Goal: Task Accomplishment & Management: Complete application form

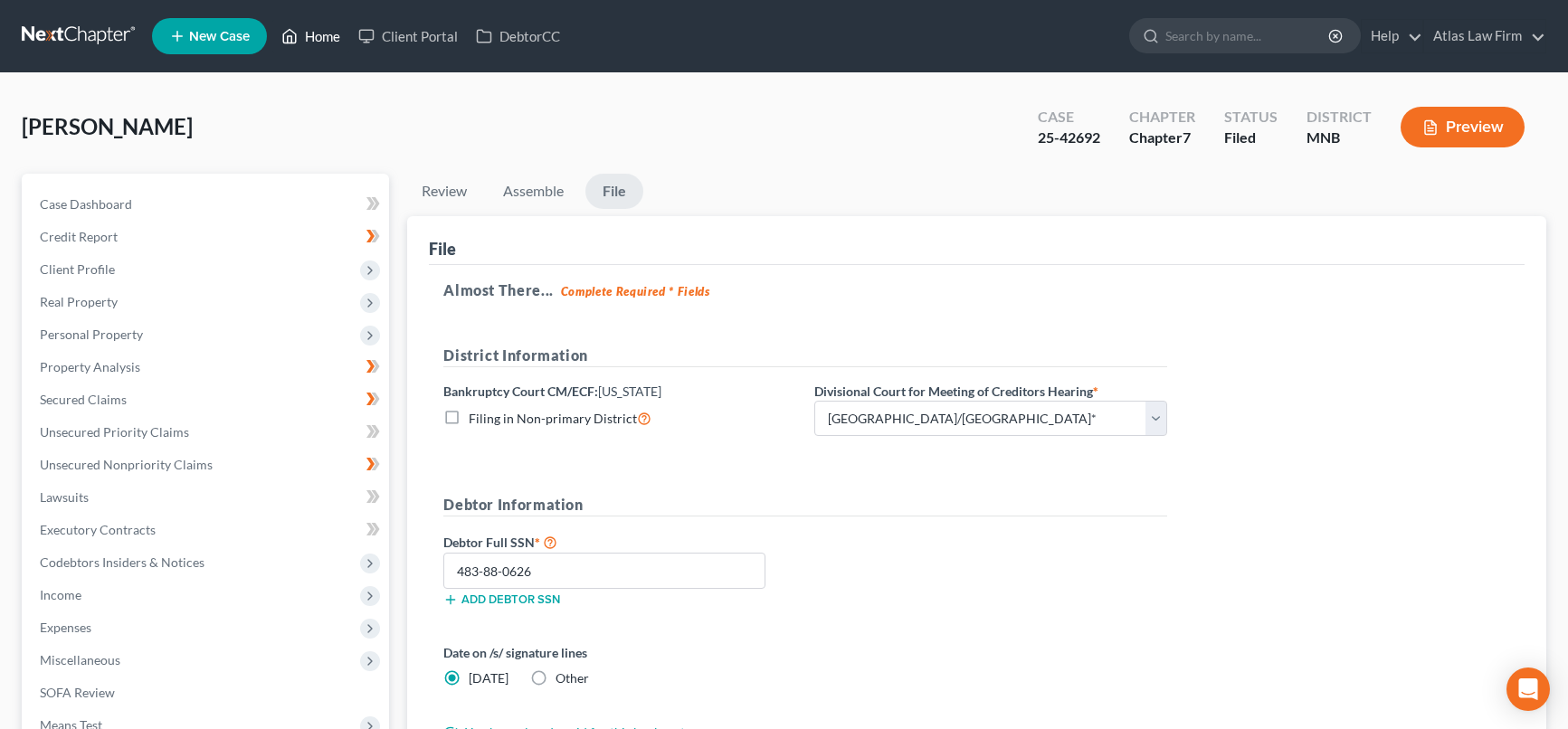
drag, startPoint x: 0, startPoint y: 0, endPoint x: 312, endPoint y: 32, distance: 313.6
click at [312, 32] on link "Home" at bounding box center [311, 36] width 77 height 33
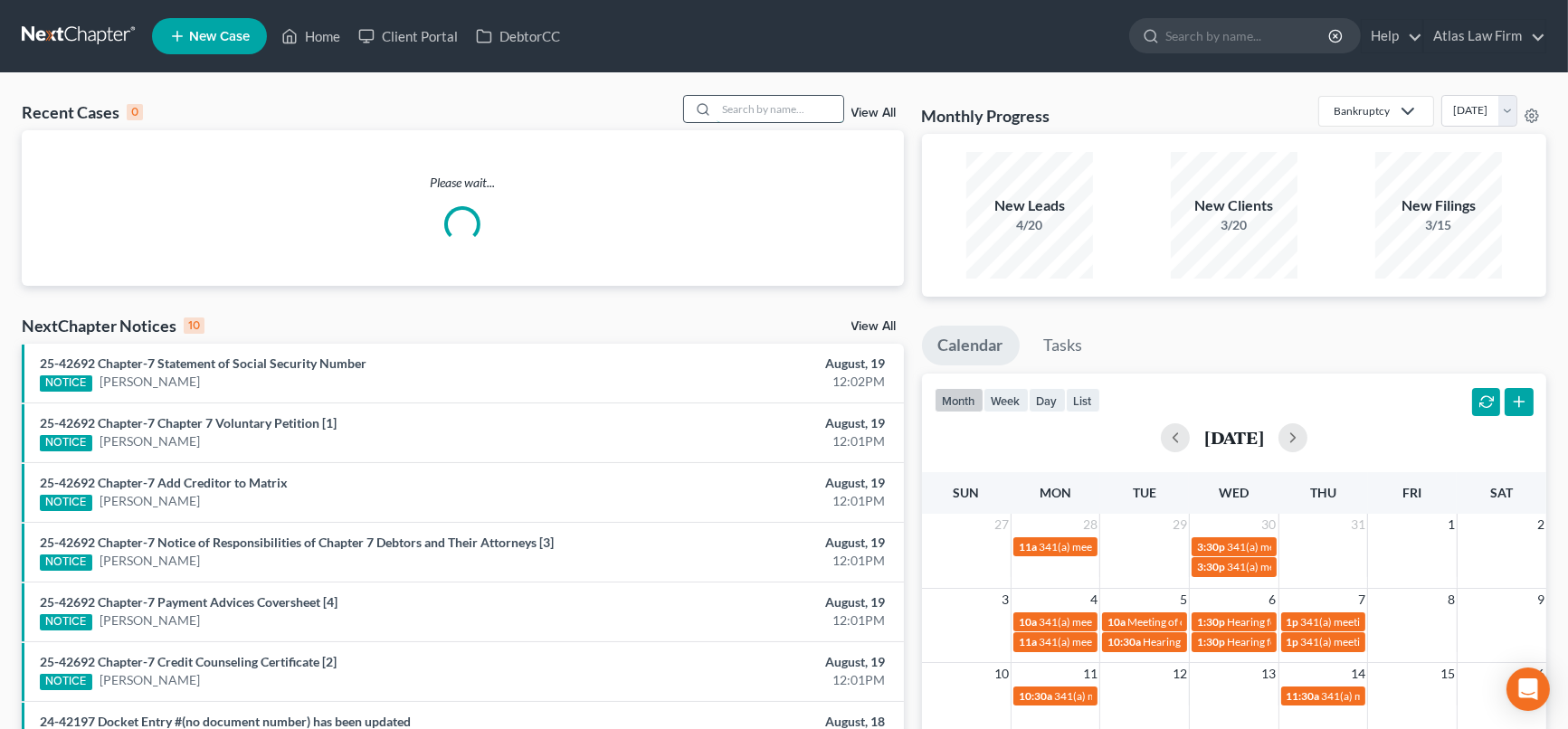
click at [716, 105] on input "search" at bounding box center [779, 109] width 127 height 26
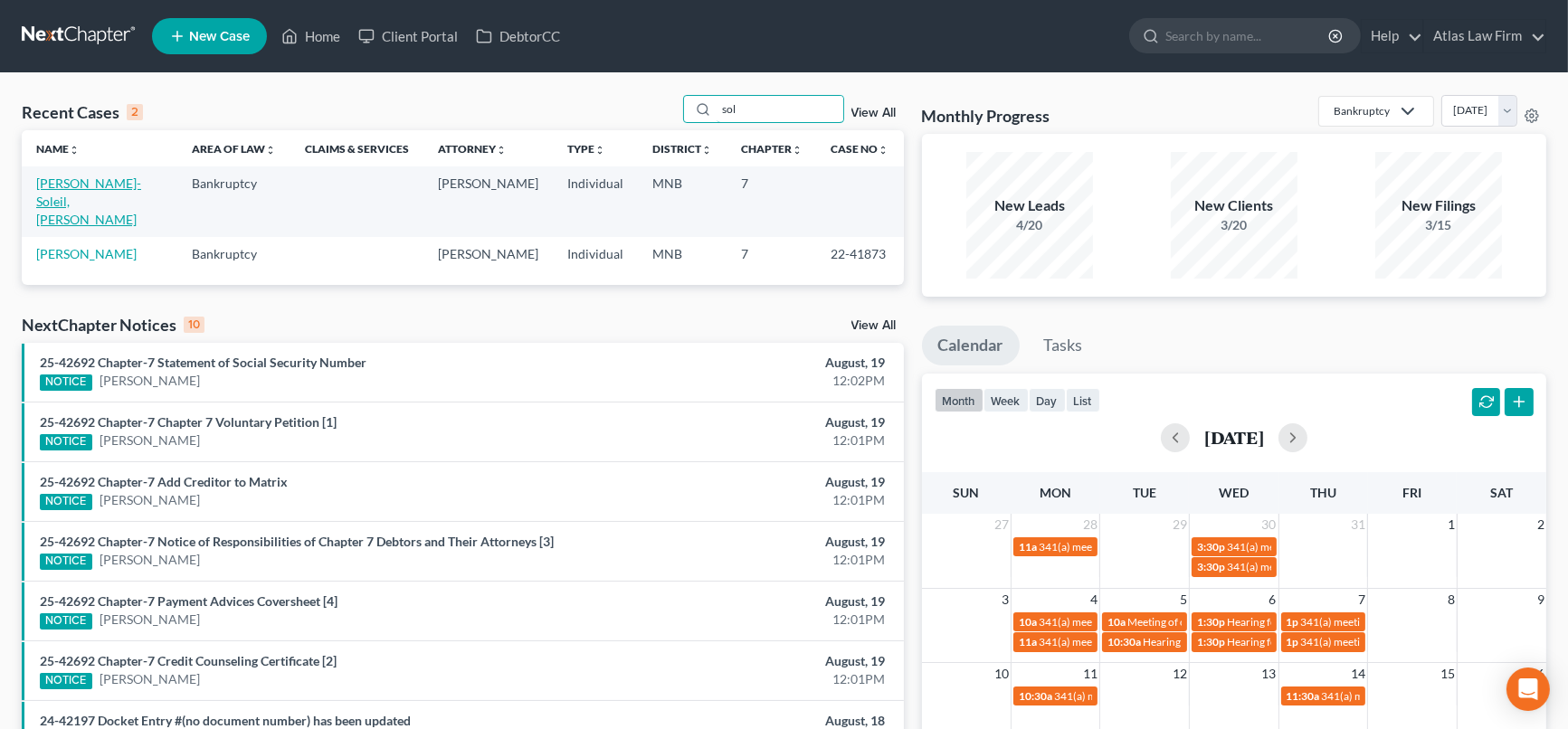
type input "sol"
click at [128, 186] on link "[PERSON_NAME]-Soleil, [PERSON_NAME]" at bounding box center [88, 201] width 105 height 52
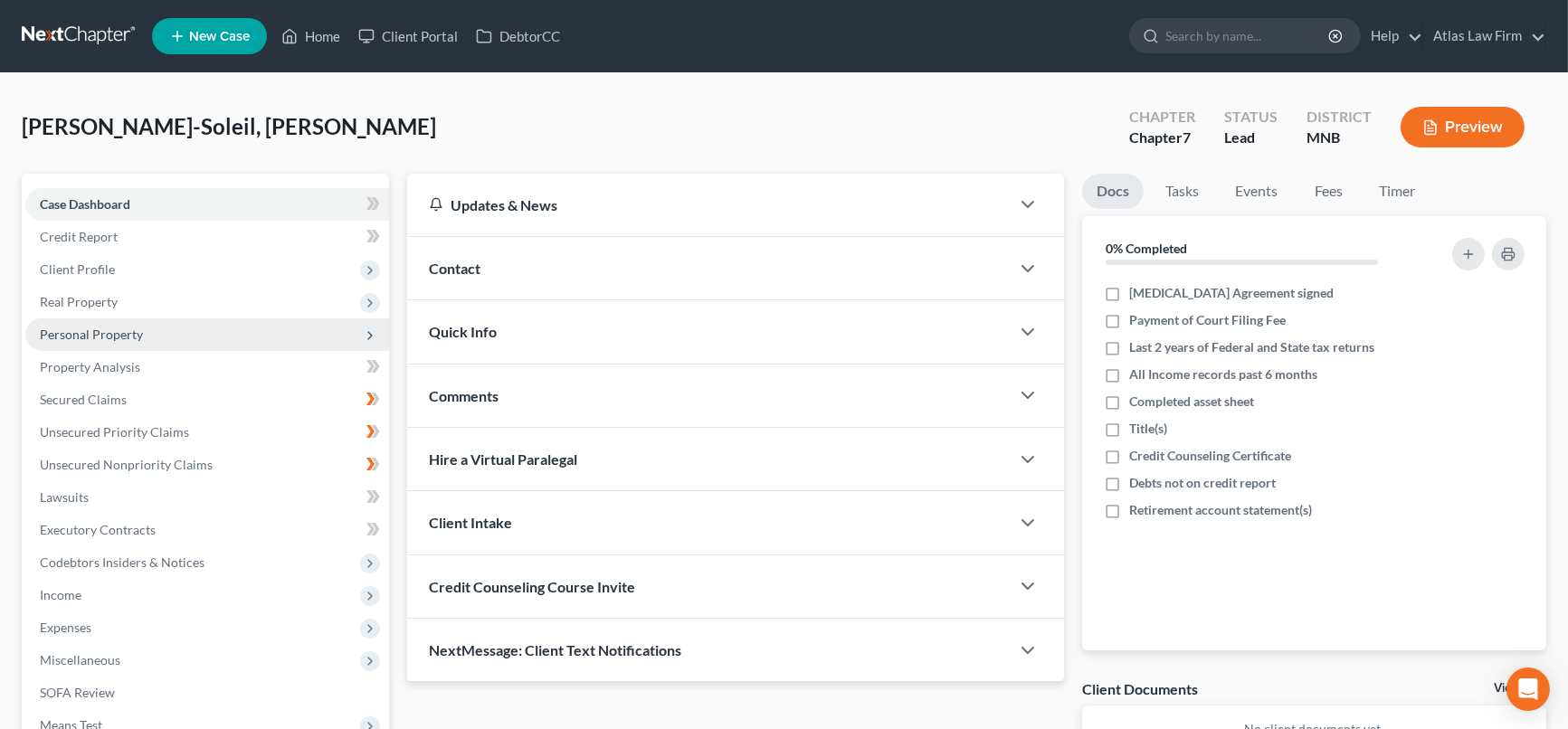
scroll to position [230, 0]
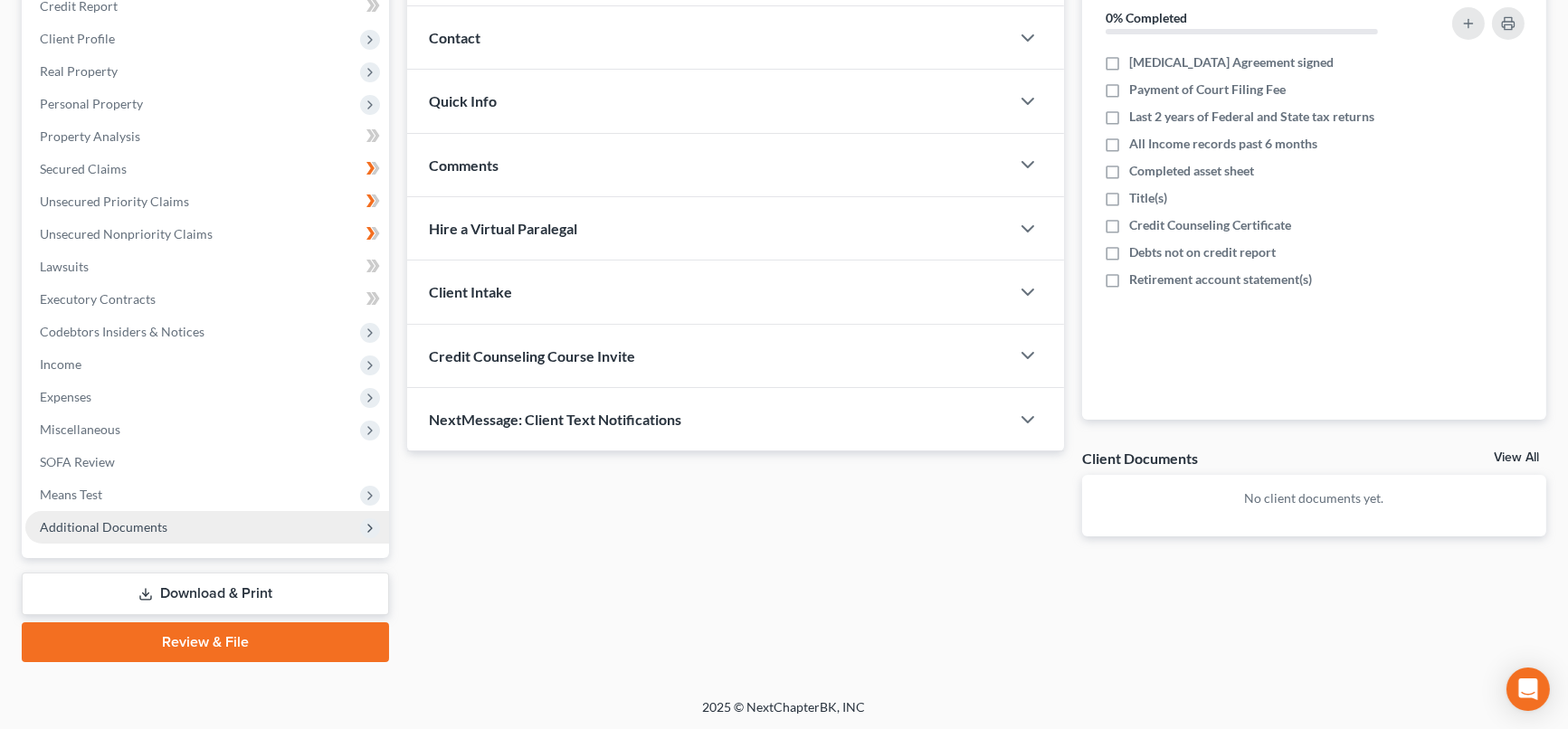
click at [133, 520] on span "Additional Documents" at bounding box center [104, 527] width 128 height 15
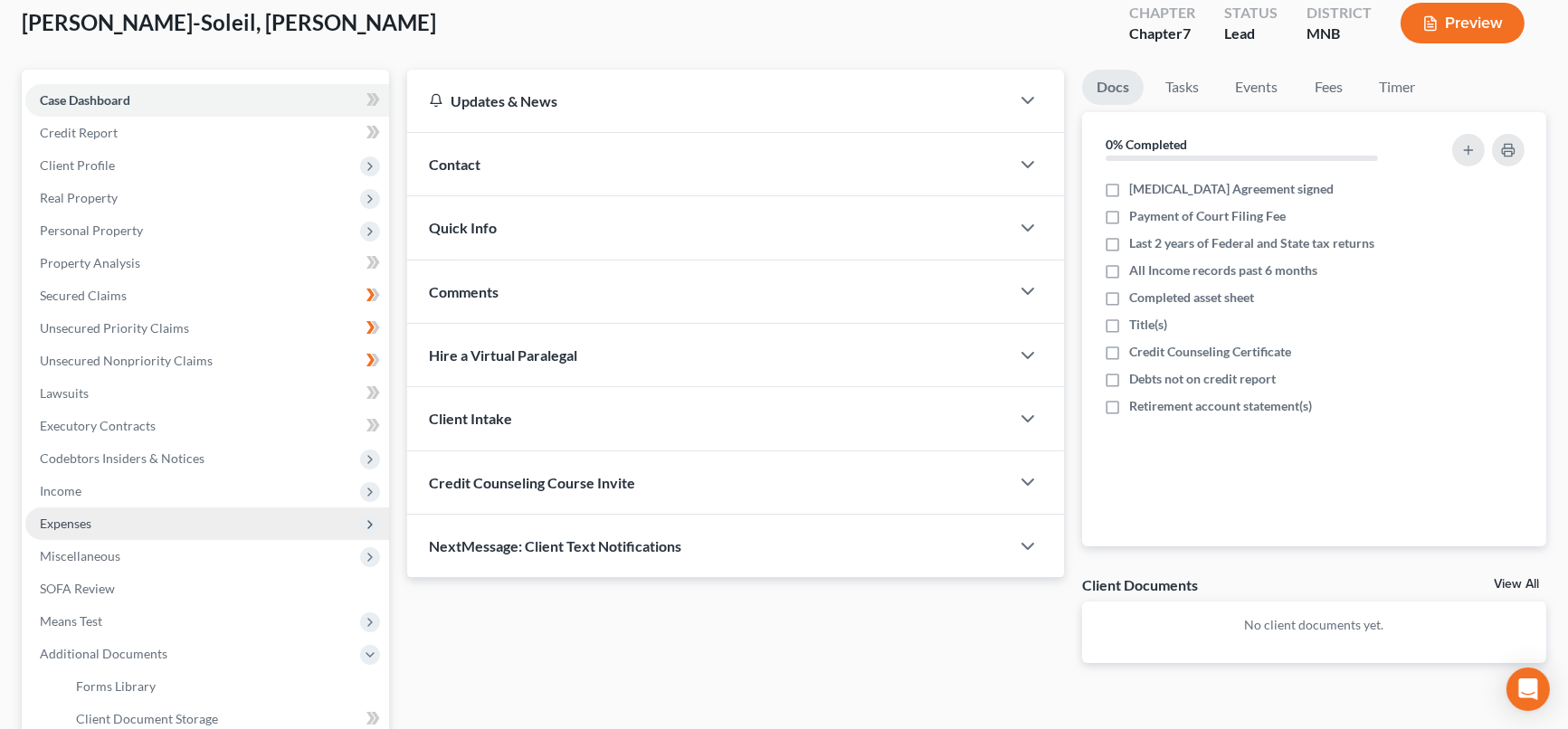
scroll to position [0, 0]
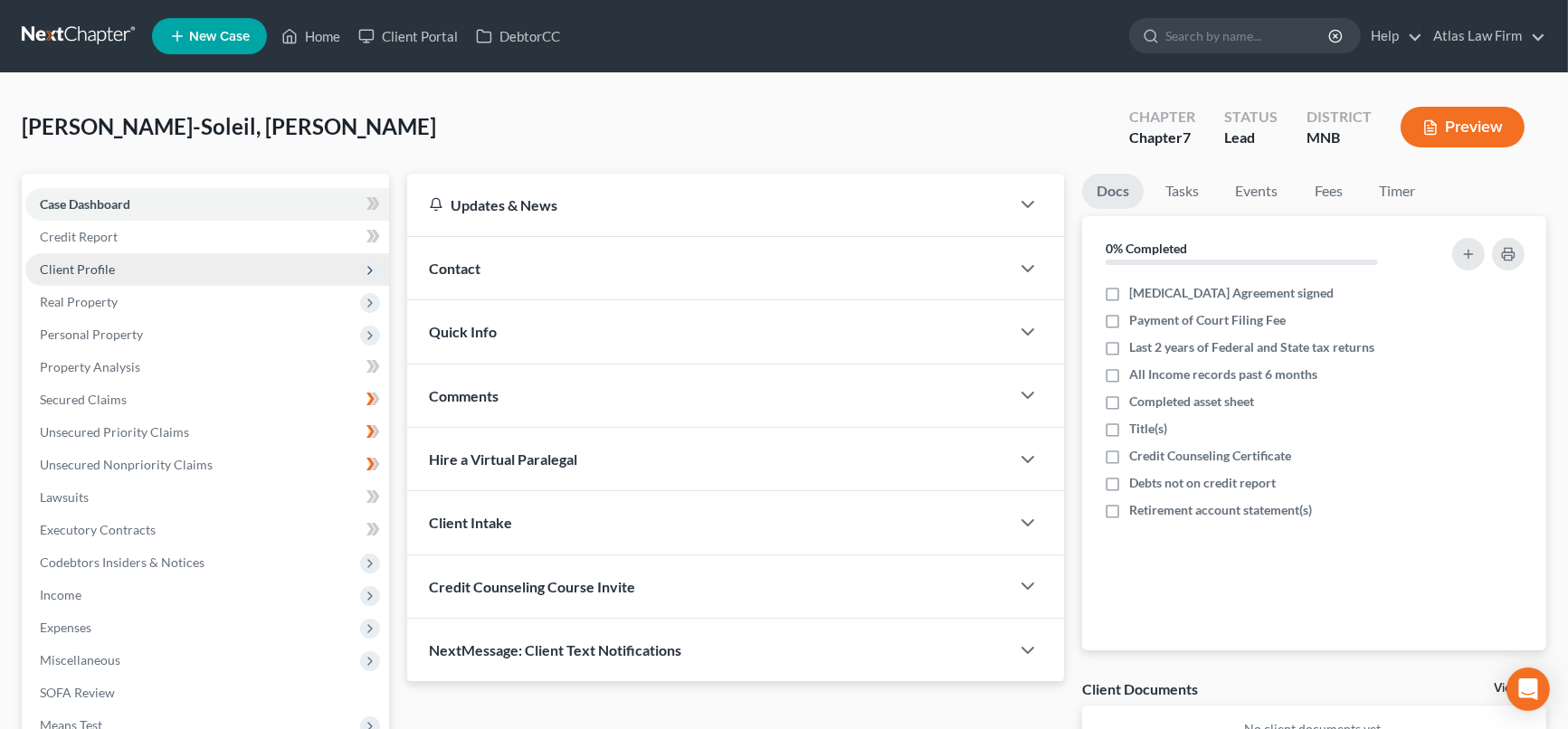
click at [150, 269] on span "Client Profile" at bounding box center [207, 269] width 364 height 33
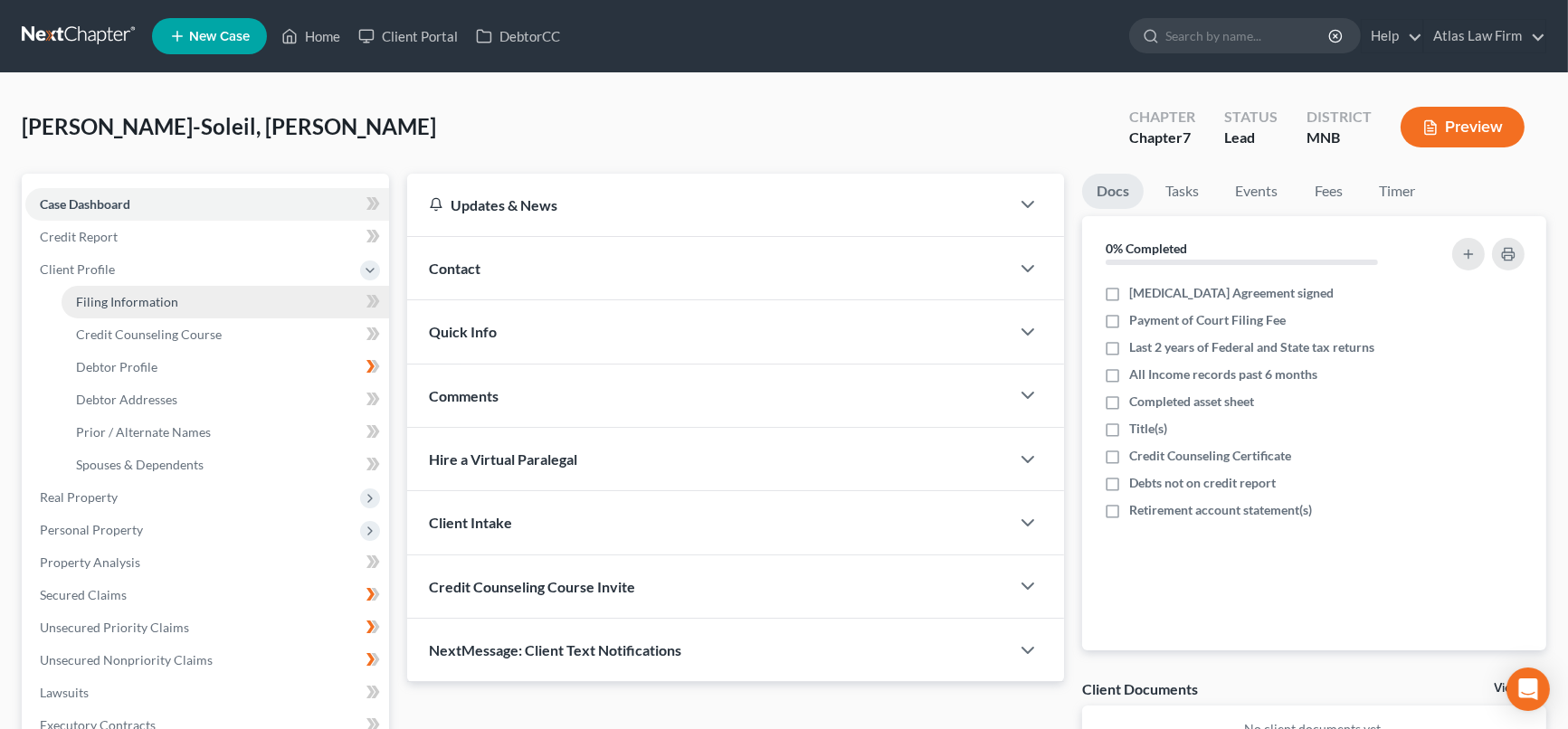
click at [145, 293] on span "Filing Information" at bounding box center [127, 301] width 103 height 15
select select "1"
select select "0"
select select "45"
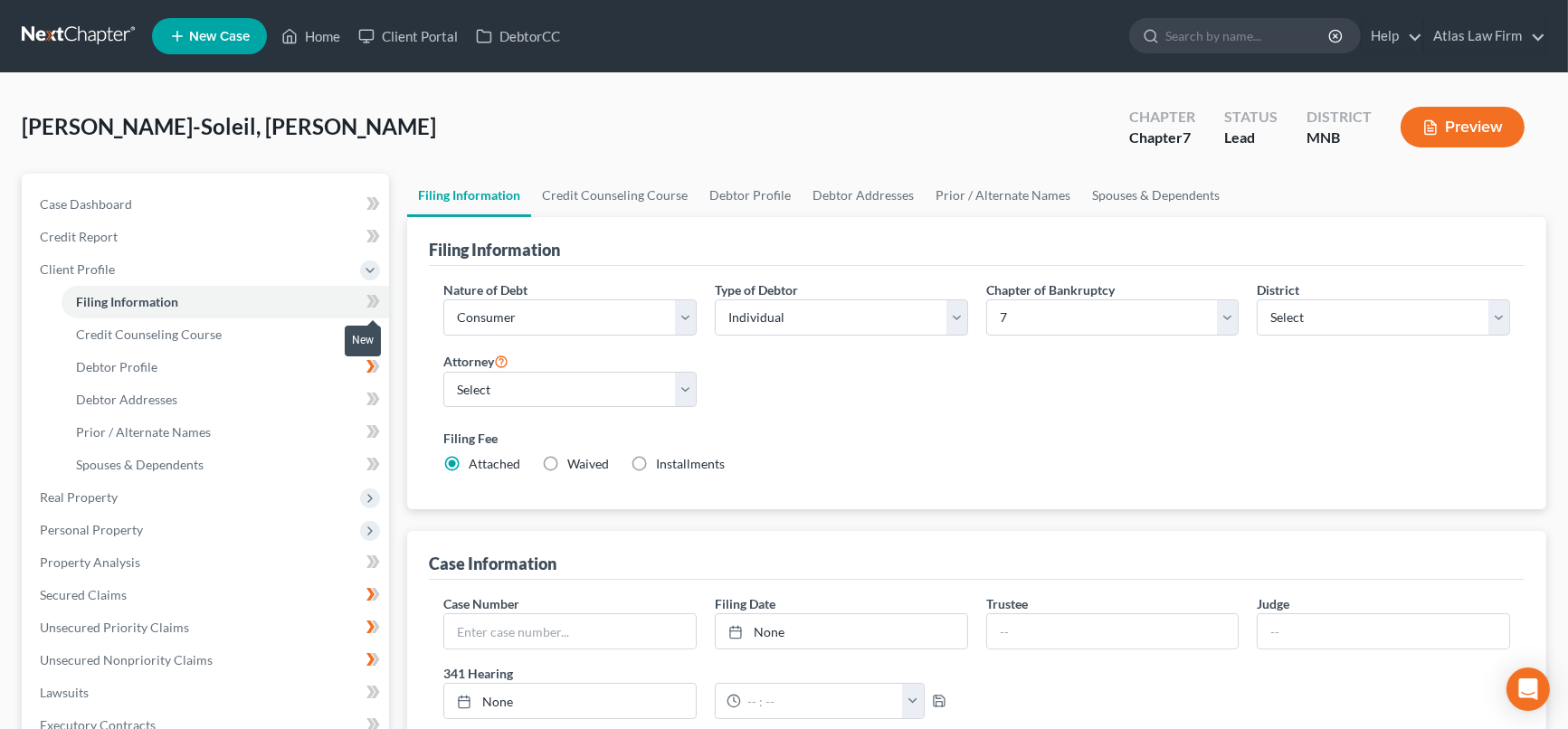
click at [373, 303] on icon at bounding box center [373, 302] width 13 height 23
drag, startPoint x: 664, startPoint y: 194, endPoint x: 1536, endPoint y: 206, distance: 872.1
click at [664, 194] on link "Credit Counseling Course" at bounding box center [615, 196] width 168 height 43
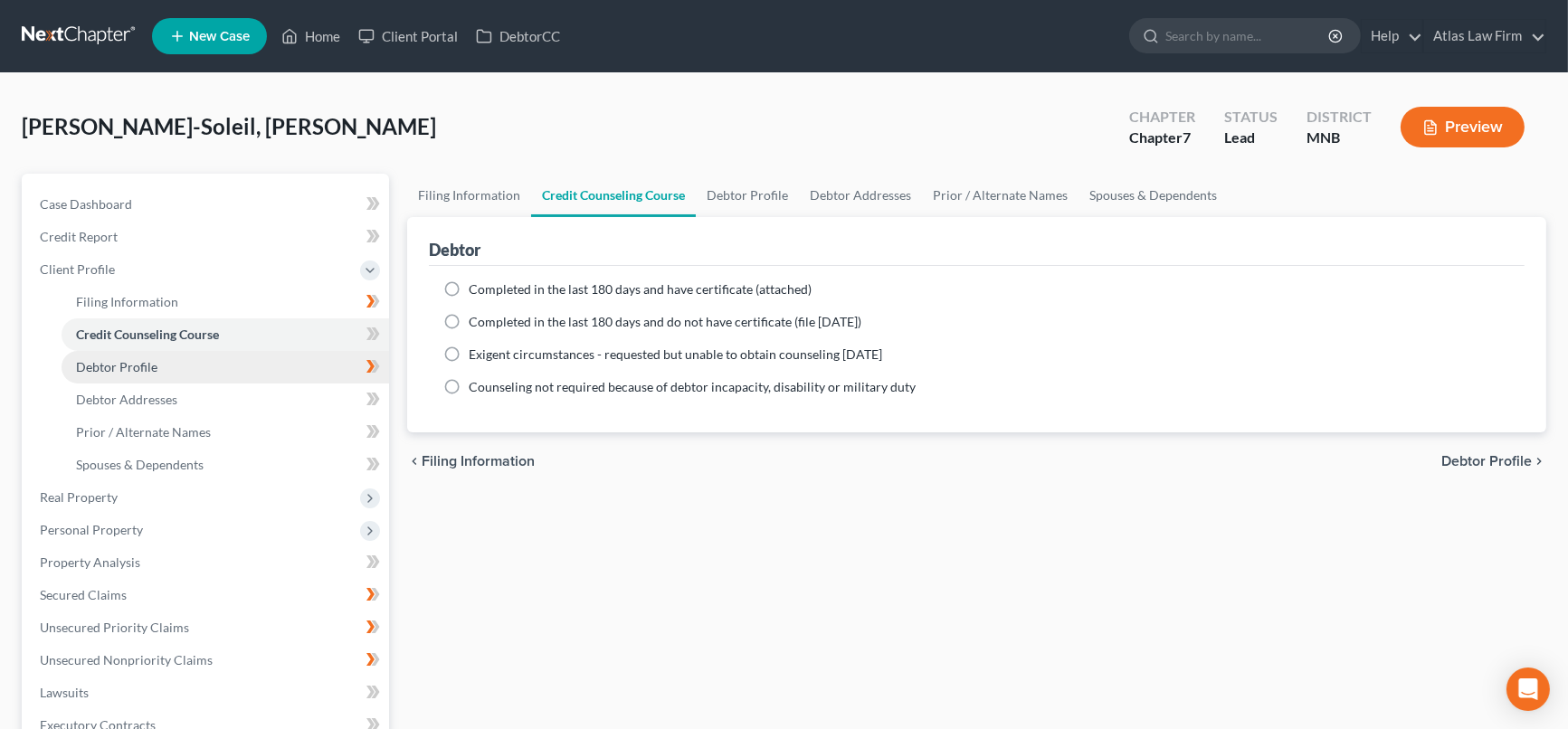
click at [205, 363] on link "Debtor Profile" at bounding box center [225, 367] width 328 height 33
select select "0"
select select "1"
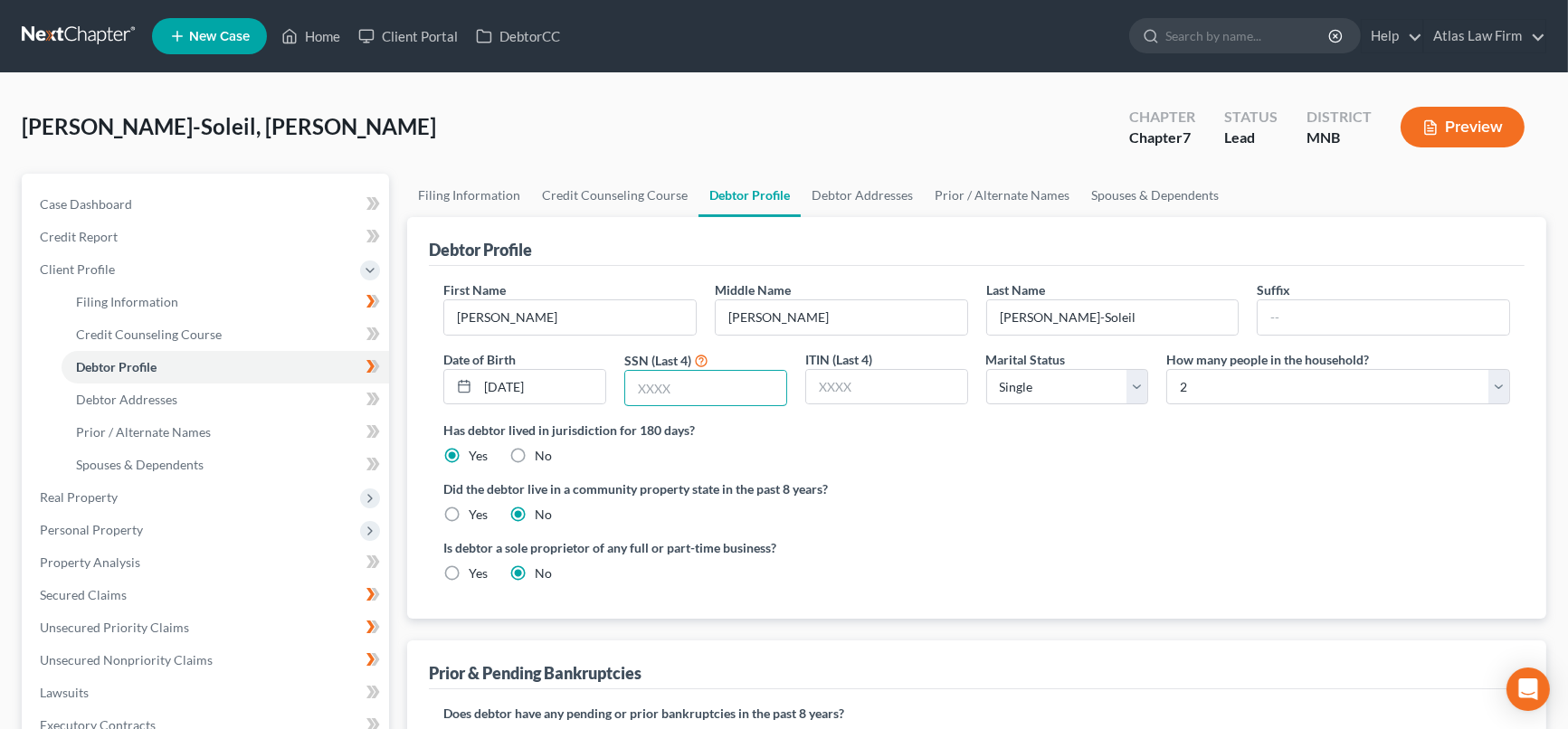
drag, startPoint x: 682, startPoint y: 385, endPoint x: 1576, endPoint y: 119, distance: 932.7
click at [682, 385] on input "text" at bounding box center [705, 388] width 161 height 35
drag, startPoint x: 681, startPoint y: 390, endPoint x: 1224, endPoint y: 0, distance: 668.5
click at [681, 390] on input "text" at bounding box center [705, 388] width 161 height 35
click at [699, 383] on input "text" at bounding box center [705, 388] width 161 height 35
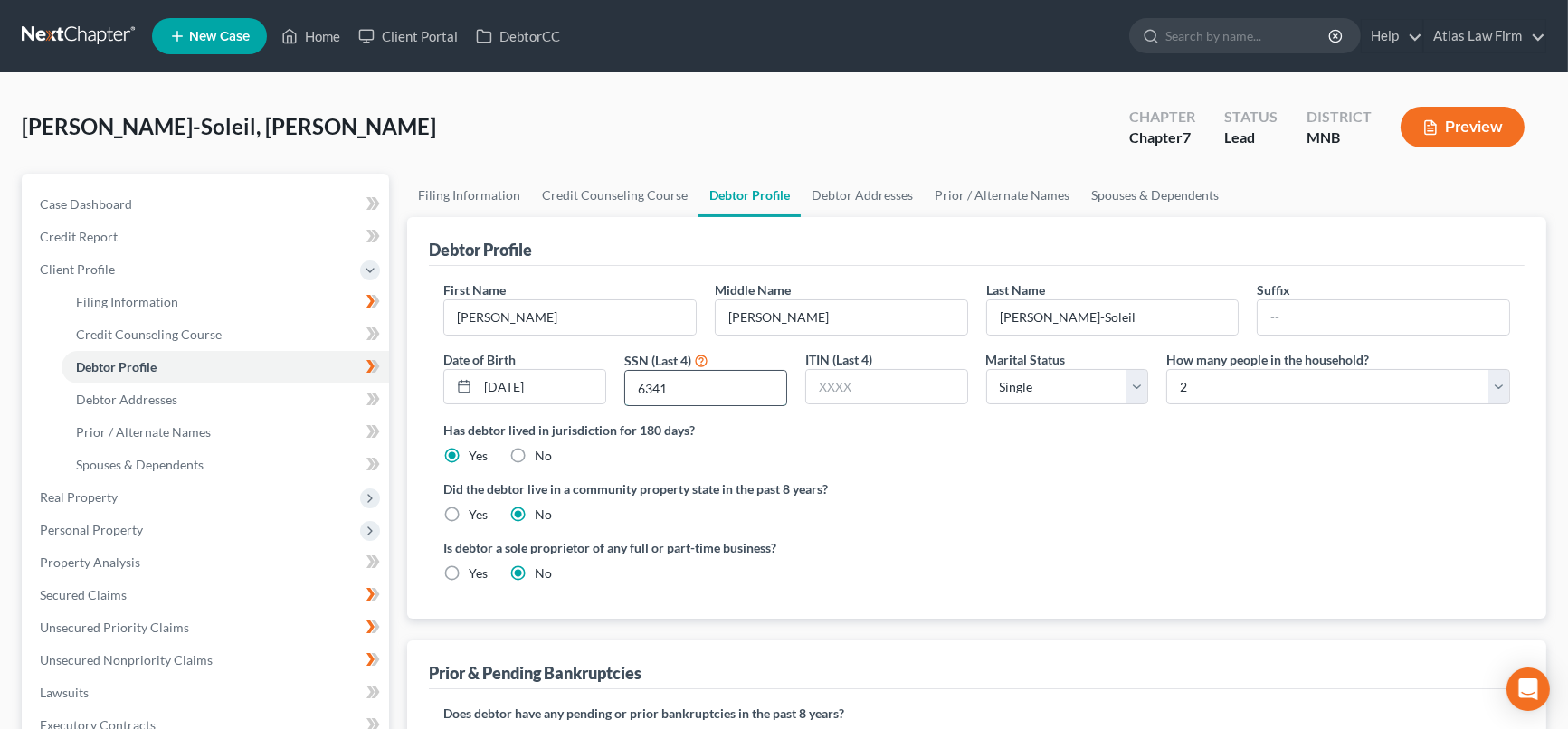
type input "6341"
click at [831, 194] on link "Debtor Addresses" at bounding box center [862, 196] width 123 height 43
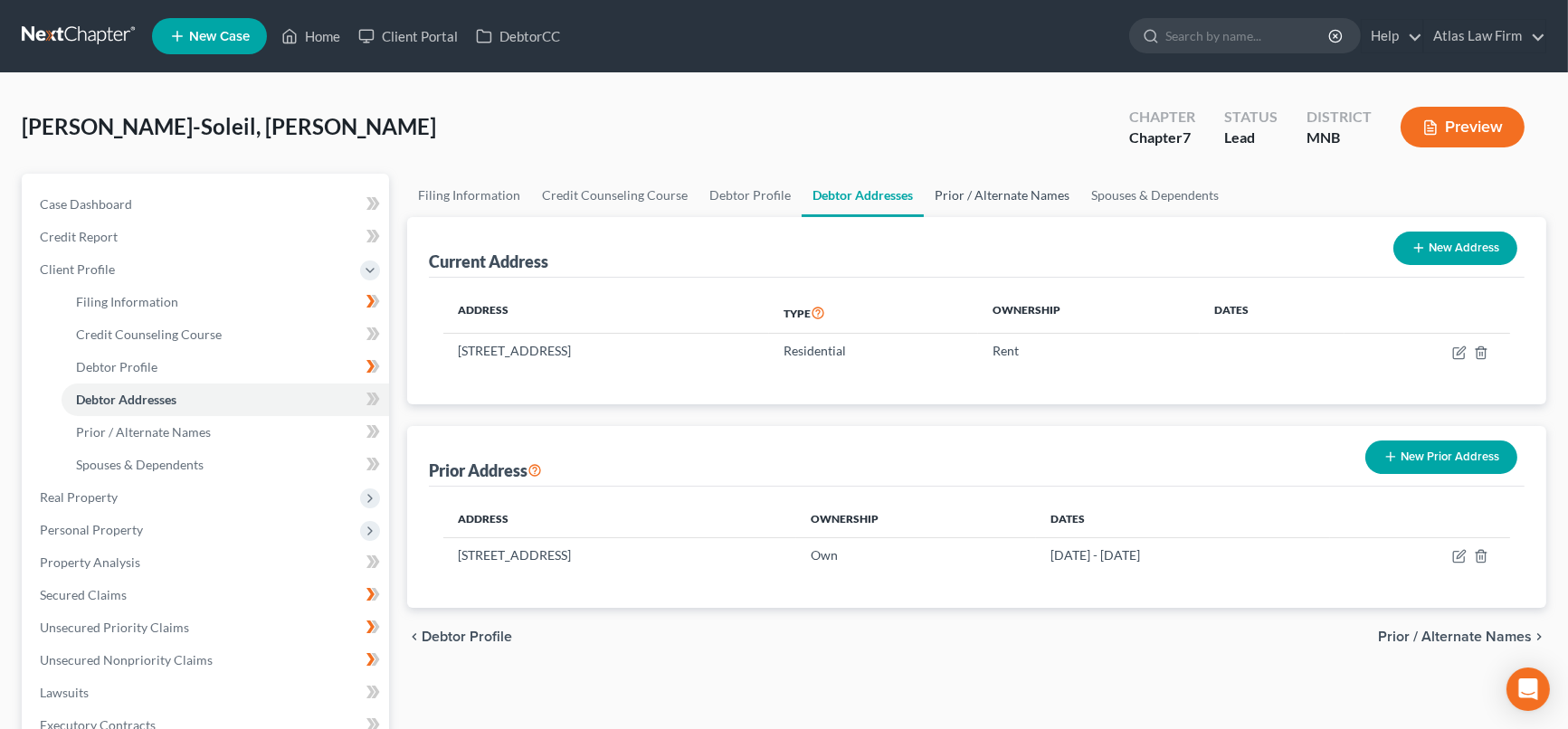
click at [1030, 188] on link "Prior / Alternate Names" at bounding box center [1002, 196] width 156 height 43
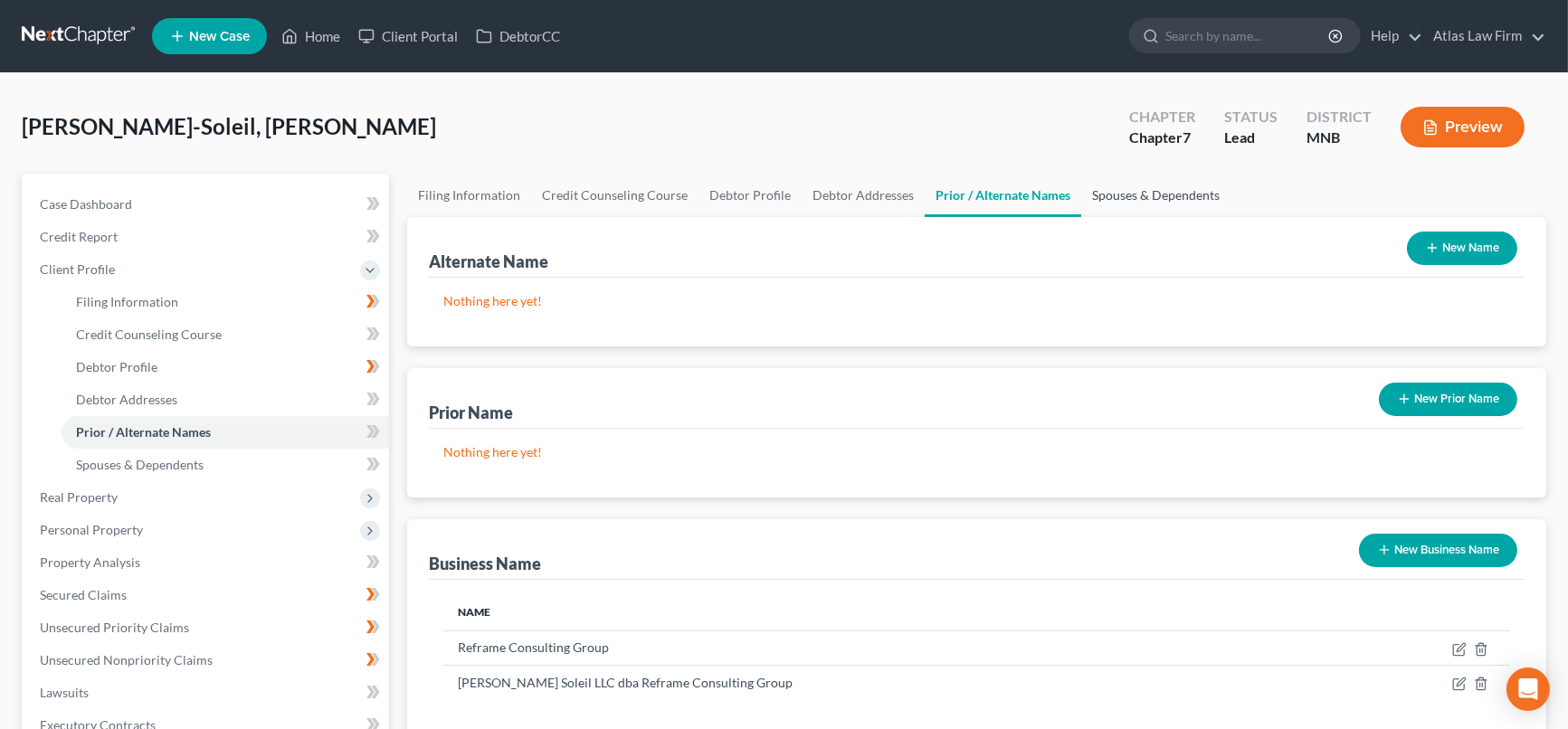
click at [1145, 188] on link "Spouses & Dependents" at bounding box center [1156, 196] width 150 height 43
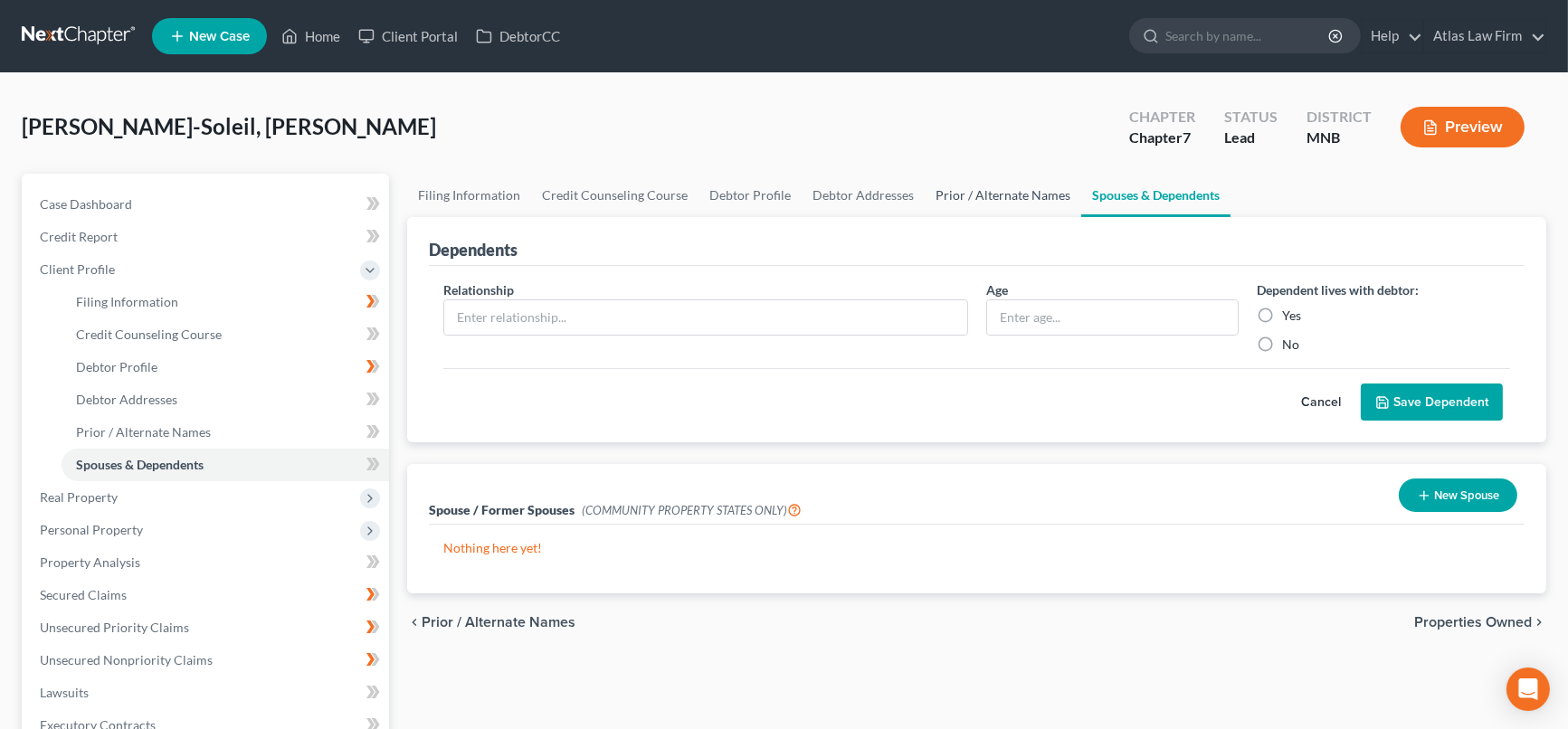
drag, startPoint x: 1002, startPoint y: 200, endPoint x: 992, endPoint y: 216, distance: 18.9
click at [1002, 200] on link "Prior / Alternate Names" at bounding box center [1003, 196] width 156 height 43
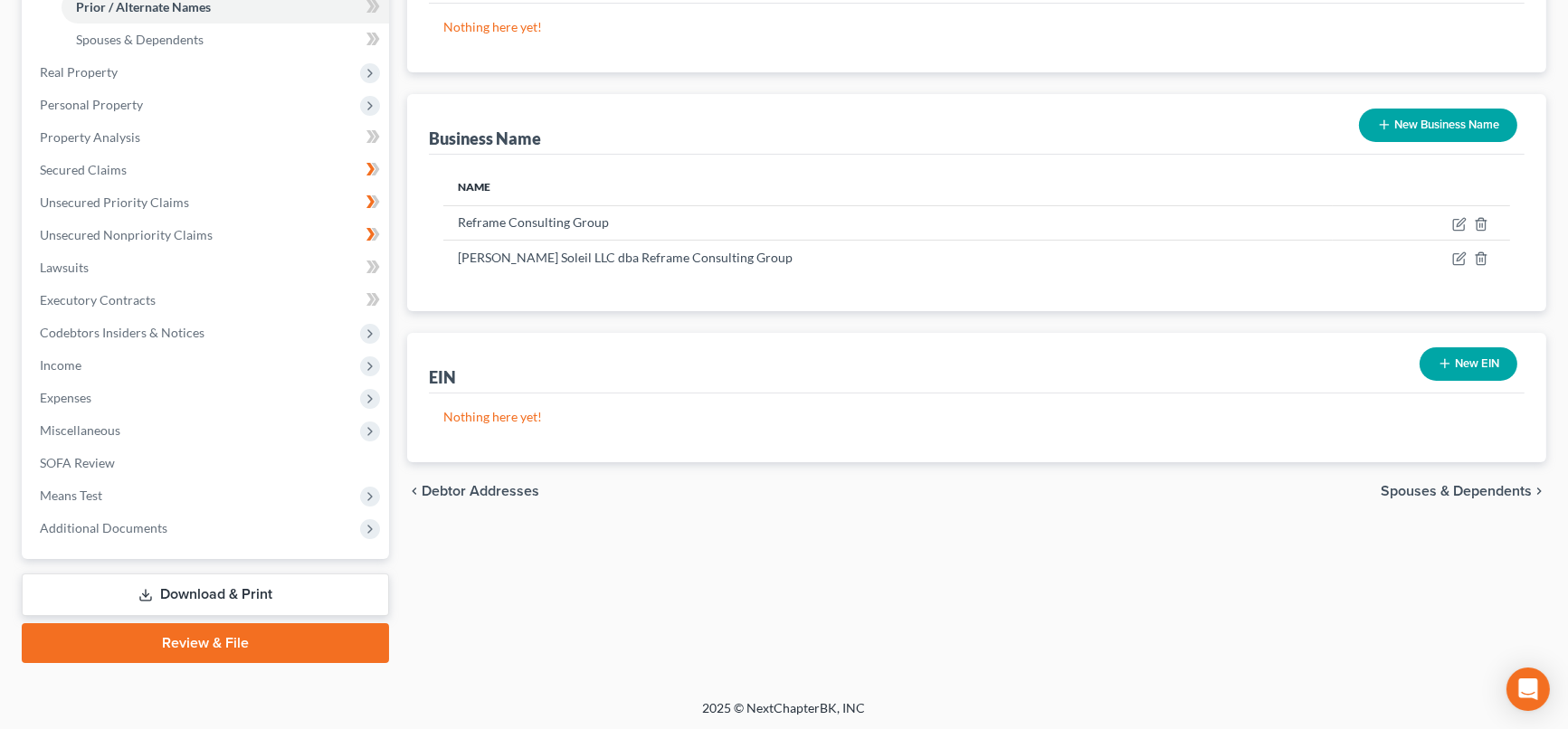
scroll to position [24, 0]
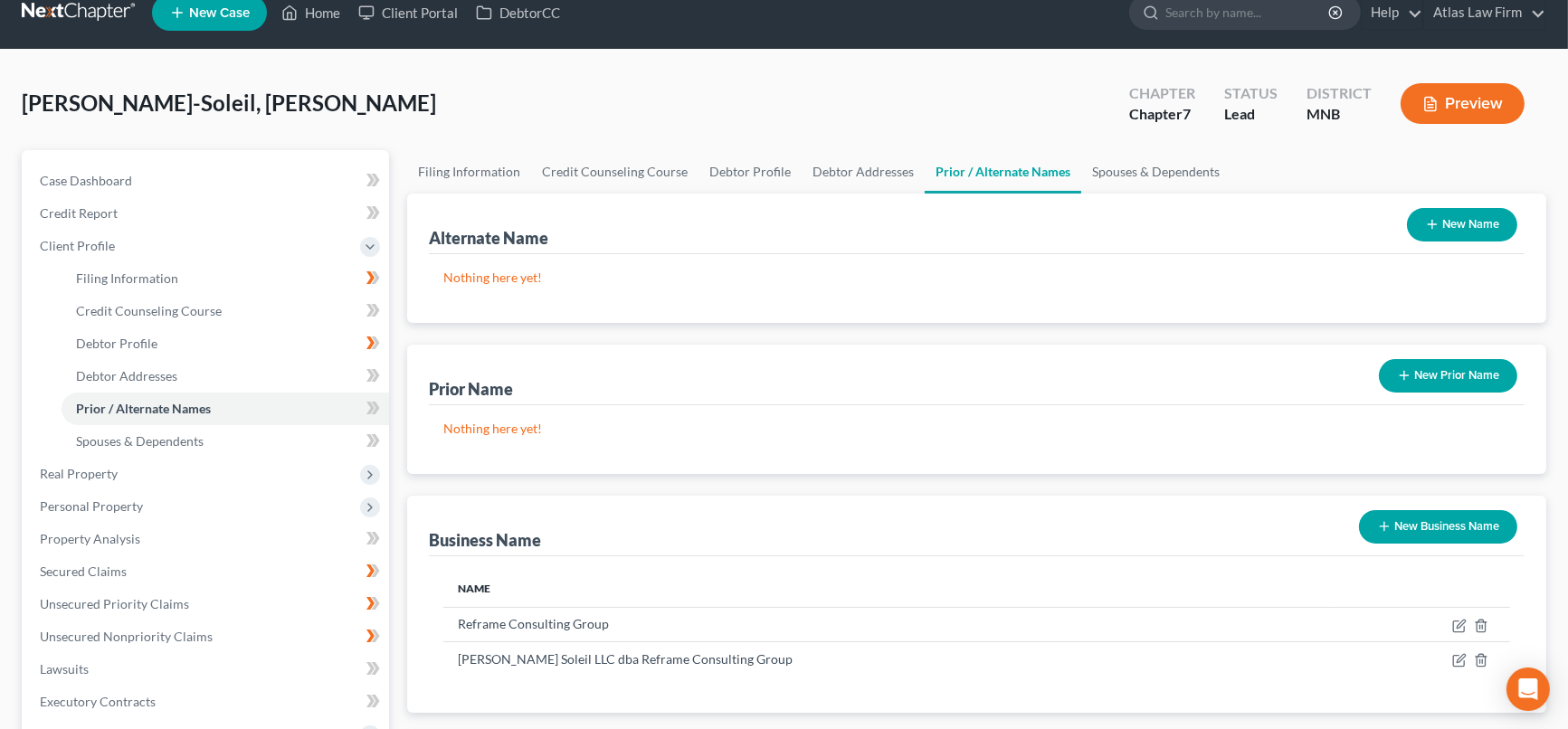
click at [1418, 378] on button "New Prior Name" at bounding box center [1448, 376] width 138 height 34
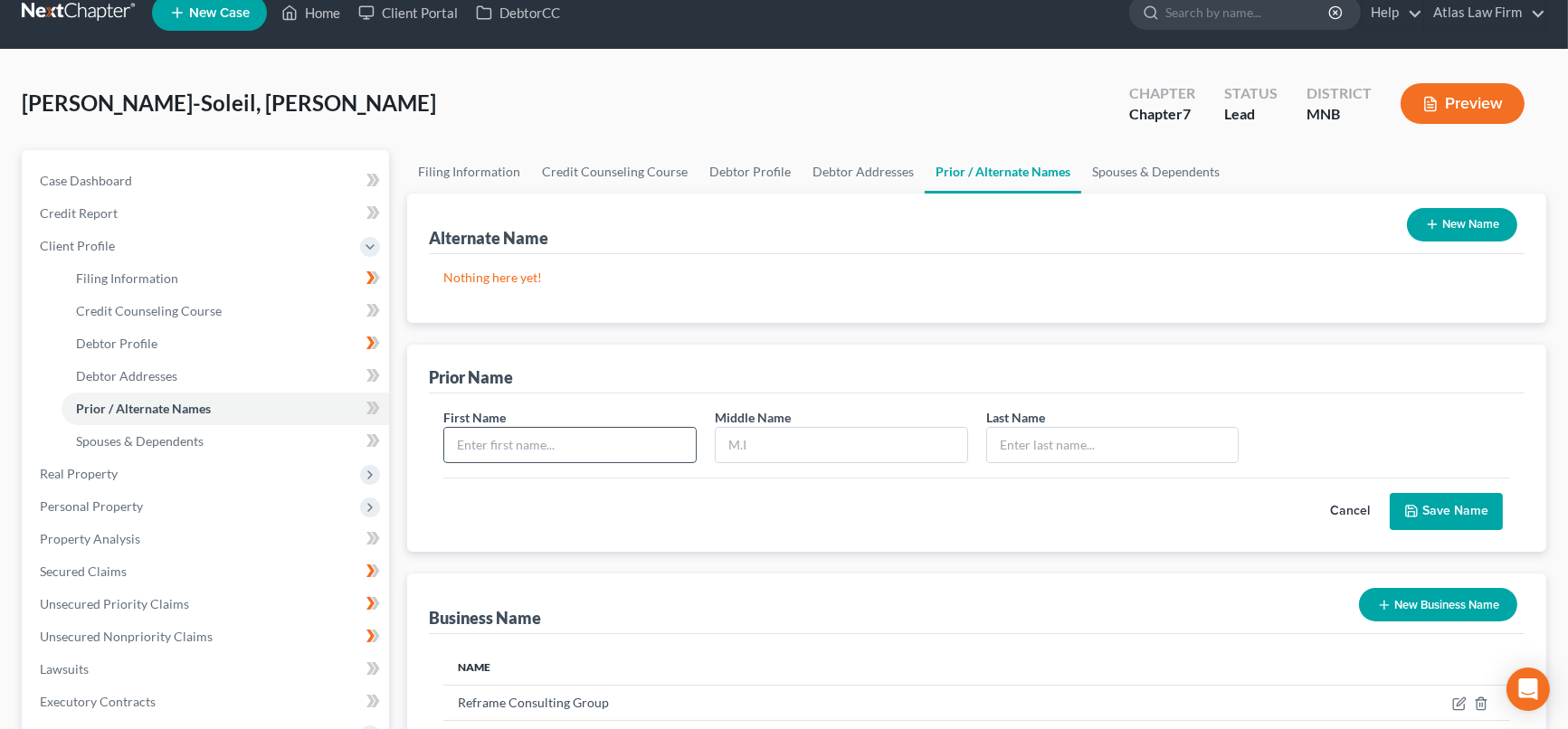
click at [576, 445] on input "text" at bounding box center [569, 445] width 251 height 35
type input "[PERSON_NAME]"
click at [1443, 504] on button "Save Name" at bounding box center [1447, 512] width 113 height 38
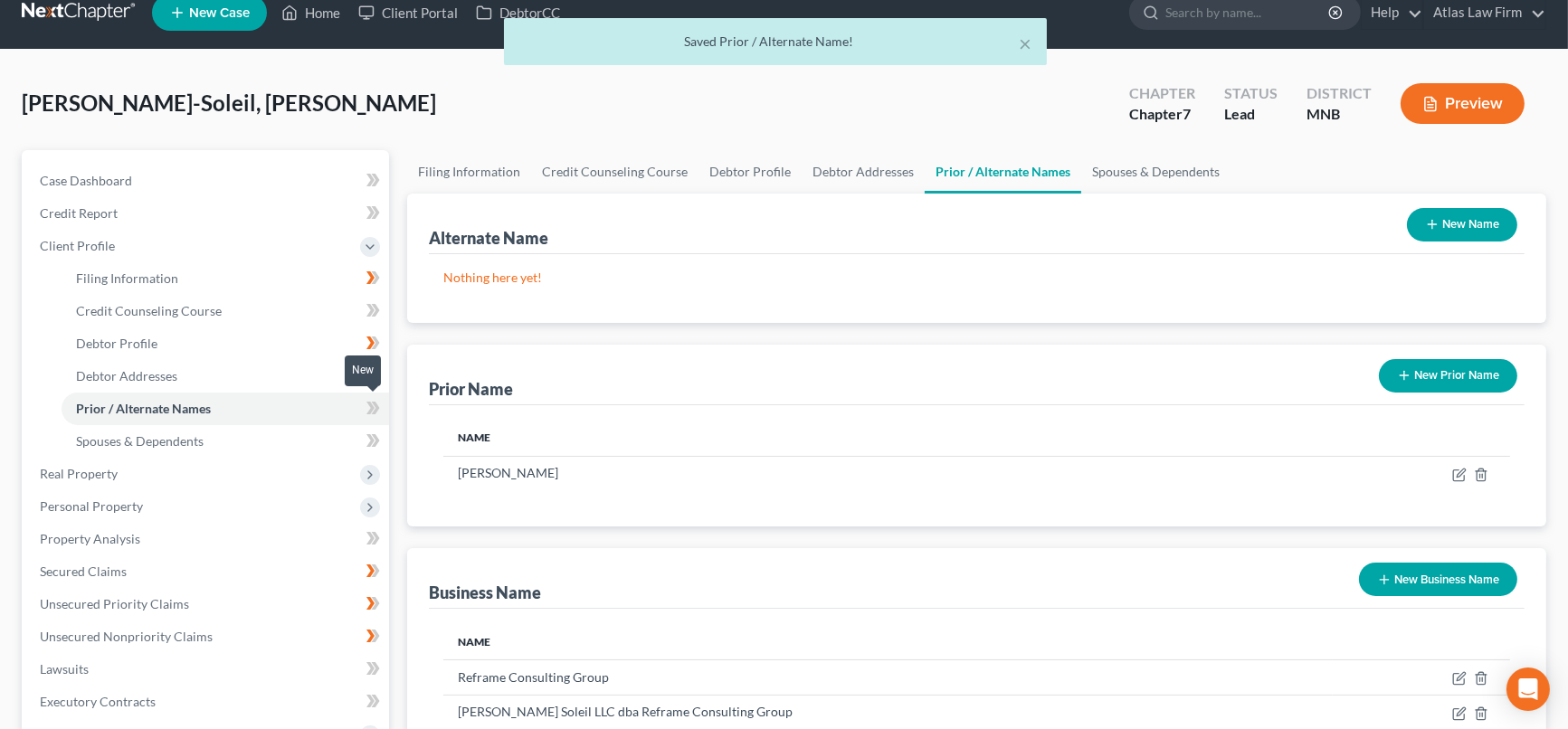
click at [376, 406] on icon at bounding box center [376, 407] width 8 height 12
click at [308, 443] on link "Spouses & Dependents" at bounding box center [225, 441] width 328 height 33
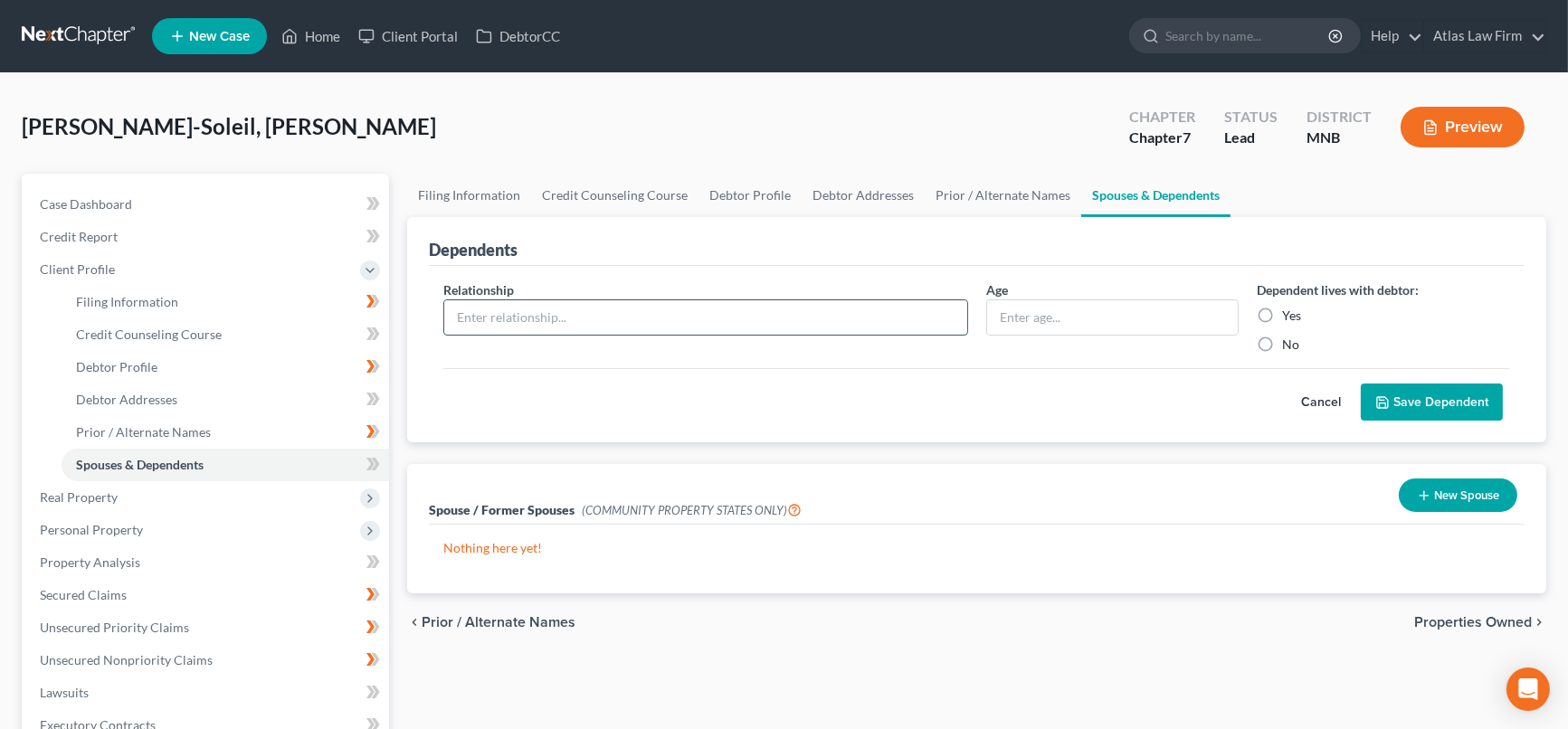
click at [664, 317] on input "text" at bounding box center [705, 317] width 522 height 35
type input "Child"
click at [1282, 315] on label "Yes" at bounding box center [1291, 315] width 19 height 18
click at [1289, 315] on input "Yes" at bounding box center [1295, 312] width 11 height 11
radio input "true"
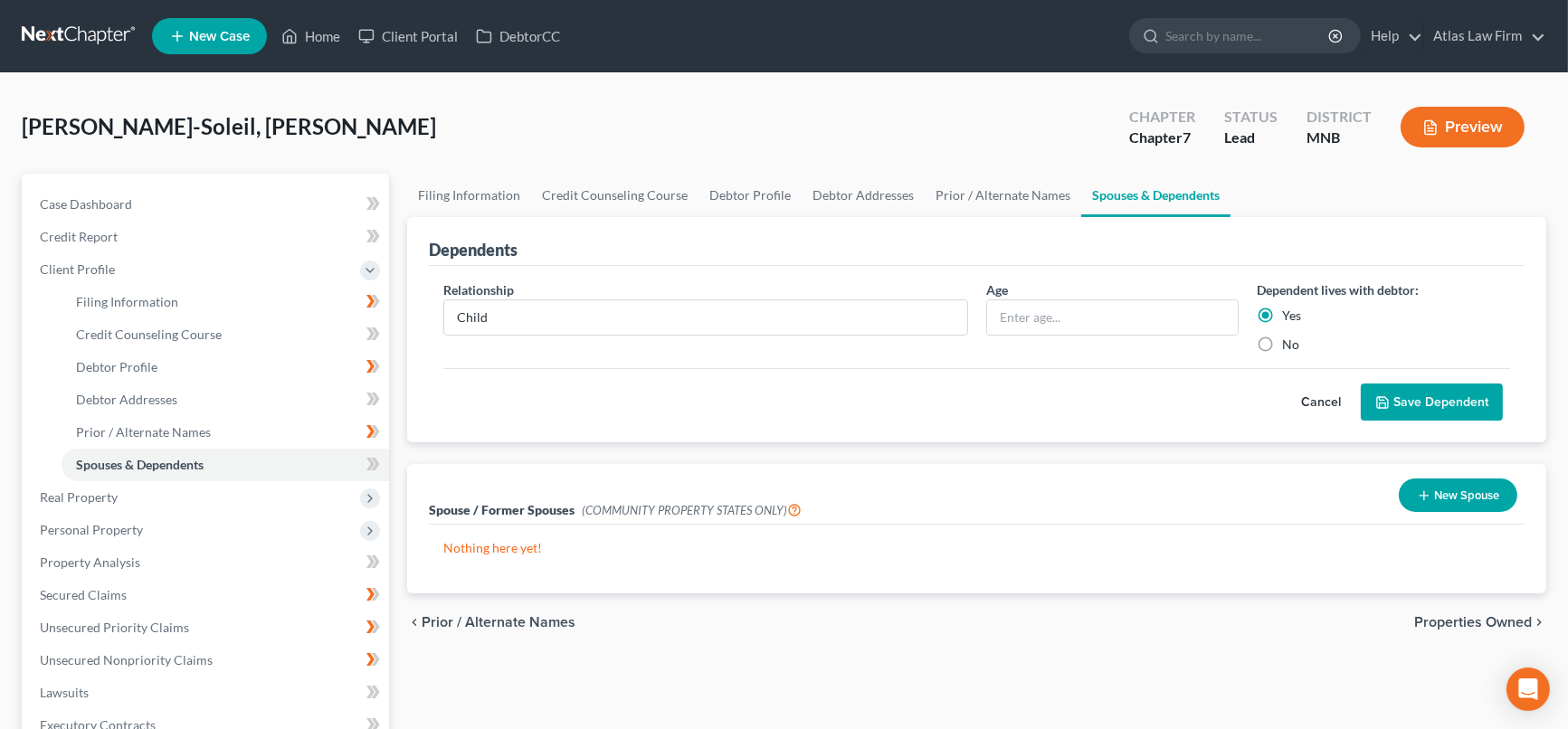
click at [1419, 394] on button "Save Dependent" at bounding box center [1432, 403] width 142 height 38
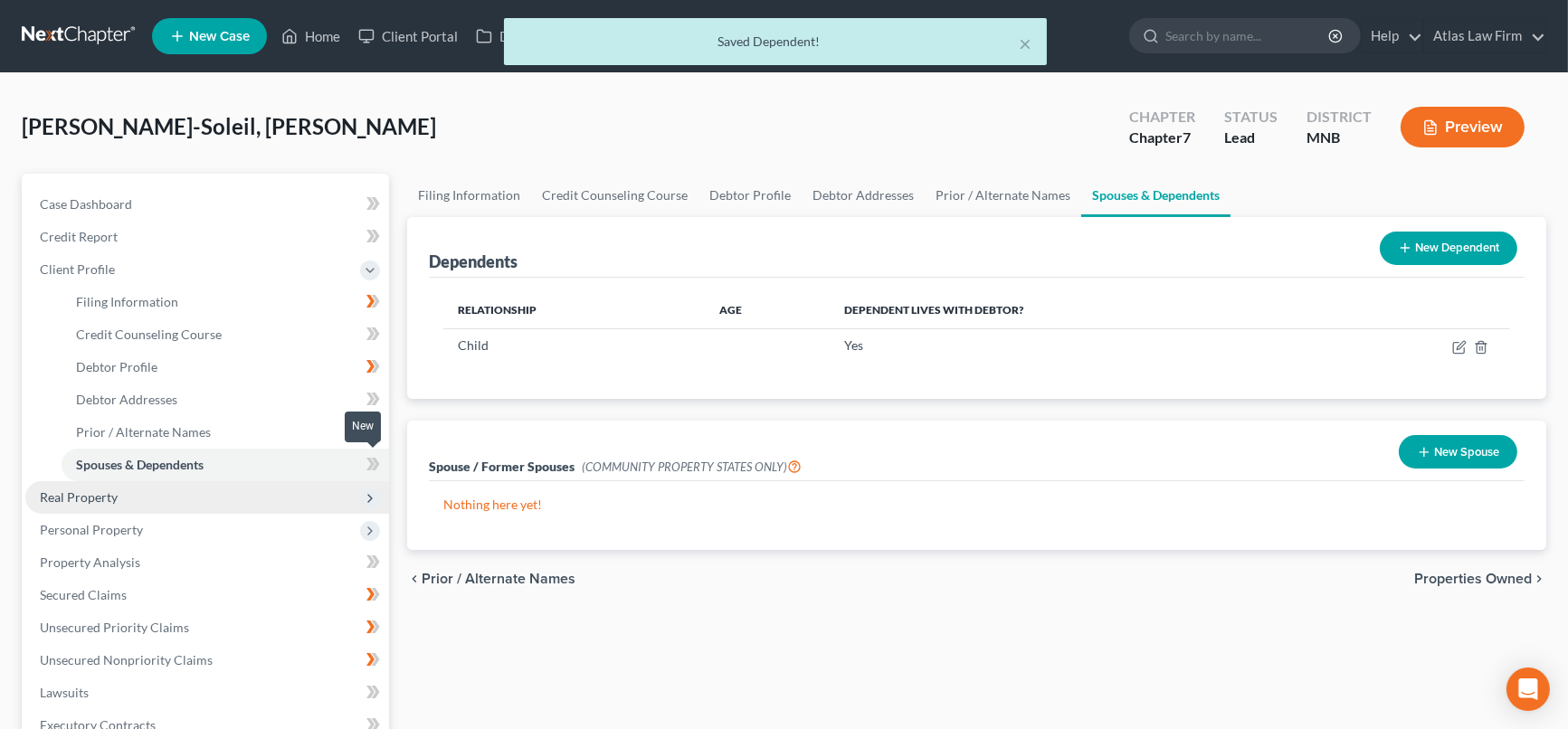
drag, startPoint x: 369, startPoint y: 460, endPoint x: 362, endPoint y: 493, distance: 33.7
click at [371, 460] on icon at bounding box center [370, 463] width 8 height 12
click at [270, 499] on span "Real Property" at bounding box center [207, 497] width 364 height 33
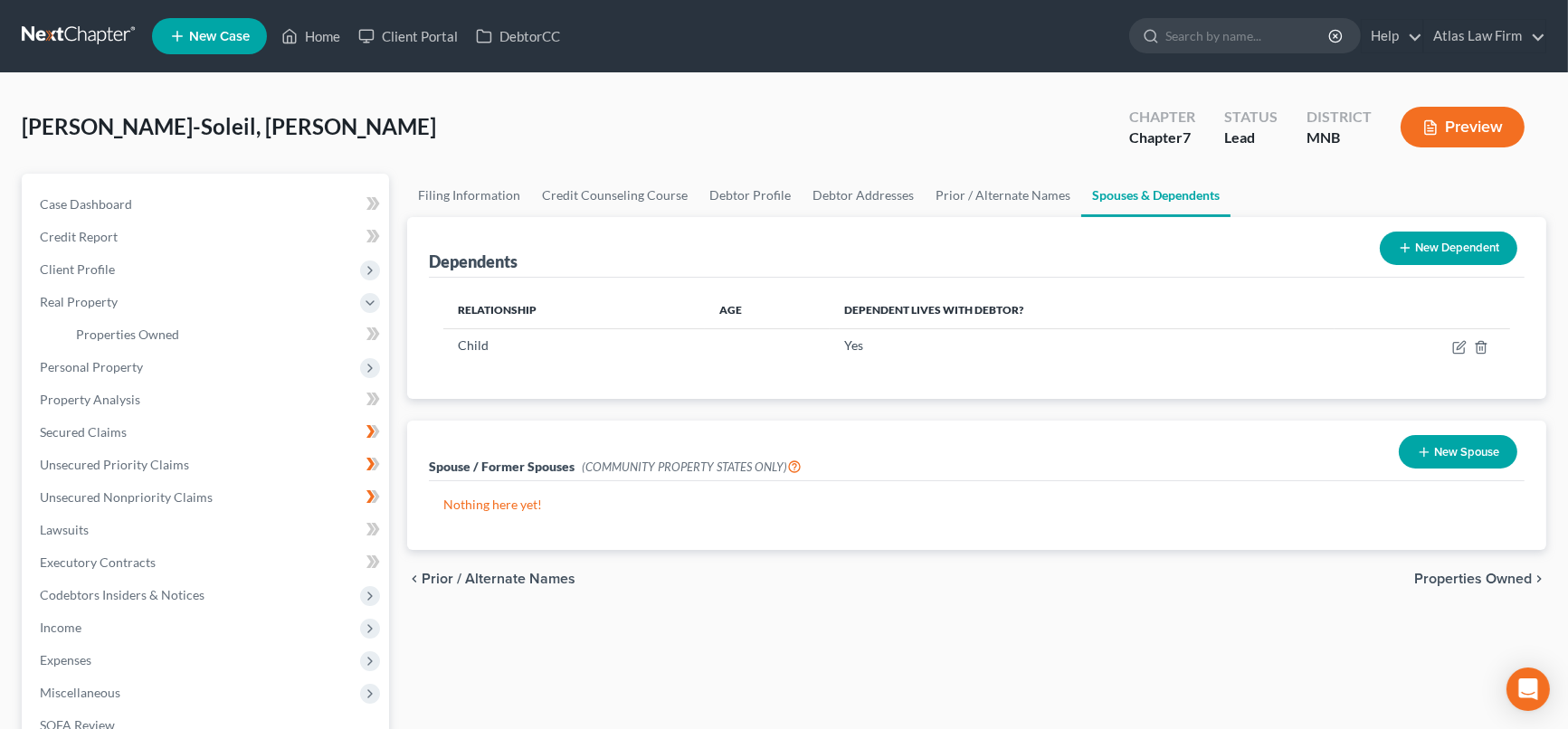
scroll to position [200, 0]
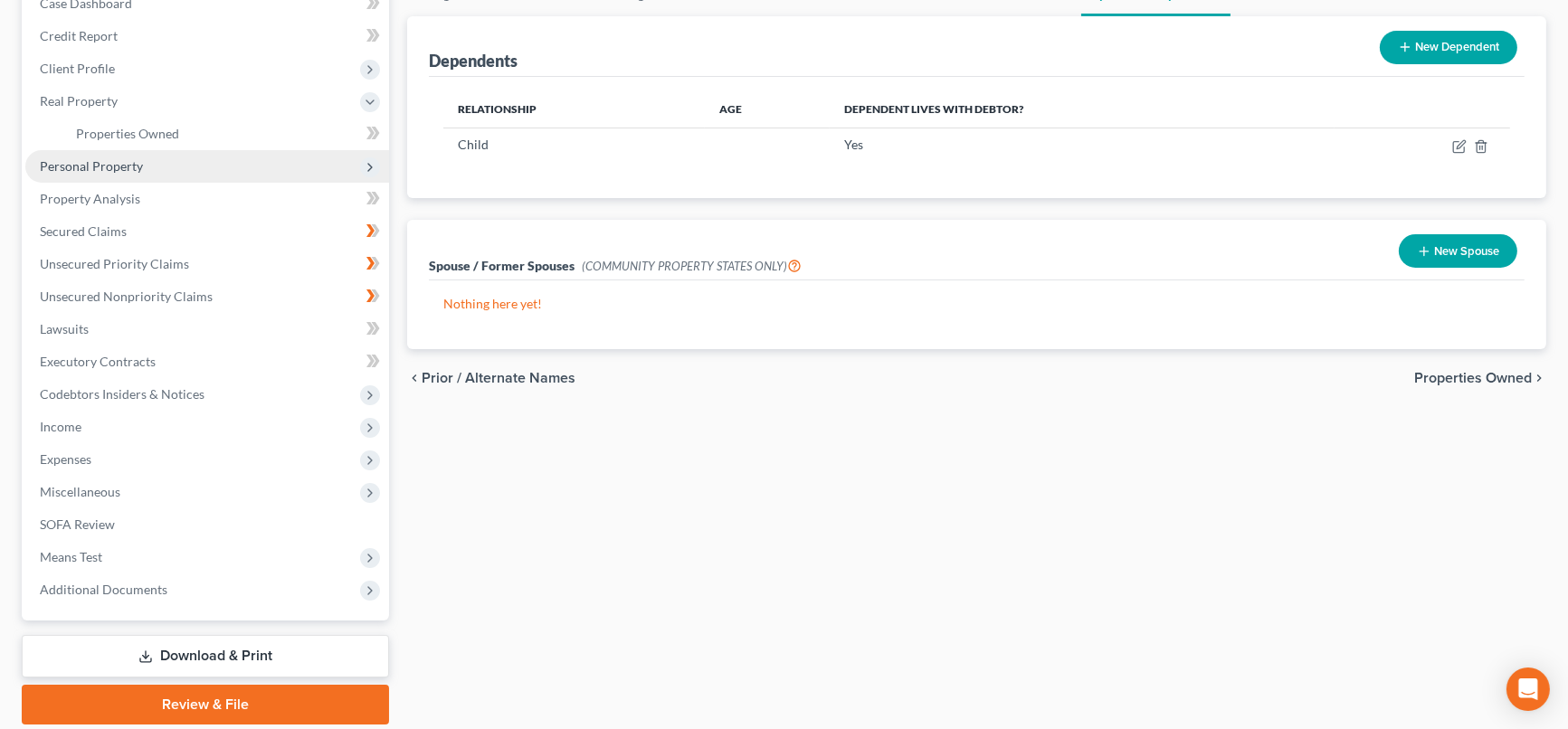
click at [231, 155] on span "Personal Property" at bounding box center [207, 166] width 364 height 33
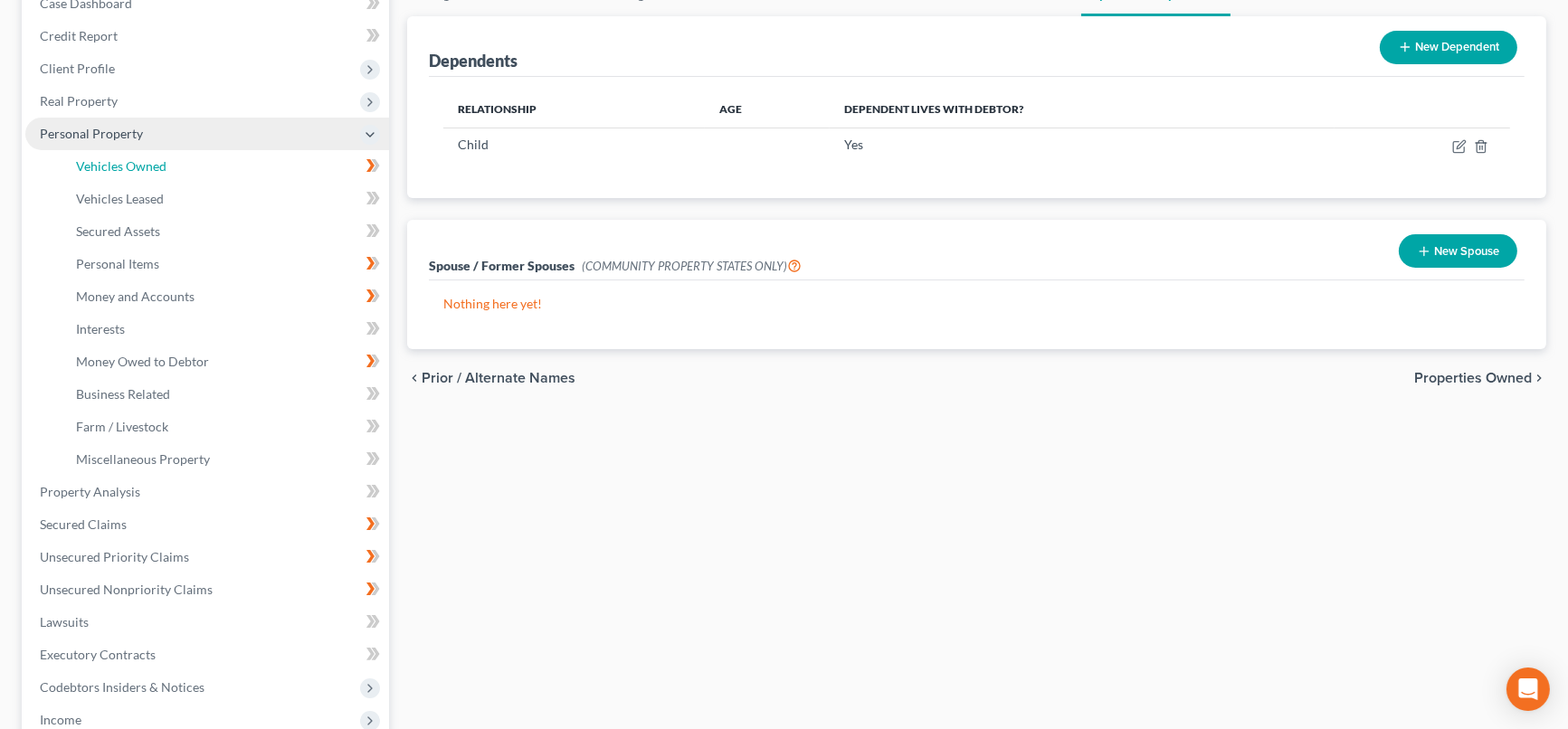
click at [231, 155] on link "Vehicles Owned" at bounding box center [225, 166] width 328 height 33
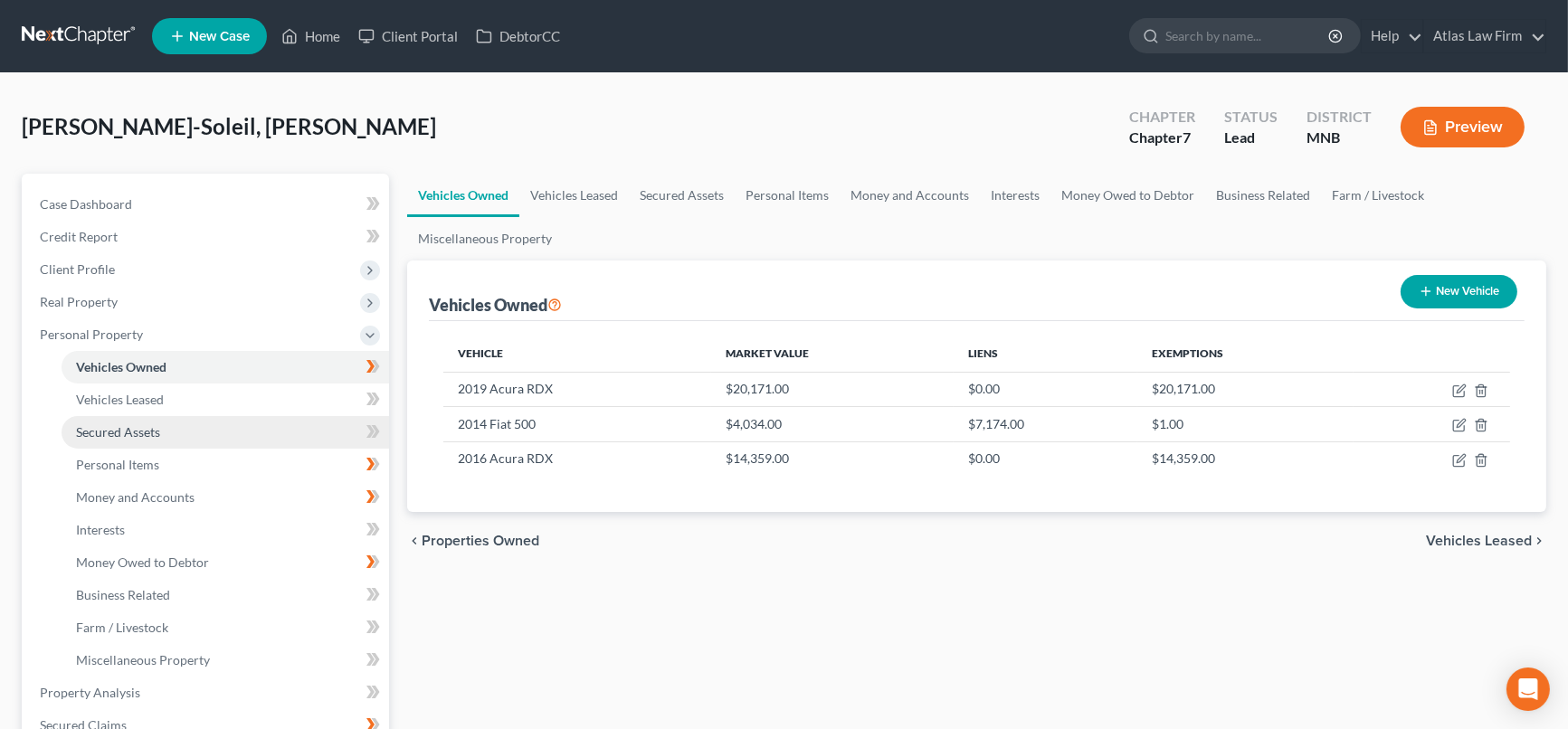
click at [268, 429] on link "Secured Assets" at bounding box center [225, 432] width 328 height 33
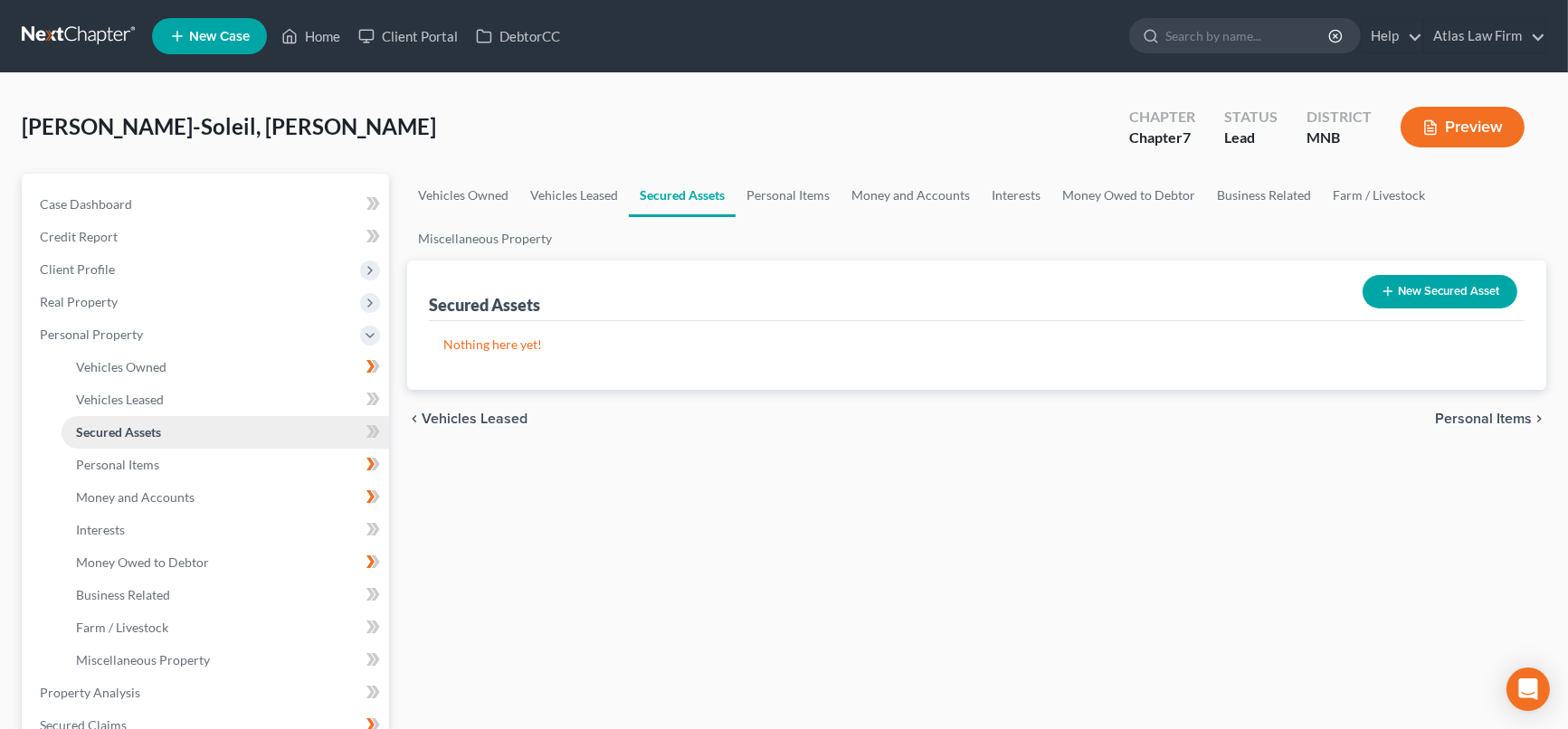
scroll to position [200, 0]
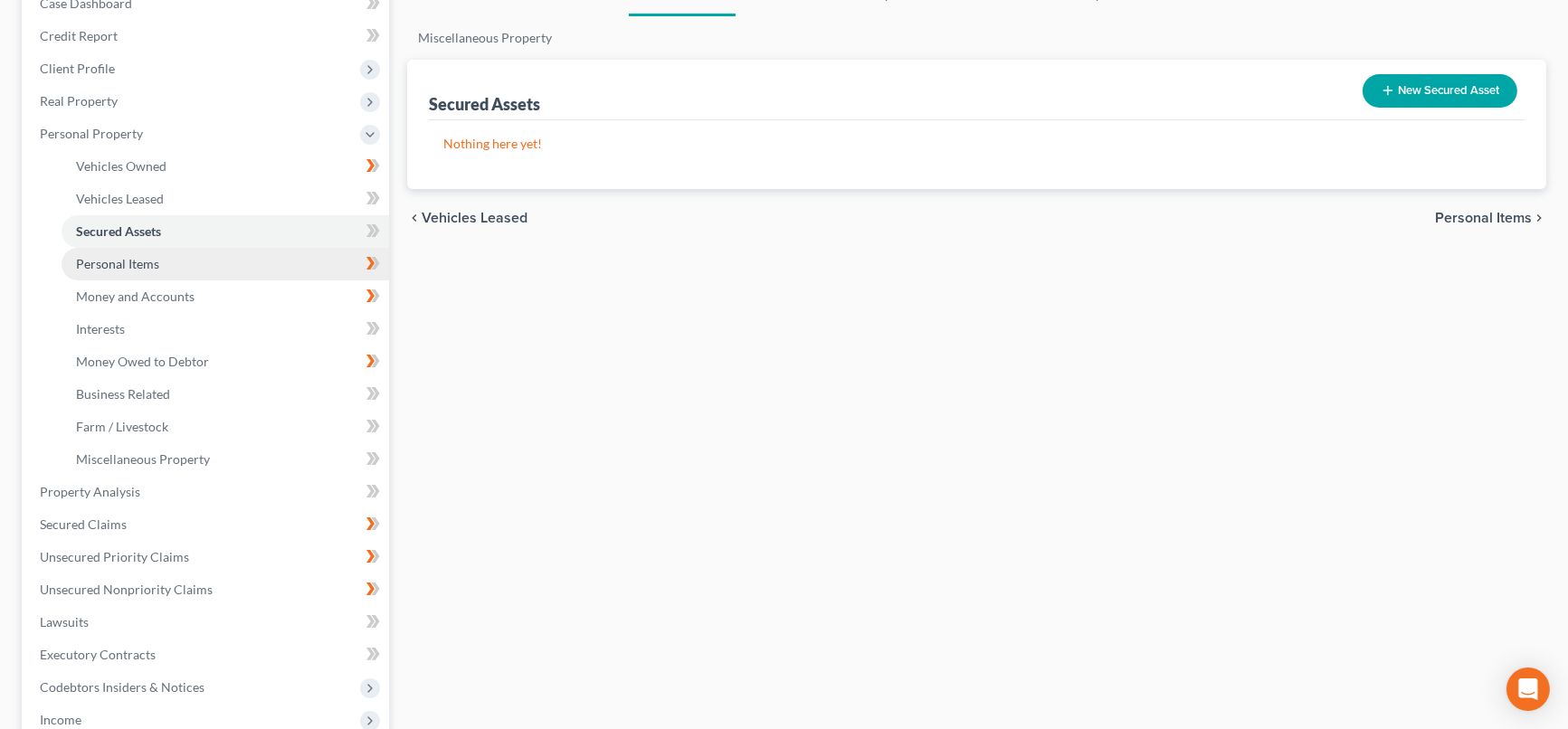
click at [264, 262] on link "Personal Items" at bounding box center [225, 263] width 328 height 33
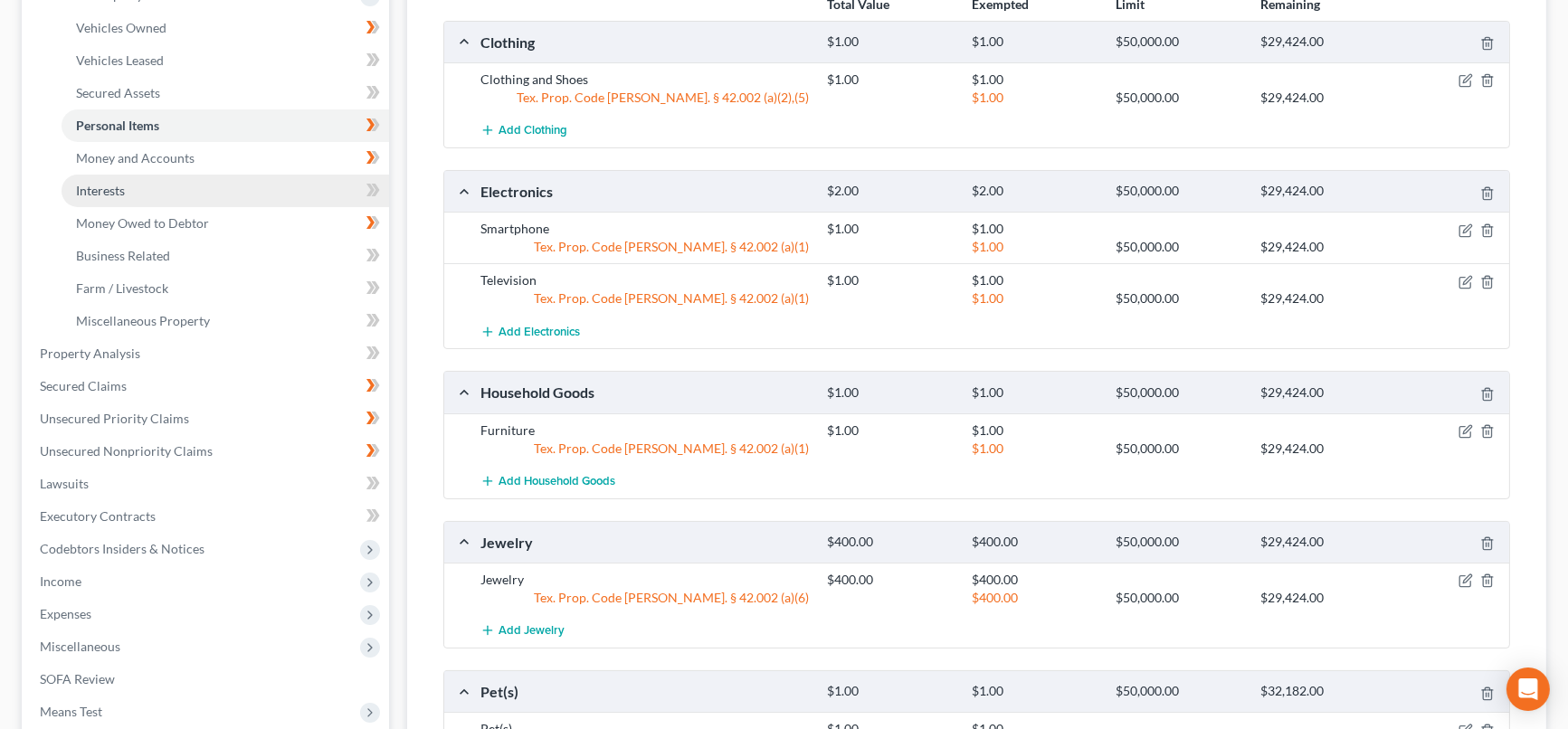
scroll to position [373, 0]
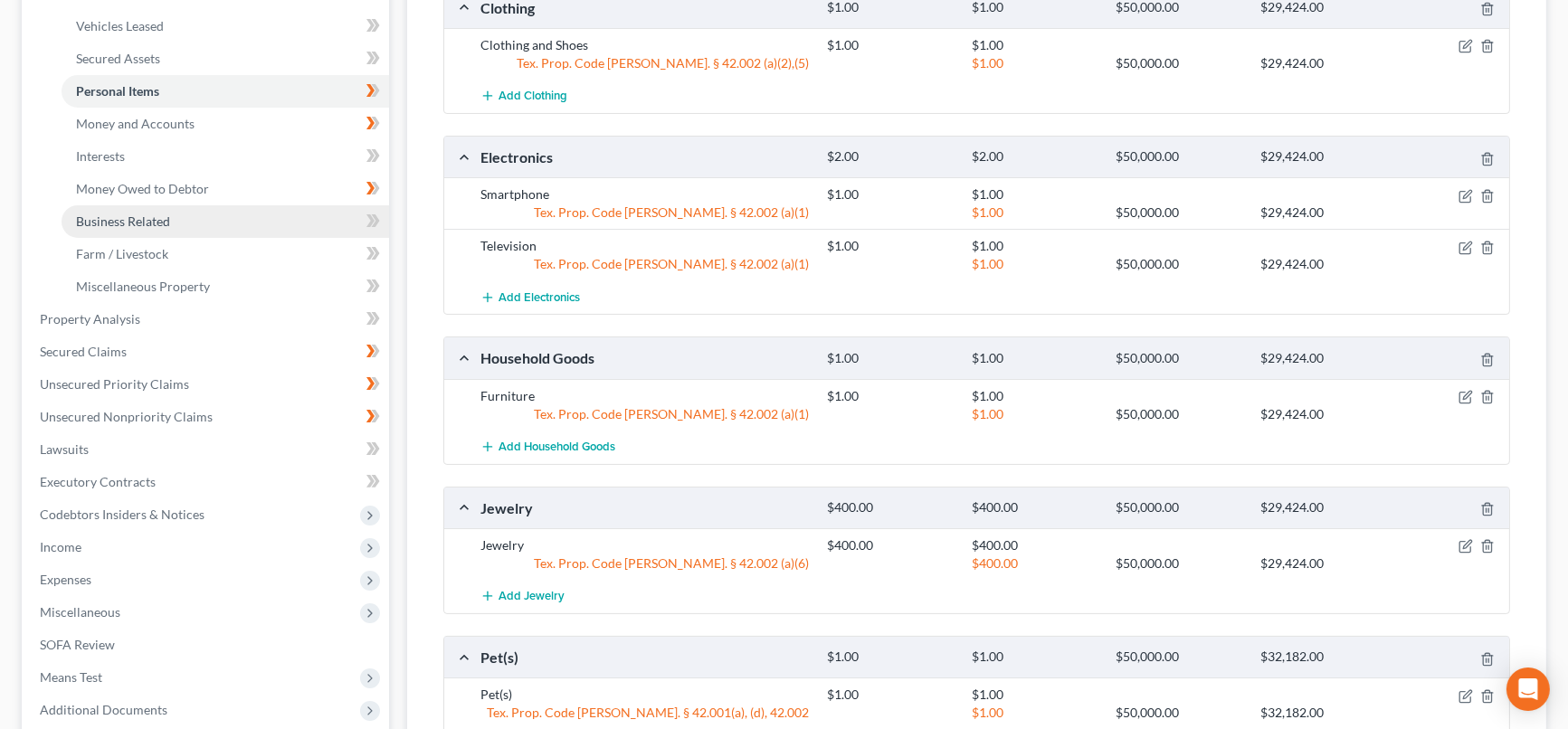
click at [262, 220] on link "Business Related" at bounding box center [225, 221] width 328 height 33
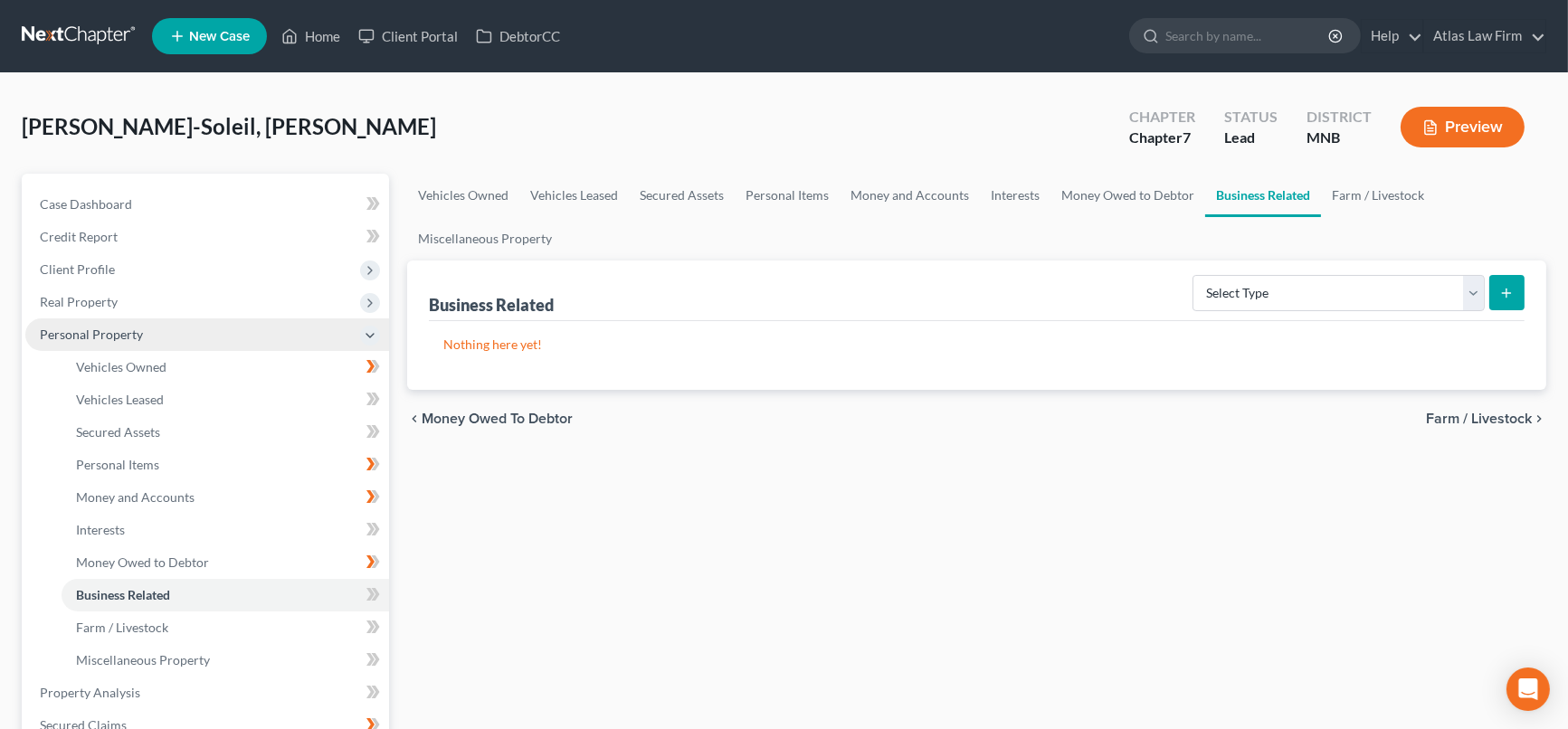
scroll to position [200, 0]
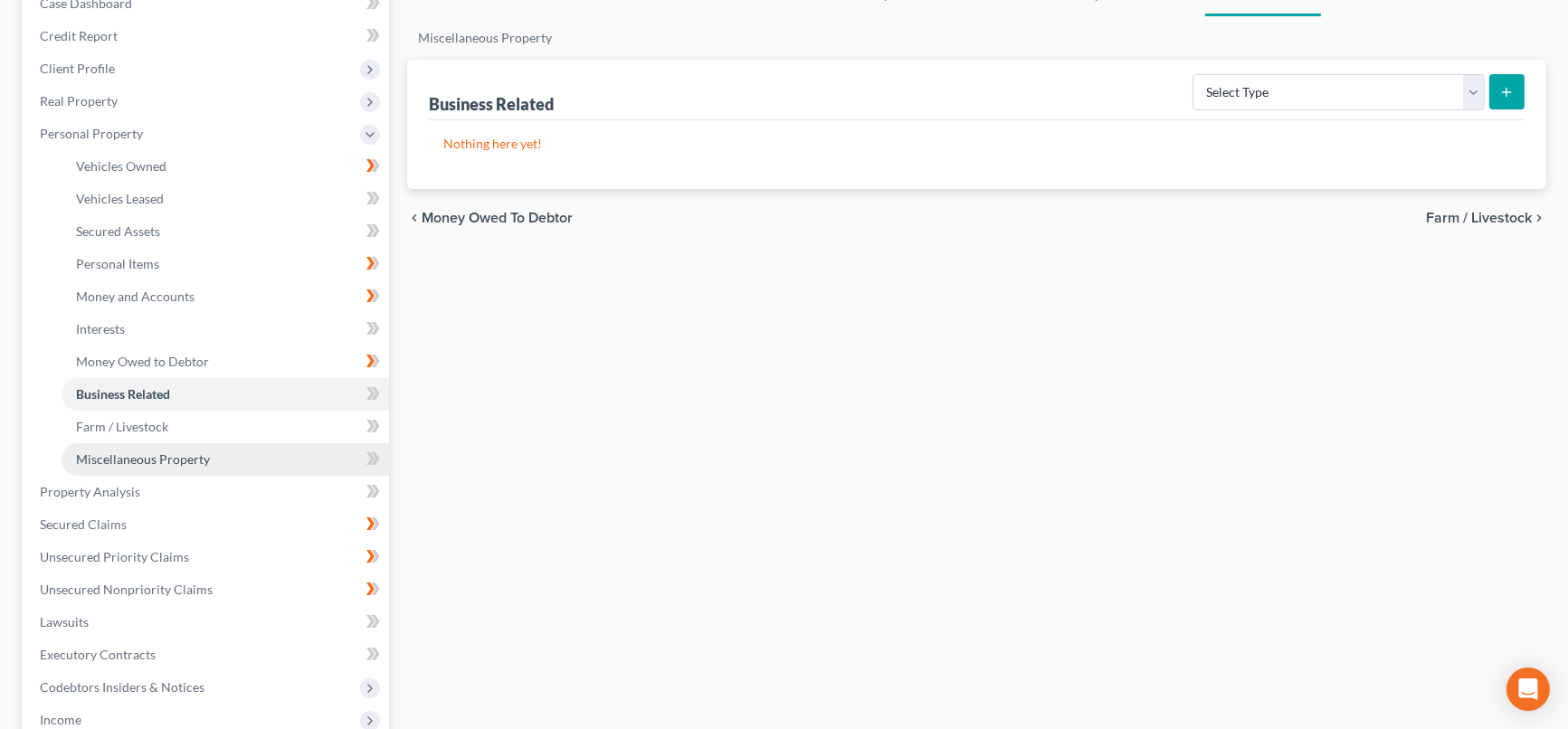
click at [231, 462] on link "Miscellaneous Property" at bounding box center [225, 459] width 328 height 33
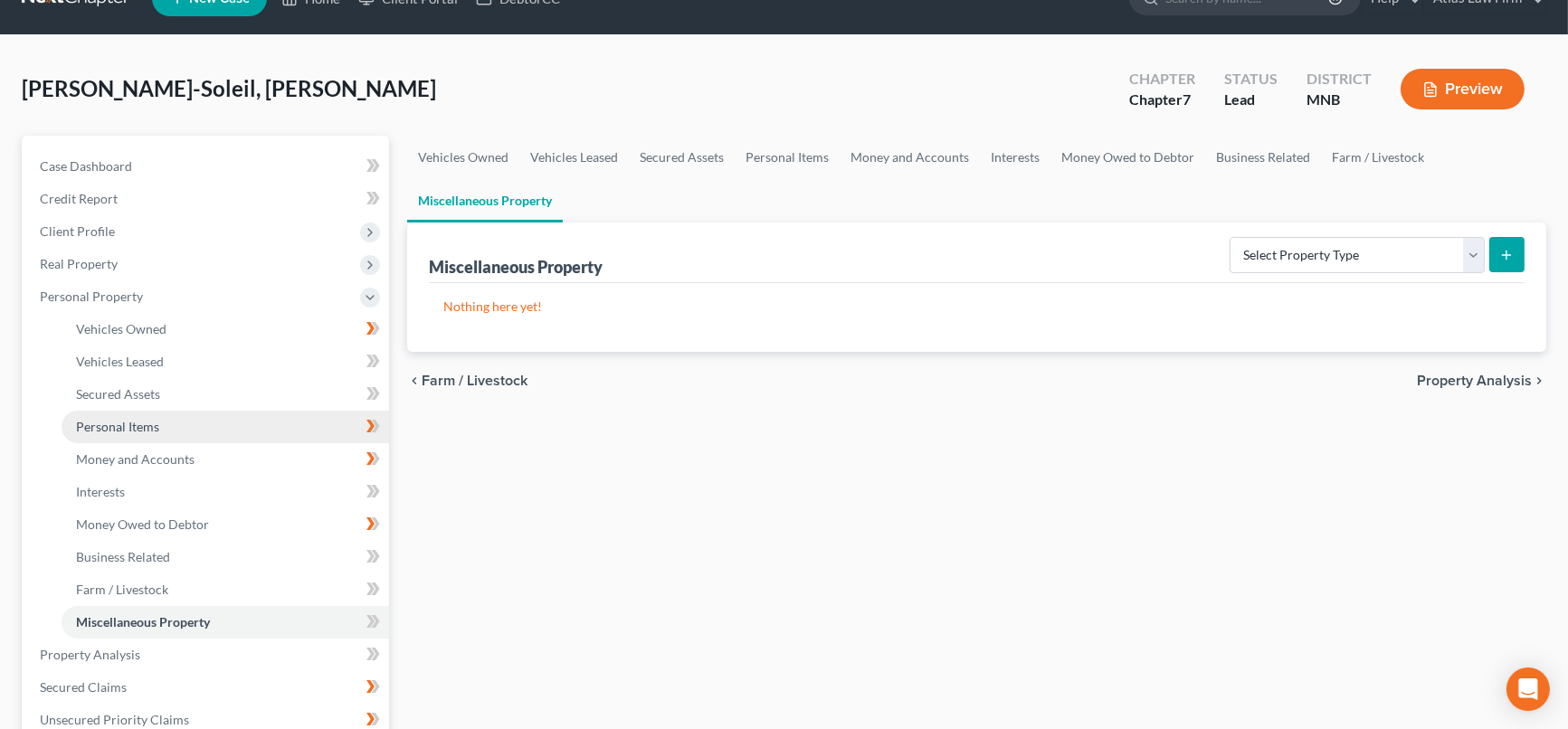
scroll to position [200, 0]
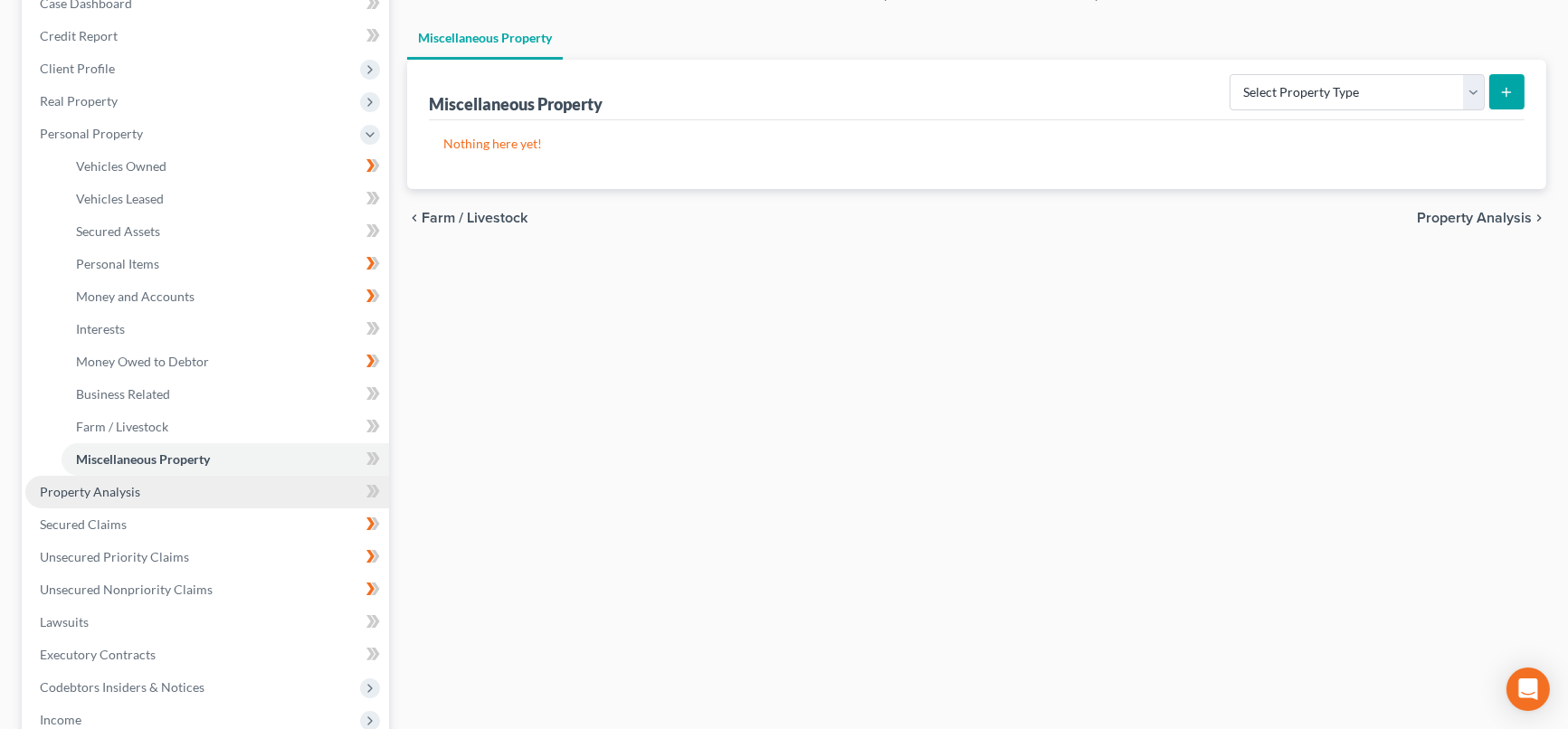
click at [161, 490] on link "Property Analysis" at bounding box center [207, 492] width 364 height 33
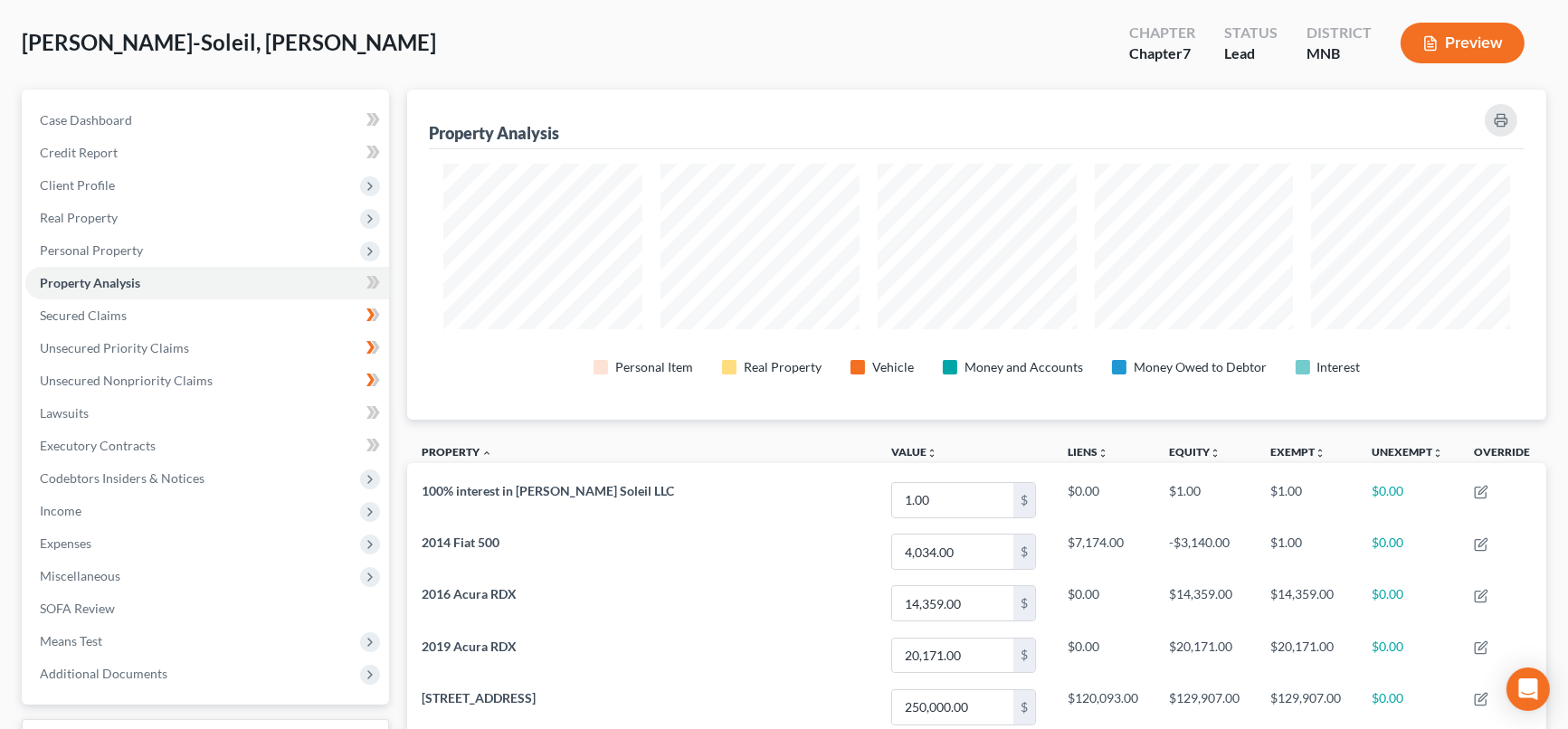
scroll to position [31, 0]
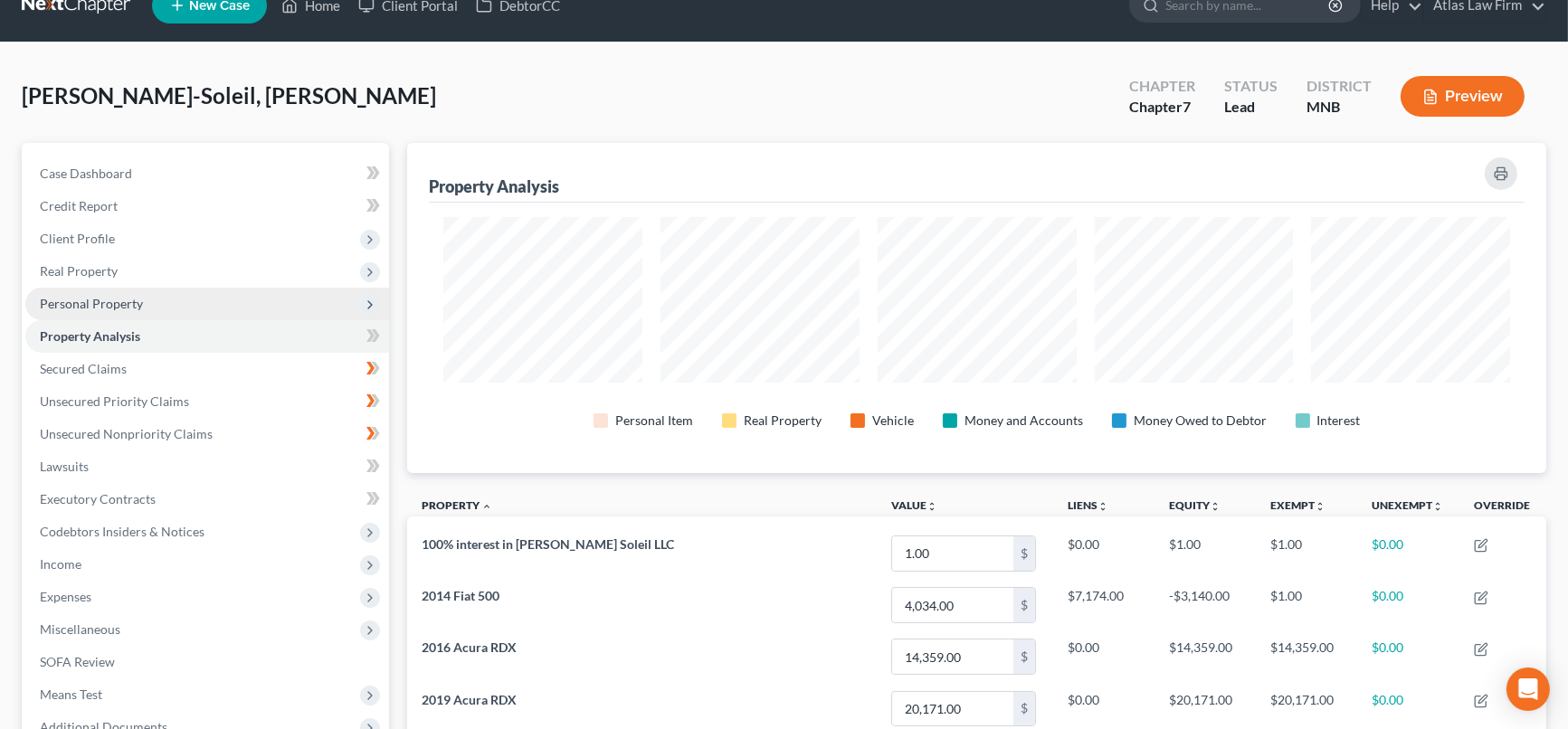
click at [143, 297] on span "Personal Property" at bounding box center [207, 304] width 364 height 33
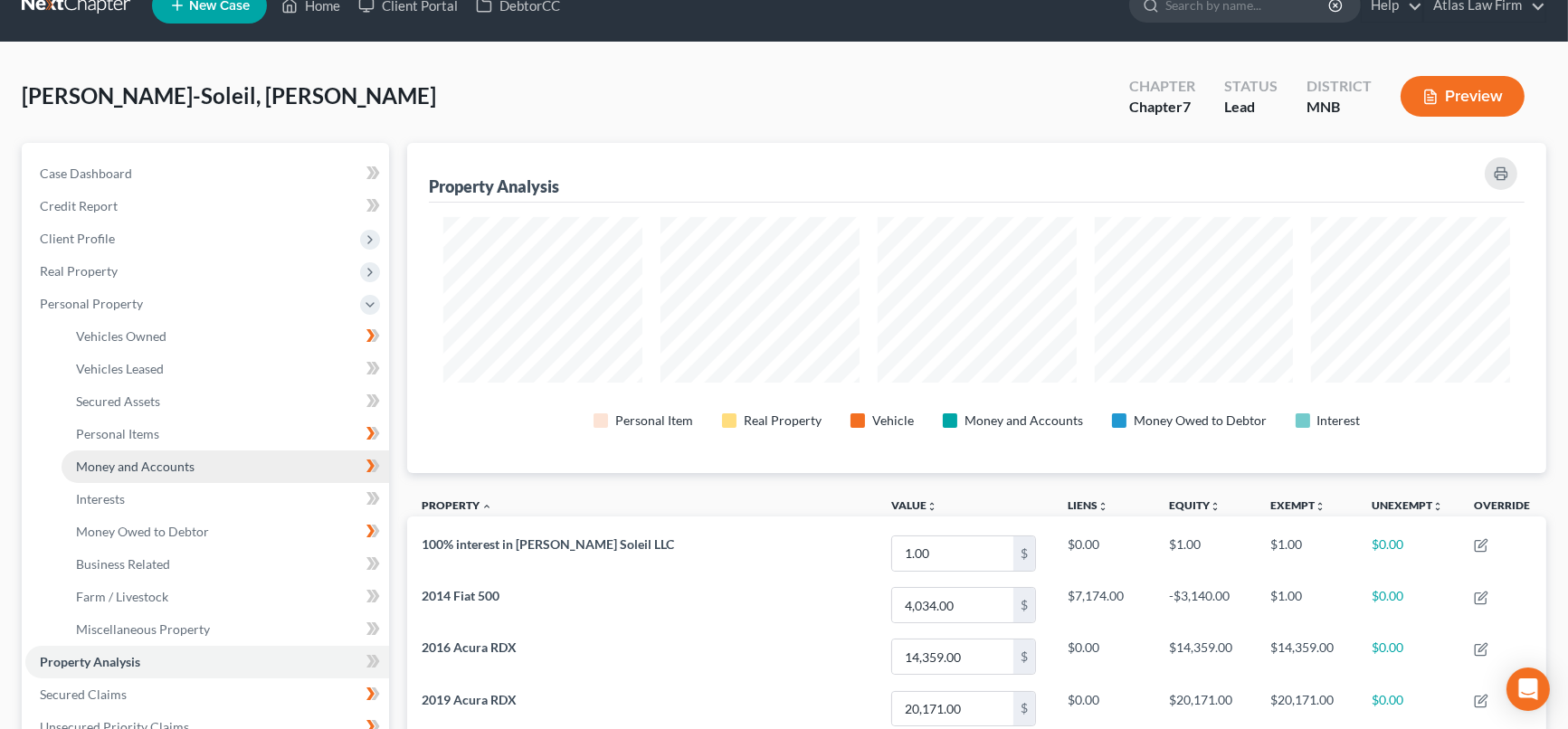
click at [152, 458] on span "Money and Accounts" at bounding box center [136, 466] width 119 height 15
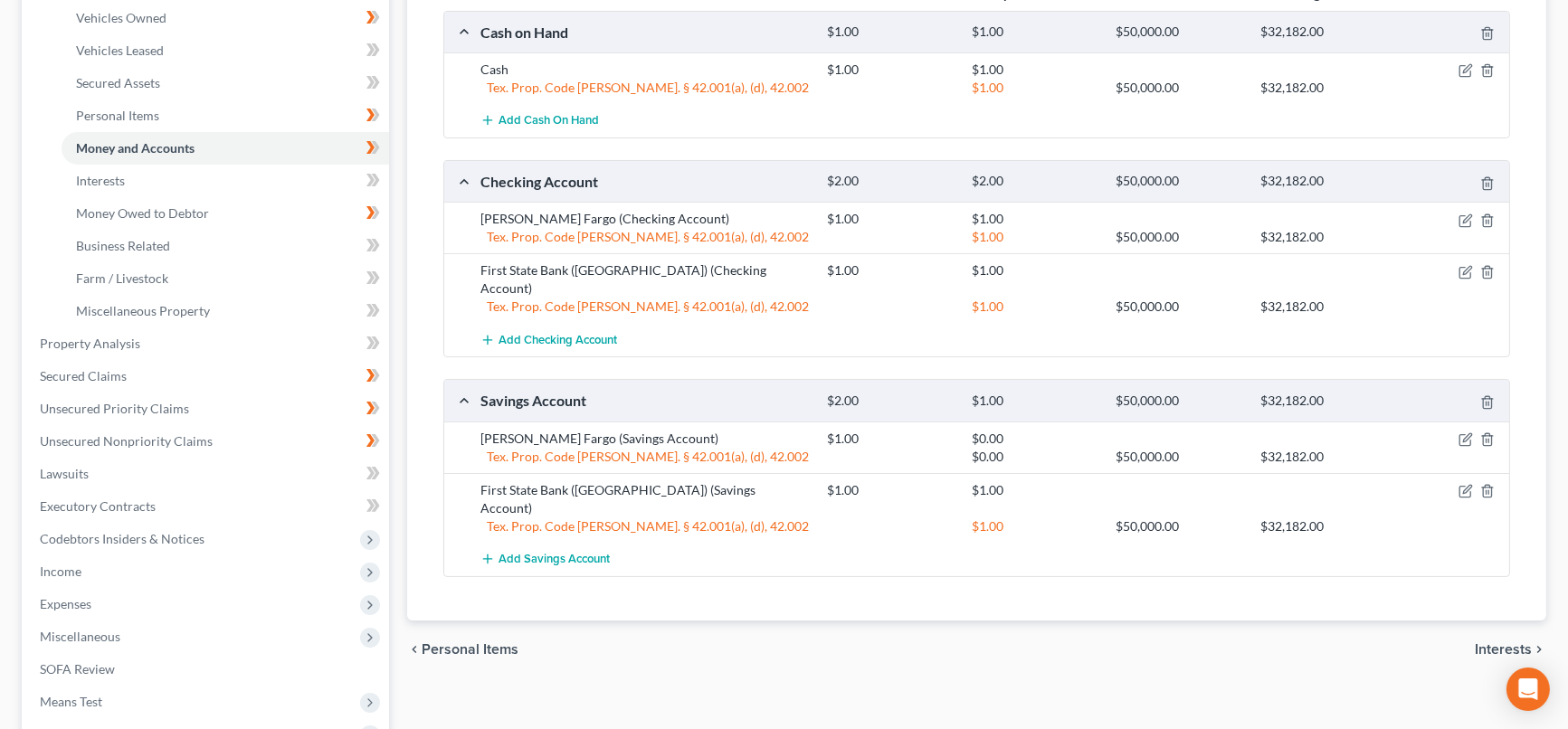
scroll to position [402, 0]
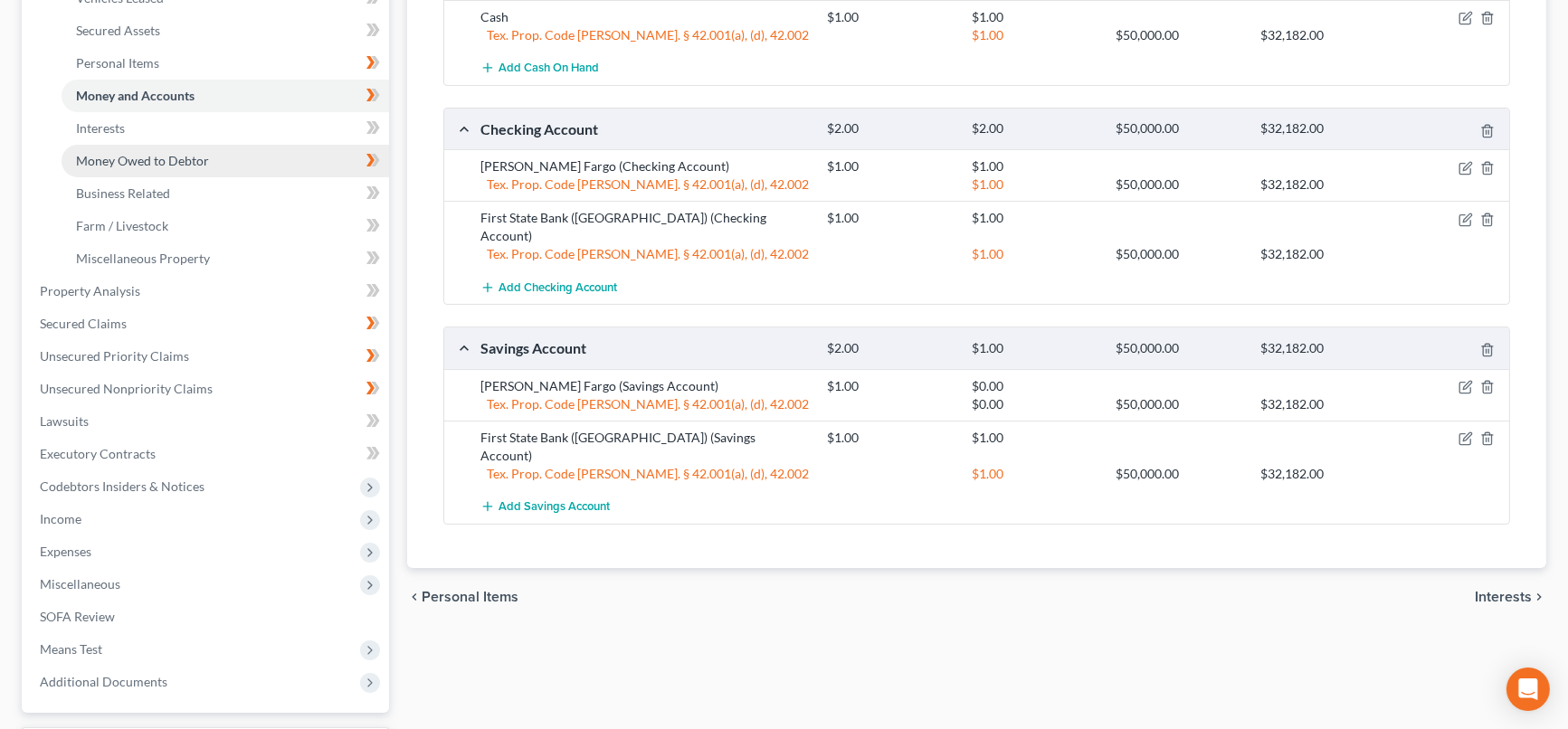
click at [129, 149] on link "Money Owed to Debtor" at bounding box center [225, 161] width 328 height 33
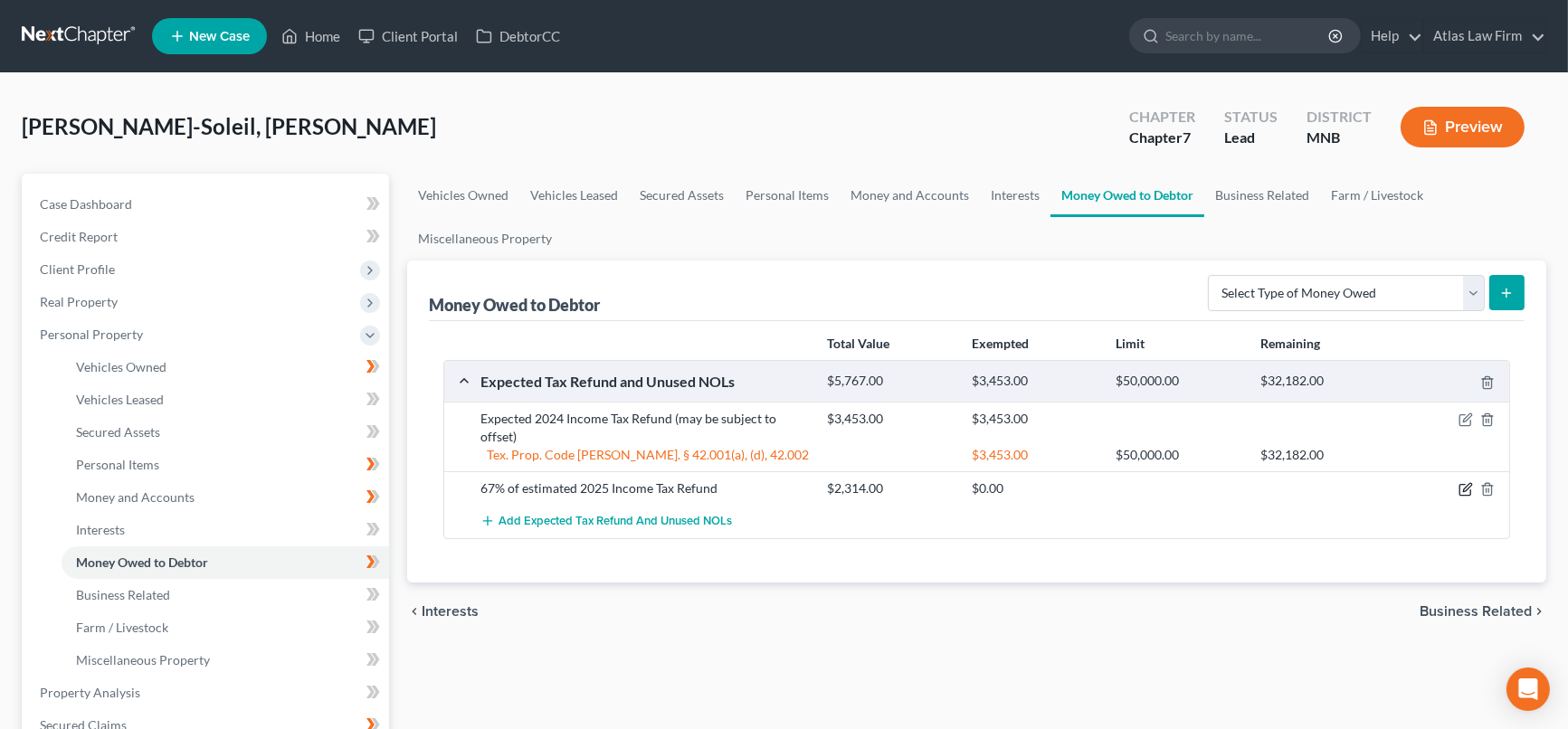
click at [1467, 486] on icon "button" at bounding box center [1467, 487] width 8 height 8
select select "0"
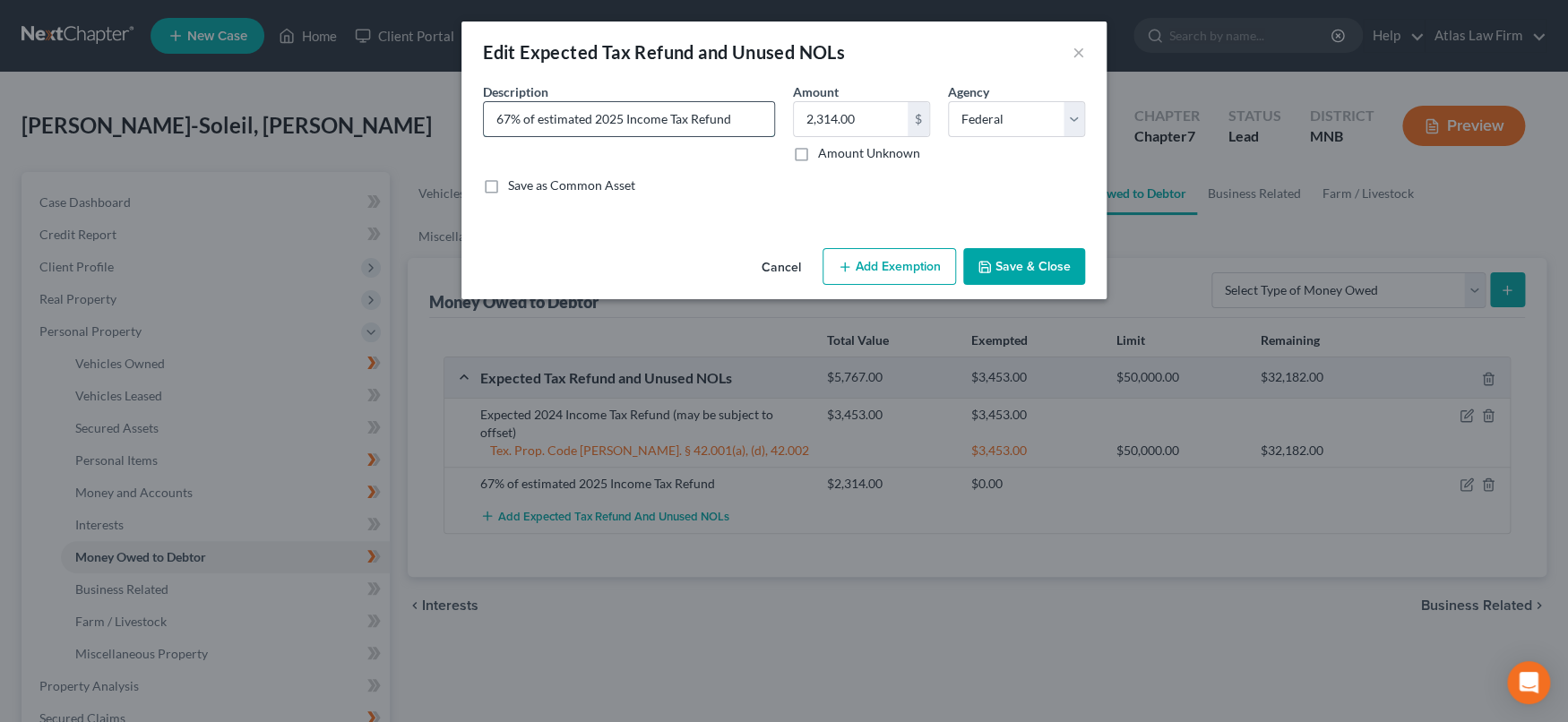
click at [740, 120] on input "67% of estimated 2025 Income Tax Refund" at bounding box center [629, 119] width 291 height 34
type input "67% of estimated 2025 Income Tax Refund(may be subject to offset)"
click at [1000, 264] on button "Save & Close" at bounding box center [1024, 266] width 122 height 37
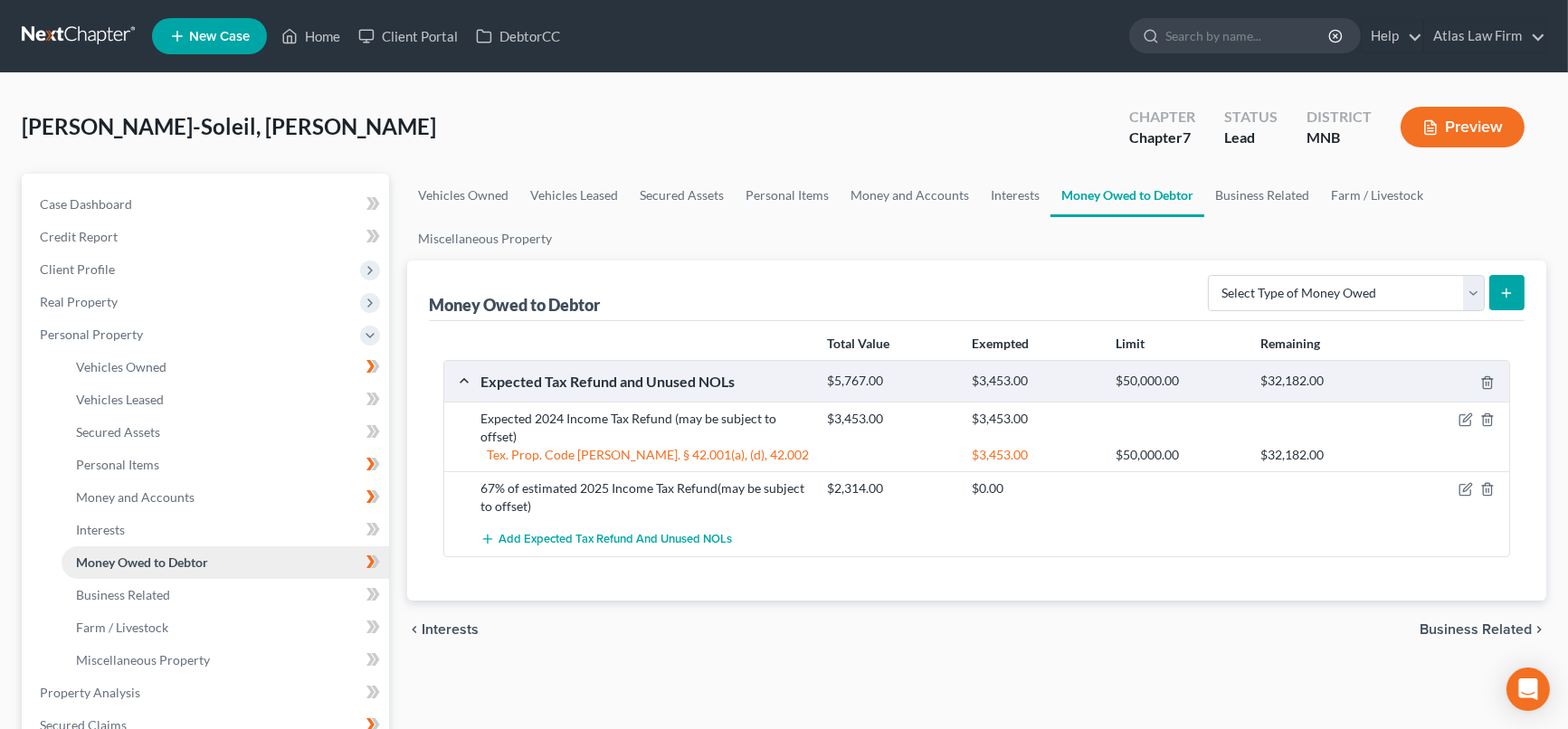
scroll to position [200, 0]
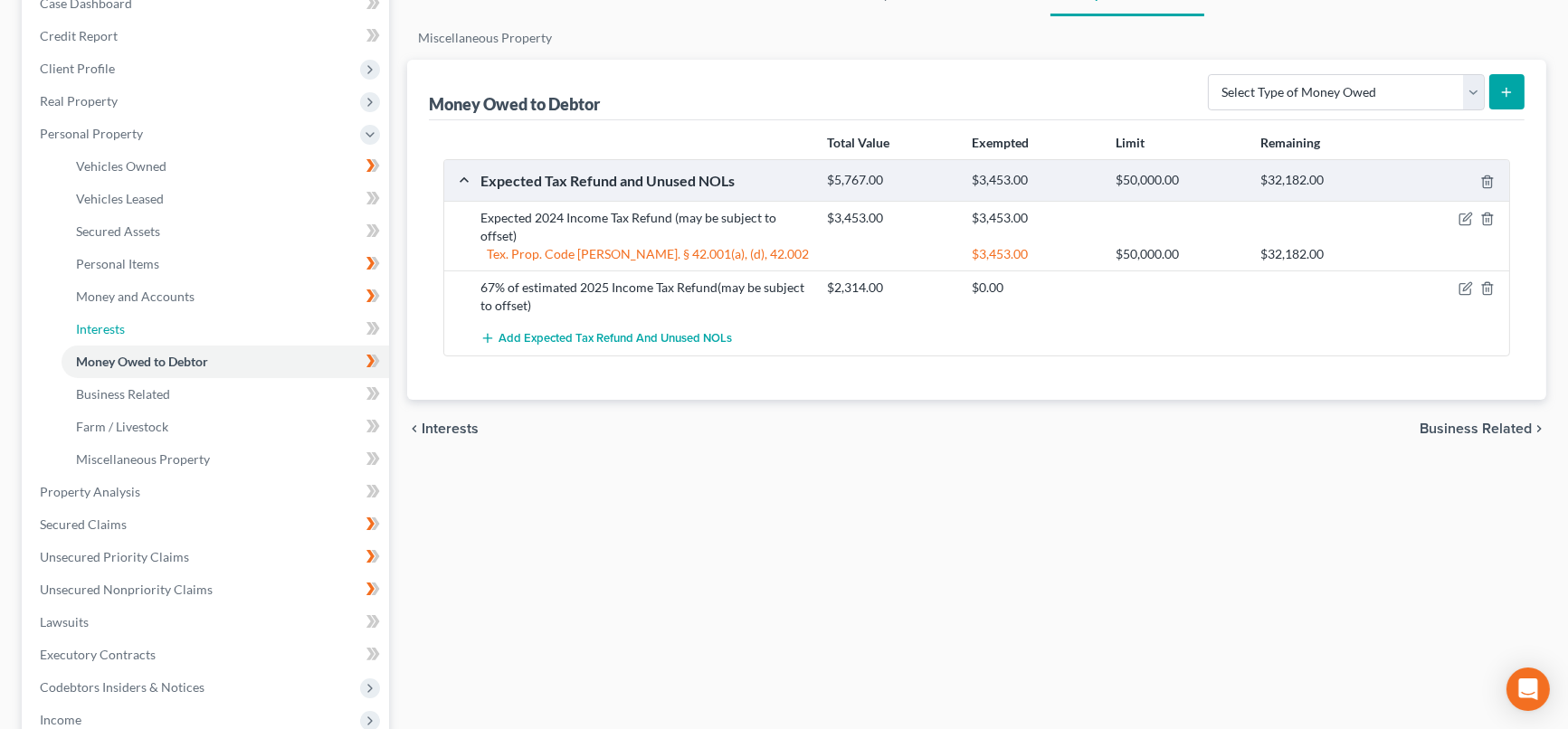
drag, startPoint x: 298, startPoint y: 326, endPoint x: 369, endPoint y: 335, distance: 71.6
click at [298, 326] on link "Interests" at bounding box center [225, 329] width 328 height 33
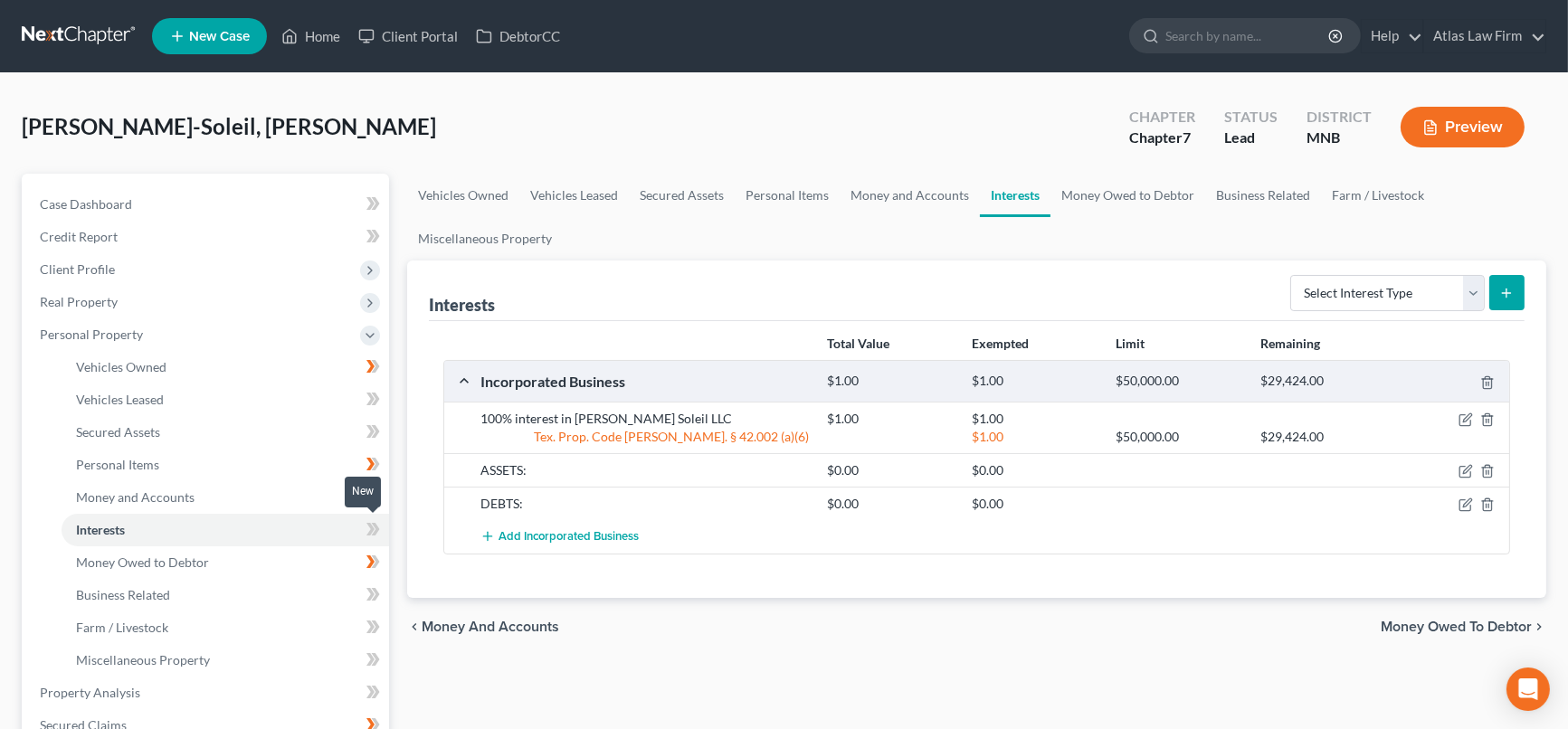
click at [371, 524] on icon at bounding box center [370, 529] width 8 height 12
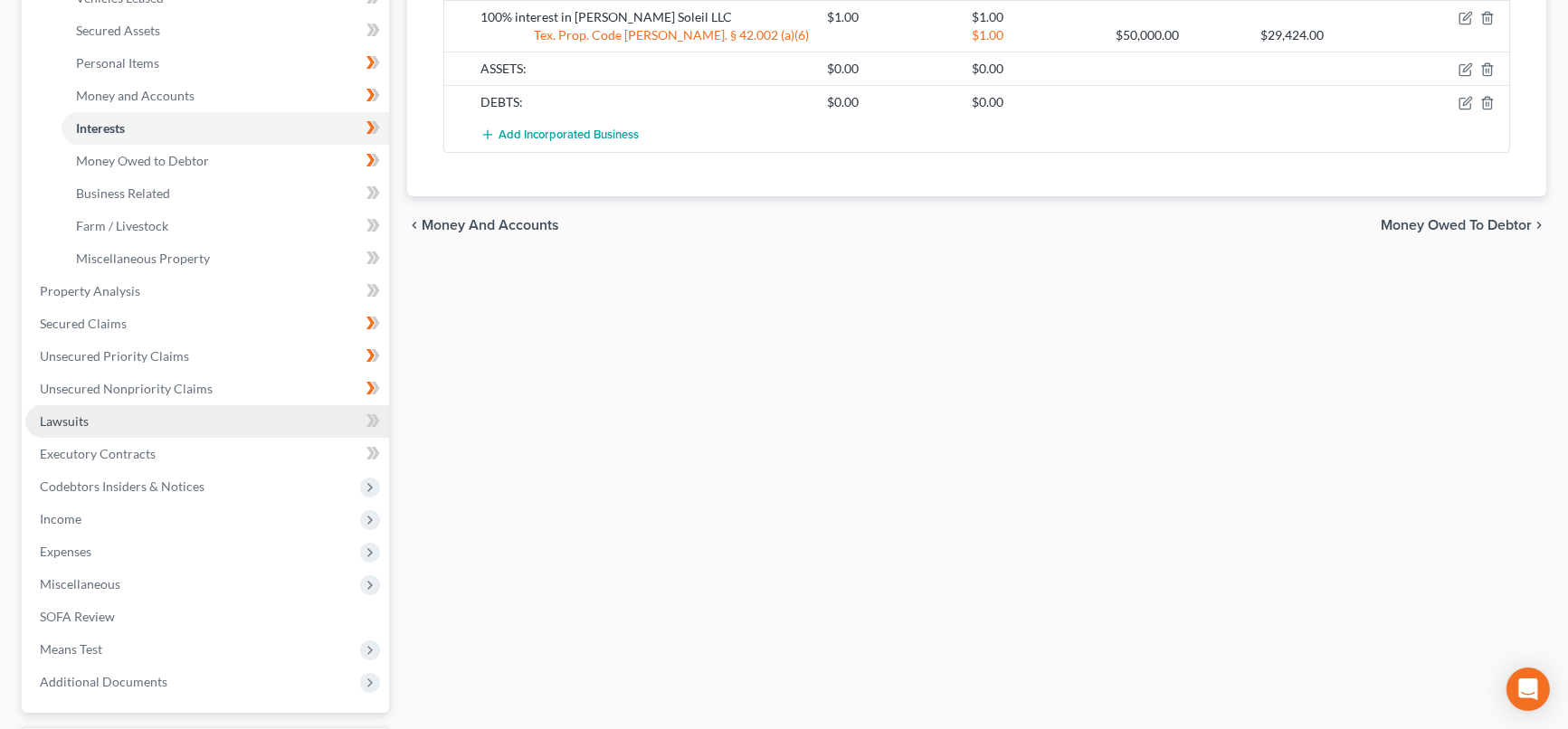
click at [221, 413] on link "Lawsuits" at bounding box center [207, 421] width 364 height 33
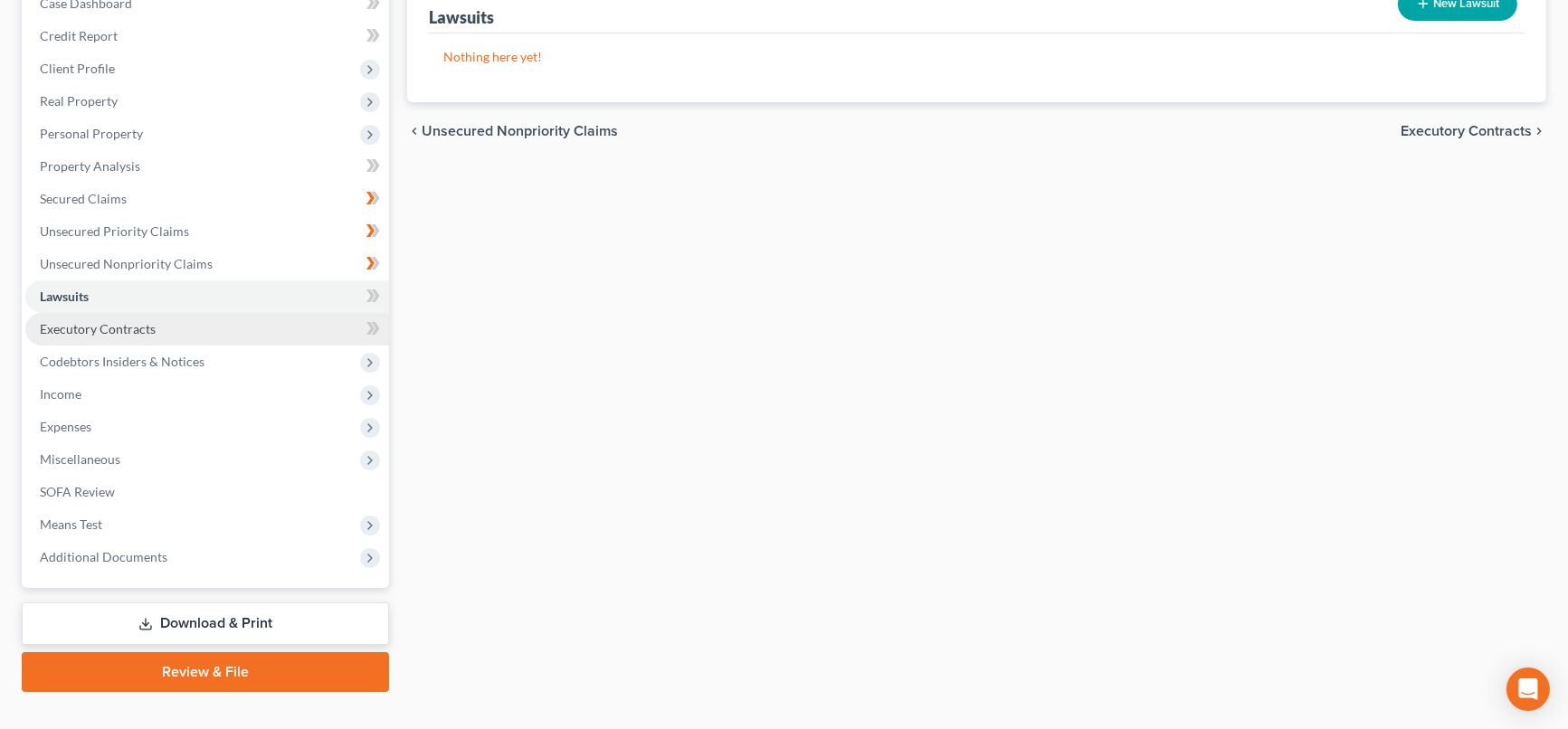
click at [223, 333] on link "Executory Contracts" at bounding box center [207, 329] width 364 height 33
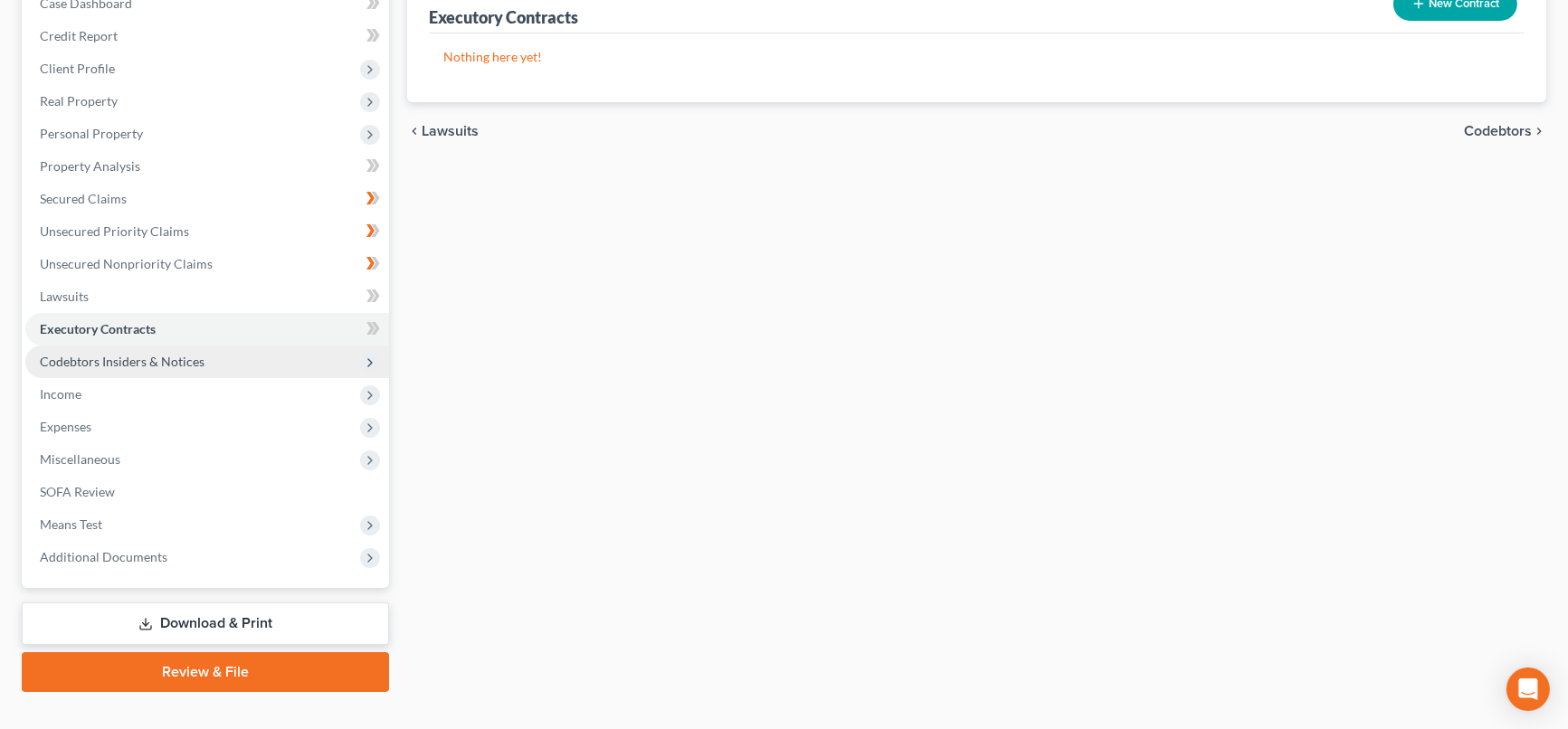
click at [236, 362] on span "Codebtors Insiders & Notices" at bounding box center [207, 361] width 364 height 33
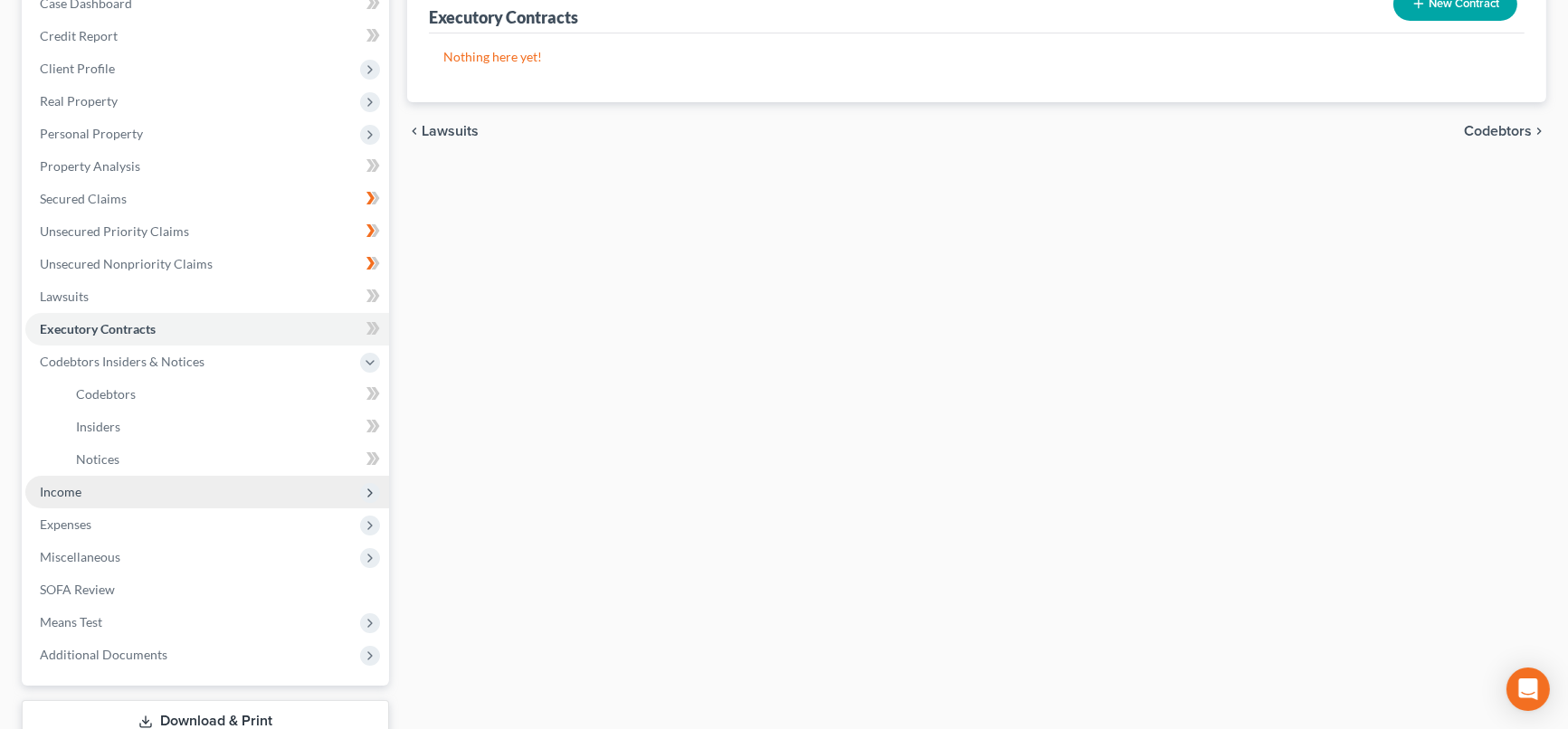
click at [260, 497] on span "Income" at bounding box center [207, 492] width 364 height 33
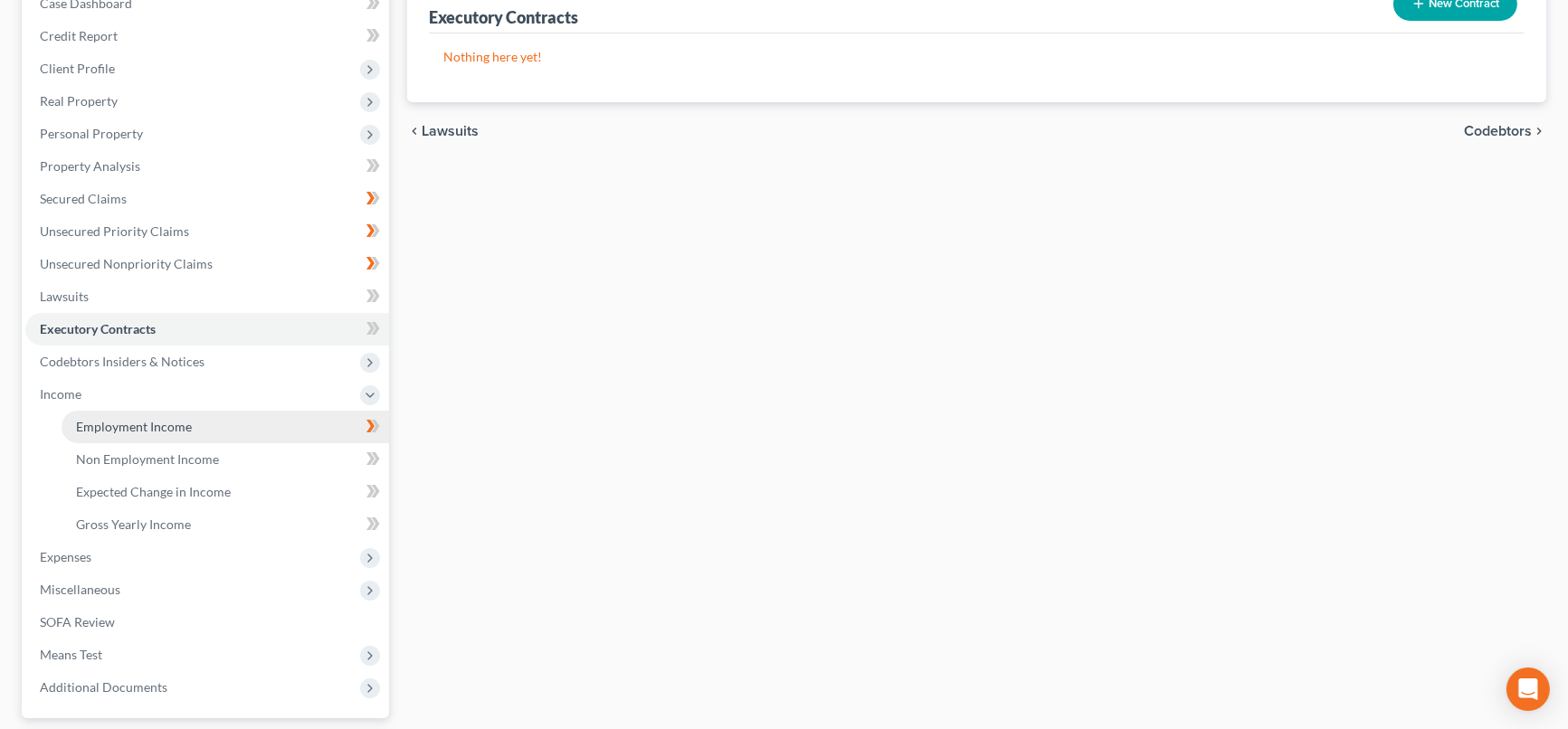
scroll to position [360, 0]
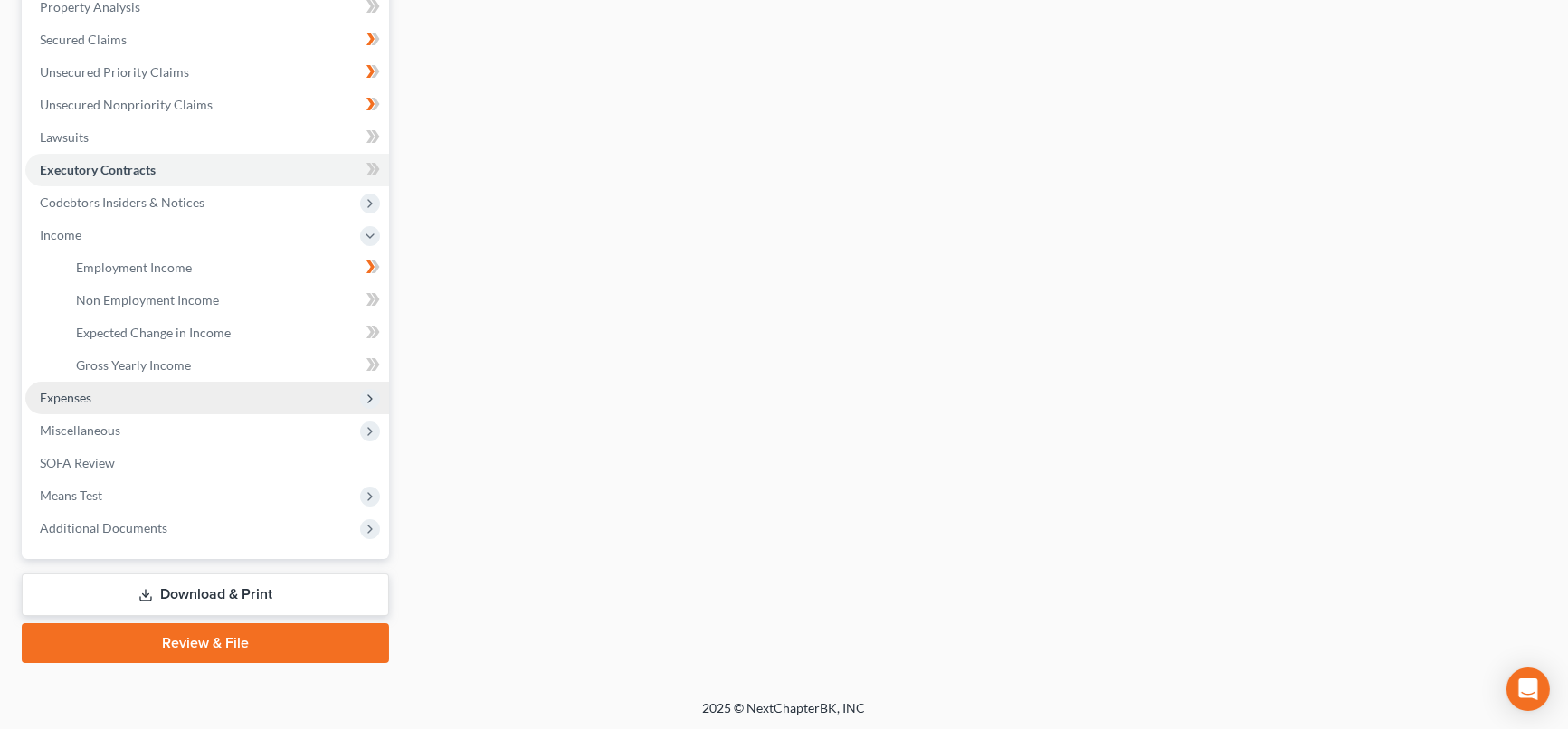
click at [267, 390] on span "Expenses" at bounding box center [207, 398] width 364 height 33
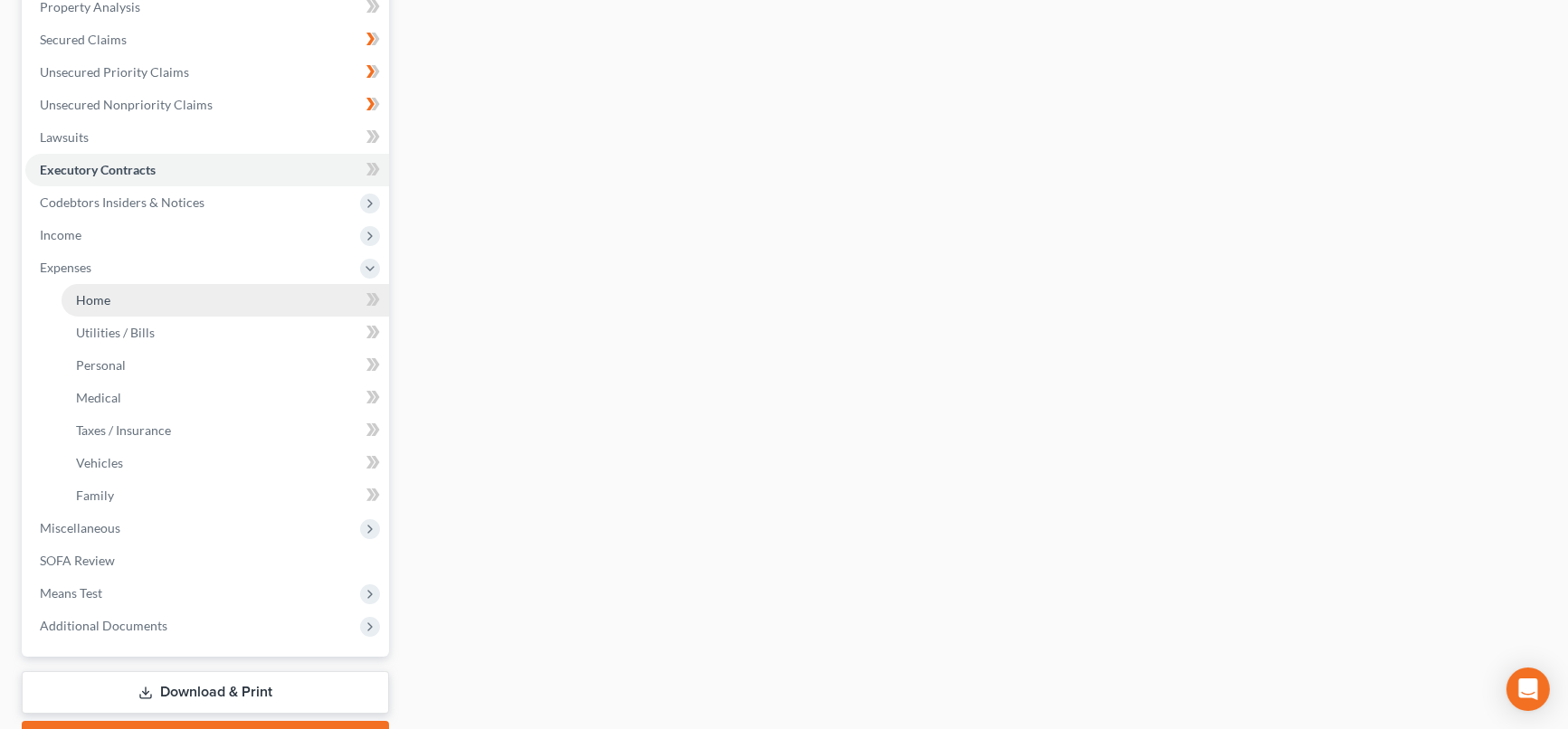
click at [288, 304] on link "Home" at bounding box center [225, 300] width 328 height 33
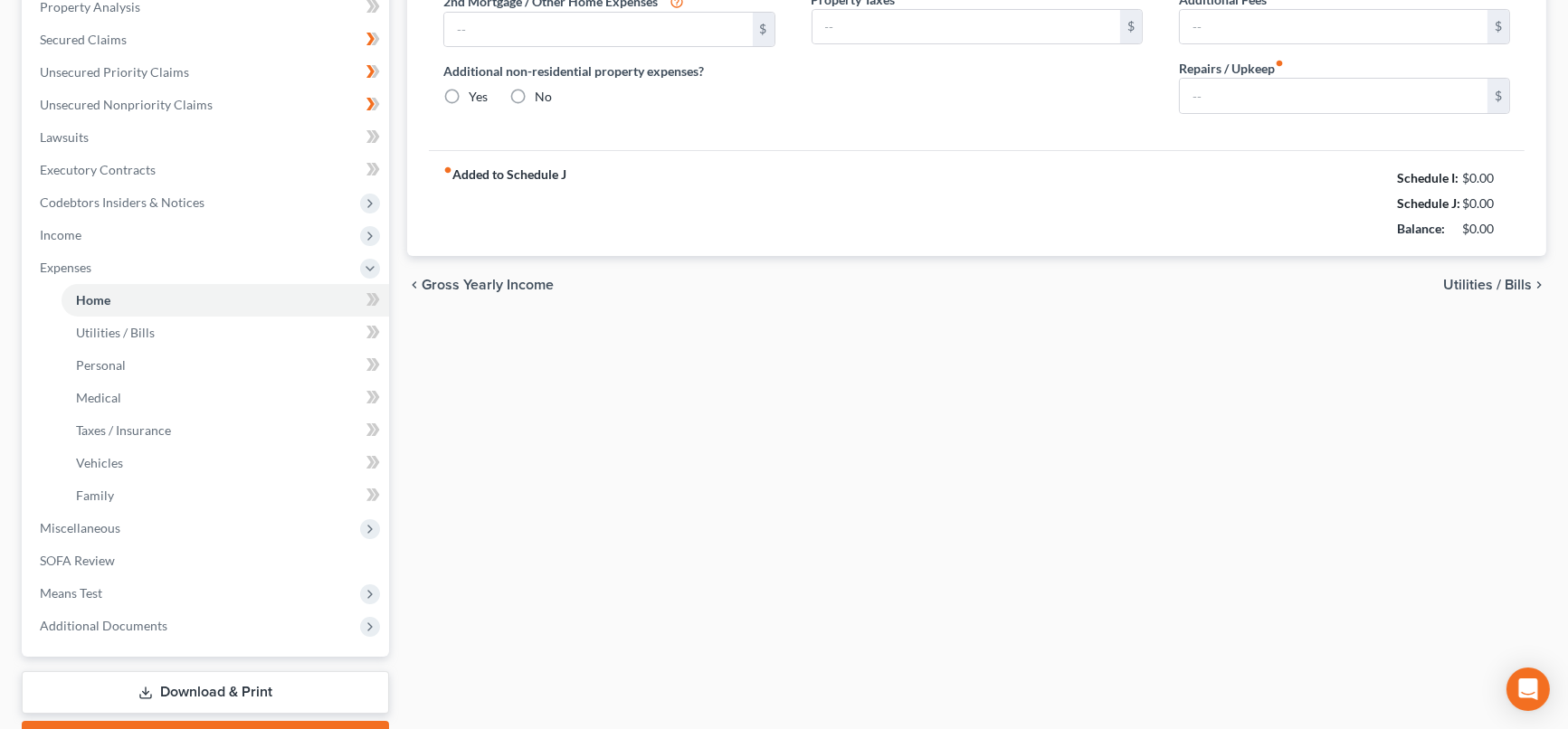
type input "3,500.00"
type input "946.00"
radio input "true"
type input "0.00"
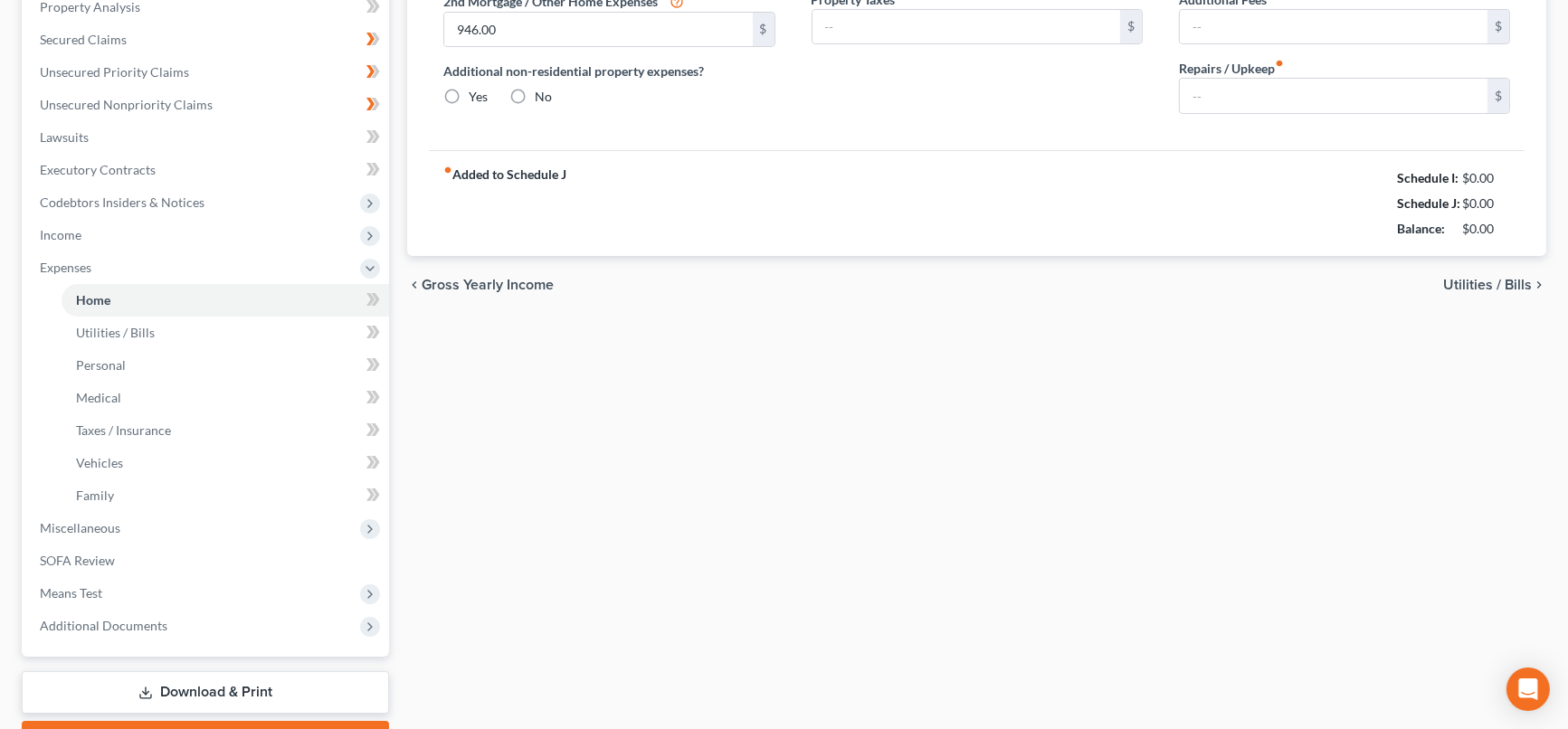
type input "0.00"
type input "400.00"
type input "0.00"
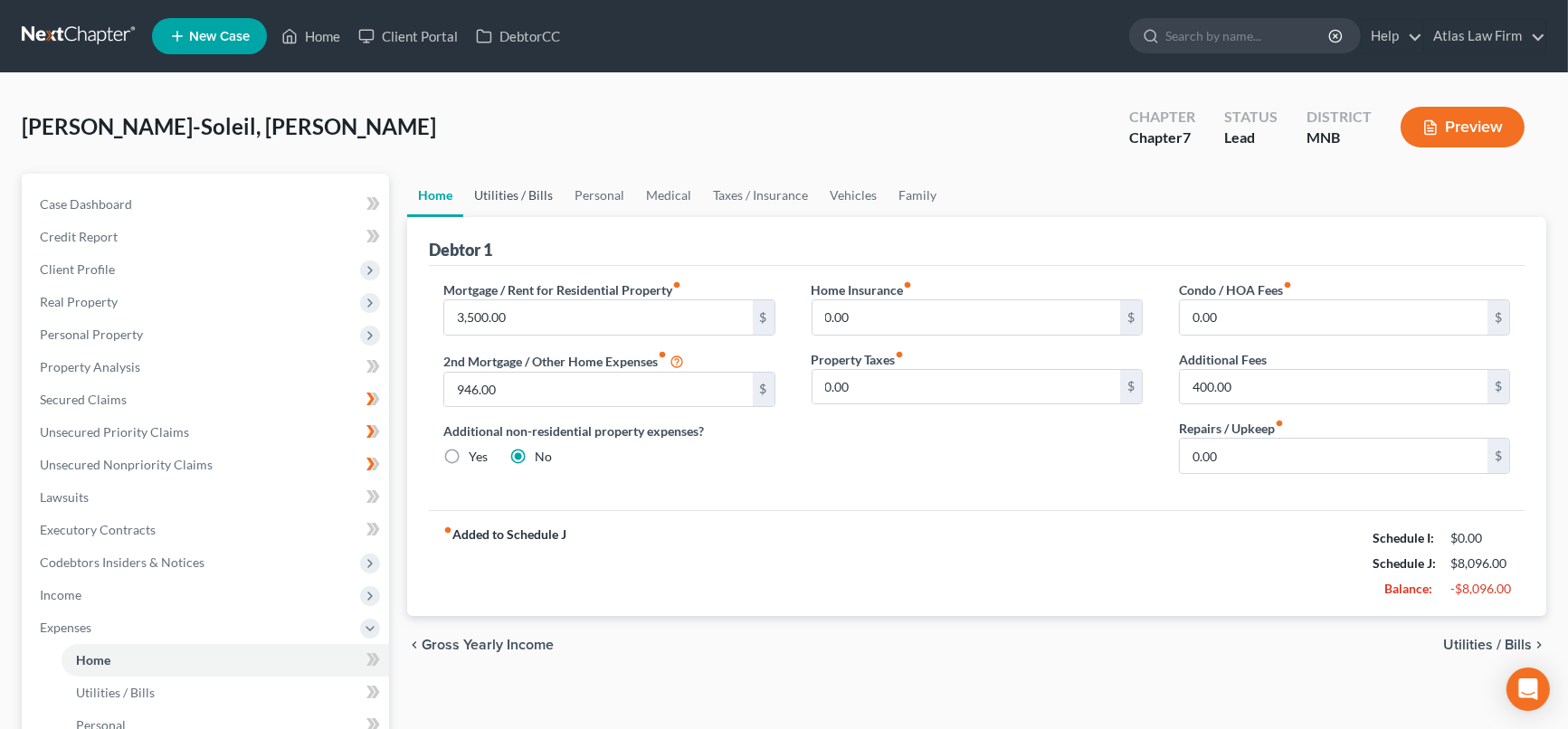
click at [535, 193] on link "Utilities / Bills" at bounding box center [513, 196] width 101 height 43
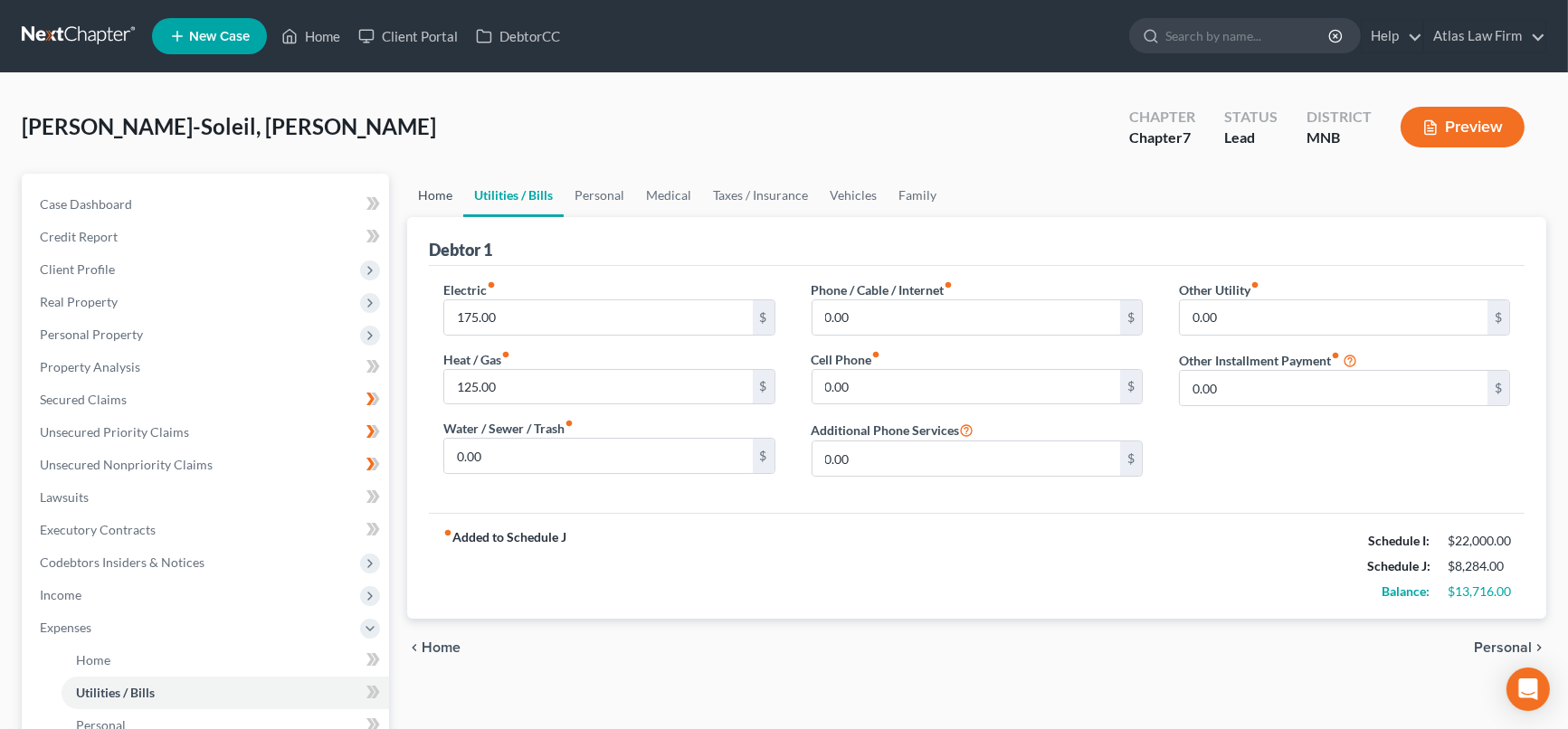
click at [444, 190] on link "Home" at bounding box center [436, 196] width 56 height 43
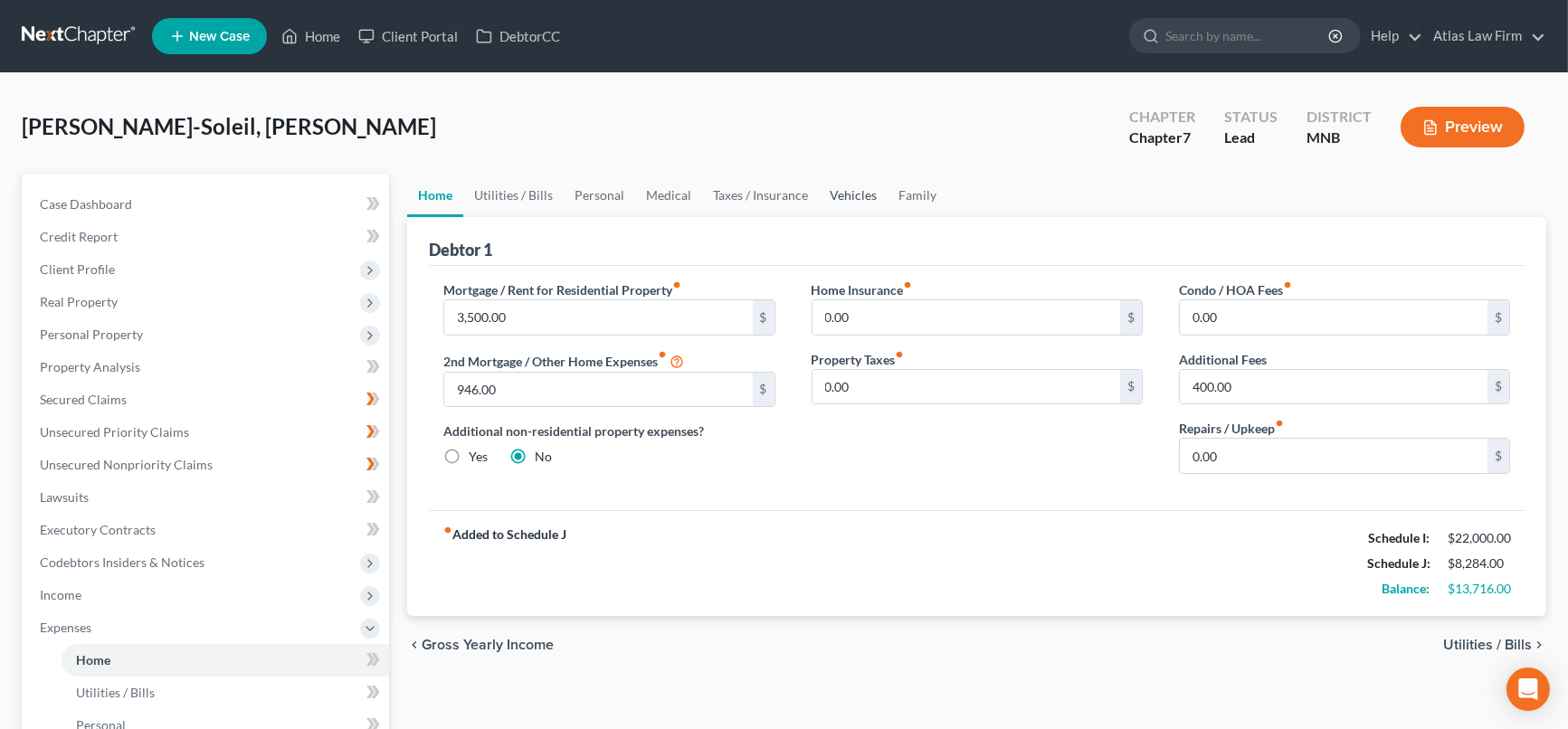
click at [827, 190] on link "Vehicles" at bounding box center [853, 196] width 69 height 43
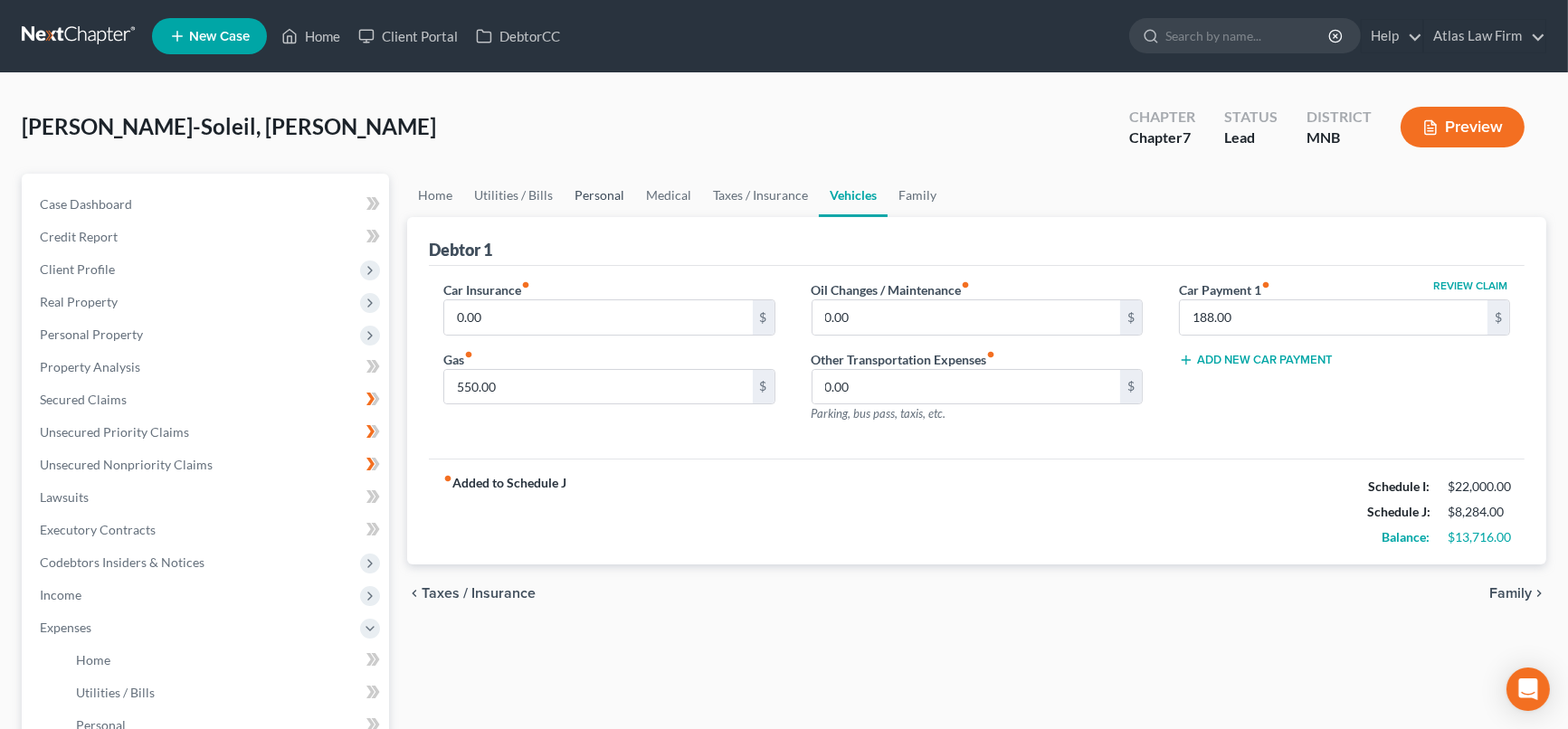
click at [608, 193] on link "Personal" at bounding box center [600, 196] width 72 height 43
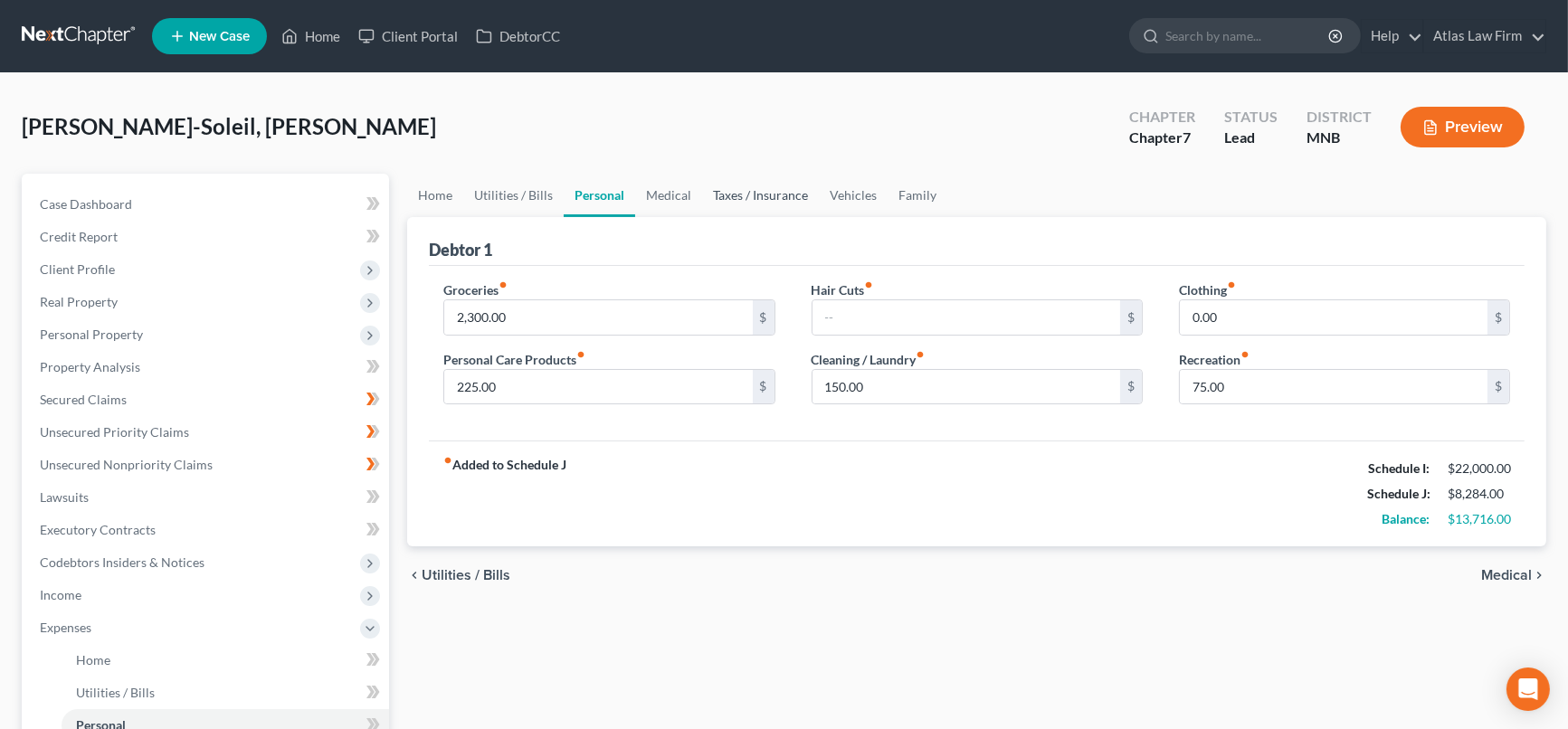
click at [760, 193] on link "Taxes / Insurance" at bounding box center [760, 196] width 117 height 43
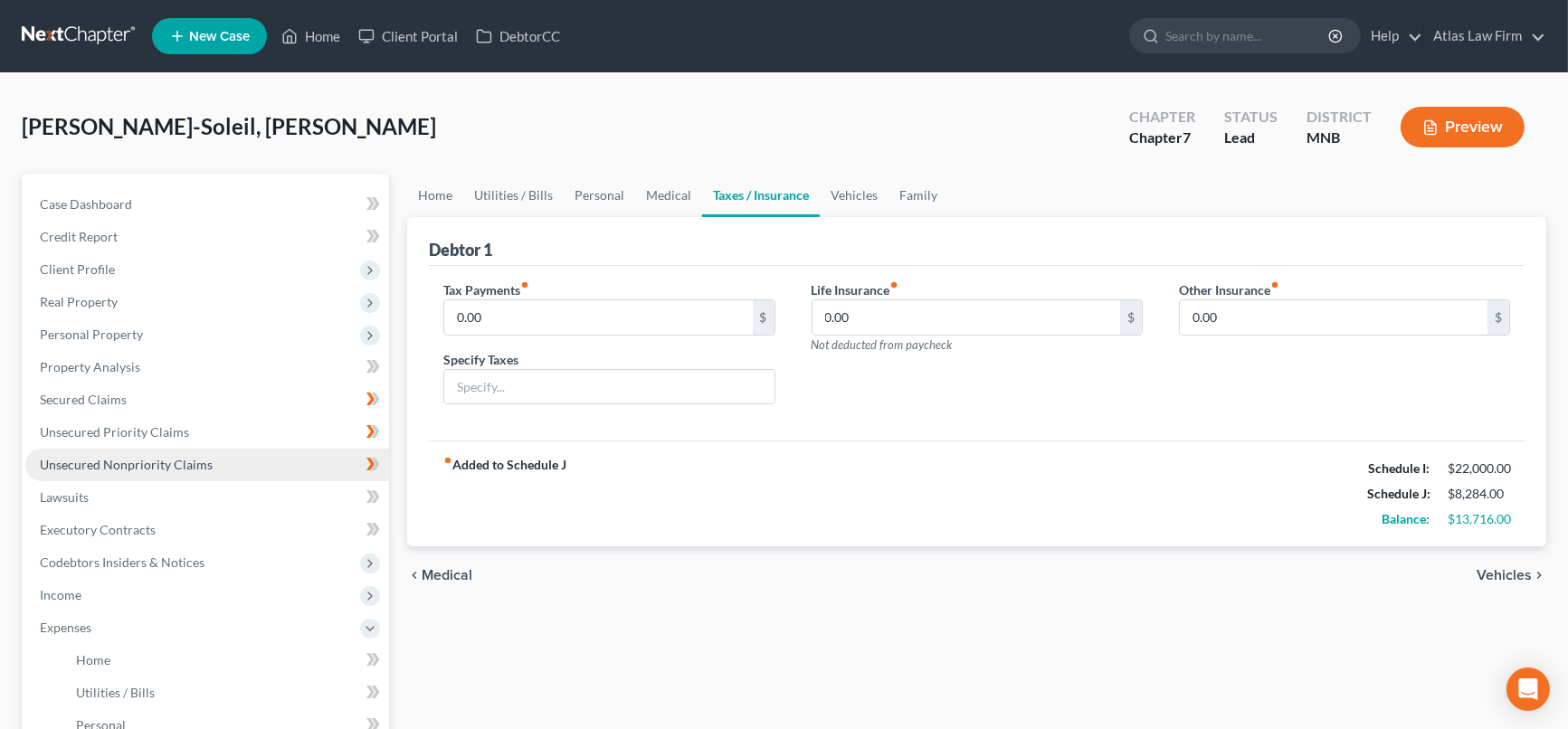
click at [122, 468] on span "Unsecured Nonpriority Claims" at bounding box center [126, 465] width 173 height 15
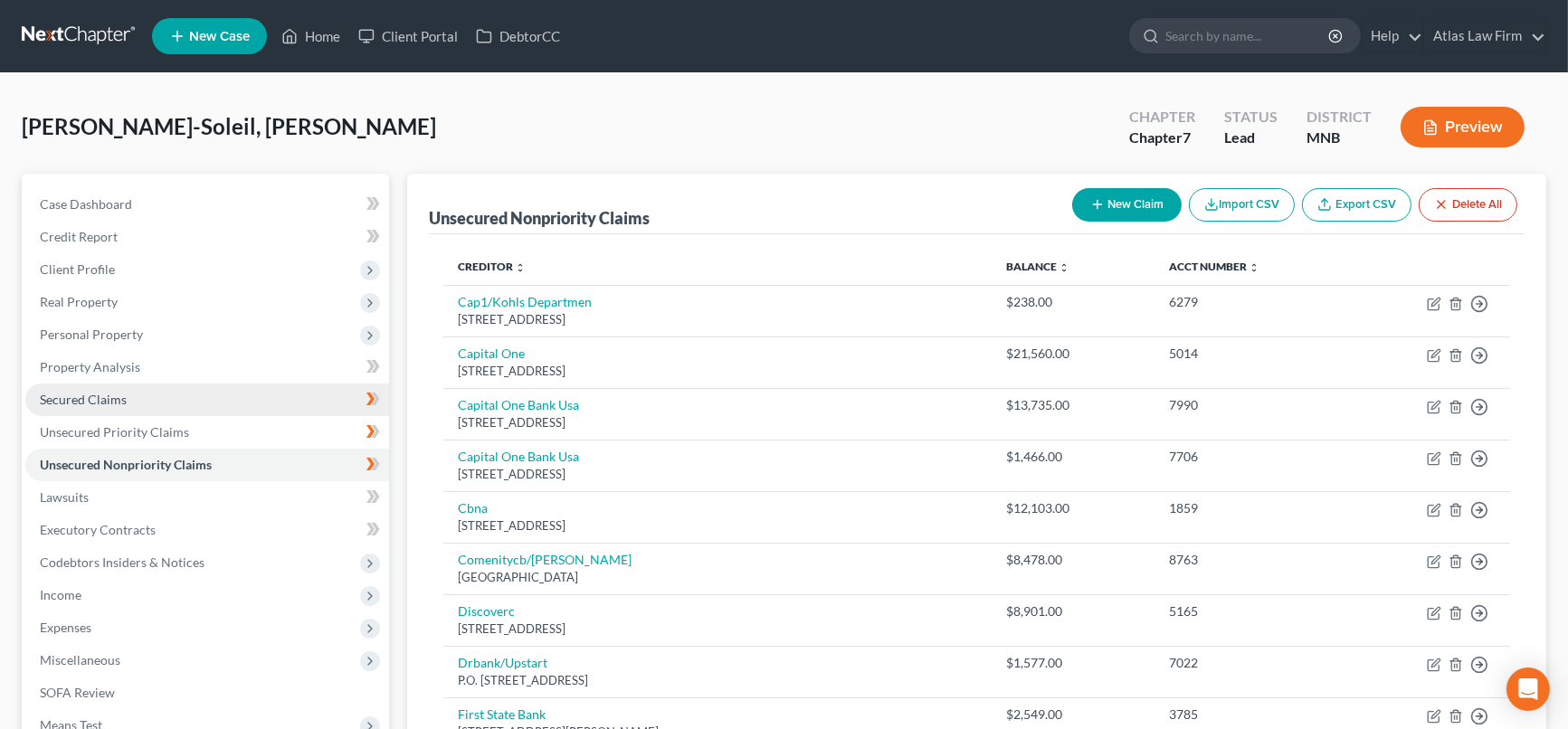
click at [108, 391] on span "Secured Claims" at bounding box center [83, 399] width 87 height 15
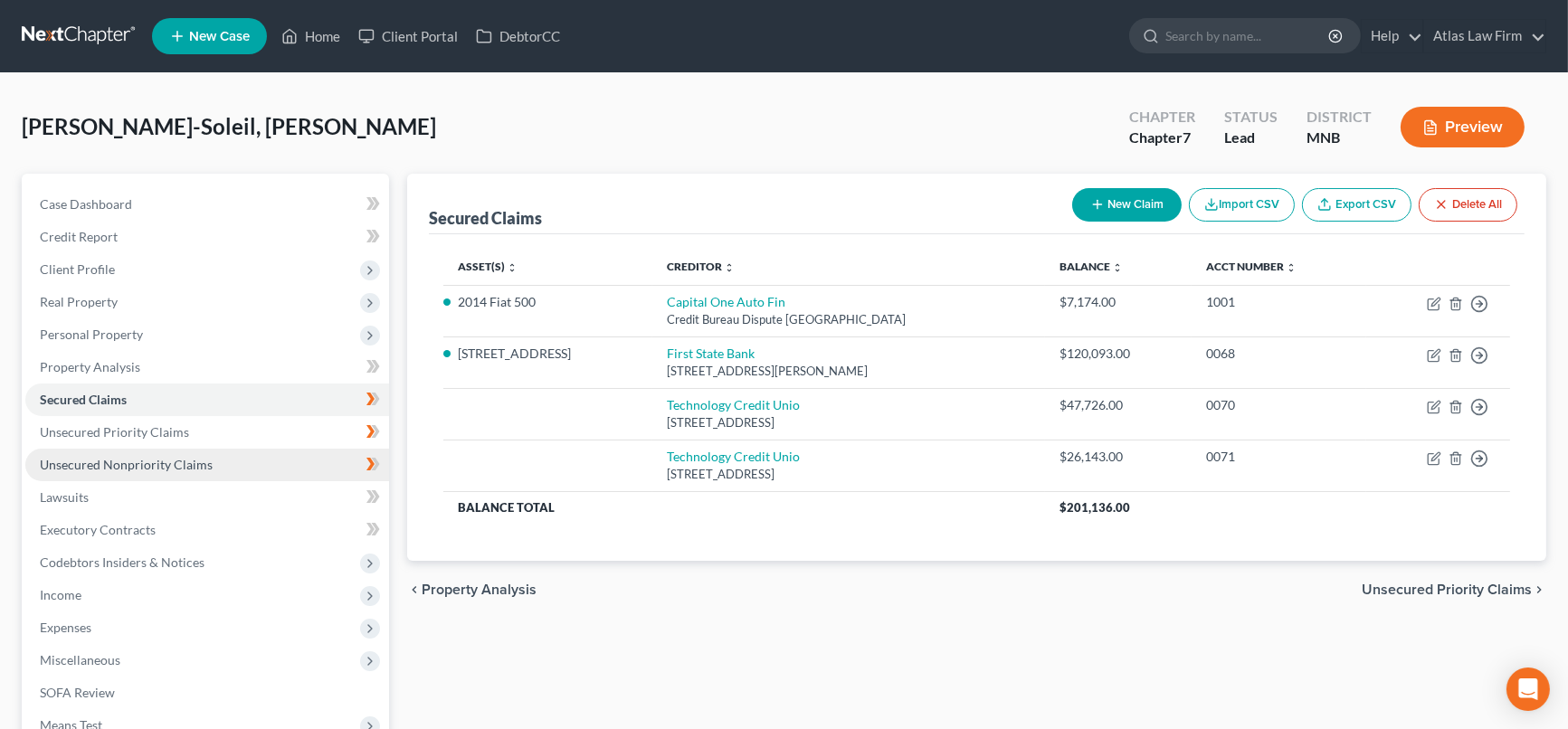
click at [118, 457] on span "Unsecured Nonpriority Claims" at bounding box center [126, 465] width 173 height 15
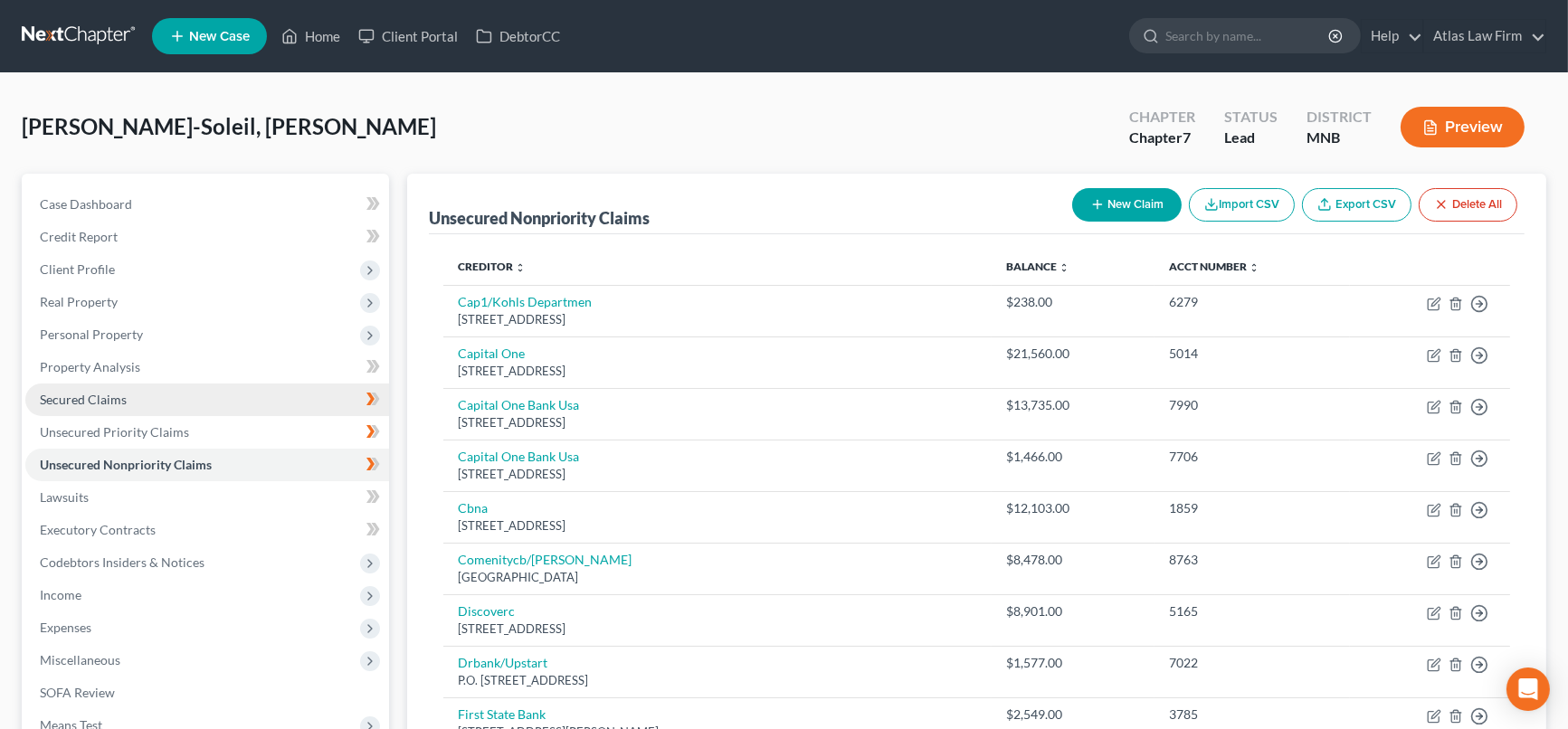
click at [105, 398] on span "Secured Claims" at bounding box center [83, 399] width 87 height 15
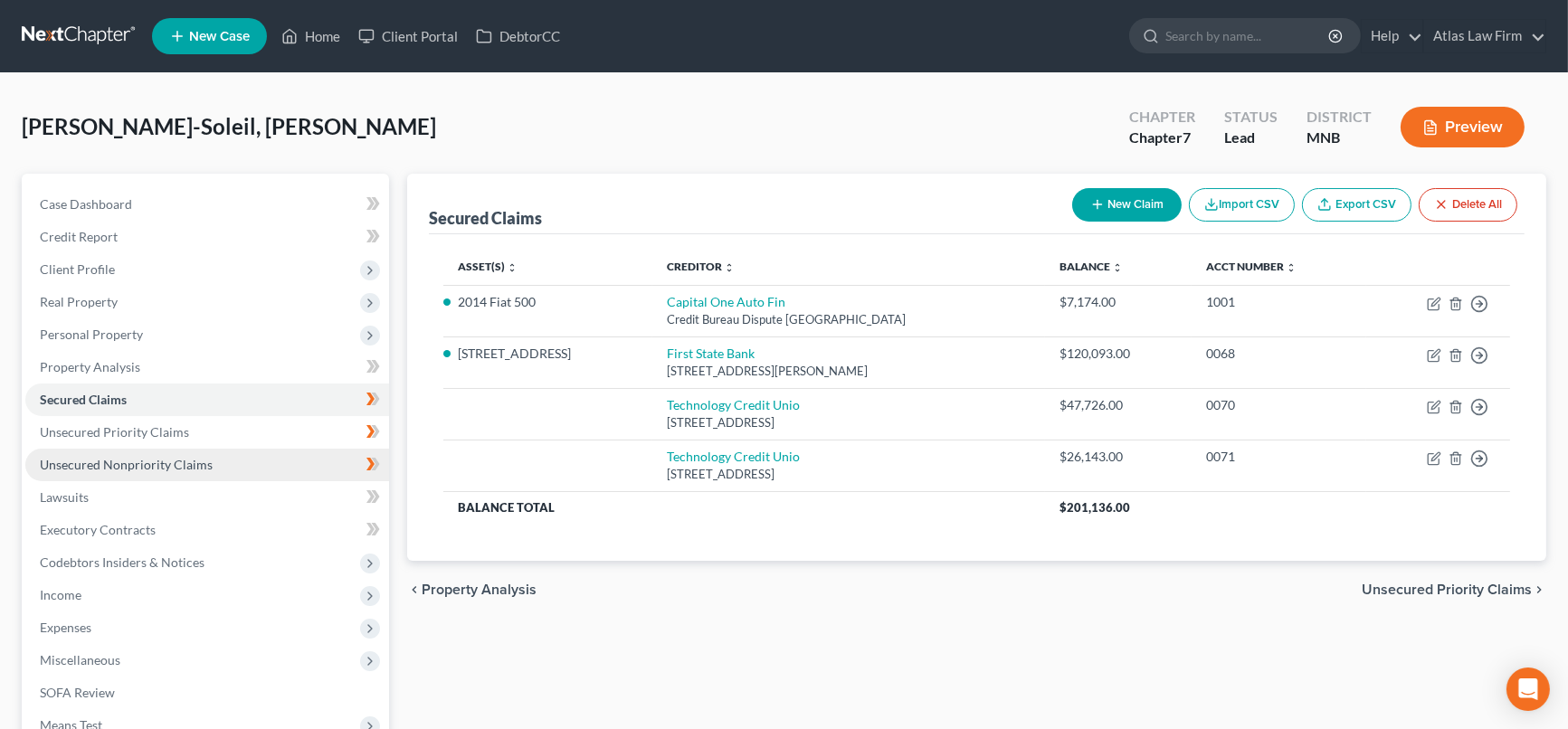
click at [114, 457] on span "Unsecured Nonpriority Claims" at bounding box center [126, 465] width 173 height 15
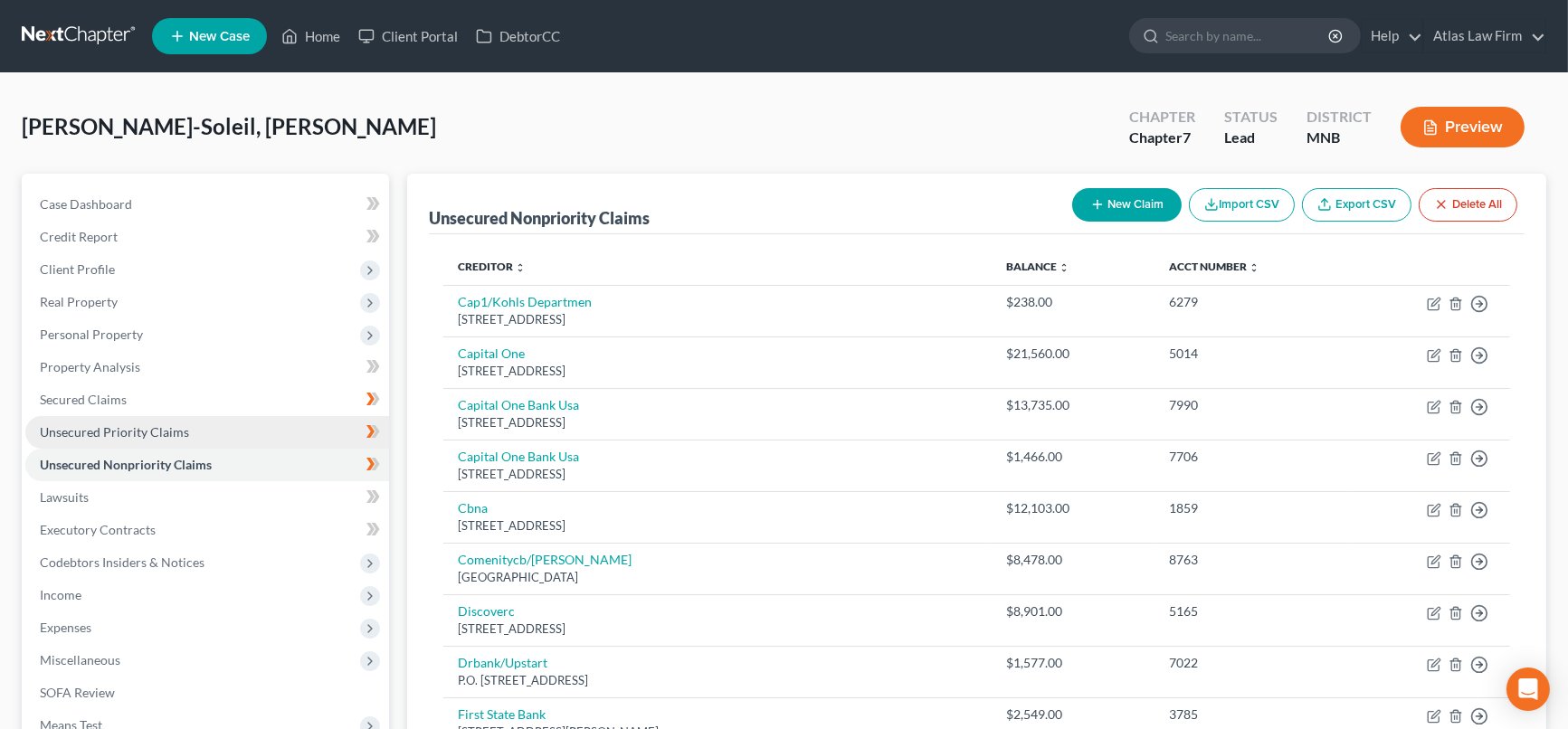
click at [164, 429] on span "Unsecured Priority Claims" at bounding box center [114, 432] width 150 height 15
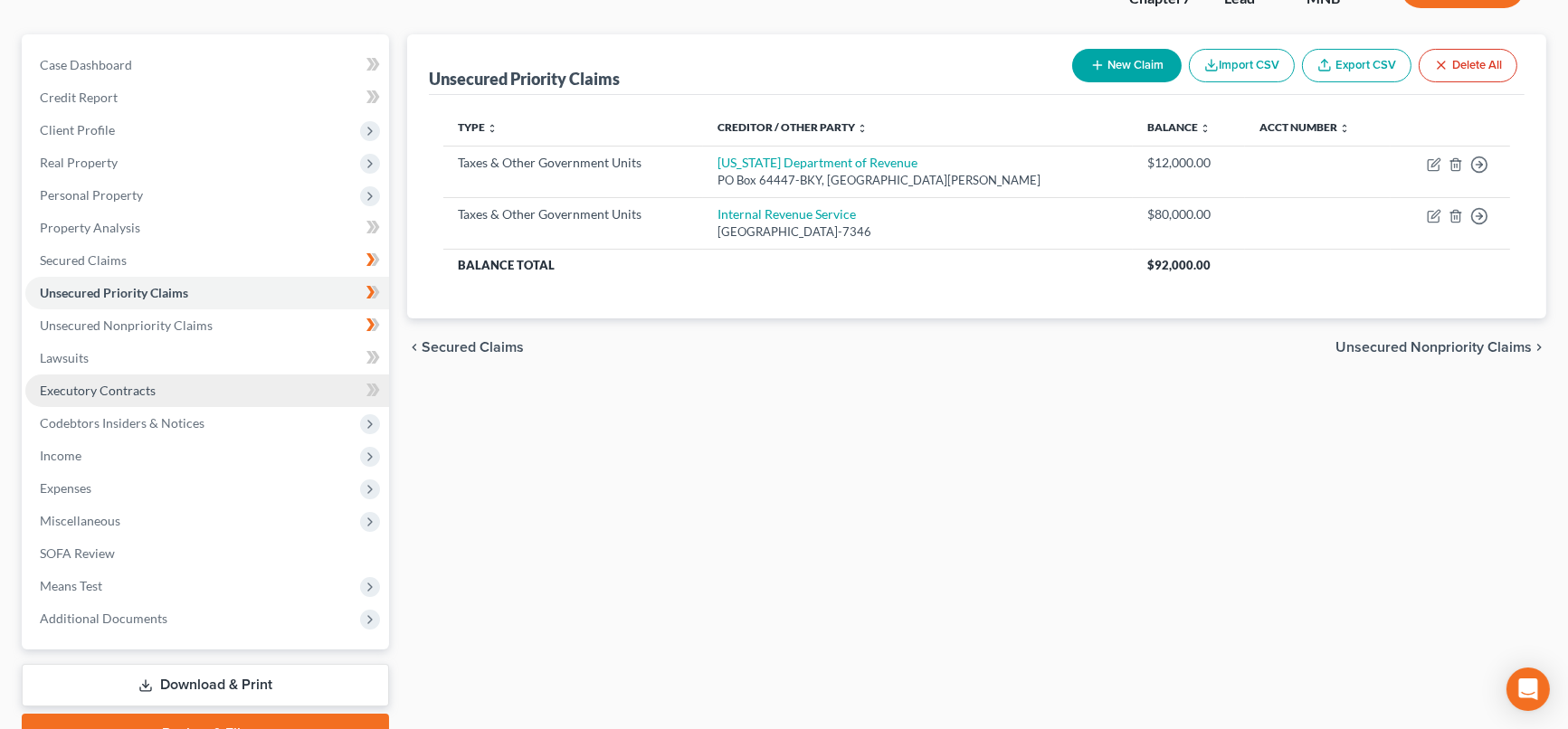
scroll to position [200, 0]
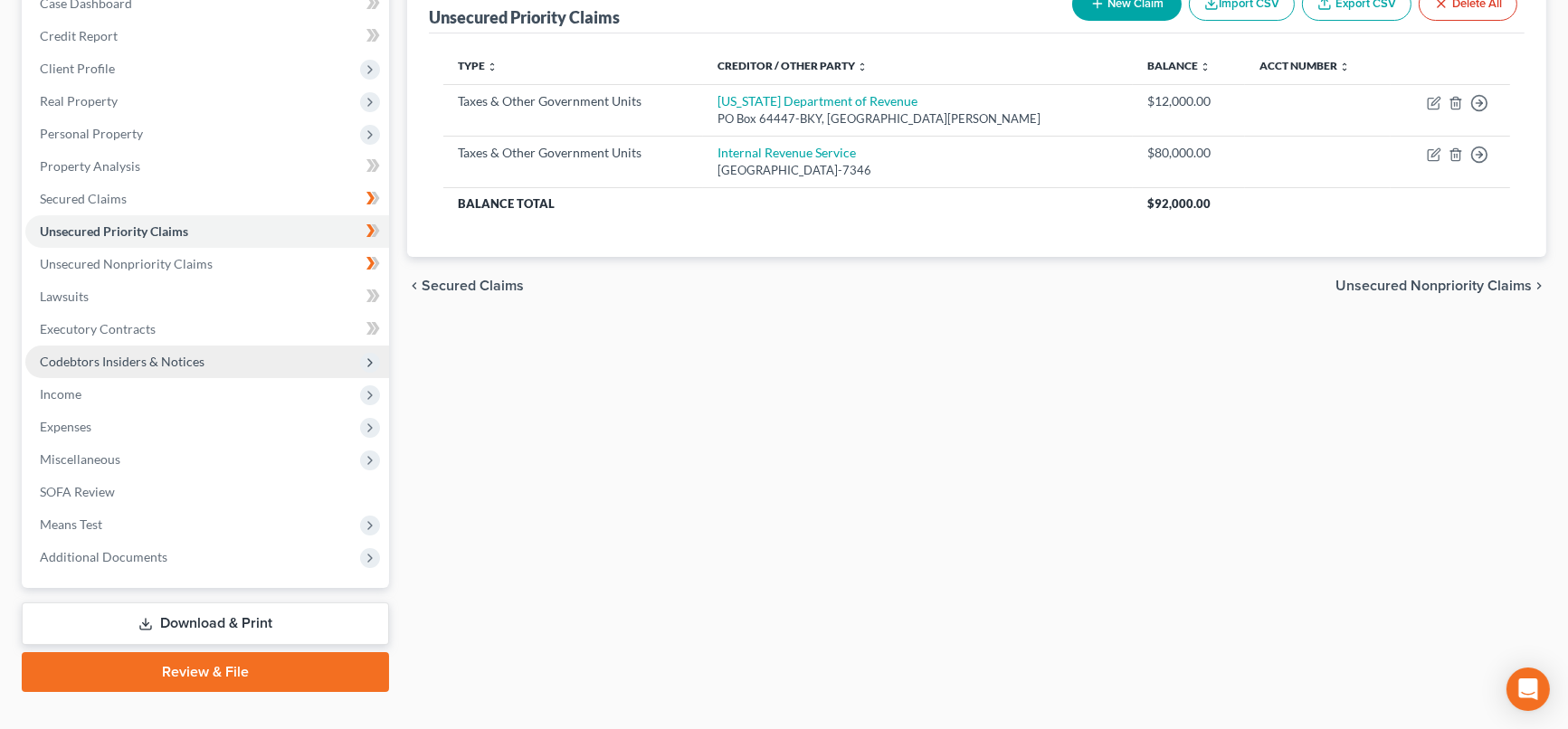
click at [148, 361] on span "Codebtors Insiders & Notices" at bounding box center [121, 361] width 165 height 15
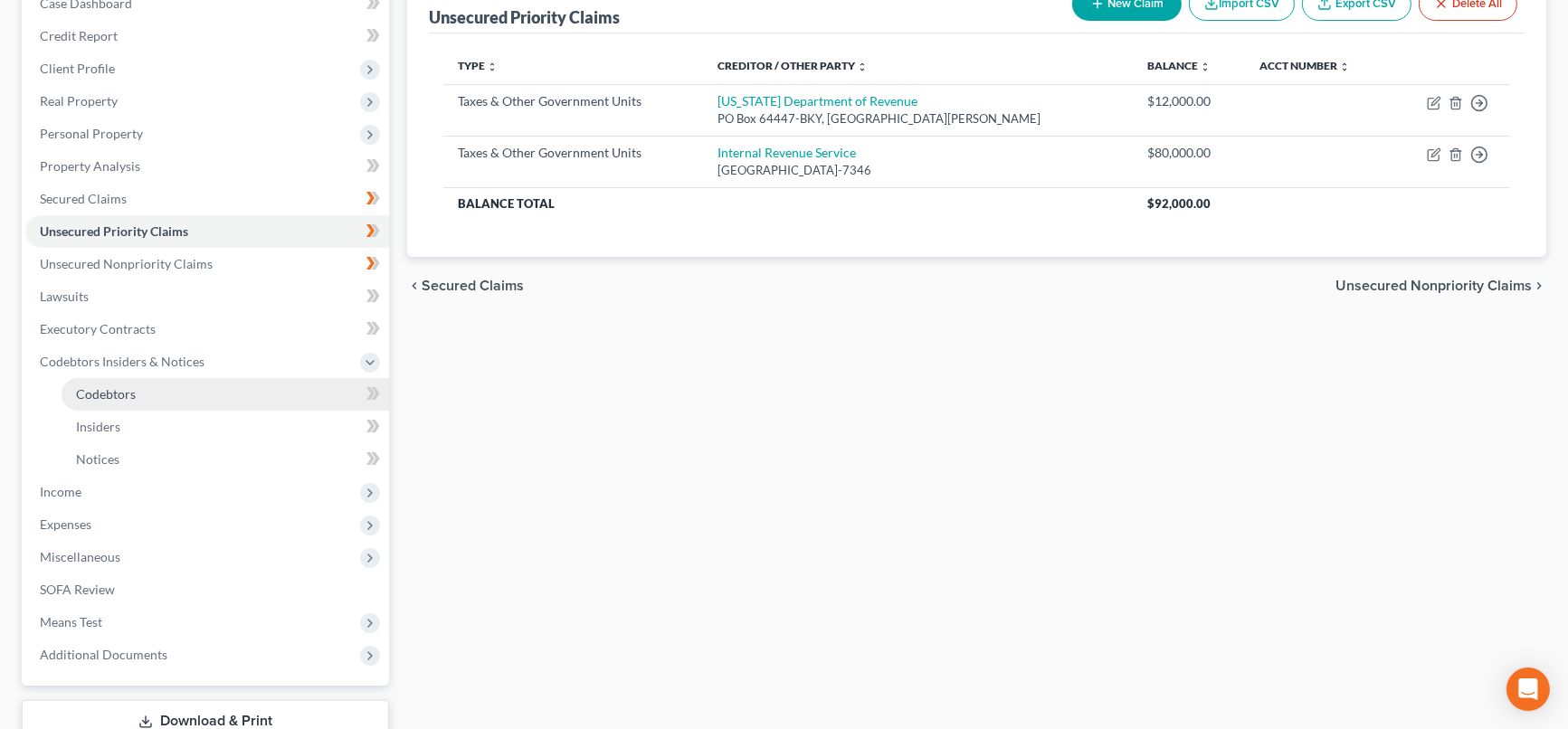
click at [137, 402] on link "Codebtors" at bounding box center [225, 394] width 328 height 33
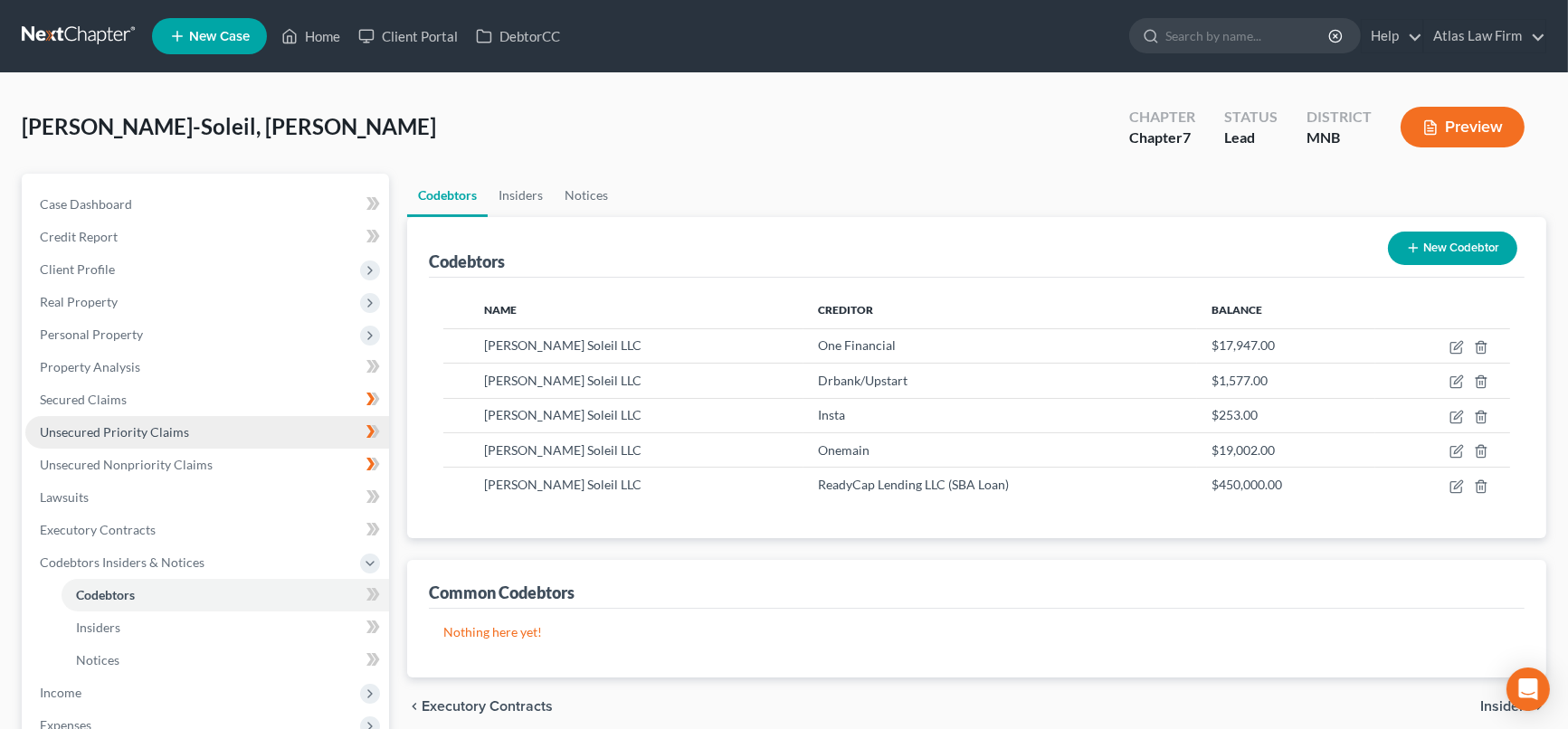
click at [198, 430] on link "Unsecured Priority Claims" at bounding box center [207, 432] width 364 height 33
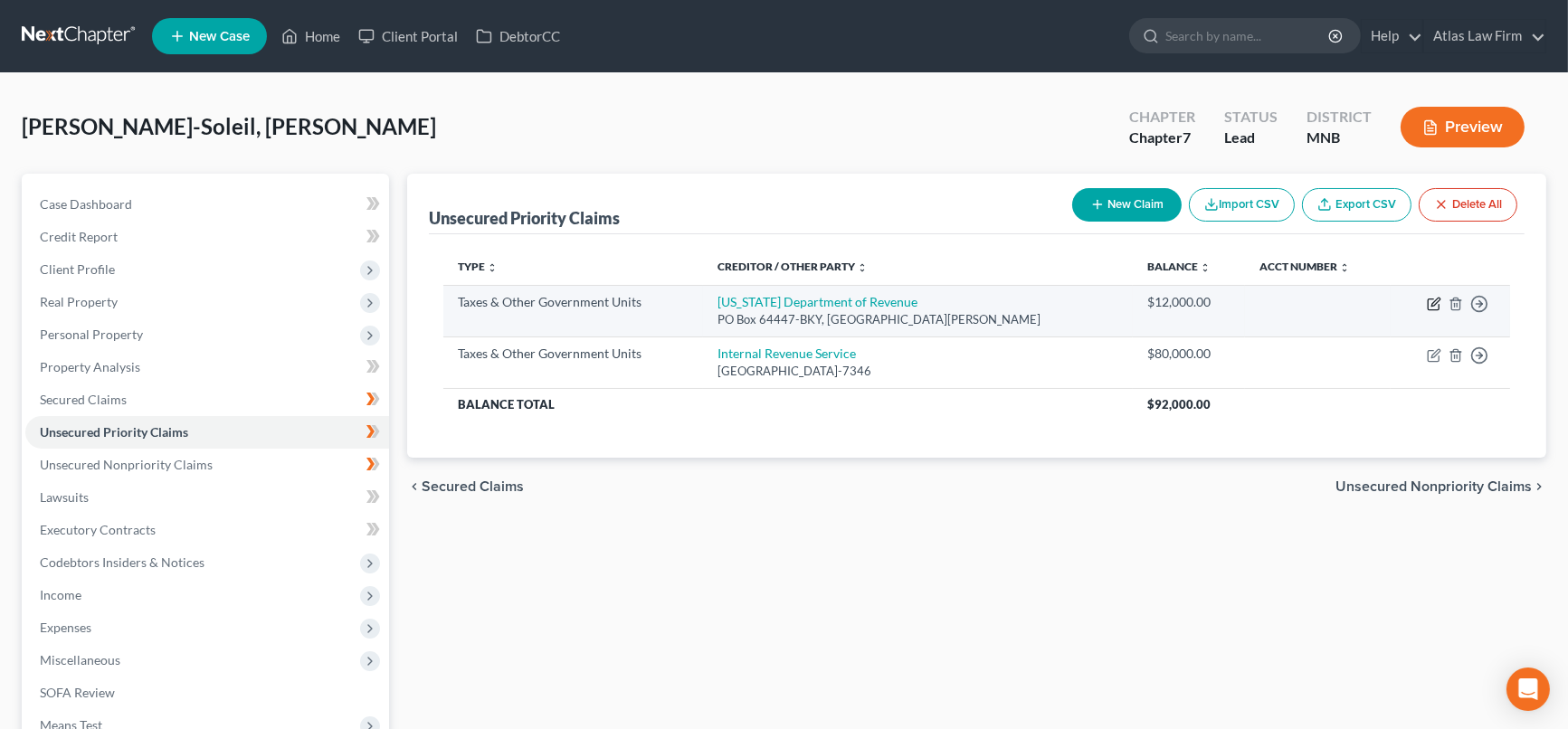
click at [1433, 307] on icon "button" at bounding box center [1433, 303] width 14 height 14
select select "2"
select select "24"
select select "0"
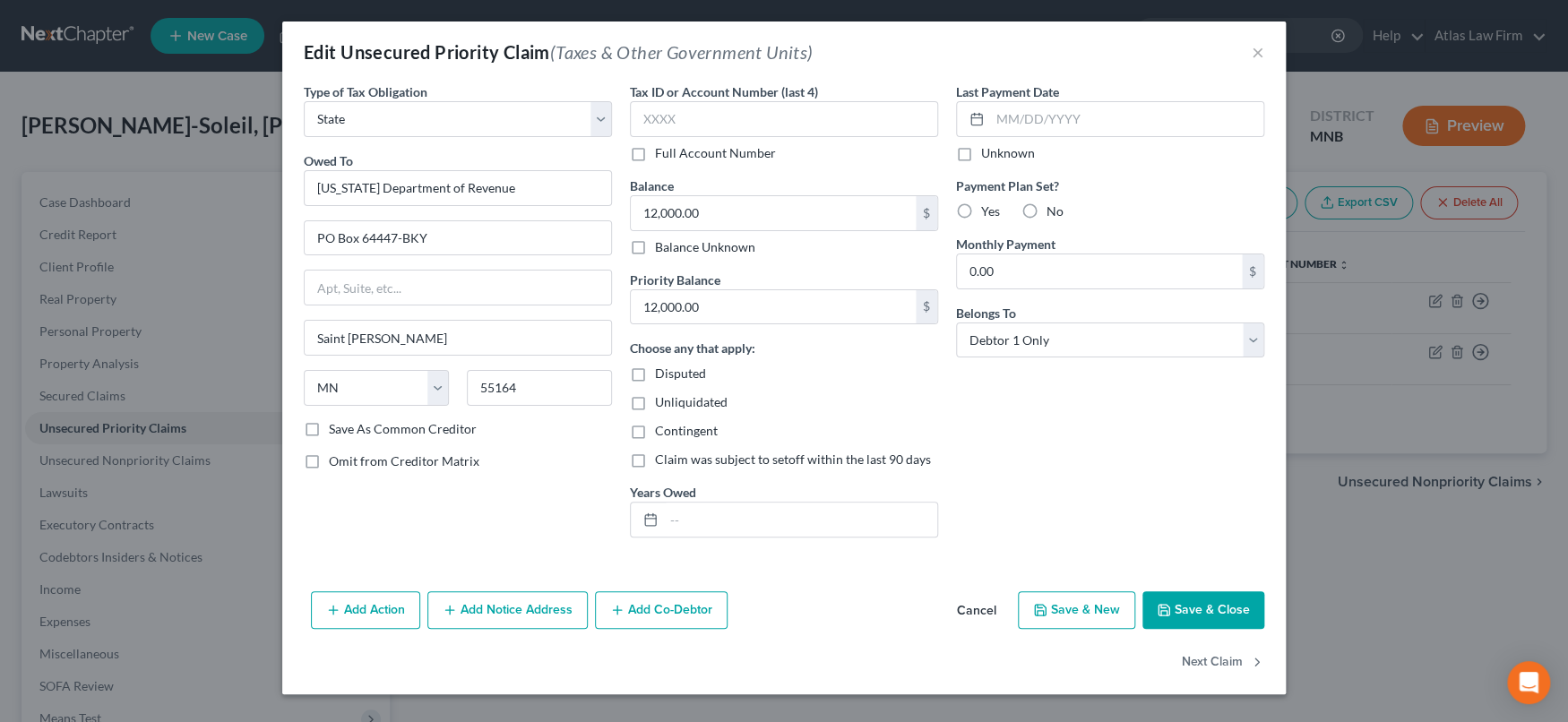
click at [648, 616] on button "Add Co-Debtor" at bounding box center [661, 610] width 132 height 37
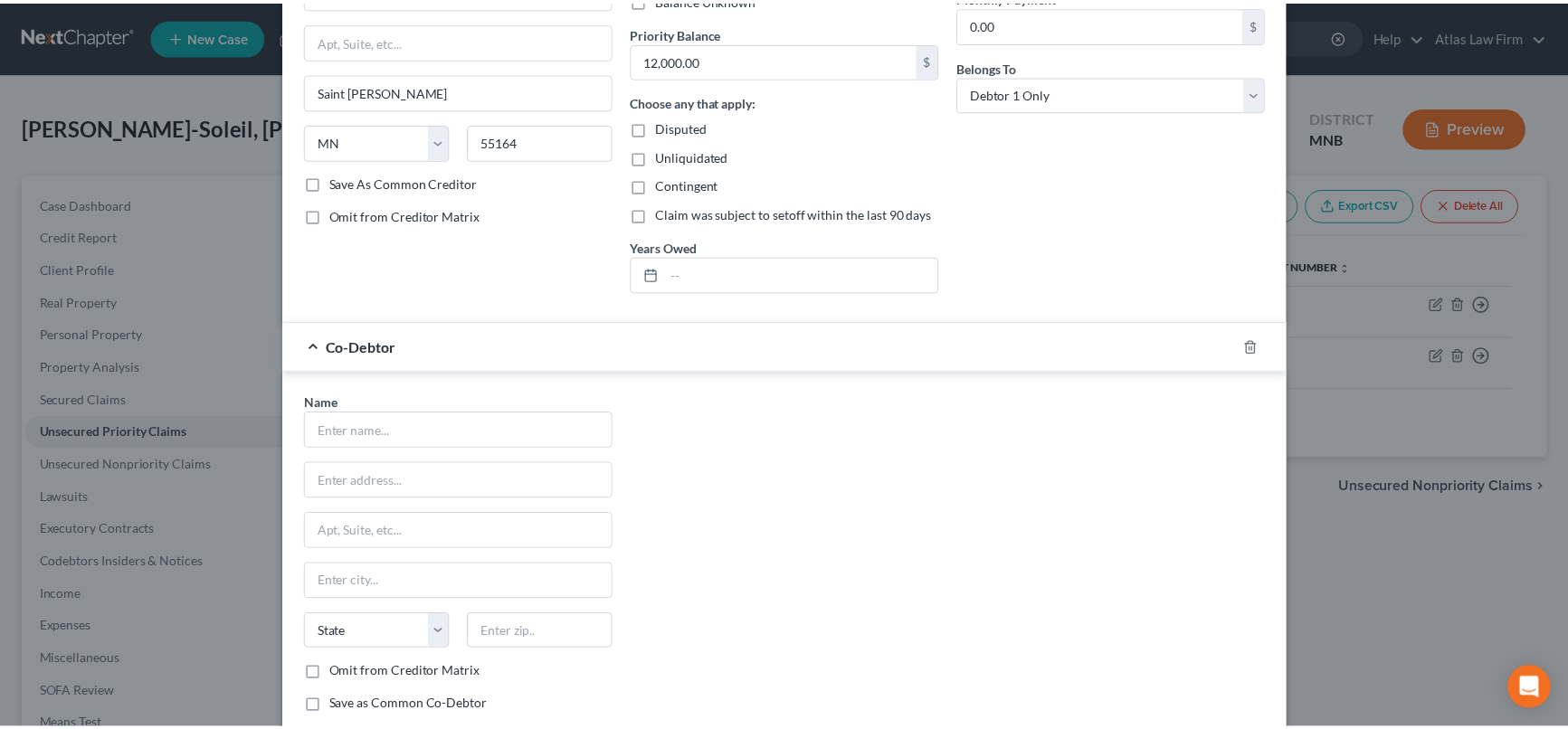
scroll to position [402, 0]
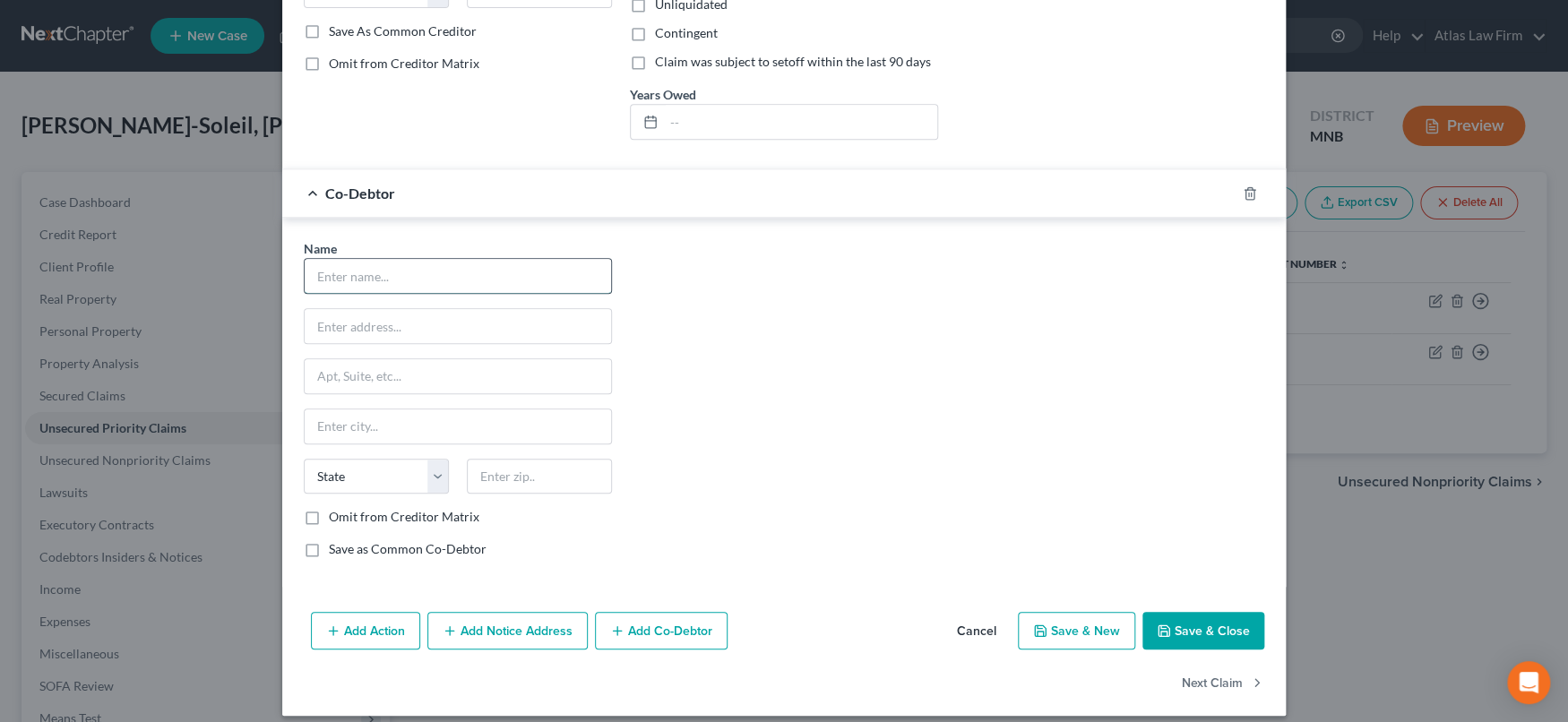
click at [539, 277] on input "text" at bounding box center [457, 276] width 307 height 34
type input "[PERSON_NAME] Soleil LLC"
click at [1196, 639] on button "Save & Close" at bounding box center [1203, 631] width 122 height 37
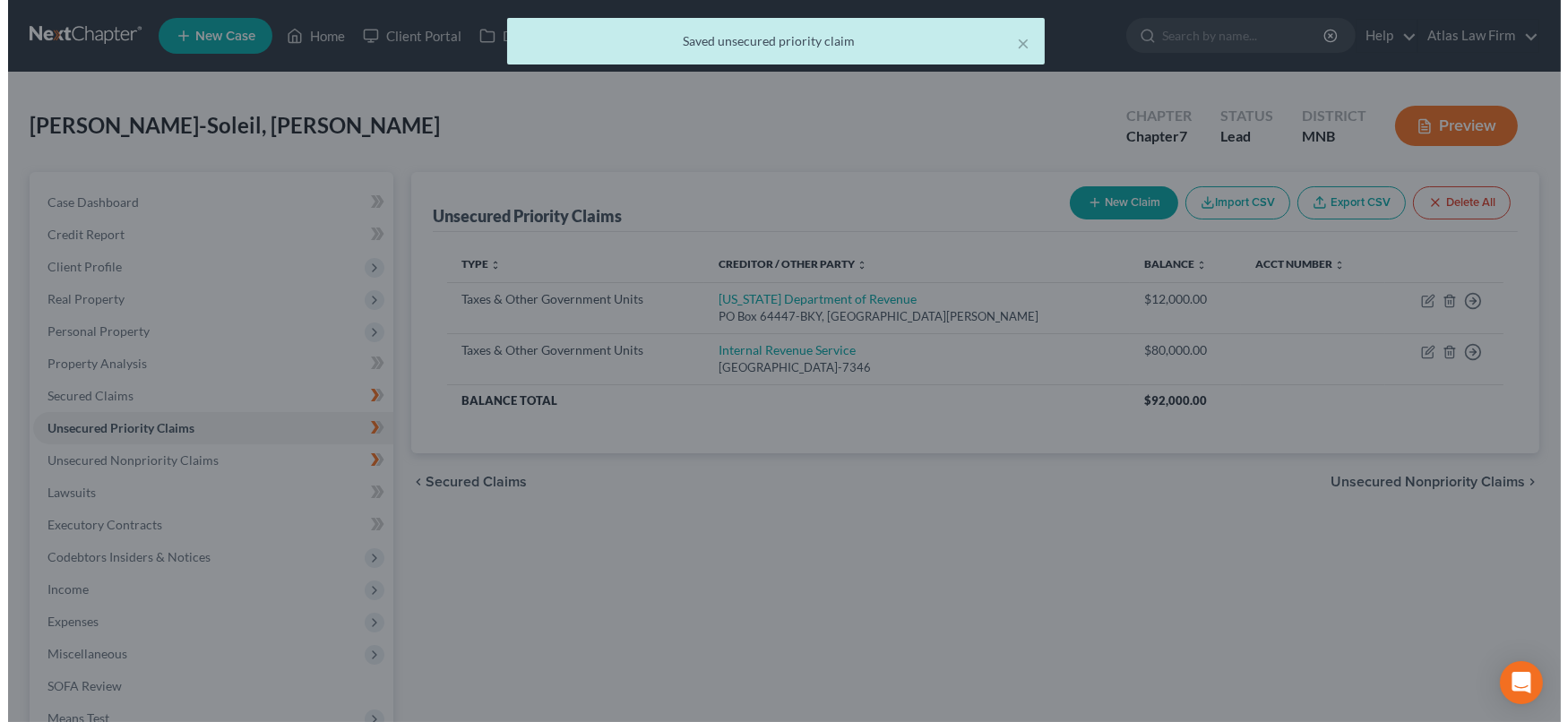
scroll to position [0, 0]
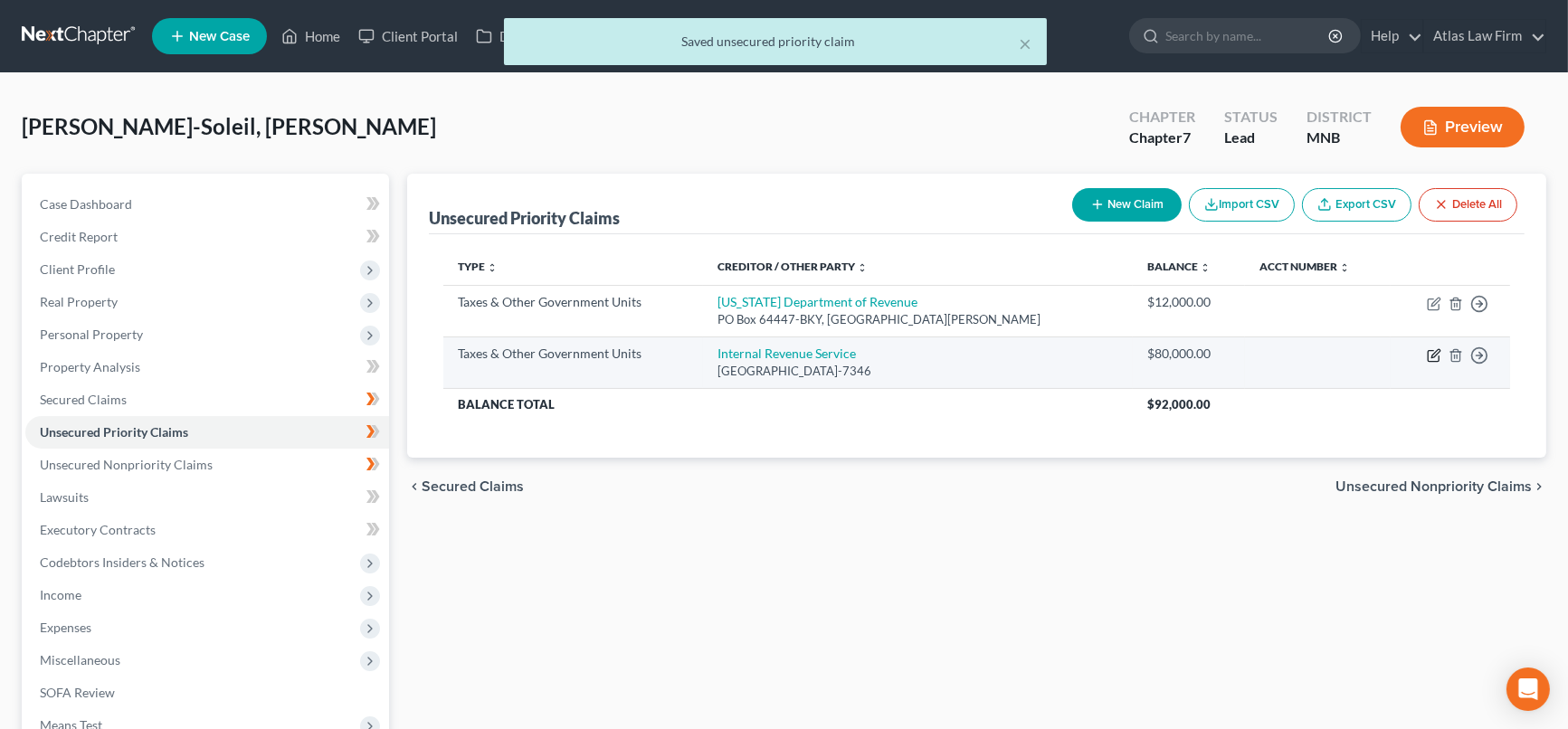
click at [1431, 357] on icon "button" at bounding box center [1433, 355] width 14 height 14
select select "0"
select select "39"
select select "0"
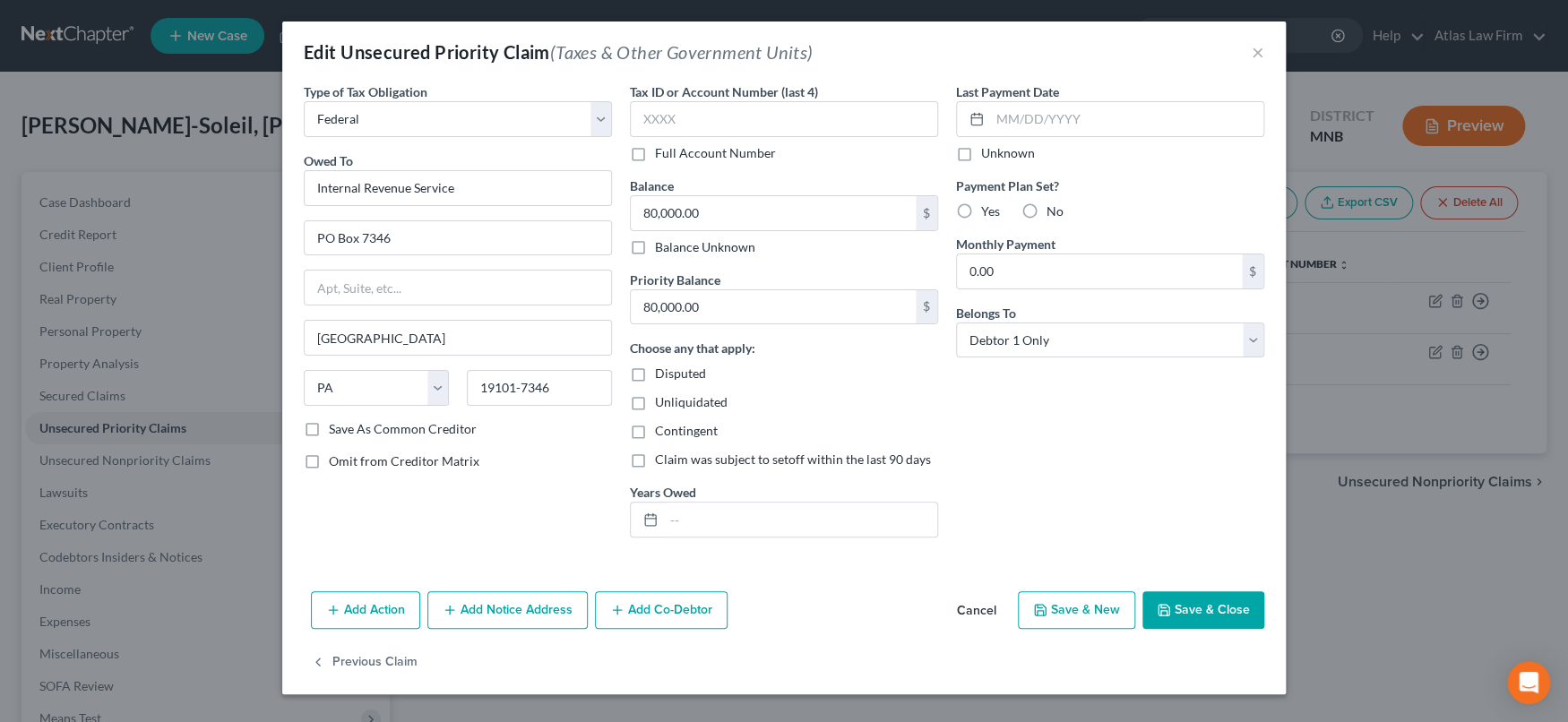
click at [672, 602] on button "Add Co-Debtor" at bounding box center [661, 610] width 132 height 37
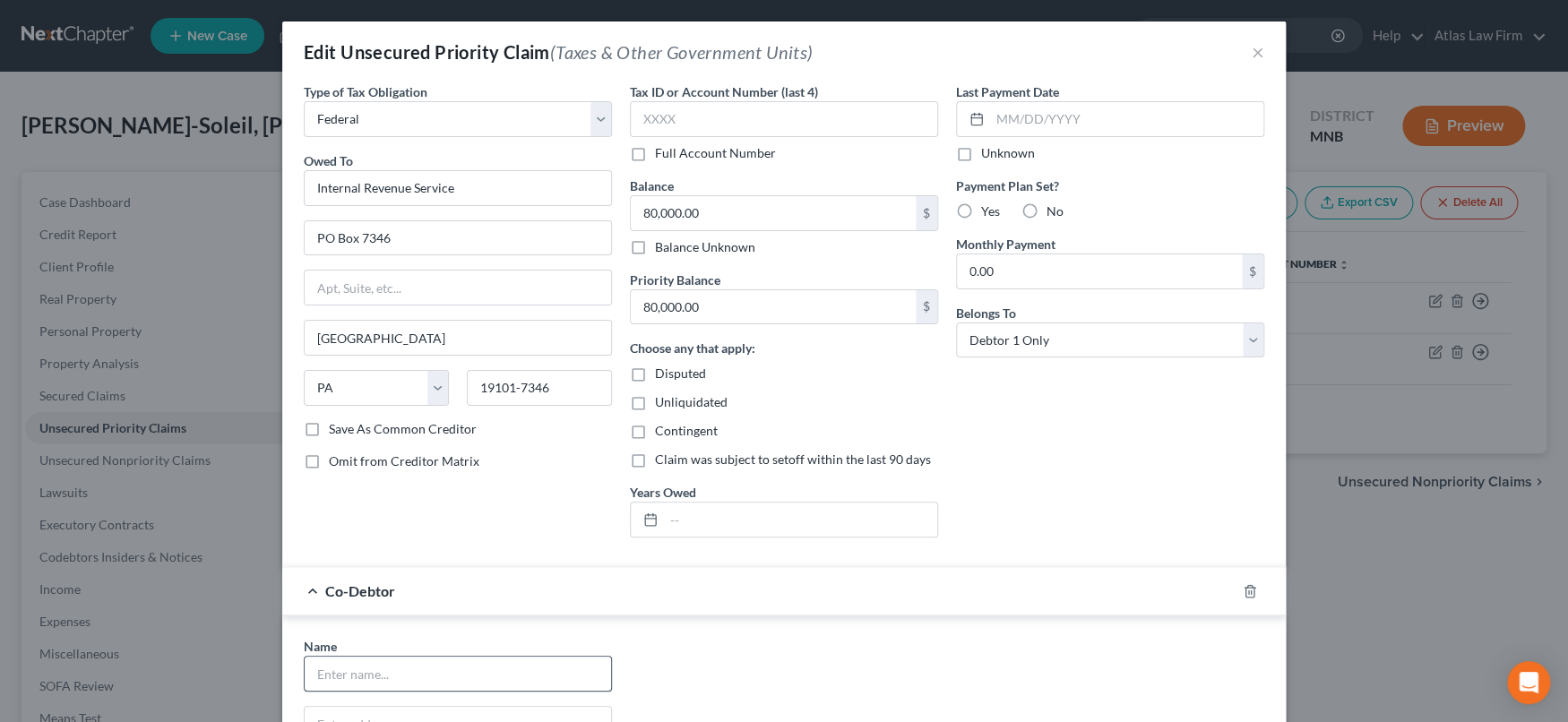
scroll to position [198, 0]
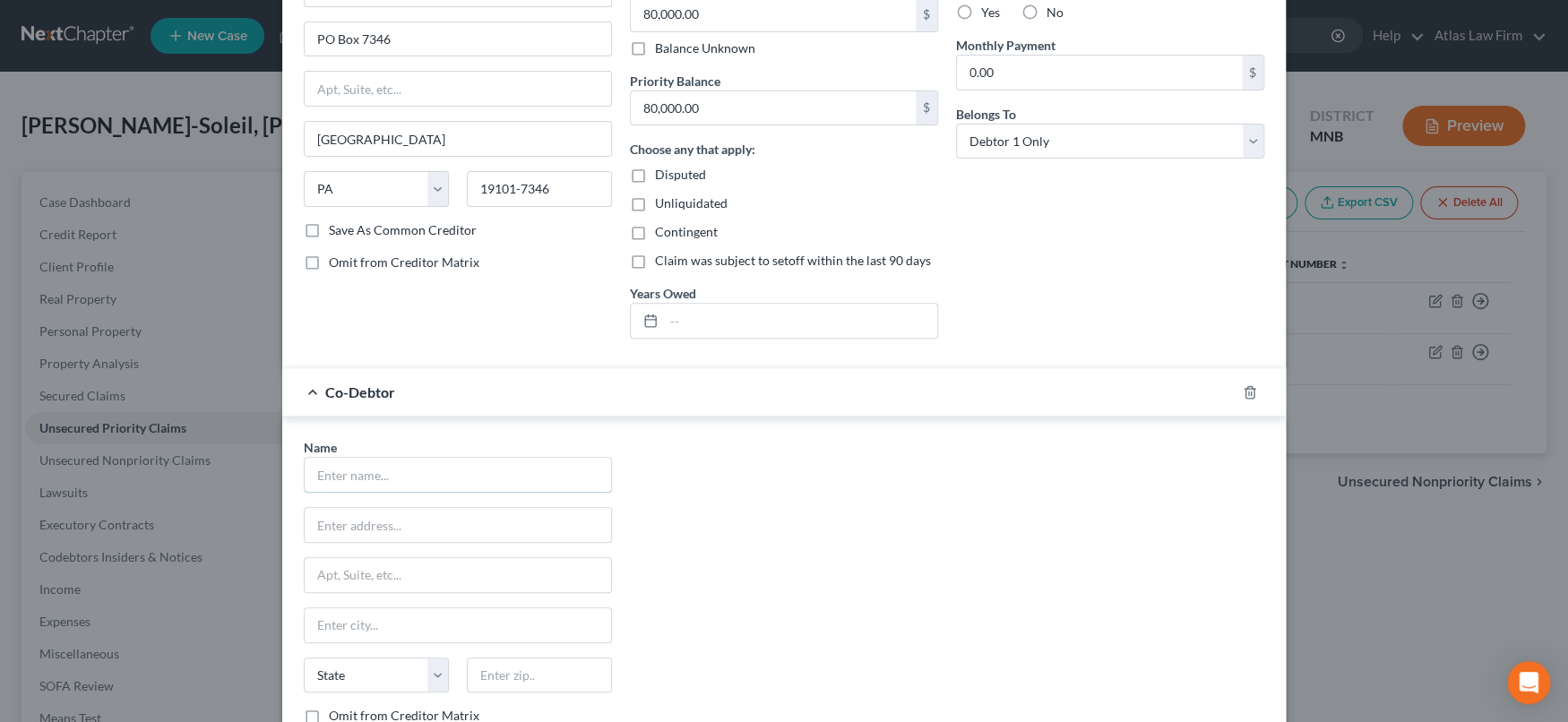
click at [480, 470] on input "text" at bounding box center [457, 474] width 307 height 34
type input "[PERSON_NAME] Soleil LLC"
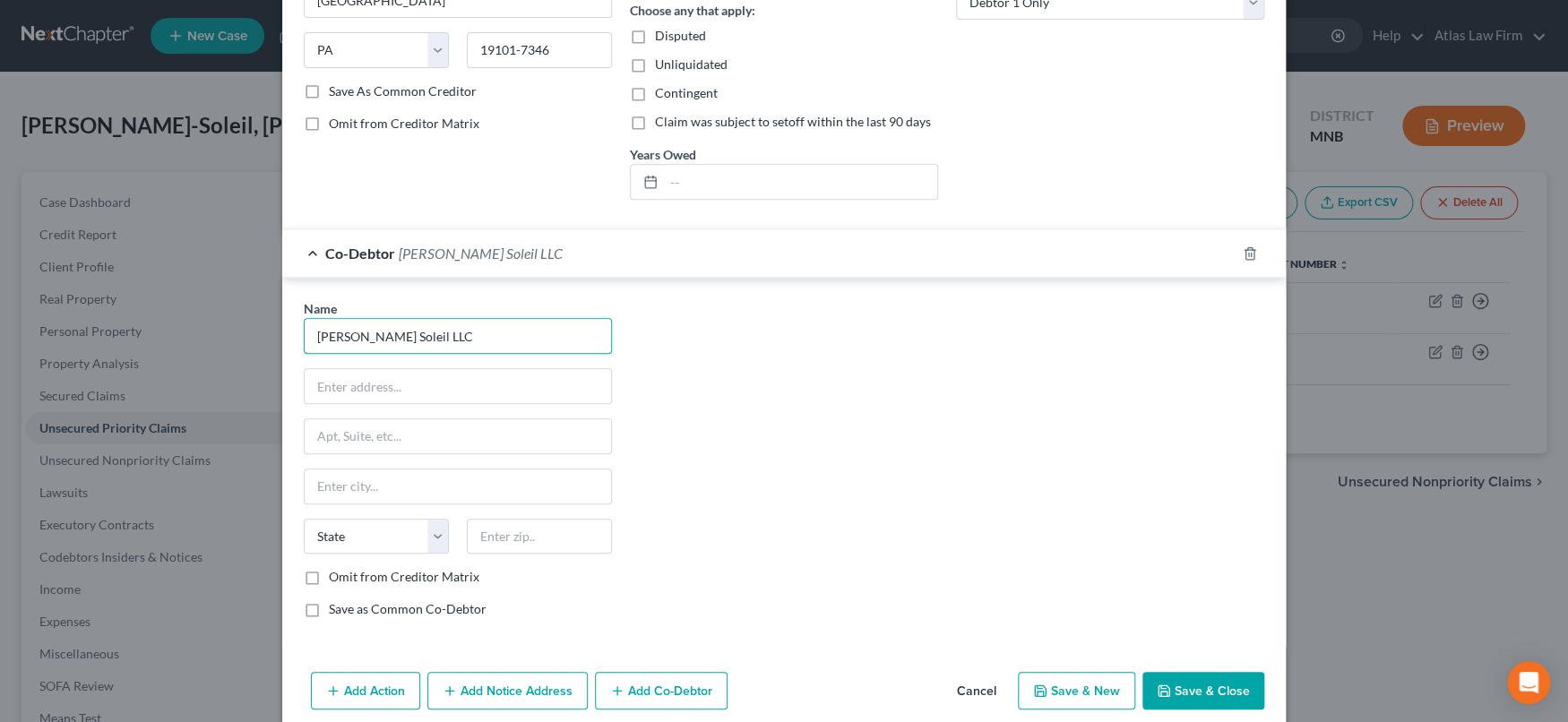
scroll to position [410, 0]
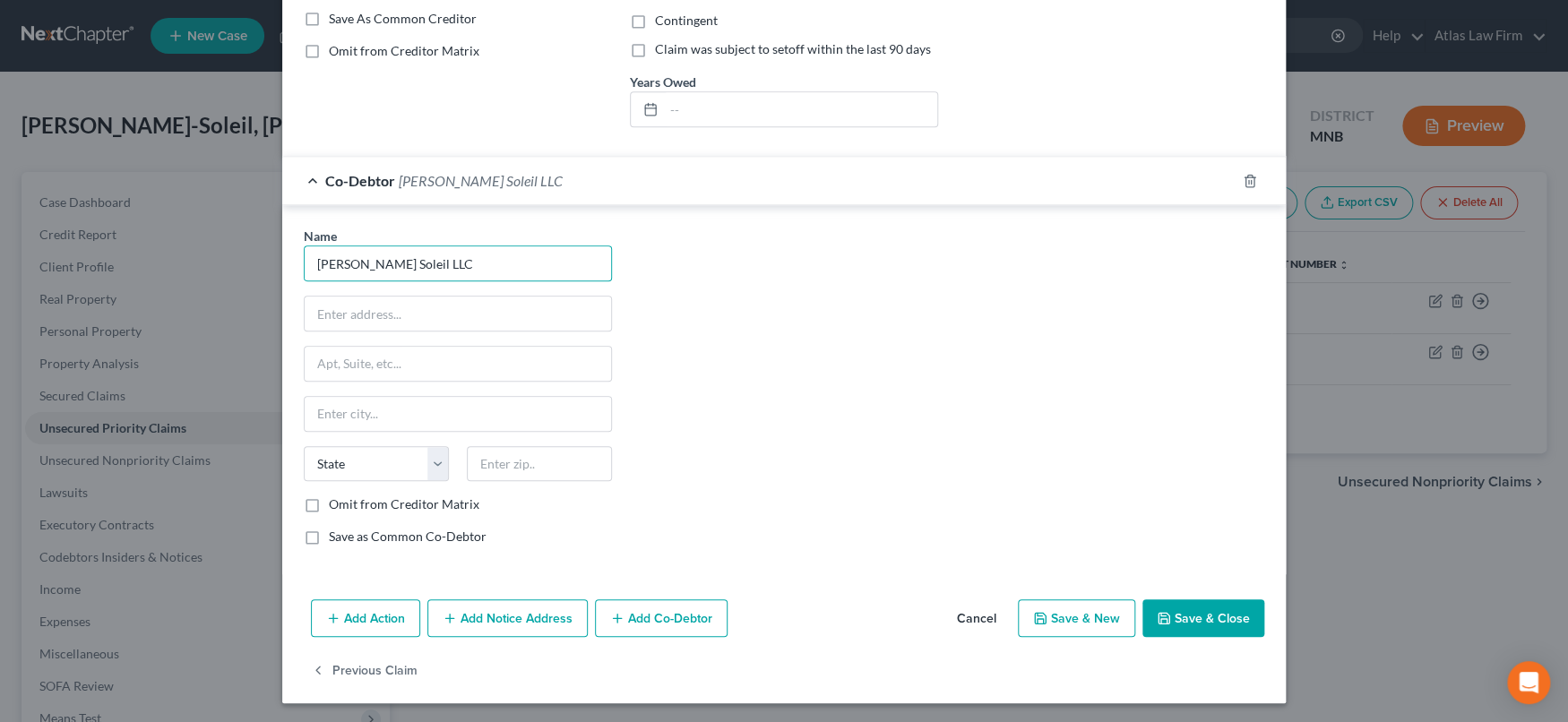
click at [1182, 633] on div "Add Action Add Notice Address Add Co-Debtor Cancel Save & New Save & Close" at bounding box center [784, 621] width 1003 height 59
click at [1184, 624] on button "Save & Close" at bounding box center [1203, 618] width 122 height 37
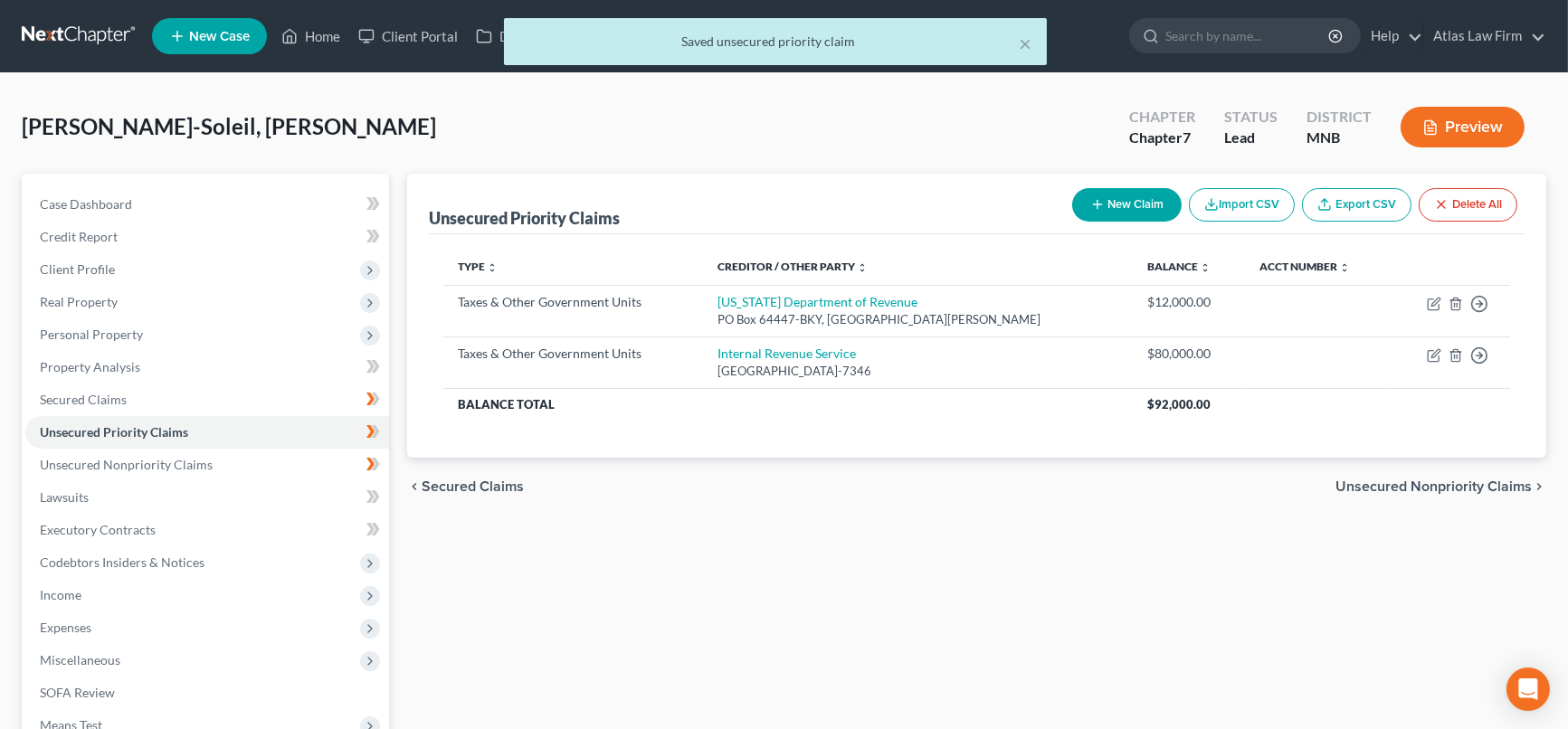
click at [132, 567] on span "Codebtors Insiders & Notices" at bounding box center [207, 563] width 364 height 33
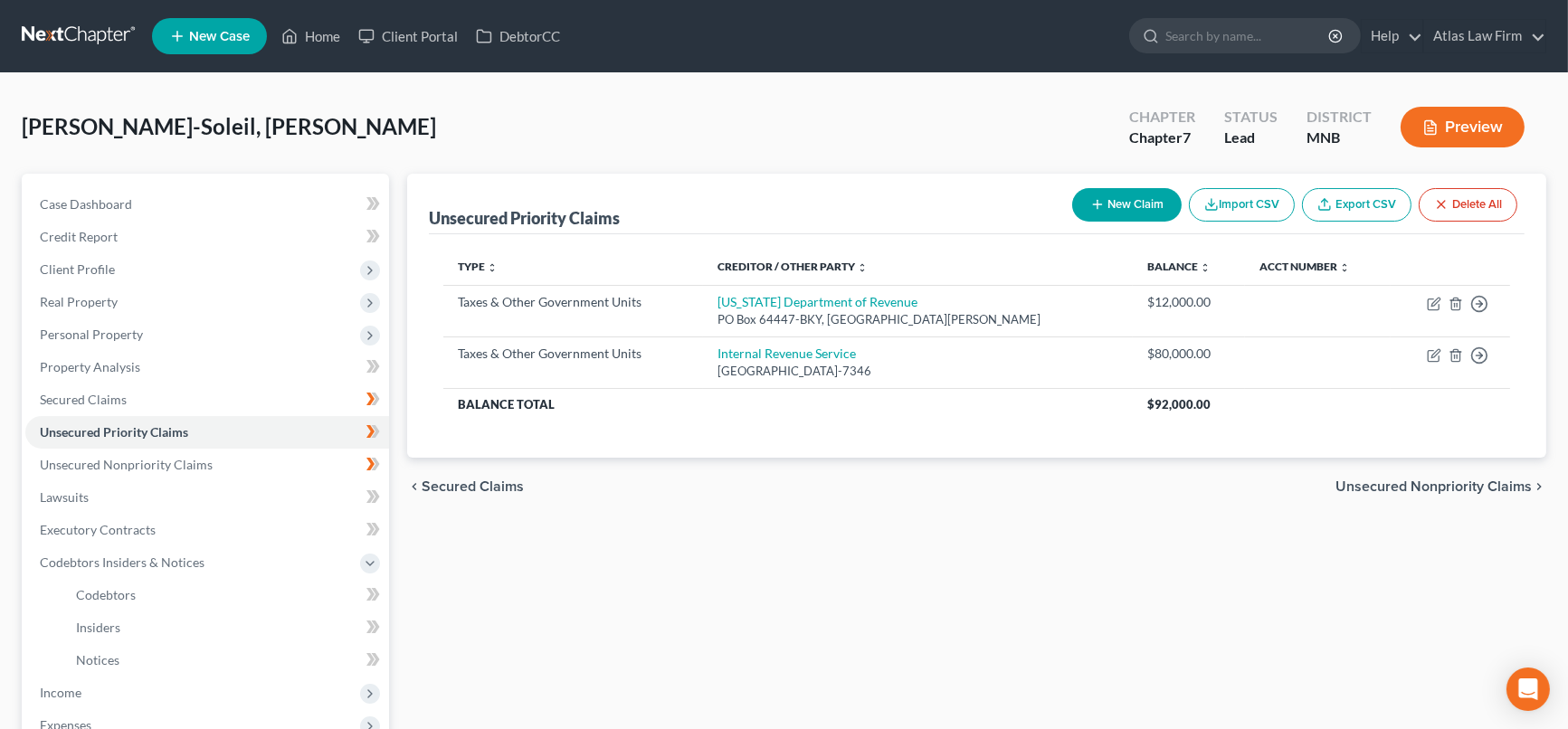
click at [1449, 126] on button "Preview" at bounding box center [1463, 126] width 124 height 40
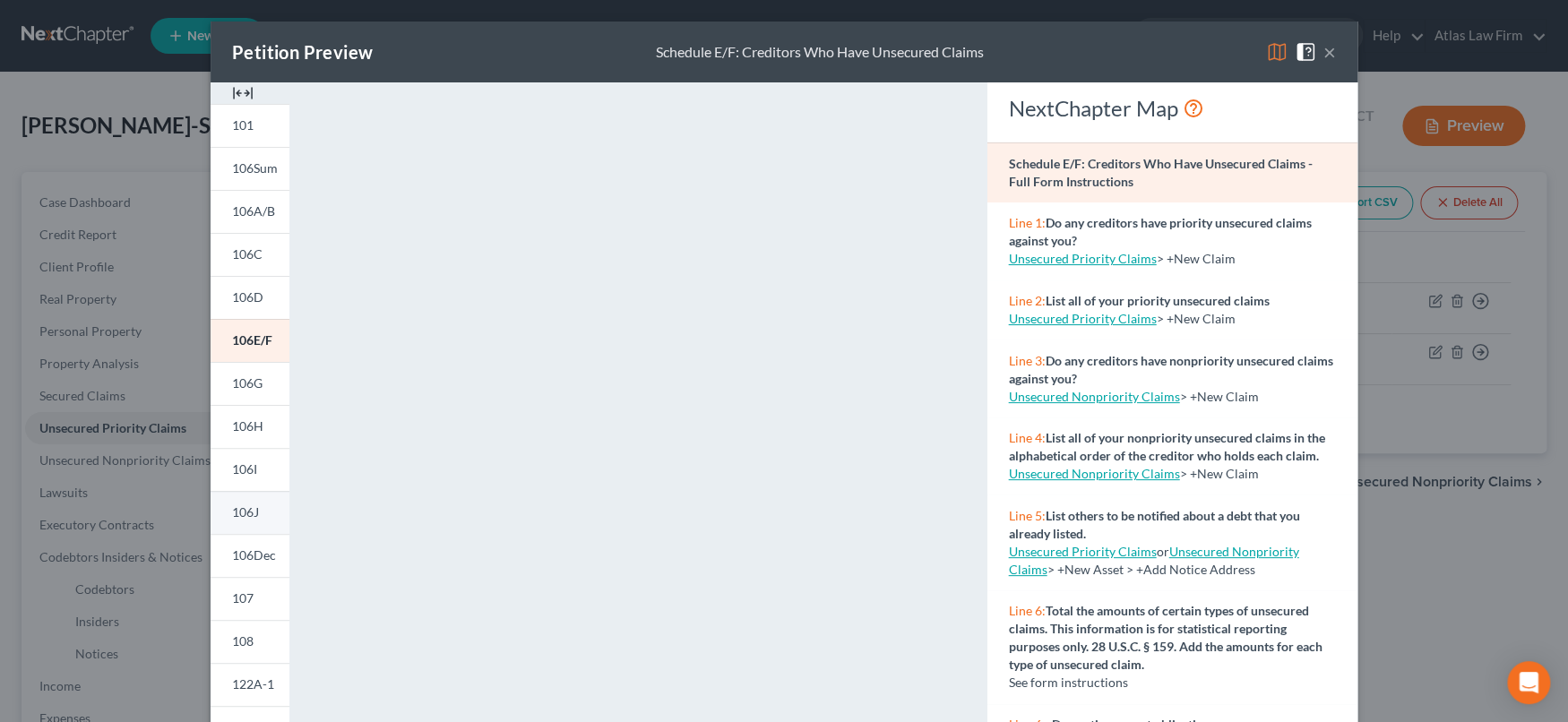
scroll to position [198, 0]
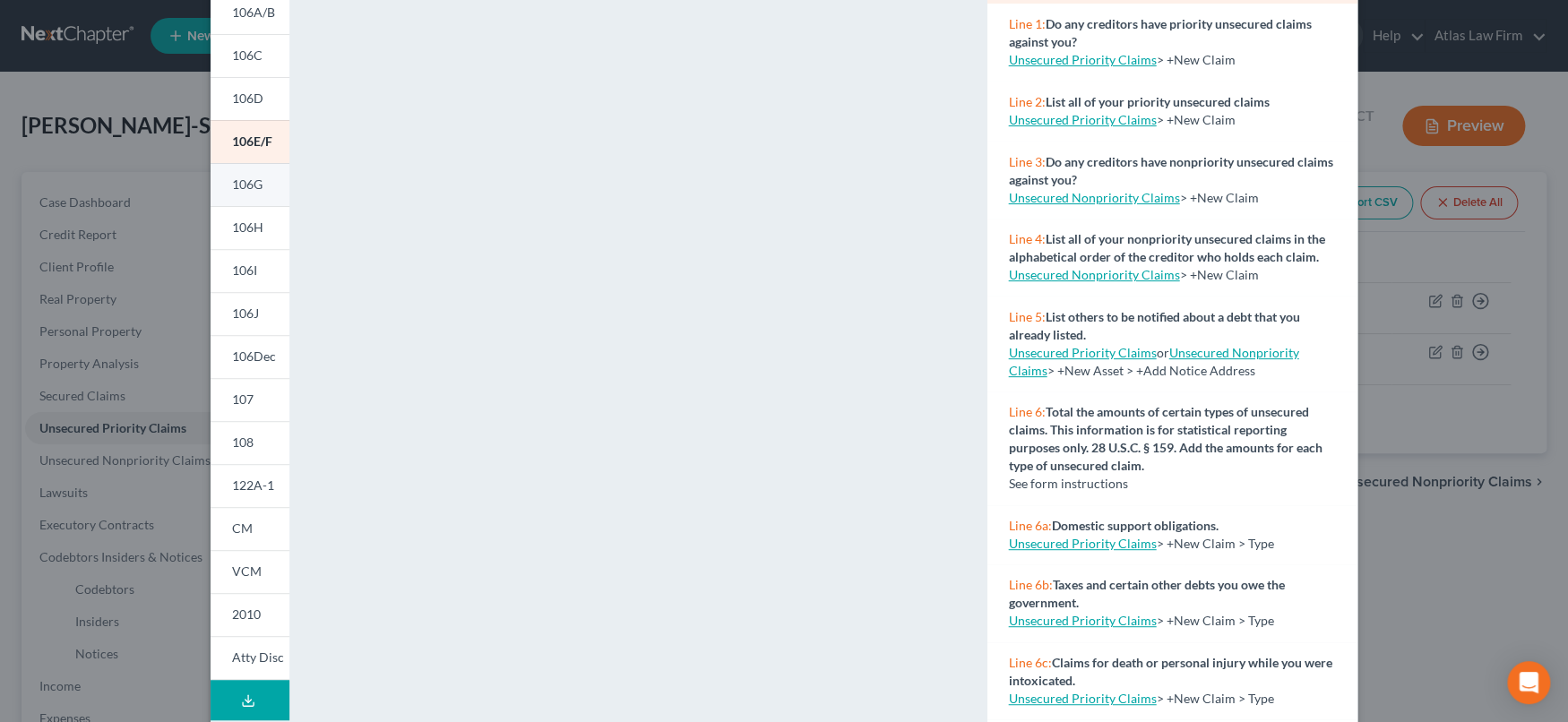
click at [239, 174] on link "106G" at bounding box center [250, 184] width 79 height 43
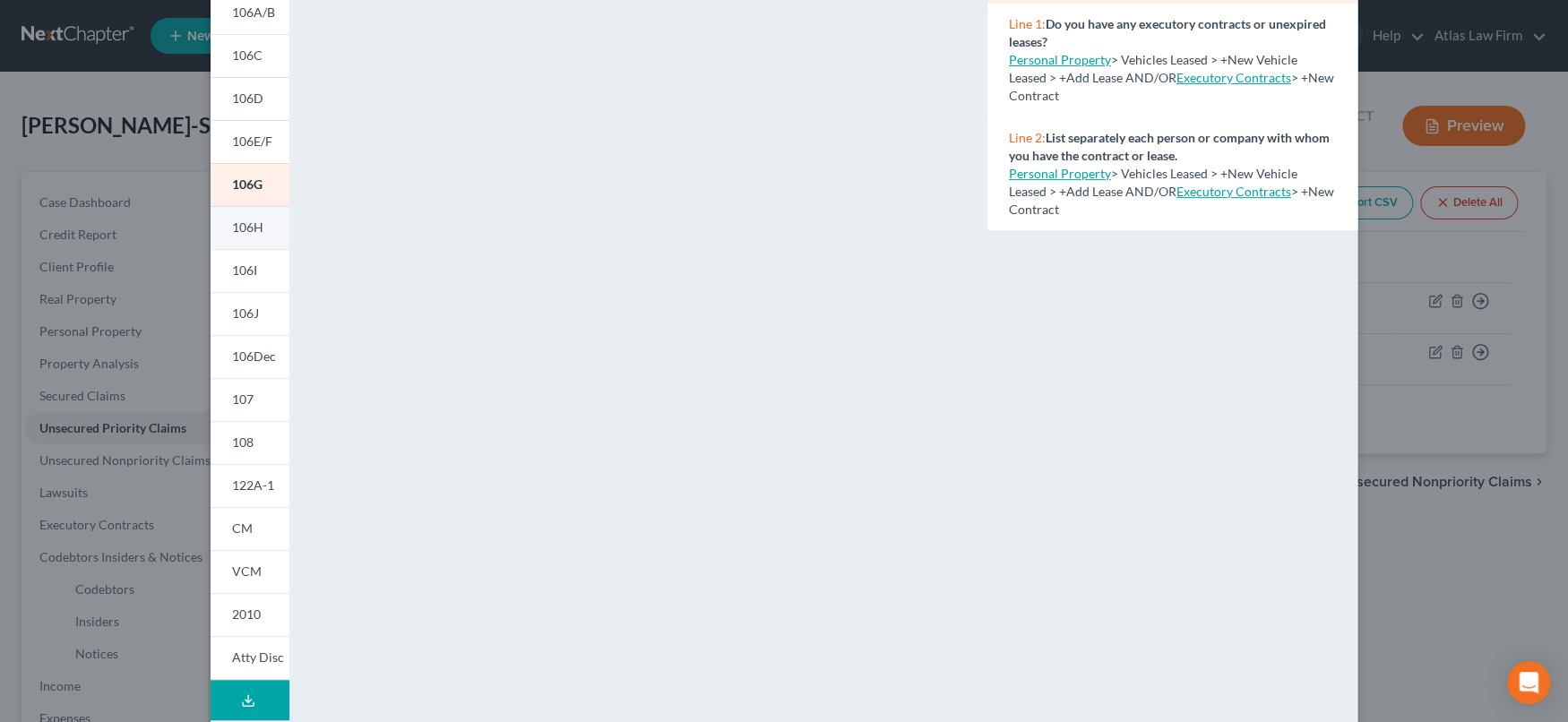
click at [232, 227] on span "106H" at bounding box center [248, 227] width 32 height 15
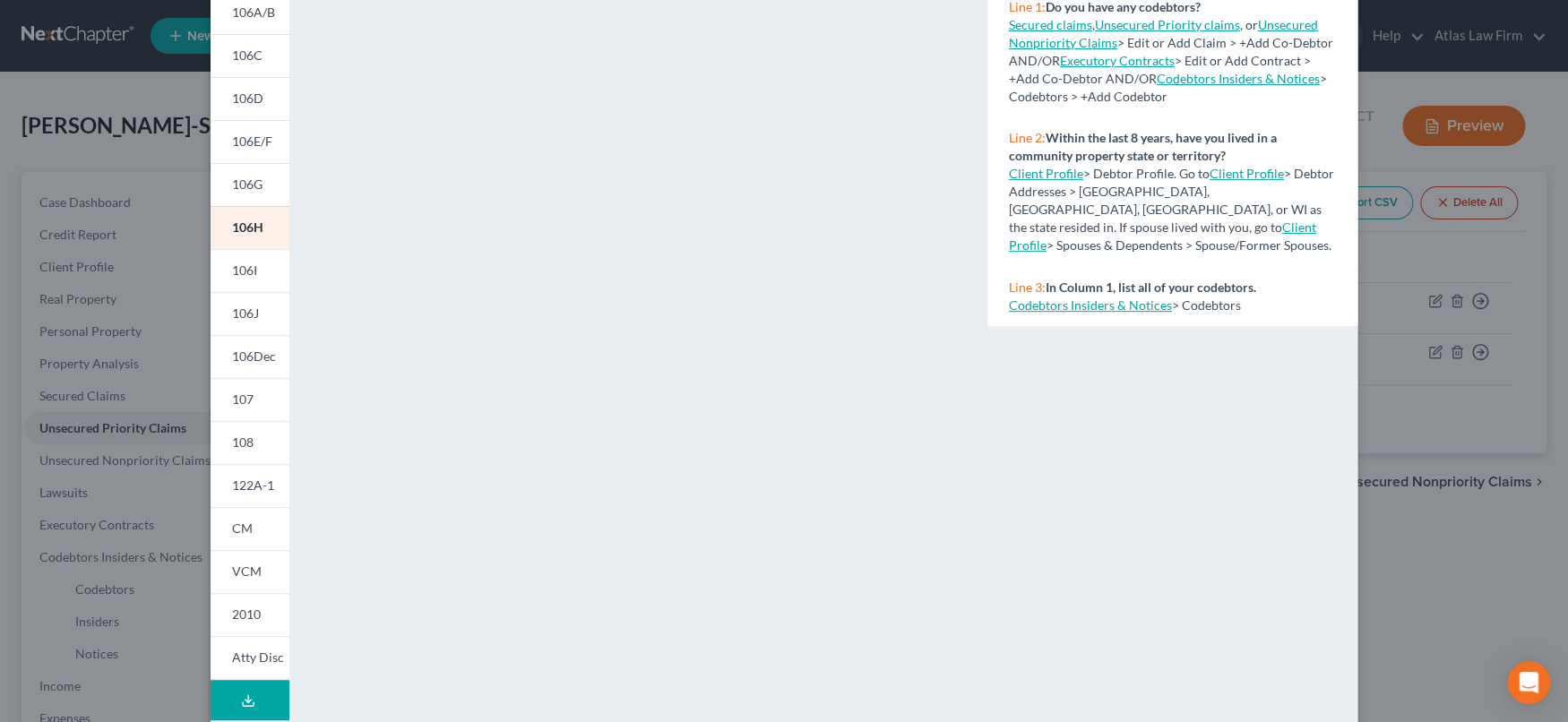
scroll to position [0, 0]
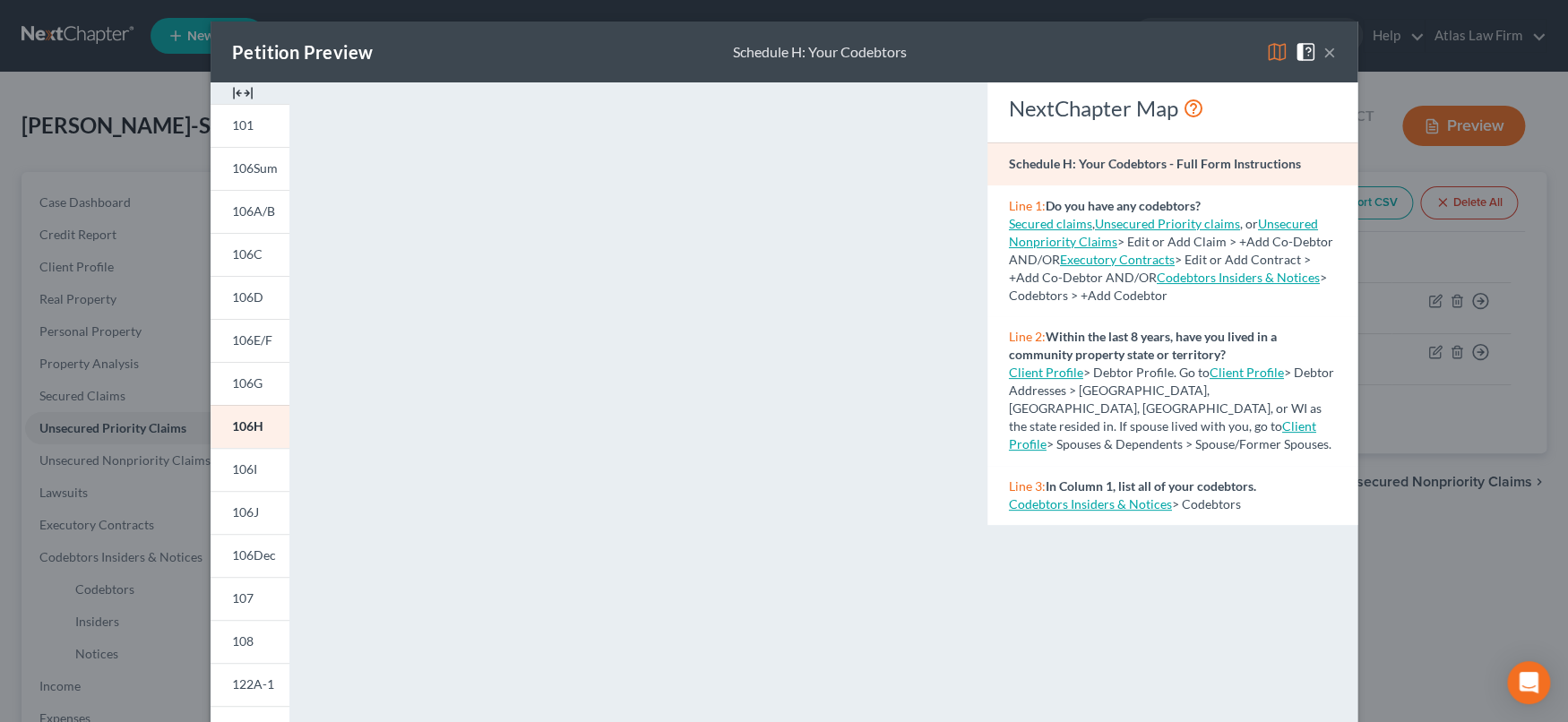
click at [1328, 48] on div "Petition Preview Schedule H: Your Codebtors ×" at bounding box center [784, 51] width 1147 height 61
click at [1327, 58] on button "×" at bounding box center [1329, 51] width 12 height 21
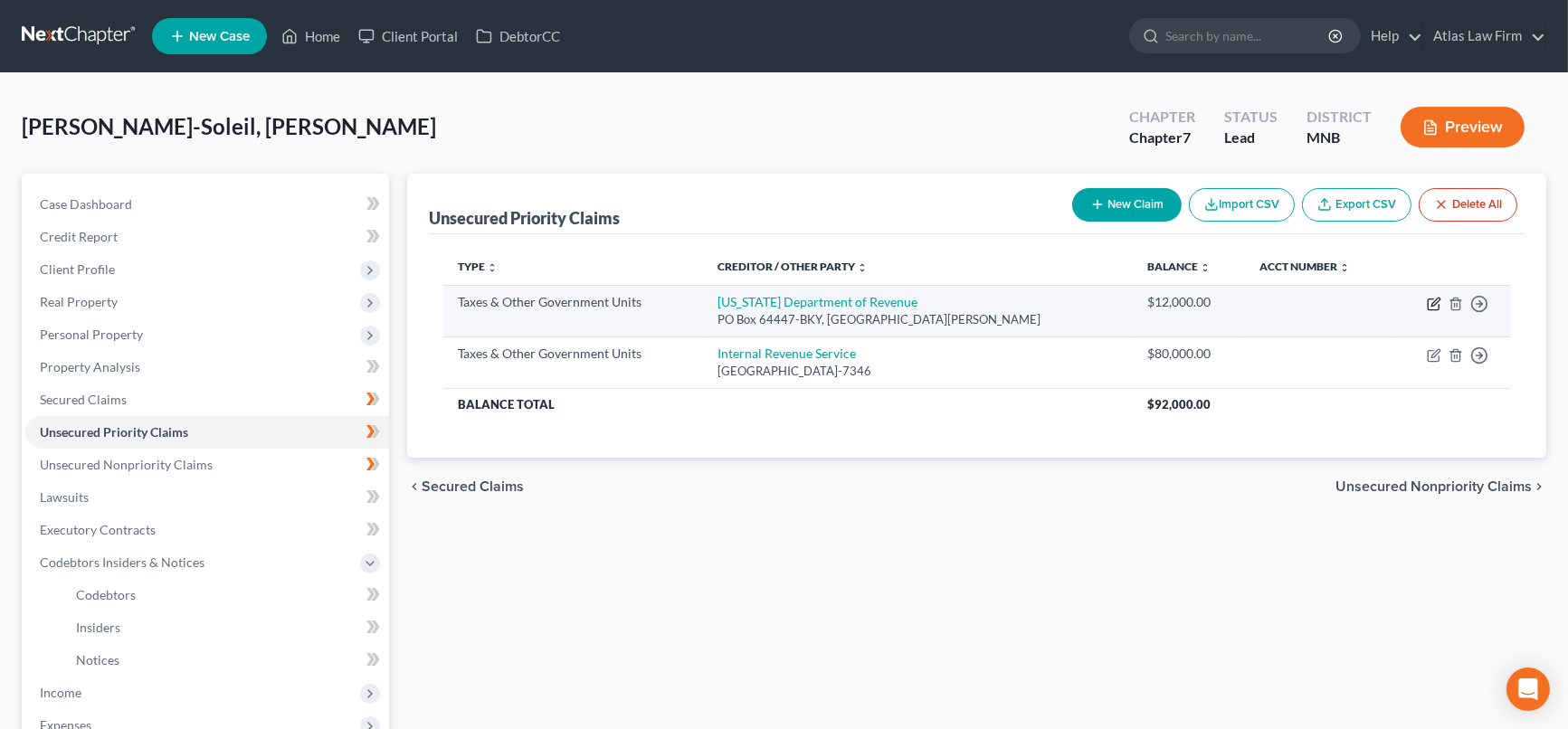
click at [1435, 305] on icon "button" at bounding box center [1433, 303] width 14 height 14
select select "2"
select select "24"
select select "0"
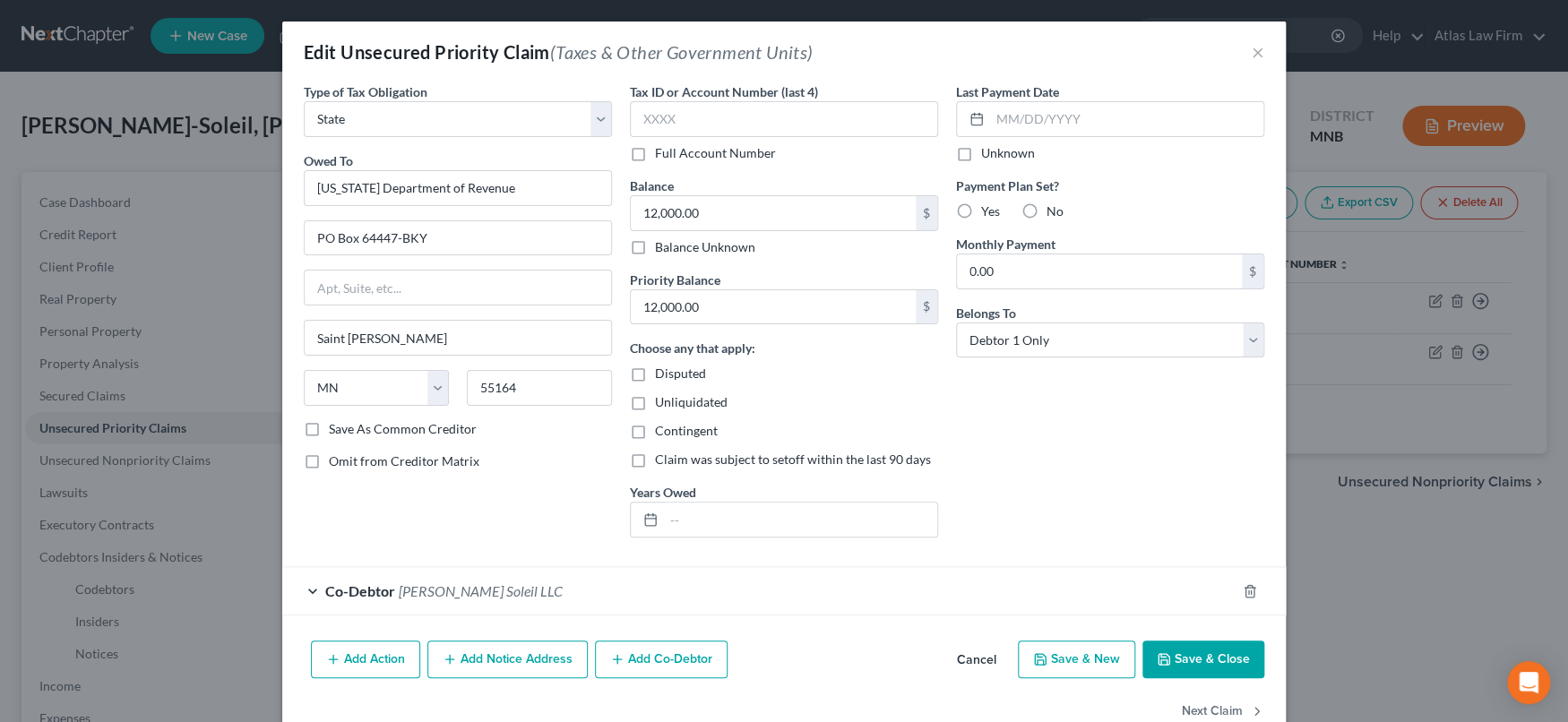
scroll to position [42, 0]
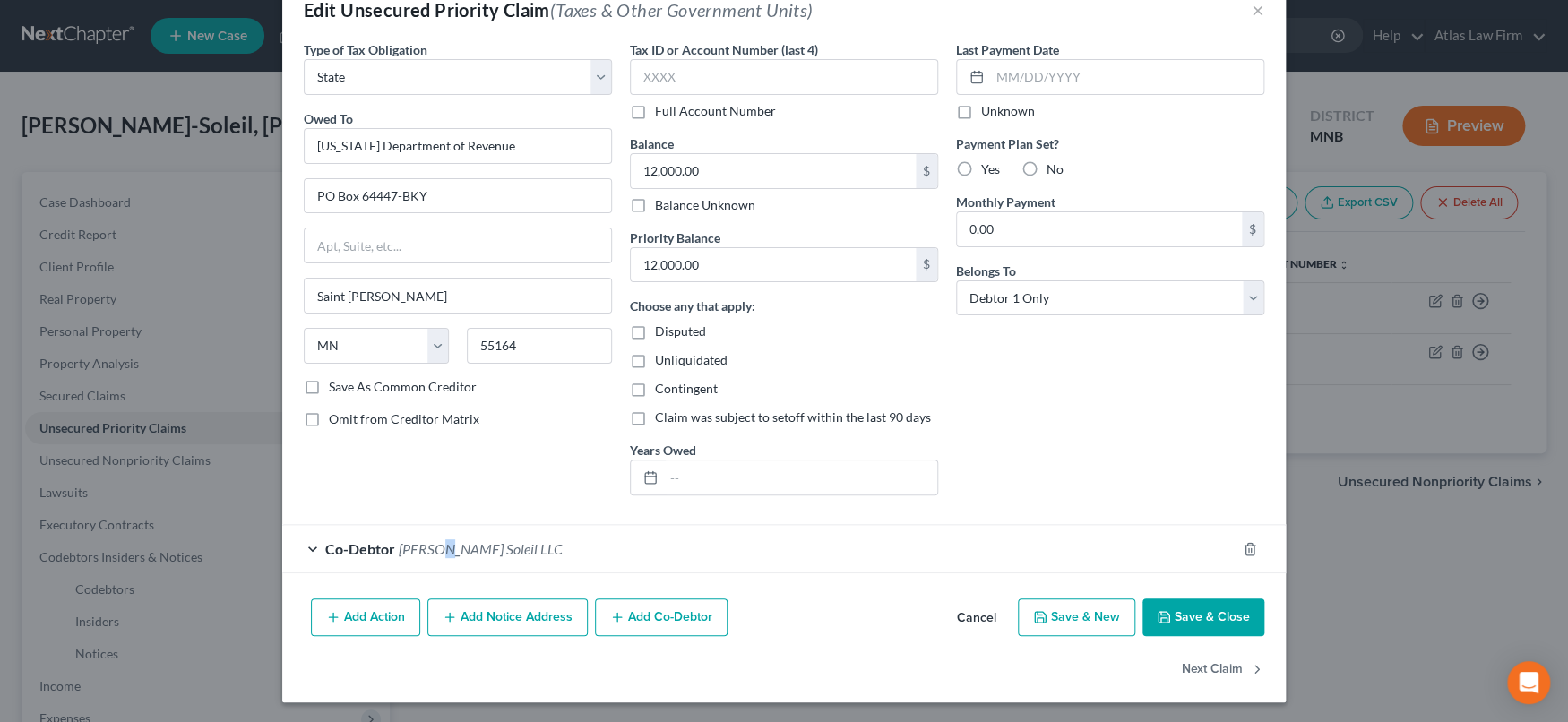
click at [430, 546] on span "[PERSON_NAME] Soleil LLC" at bounding box center [481, 549] width 164 height 17
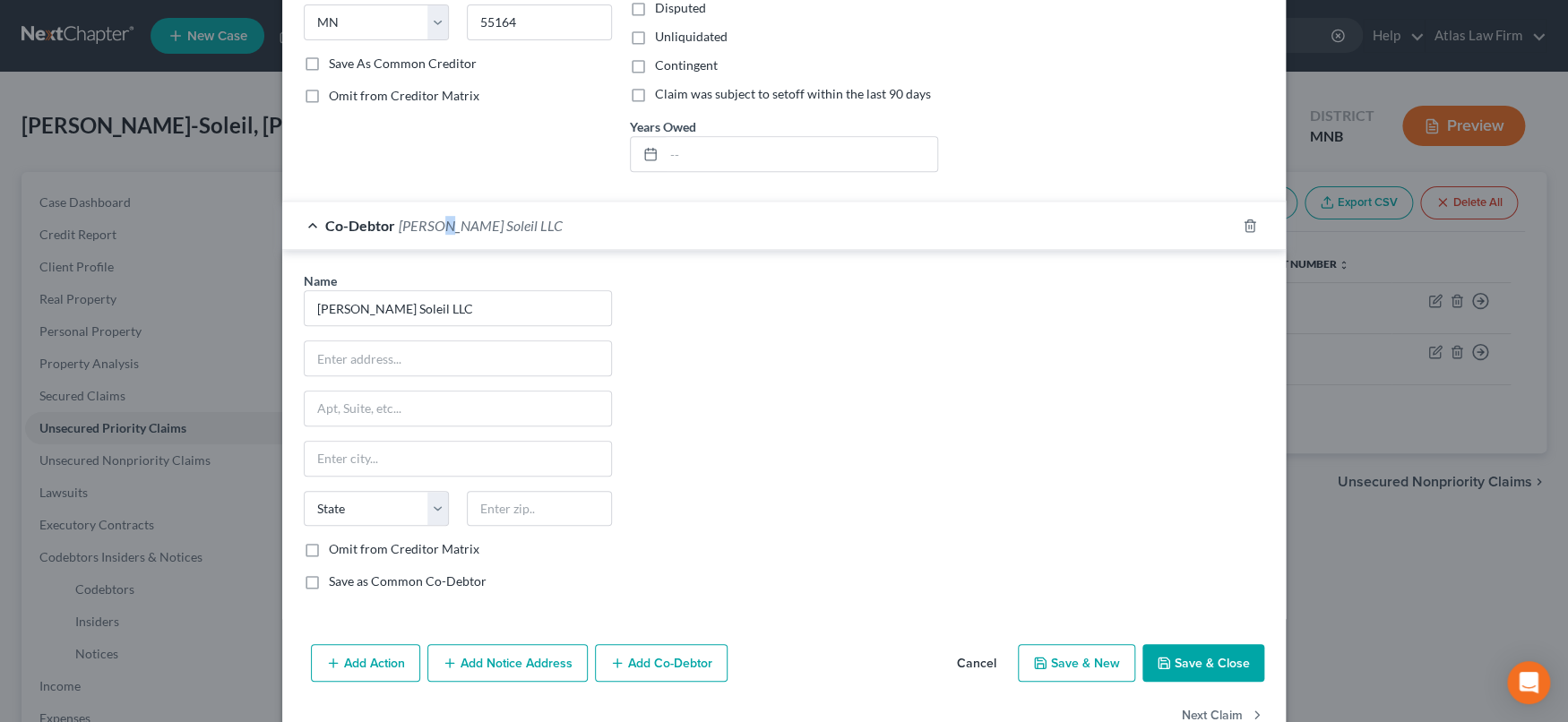
scroll to position [410, 0]
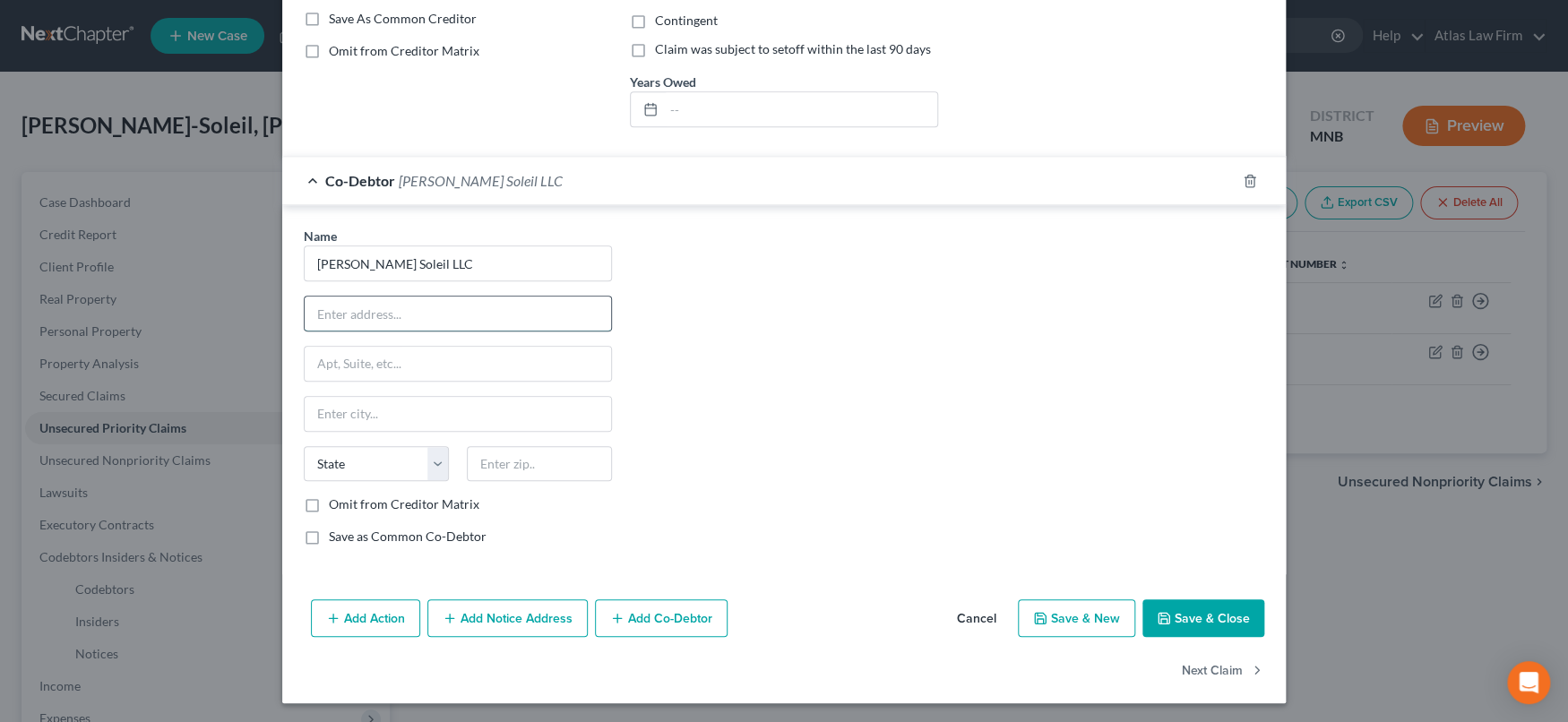
click at [539, 310] on input "text" at bounding box center [457, 313] width 307 height 34
click at [425, 314] on input "207" at bounding box center [457, 313] width 307 height 34
type input "[STREET_ADDRESS]"
drag, startPoint x: 453, startPoint y: 312, endPoint x: 270, endPoint y: 296, distance: 183.7
click at [270, 296] on div "Edit Unsecured Priority Claim (Taxes & Other Government Units) × Type of Tax Ob…" at bounding box center [784, 361] width 1568 height 722
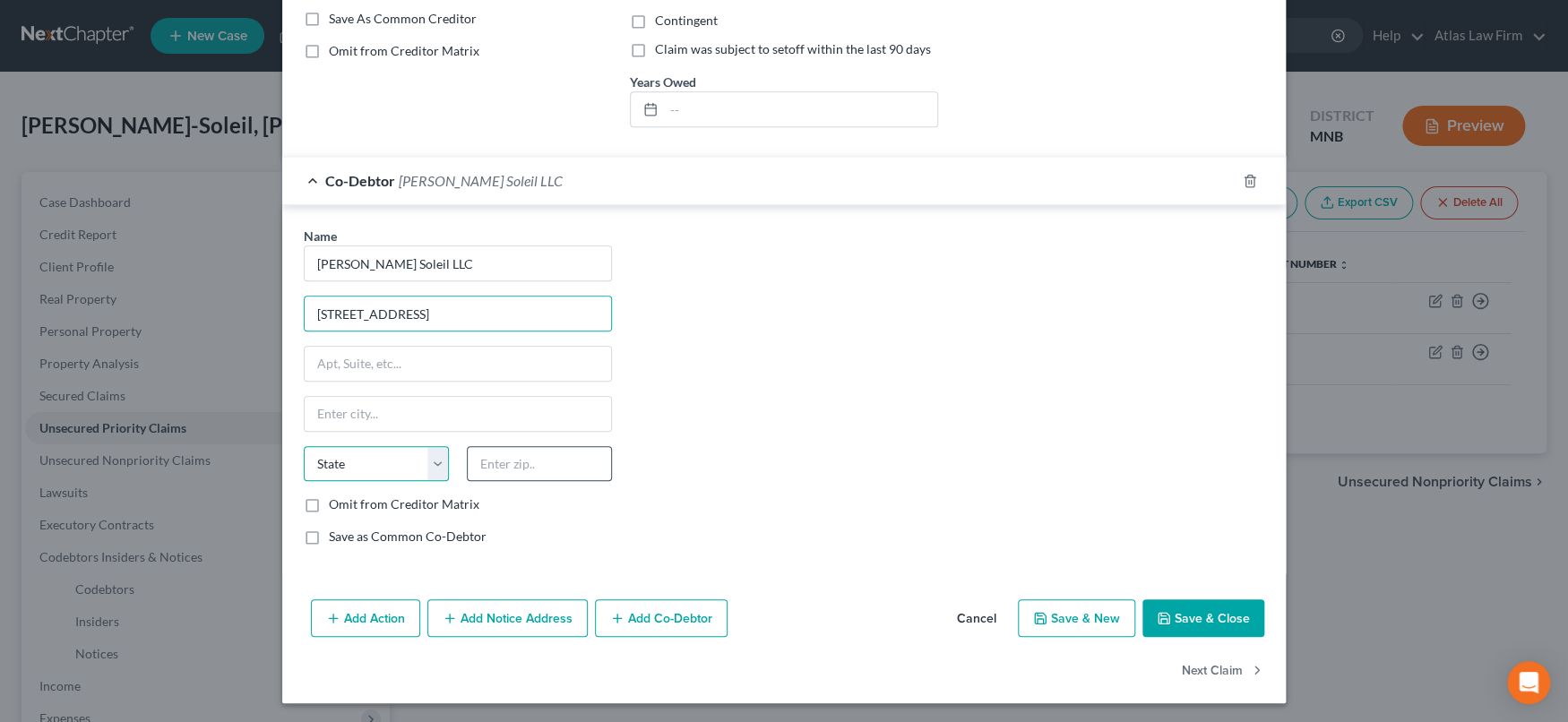
drag, startPoint x: 351, startPoint y: 457, endPoint x: 512, endPoint y: 460, distance: 161.0
click at [351, 457] on select "State [US_STATE] AK AR AZ CA CO CT DE DC [GEOGRAPHIC_DATA] [GEOGRAPHIC_DATA] GU…" at bounding box center [376, 464] width 145 height 35
click at [512, 460] on input "text" at bounding box center [539, 464] width 145 height 35
click at [533, 461] on input "text" at bounding box center [539, 464] width 145 height 35
type input "55044"
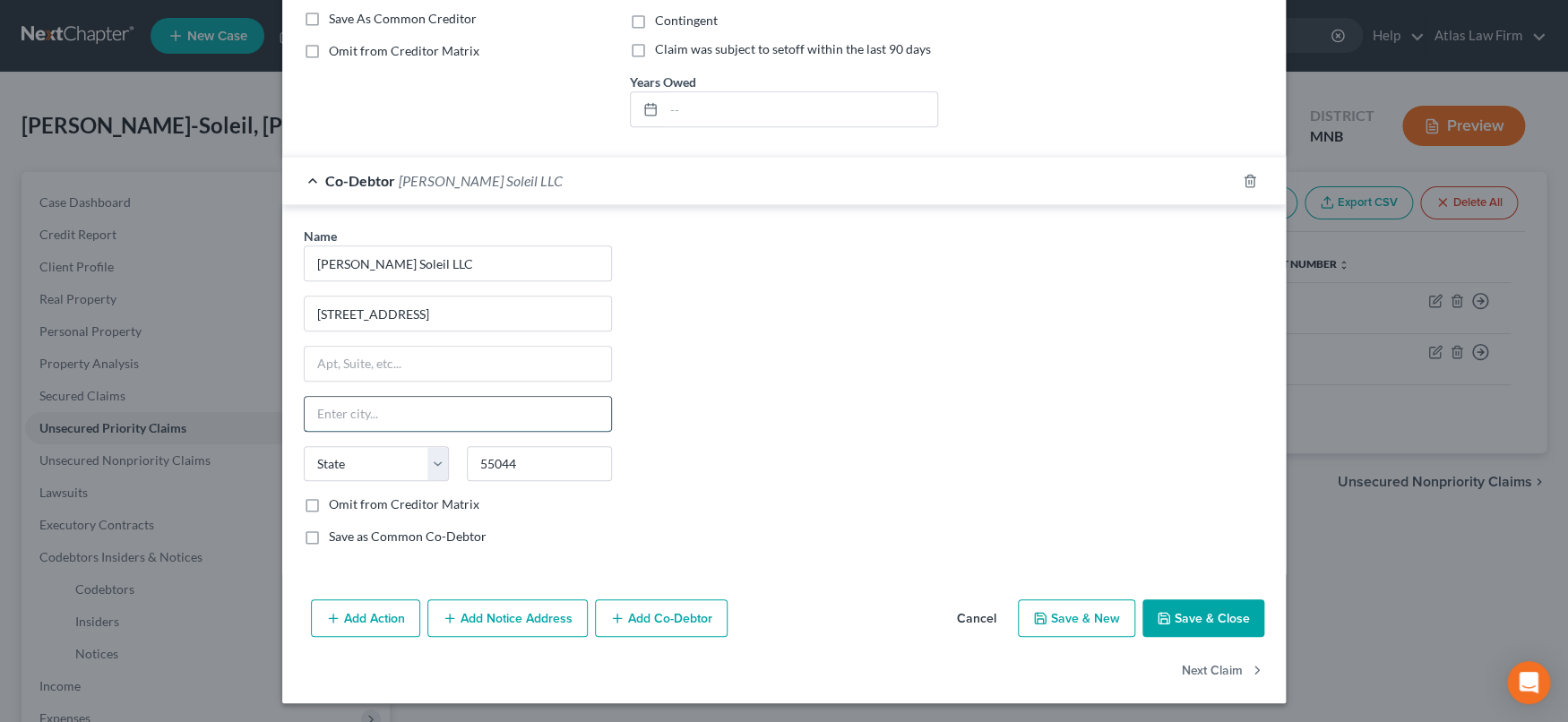
click at [506, 414] on input "text" at bounding box center [457, 414] width 307 height 34
type input "[GEOGRAPHIC_DATA]"
select select "24"
click at [715, 417] on div "Name * [PERSON_NAME] Soleil LLC [STREET_ADDRESS][GEOGRAPHIC_DATA] [US_STATE][GE…" at bounding box center [784, 393] width 978 height 334
click at [1196, 615] on button "Save & Close" at bounding box center [1203, 618] width 122 height 37
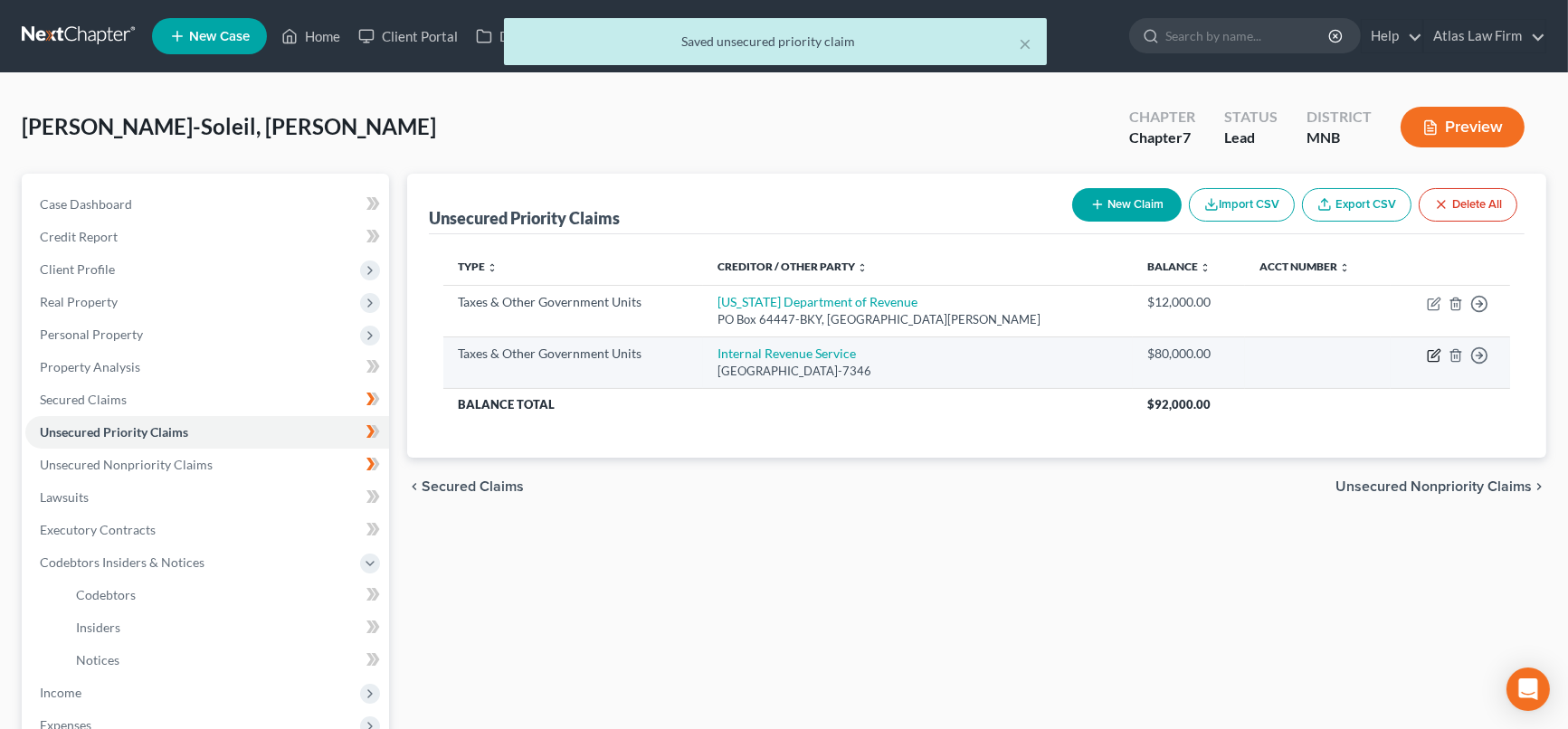
click at [1435, 353] on icon "button" at bounding box center [1433, 355] width 14 height 14
select select "0"
select select "39"
select select "0"
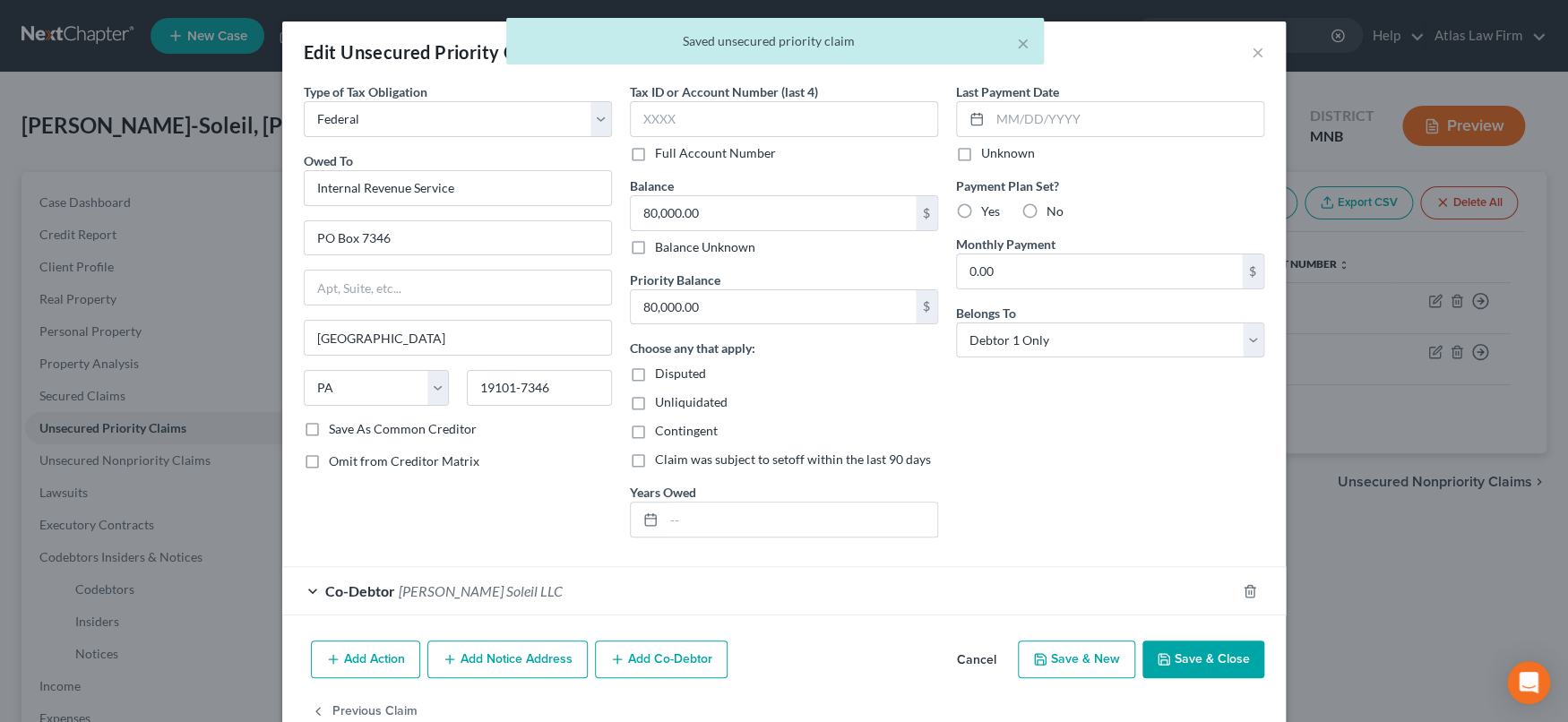
click at [489, 591] on div "Co-Debtor [PERSON_NAME] Soleil LLC" at bounding box center [758, 591] width 953 height 48
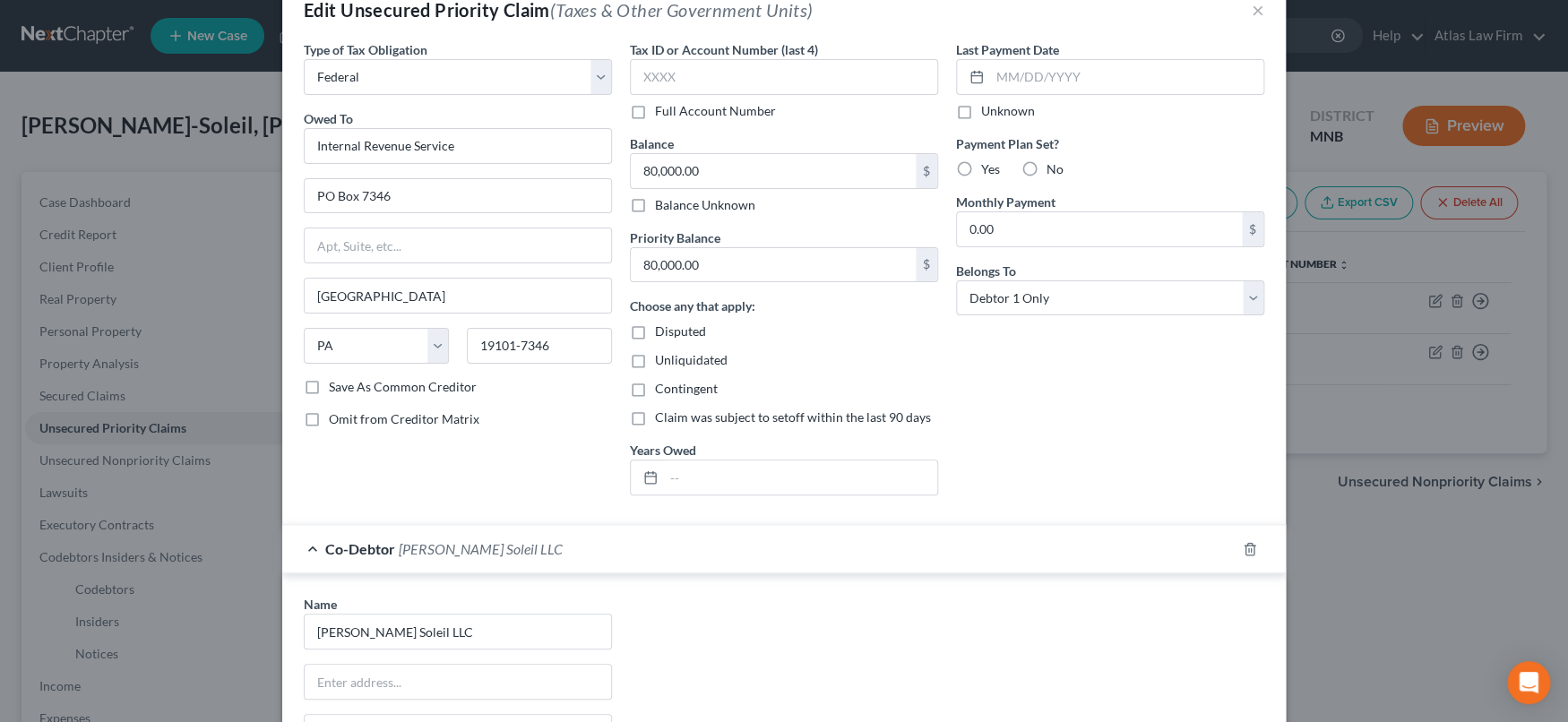
scroll to position [241, 0]
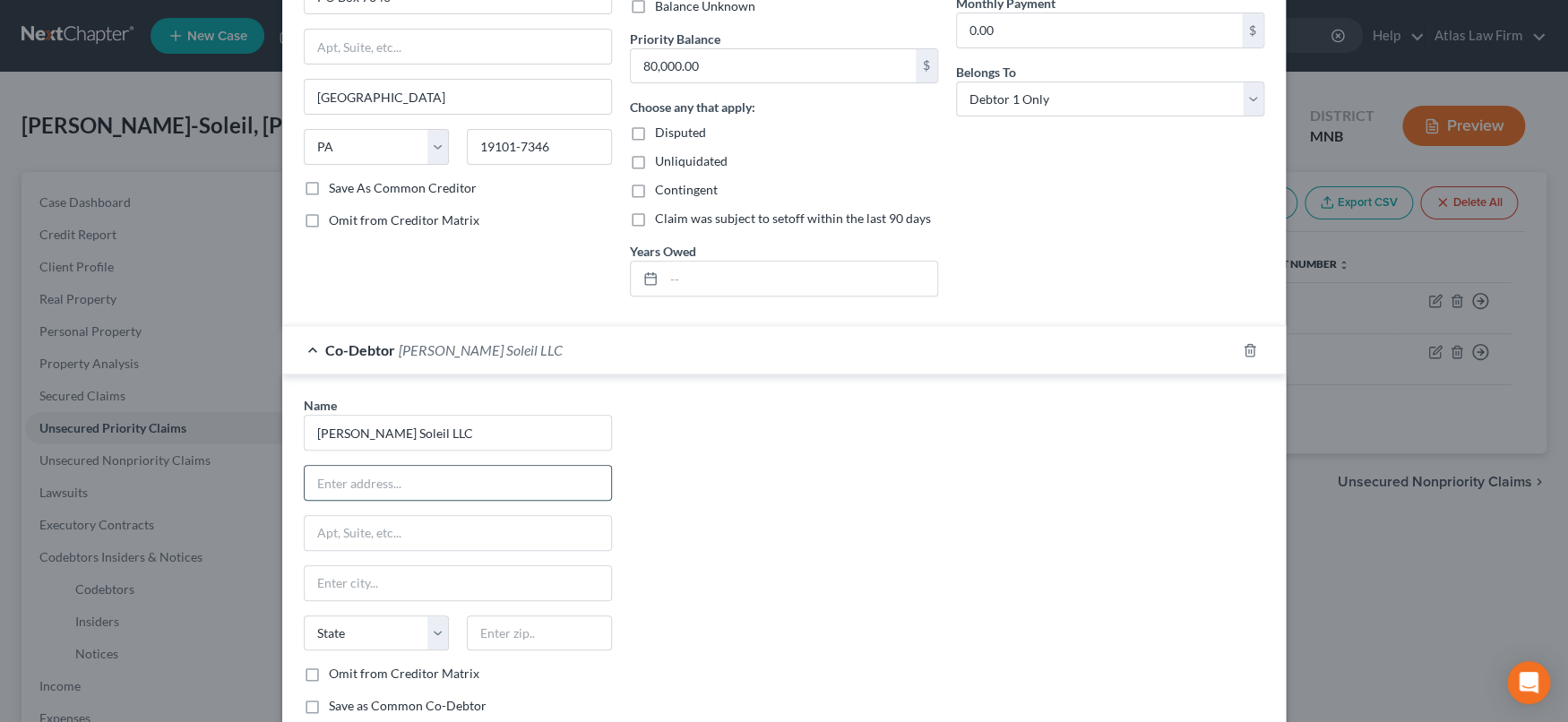
drag, startPoint x: 459, startPoint y: 476, endPoint x: 513, endPoint y: 476, distance: 54.0
click at [459, 476] on input "text" at bounding box center [457, 483] width 307 height 34
paste input "[STREET_ADDRESS]"
type input "[STREET_ADDRESS]"
click at [562, 629] on input "text" at bounding box center [539, 633] width 145 height 35
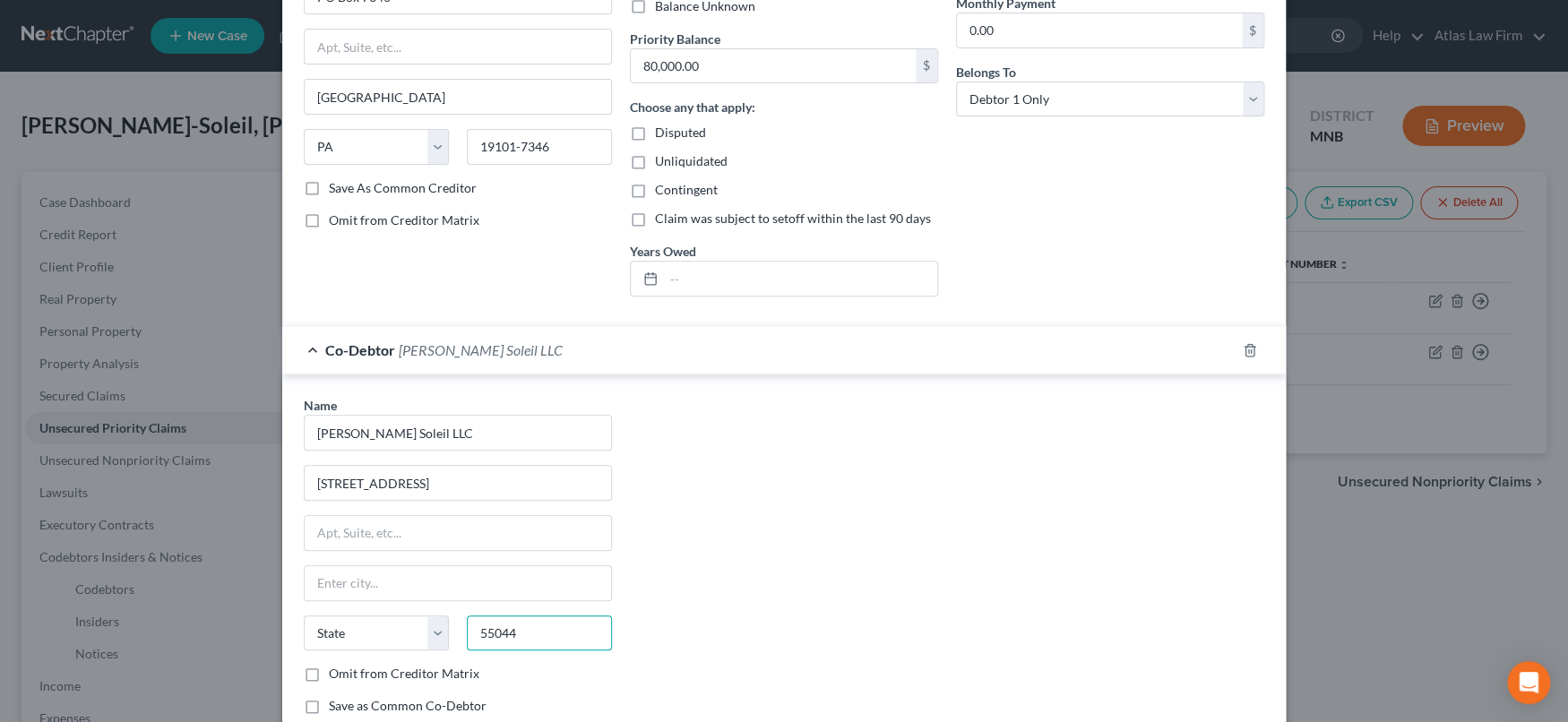
type input "55044"
type input "[GEOGRAPHIC_DATA]"
select select "24"
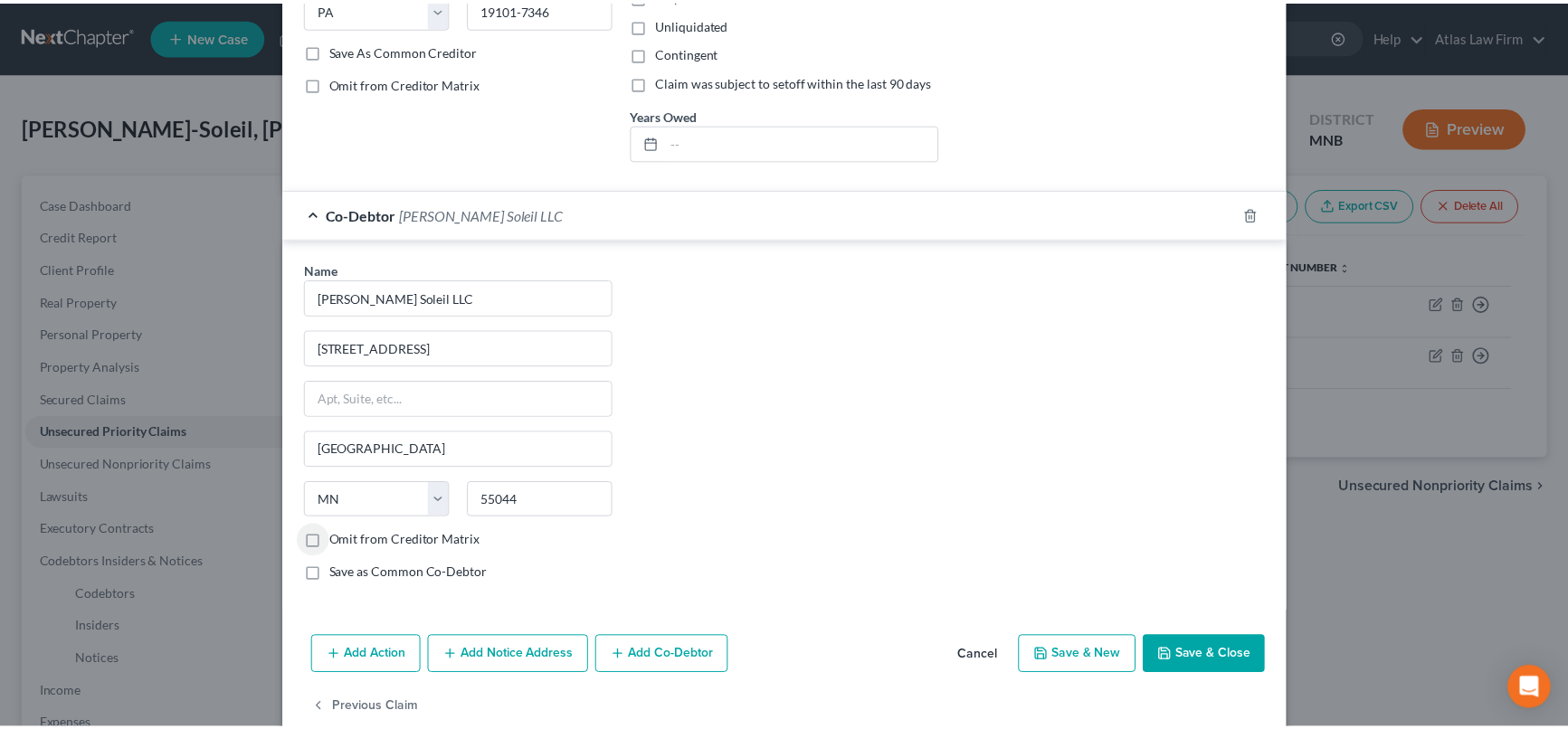
scroll to position [414, 0]
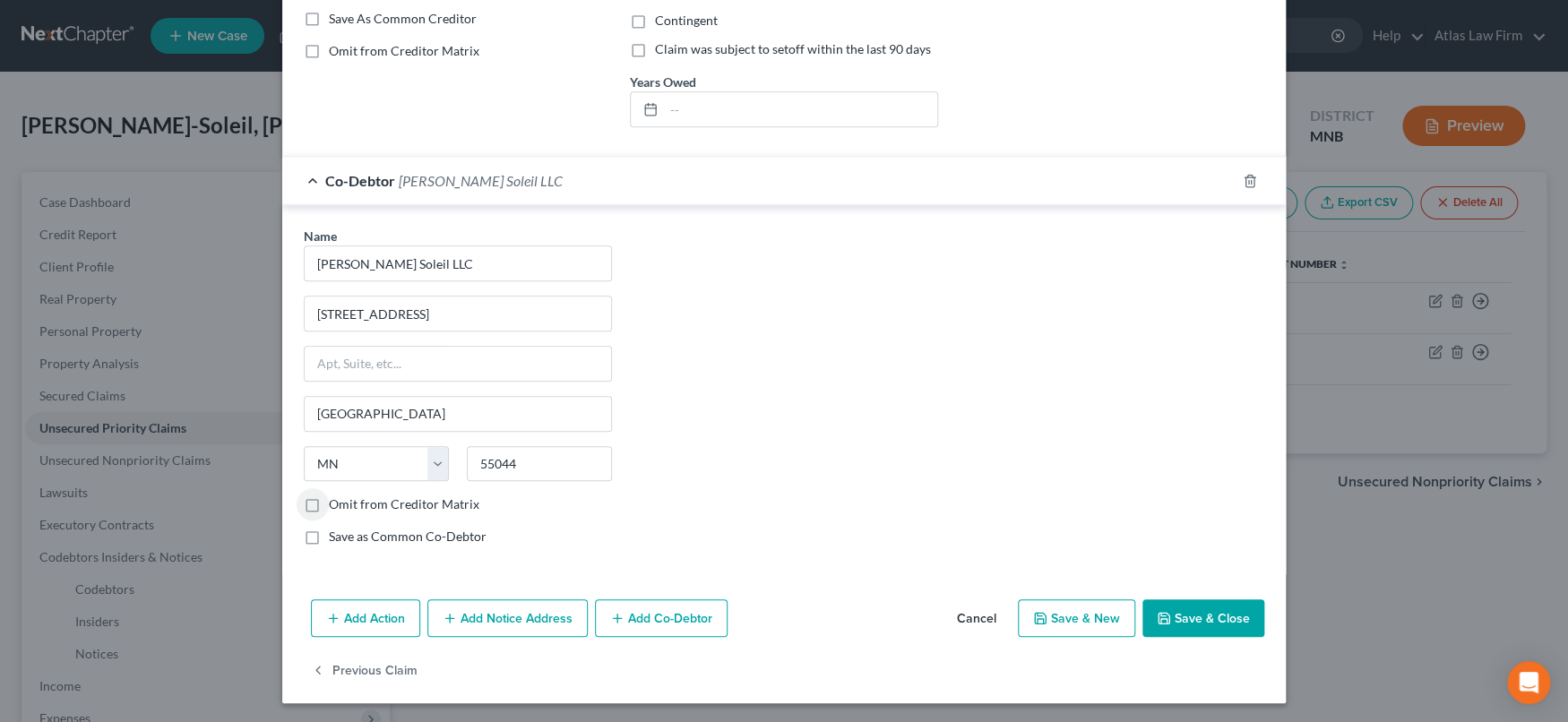
click at [1206, 608] on button "Save & Close" at bounding box center [1203, 618] width 122 height 37
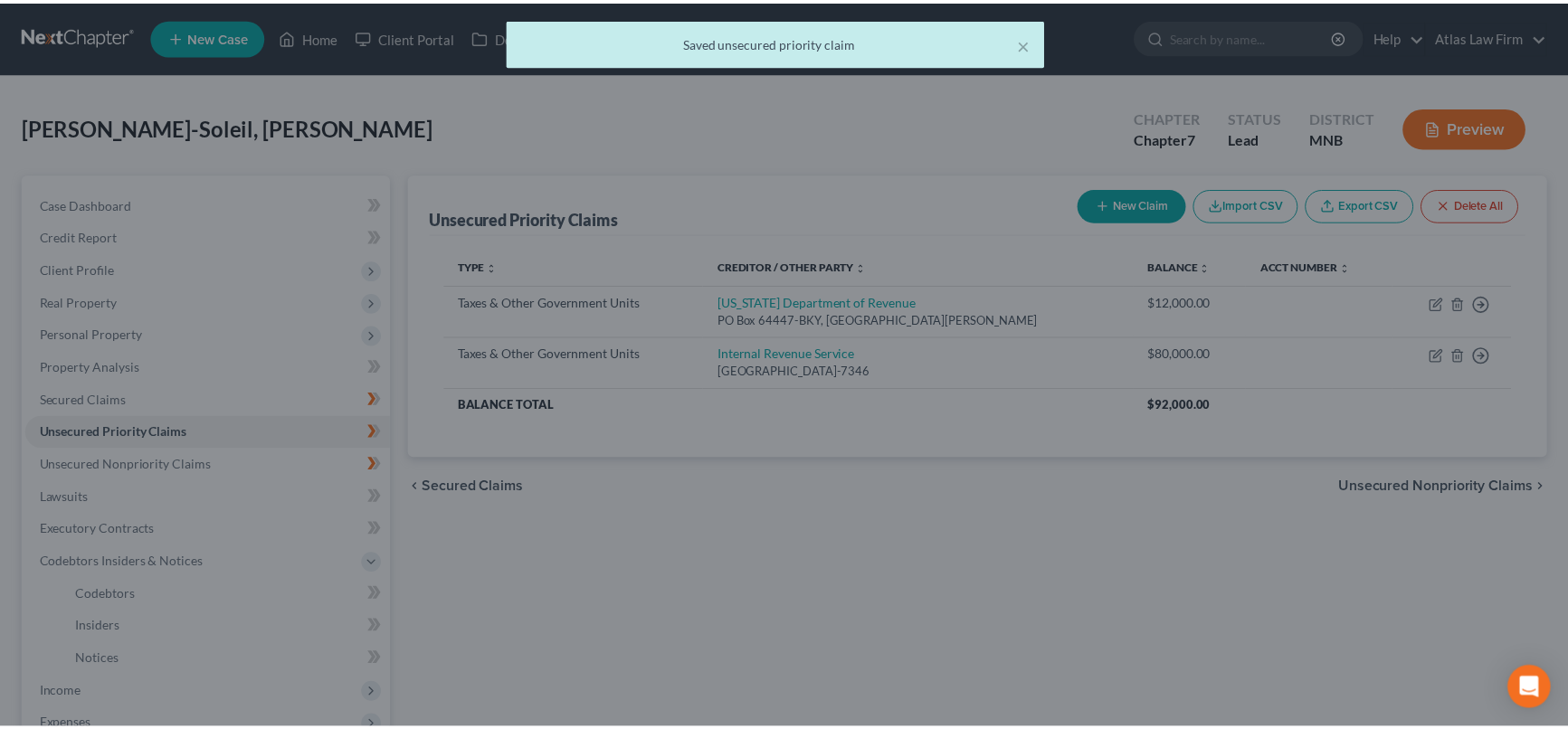
scroll to position [0, 0]
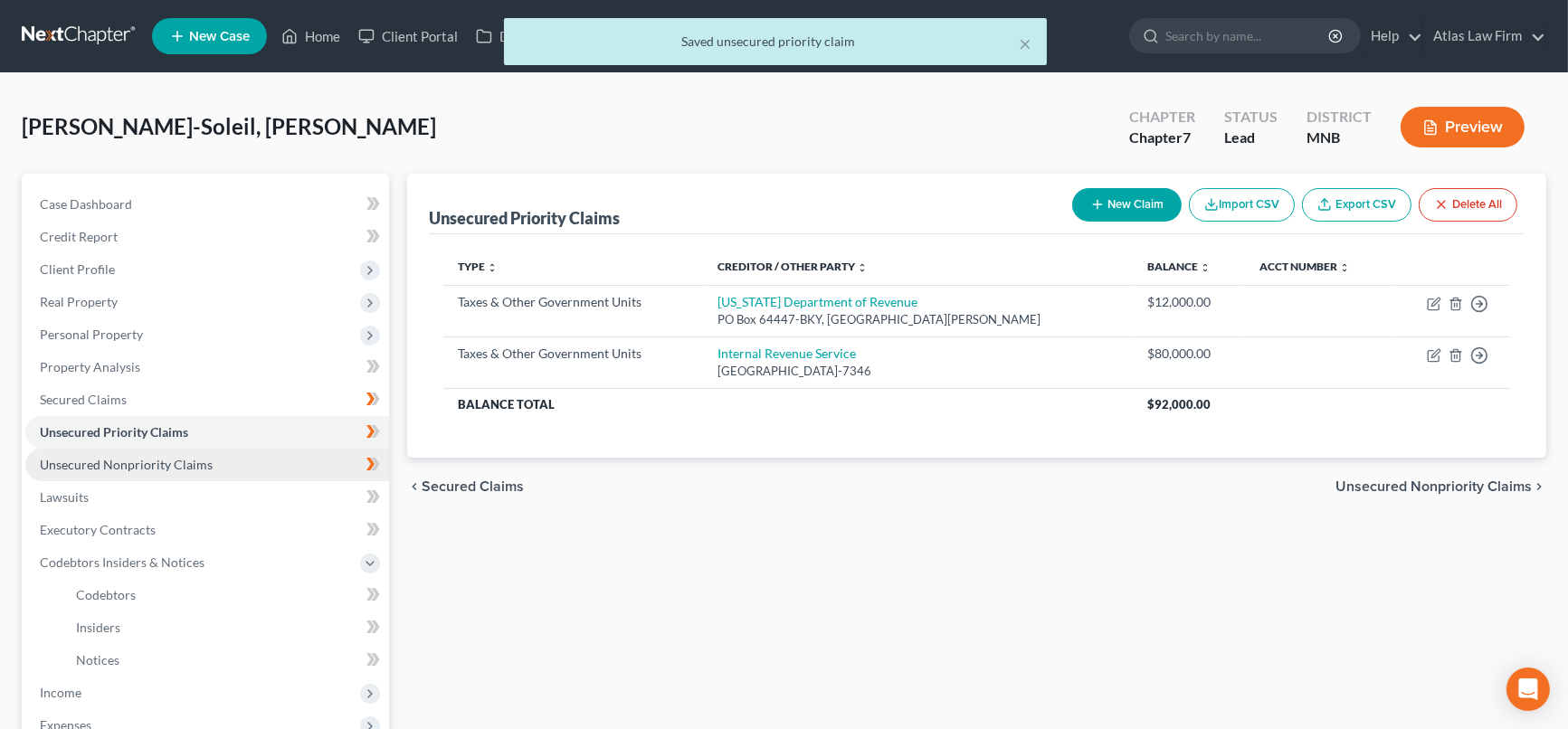
click at [208, 452] on link "Unsecured Nonpriority Claims" at bounding box center [207, 465] width 364 height 33
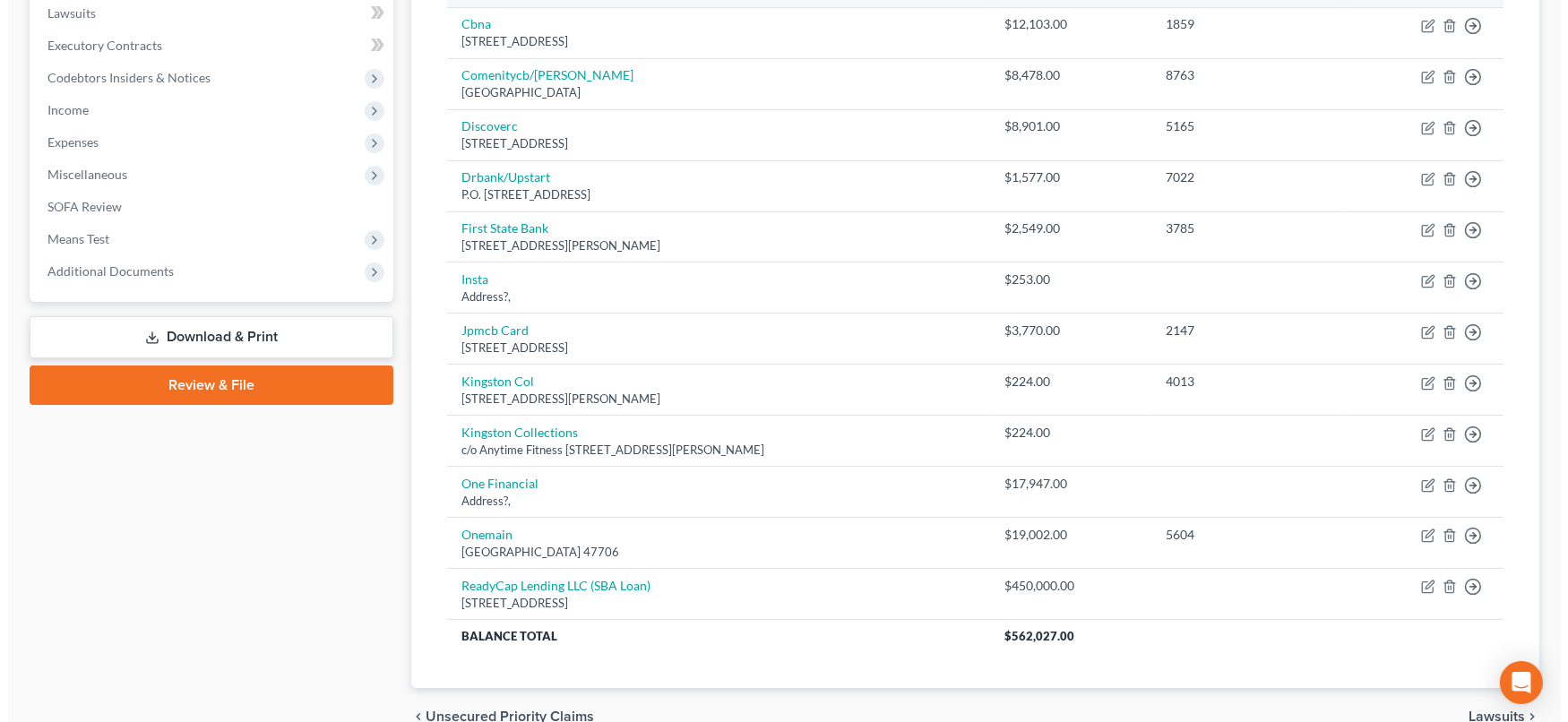
scroll to position [567, 0]
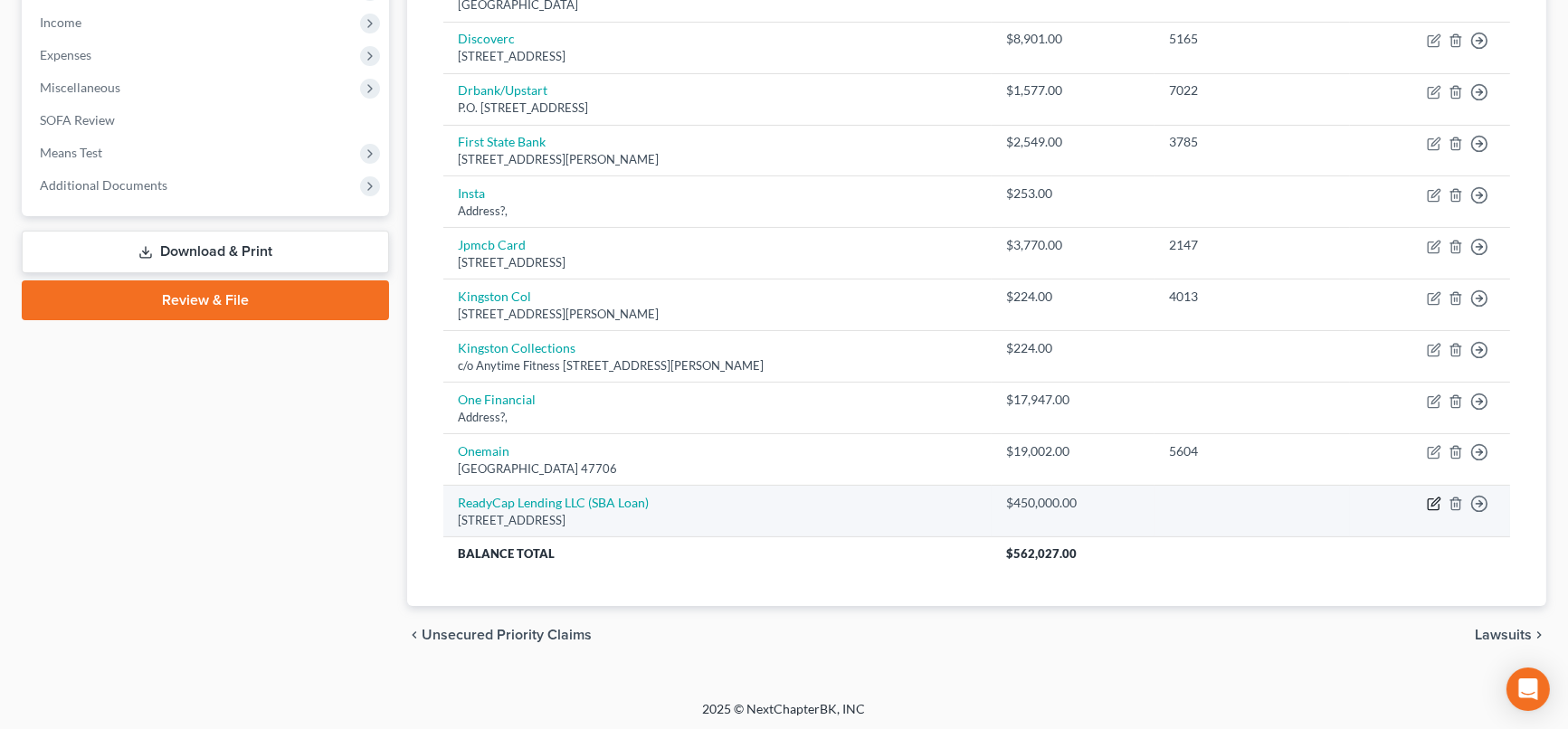
click at [1437, 499] on icon "button" at bounding box center [1435, 502] width 8 height 8
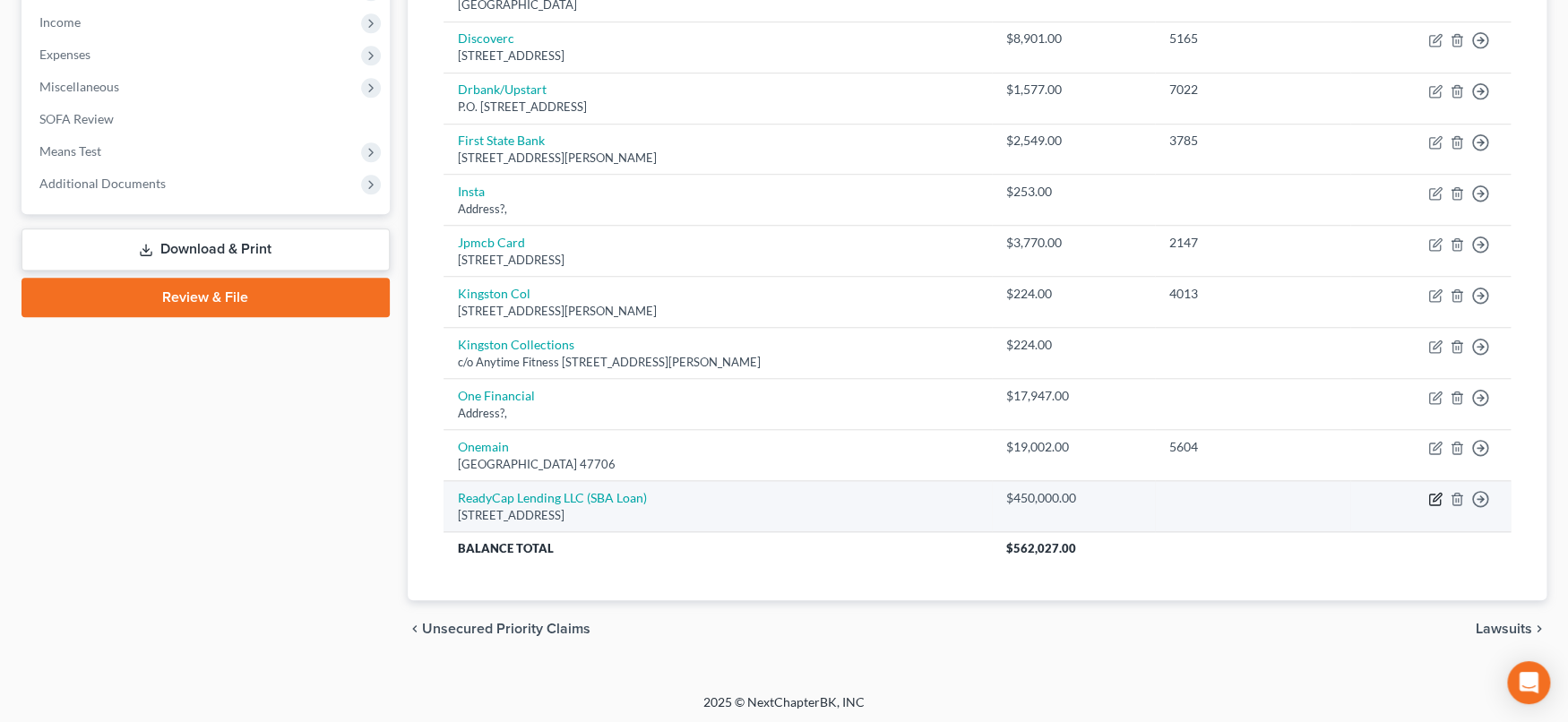
select select "9"
select select "14"
select select "0"
select select "24"
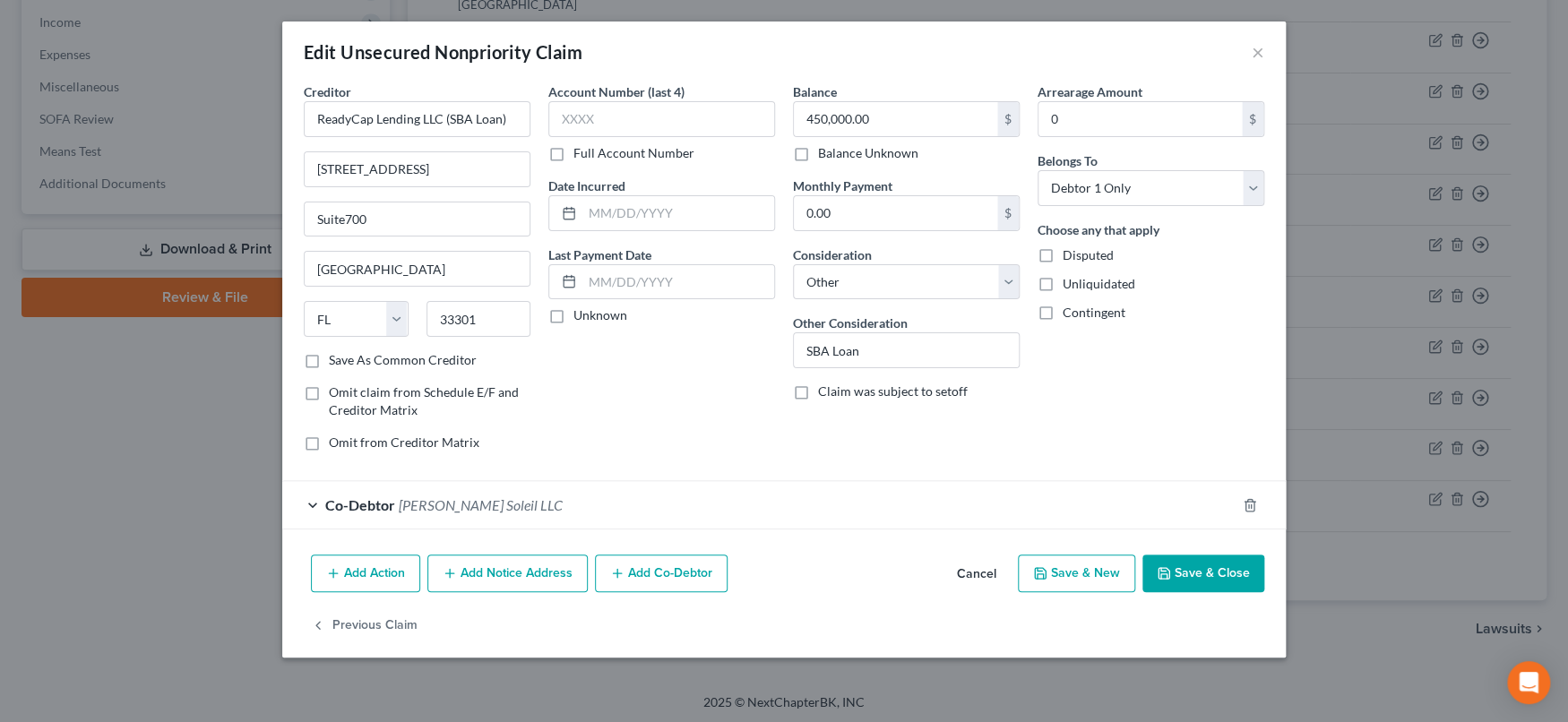
click at [776, 481] on div "Co-Debtor [PERSON_NAME] Soleil LLC" at bounding box center [758, 504] width 953 height 48
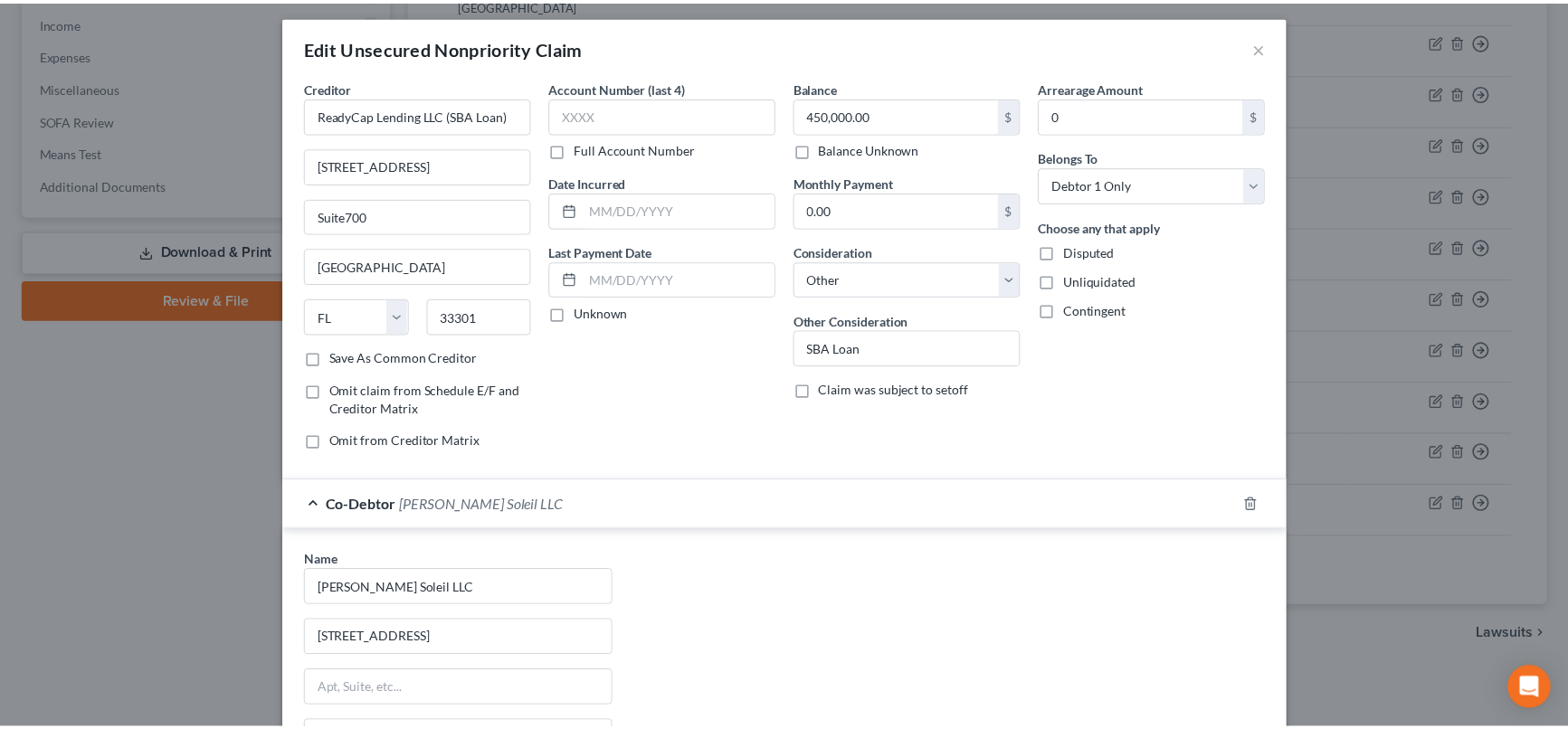
scroll to position [0, 0]
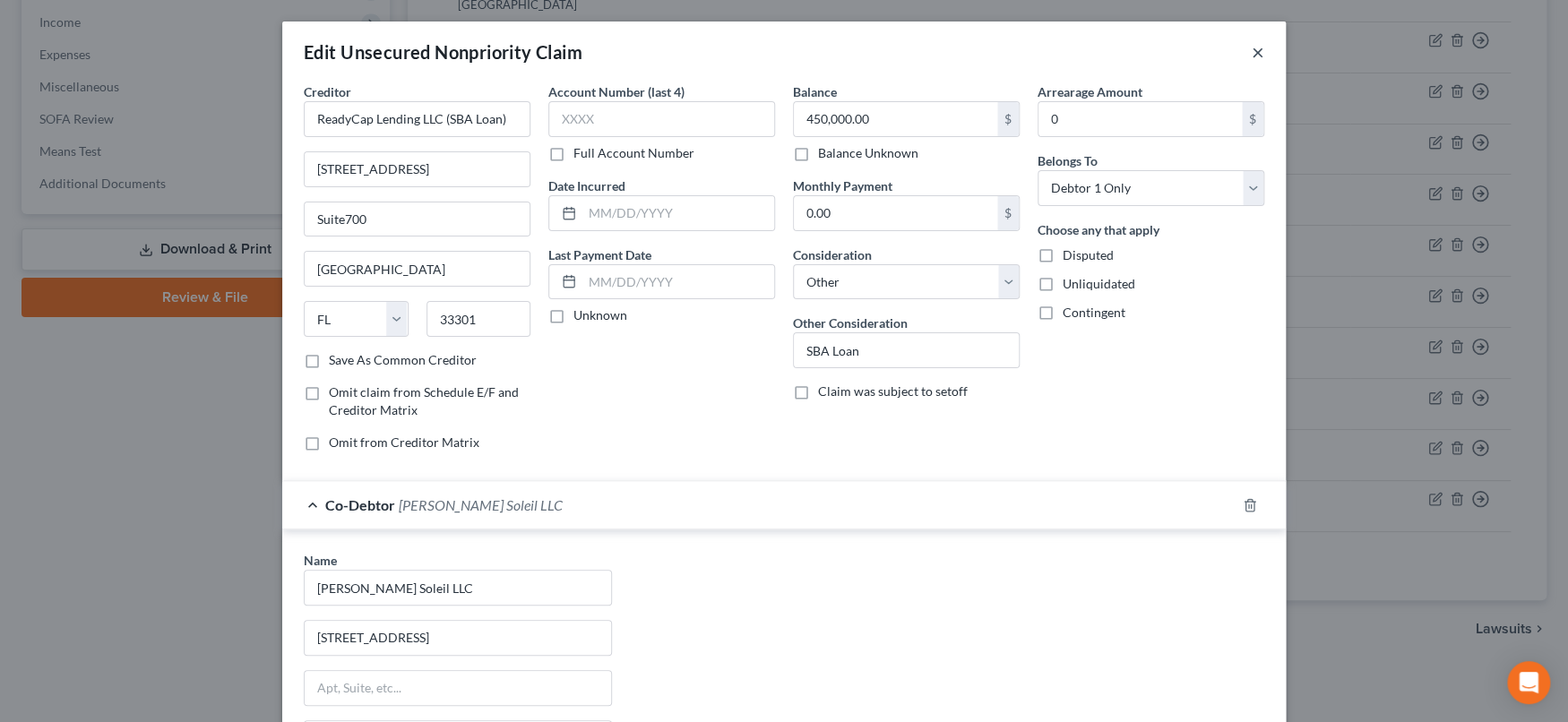
click at [1251, 54] on button "×" at bounding box center [1257, 51] width 12 height 21
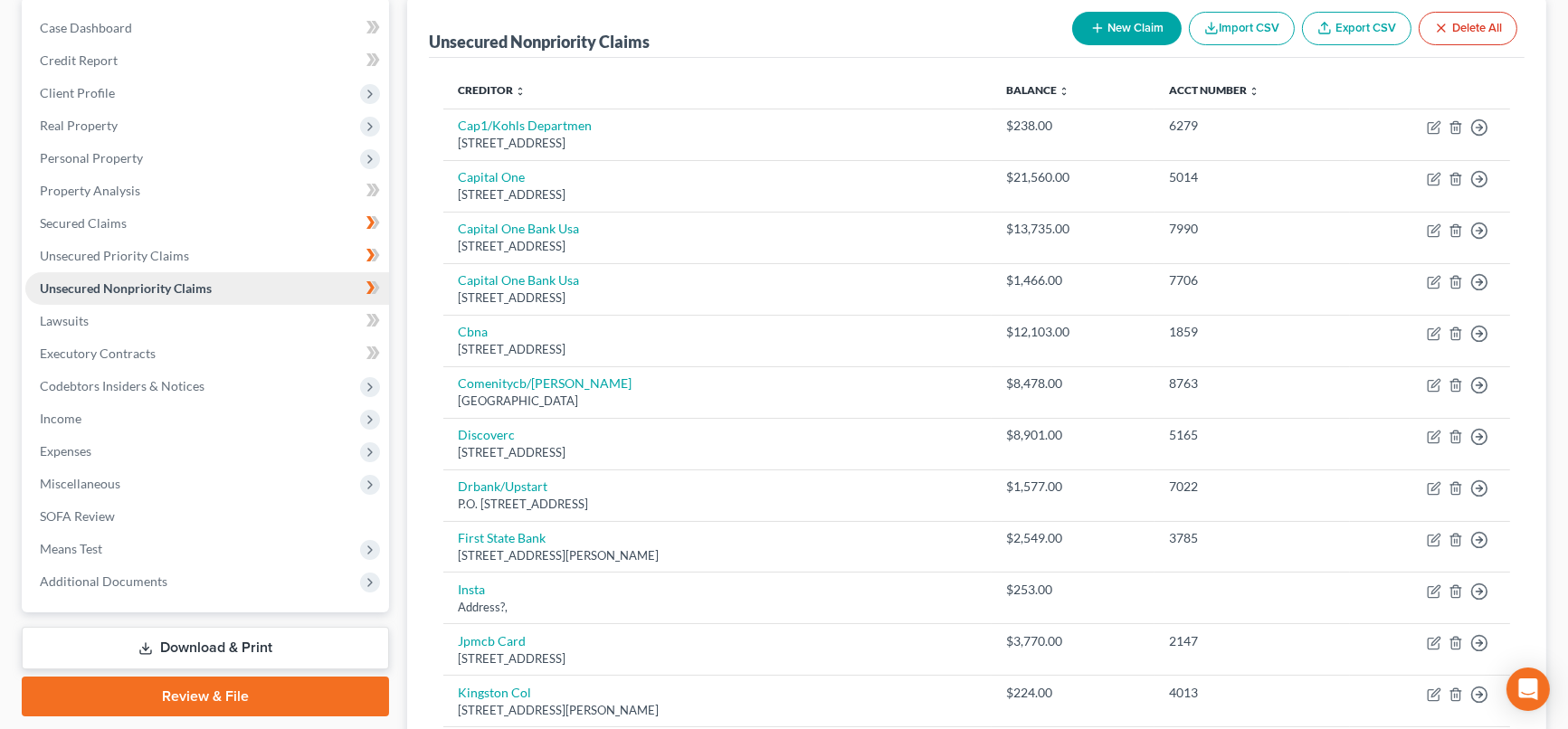
scroll to position [200, 0]
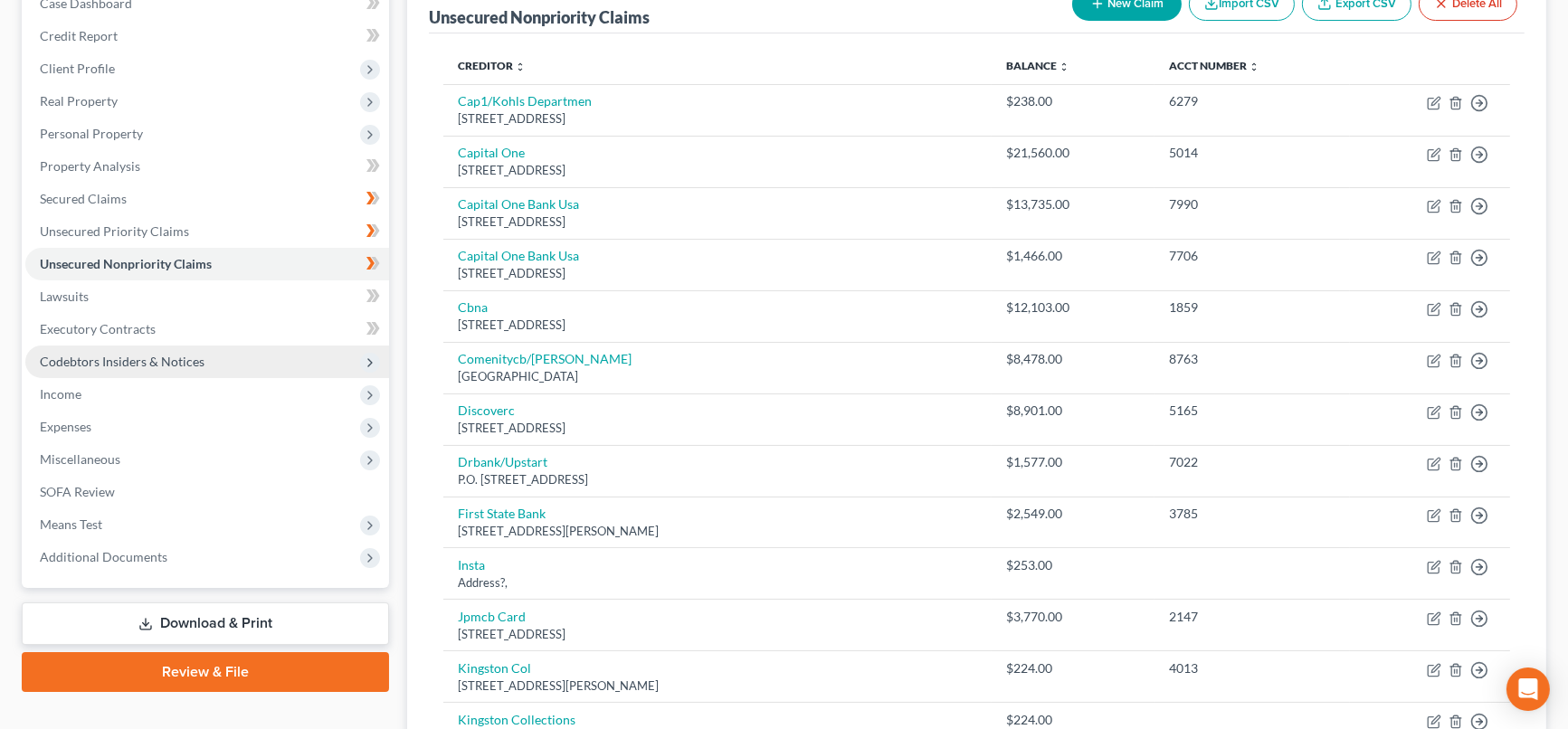
click at [147, 354] on span "Codebtors Insiders & Notices" at bounding box center [121, 361] width 165 height 15
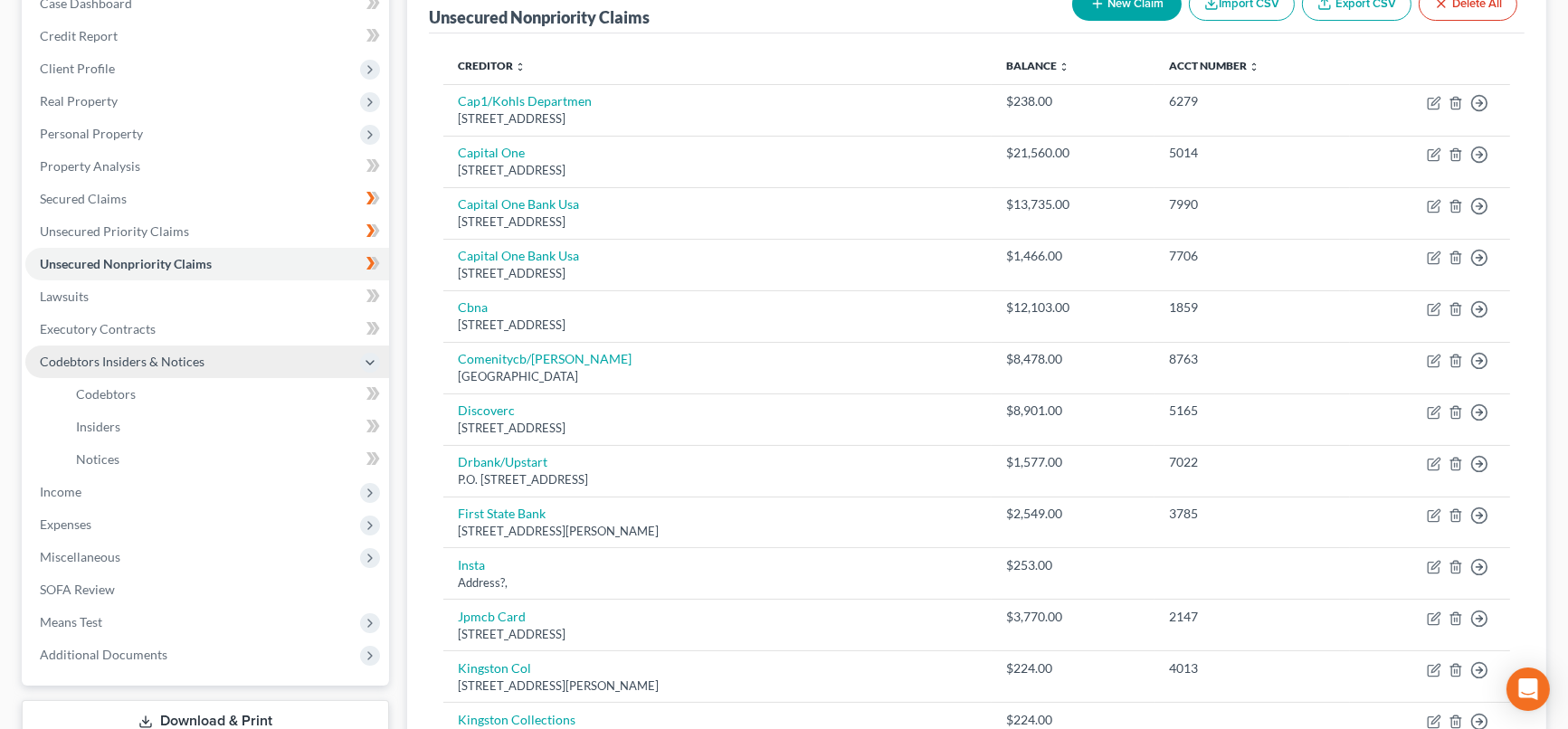
scroll to position [402, 0]
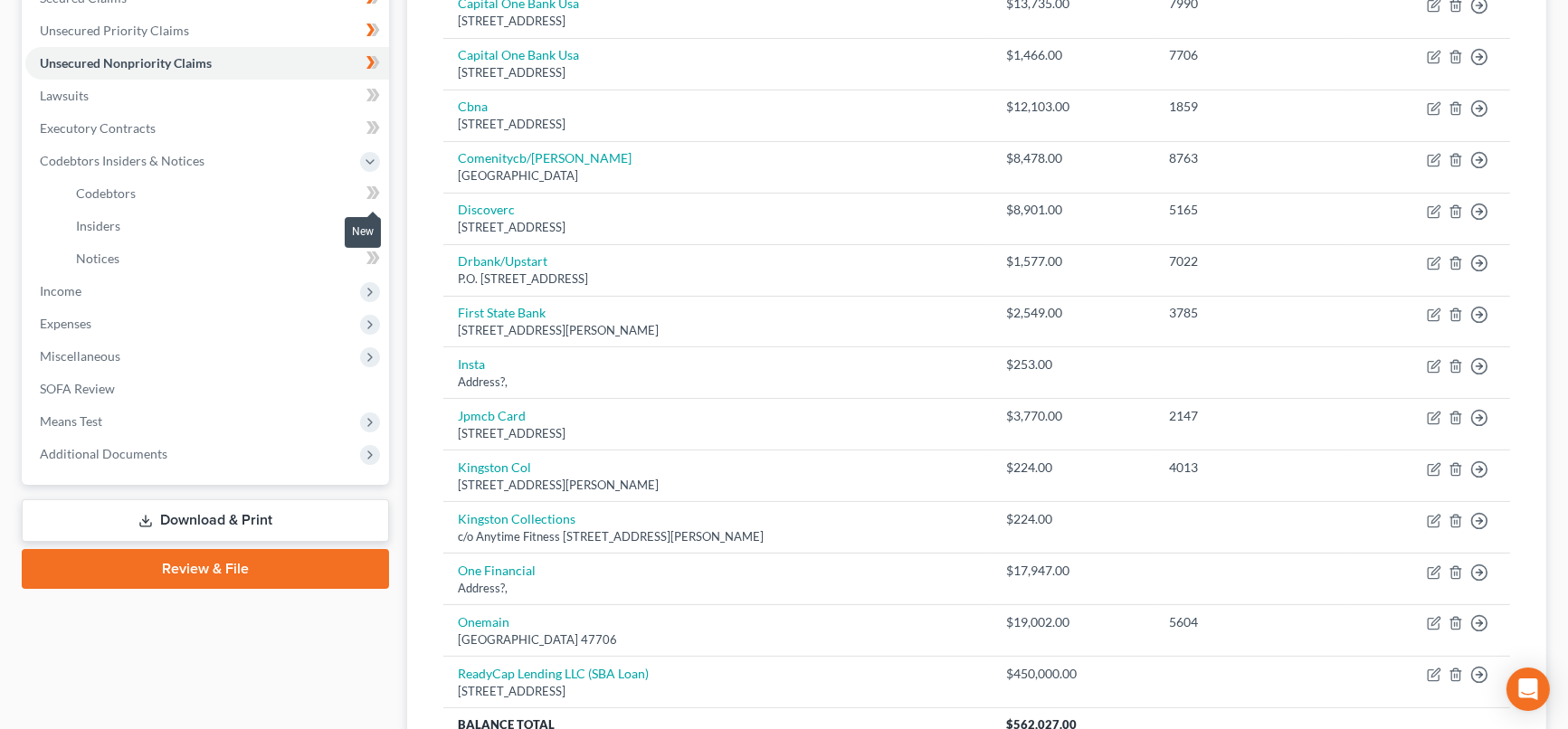
click at [369, 191] on icon at bounding box center [373, 193] width 13 height 23
click at [232, 280] on span "Income" at bounding box center [207, 291] width 364 height 33
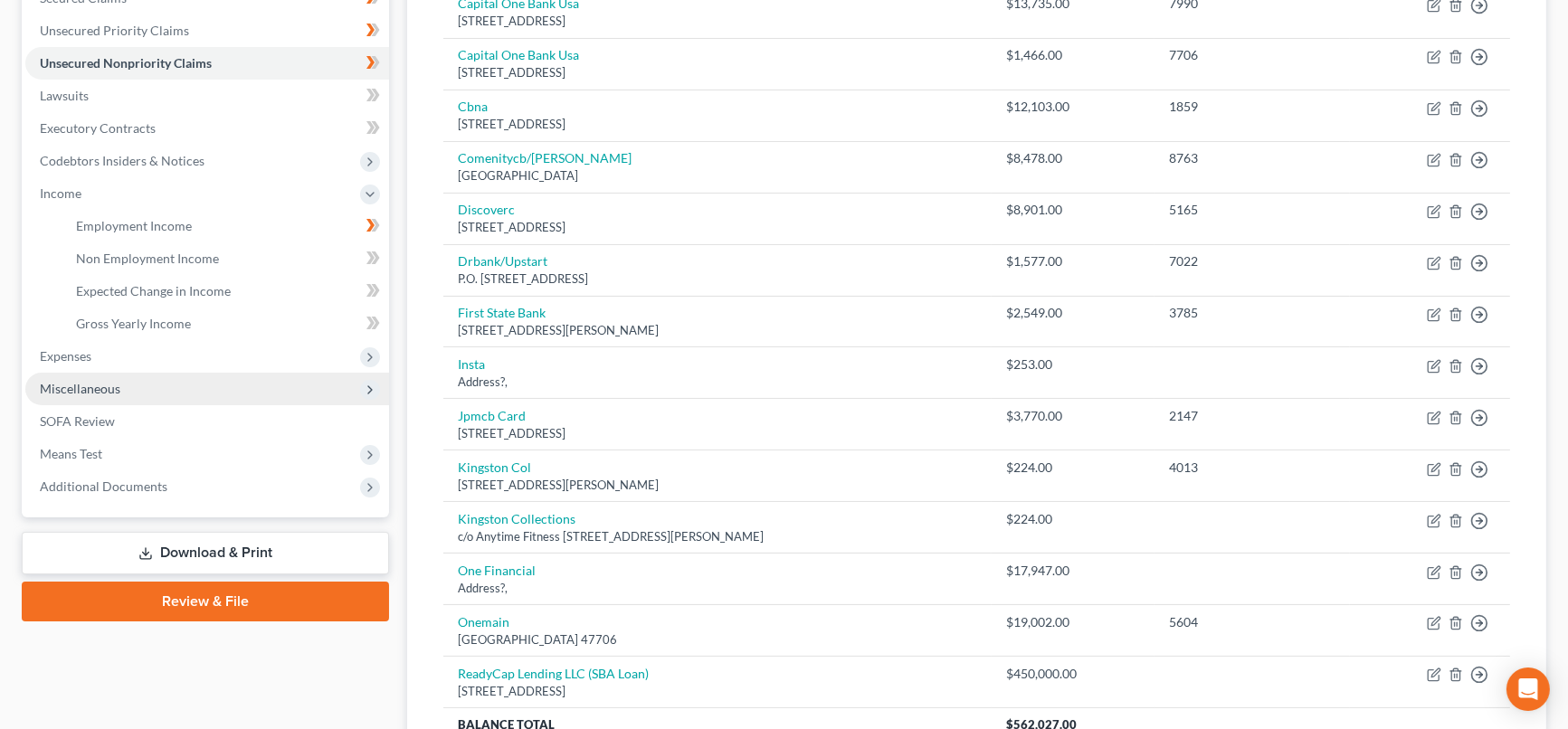
click at [172, 388] on span "Miscellaneous" at bounding box center [207, 388] width 364 height 33
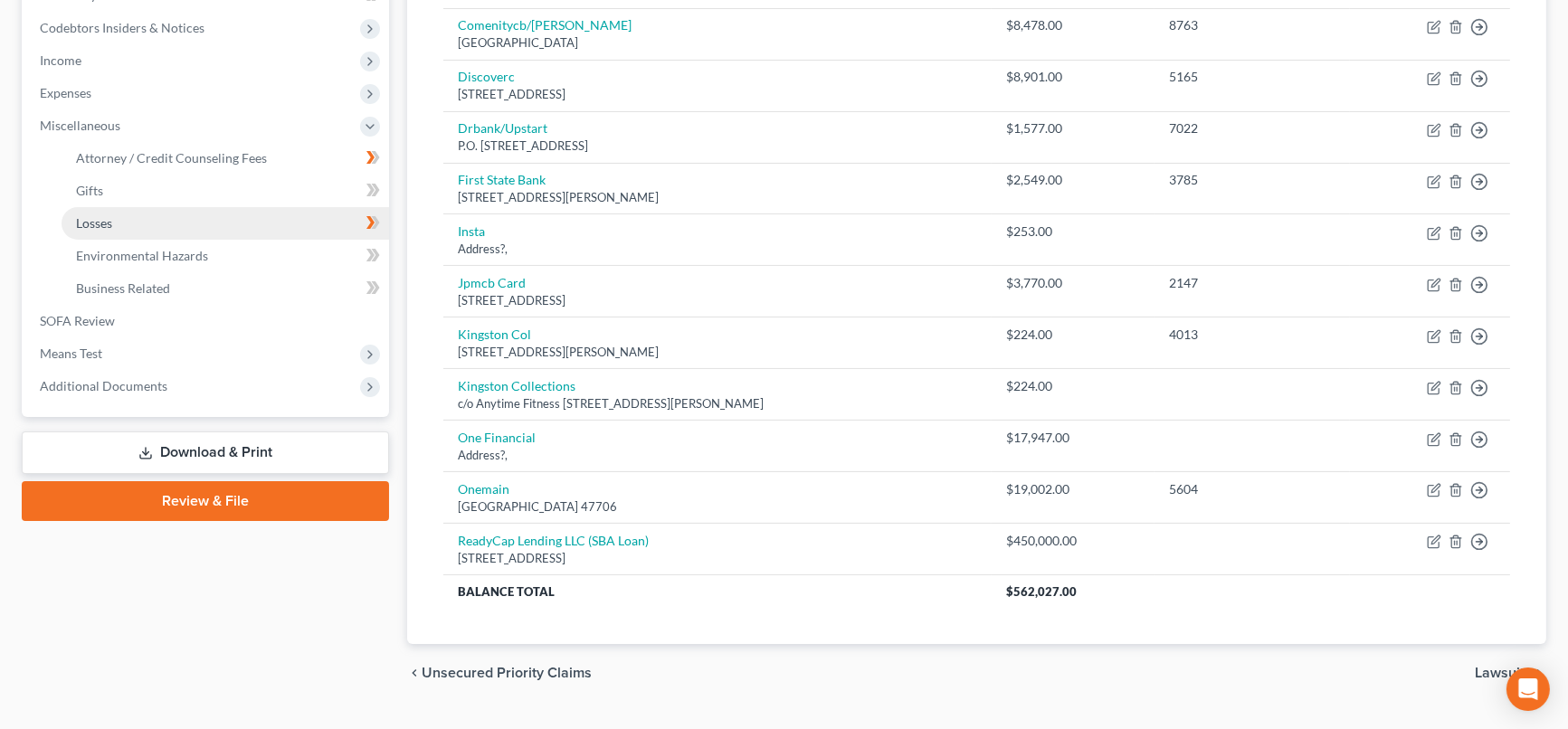
scroll to position [573, 0]
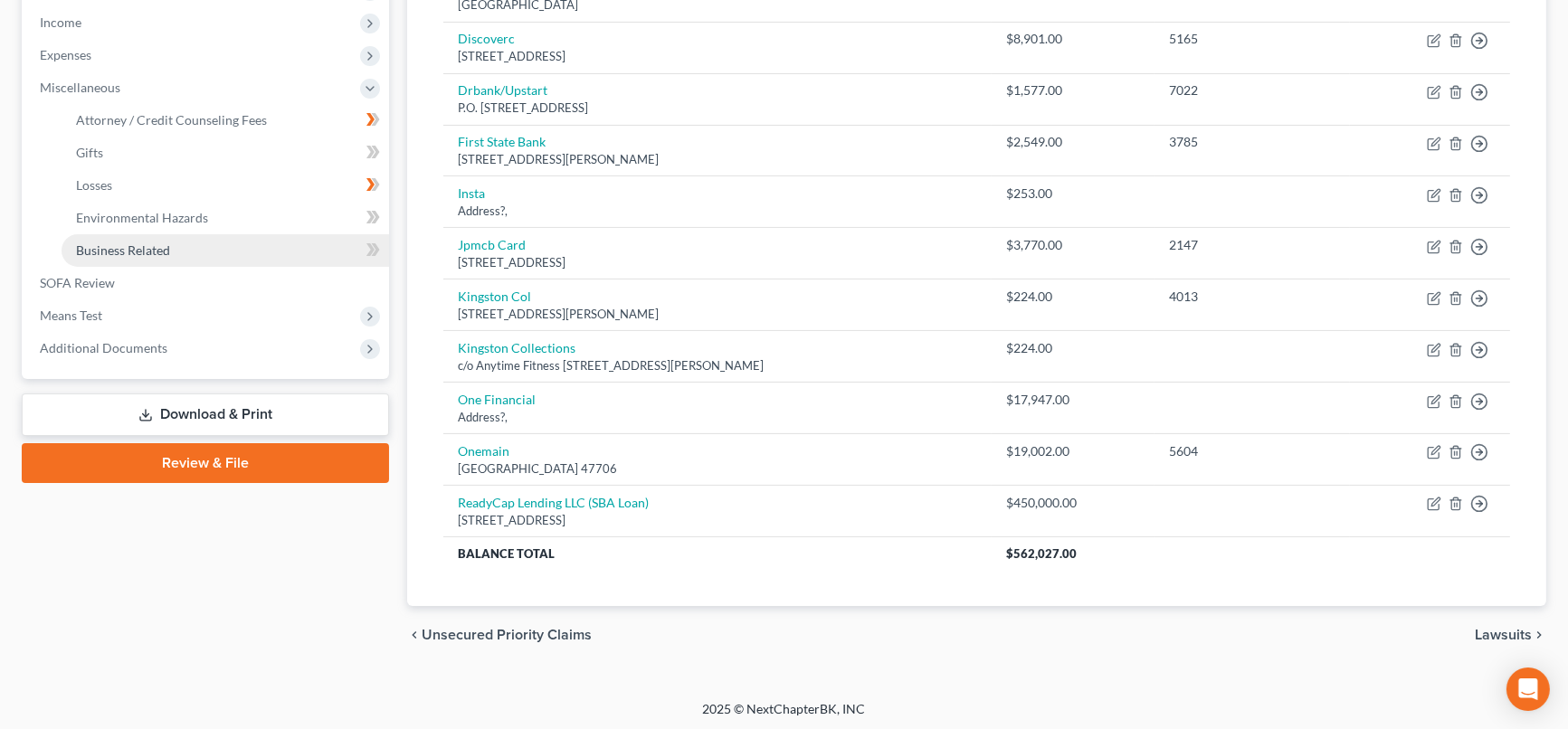
click at [165, 250] on span "Business Related" at bounding box center [123, 250] width 94 height 15
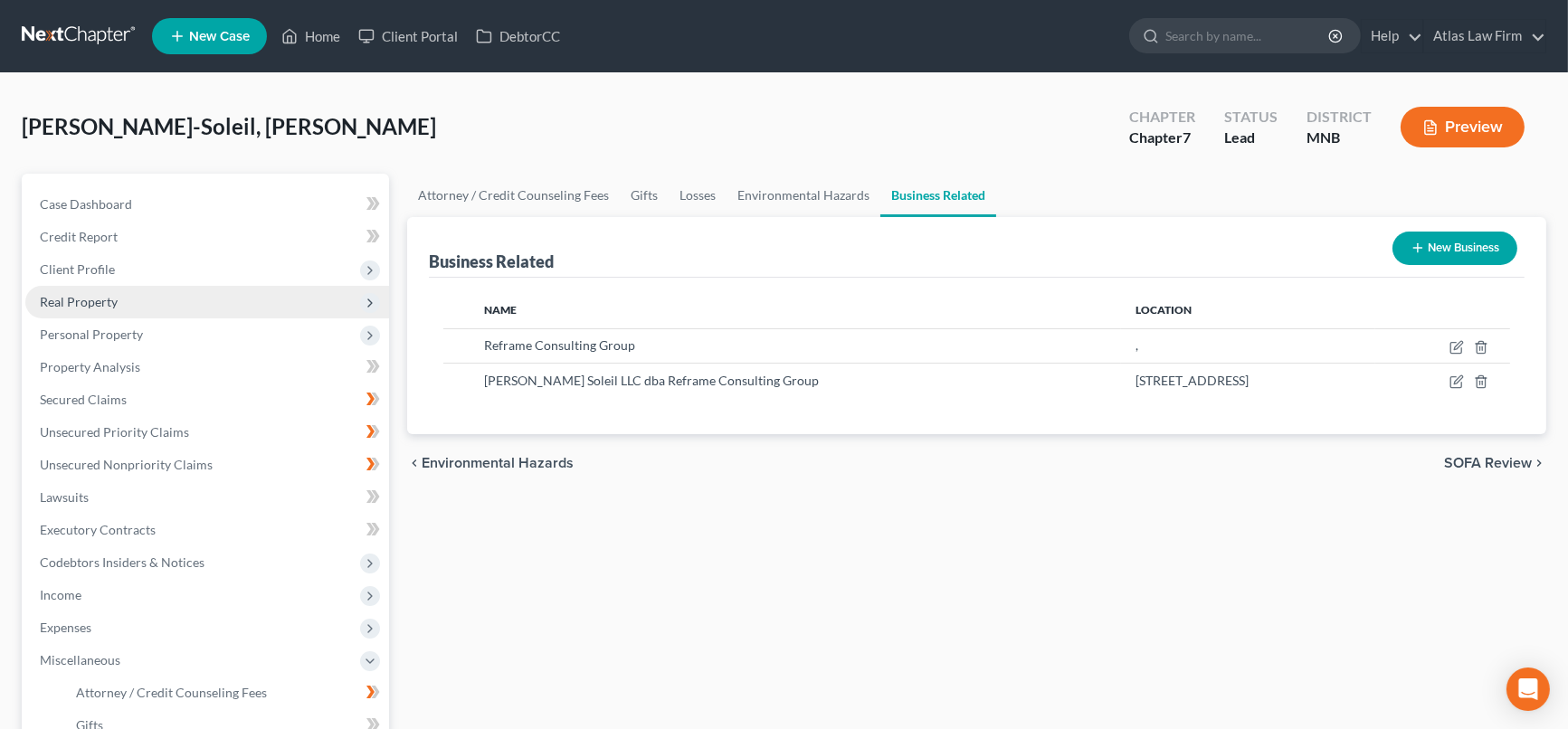
scroll to position [200, 0]
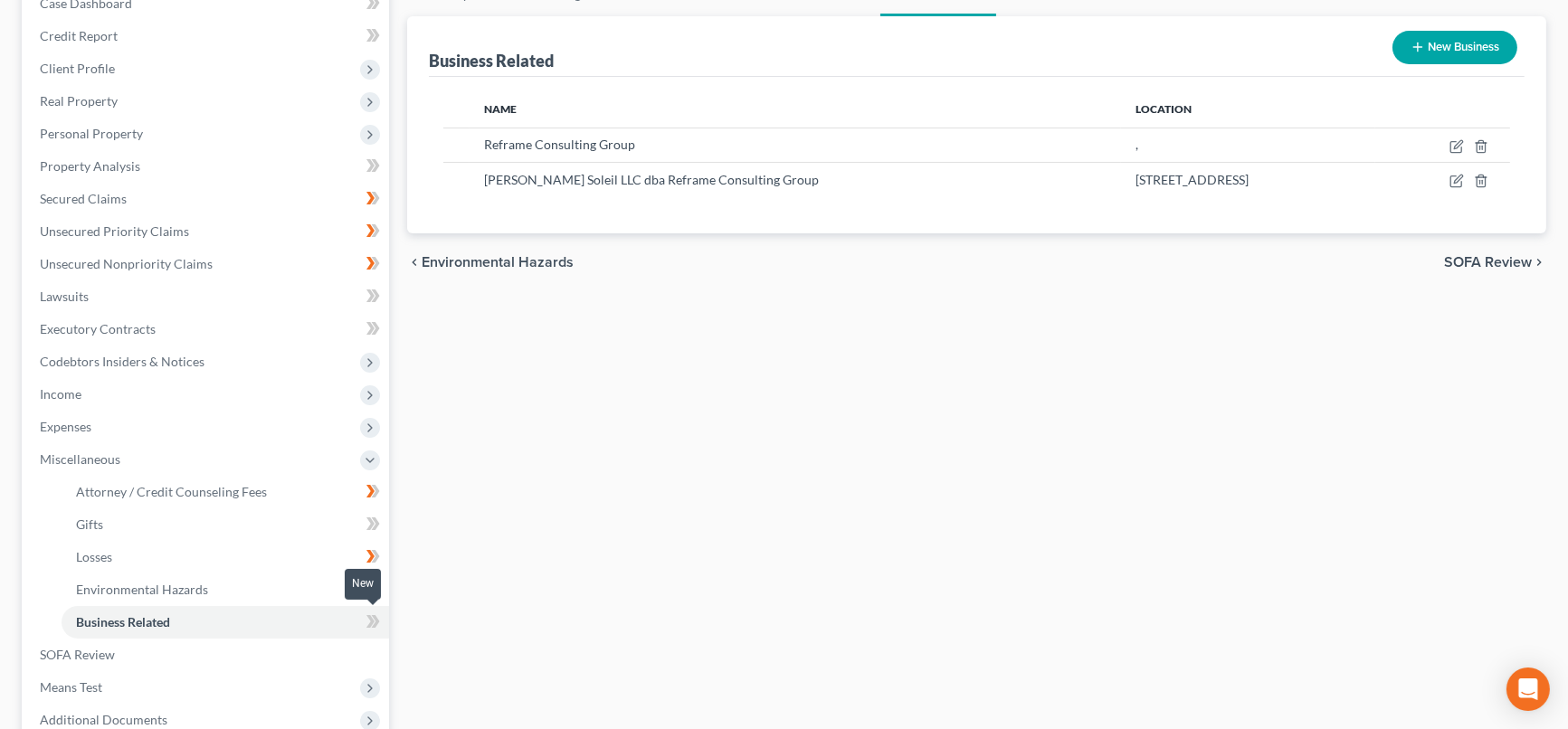
click at [372, 620] on icon at bounding box center [370, 621] width 8 height 12
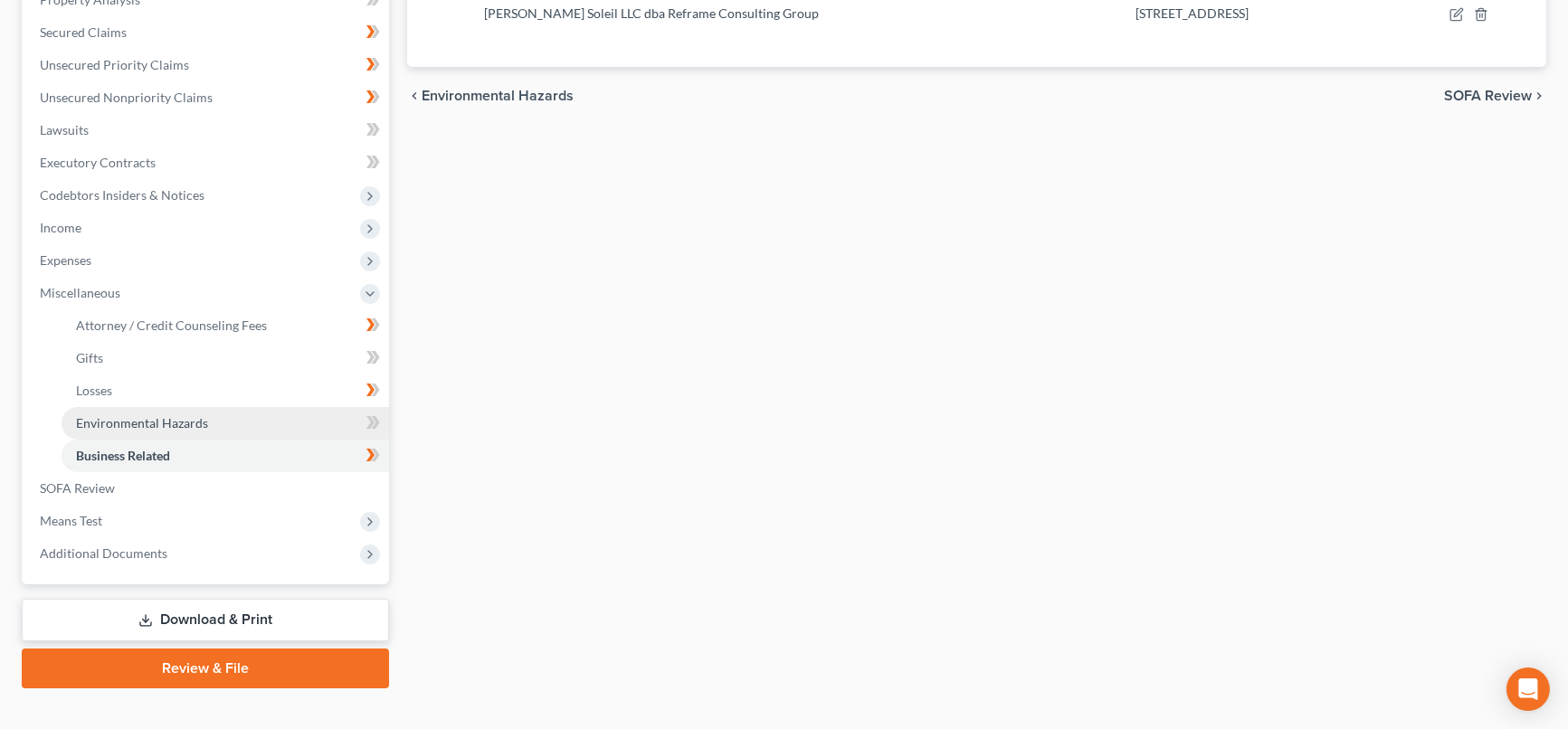
scroll to position [392, 0]
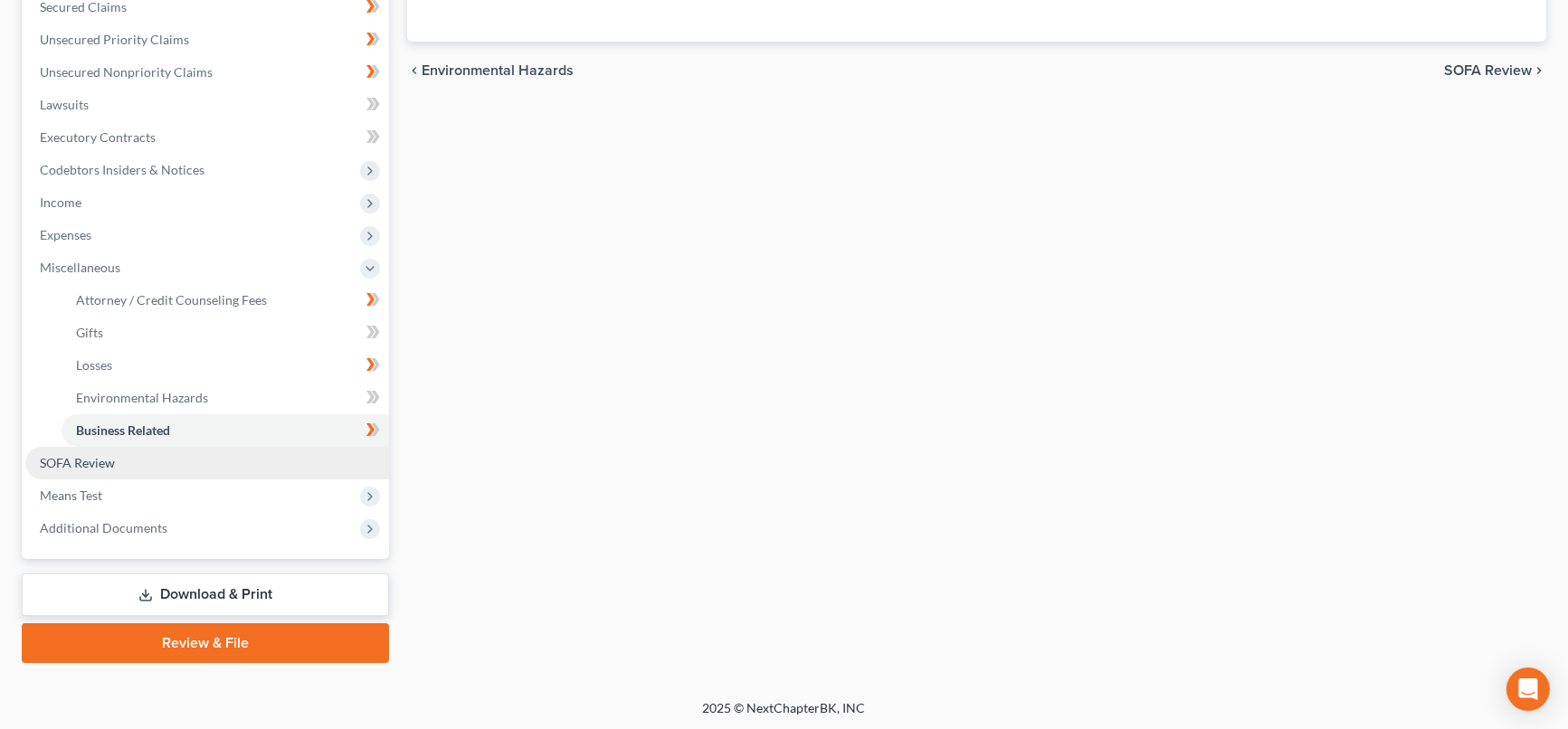
click at [151, 463] on link "SOFA Review" at bounding box center [207, 463] width 364 height 33
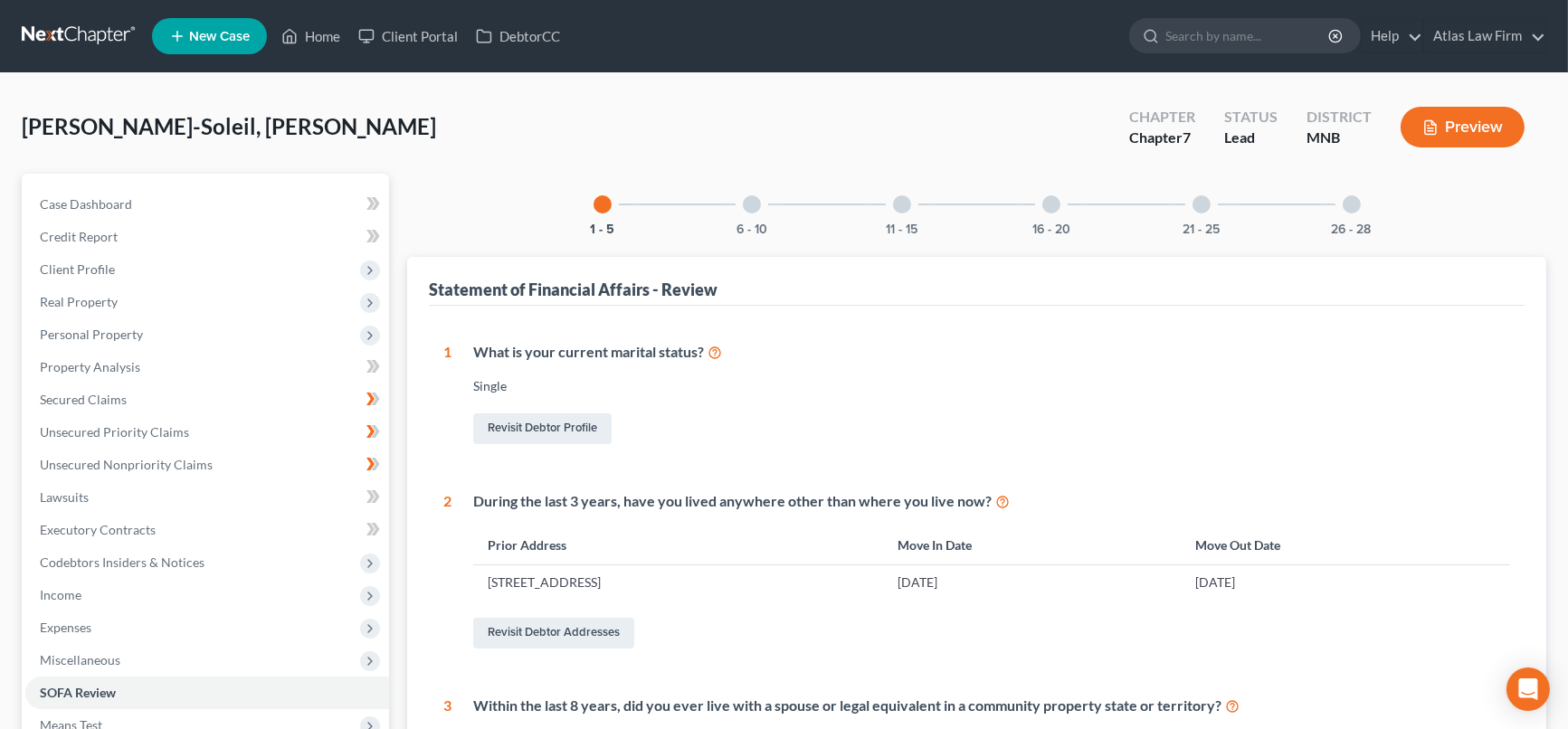
click at [751, 207] on div at bounding box center [751, 204] width 18 height 18
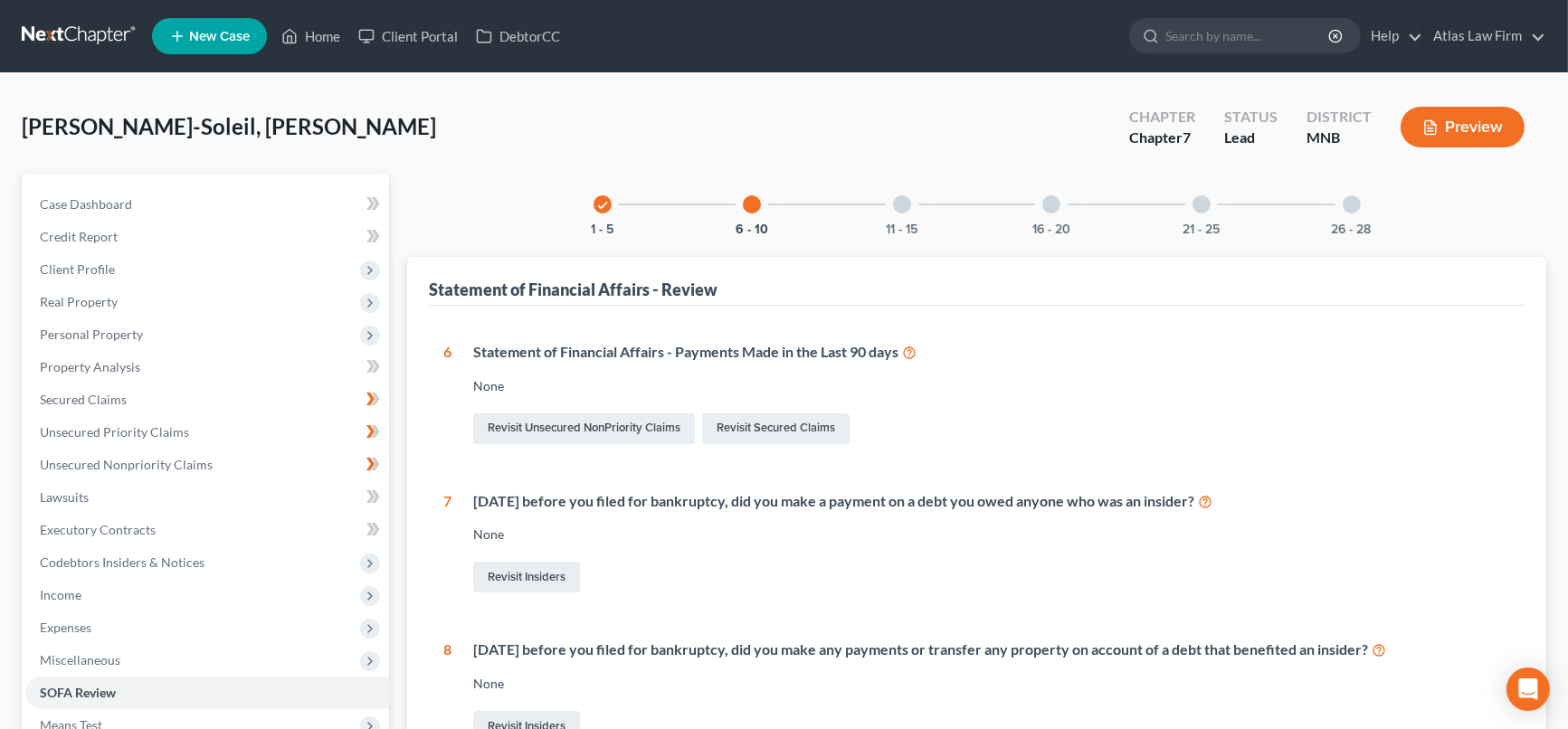
click at [904, 201] on div at bounding box center [902, 204] width 18 height 18
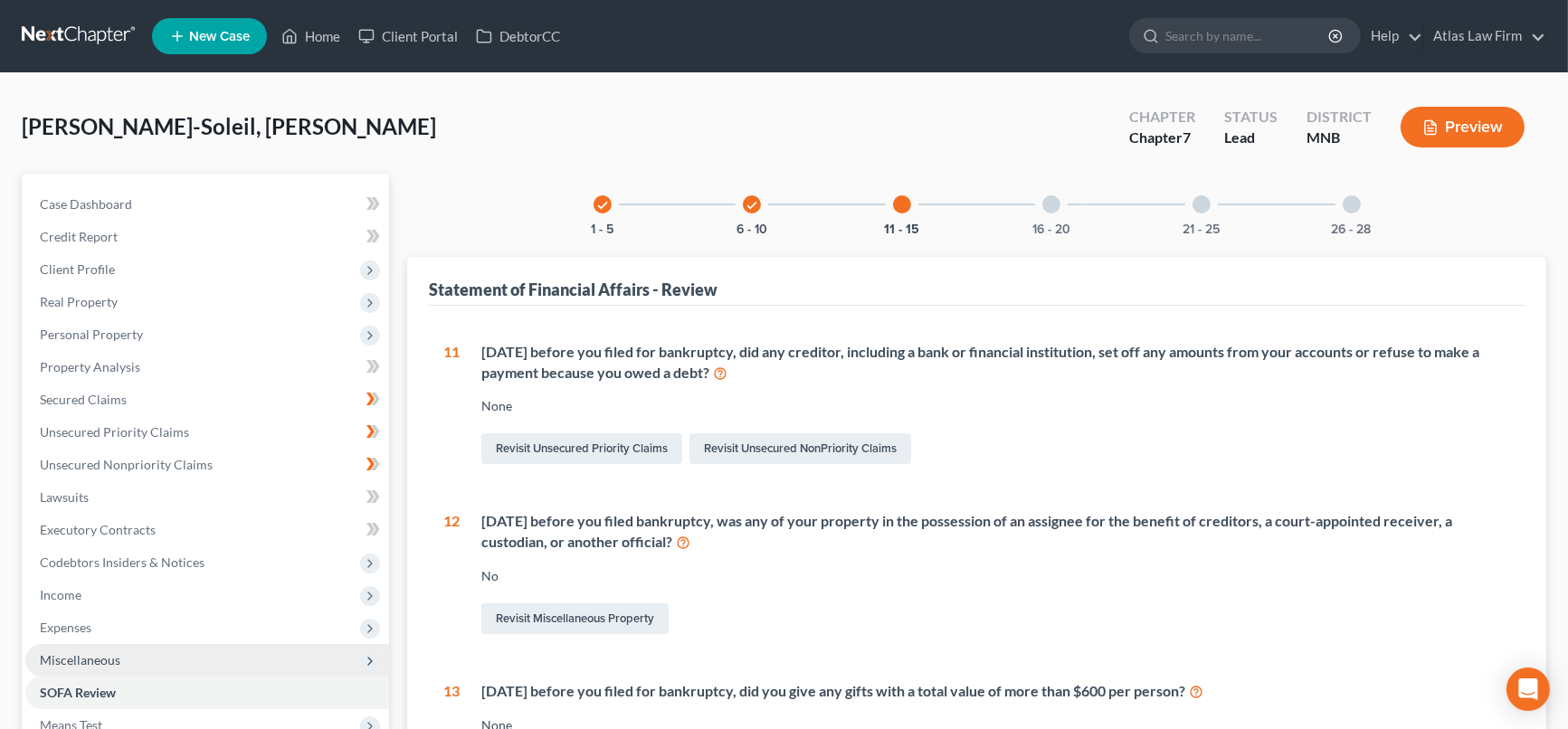
click at [122, 657] on span "Miscellaneous" at bounding box center [207, 660] width 364 height 33
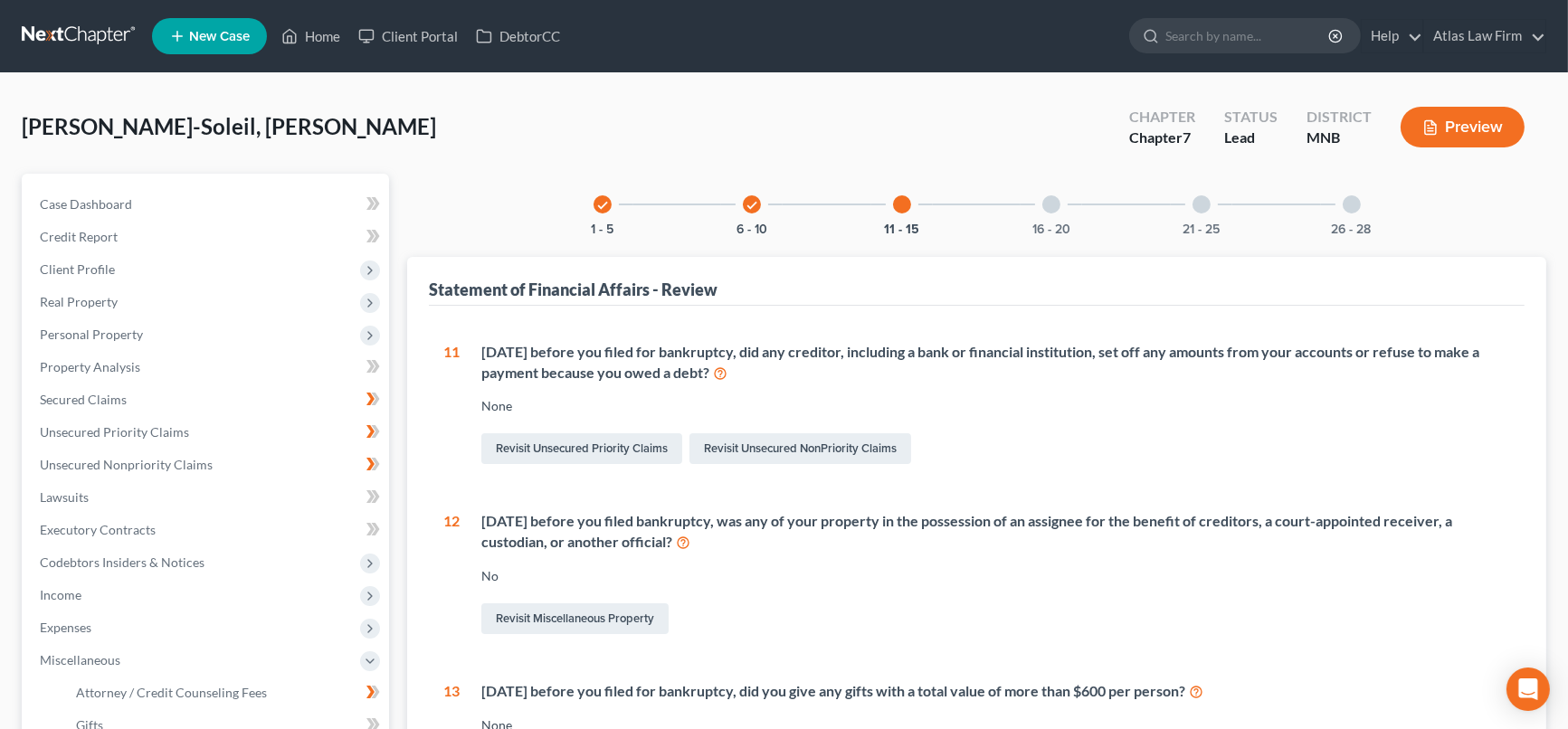
scroll to position [200, 0]
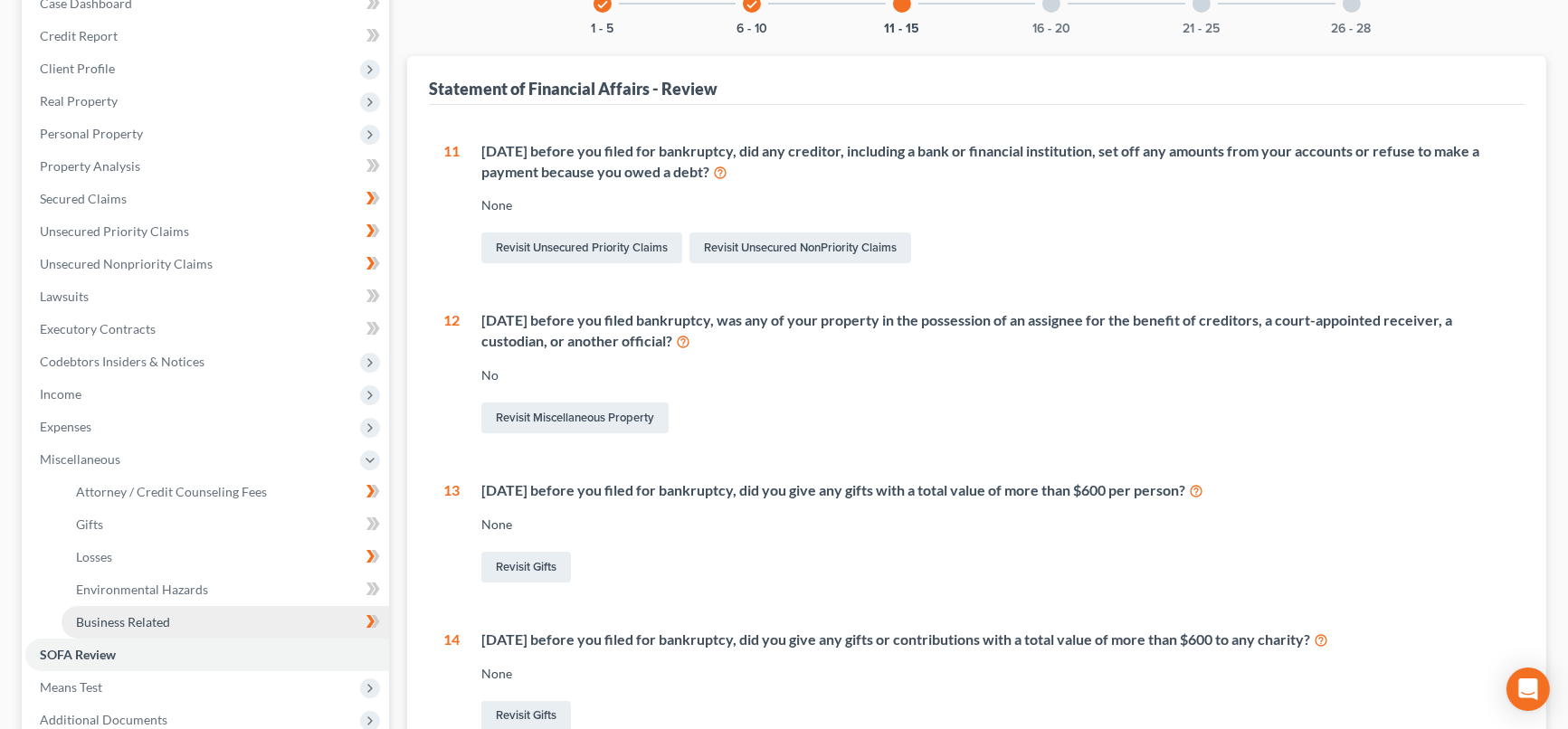
click at [157, 622] on span "Business Related" at bounding box center [123, 622] width 94 height 15
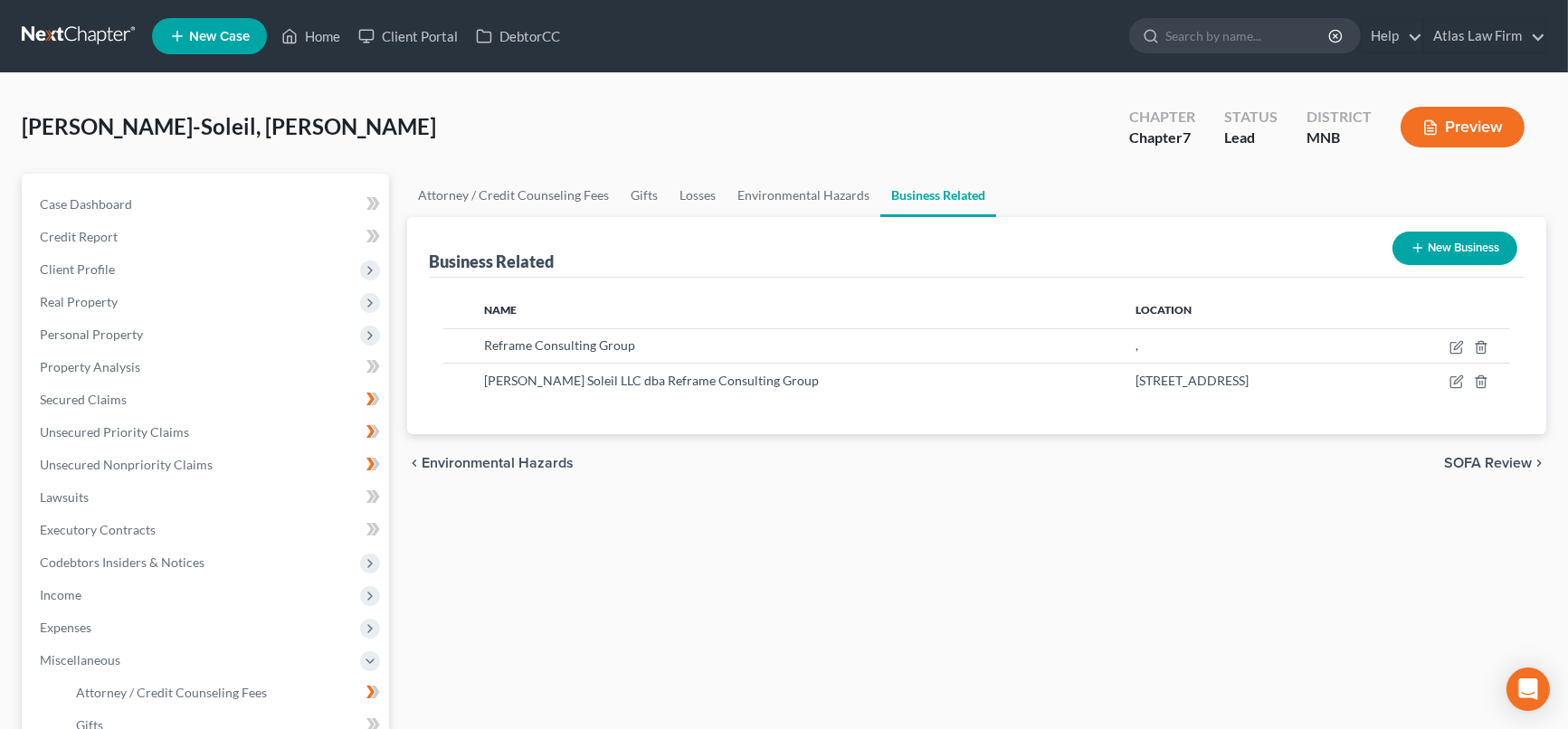
scroll to position [392, 0]
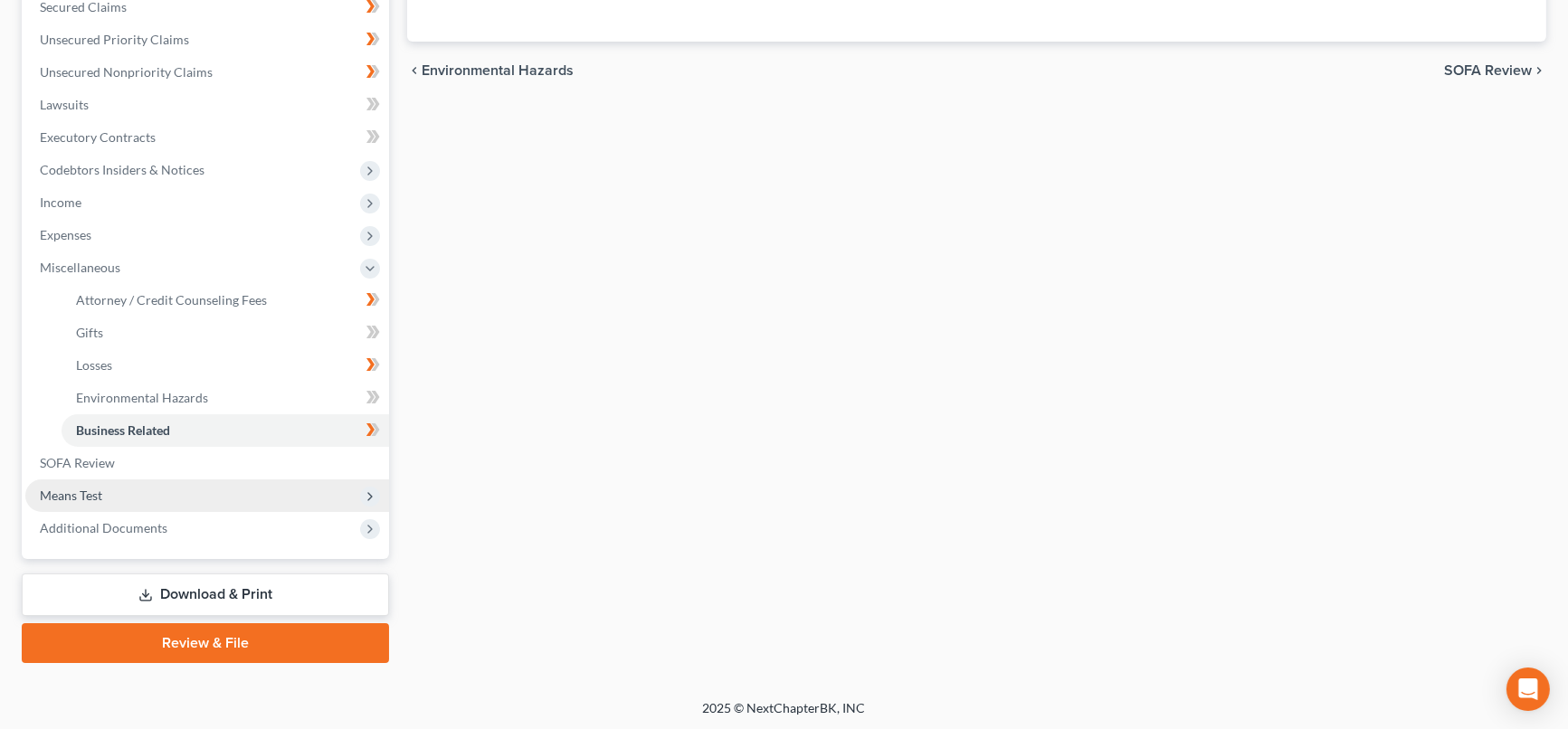
click at [104, 489] on span "Means Test" at bounding box center [207, 496] width 364 height 33
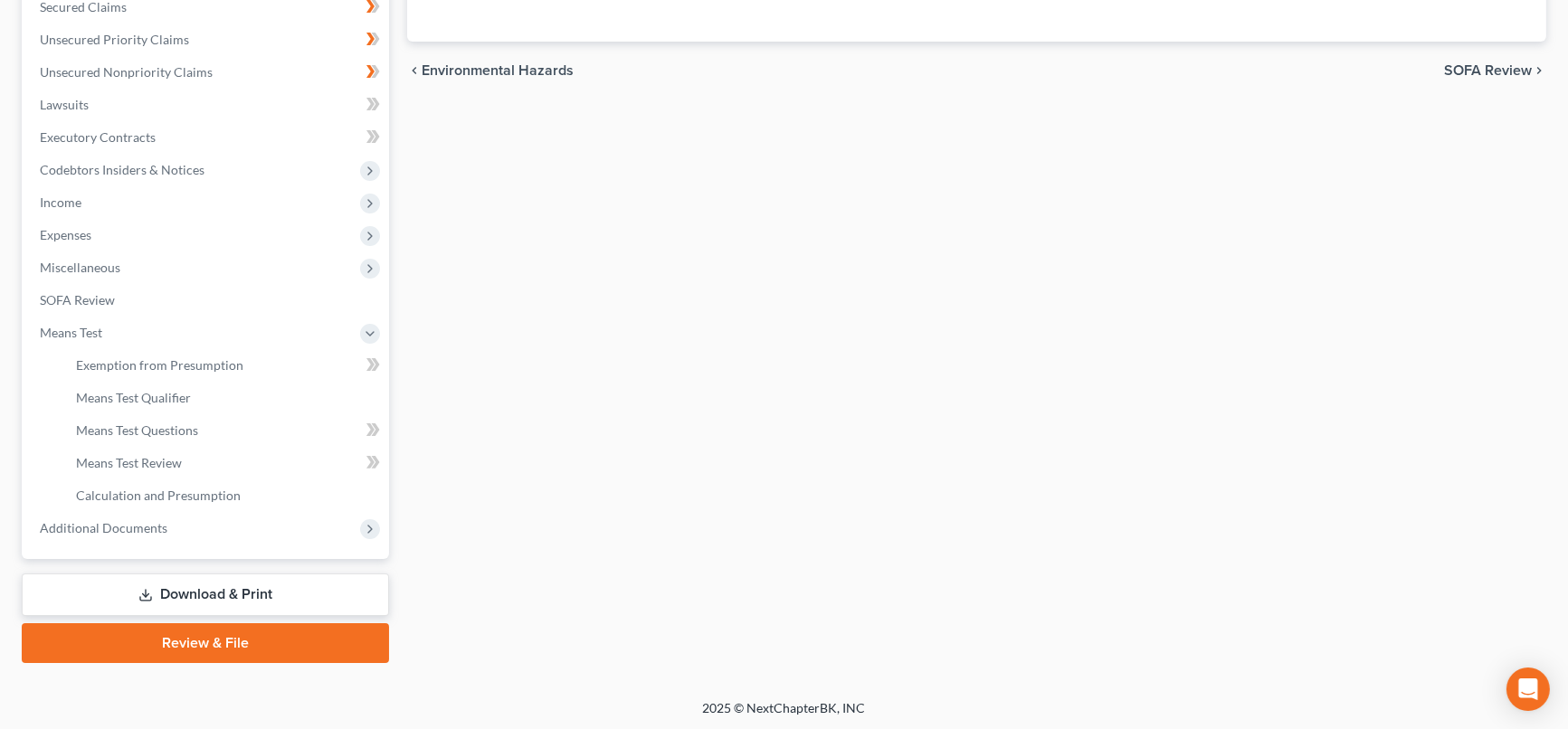
scroll to position [0, 0]
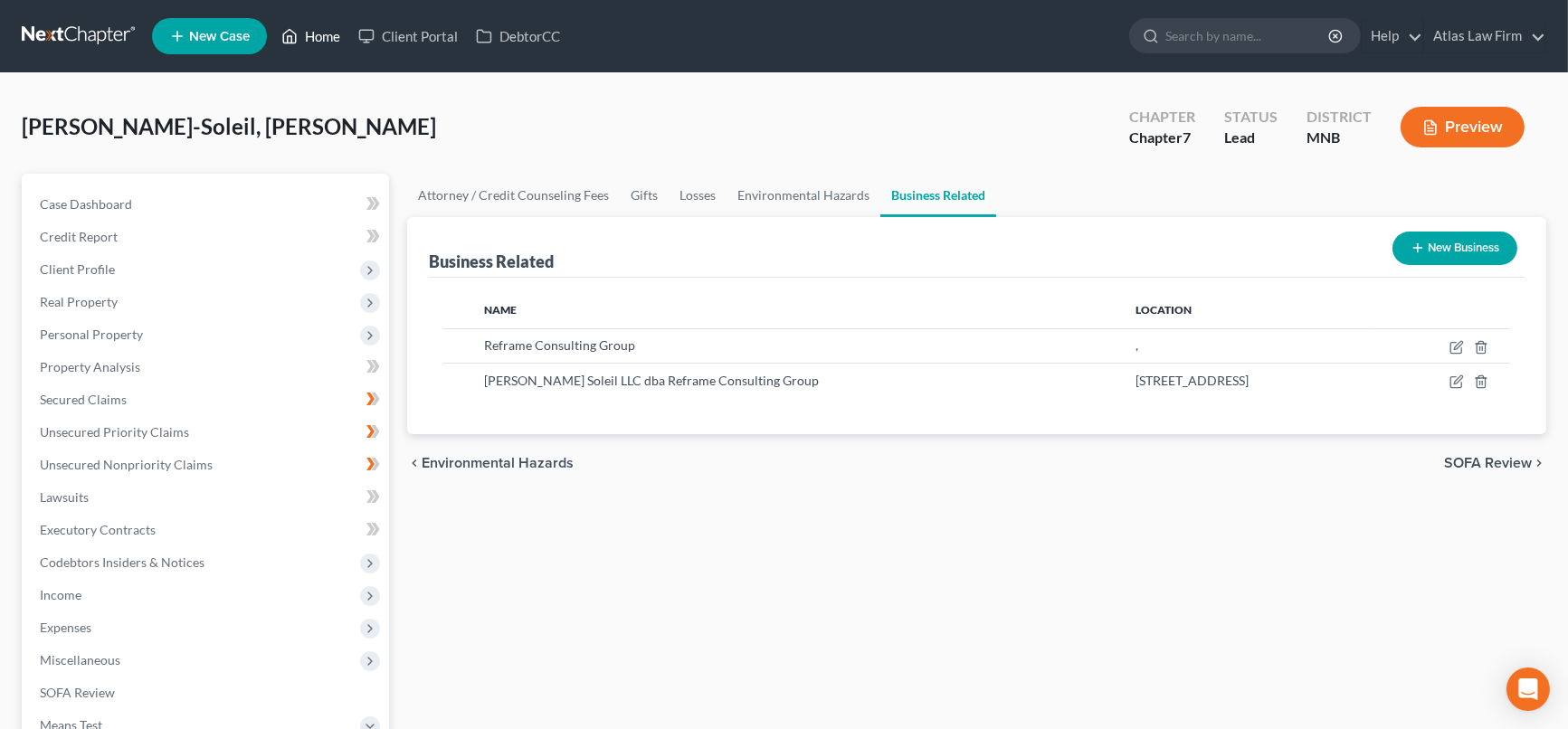
click at [314, 37] on link "Home" at bounding box center [311, 36] width 77 height 33
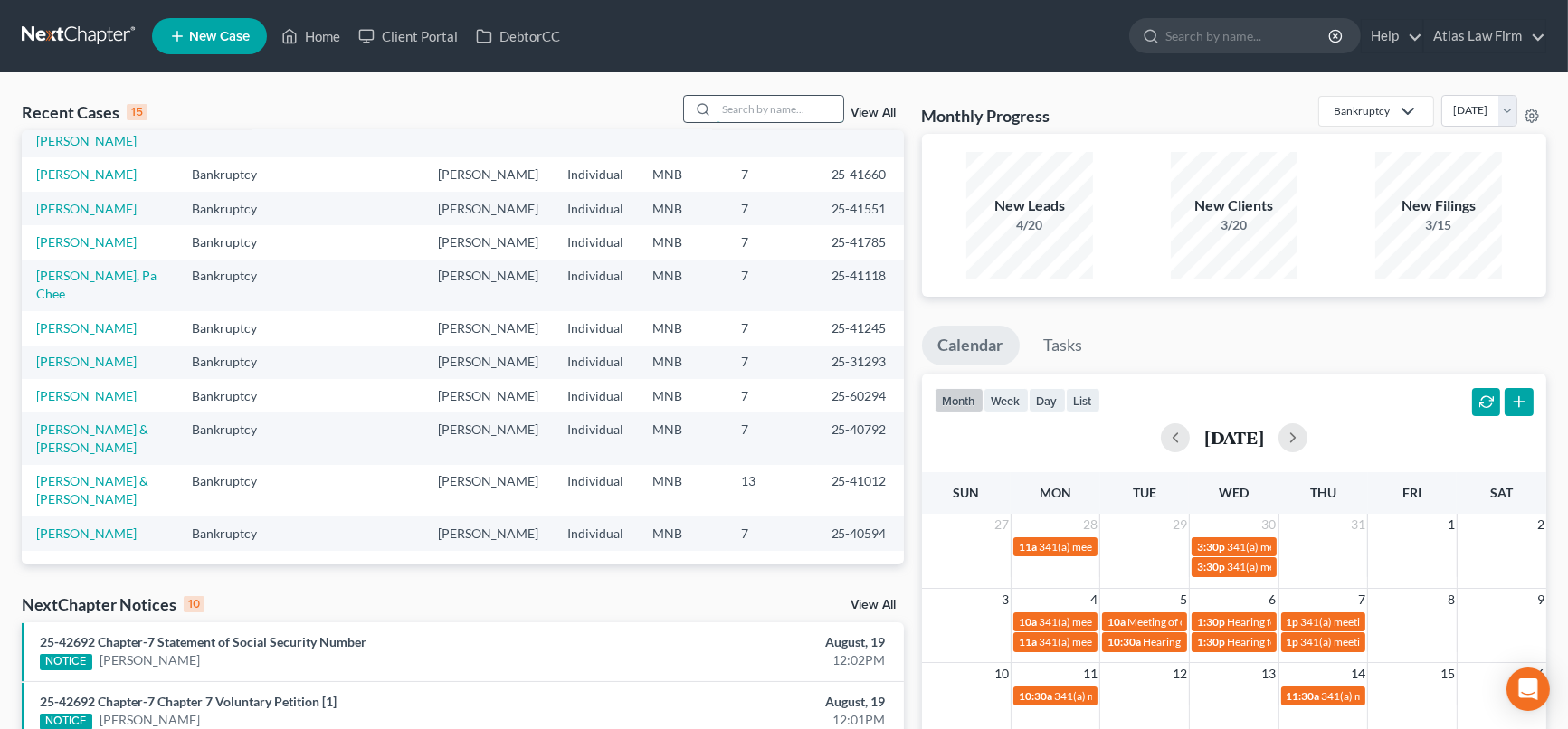
click at [764, 108] on input "search" at bounding box center [779, 109] width 127 height 26
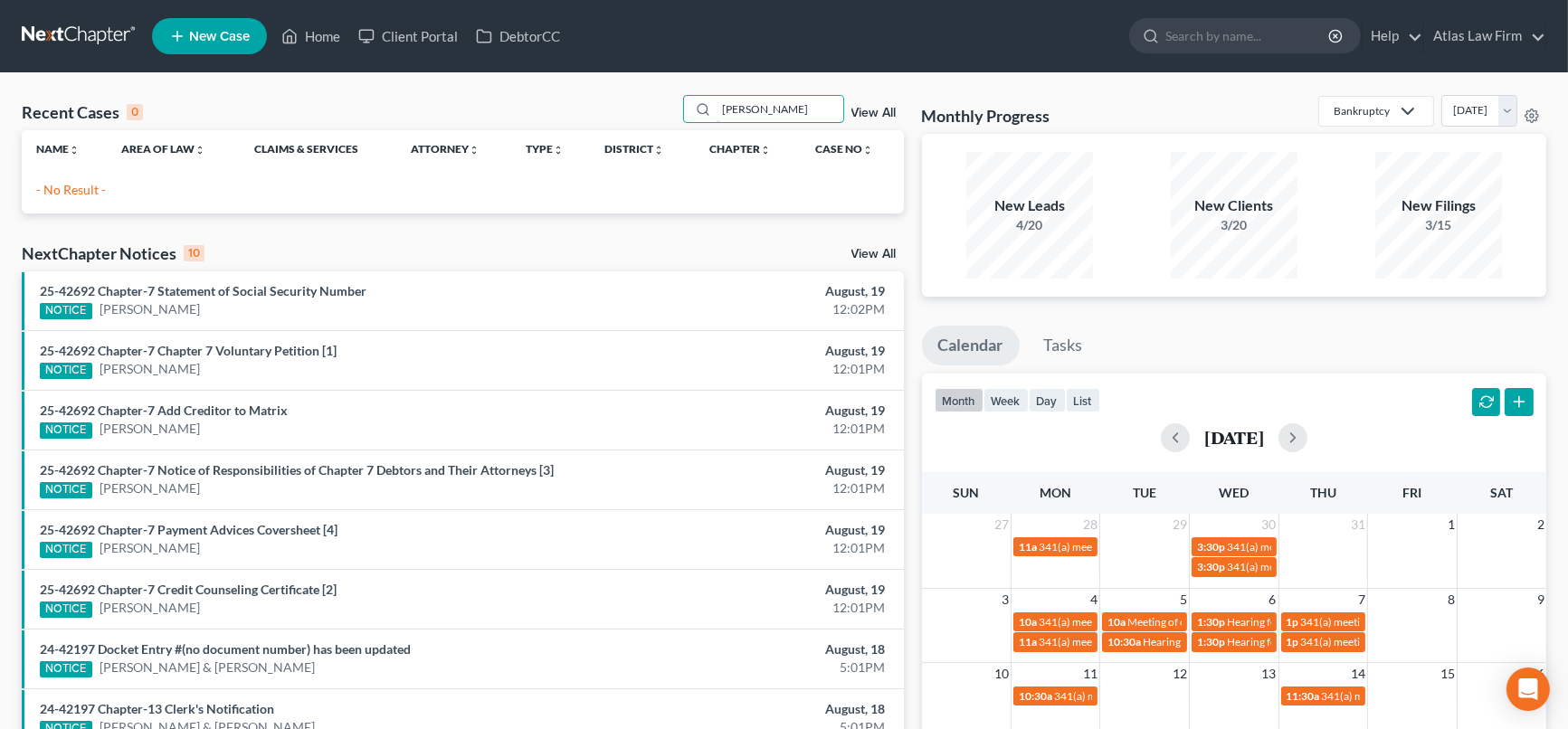
type input "[PERSON_NAME]"
click at [216, 35] on span "New Case" at bounding box center [219, 37] width 60 height 13
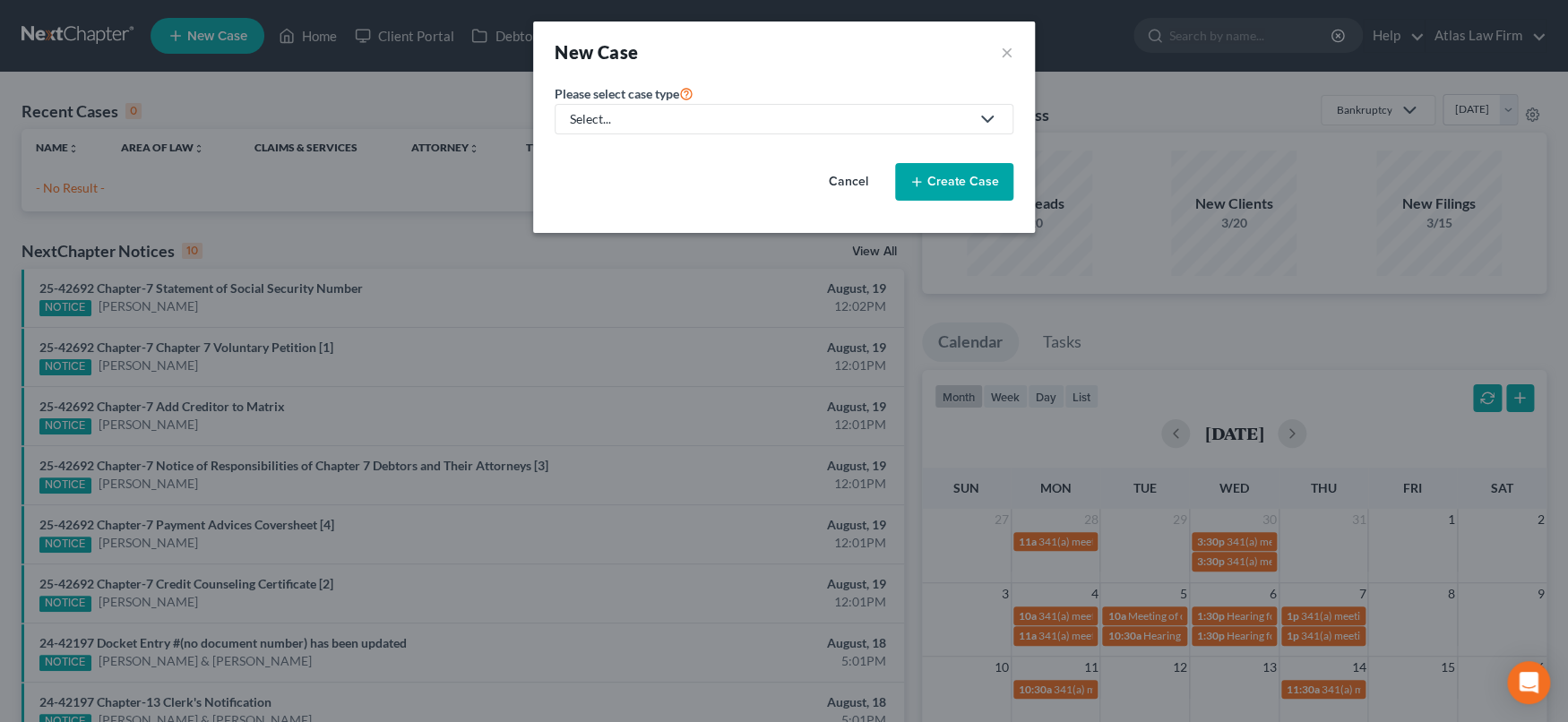
click at [763, 119] on div "Select..." at bounding box center [769, 118] width 400 height 18
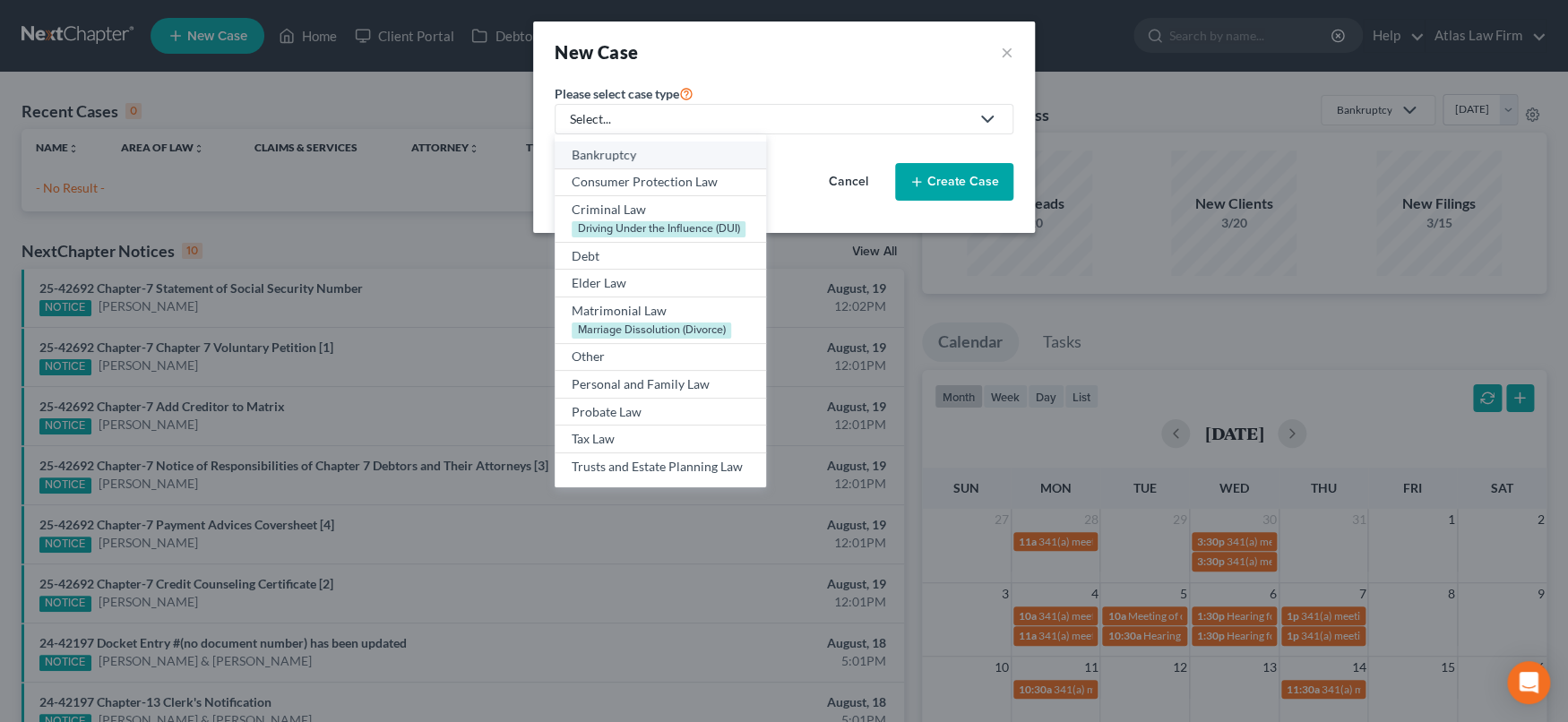
click at [658, 147] on div "Bankruptcy" at bounding box center [660, 155] width 177 height 18
select select "42"
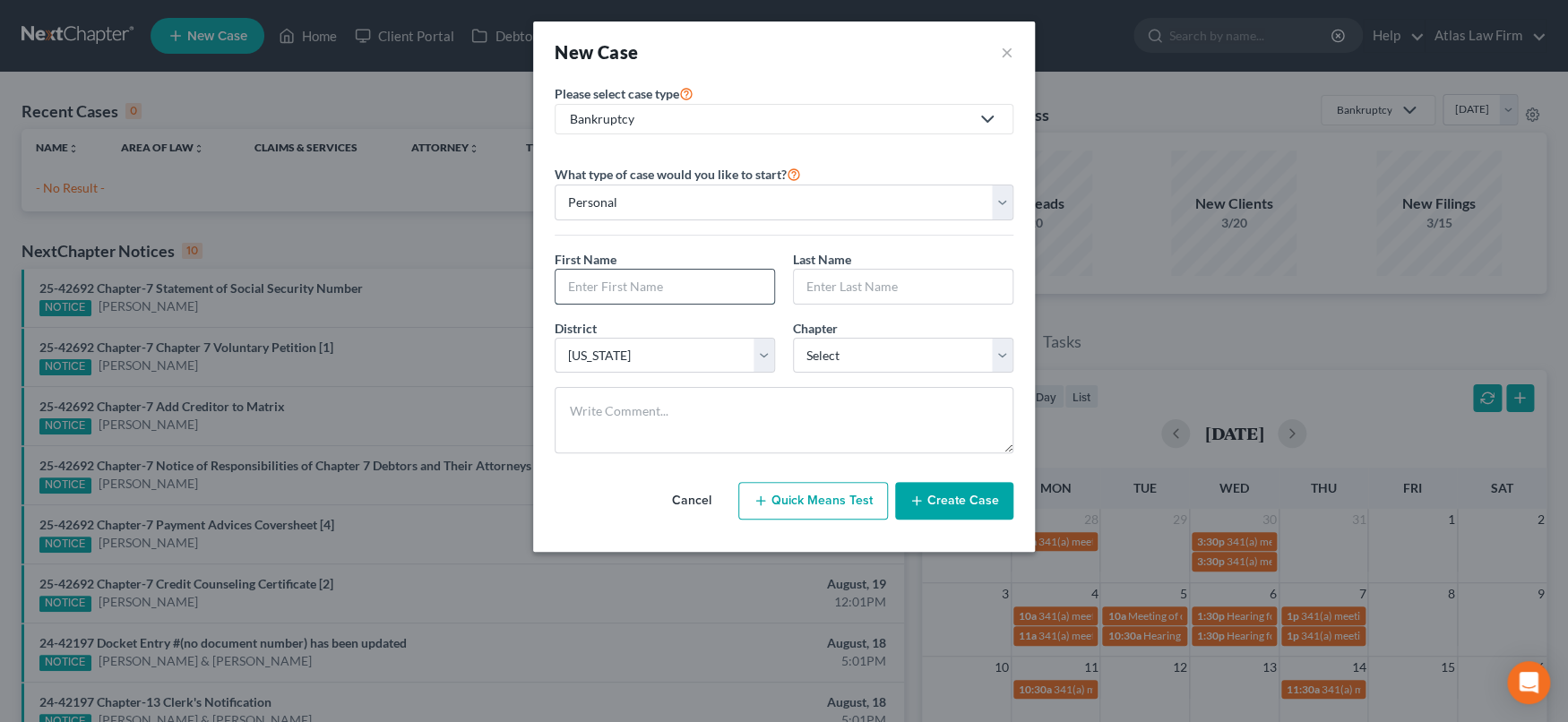
click at [668, 283] on input "text" at bounding box center [664, 286] width 219 height 34
type input "[PERSON_NAME]"
type input "G"
type input "[PERSON_NAME]"
drag, startPoint x: 997, startPoint y: 352, endPoint x: 984, endPoint y: 368, distance: 20.6
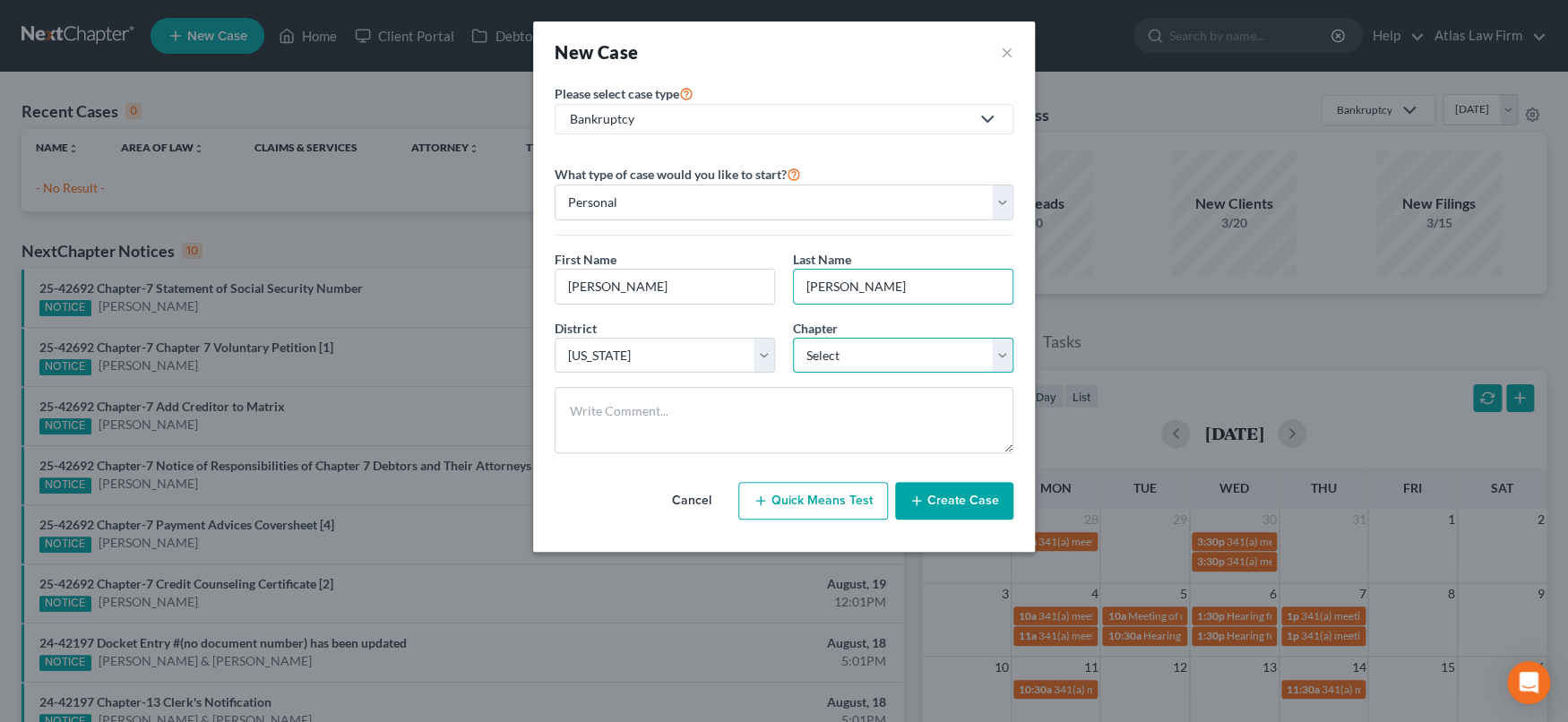
click at [997, 352] on select "Select 7 11 12 13" at bounding box center [903, 355] width 221 height 35
select select "0"
click at [793, 337] on select "Select 7 11 12 13" at bounding box center [903, 355] width 221 height 35
click at [975, 501] on button "Create Case" at bounding box center [953, 500] width 118 height 37
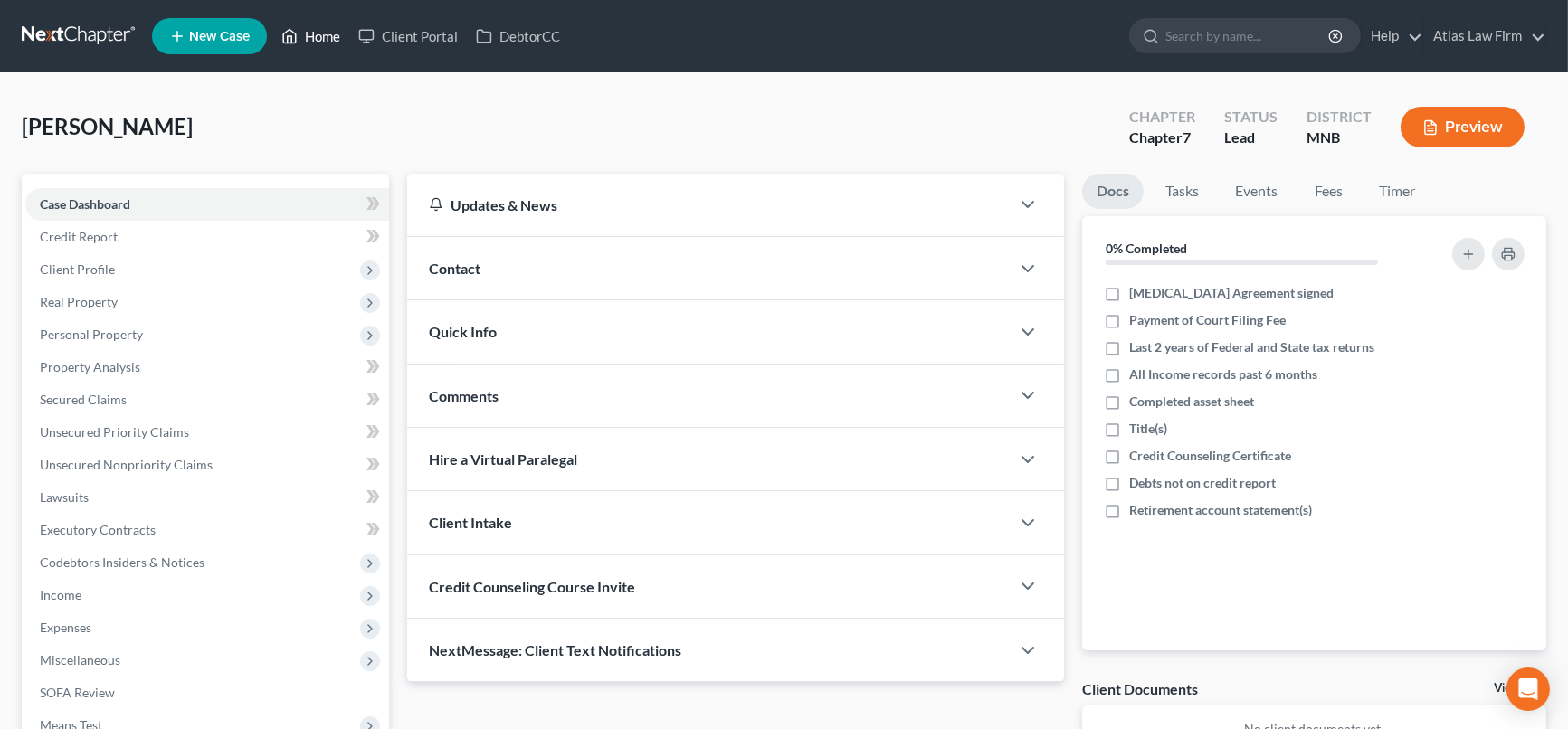
click at [326, 31] on link "Home" at bounding box center [311, 36] width 77 height 33
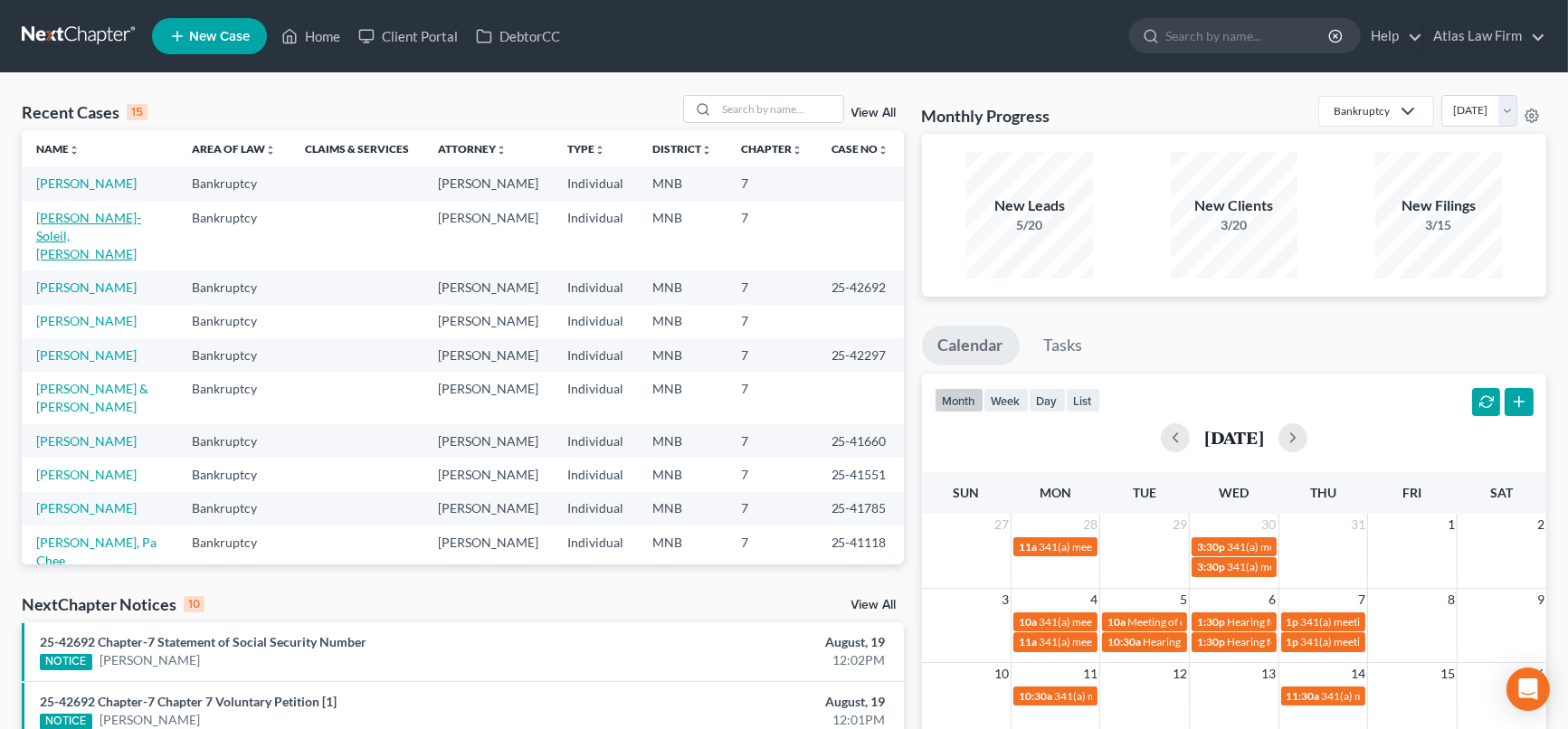
click at [118, 236] on link "[PERSON_NAME]-Soleil, [PERSON_NAME]" at bounding box center [88, 235] width 105 height 52
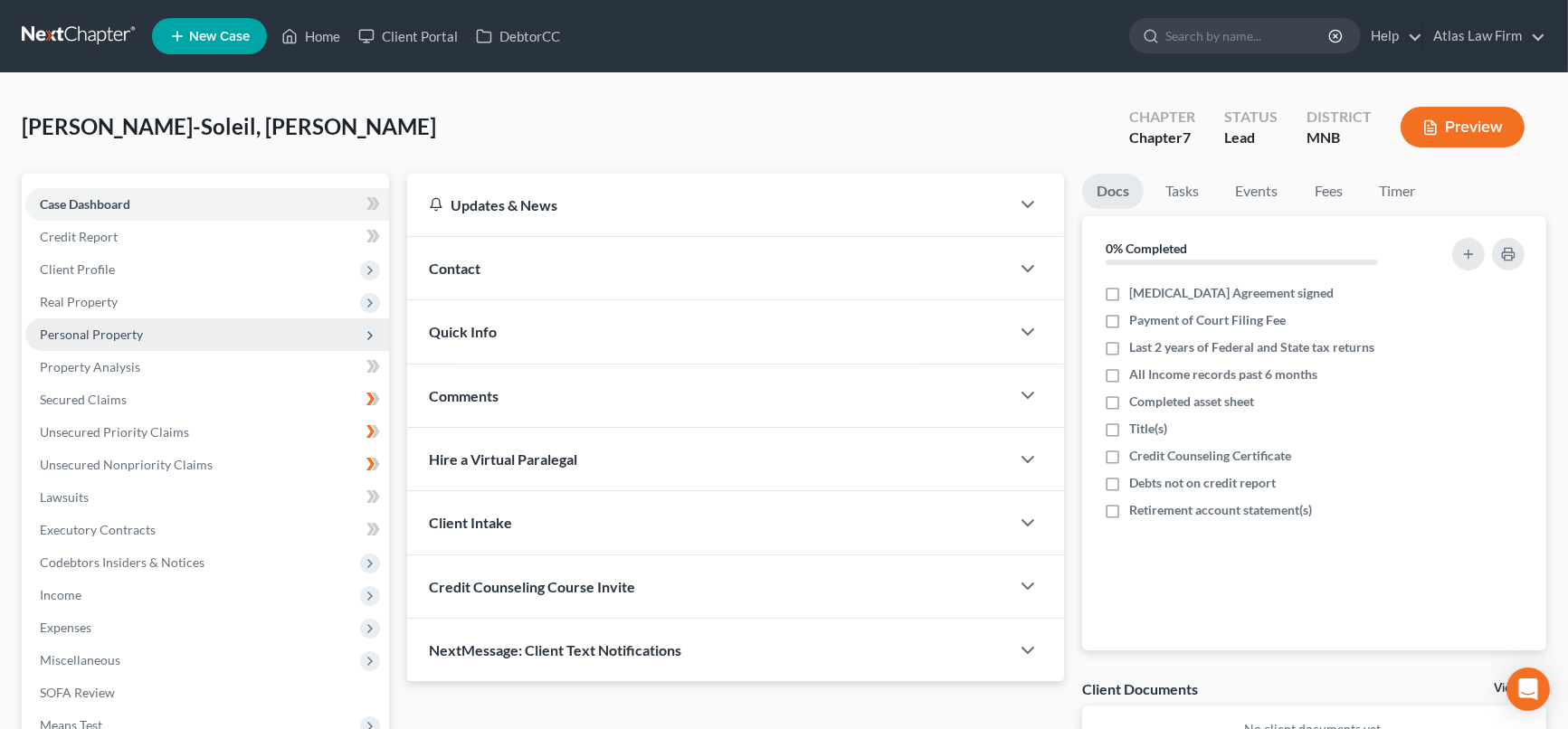
click at [120, 326] on span "Personal Property" at bounding box center [91, 334] width 104 height 15
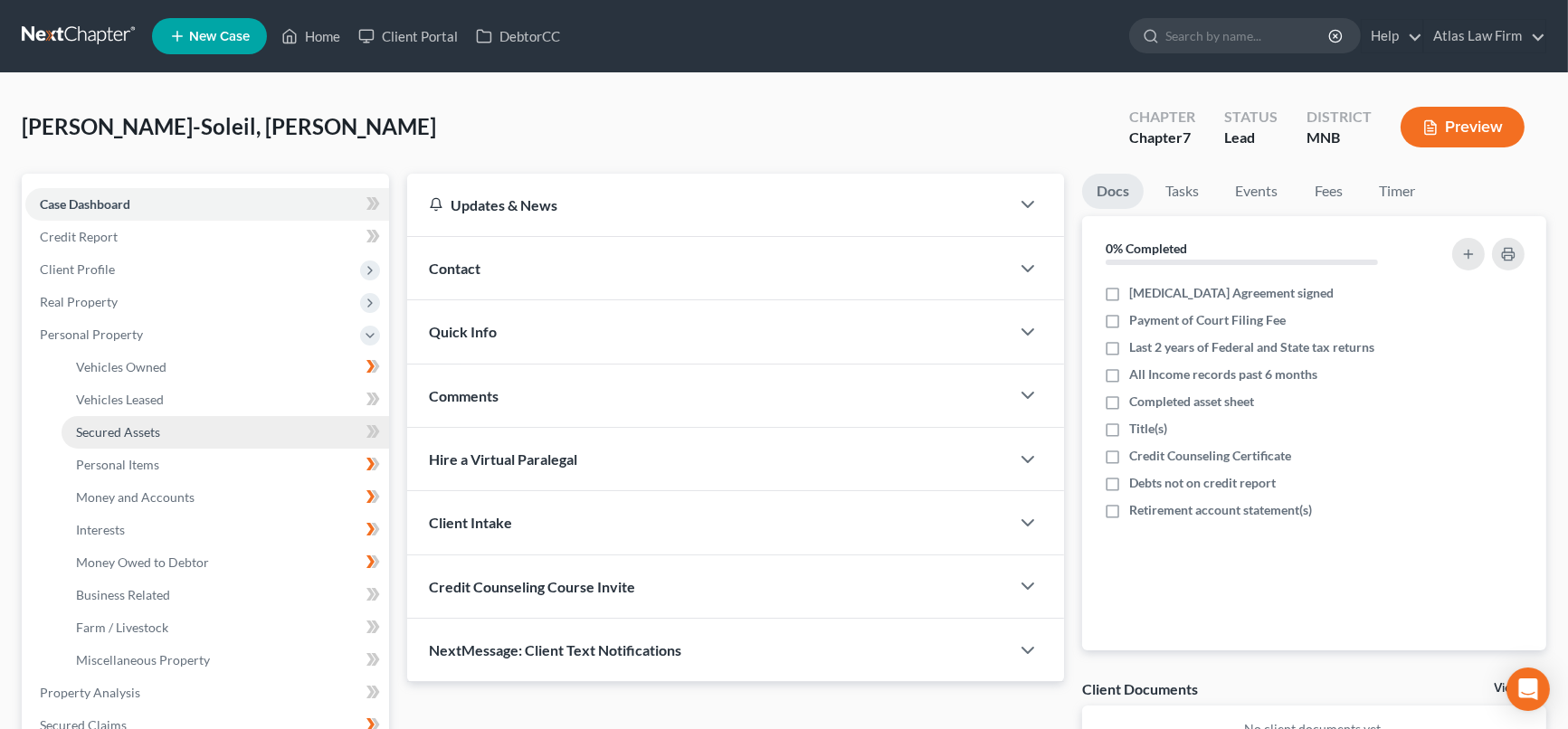
click at [148, 425] on span "Secured Assets" at bounding box center [118, 432] width 84 height 15
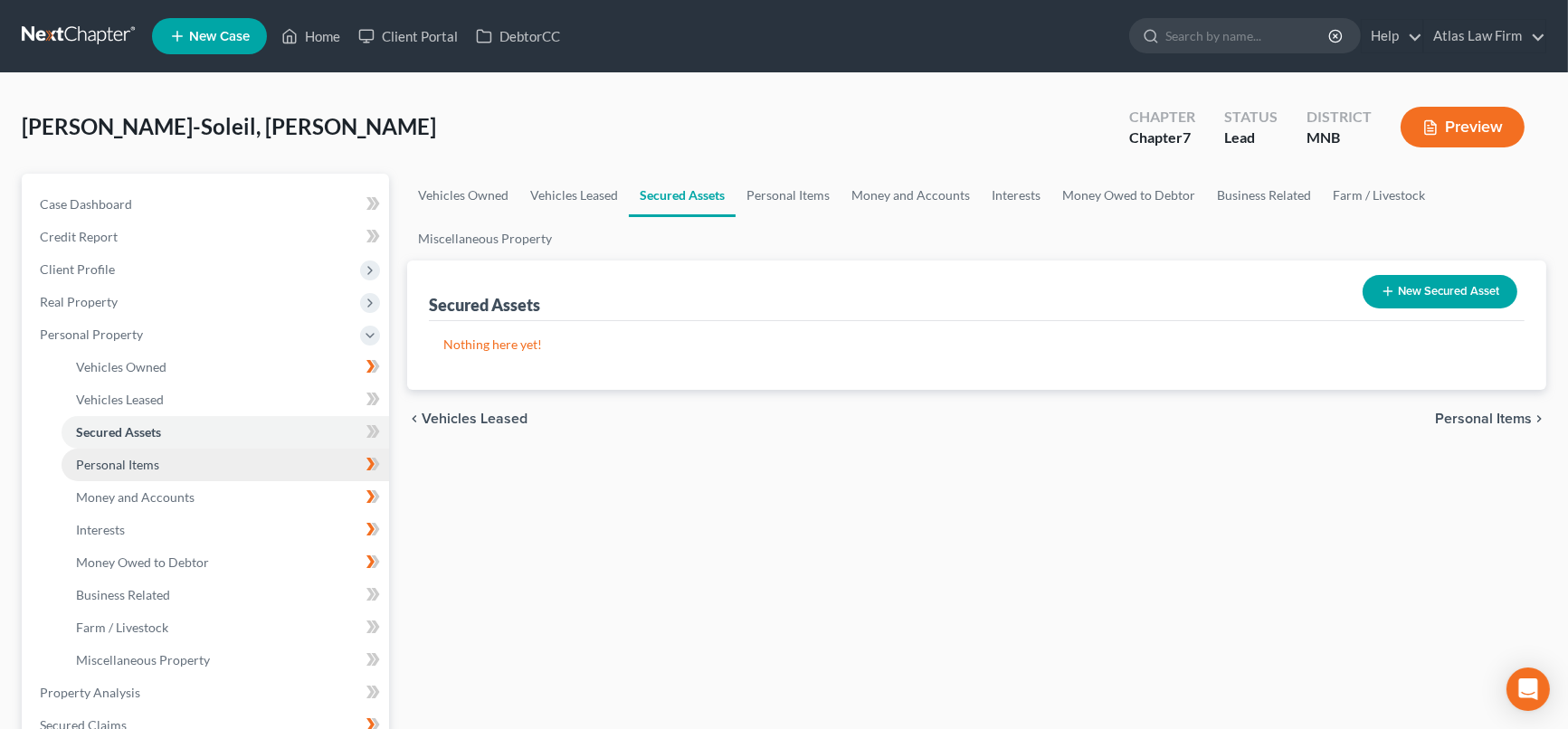
click at [148, 464] on span "Personal Items" at bounding box center [118, 465] width 83 height 15
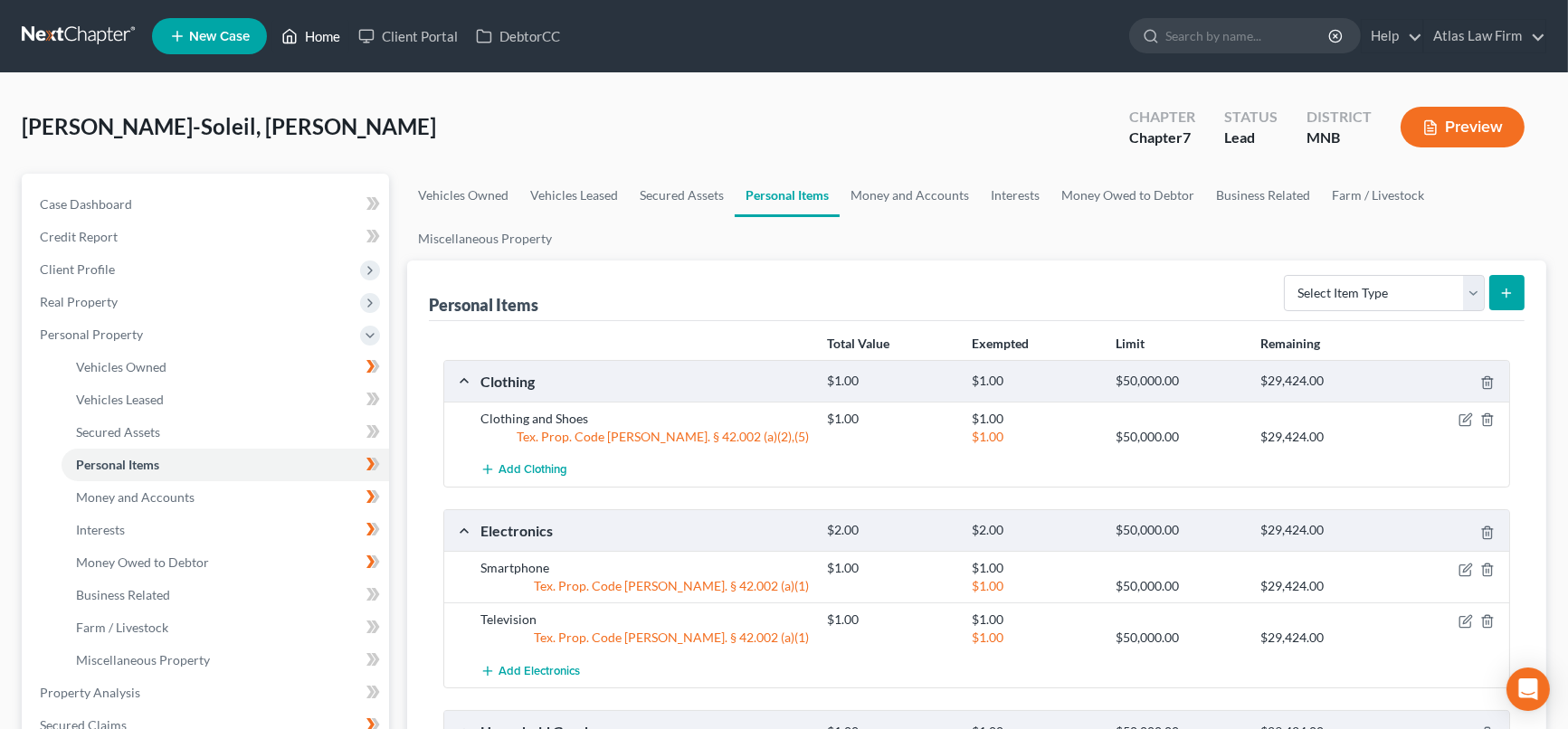
click at [302, 35] on link "Home" at bounding box center [311, 36] width 77 height 33
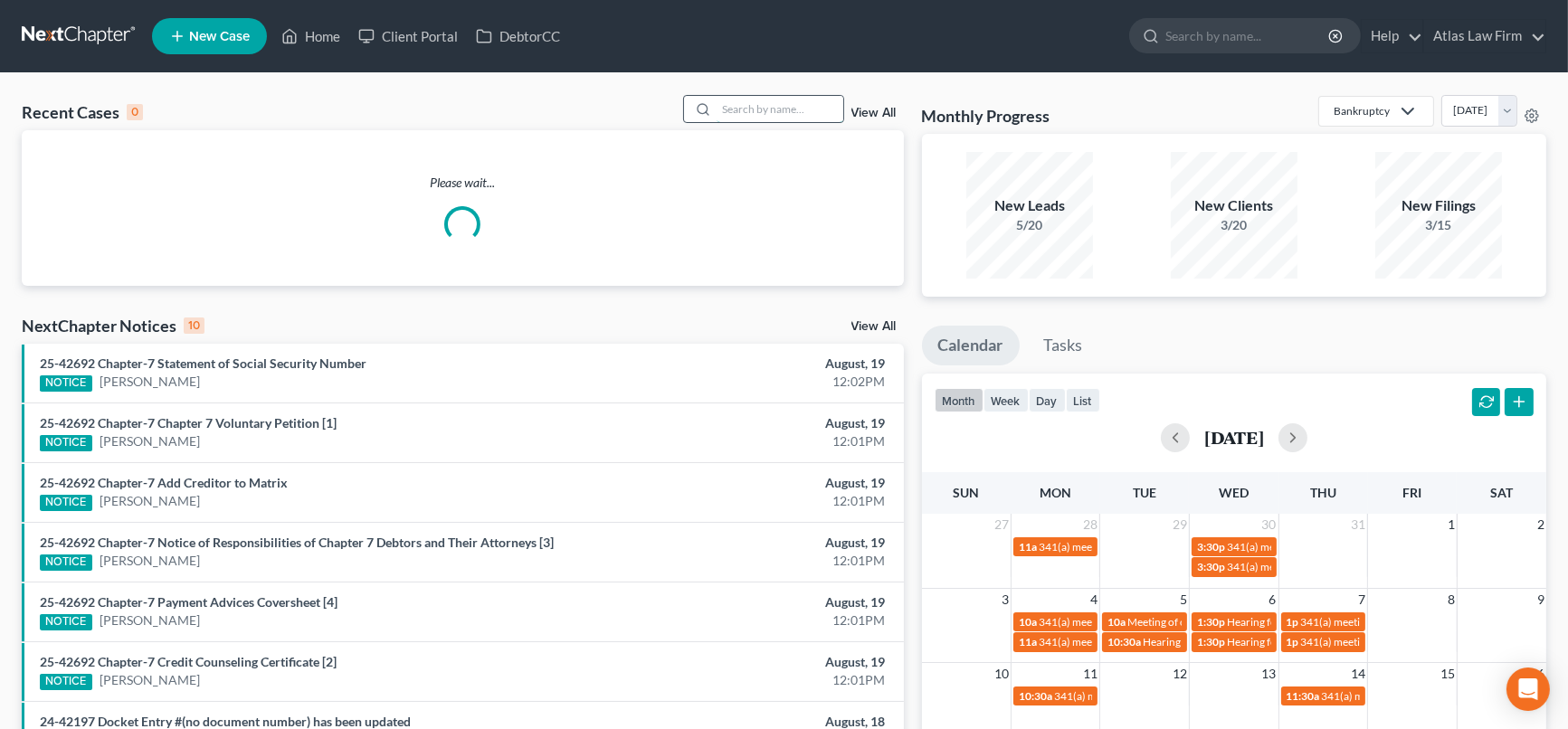
click at [818, 108] on input "search" at bounding box center [779, 109] width 127 height 26
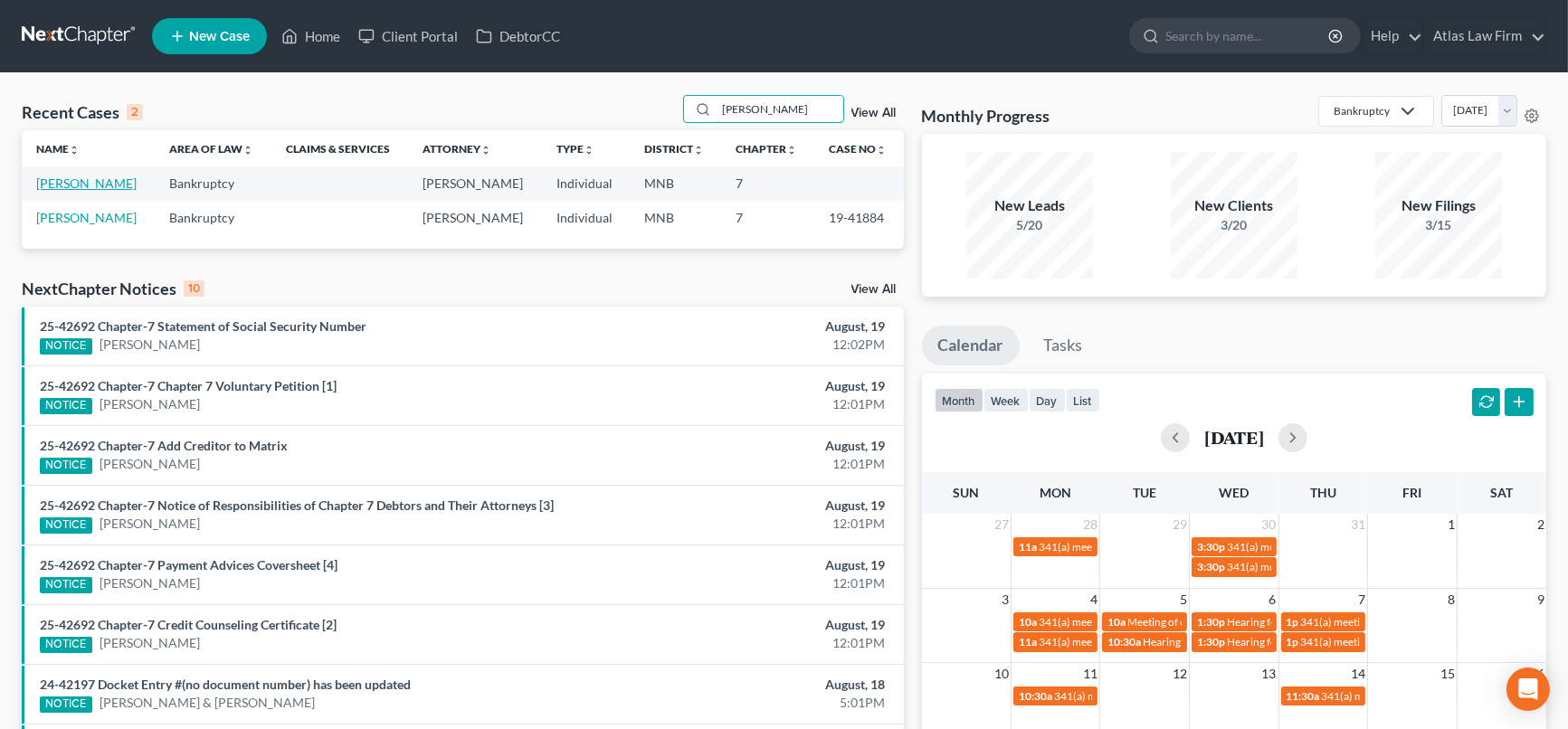
type input "[PERSON_NAME]"
click at [95, 184] on link "[PERSON_NAME]" at bounding box center [86, 183] width 101 height 15
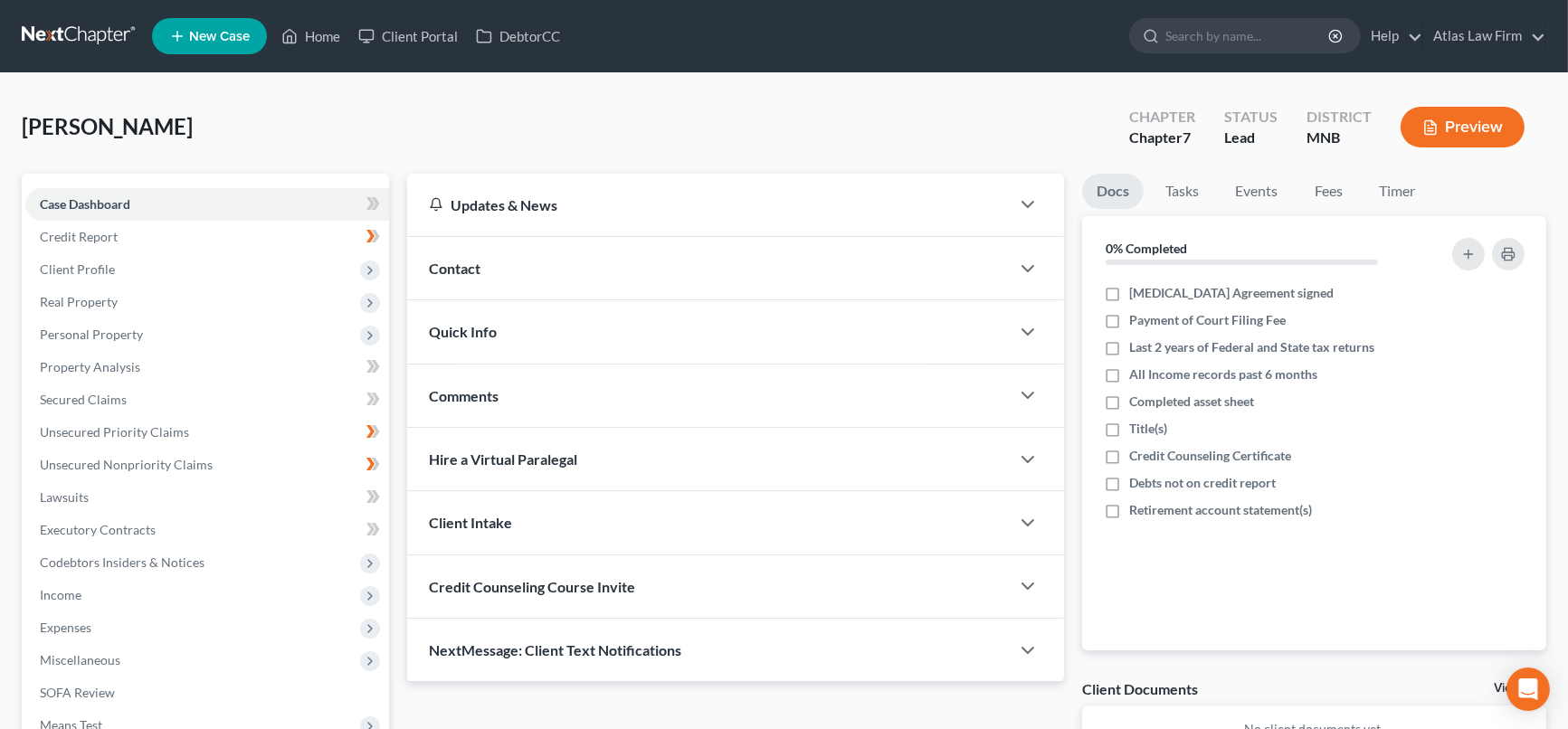
scroll to position [200, 0]
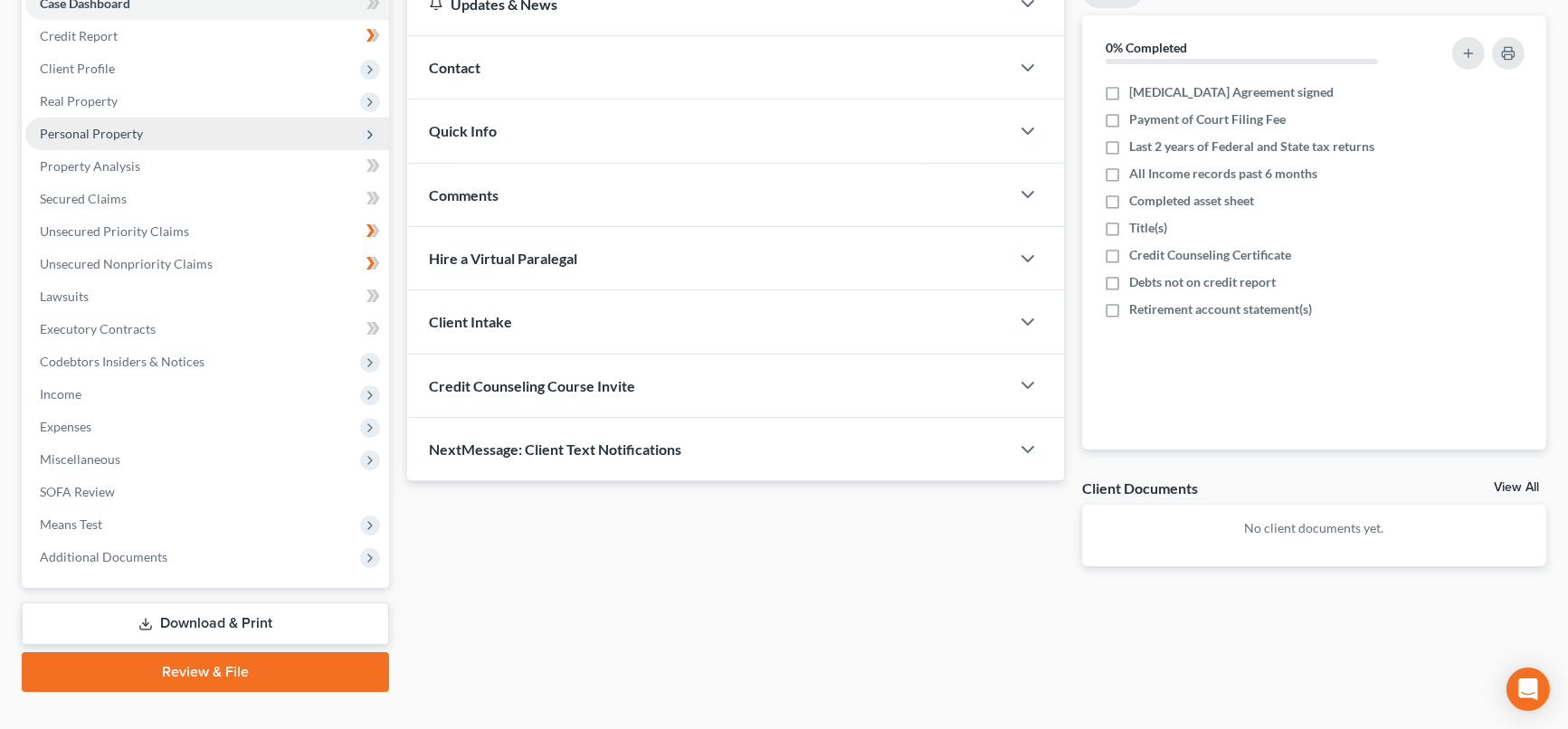
click at [121, 129] on span "Personal Property" at bounding box center [91, 134] width 104 height 15
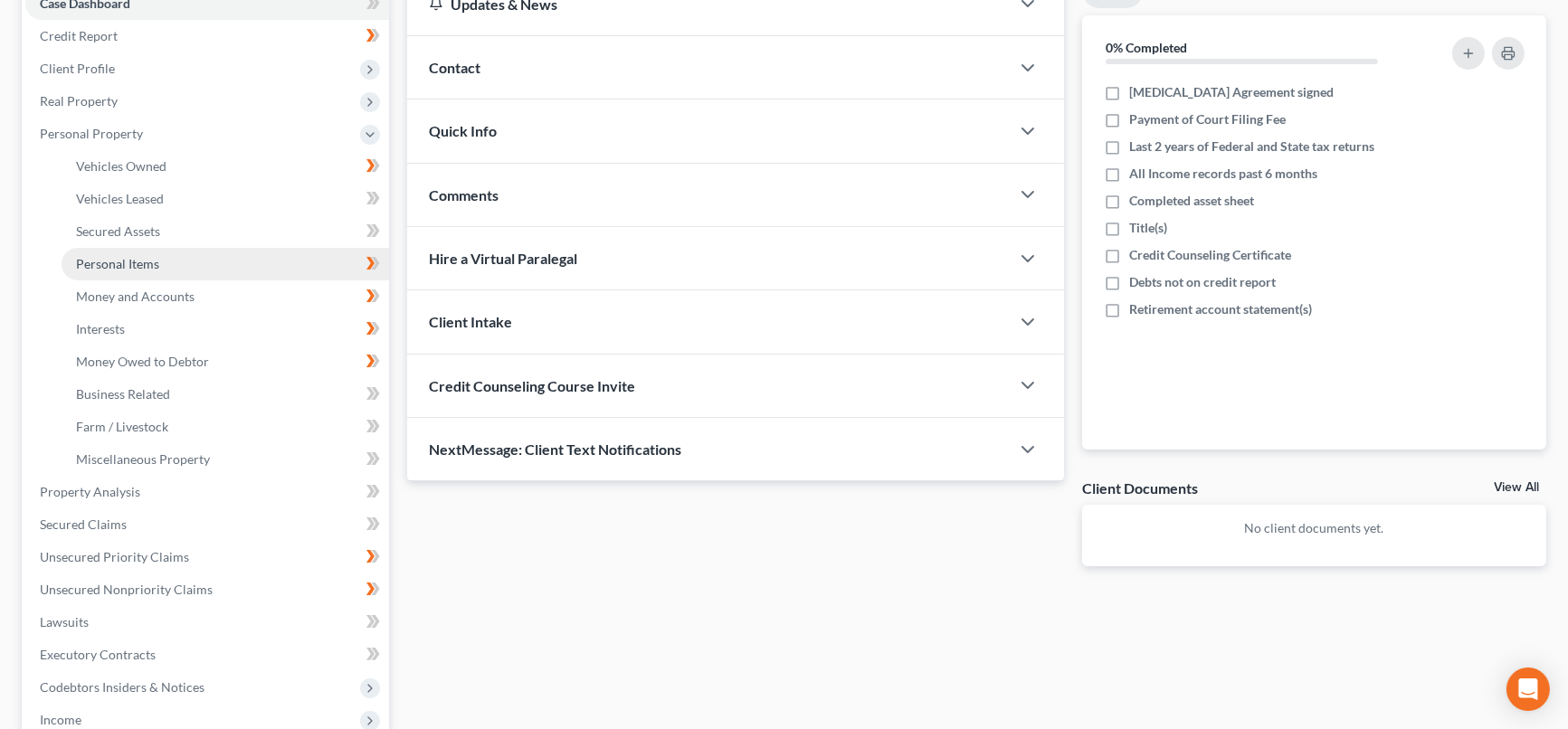
click at [136, 261] on span "Personal Items" at bounding box center [118, 263] width 83 height 15
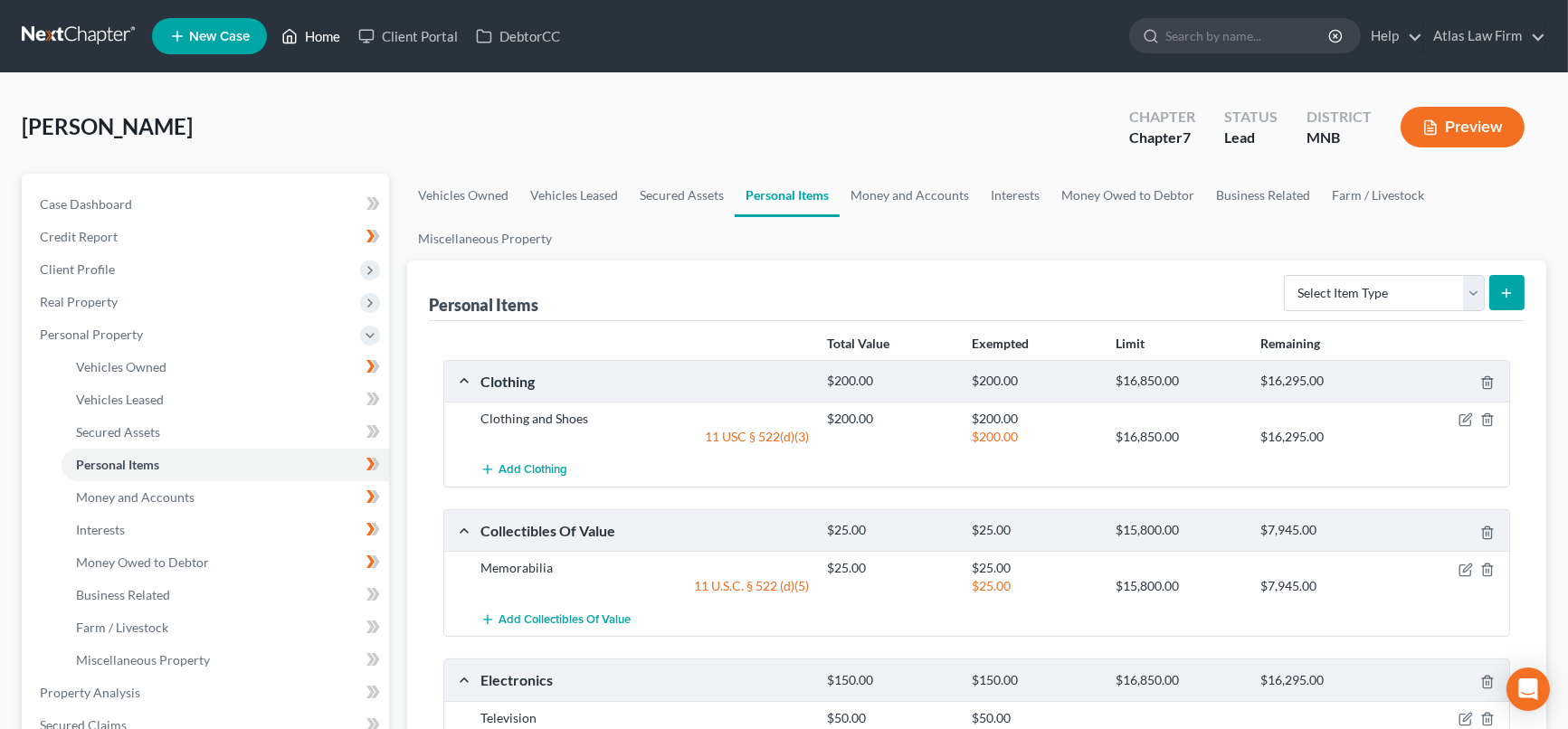
click at [300, 48] on link "Home" at bounding box center [311, 36] width 77 height 33
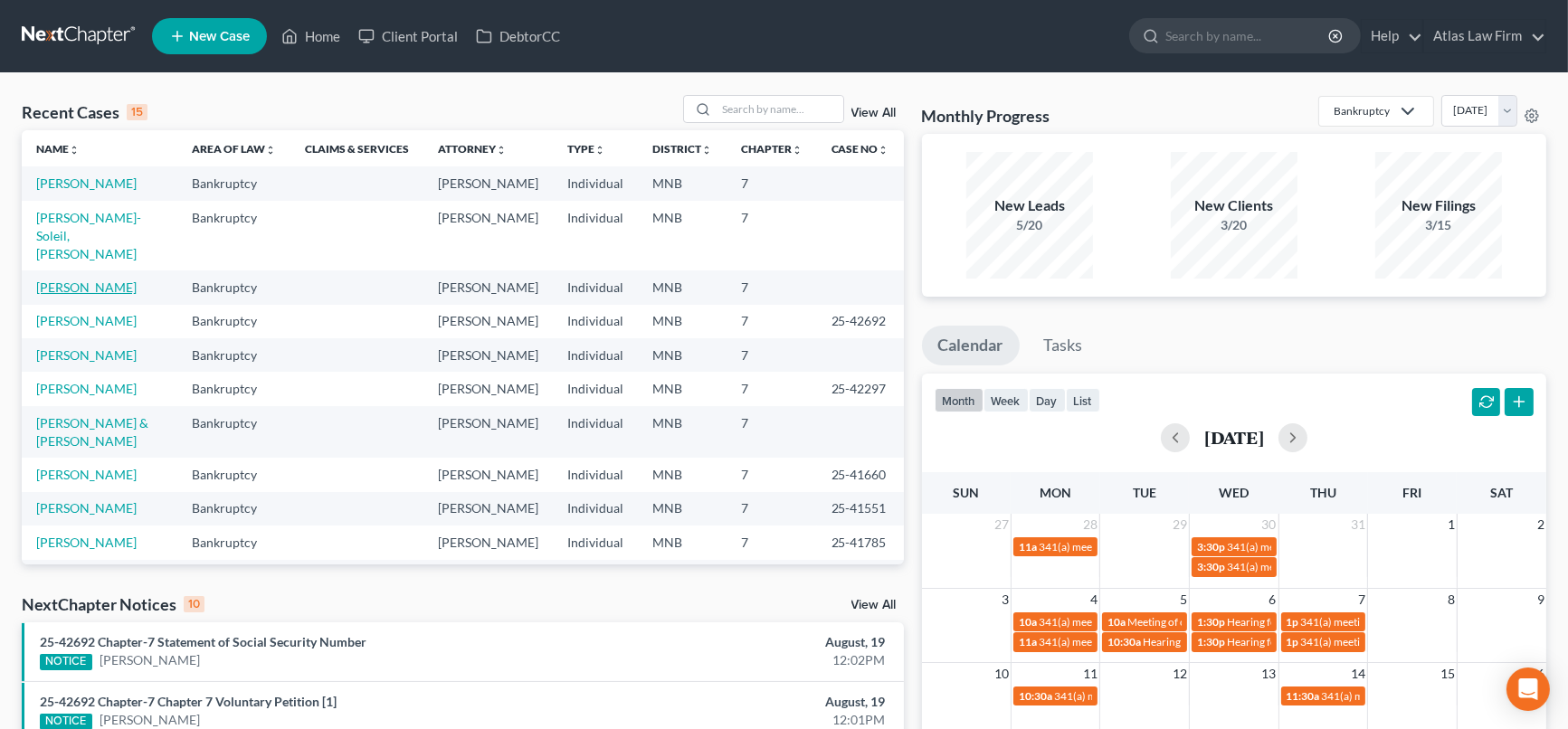
click at [109, 289] on link "[PERSON_NAME]" at bounding box center [86, 287] width 101 height 15
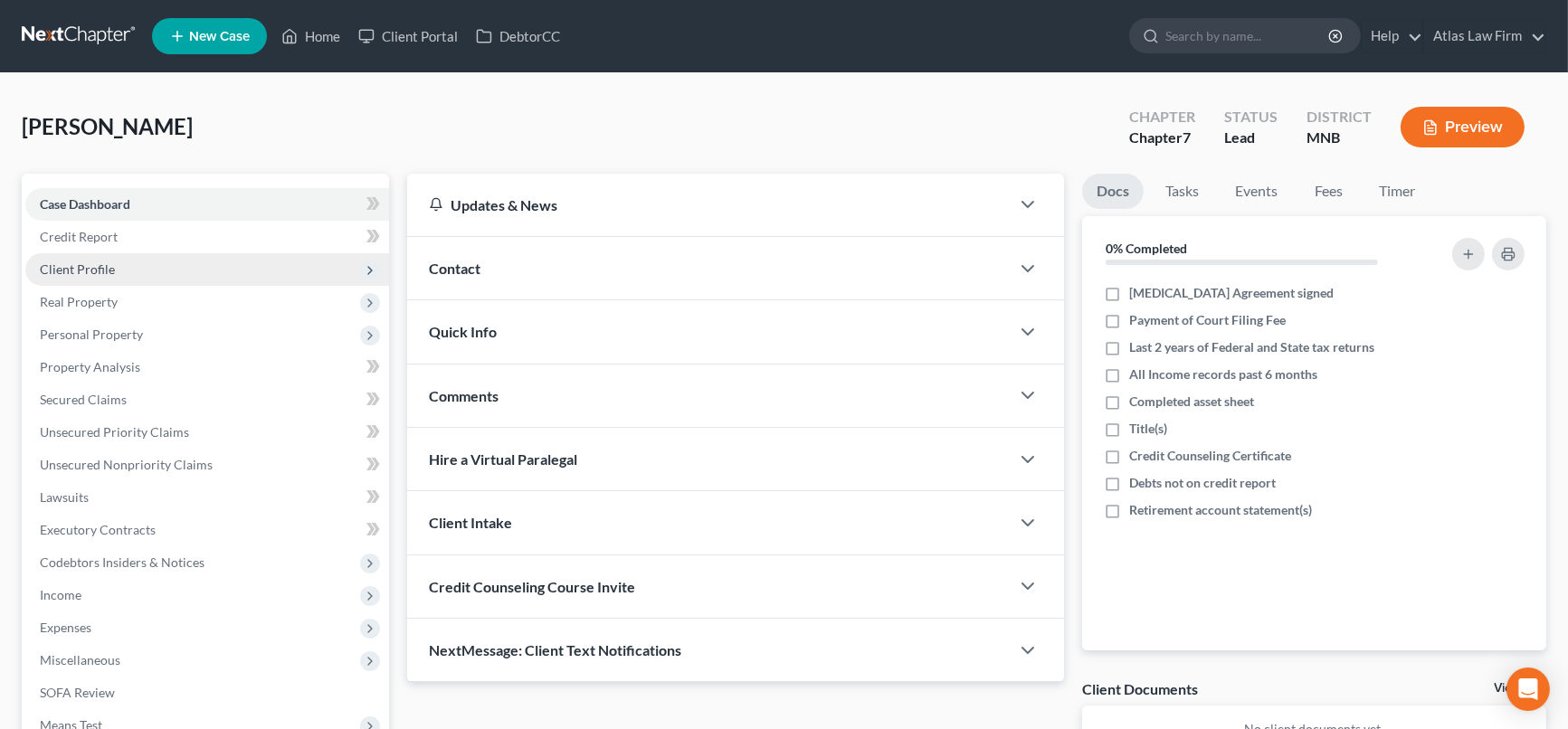
click at [142, 270] on span "Client Profile" at bounding box center [207, 269] width 364 height 33
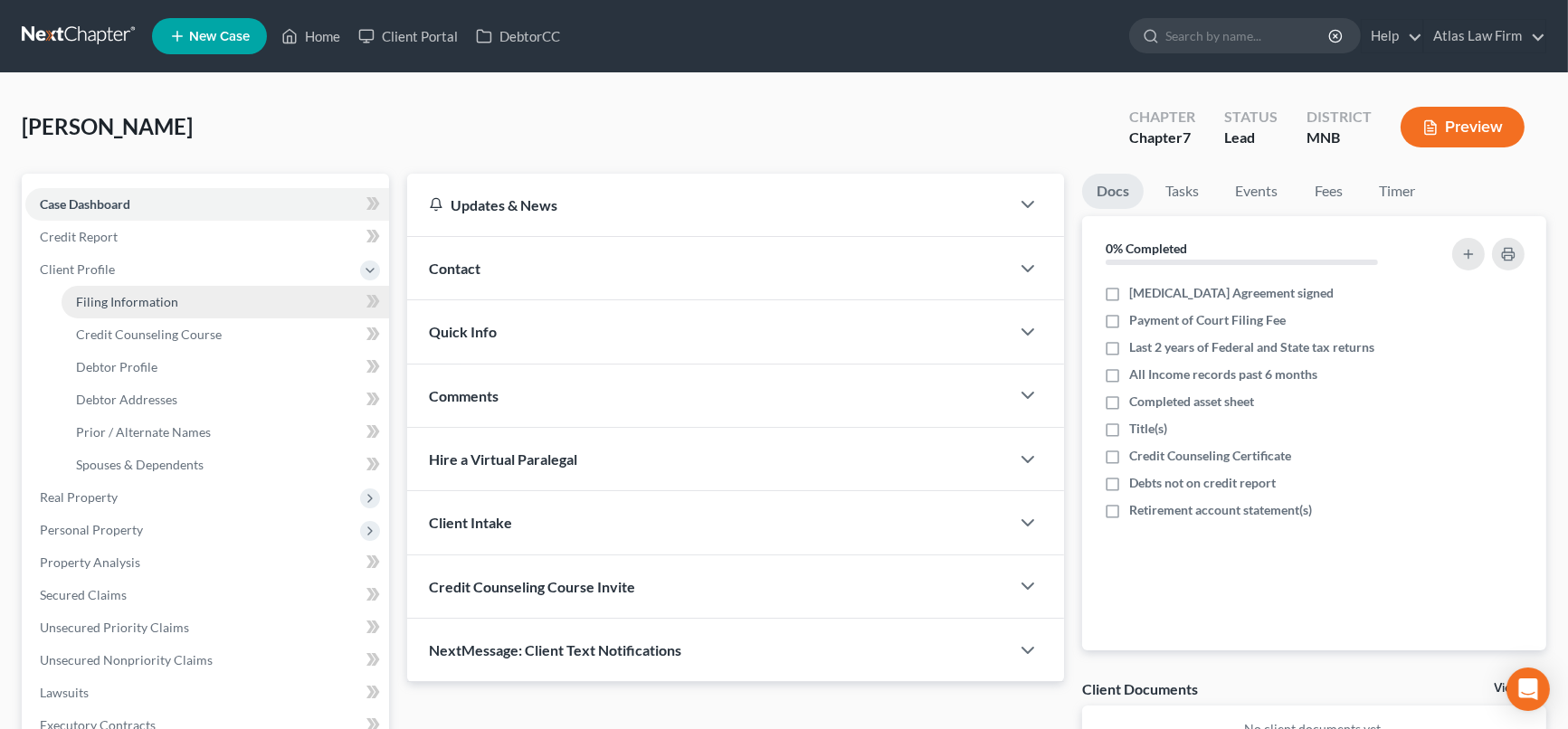
click at [153, 304] on span "Filing Information" at bounding box center [127, 301] width 103 height 15
select select "1"
select select "0"
select select "42"
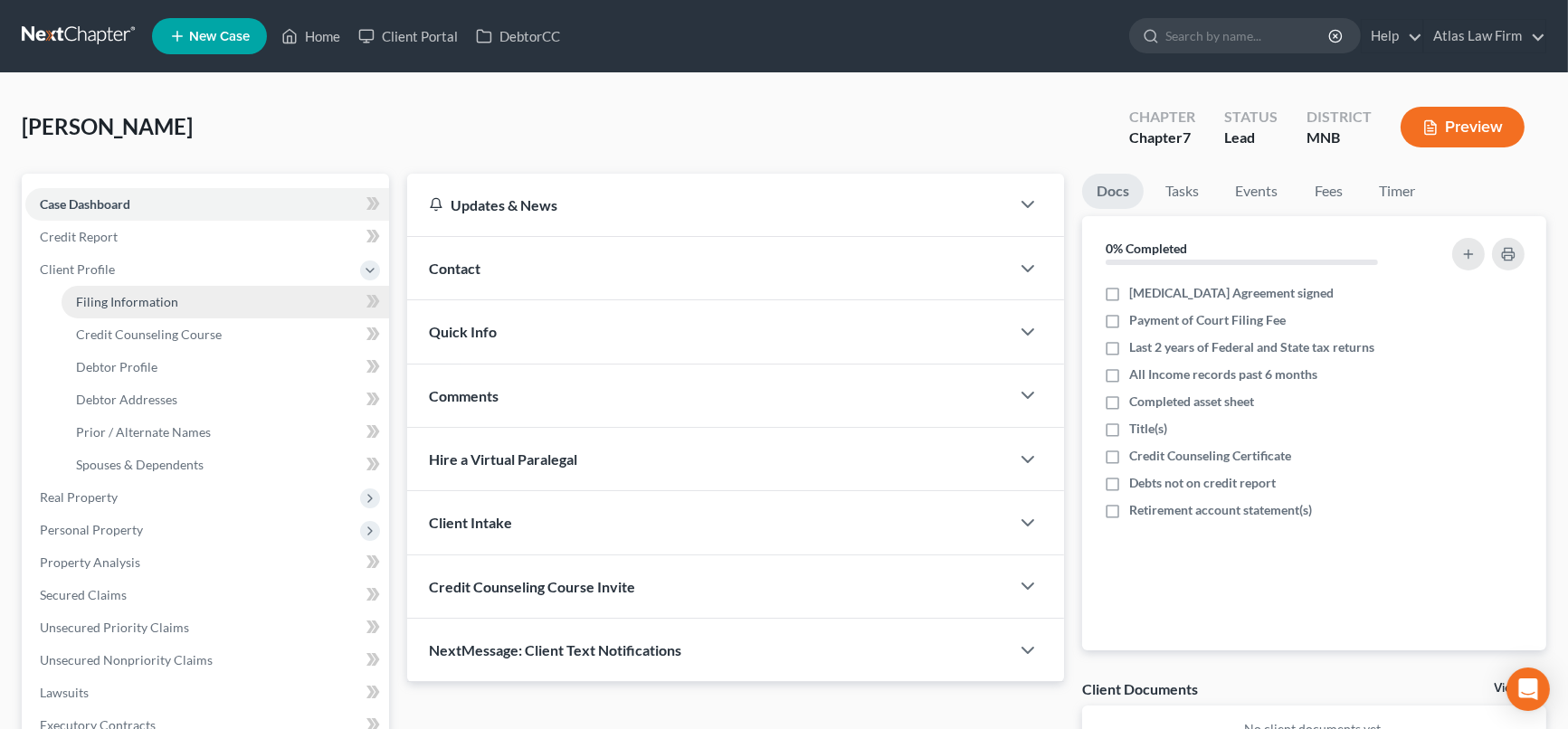
select select "0"
select select "24"
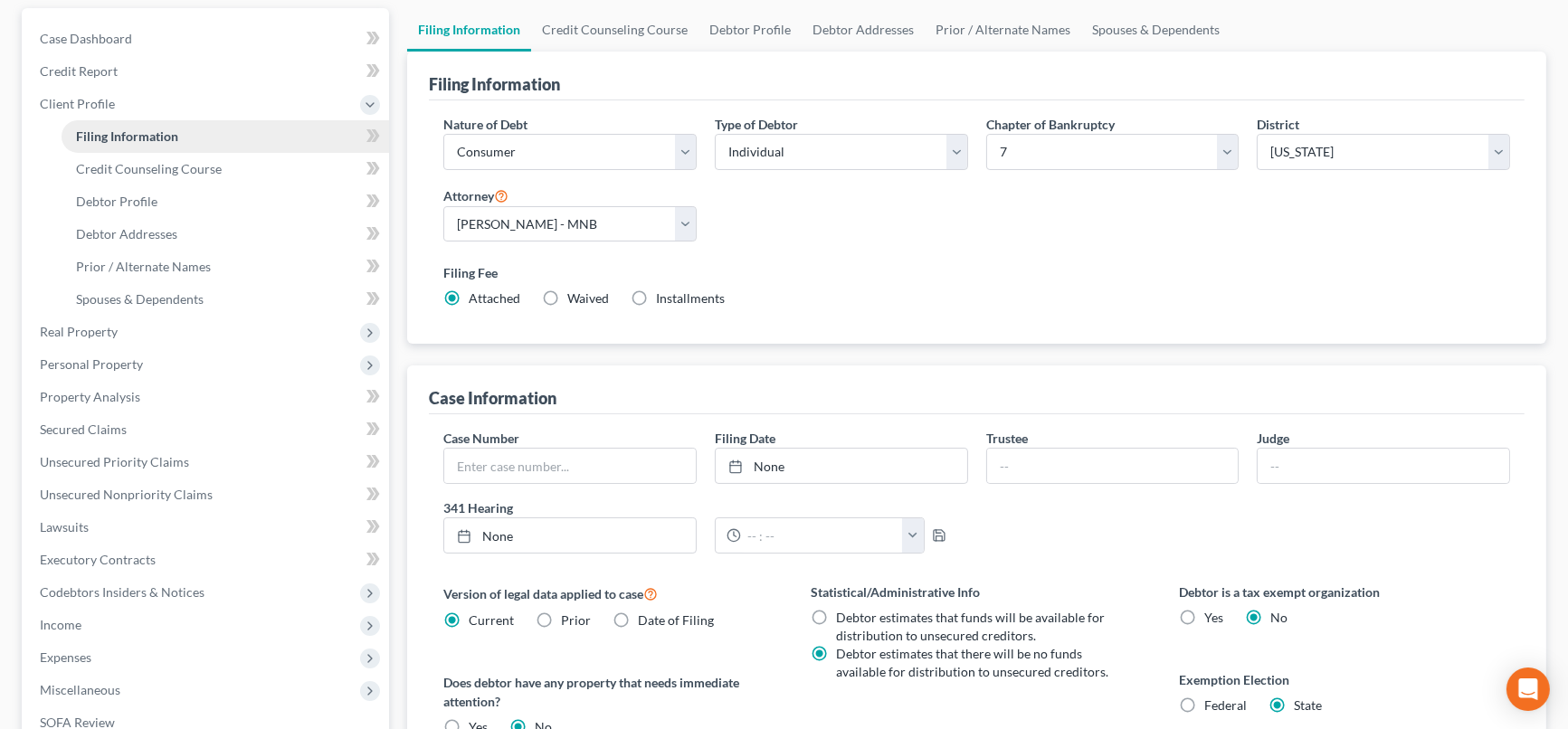
scroll to position [200, 0]
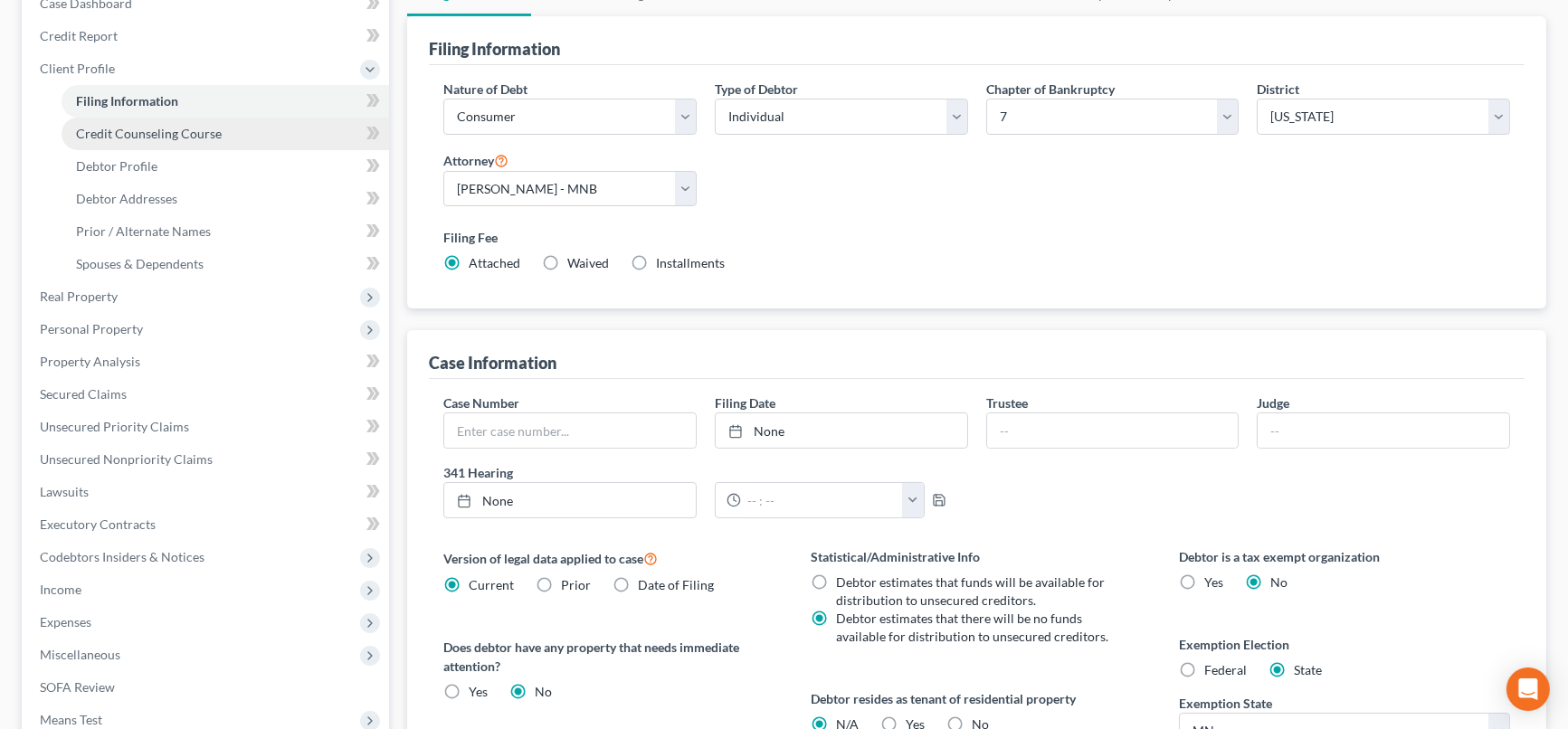
click at [165, 133] on span "Credit Counseling Course" at bounding box center [149, 134] width 146 height 15
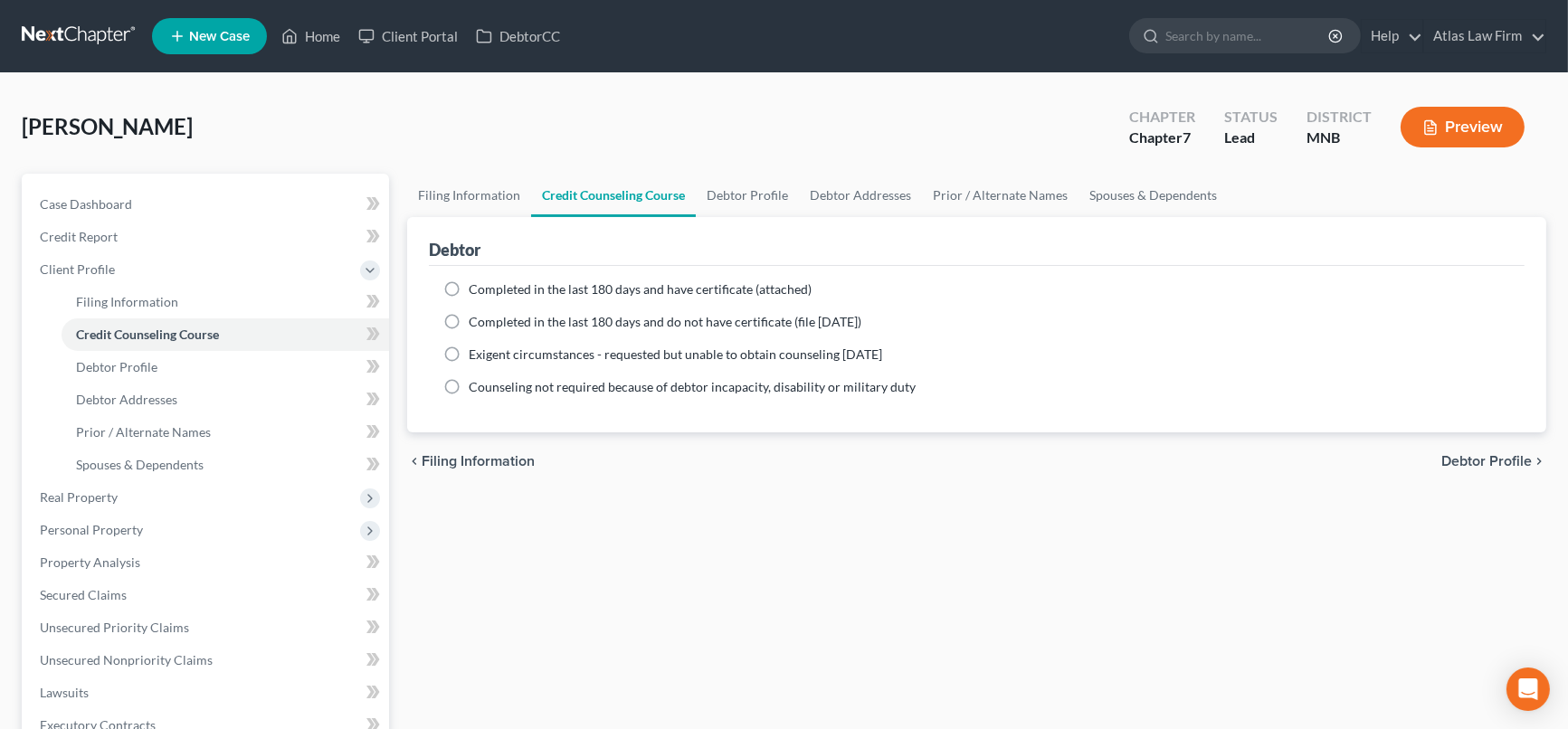
click at [469, 290] on label "Completed in the last 180 days and have certificate (attached)" at bounding box center [640, 289] width 343 height 18
click at [476, 290] on input "Completed in the last 180 days and have certificate (attached)" at bounding box center [482, 286] width 11 height 11
radio input "true"
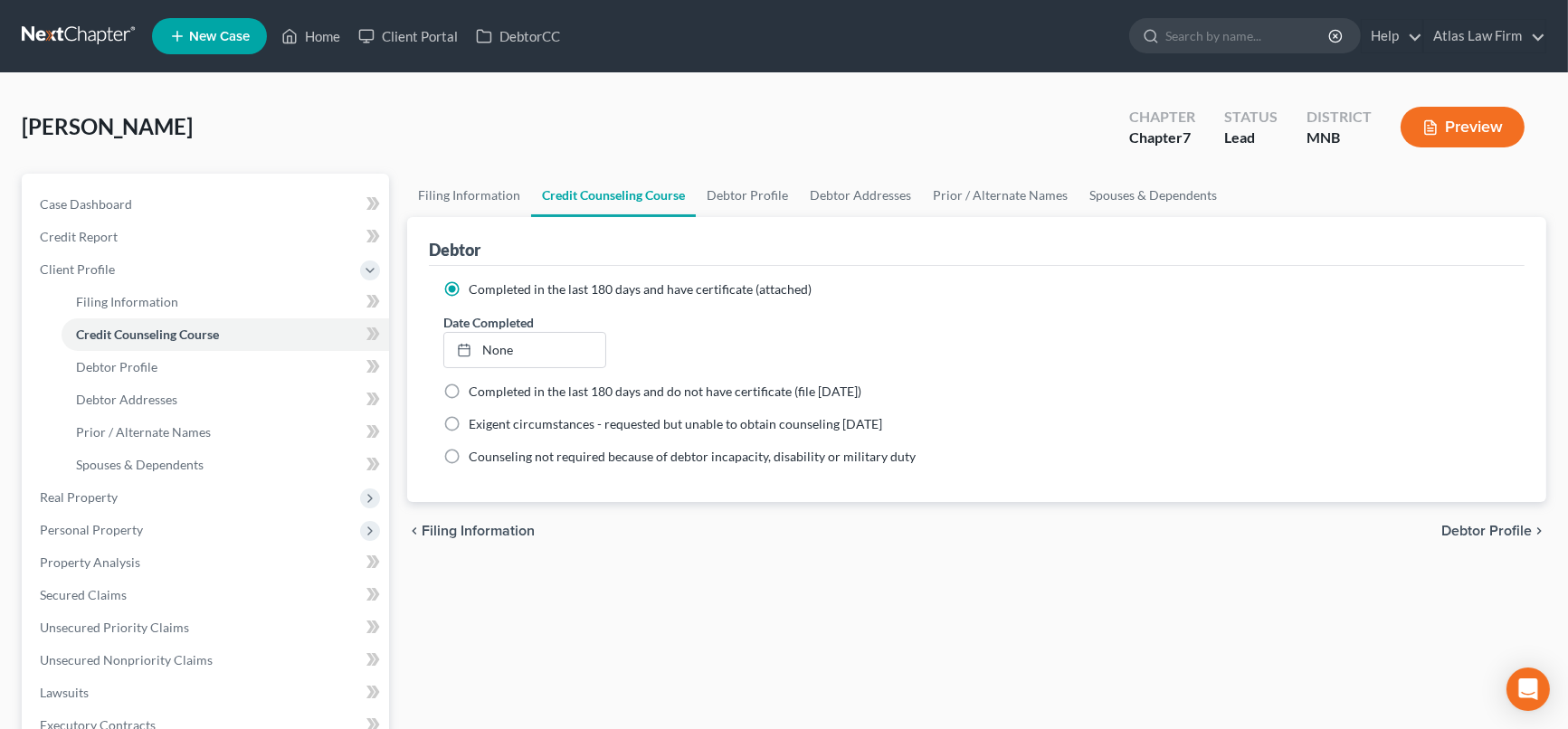
click at [469, 291] on label "Completed in the last 180 days and have certificate (attached)" at bounding box center [640, 289] width 343 height 18
click at [476, 291] on input "Completed in the last 180 days and have certificate (attached)" at bounding box center [482, 286] width 11 height 11
click at [760, 199] on link "Debtor Profile" at bounding box center [747, 196] width 104 height 43
select select "0"
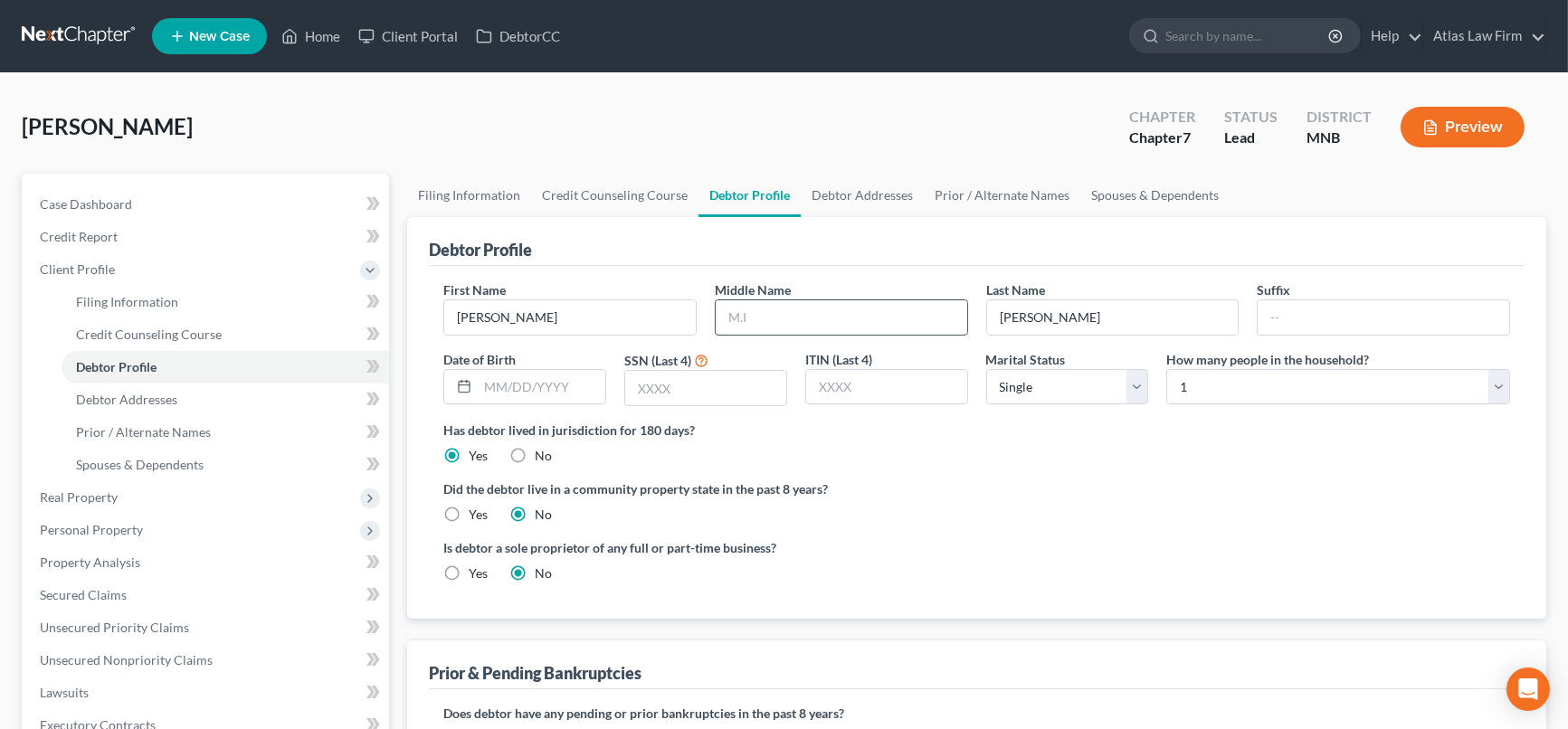
click at [807, 316] on input "text" at bounding box center [841, 317] width 251 height 35
type input "[PERSON_NAME]"
click at [528, 382] on input "text" at bounding box center [542, 387] width 128 height 35
type input "[DATE]"
drag, startPoint x: 716, startPoint y: 382, endPoint x: 951, endPoint y: 19, distance: 432.4
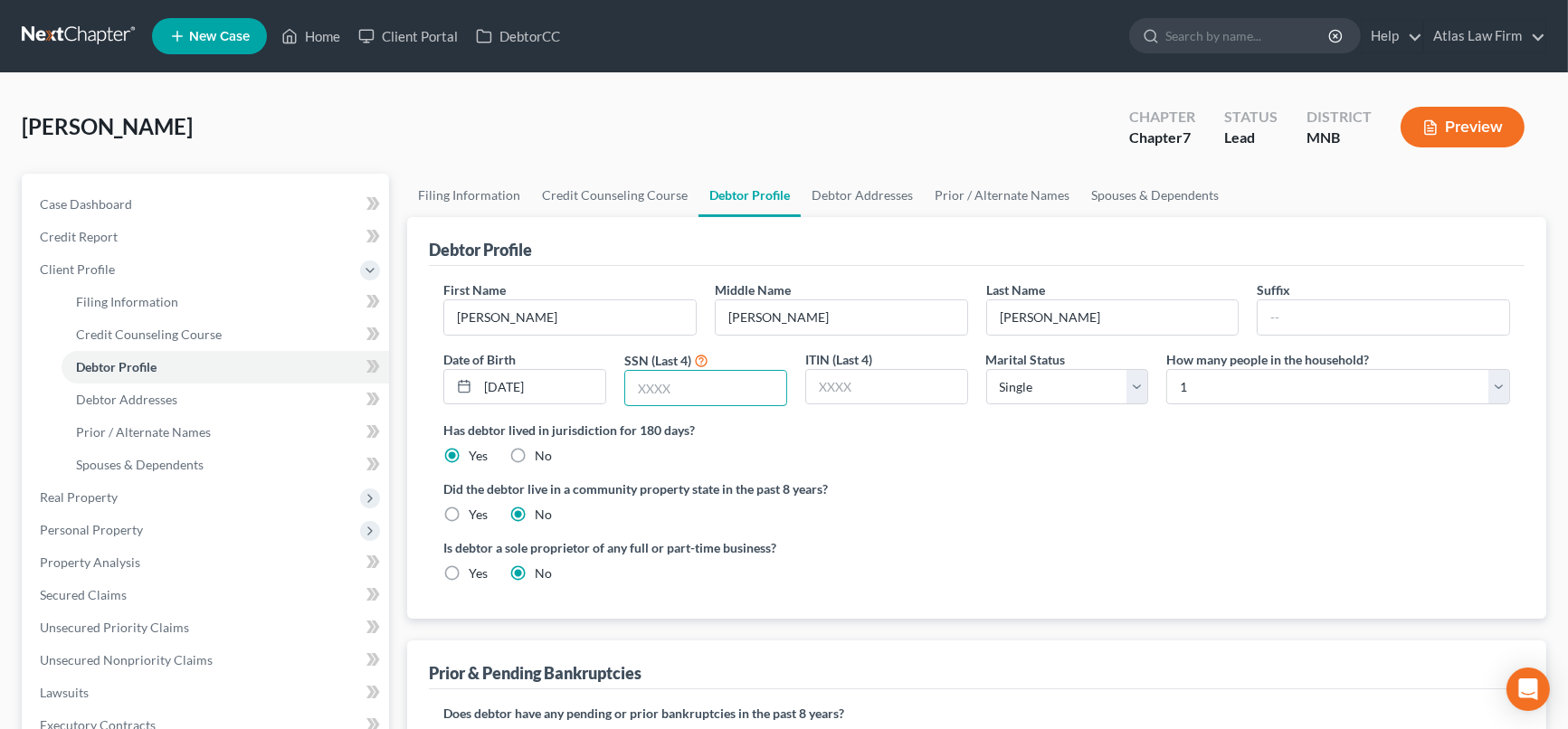
click at [716, 382] on input "text" at bounding box center [705, 388] width 161 height 35
click at [721, 378] on input "text" at bounding box center [705, 388] width 161 height 35
type input "8988"
click at [951, 451] on div "Has debtor lived in jurisdiction for 180 days? Yes No Debtor must reside in jur…" at bounding box center [977, 442] width 1067 height 44
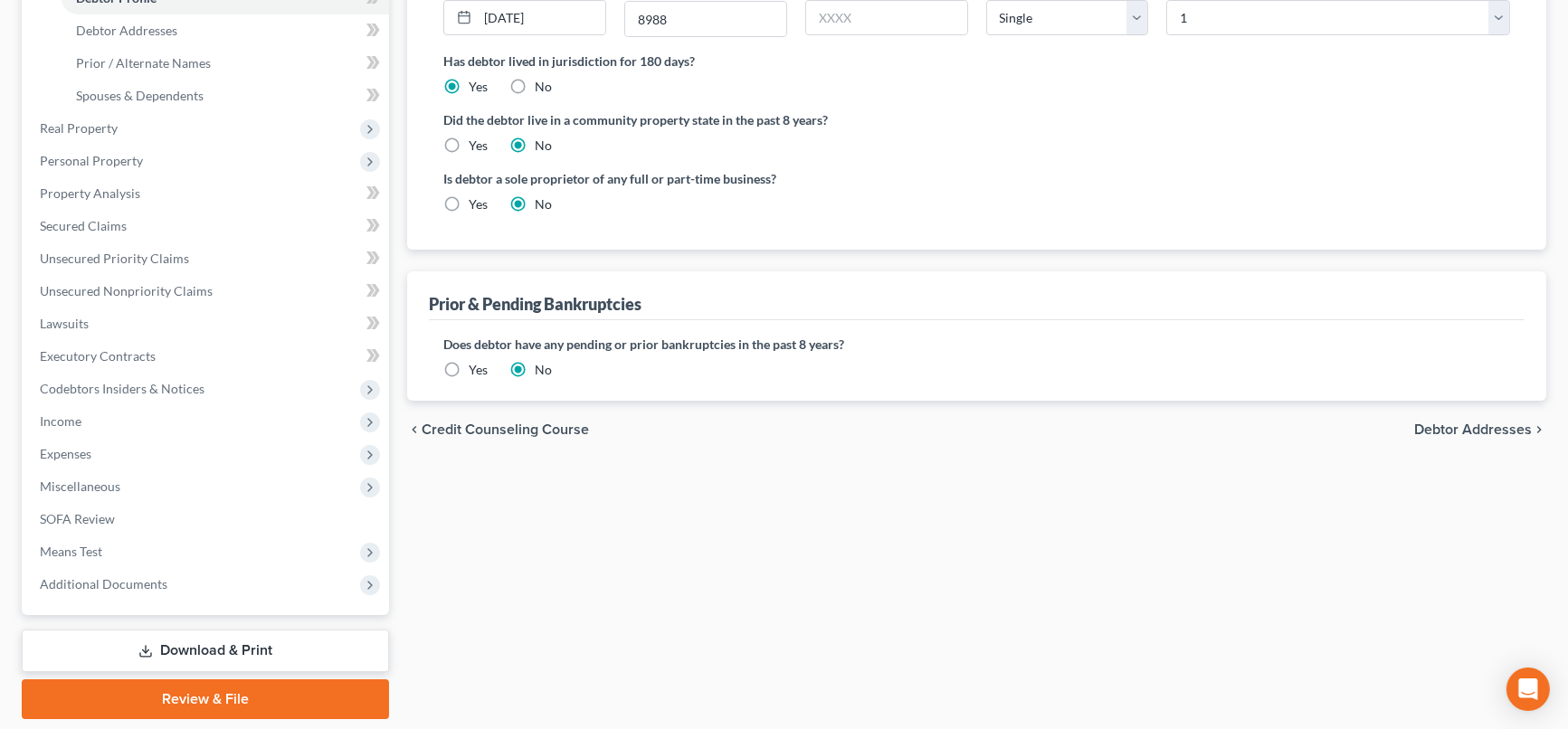
scroll to position [402, 0]
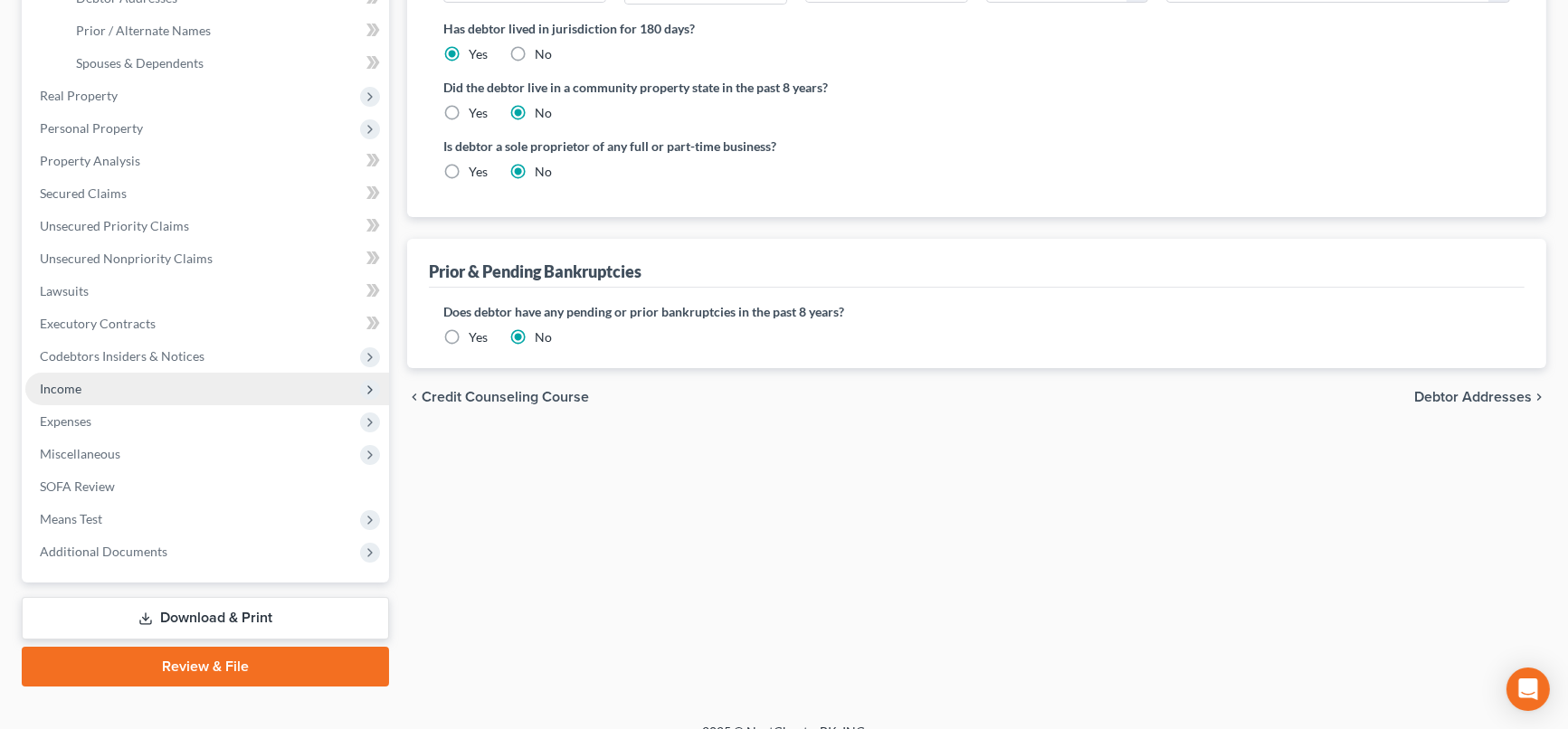
click at [120, 388] on span "Income" at bounding box center [207, 388] width 364 height 33
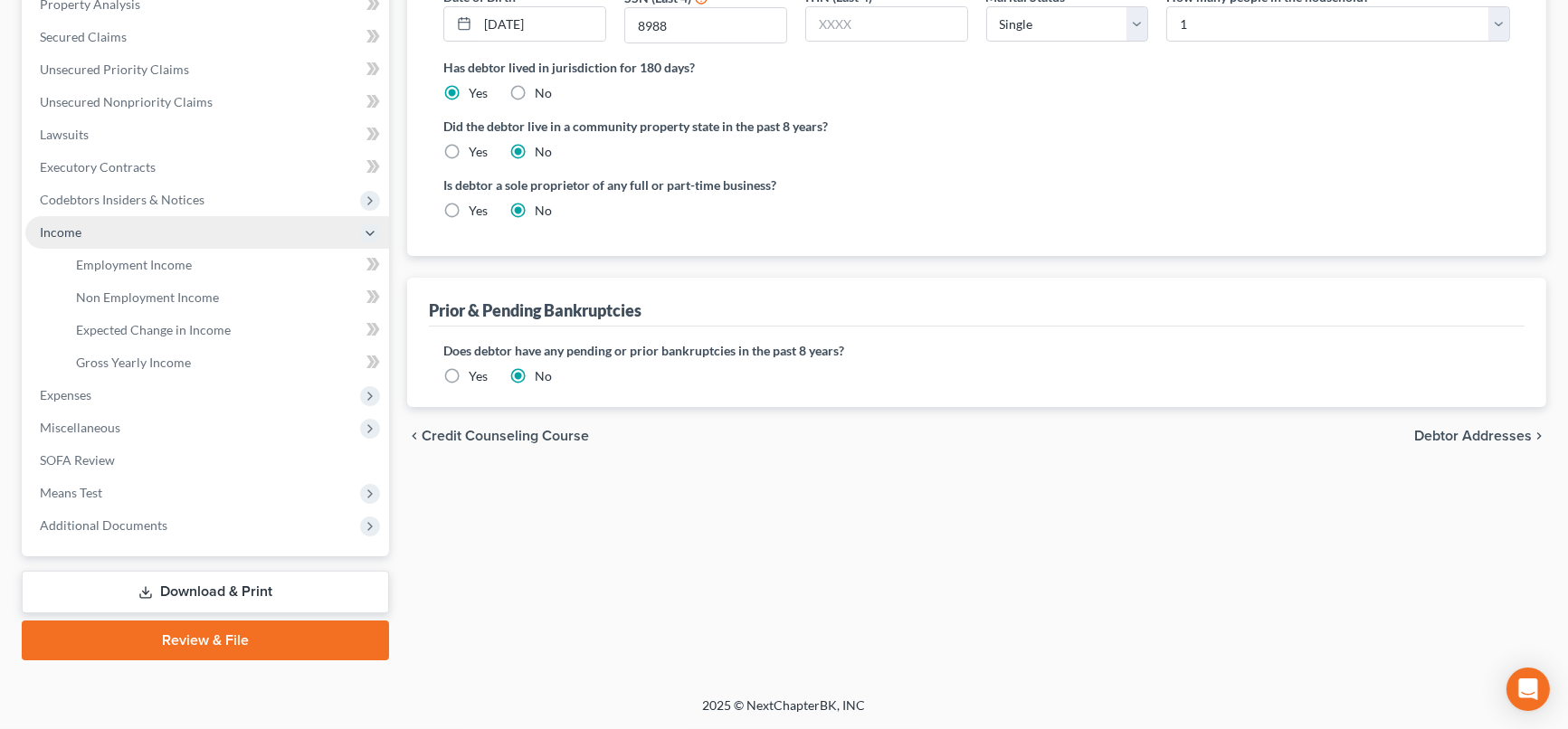
scroll to position [360, 0]
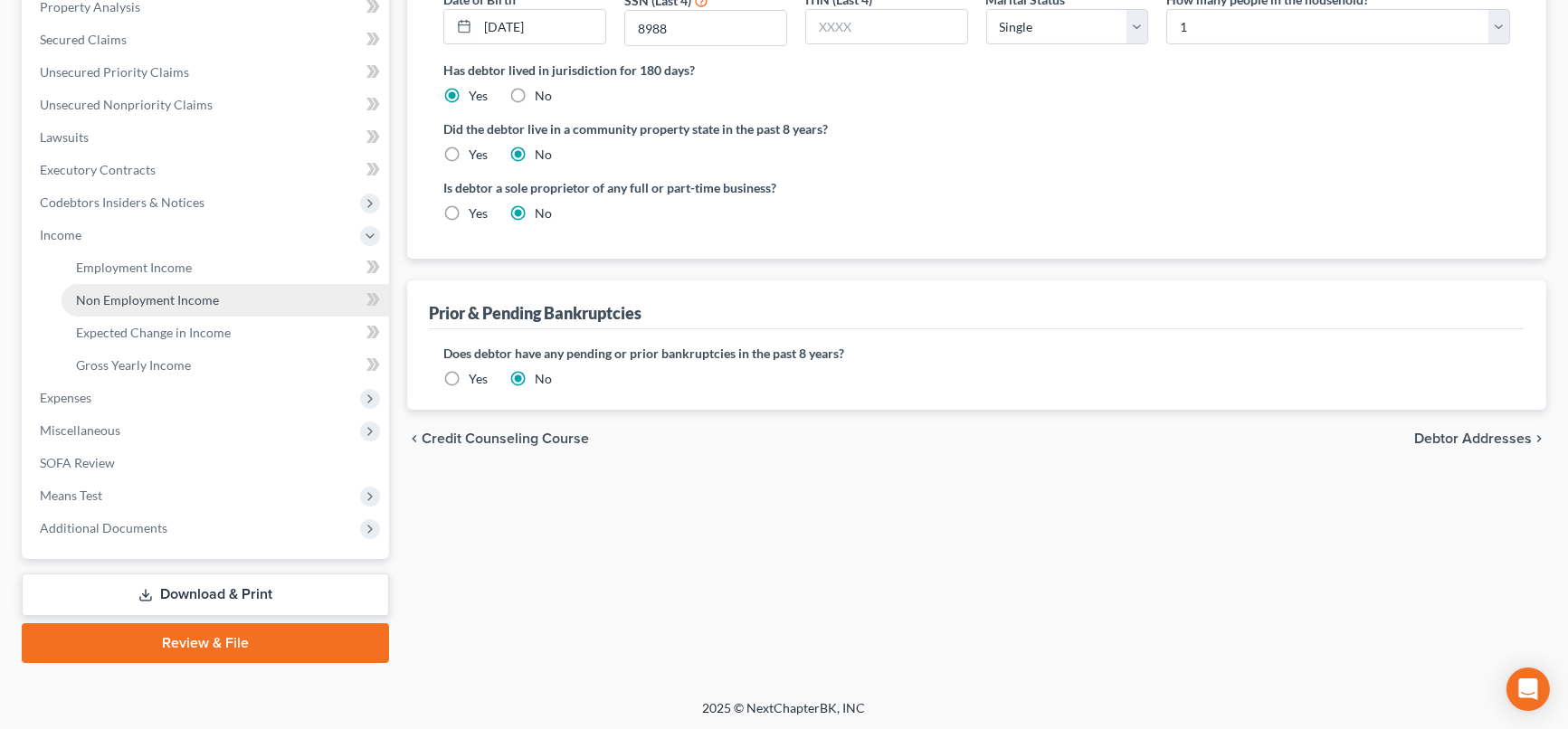
click at [171, 294] on span "Non Employment Income" at bounding box center [148, 300] width 143 height 15
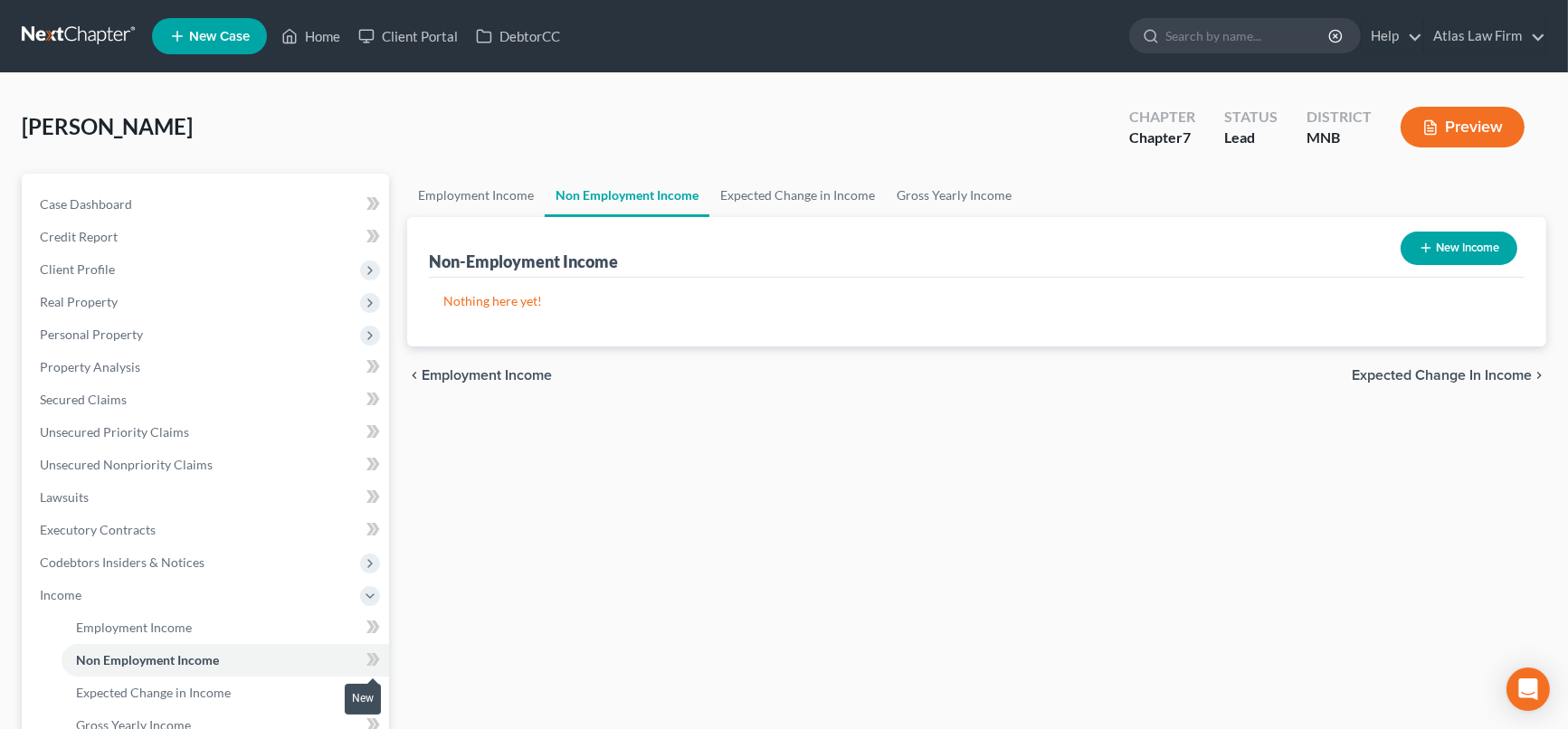
click at [379, 655] on icon at bounding box center [373, 659] width 13 height 23
click at [1444, 245] on button "New Income" at bounding box center [1459, 248] width 117 height 34
select select "0"
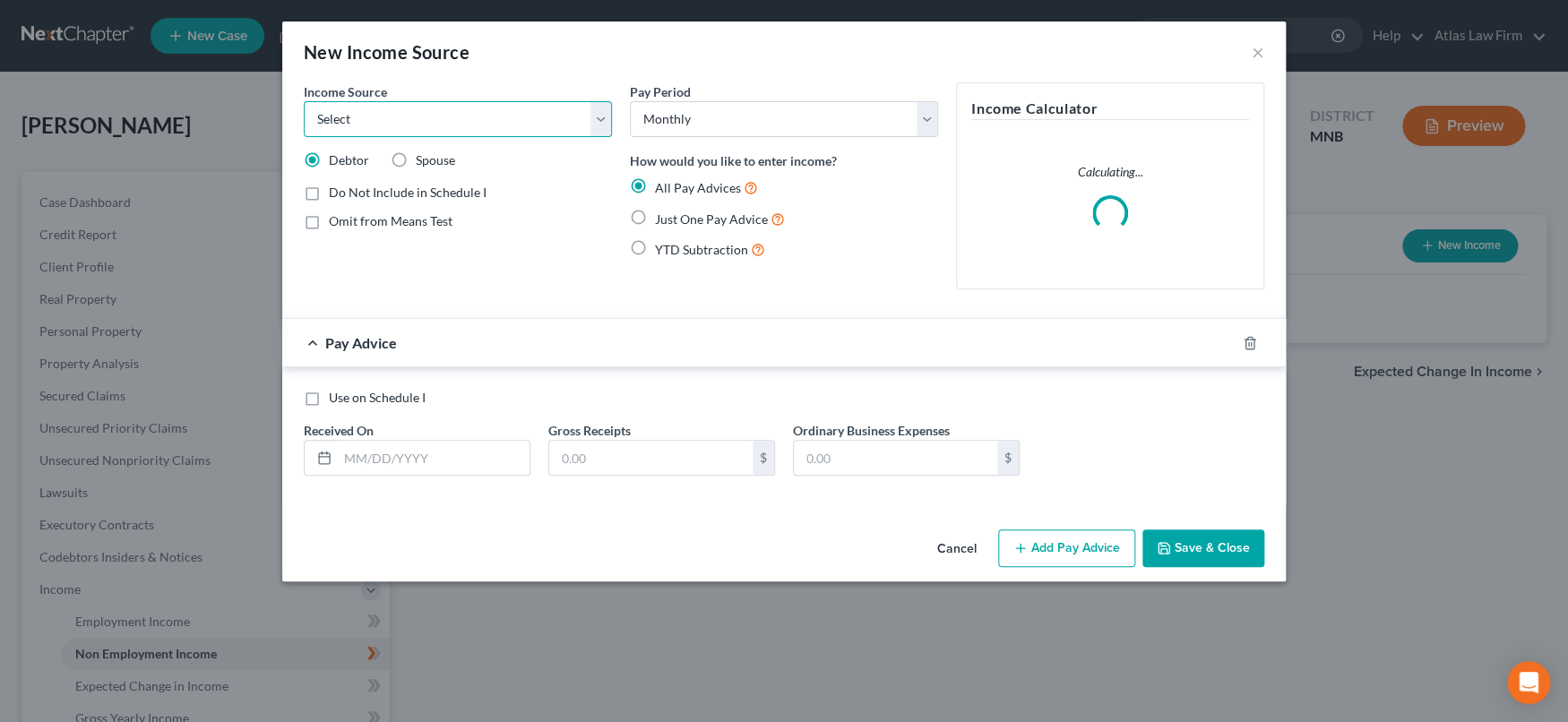
drag, startPoint x: 603, startPoint y: 127, endPoint x: 594, endPoint y: 133, distance: 10.8
click at [603, 126] on select "Select Unemployment Disability (from employer) Pension Retirement Social Securi…" at bounding box center [457, 119] width 308 height 35
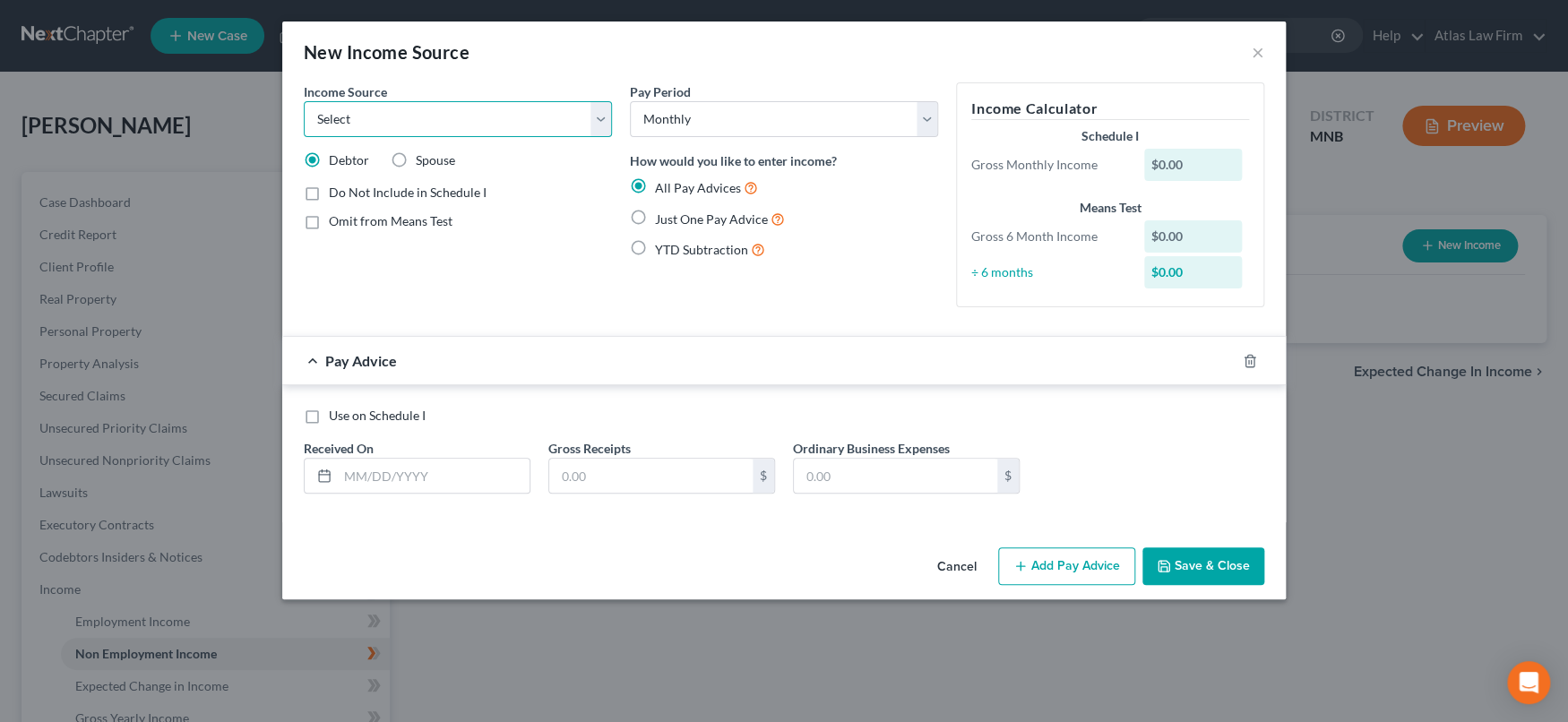
select select "4"
click at [304, 102] on select "Select Unemployment Disability (from employer) Pension Retirement Social Securi…" at bounding box center [457, 119] width 308 height 35
click at [329, 255] on label "Show on Means Test for informational purposes only" at bounding box center [470, 263] width 283 height 38
click at [336, 255] on input "Show on Means Test for informational purposes only" at bounding box center [342, 250] width 11 height 11
checkbox input "true"
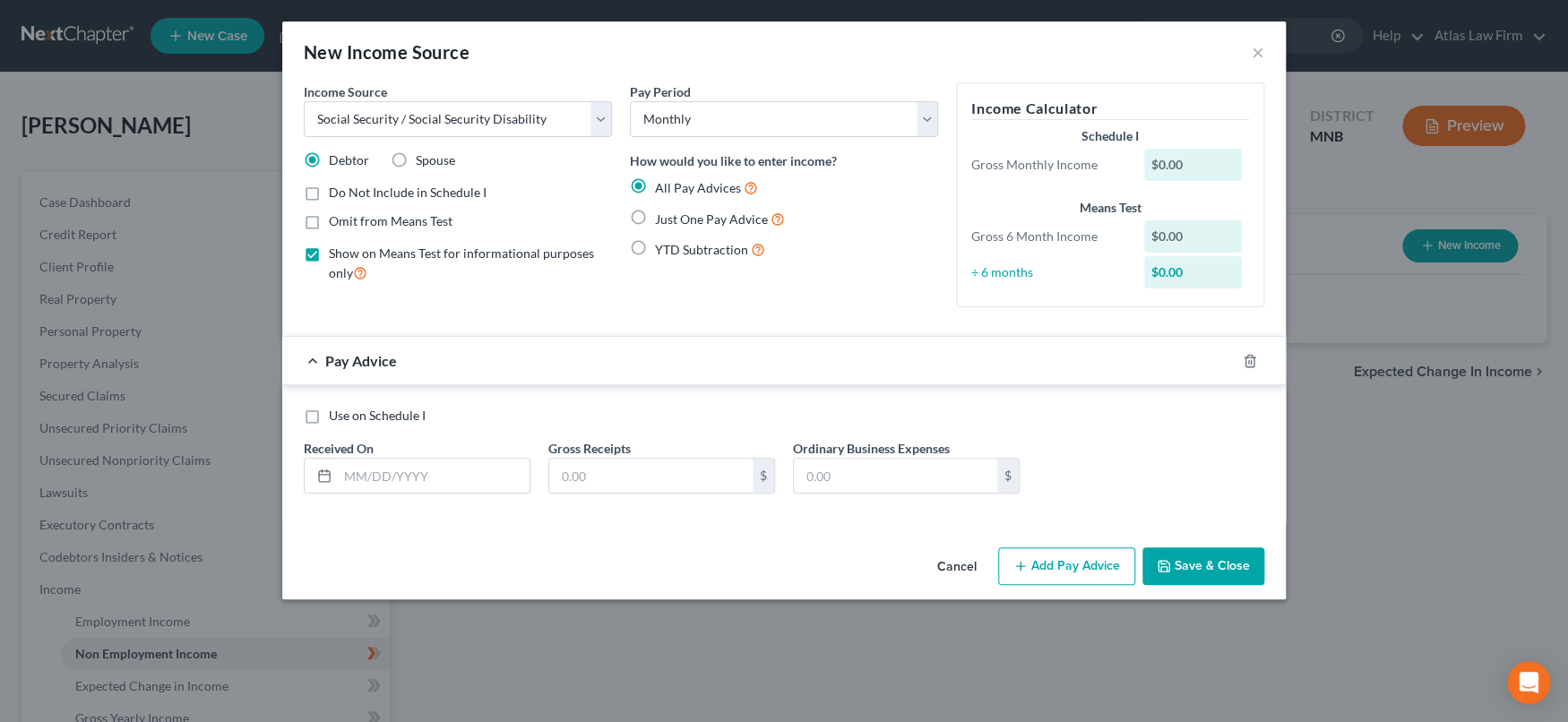
click at [329, 415] on label "Use on Schedule I" at bounding box center [377, 415] width 97 height 18
click at [336, 415] on input "Use on Schedule I" at bounding box center [342, 412] width 11 height 11
checkbox input "true"
click at [388, 476] on input "text" at bounding box center [433, 475] width 192 height 34
type input "[DATE]"
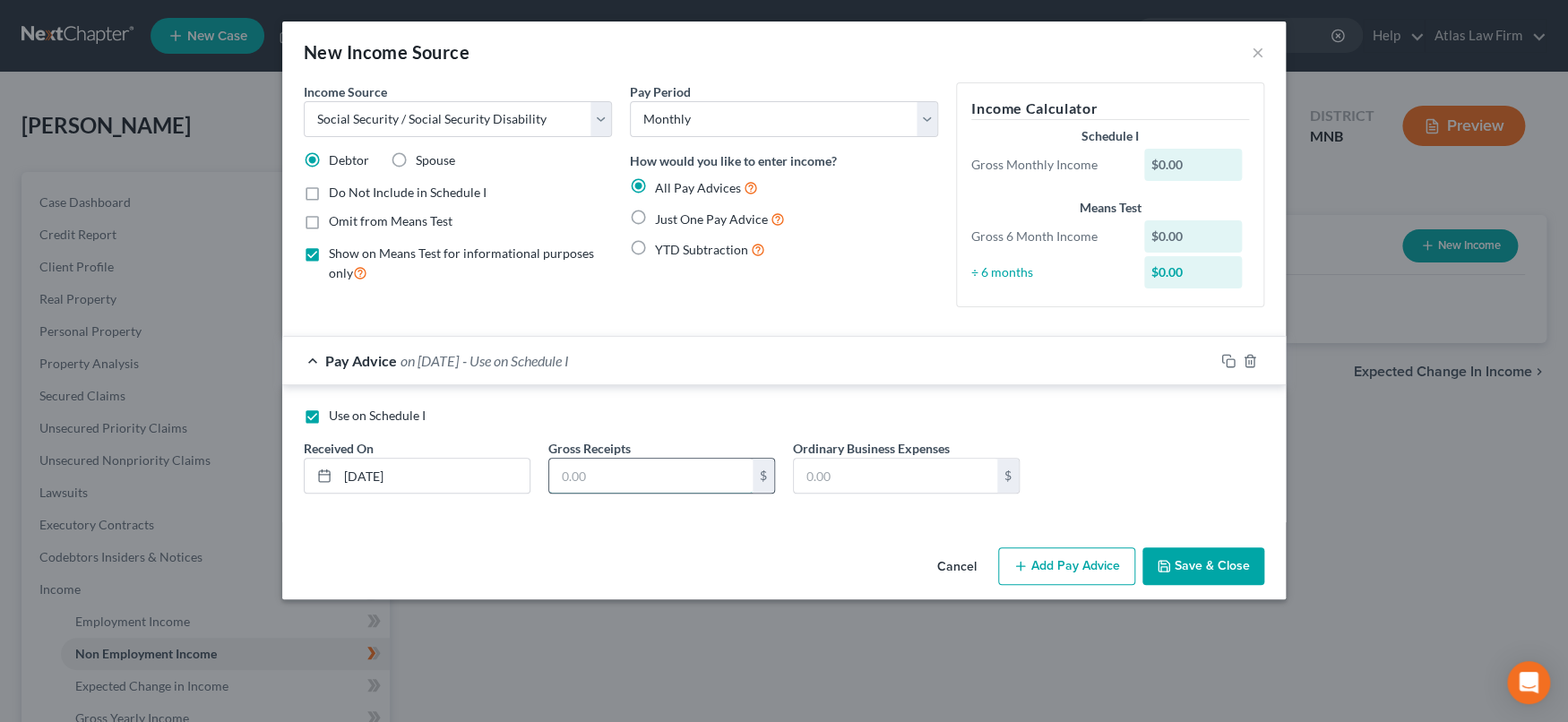
click at [628, 464] on input "text" at bounding box center [650, 475] width 203 height 34
drag, startPoint x: 634, startPoint y: 476, endPoint x: 820, endPoint y: 575, distance: 210.7
click at [634, 476] on input "text" at bounding box center [650, 475] width 203 height 34
type input "1.00"
click at [1189, 571] on button "Save & Close" at bounding box center [1203, 565] width 122 height 37
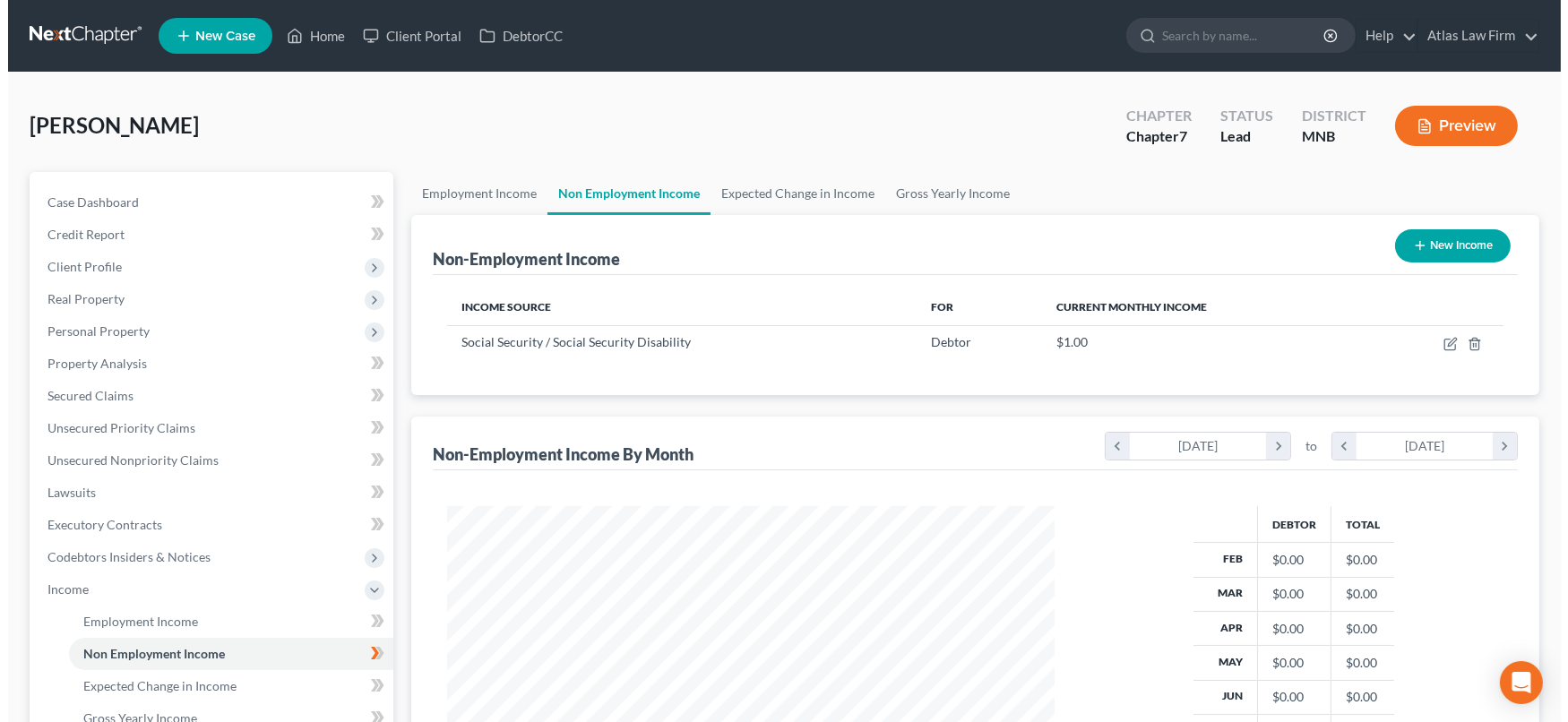
scroll to position [320, 636]
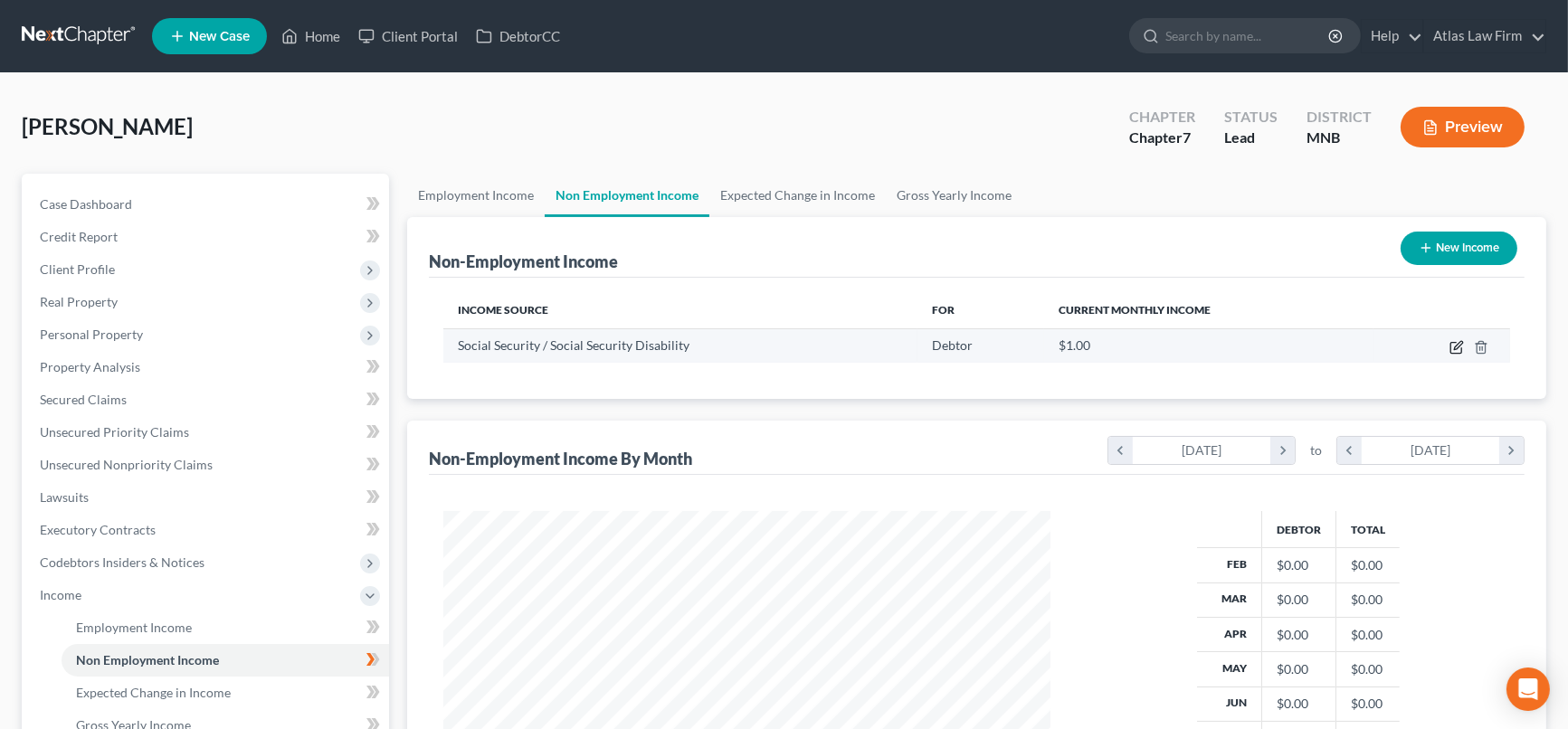
click at [1459, 344] on icon "button" at bounding box center [1458, 344] width 8 height 8
select select "4"
select select "0"
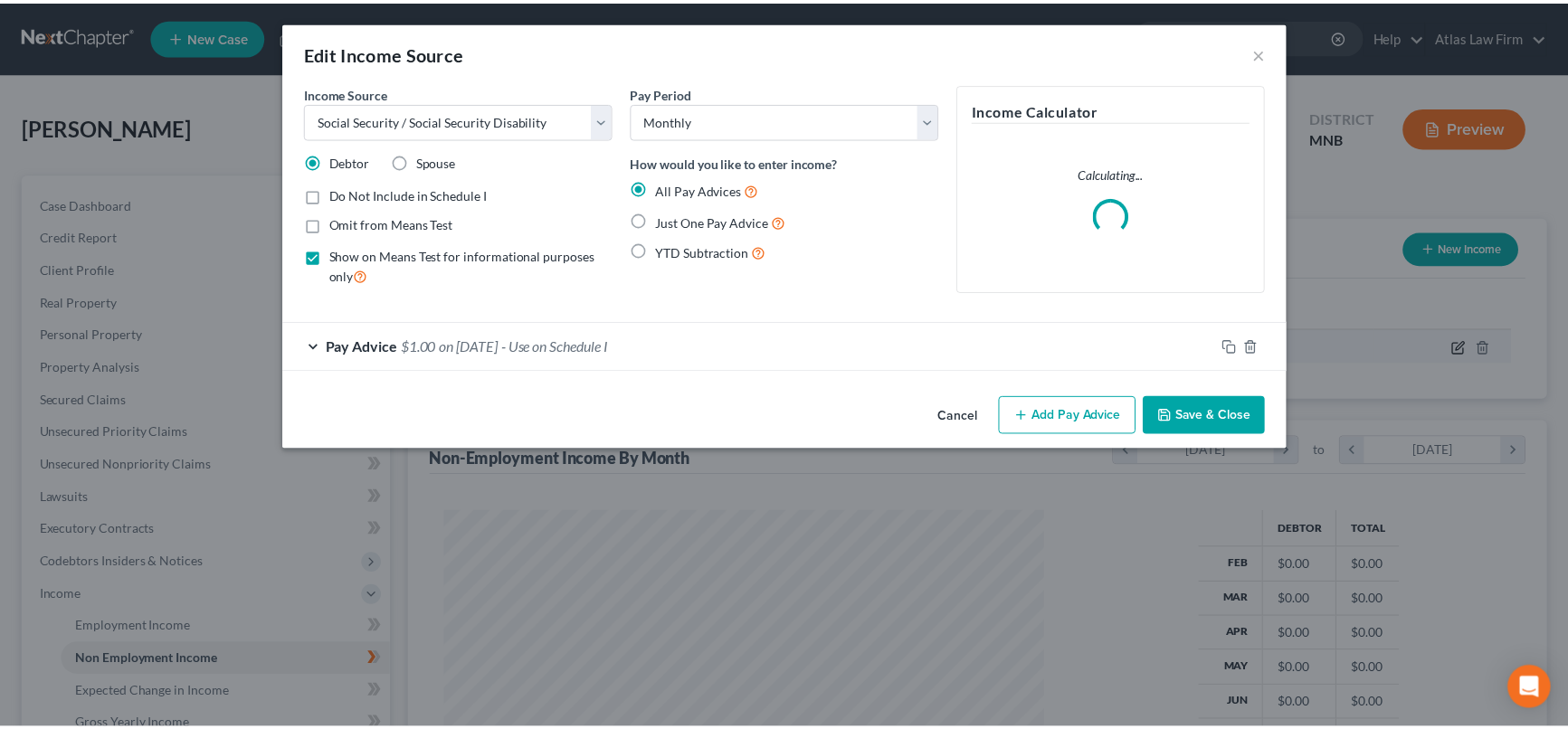
scroll to position [323, 648]
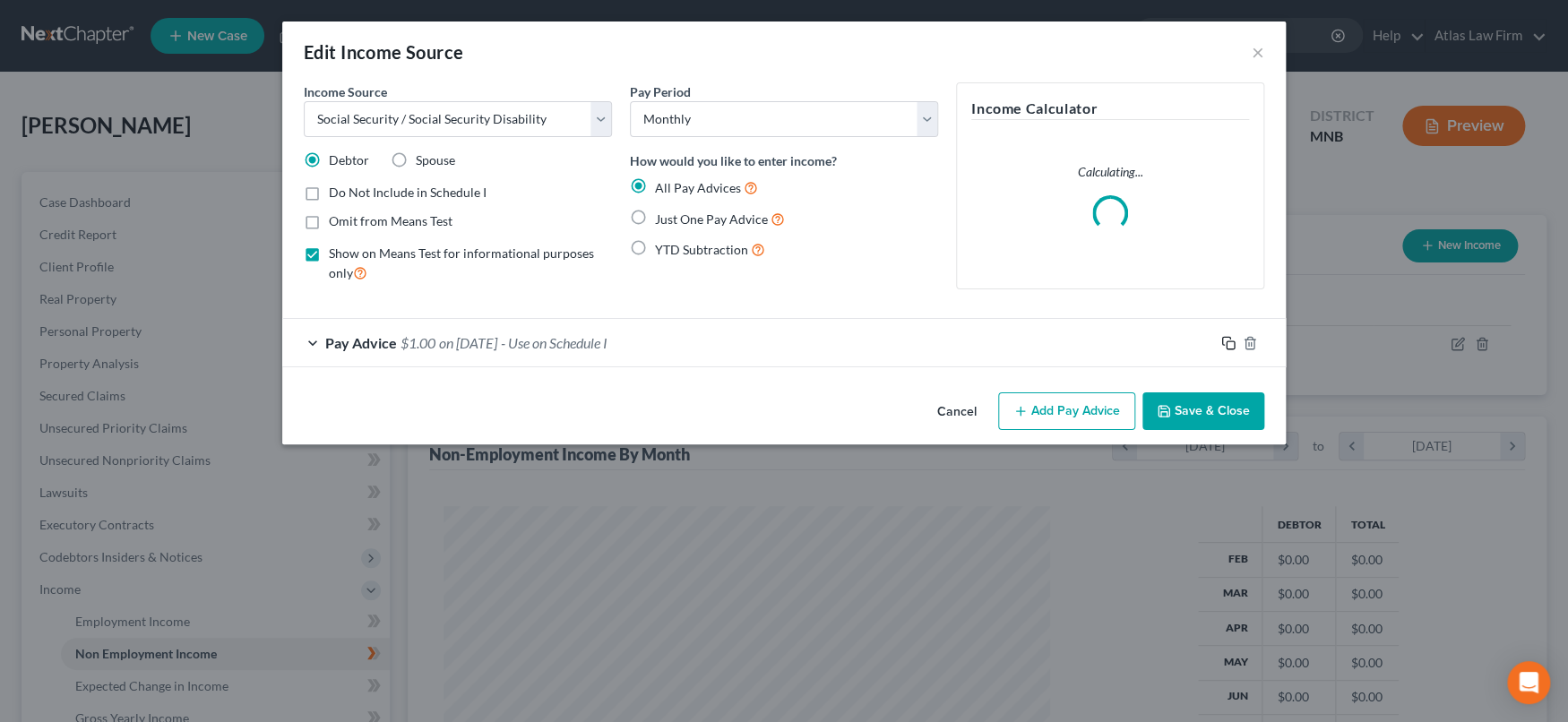
click at [1222, 338] on icon "button" at bounding box center [1227, 343] width 14 height 14
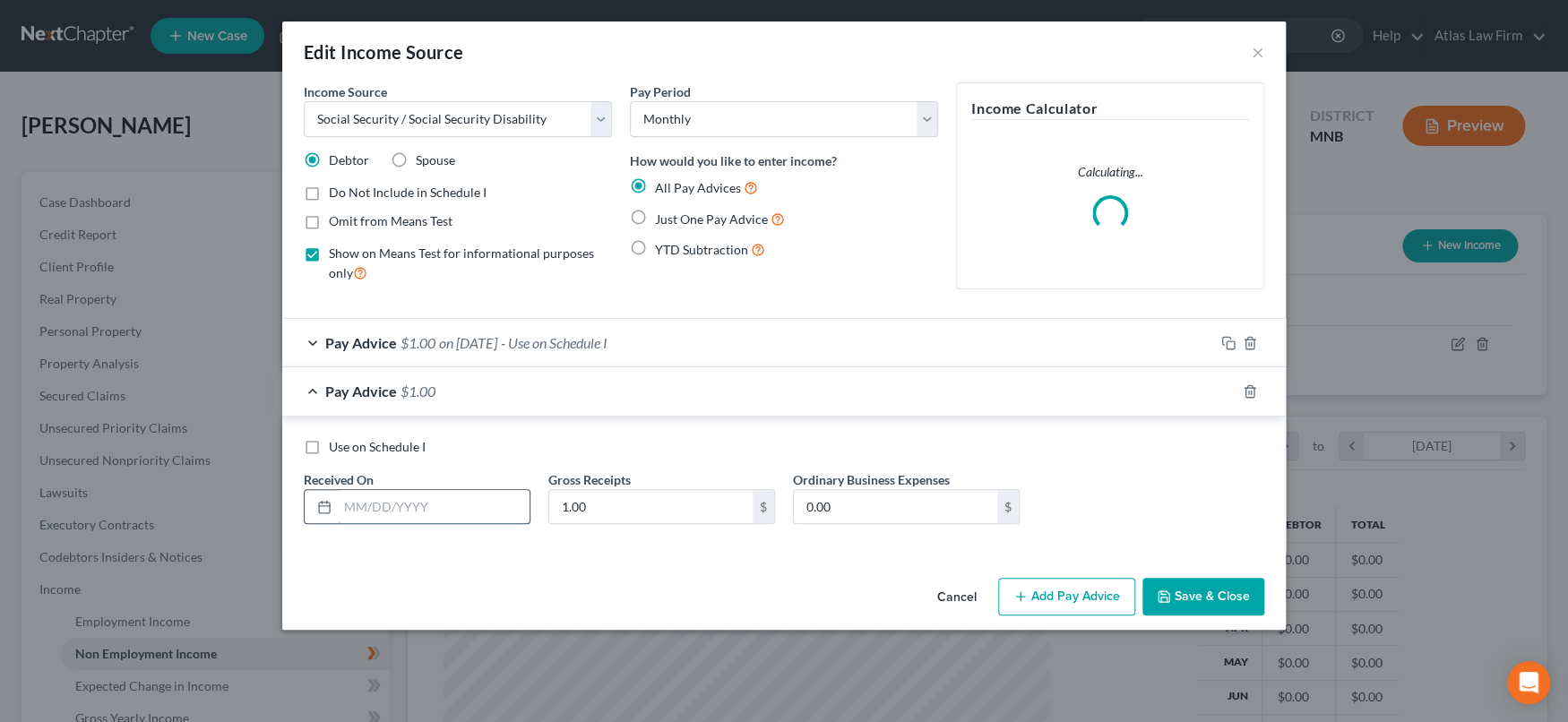
drag, startPoint x: 427, startPoint y: 507, endPoint x: 471, endPoint y: 500, distance: 44.6
click at [427, 507] on input "text" at bounding box center [433, 507] width 192 height 34
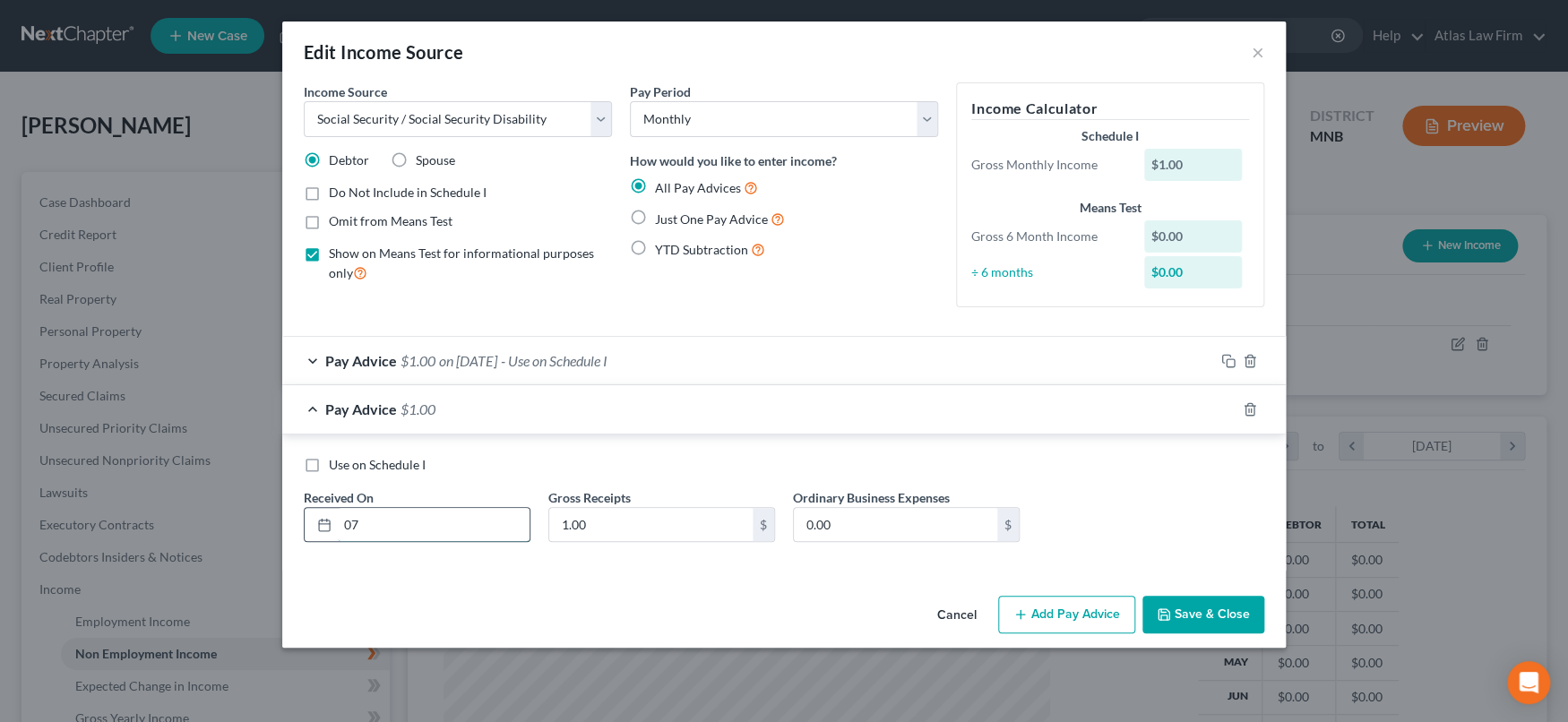
type input "[DATE]"
click at [1204, 616] on button "Save & Close" at bounding box center [1203, 614] width 122 height 37
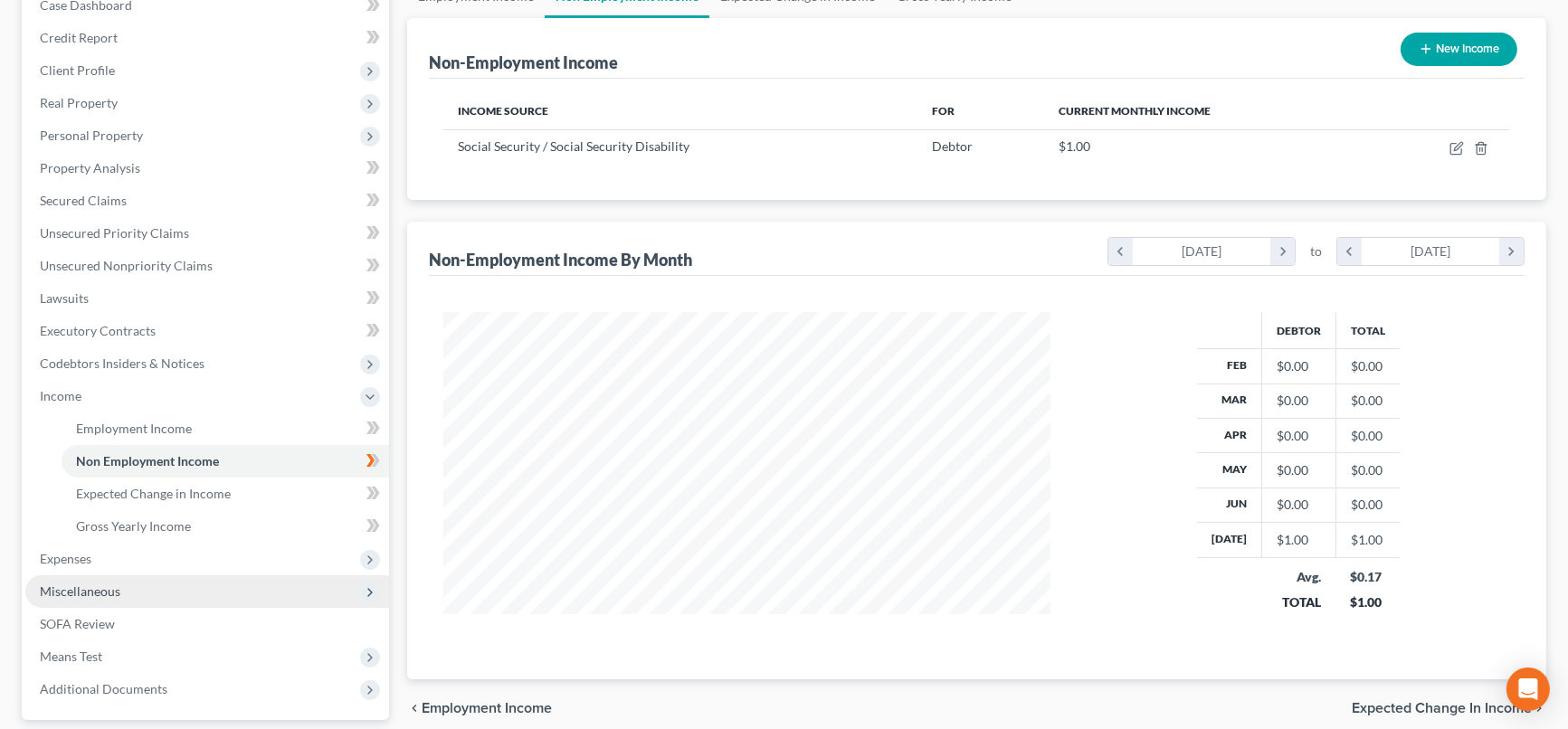
scroll to position [200, 0]
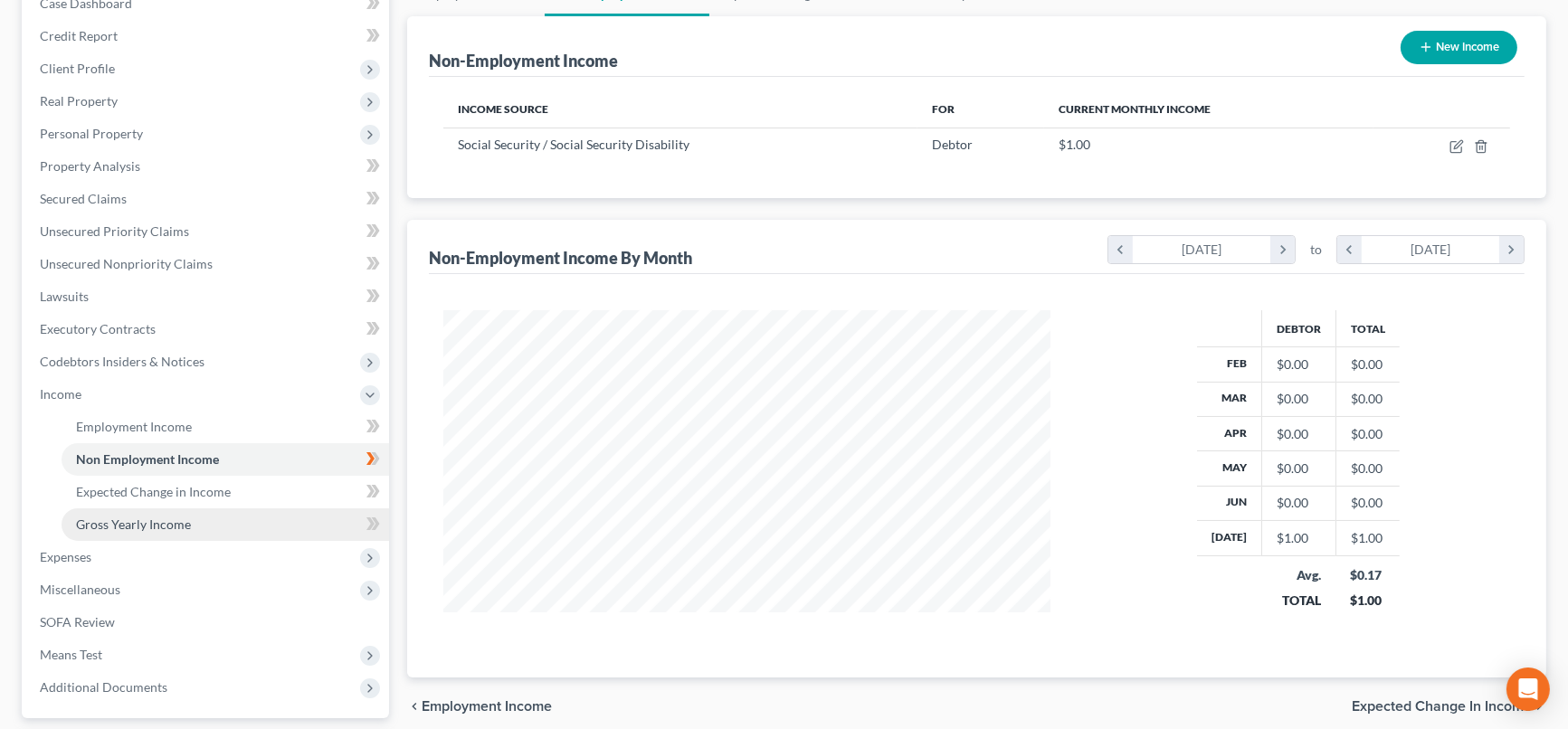
click at [272, 513] on link "Gross Yearly Income" at bounding box center [225, 524] width 328 height 33
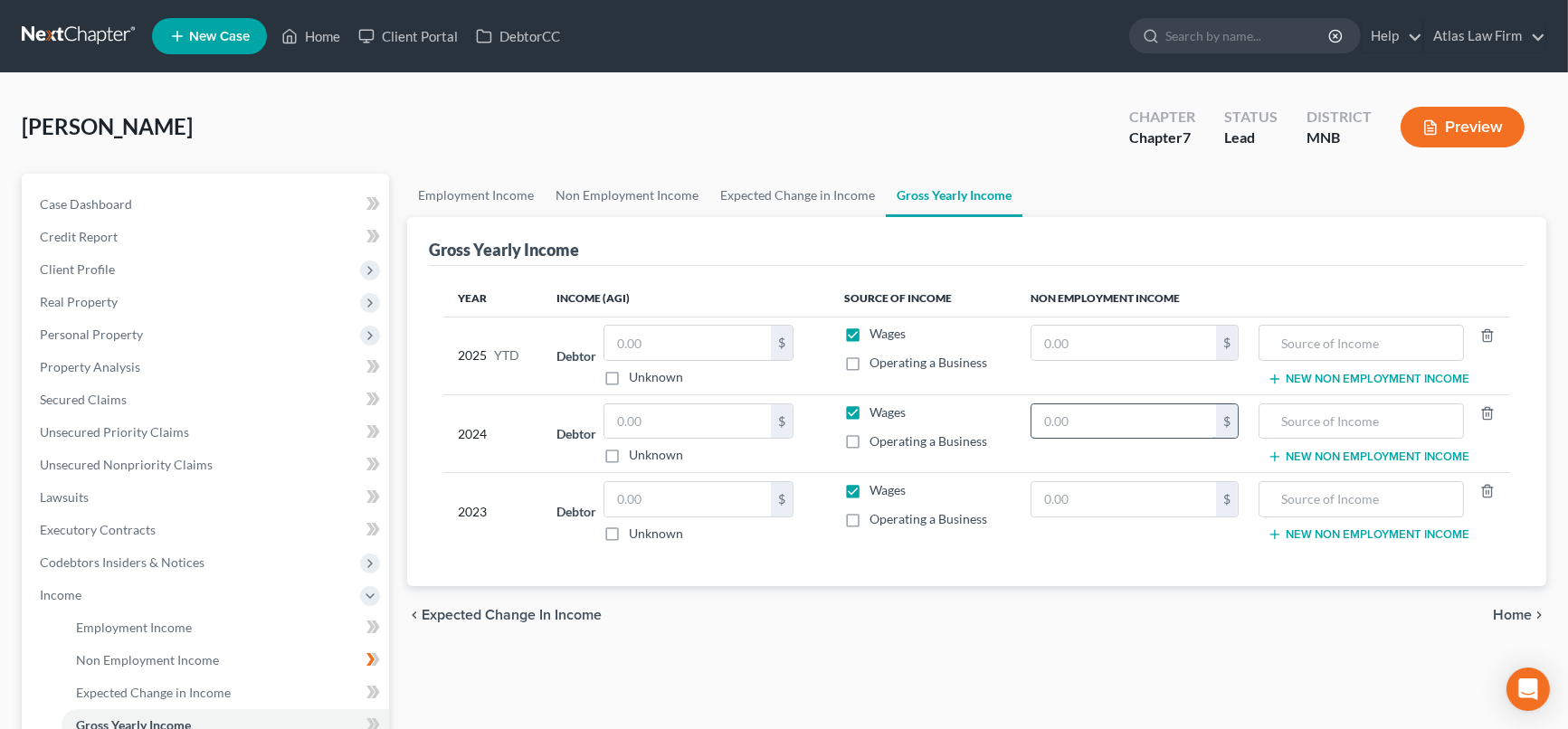
click at [1103, 412] on input "text" at bounding box center [1124, 421] width 184 height 35
type input "29,144"
click at [1341, 426] on input "text" at bounding box center [1361, 421] width 185 height 35
drag, startPoint x: 1389, startPoint y: 419, endPoint x: 1198, endPoint y: 419, distance: 191.0
click at [1198, 419] on tr "2024 Debtor $ Unknown Balance Undetermined $ Unknown Wages Operating a Business…" at bounding box center [977, 433] width 1067 height 78
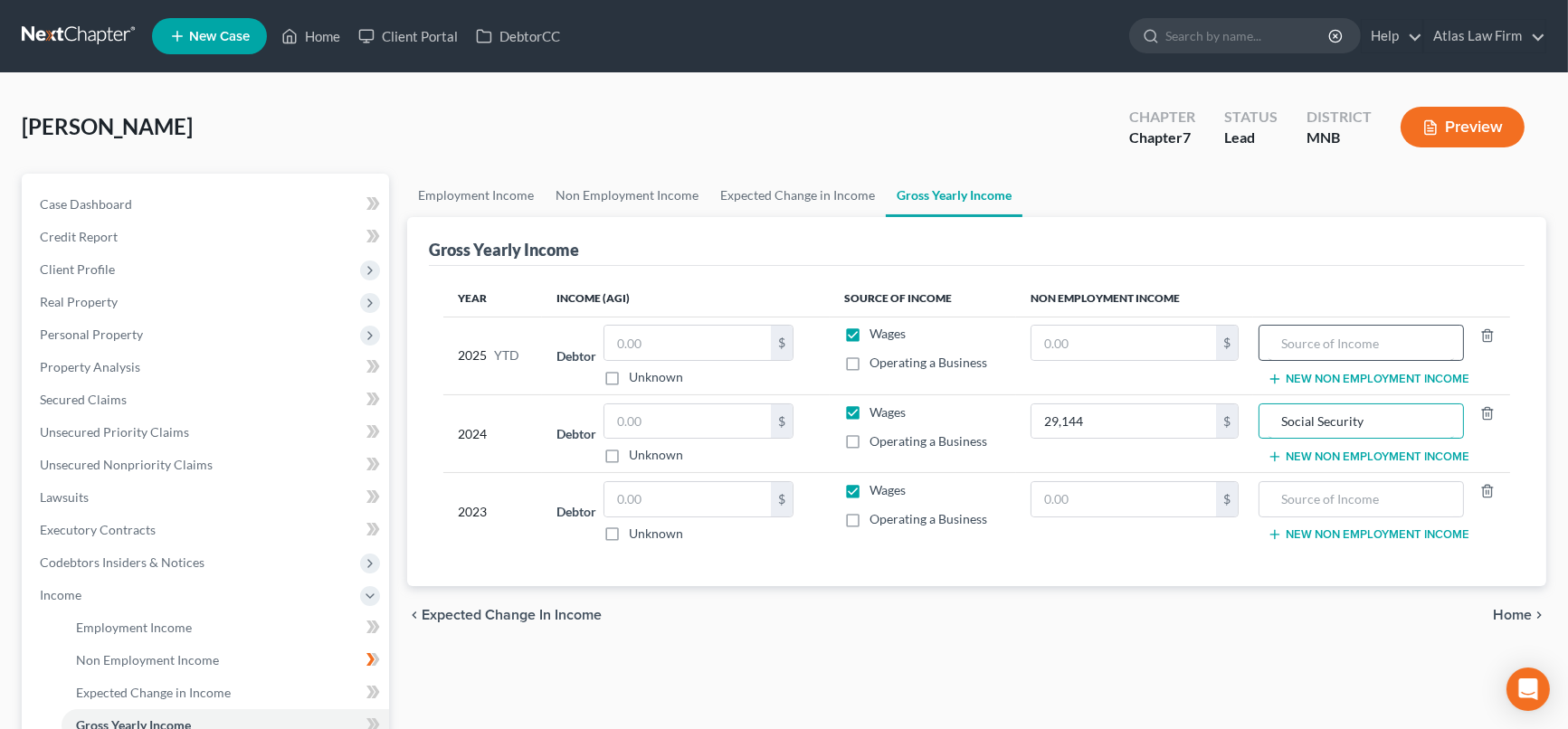
type input "Social Security"
click at [1418, 336] on input "text" at bounding box center [1361, 342] width 185 height 35
paste input "Social Security"
type input "Social Security"
click at [1325, 501] on input "text" at bounding box center [1361, 499] width 185 height 35
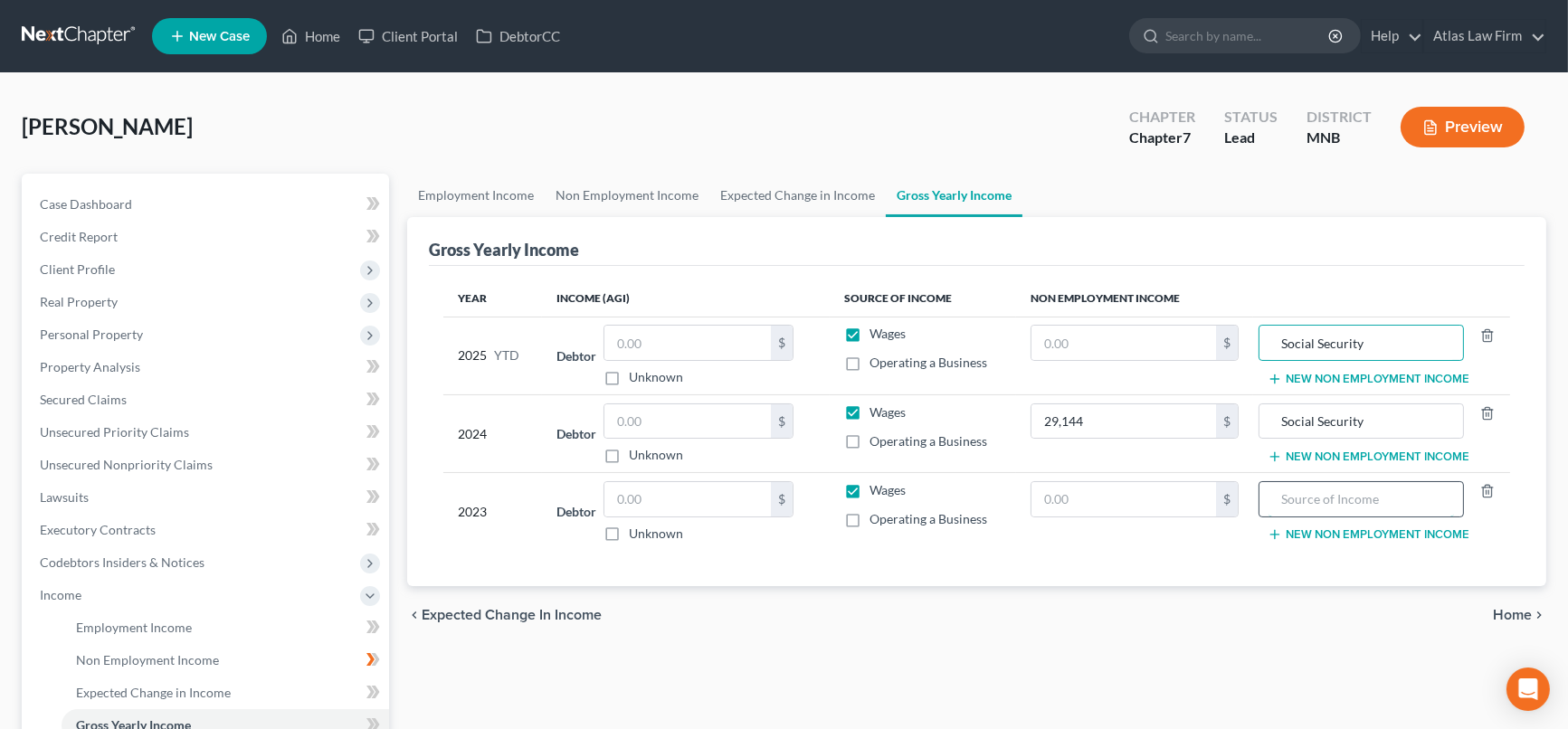
paste input "Social Security"
type input "Social Security"
click at [1178, 504] on input "text" at bounding box center [1124, 499] width 184 height 35
click at [1390, 415] on input "Social Security" at bounding box center [1361, 421] width 185 height 35
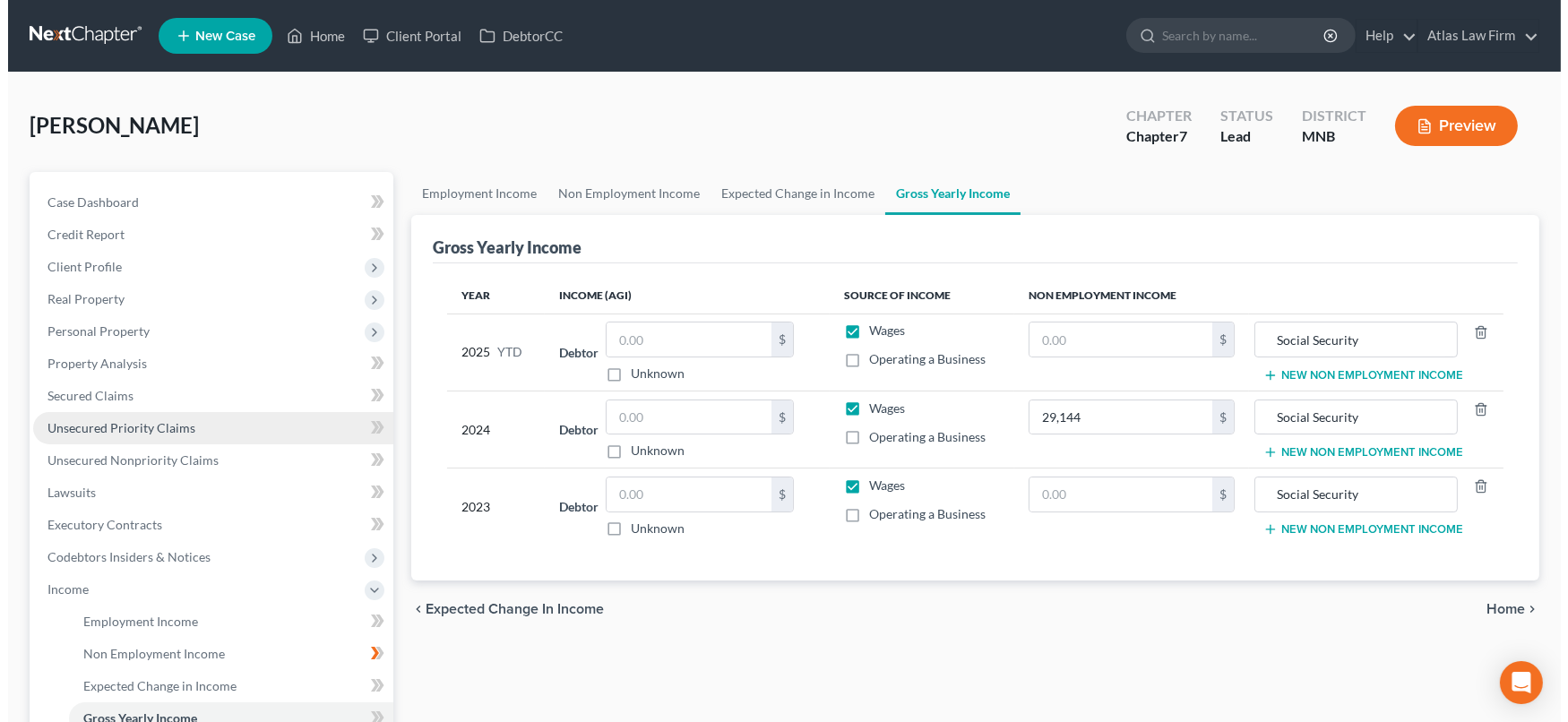
scroll to position [357, 0]
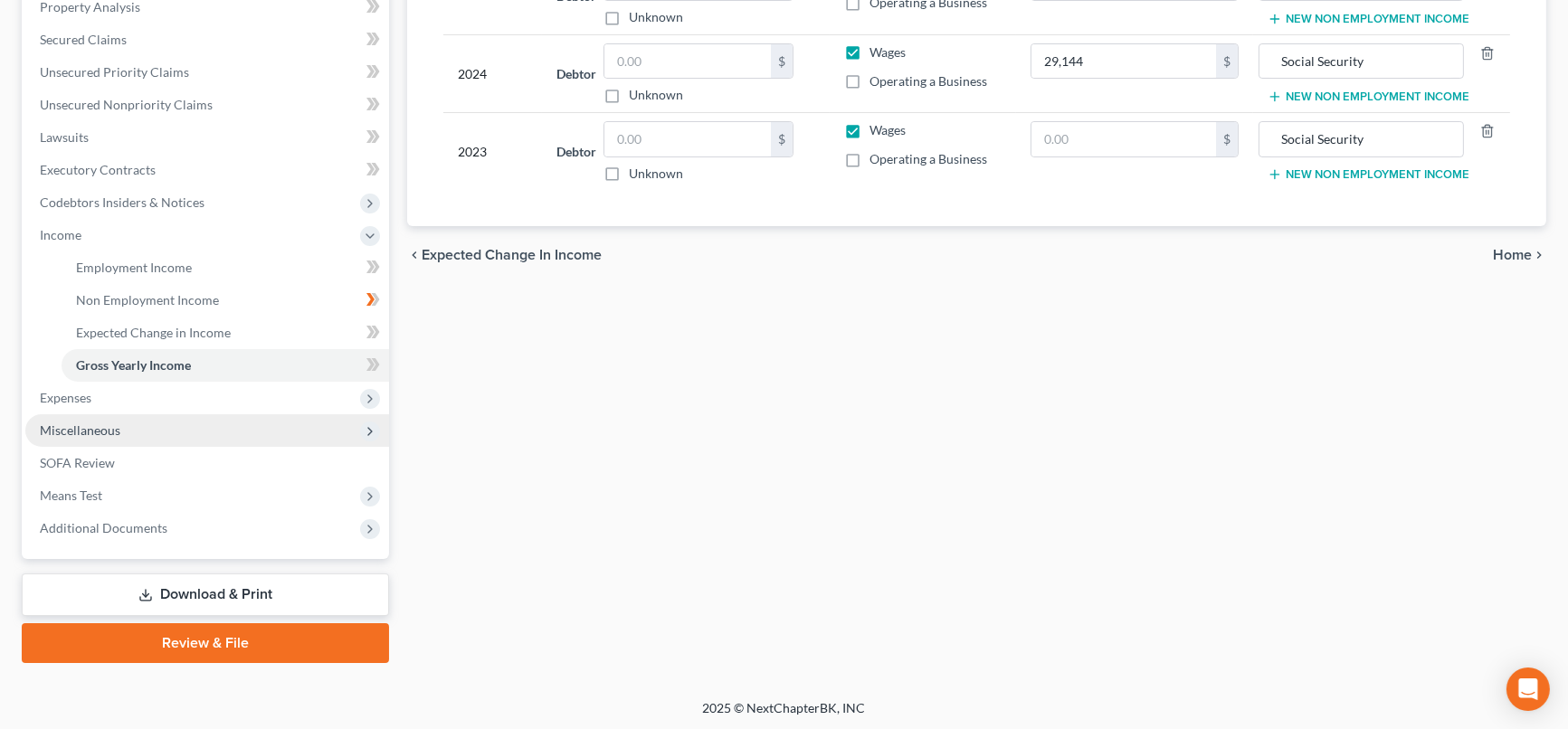
click at [126, 425] on span "Miscellaneous" at bounding box center [207, 430] width 364 height 33
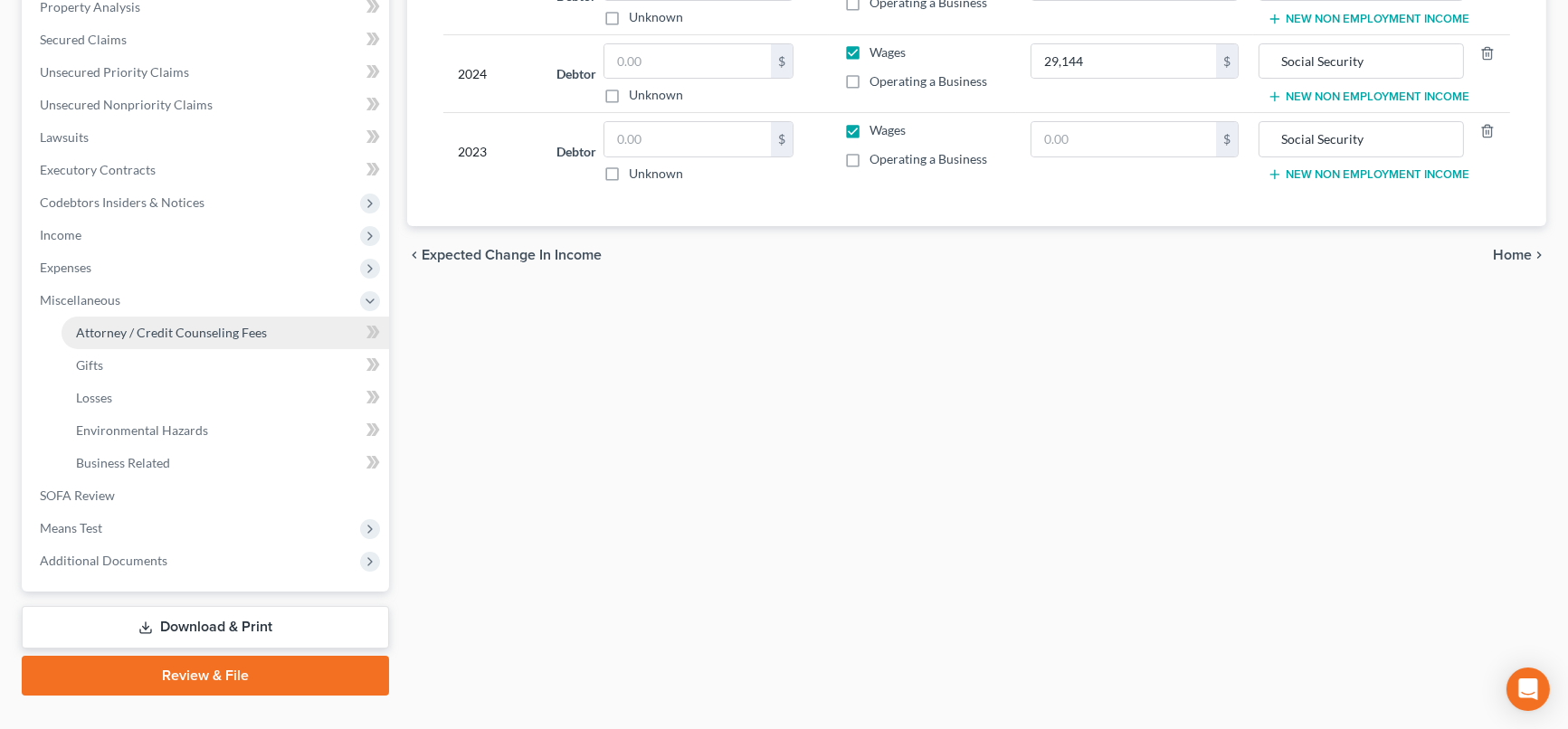
click at [253, 339] on link "Attorney / Credit Counseling Fees" at bounding box center [225, 333] width 328 height 33
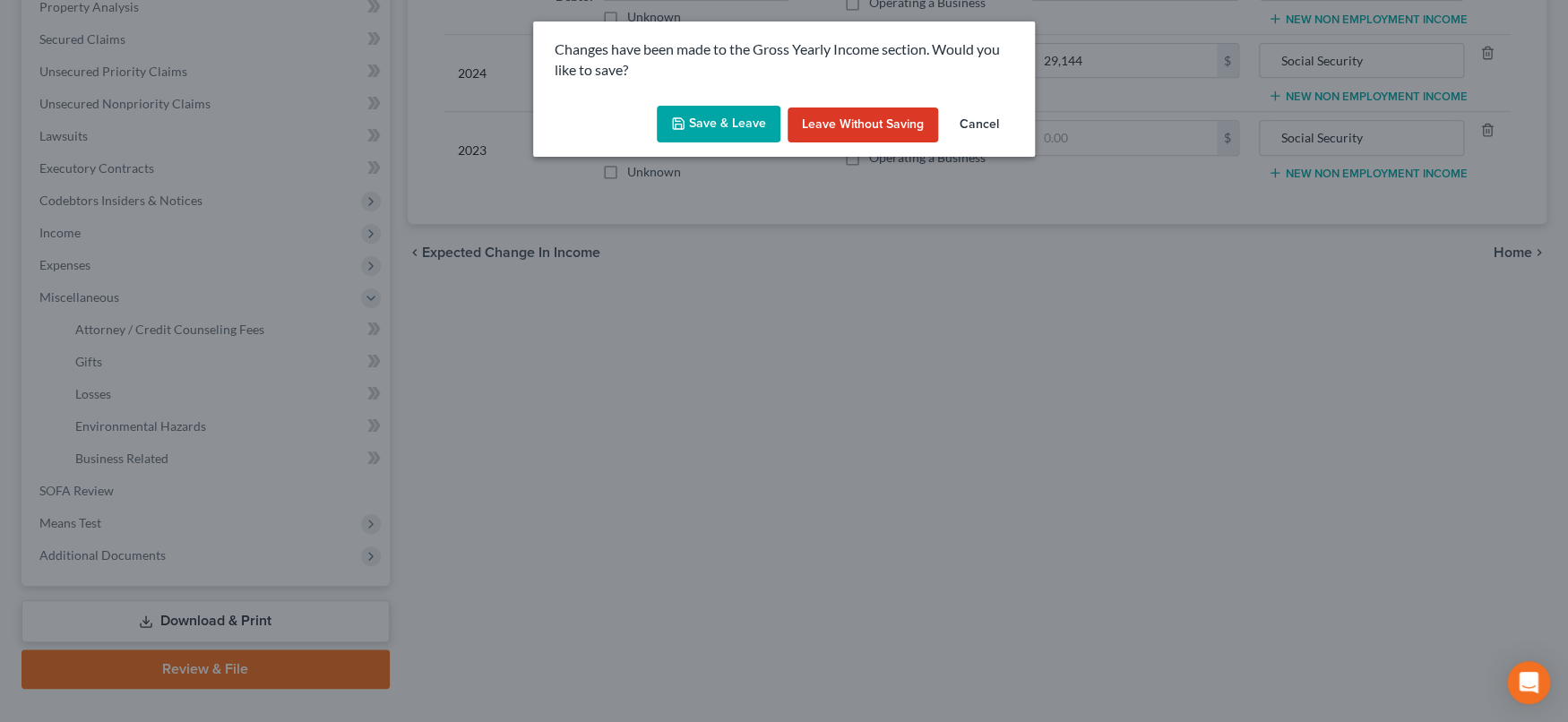
click at [729, 110] on button "Save & Leave" at bounding box center [718, 124] width 124 height 37
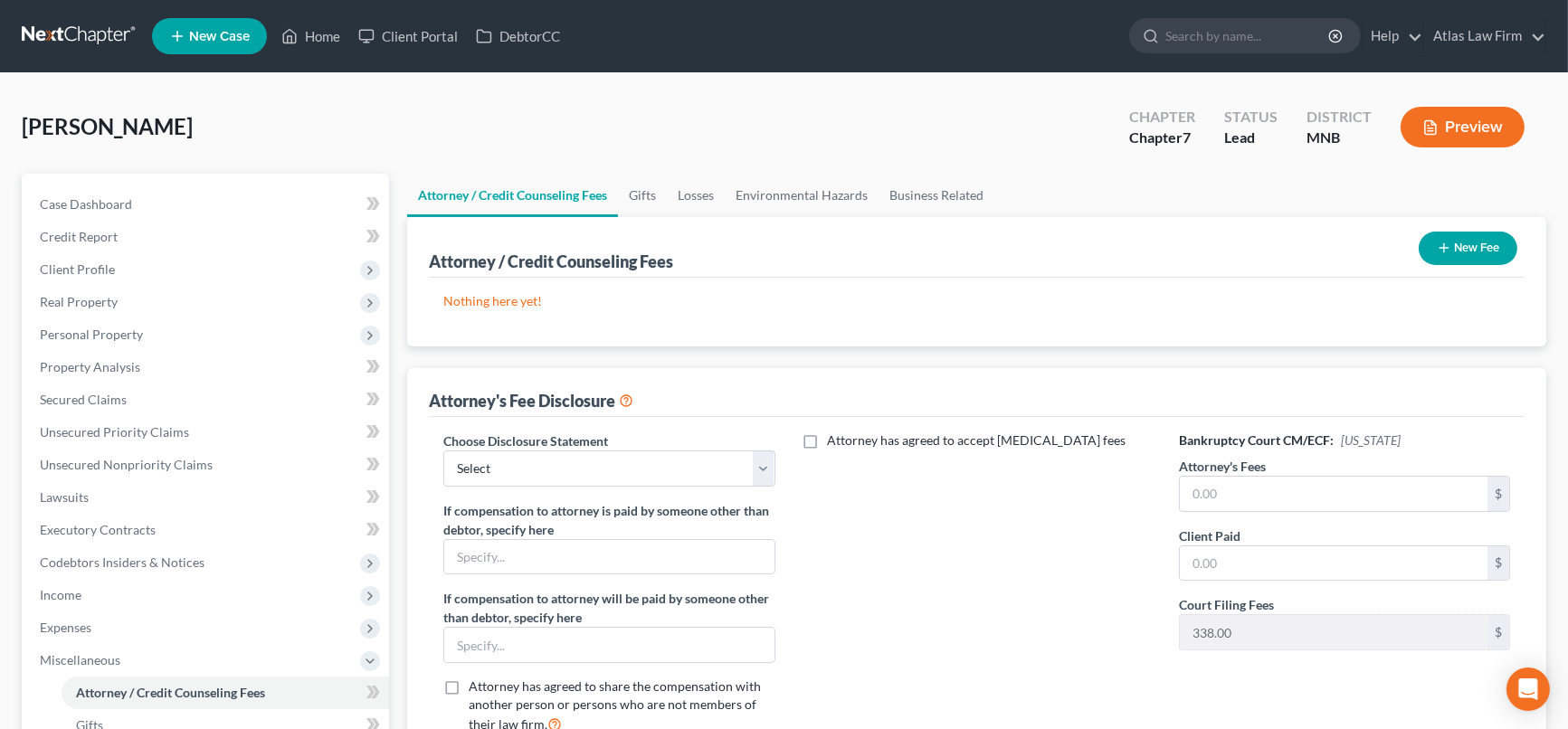
scroll to position [200, 0]
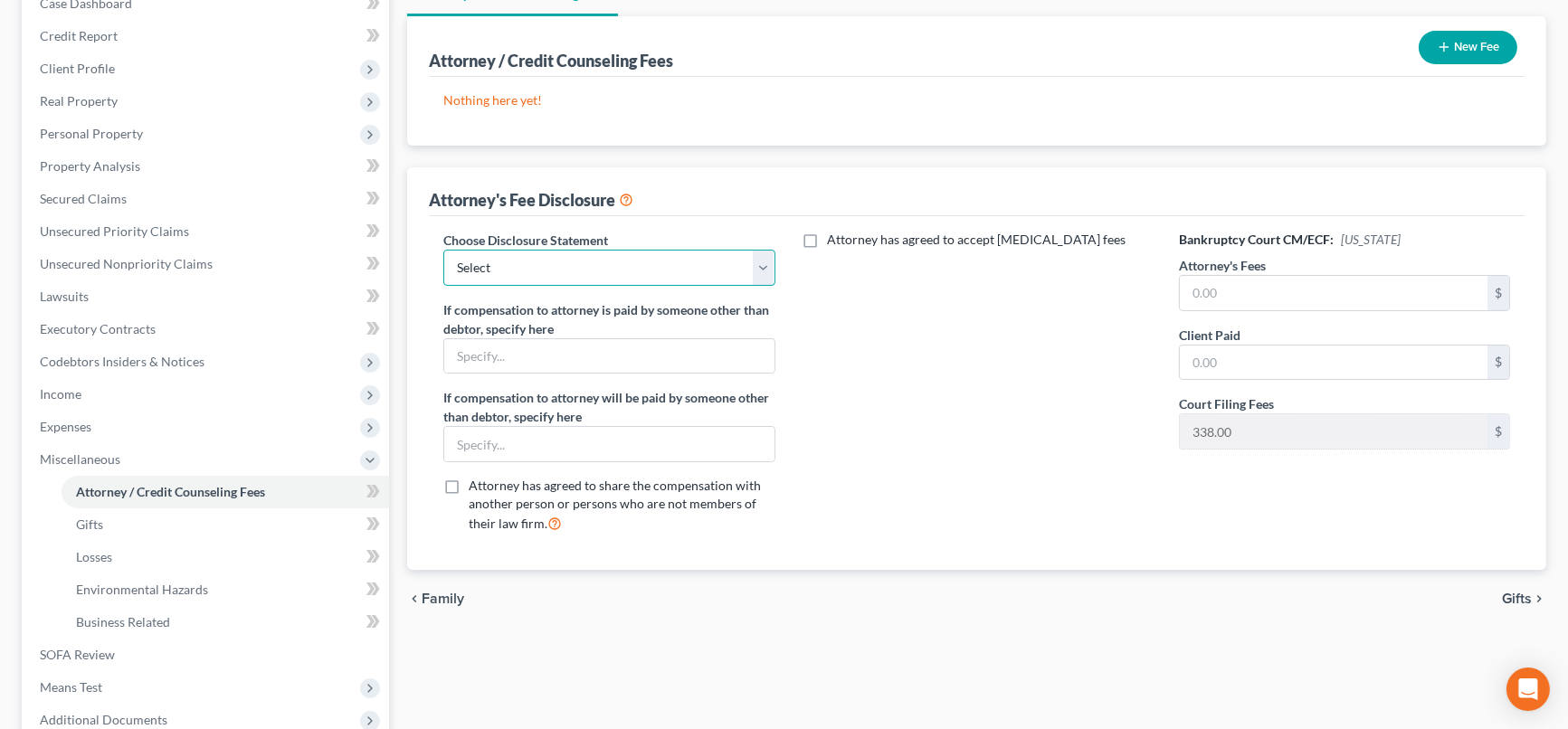
click at [775, 262] on select "Select Atlas Law Firm" at bounding box center [609, 267] width 331 height 36
select select "0"
click at [443, 249] on select "Select Atlas Law Firm" at bounding box center [609, 267] width 331 height 36
click at [713, 347] on input "text" at bounding box center [609, 357] width 329 height 35
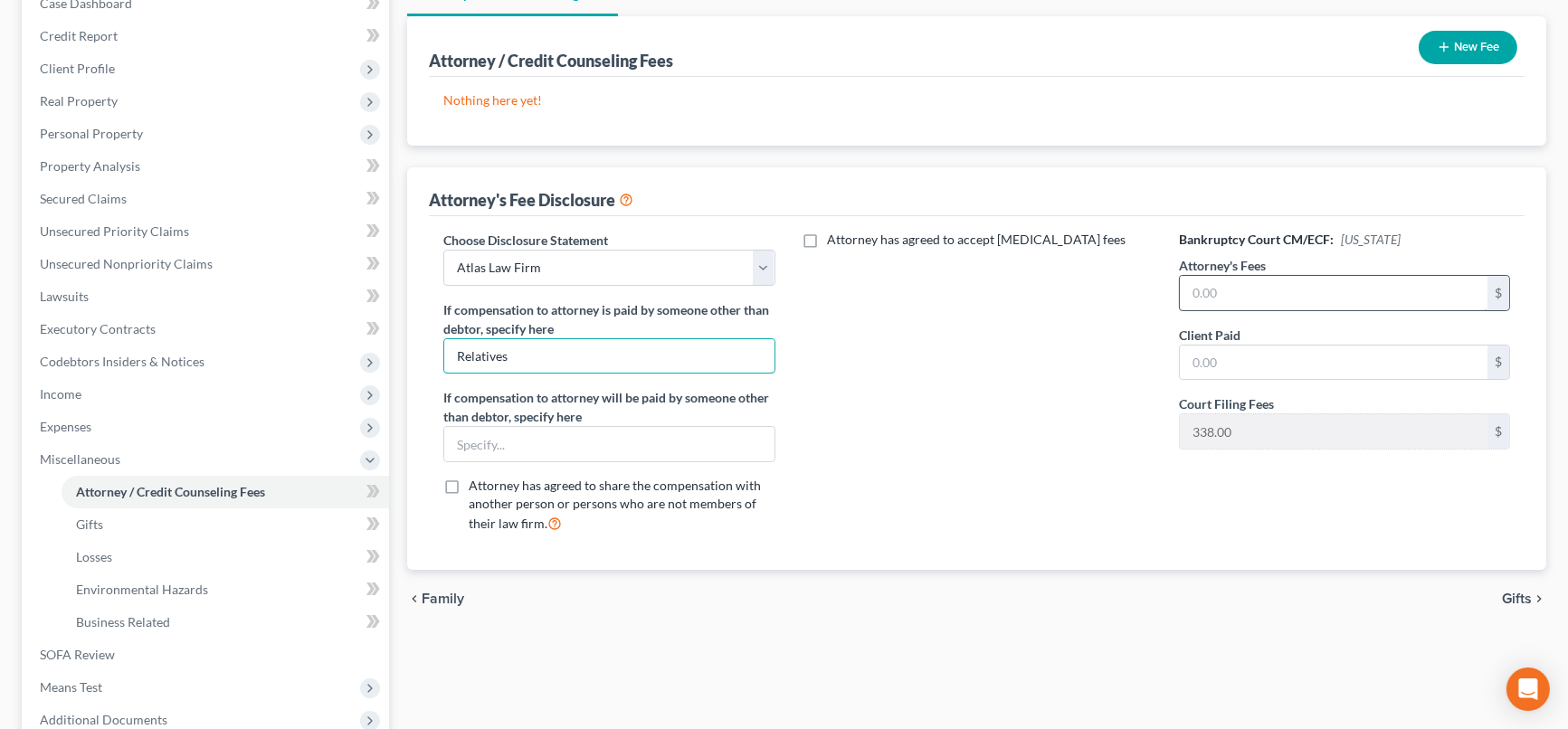
type input "Relatives"
click at [1272, 291] on input "text" at bounding box center [1334, 293] width 308 height 35
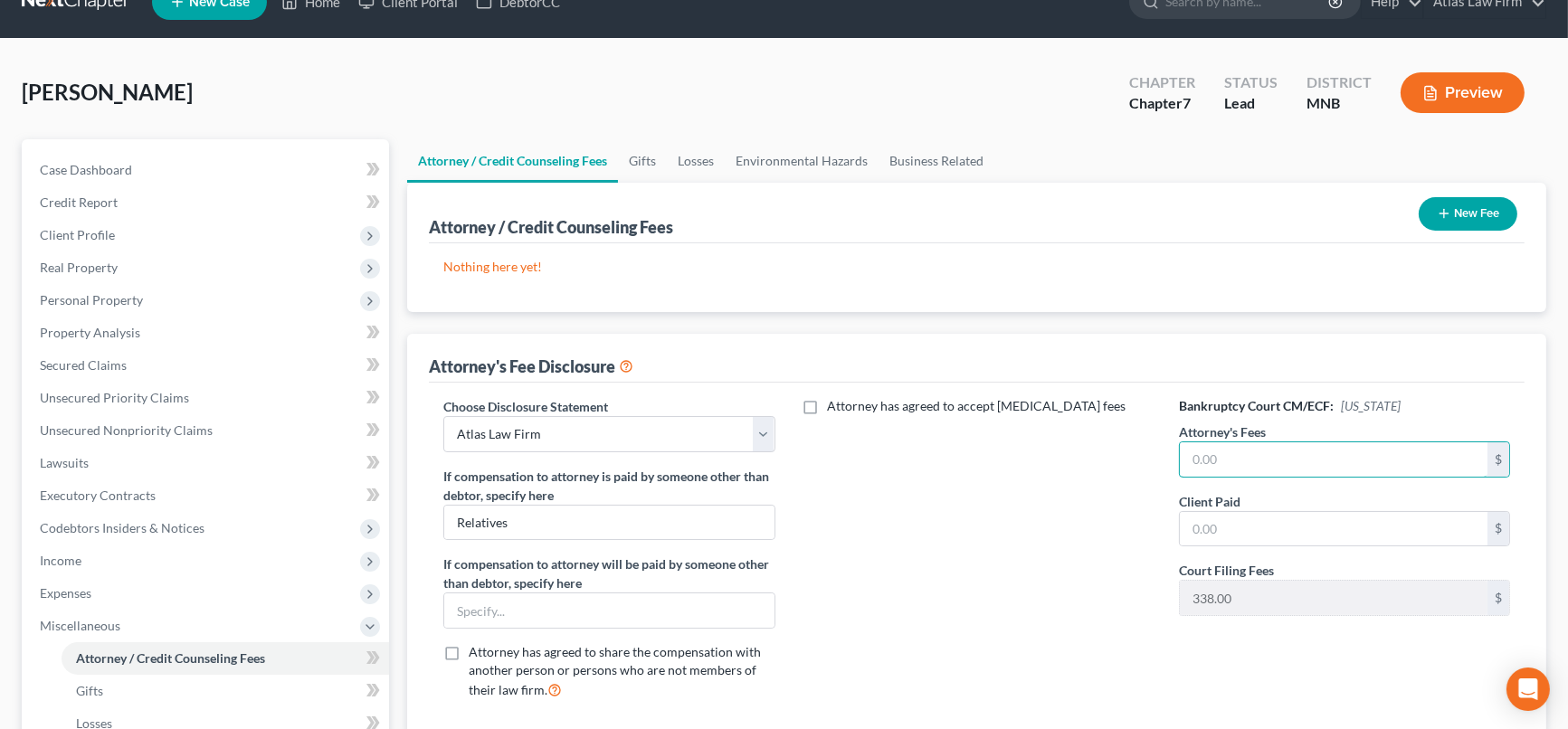
scroll to position [0, 0]
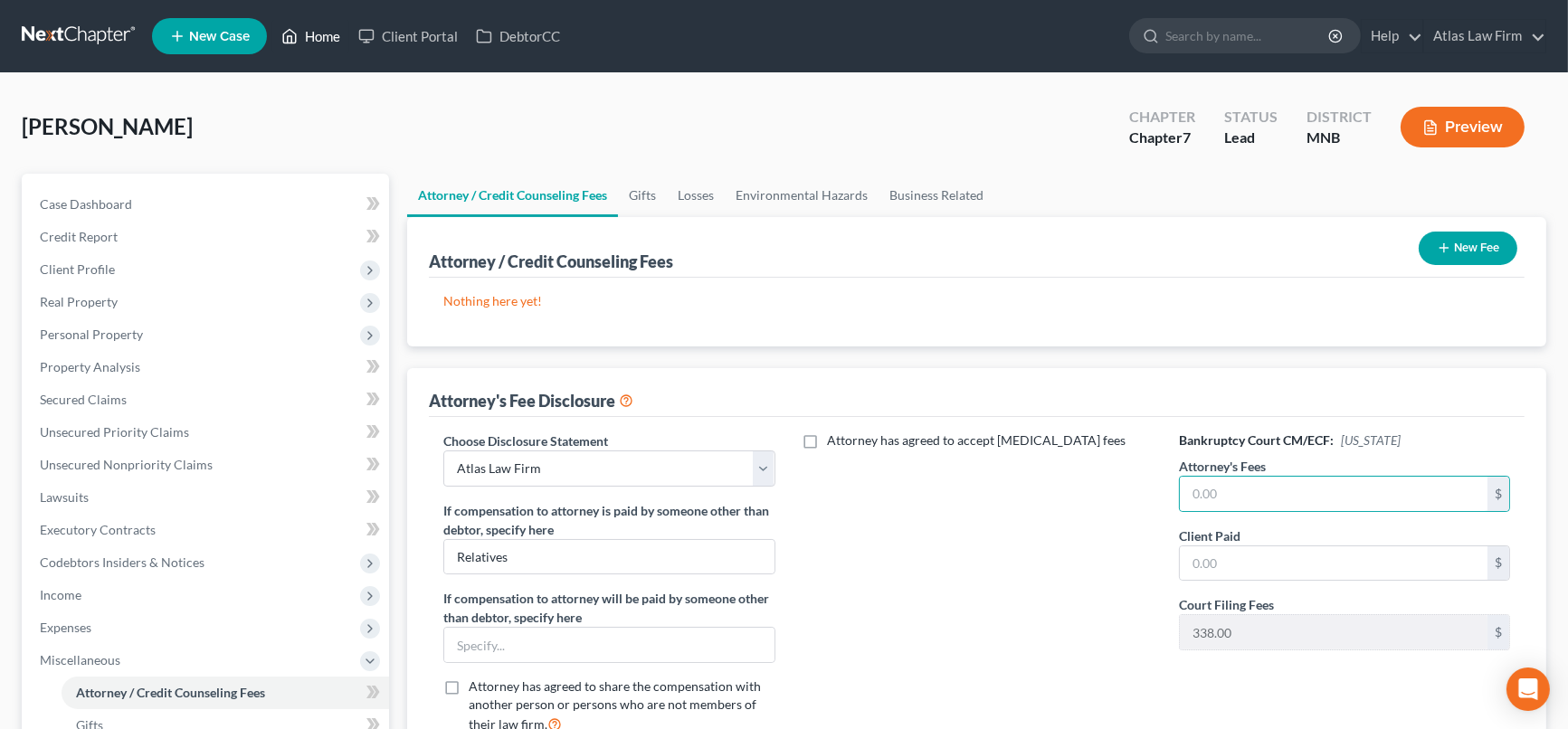
click at [306, 43] on link "Home" at bounding box center [311, 36] width 77 height 33
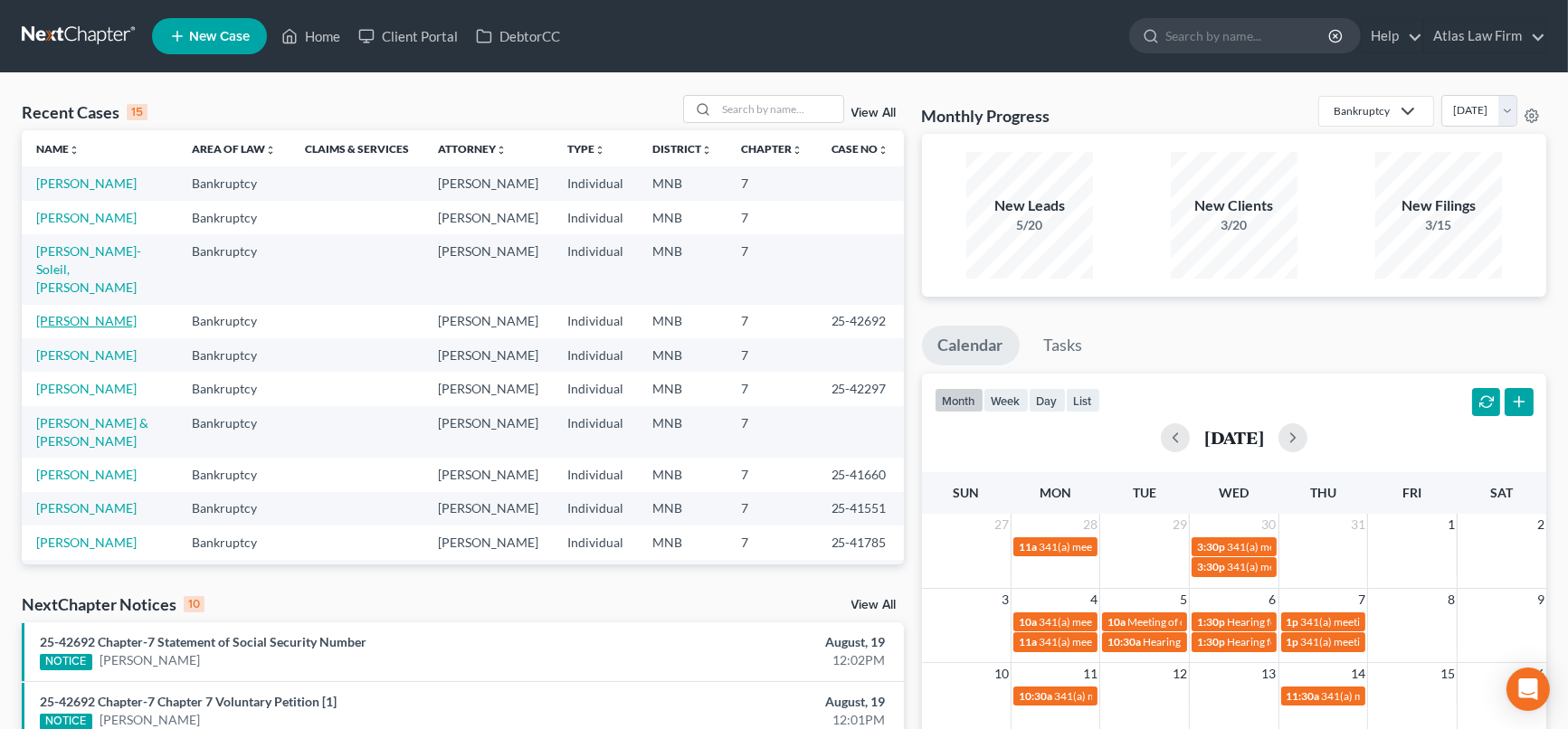
click at [102, 328] on link "[PERSON_NAME]" at bounding box center [86, 321] width 101 height 15
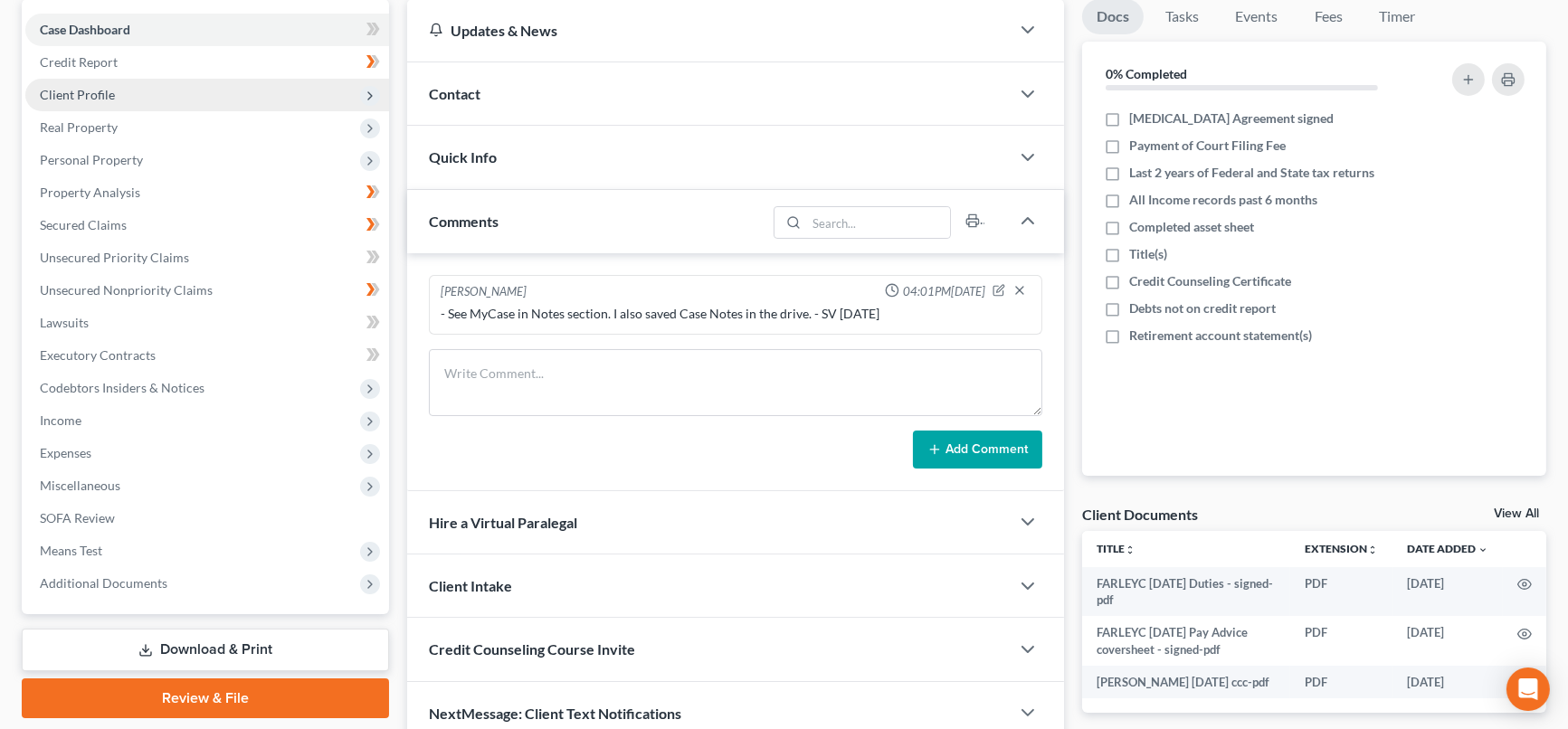
scroll to position [257, 0]
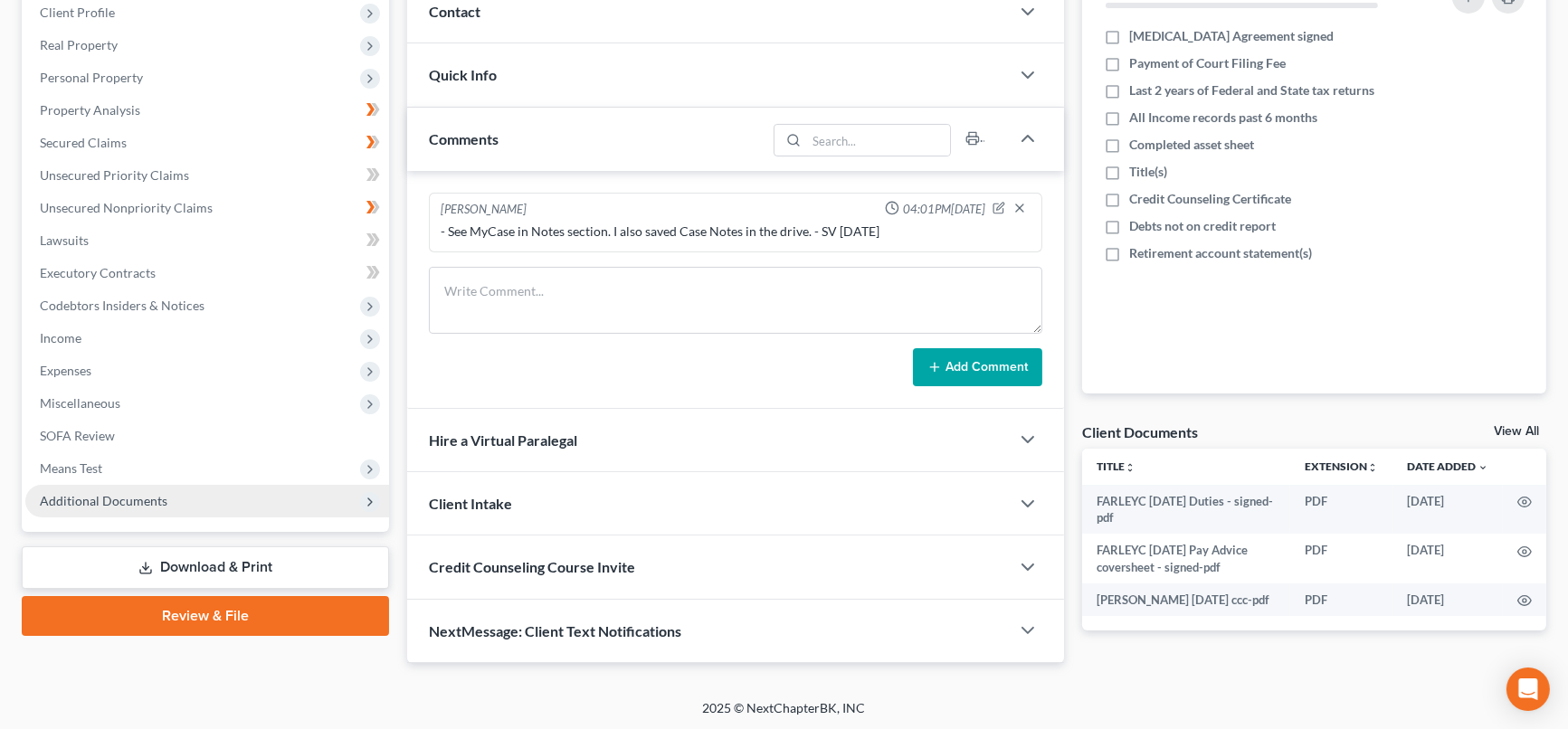
click at [120, 501] on span "Additional Documents" at bounding box center [104, 500] width 128 height 15
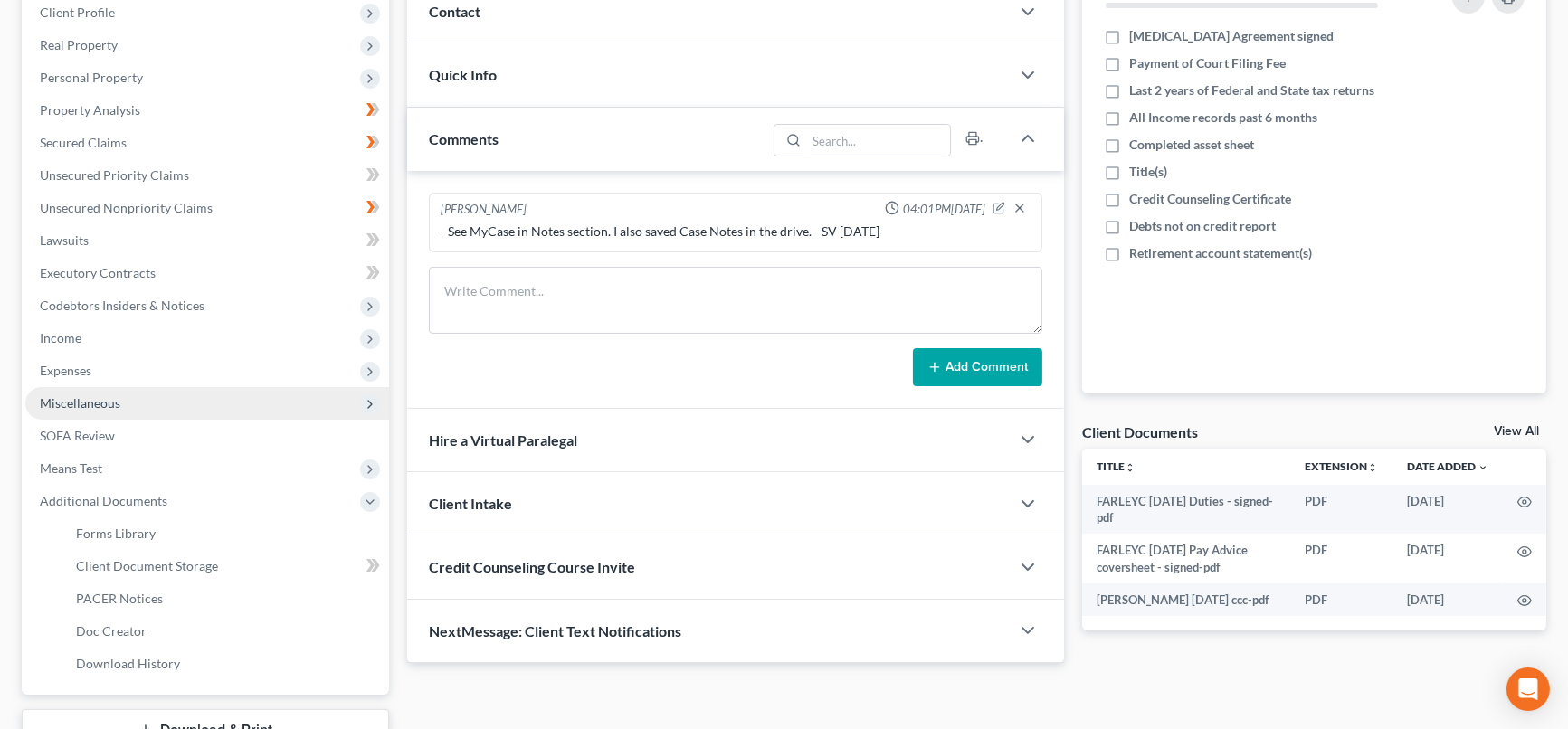
click at [72, 405] on span "Miscellaneous" at bounding box center [80, 403] width 81 height 15
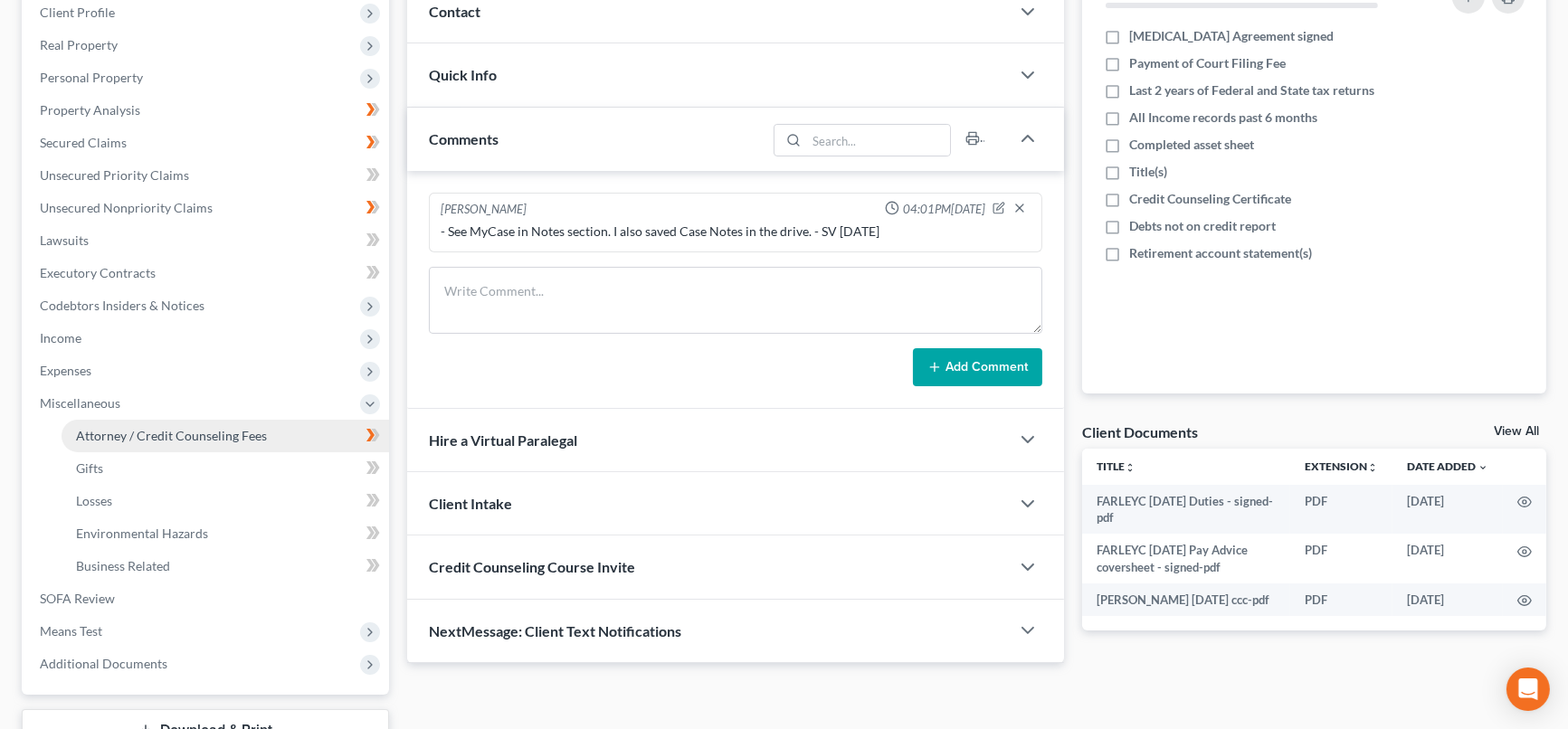
click at [162, 434] on span "Attorney / Credit Counseling Fees" at bounding box center [171, 436] width 191 height 15
select select "0"
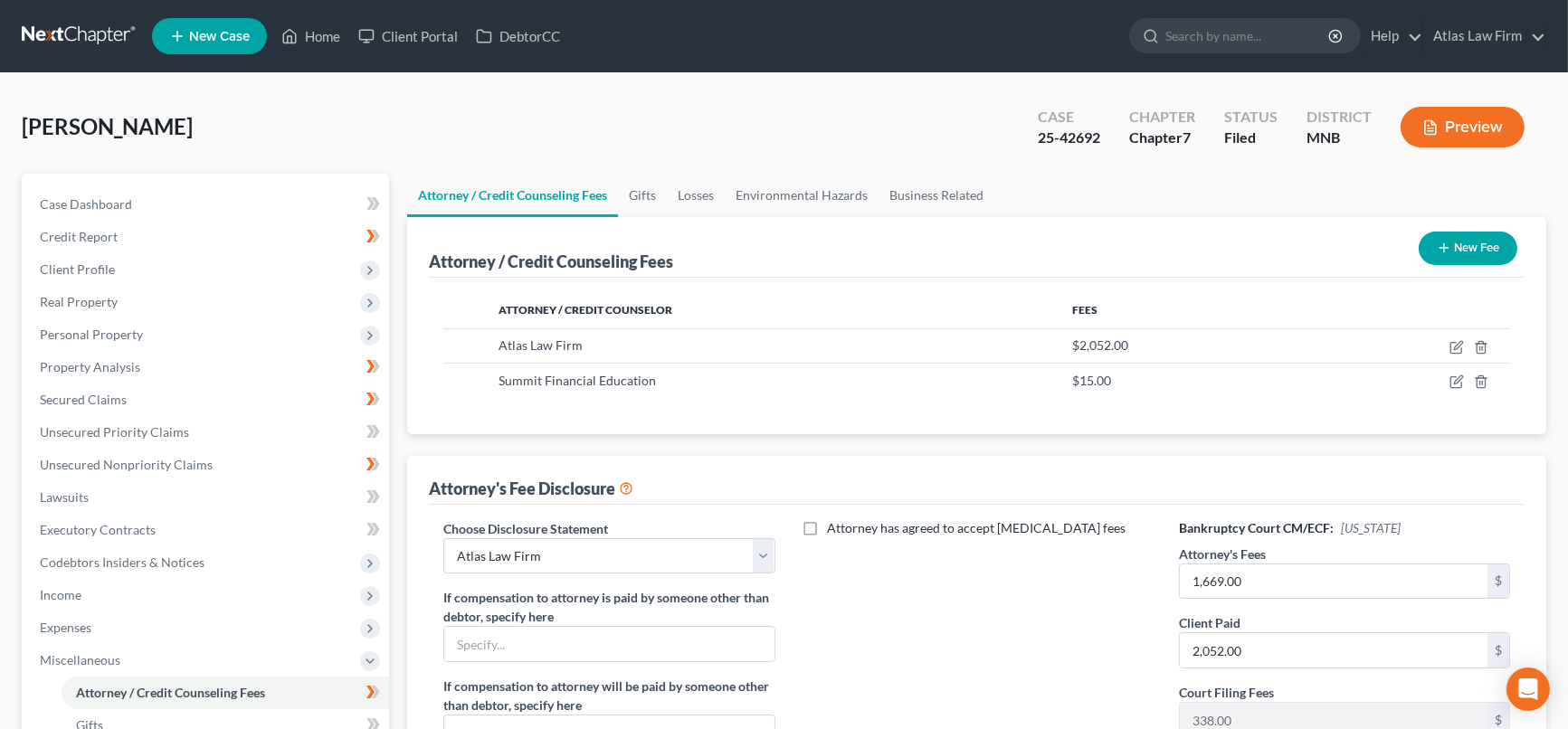
click at [1467, 129] on button "Preview" at bounding box center [1463, 126] width 124 height 40
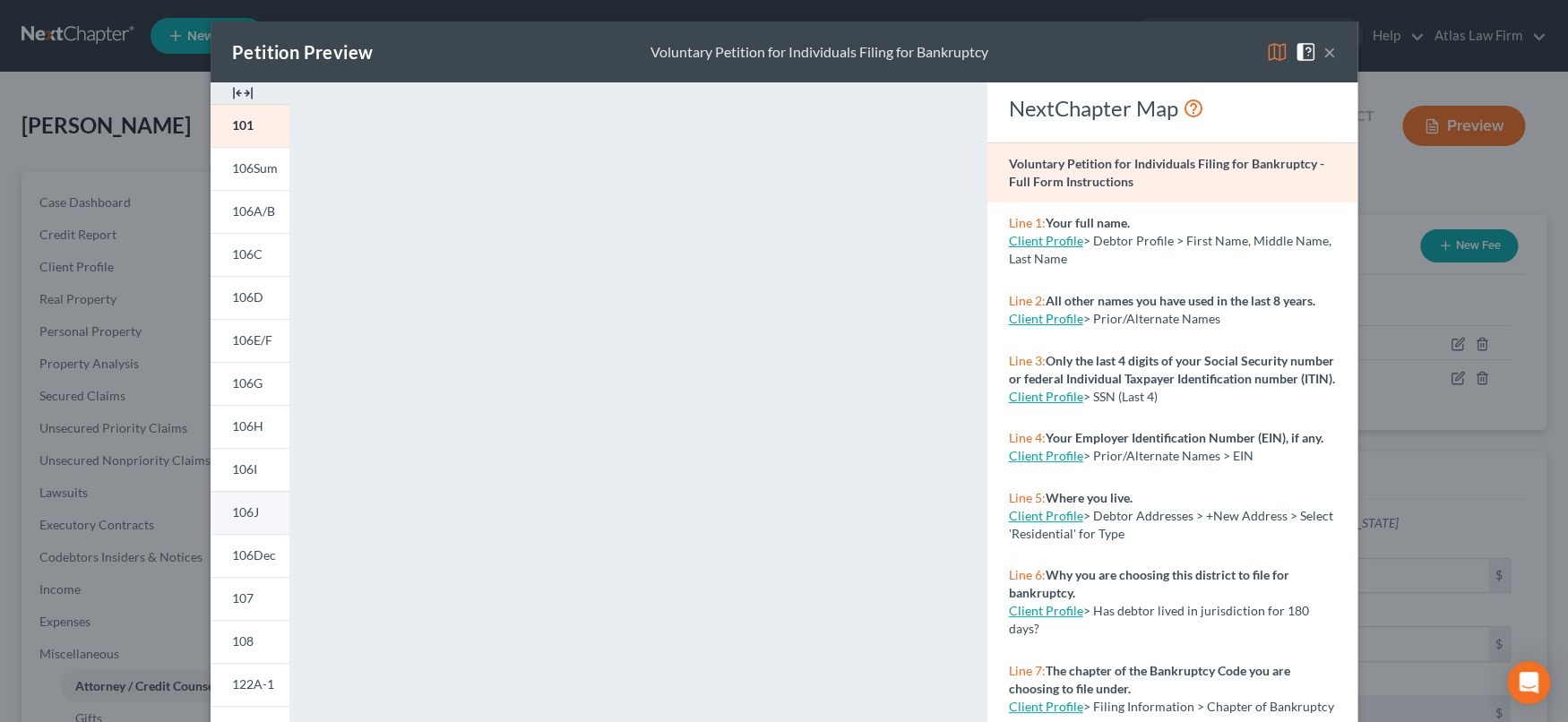
scroll to position [289, 0]
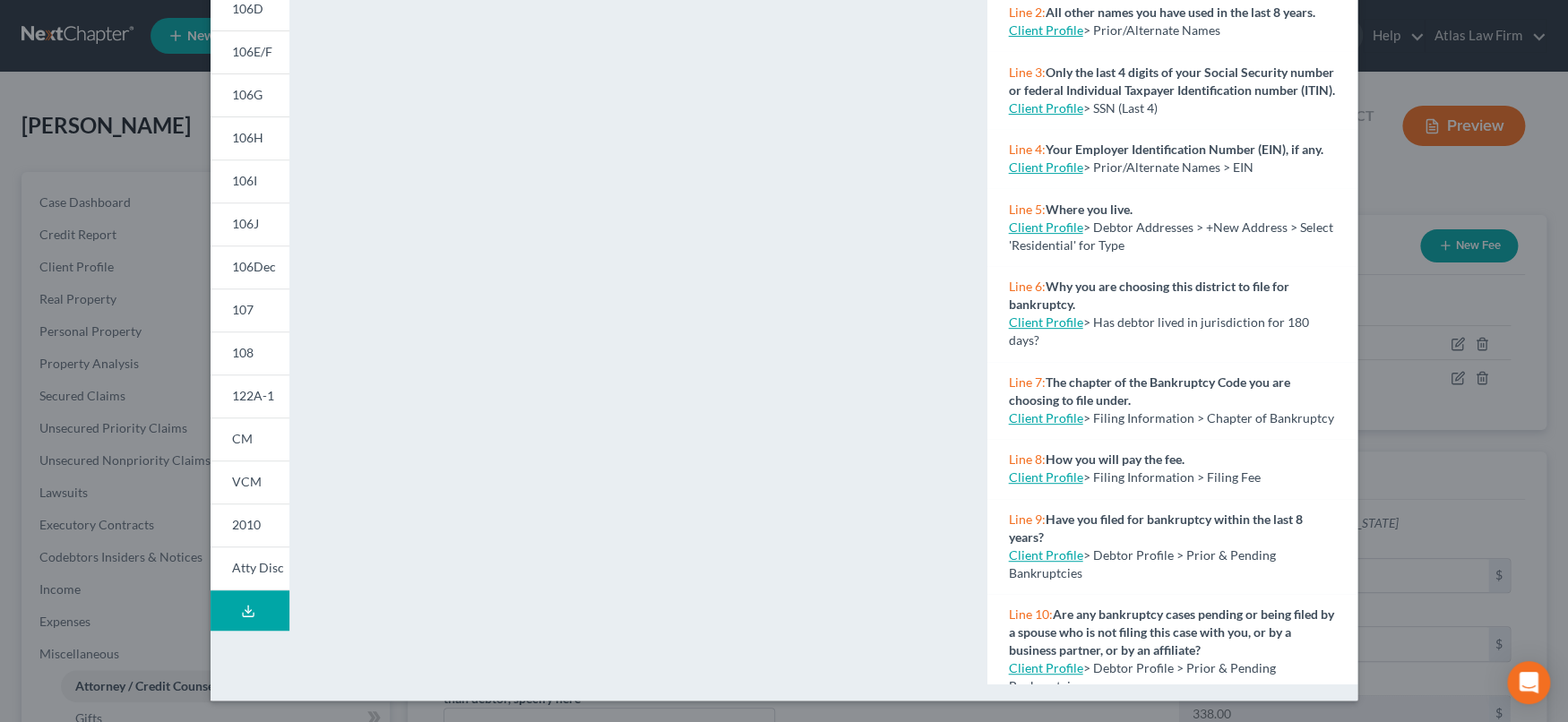
drag, startPoint x: 242, startPoint y: 577, endPoint x: 721, endPoint y: 507, distance: 484.1
click at [242, 577] on link "Atty Disc" at bounding box center [250, 567] width 79 height 44
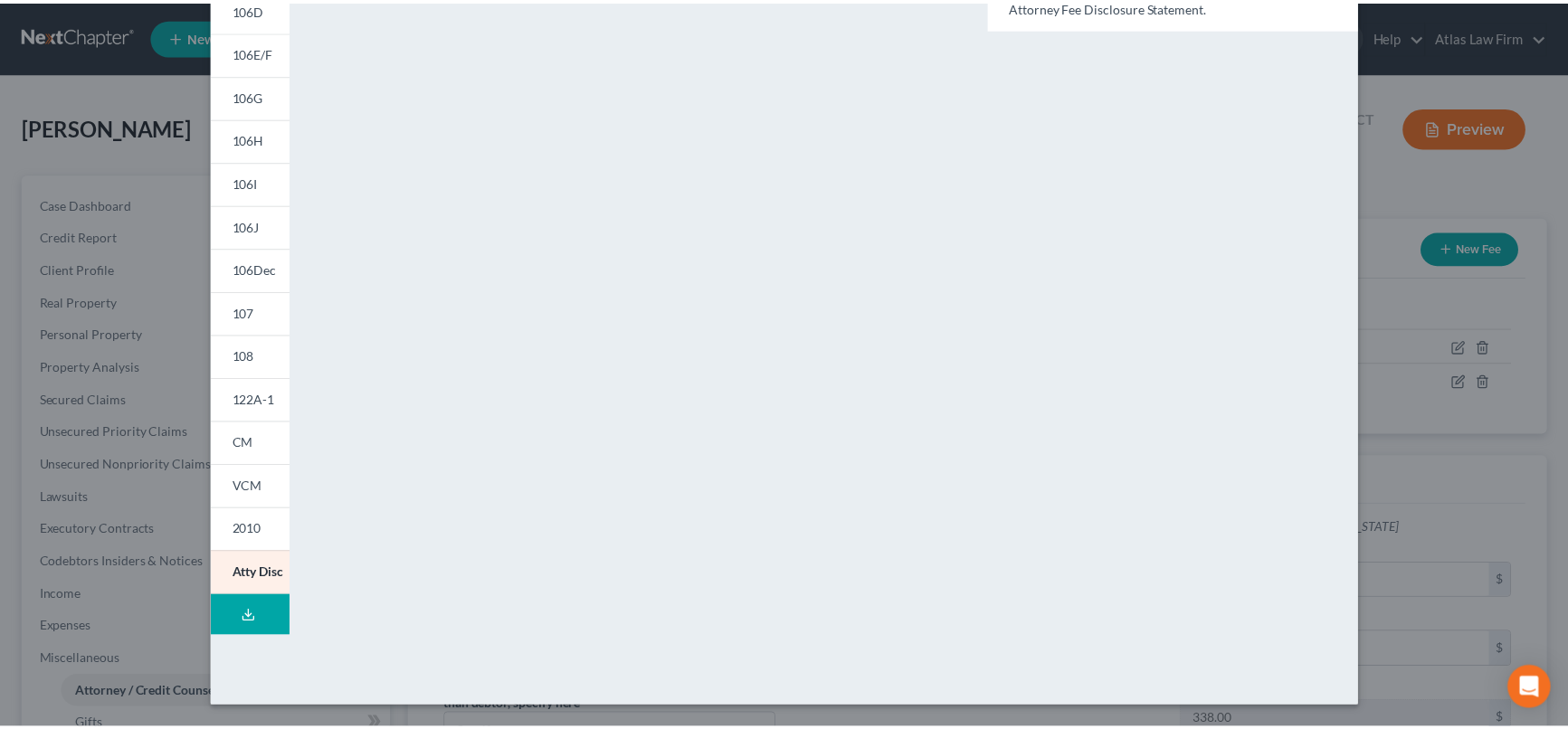
scroll to position [0, 0]
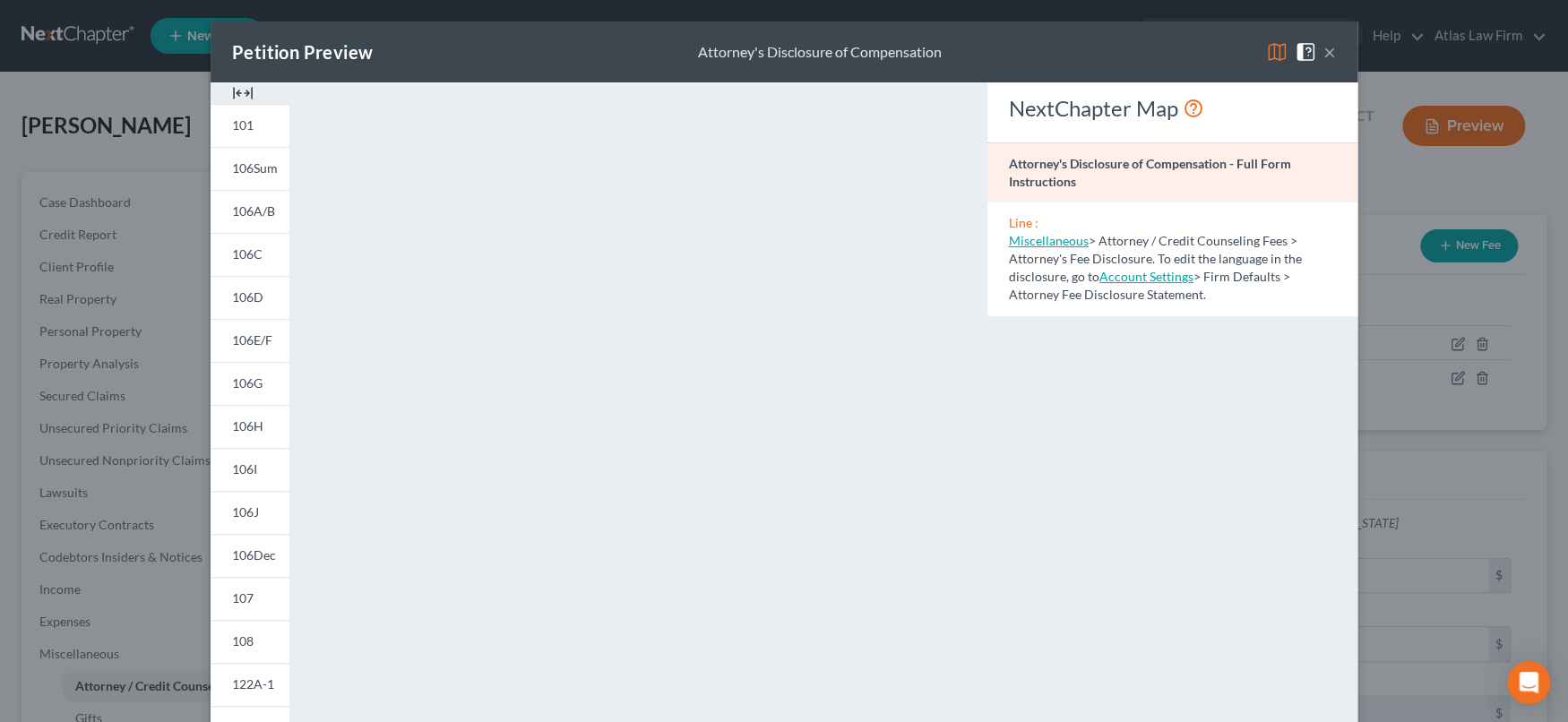
click at [1323, 58] on button "×" at bounding box center [1329, 51] width 12 height 21
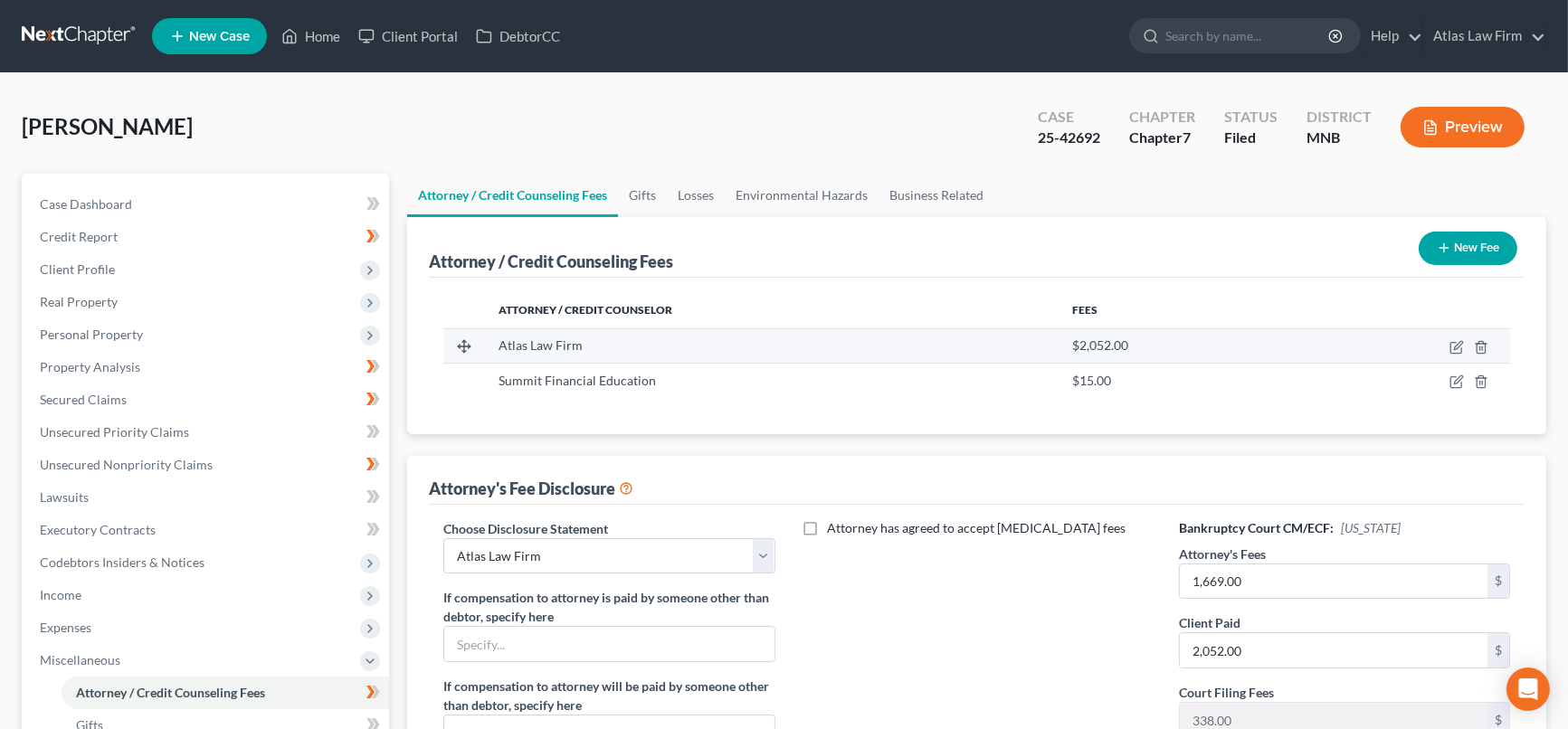
click at [1104, 341] on span "$2,052.00" at bounding box center [1100, 345] width 56 height 15
click at [1459, 344] on icon "button" at bounding box center [1458, 344] width 8 height 8
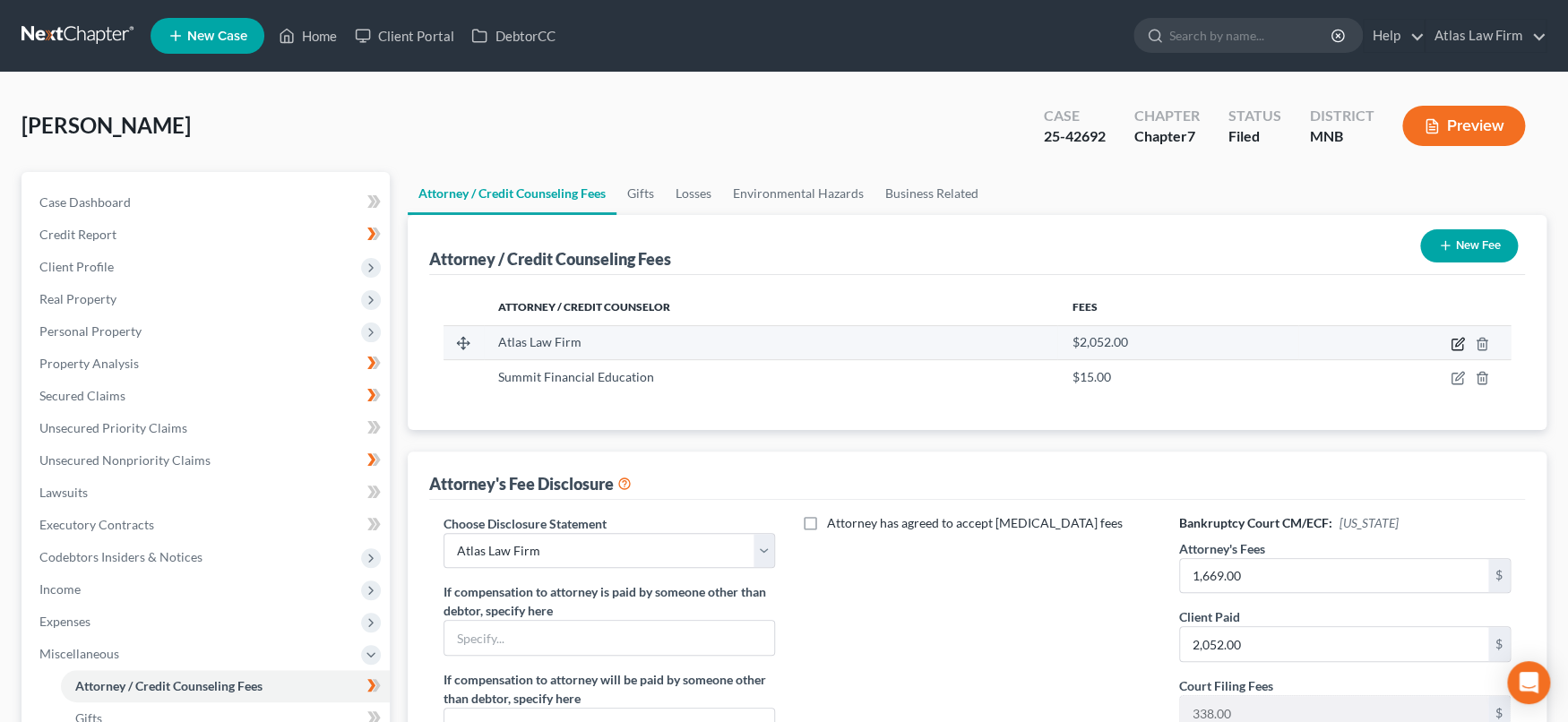
select select "24"
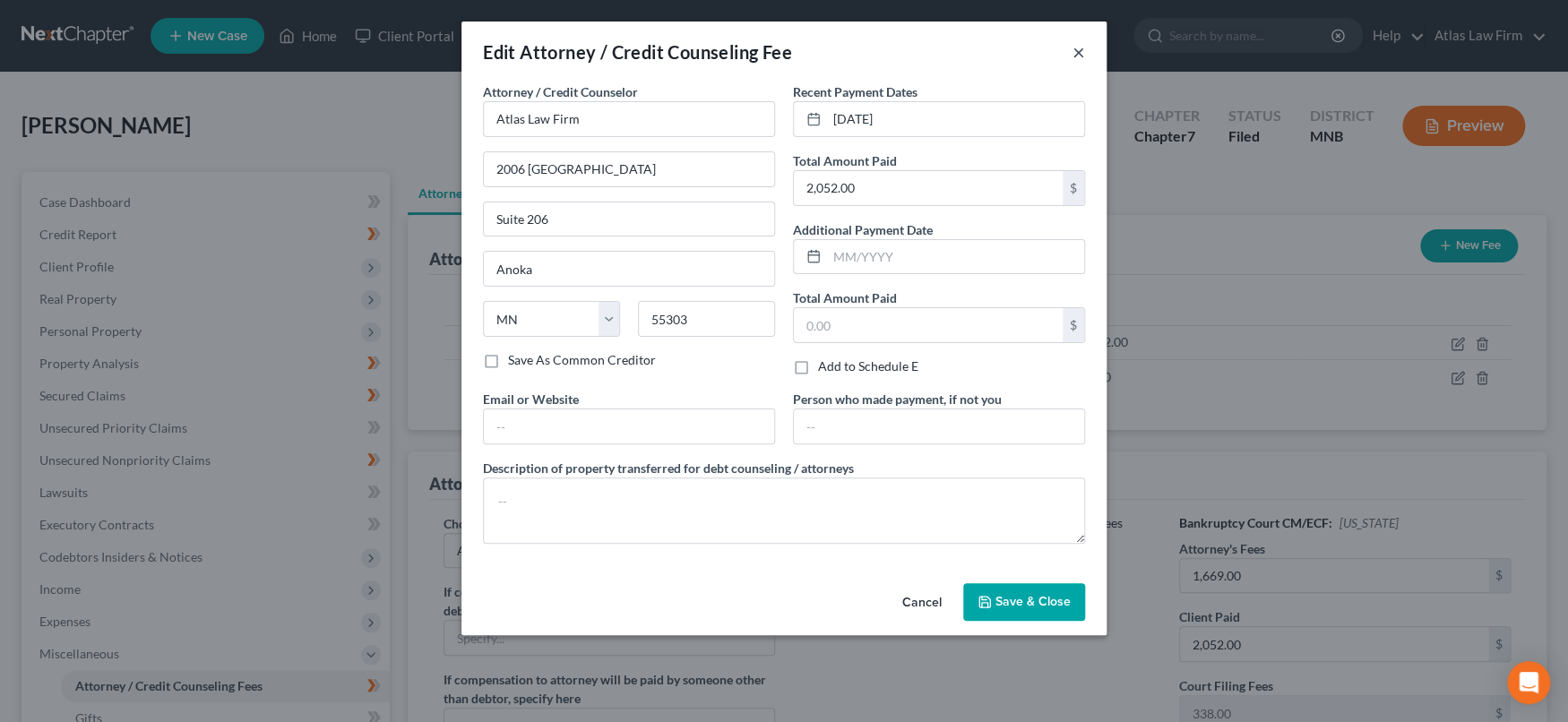
click at [1077, 48] on button "×" at bounding box center [1078, 51] width 12 height 21
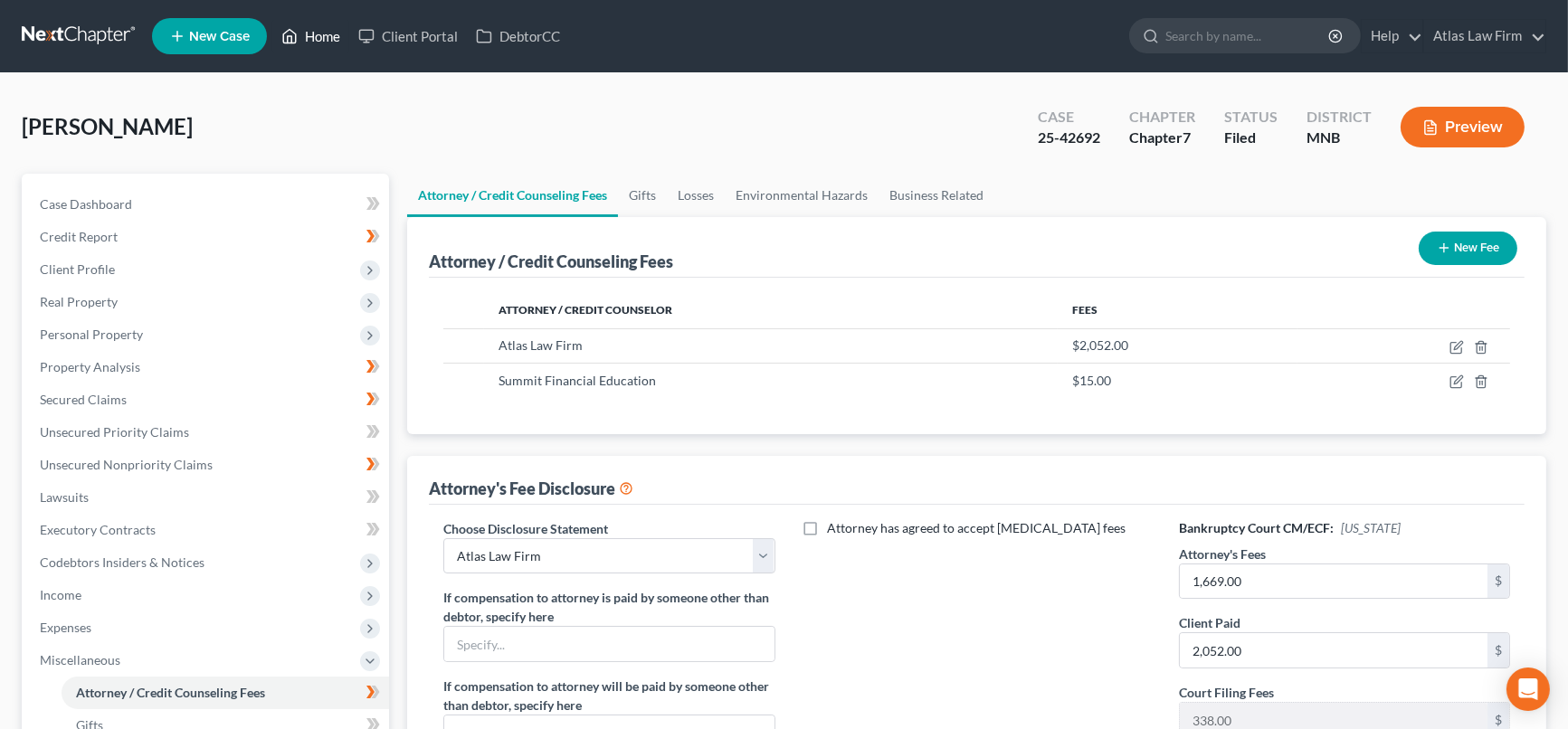
click at [315, 37] on link "Home" at bounding box center [311, 36] width 77 height 33
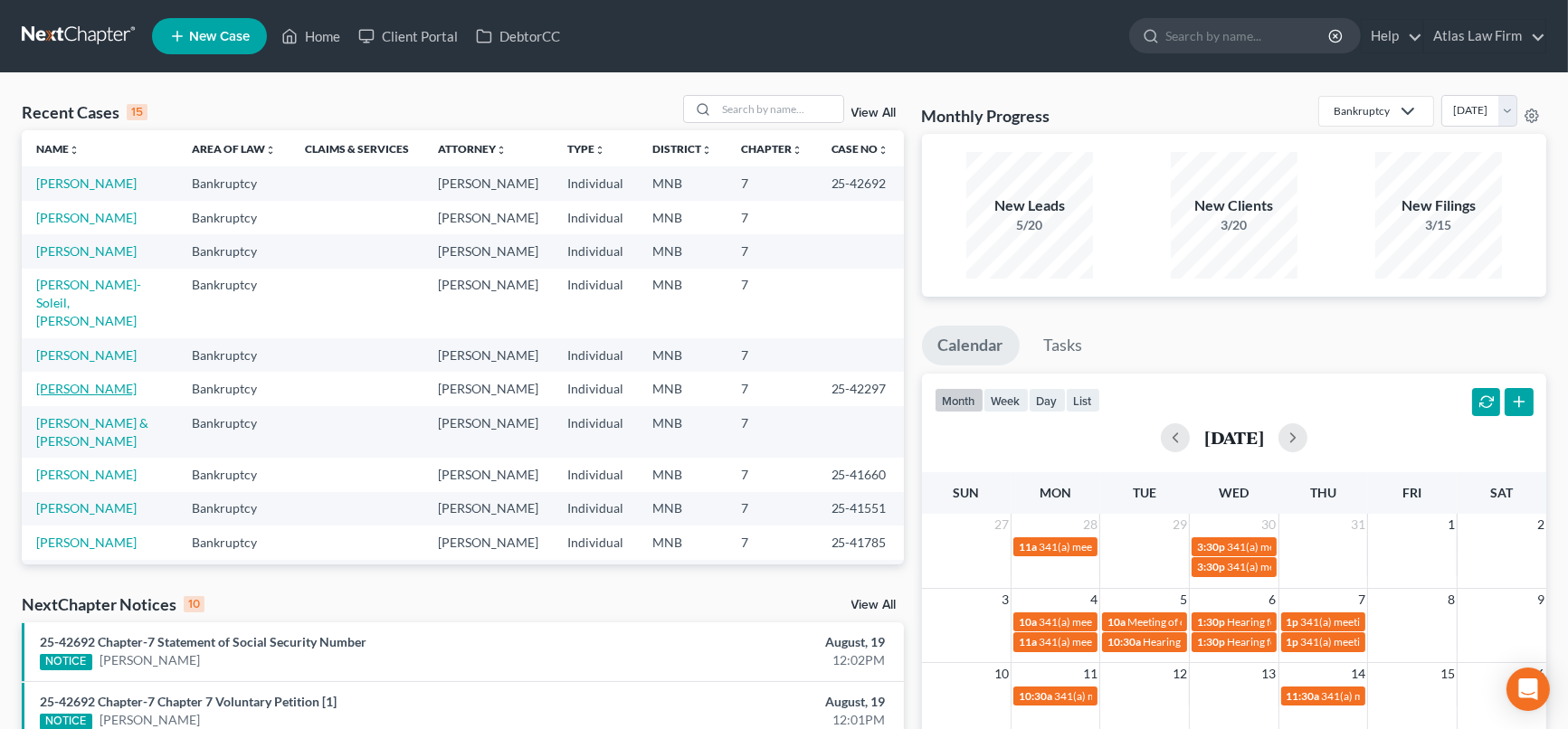
click at [114, 396] on link "[PERSON_NAME]" at bounding box center [86, 388] width 101 height 15
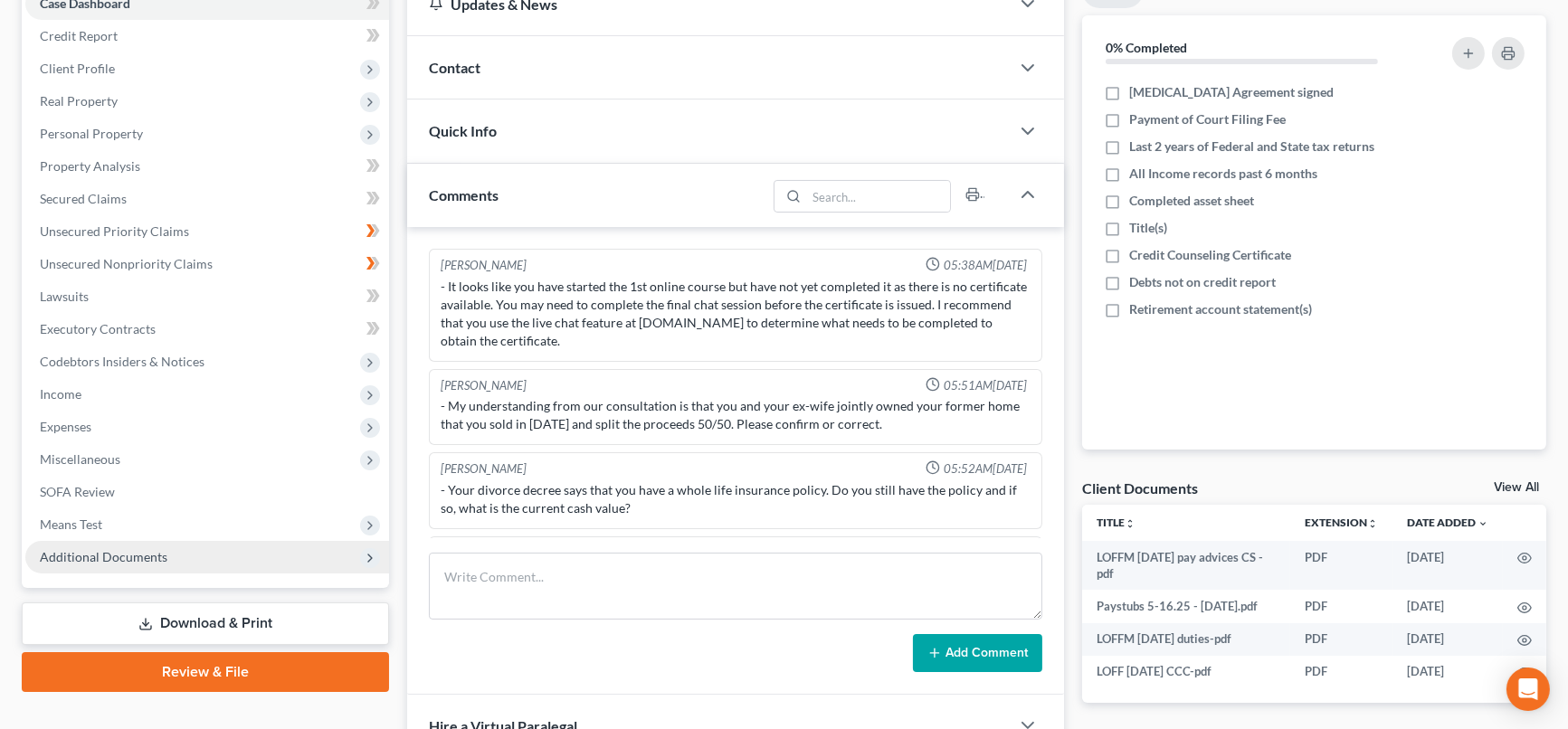
scroll to position [844, 0]
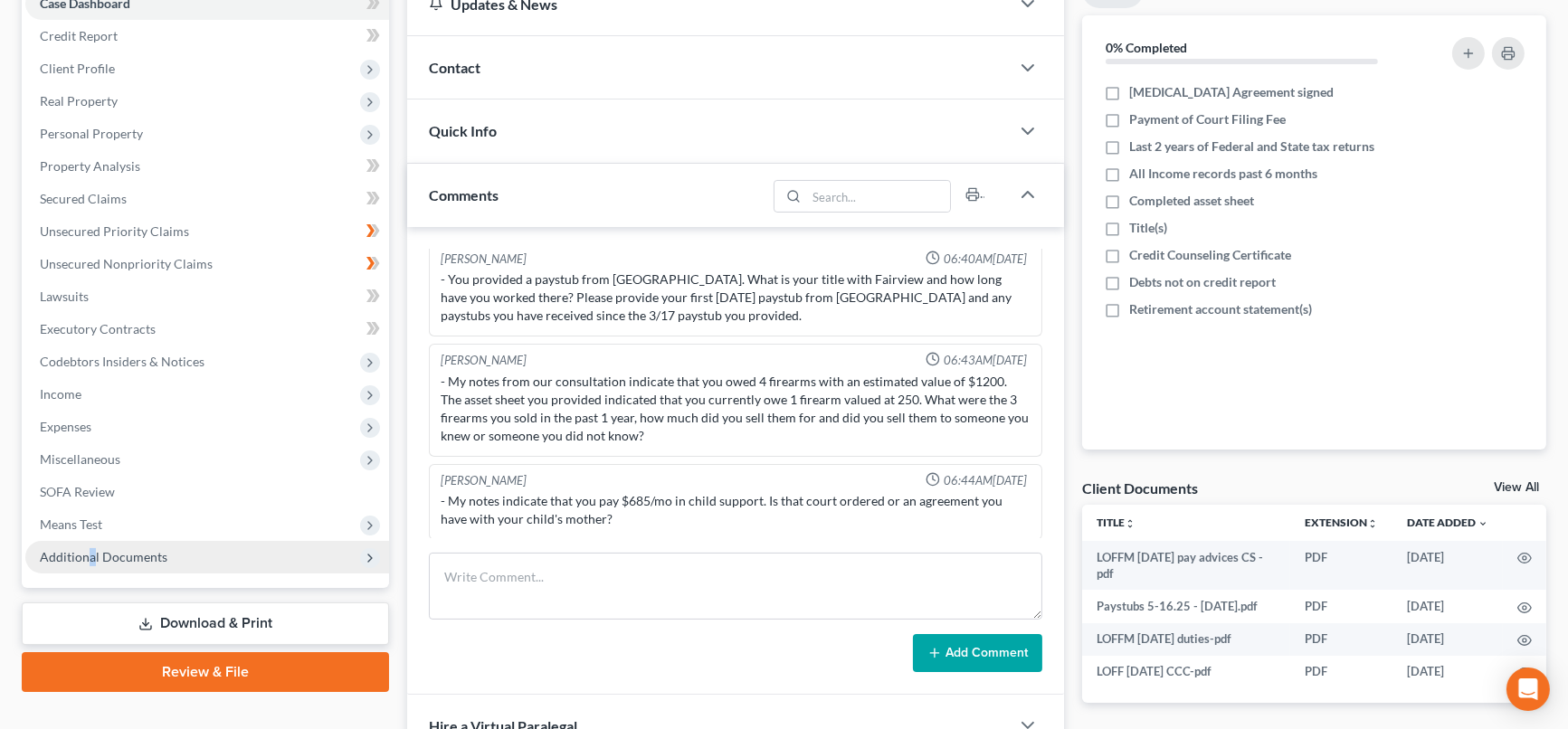
click at [92, 566] on span "Additional Documents" at bounding box center [207, 557] width 364 height 33
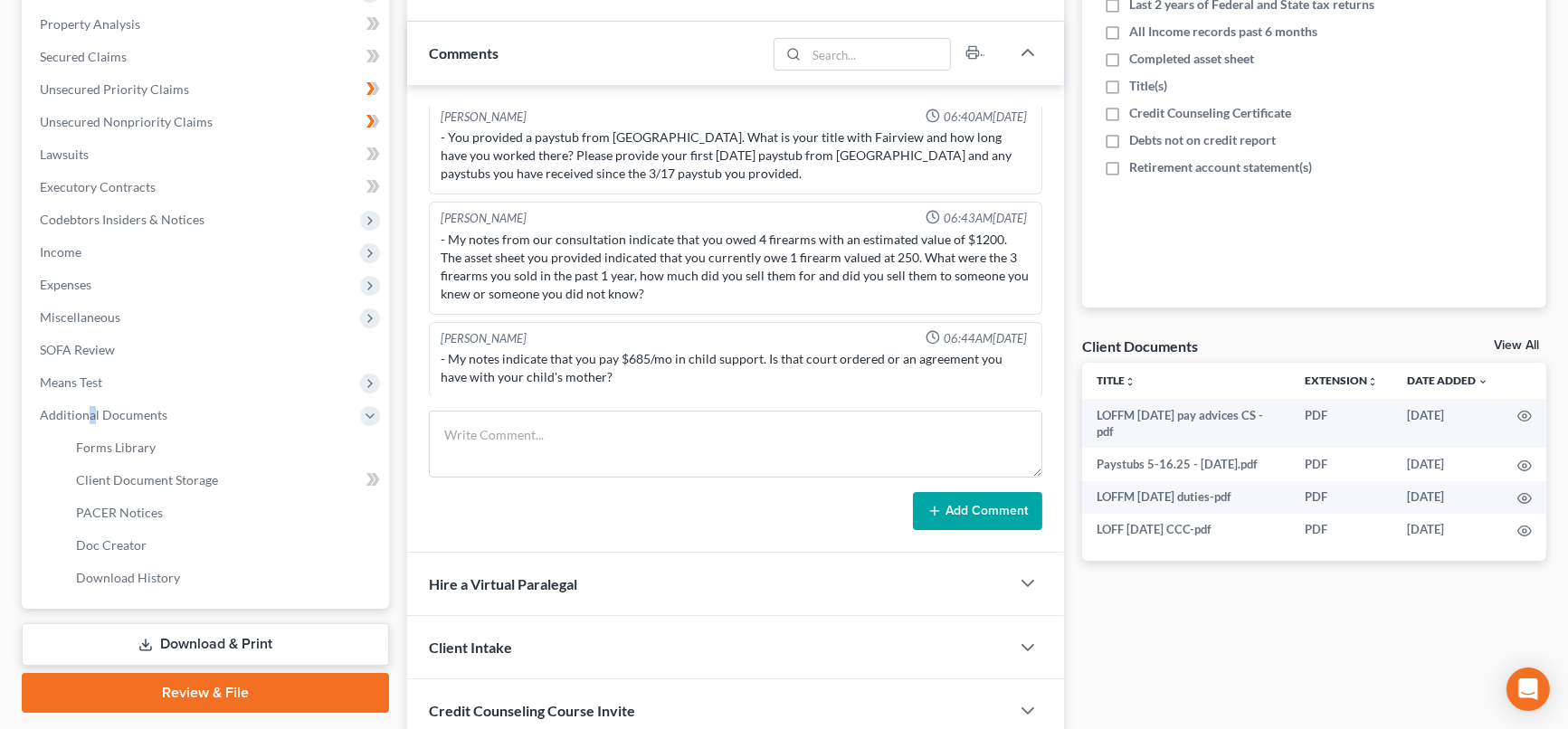
scroll to position [402, 0]
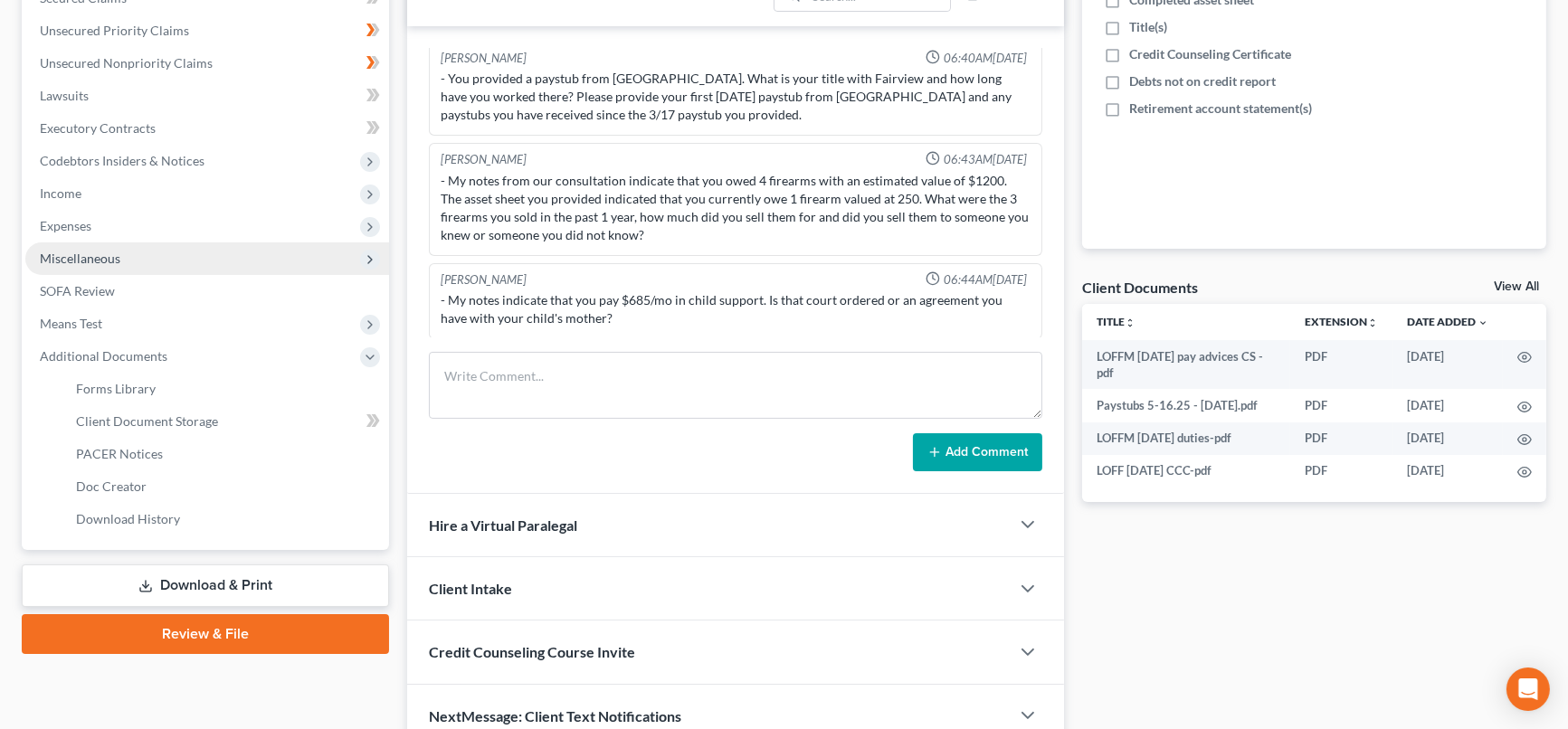
click at [111, 258] on span "Miscellaneous" at bounding box center [80, 258] width 81 height 15
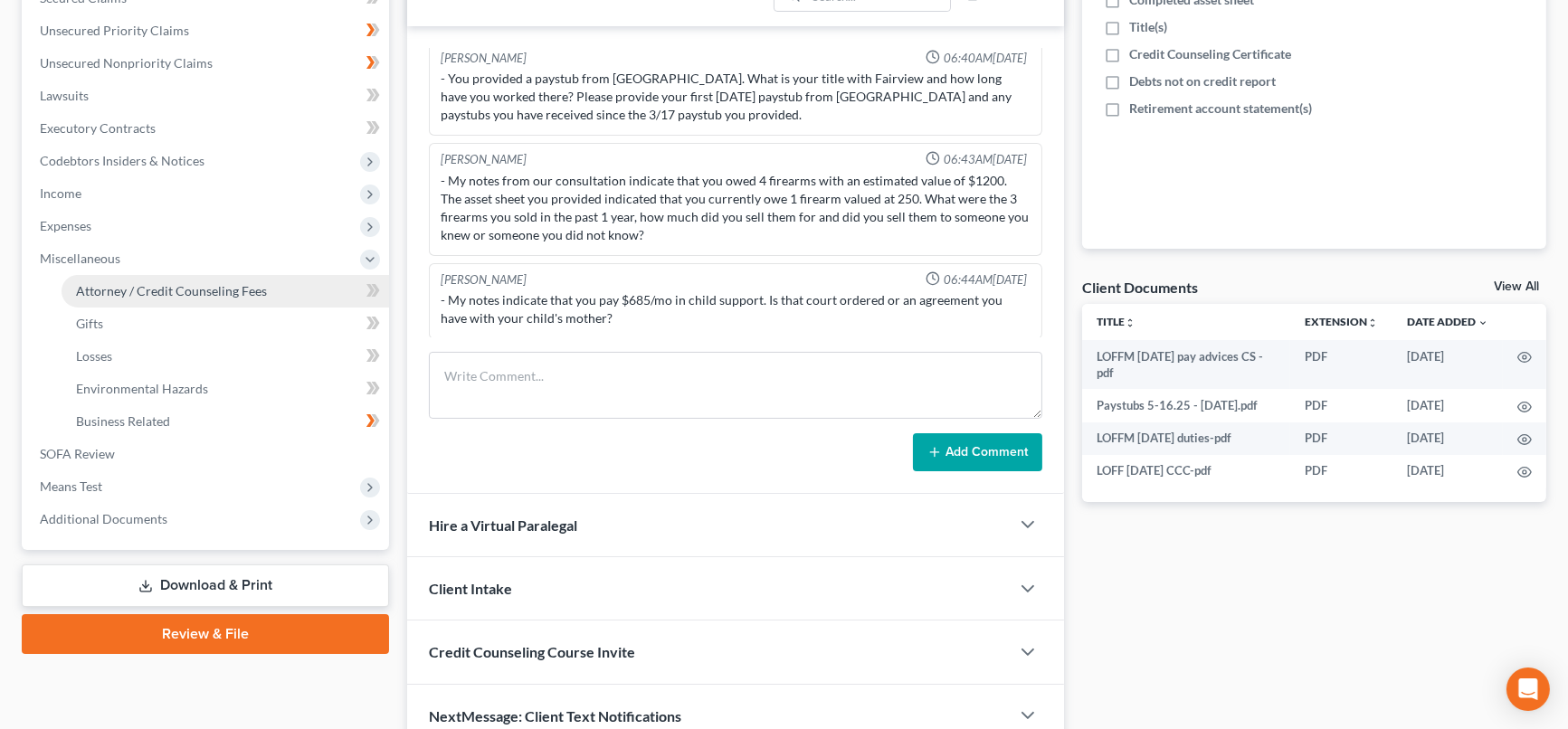
click at [163, 285] on span "Attorney / Credit Counseling Fees" at bounding box center [171, 291] width 191 height 15
select select "0"
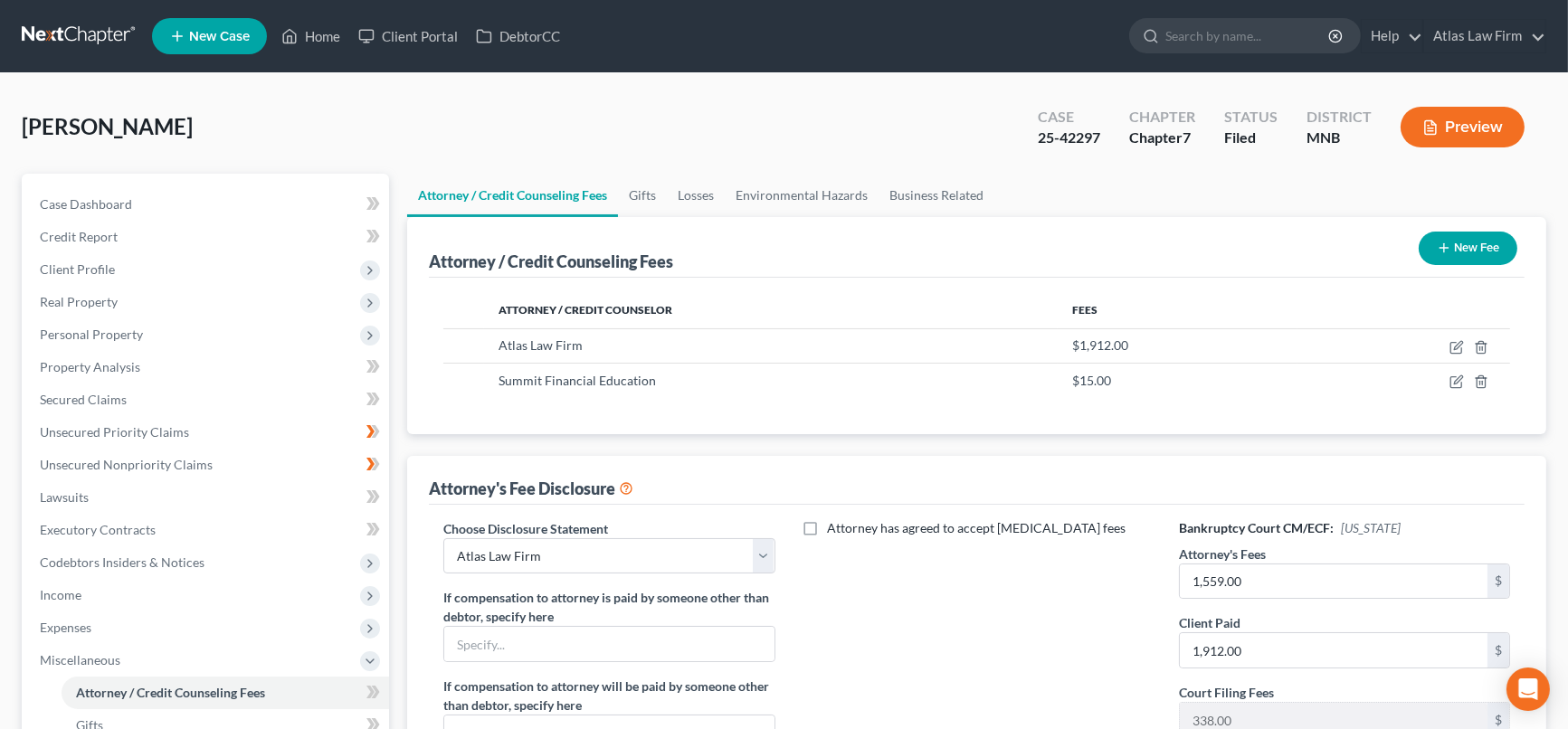
click at [1452, 132] on button "Preview" at bounding box center [1463, 126] width 124 height 40
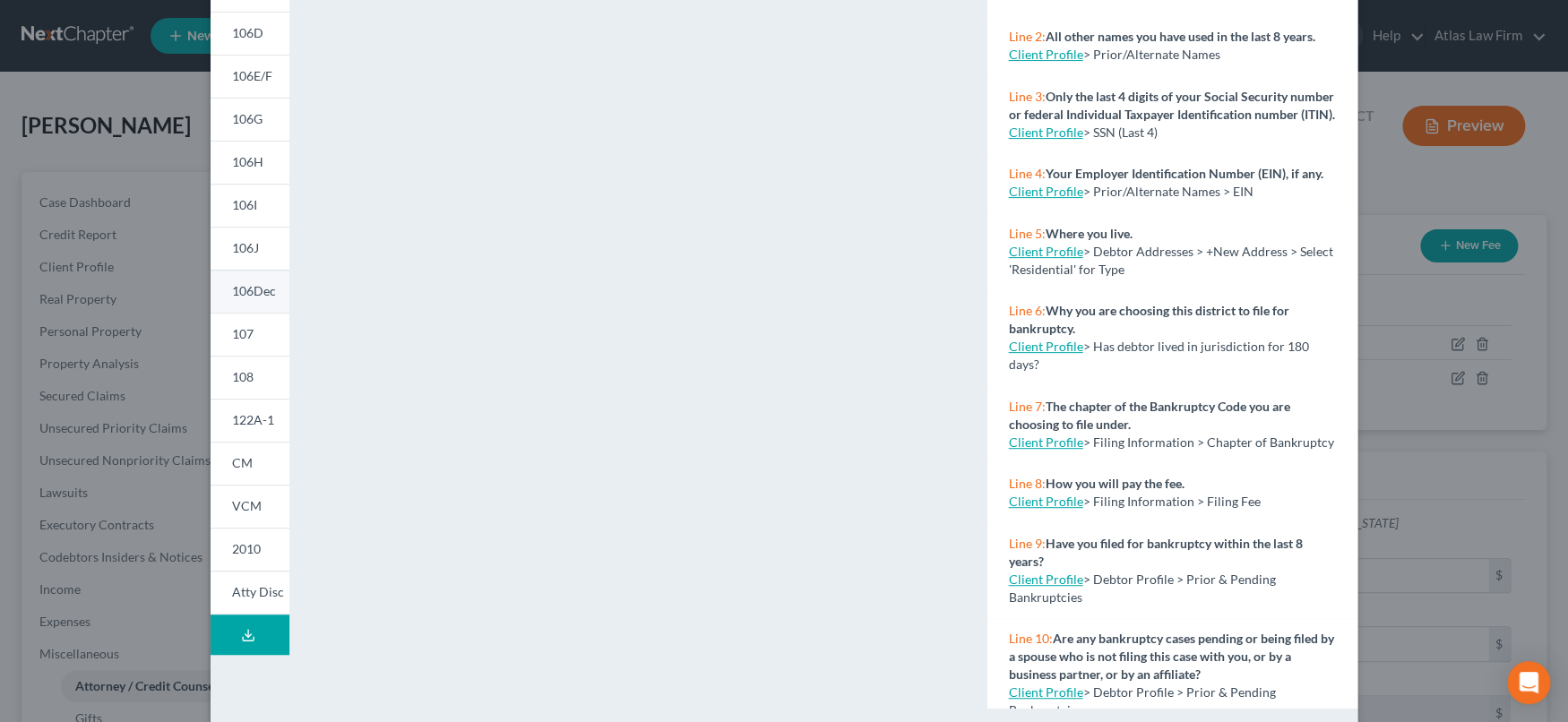
scroll to position [289, 0]
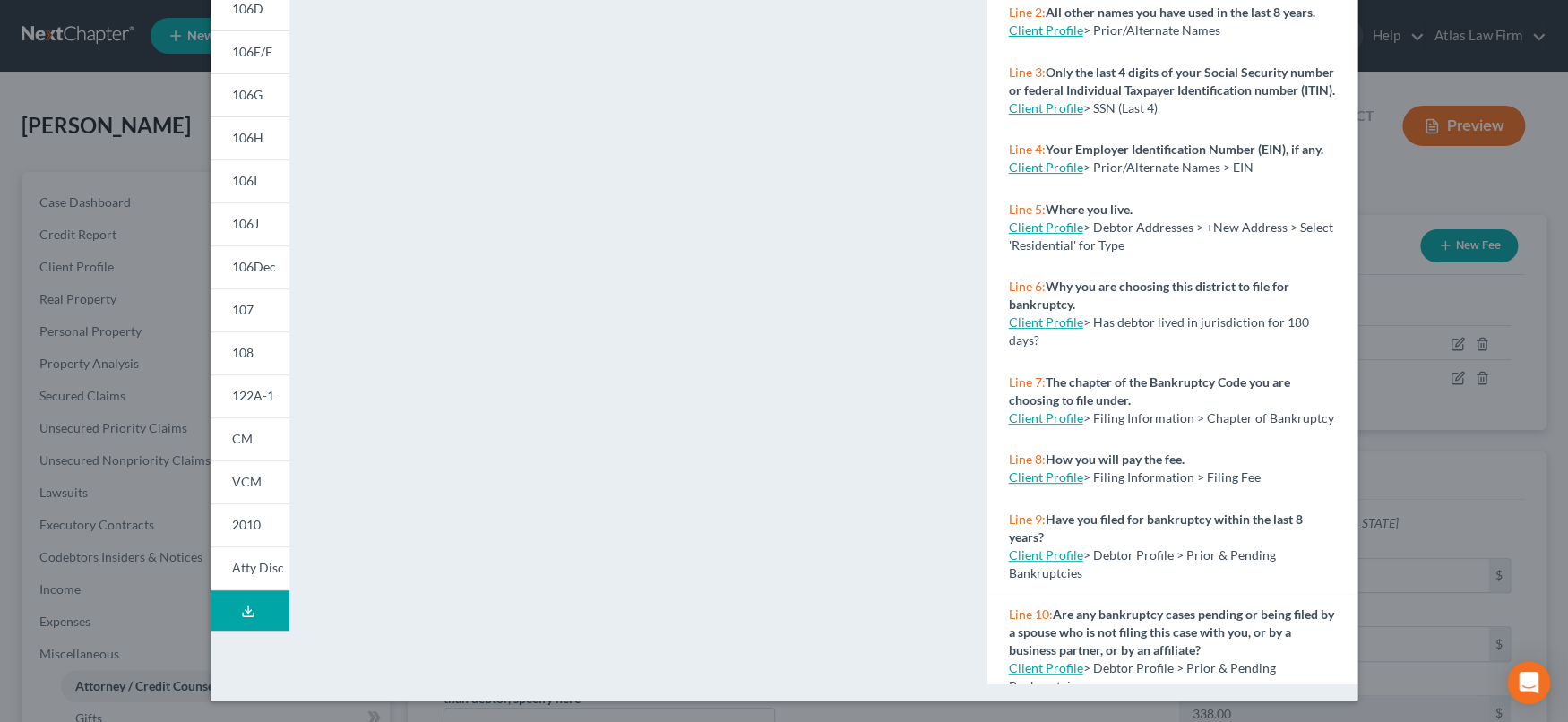
drag, startPoint x: 252, startPoint y: 566, endPoint x: 778, endPoint y: 446, distance: 539.5
click at [252, 566] on span "Atty Disc" at bounding box center [258, 567] width 52 height 15
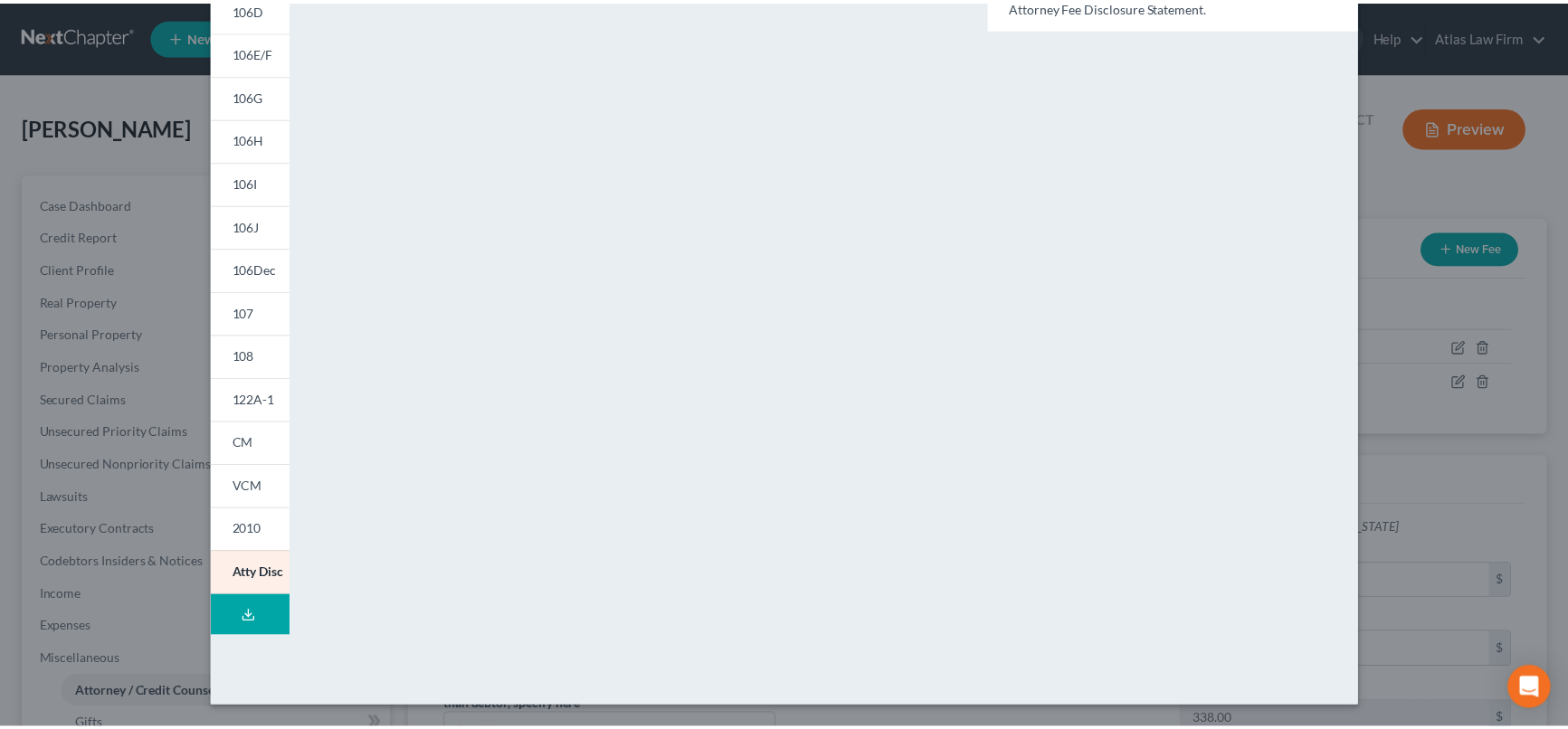
scroll to position [0, 0]
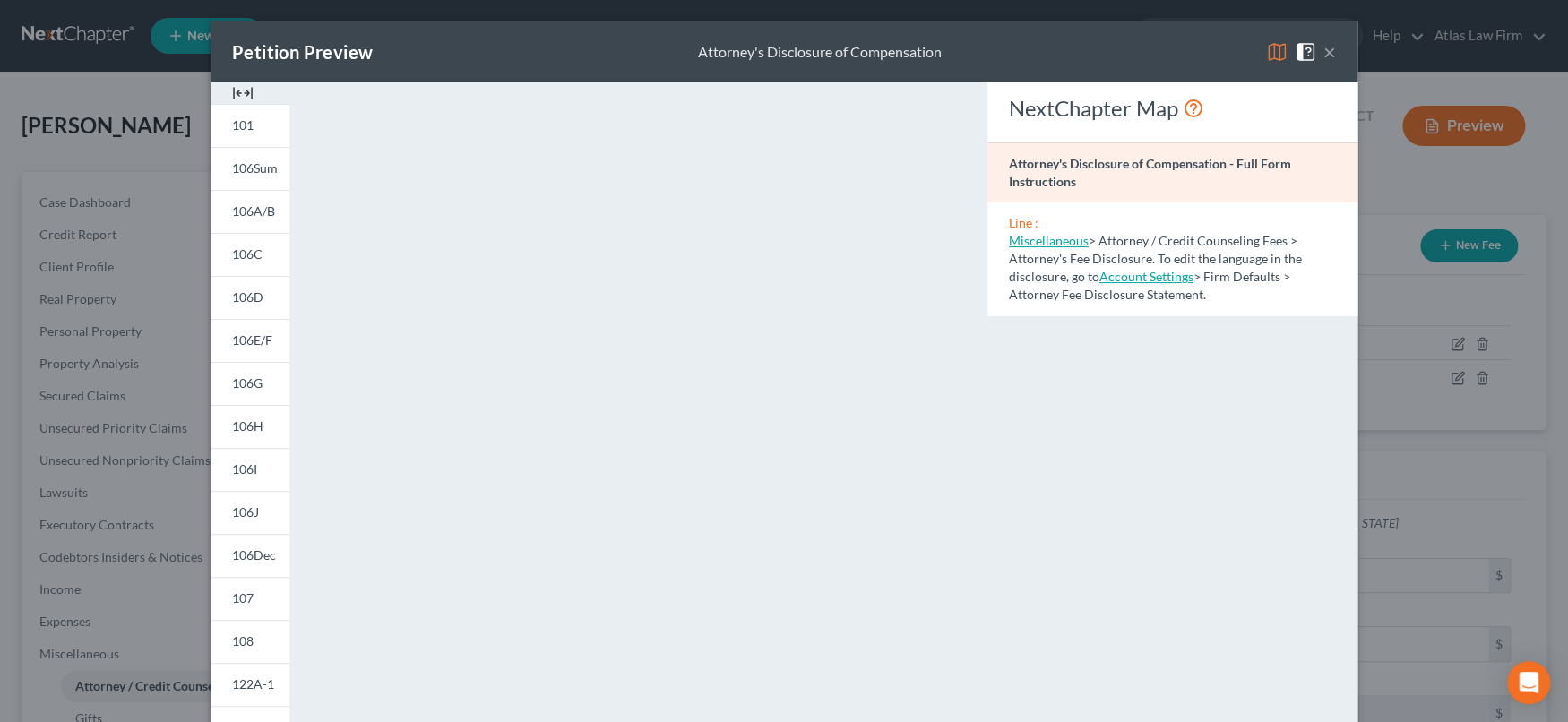
click at [1327, 58] on button "×" at bounding box center [1329, 51] width 12 height 21
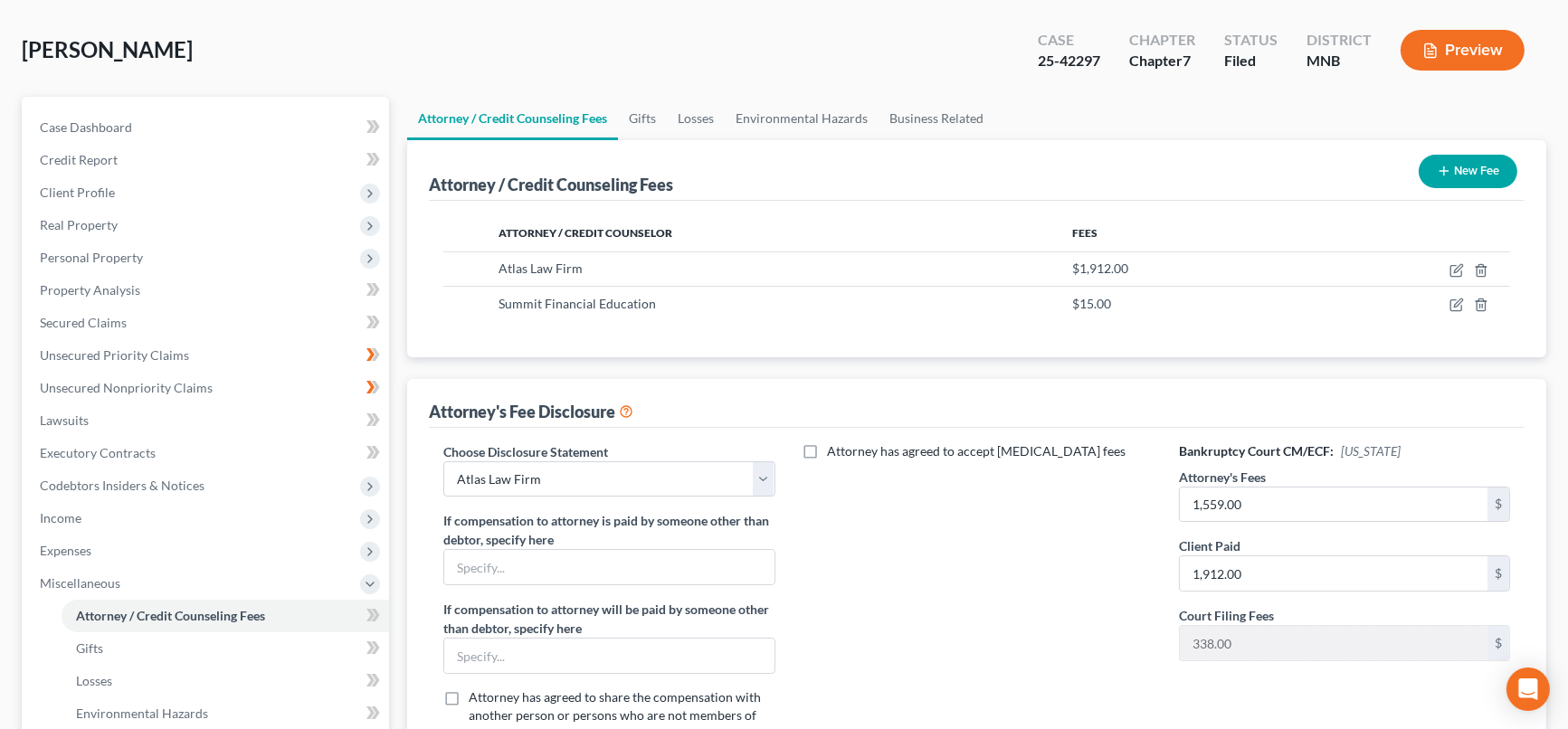
scroll to position [200, 0]
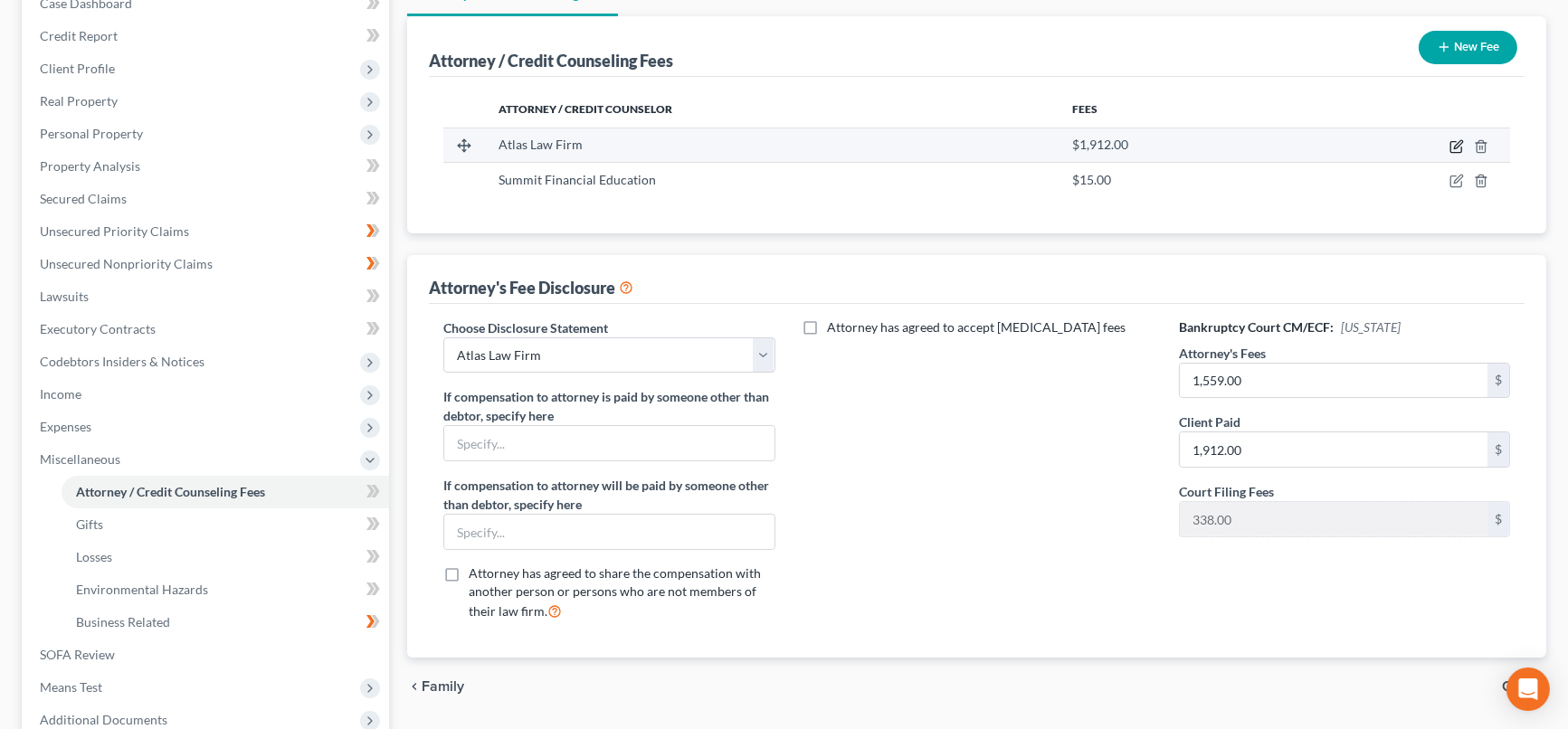
click at [1455, 147] on icon "button" at bounding box center [1458, 144] width 8 height 8
select select "24"
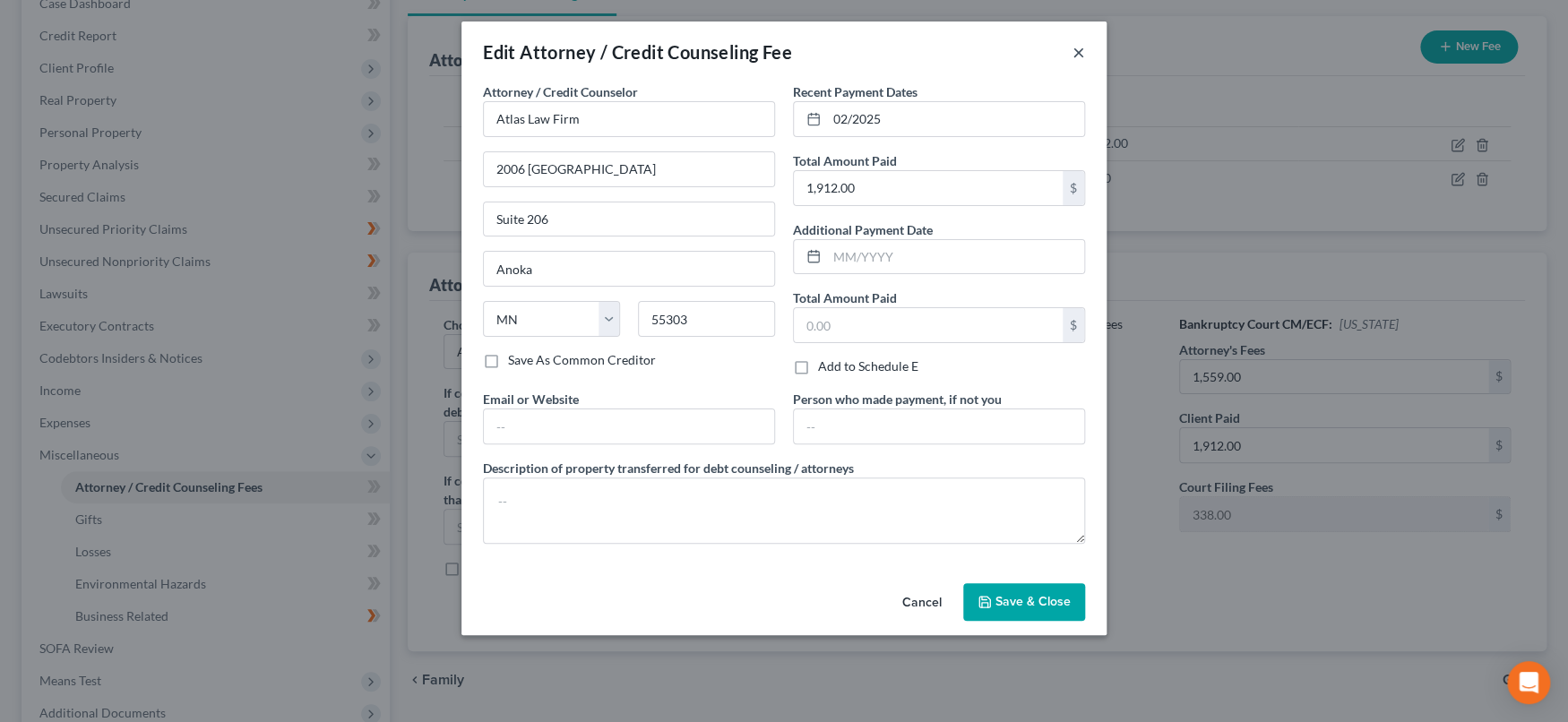
click at [1078, 48] on button "×" at bounding box center [1078, 51] width 12 height 21
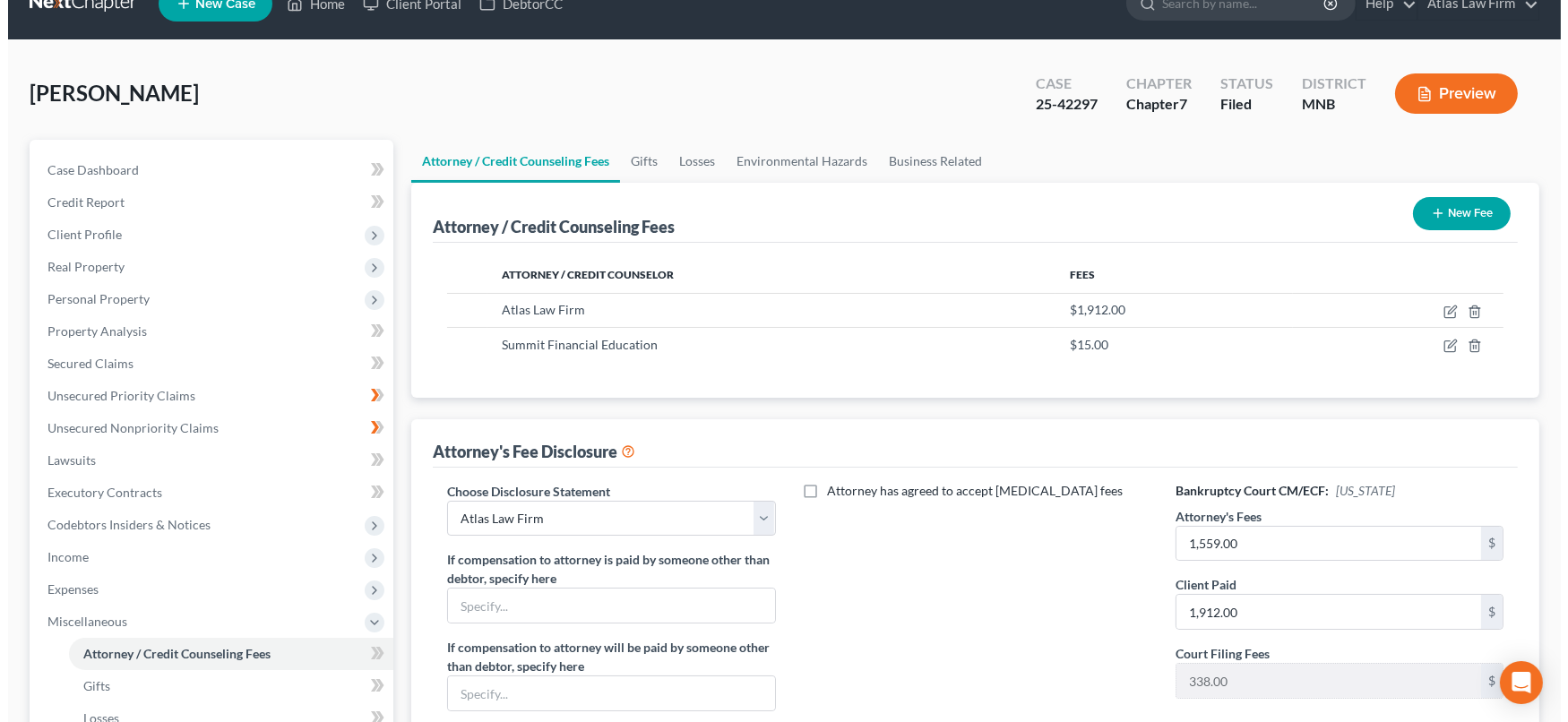
scroll to position [0, 0]
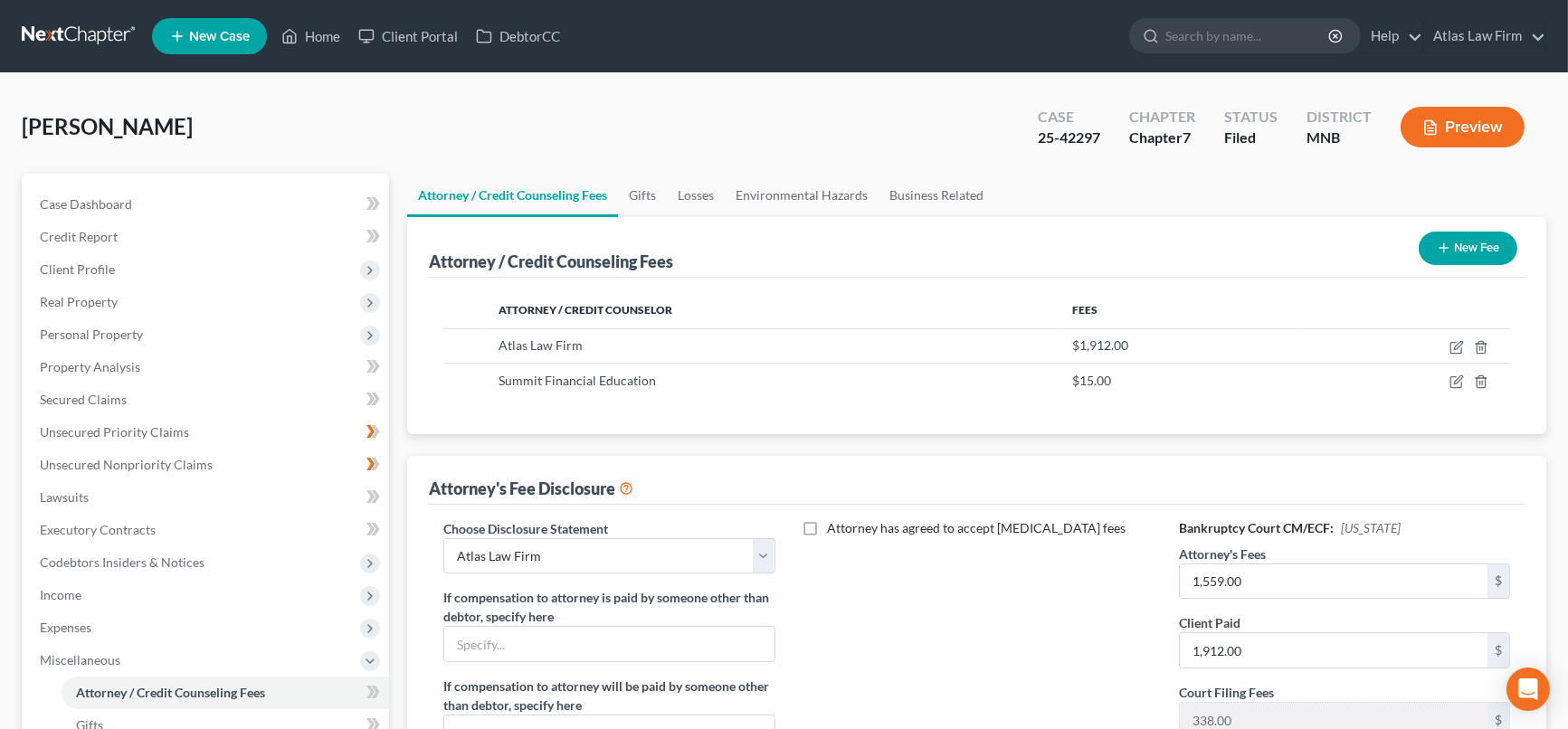
click at [1467, 109] on button "Preview" at bounding box center [1463, 126] width 124 height 40
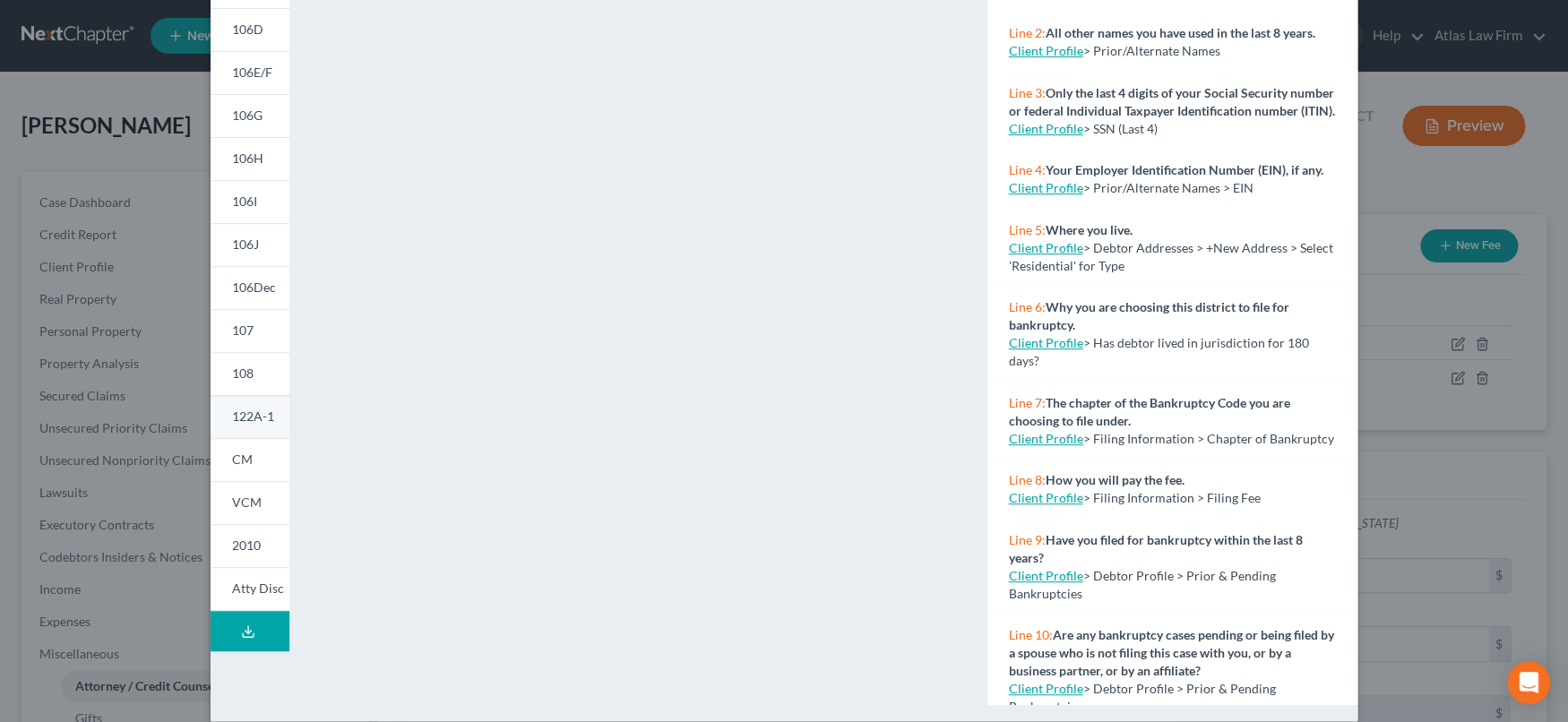
scroll to position [289, 0]
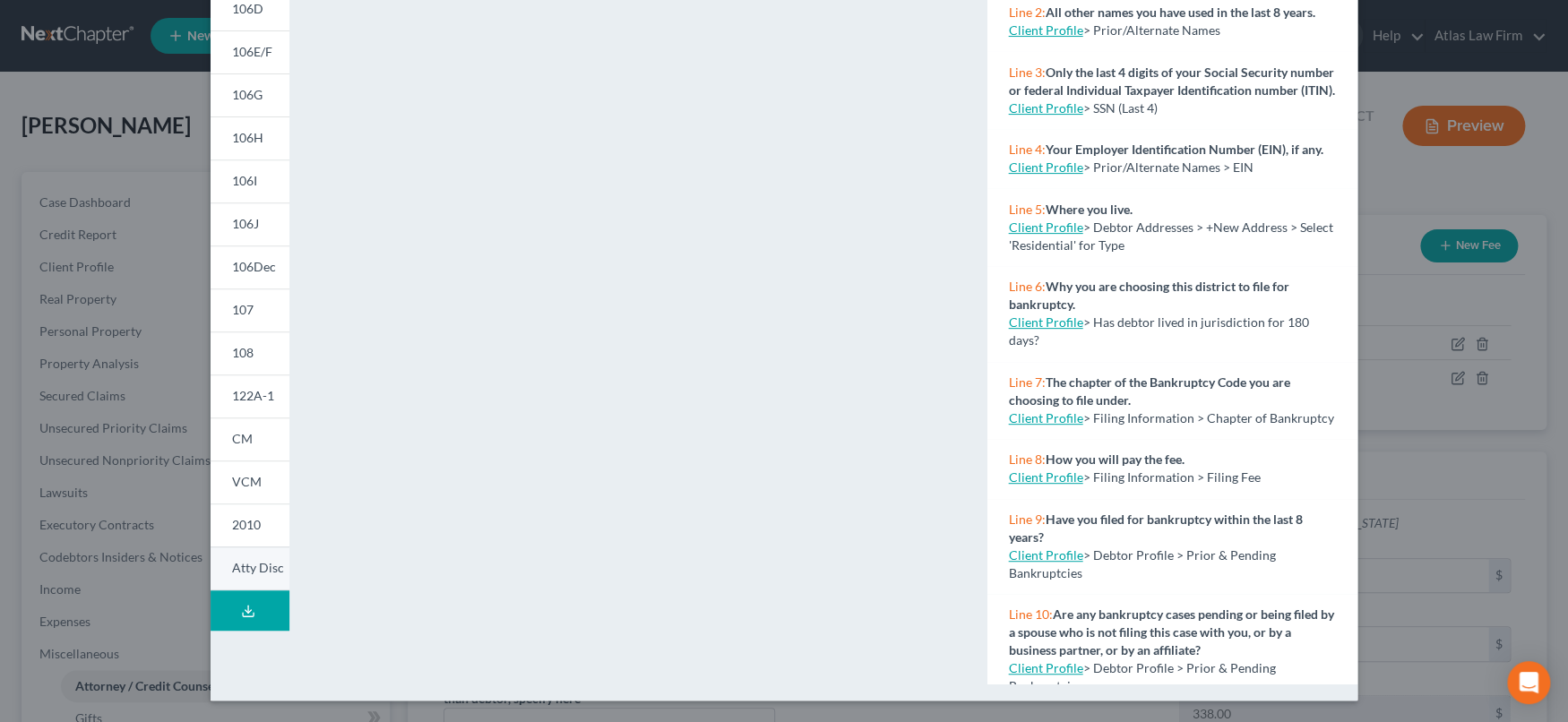
click at [247, 560] on span "Atty Disc" at bounding box center [258, 567] width 52 height 15
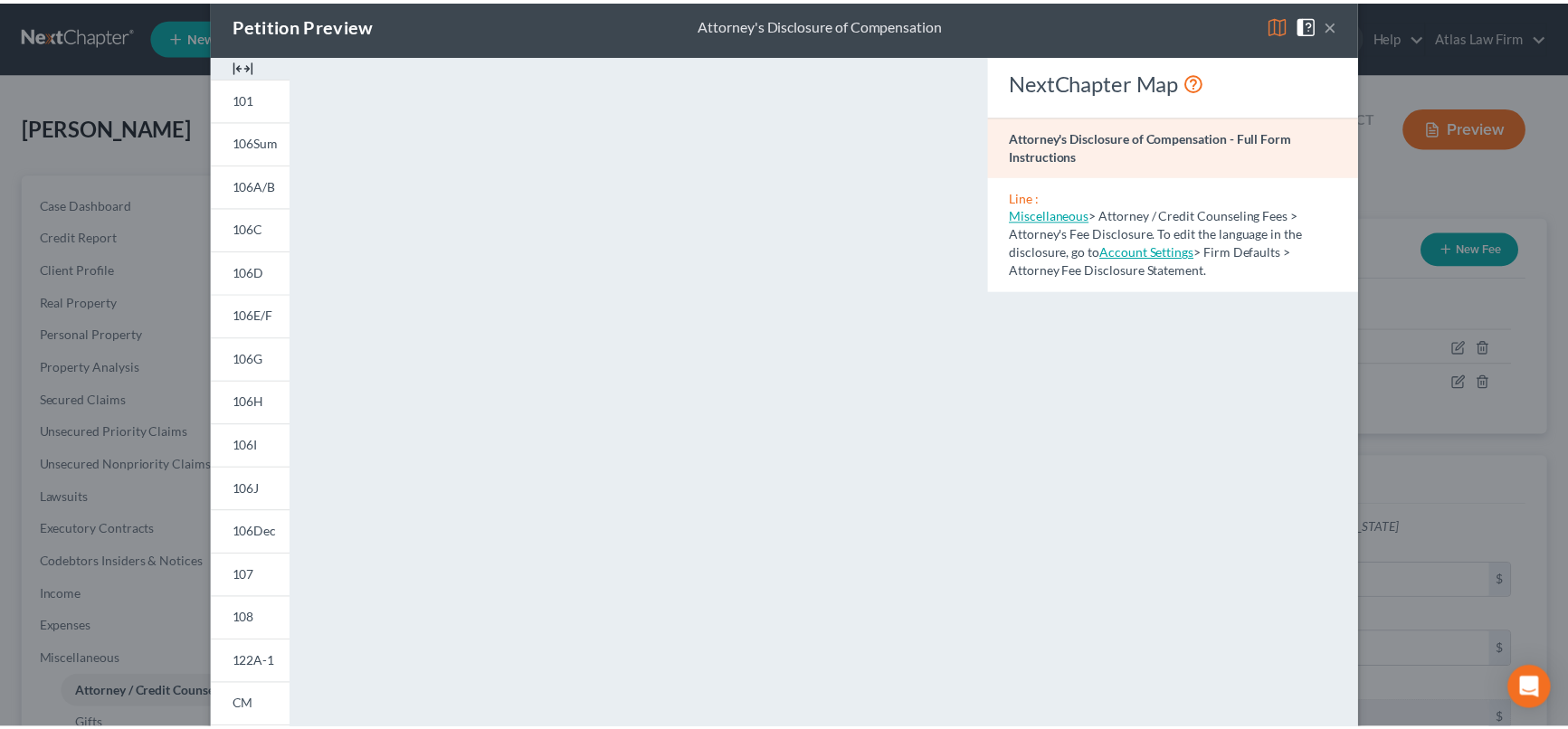
scroll to position [0, 0]
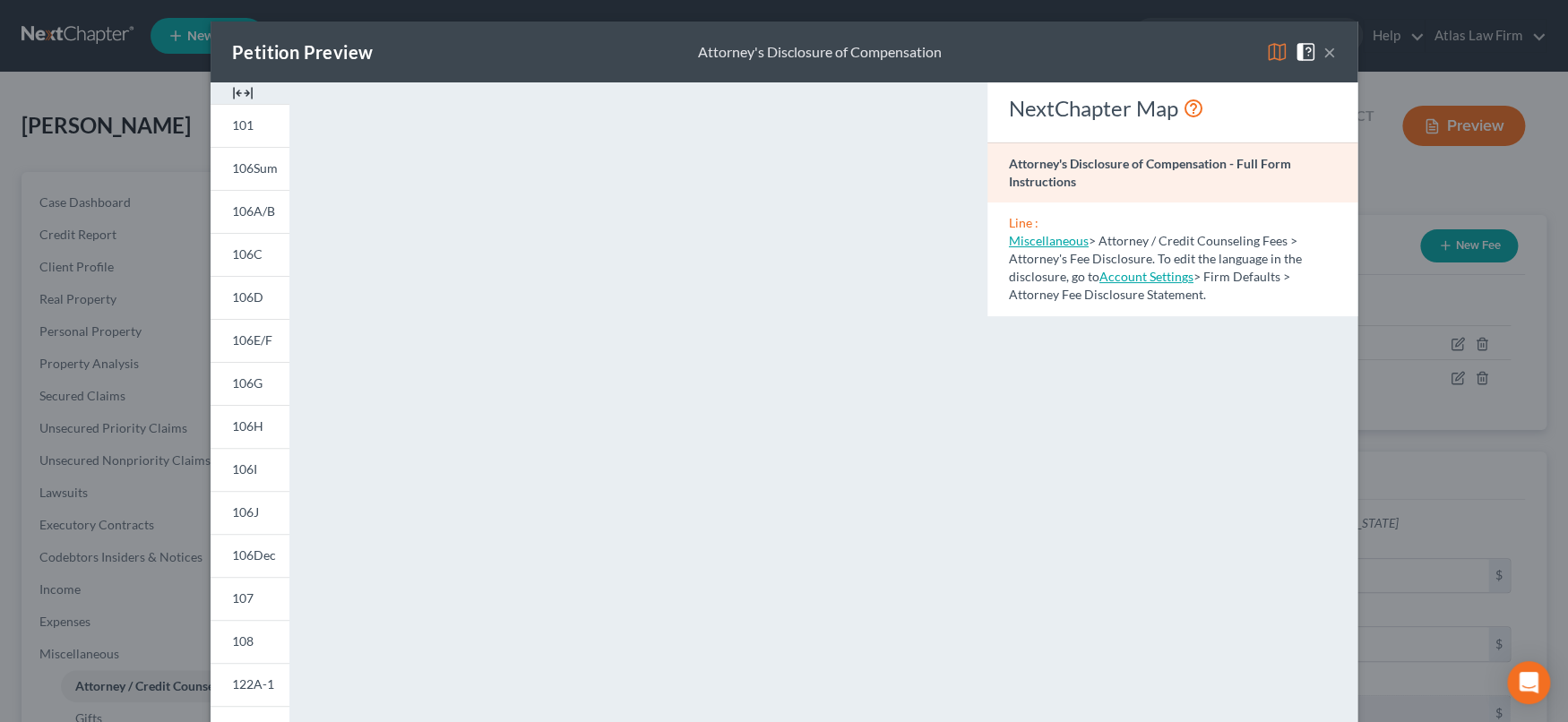
click at [1328, 53] on div "Petition Preview Attorney's Disclosure of Compensation ×" at bounding box center [784, 51] width 1147 height 61
click at [1332, 50] on div "Petition Preview Attorney's Disclosure of Compensation ×" at bounding box center [784, 51] width 1147 height 61
click at [1323, 53] on button "×" at bounding box center [1329, 51] width 12 height 21
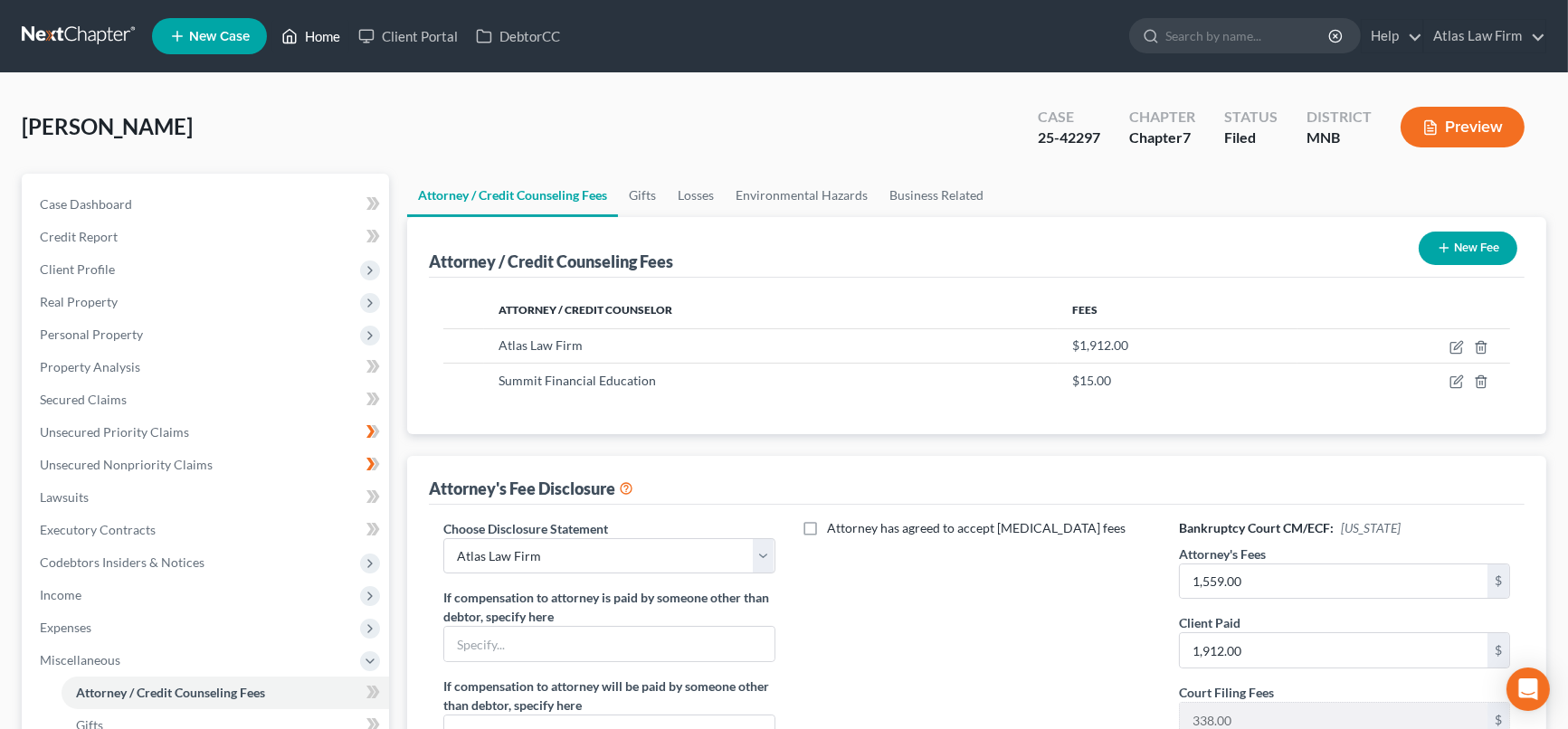
click at [318, 31] on link "Home" at bounding box center [311, 36] width 77 height 33
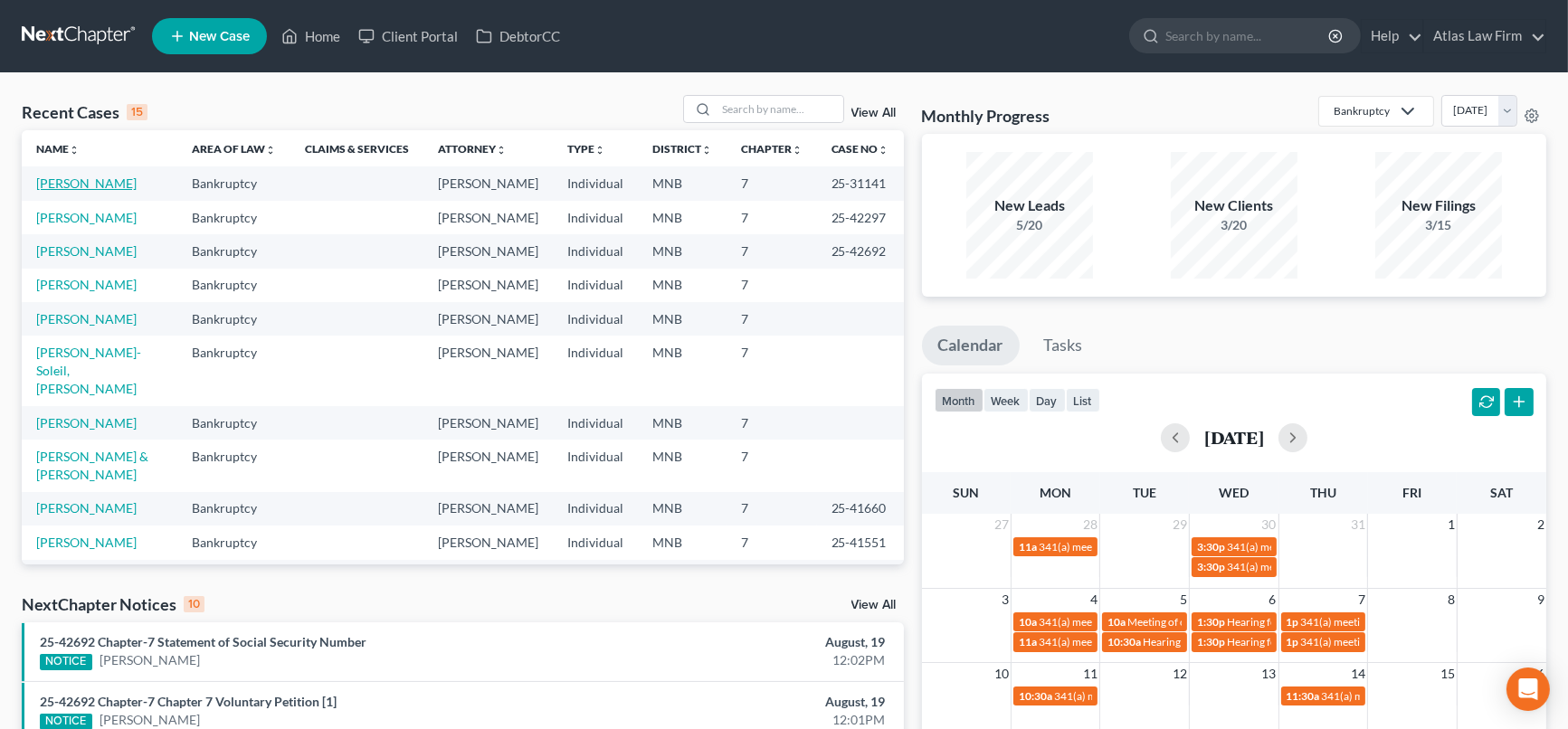
click at [77, 182] on link "[PERSON_NAME]" at bounding box center [86, 183] width 101 height 15
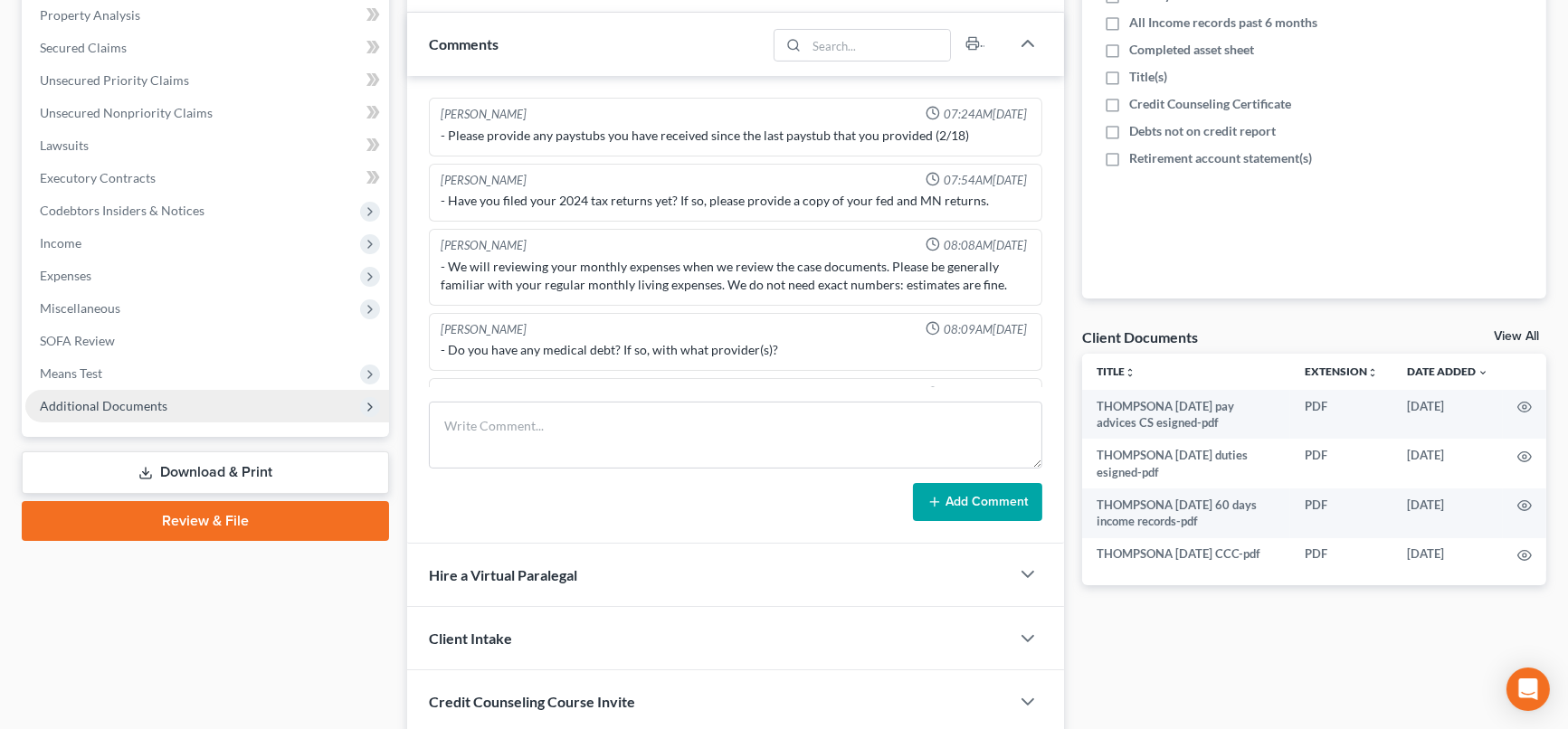
scroll to position [151, 0]
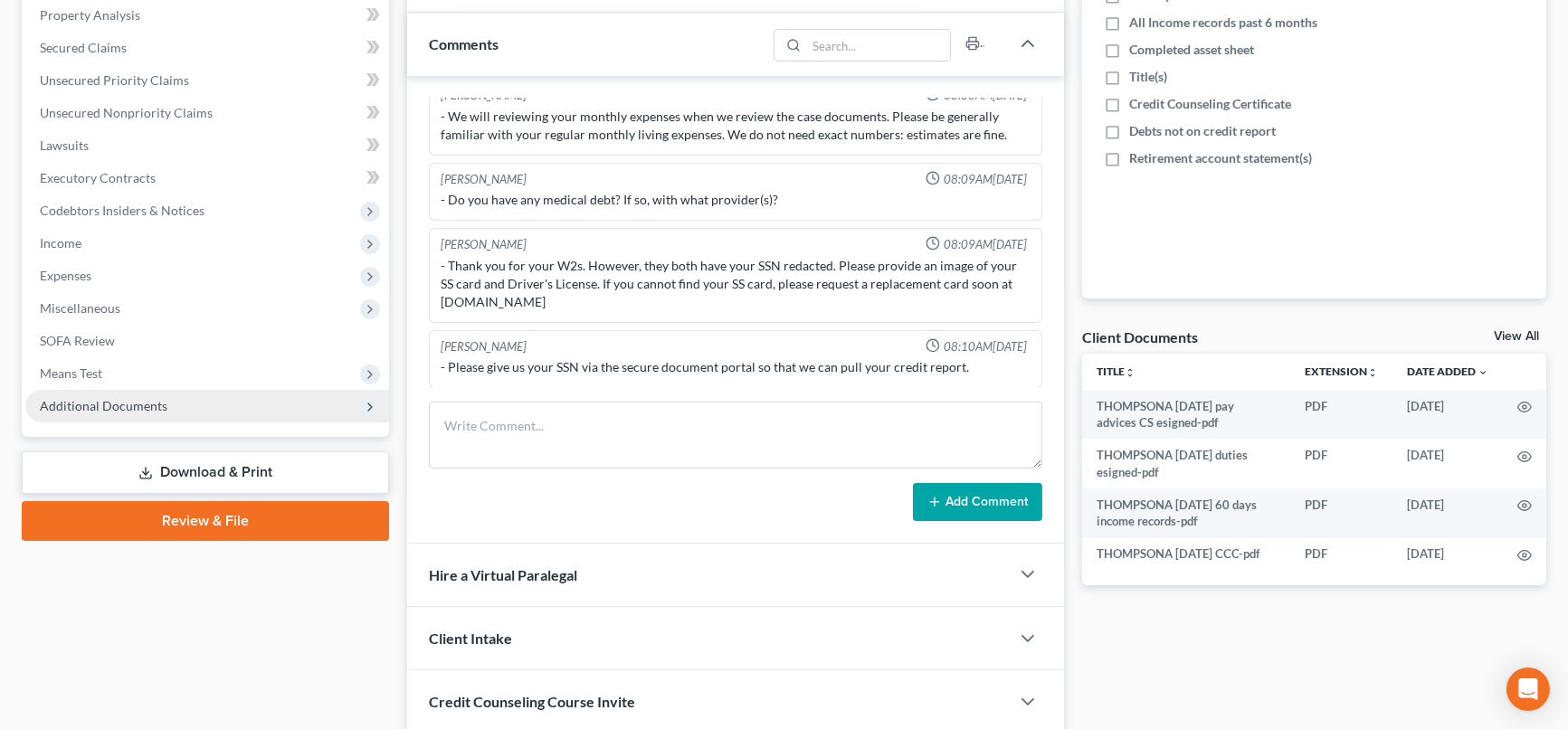
click at [146, 411] on span "Additional Documents" at bounding box center [207, 405] width 364 height 33
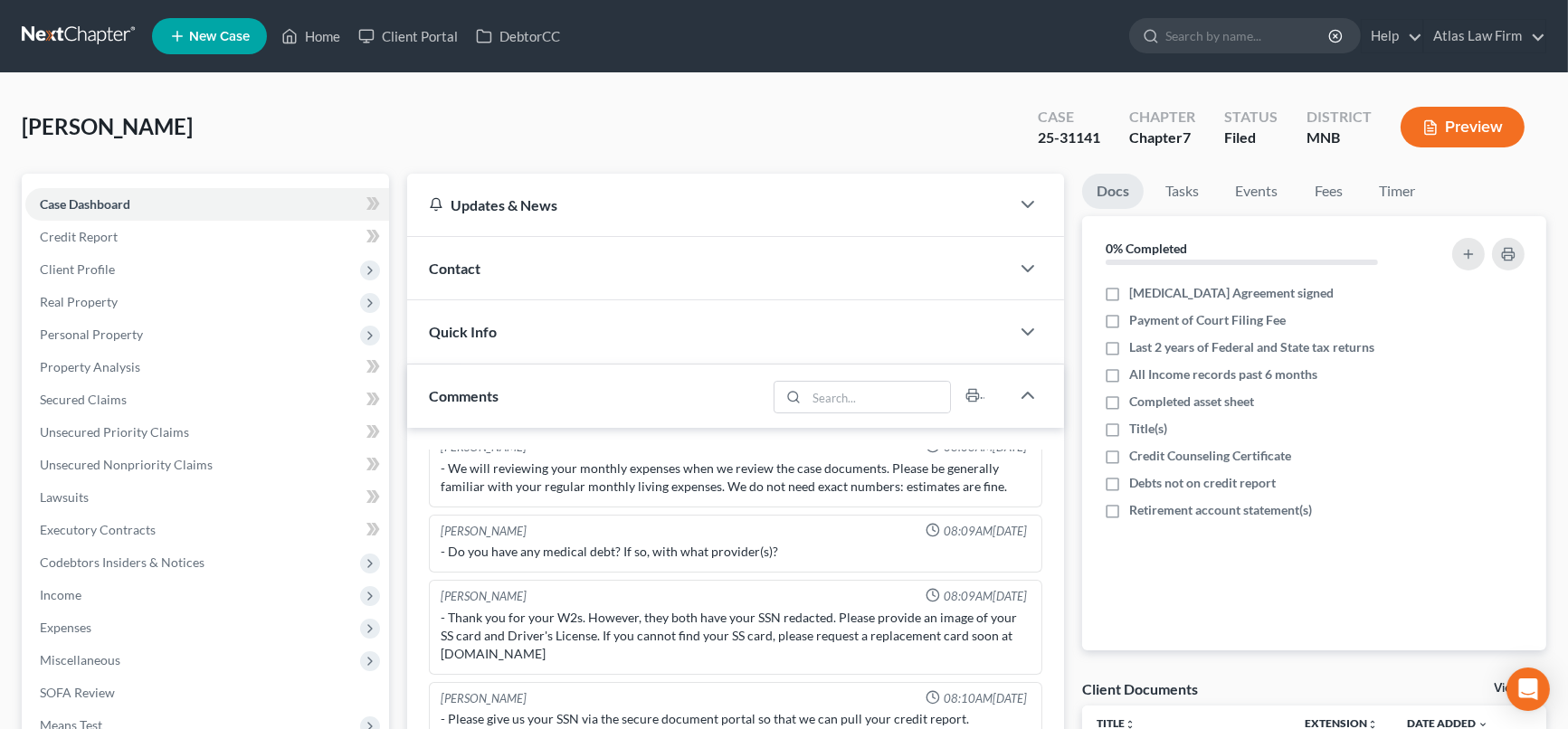
scroll to position [402, 0]
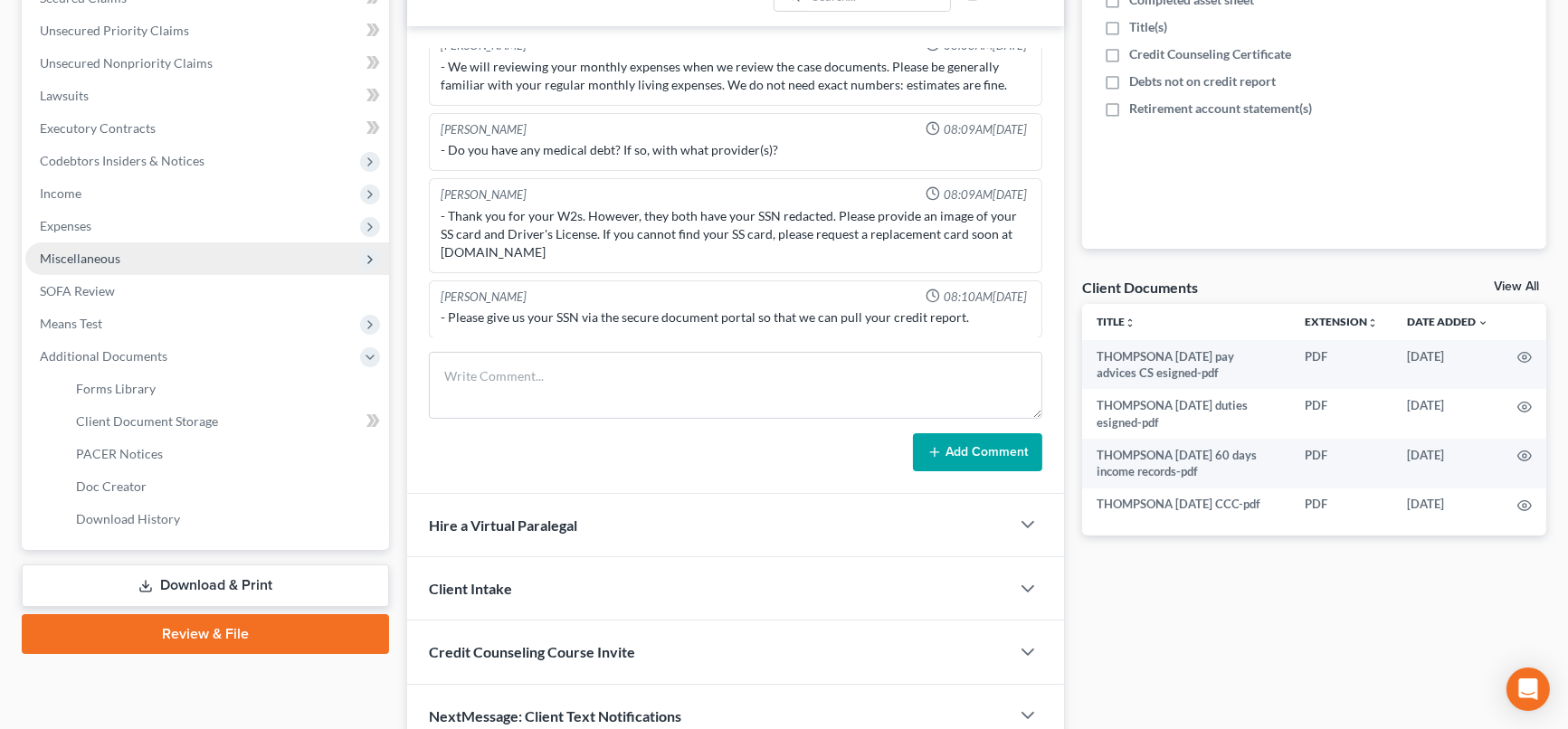
click at [104, 257] on span "Miscellaneous" at bounding box center [80, 258] width 81 height 15
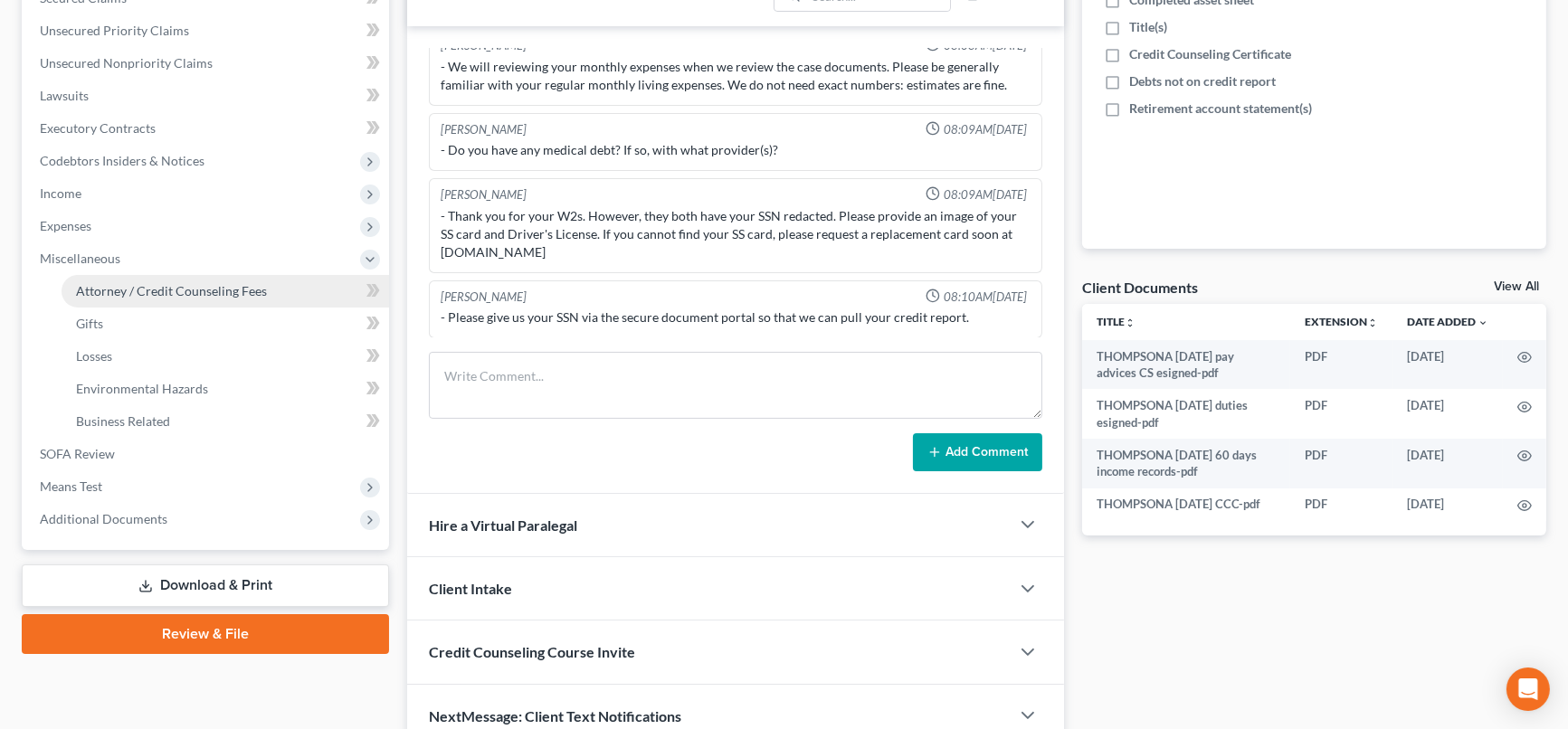
click at [230, 295] on link "Attorney / Credit Counseling Fees" at bounding box center [225, 291] width 328 height 33
select select "0"
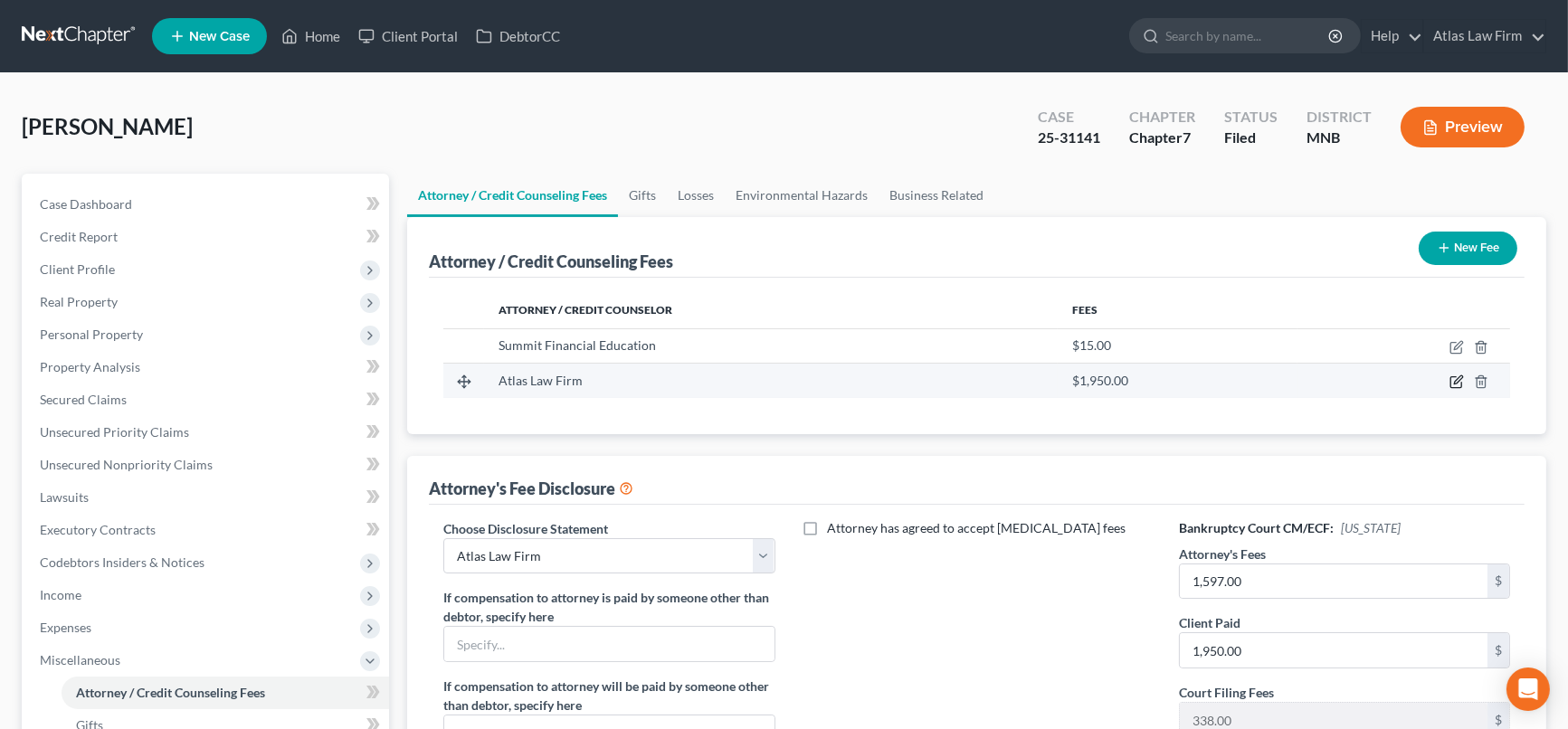
click at [1454, 379] on icon "button" at bounding box center [1456, 381] width 14 height 14
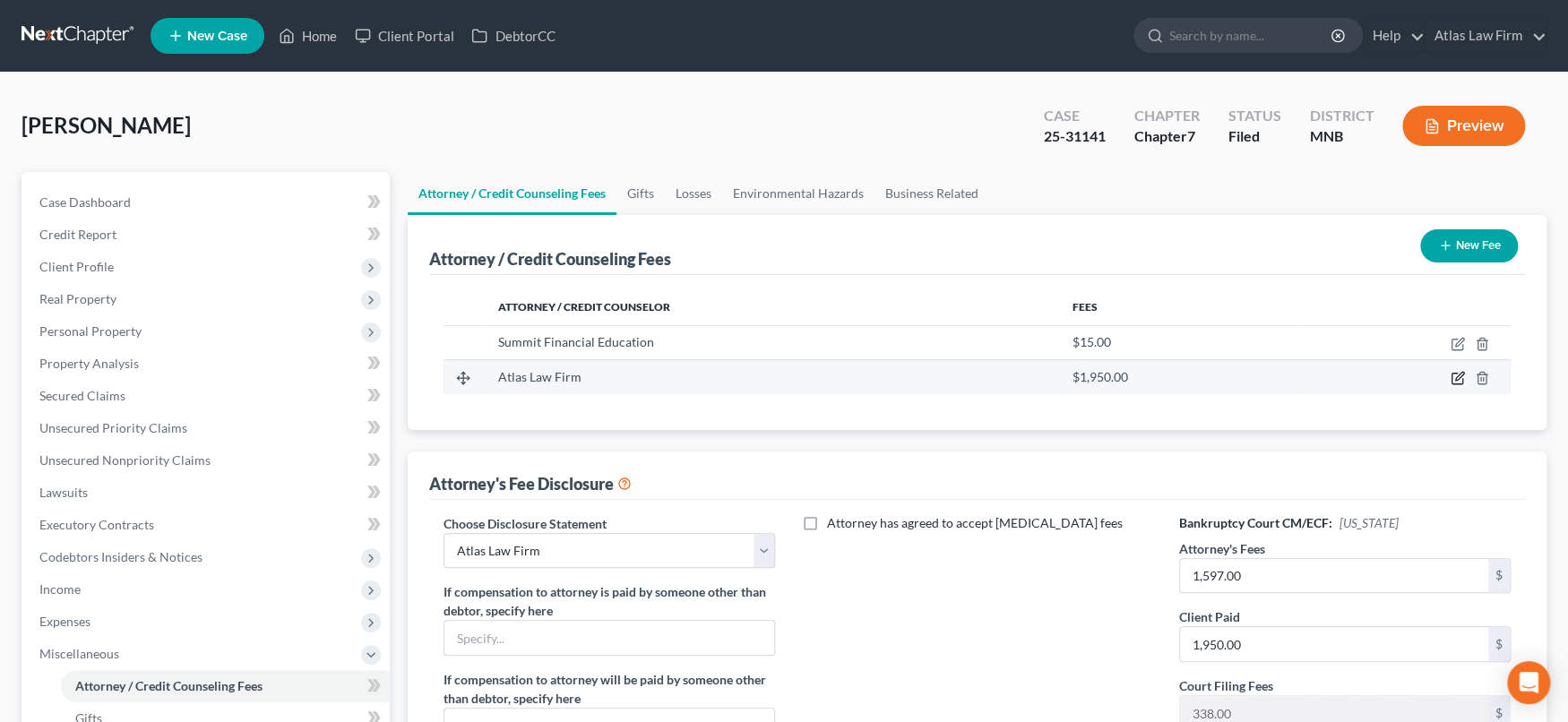
select select "24"
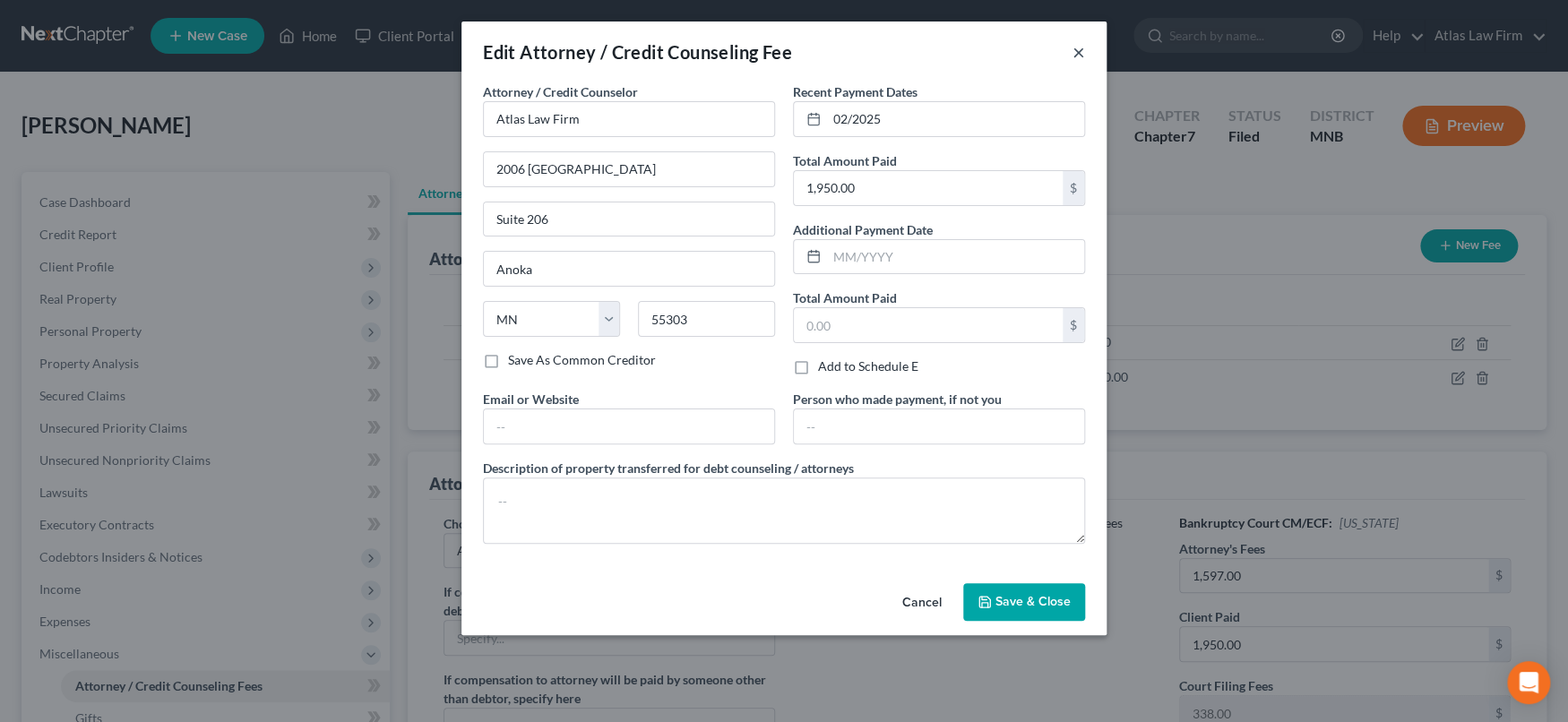
click at [1078, 48] on button "×" at bounding box center [1078, 51] width 12 height 21
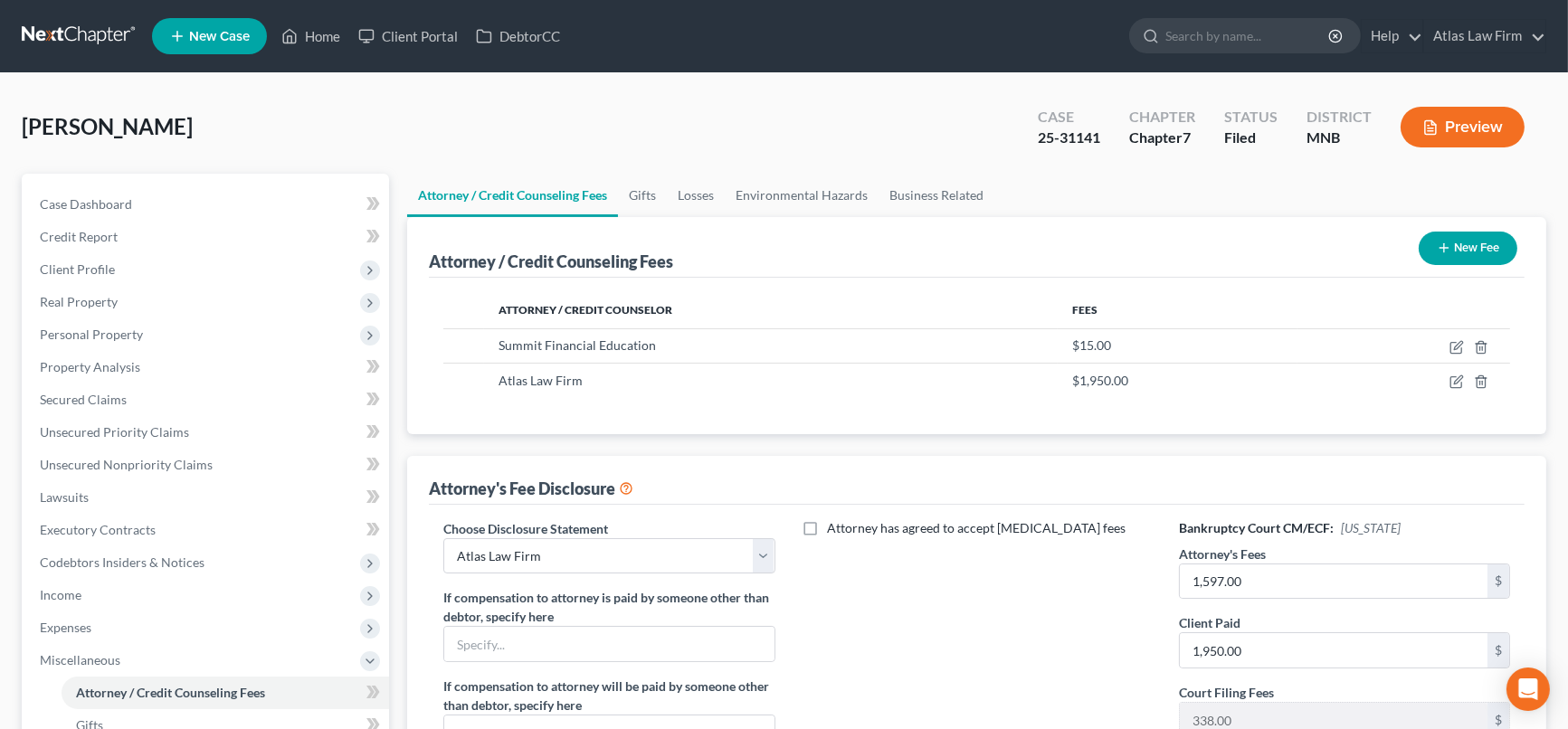
click at [1473, 123] on button "Preview" at bounding box center [1463, 126] width 124 height 40
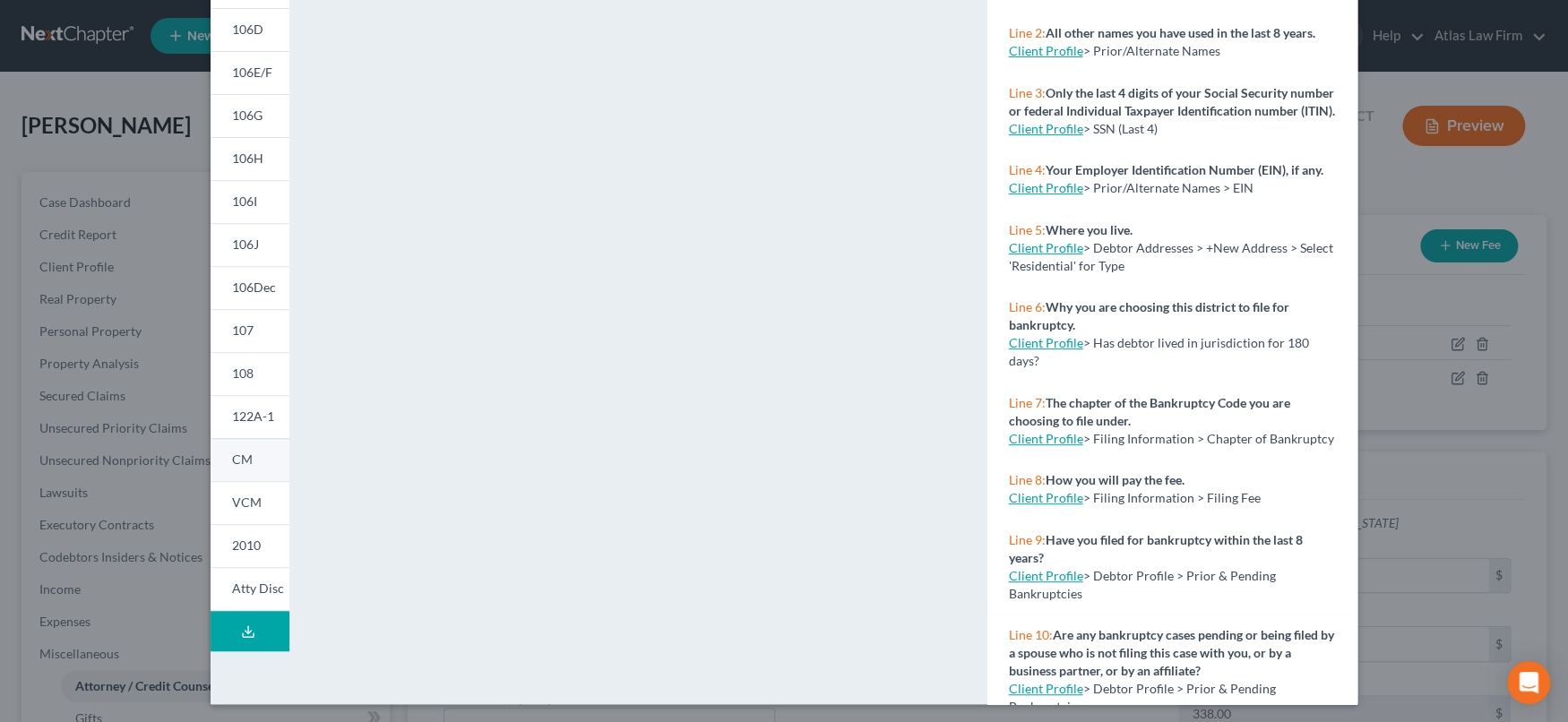
scroll to position [271, 0]
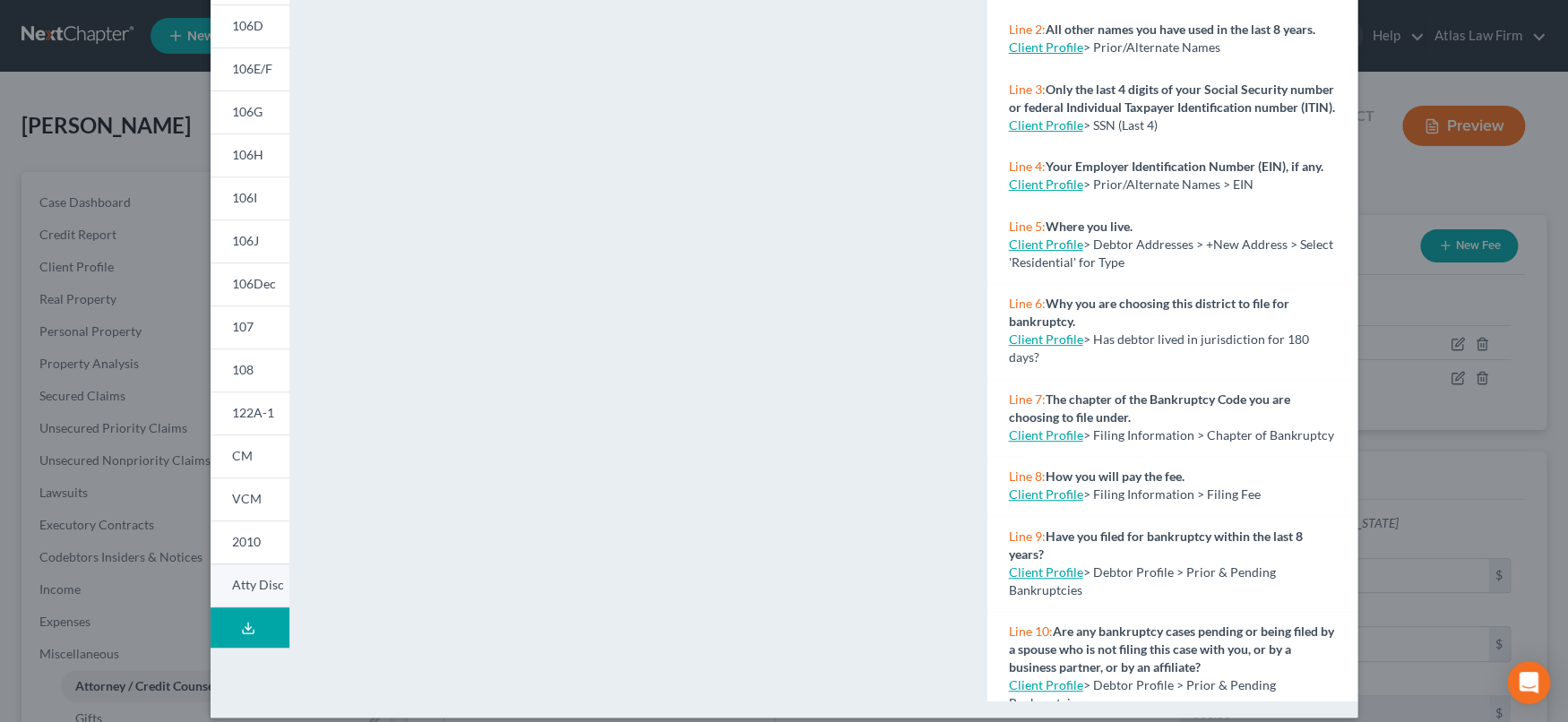
click at [245, 588] on span "Atty Disc" at bounding box center [258, 584] width 52 height 15
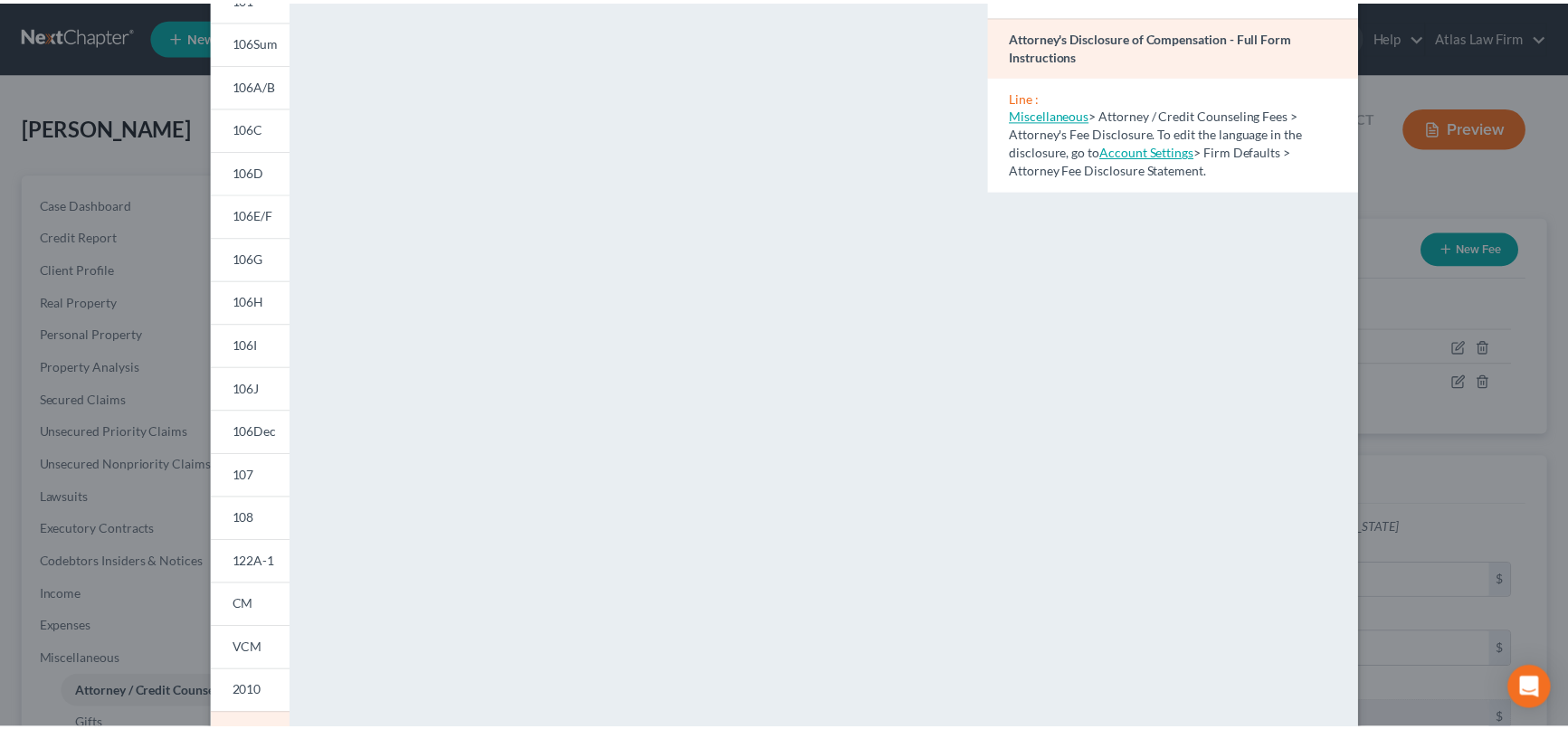
scroll to position [0, 0]
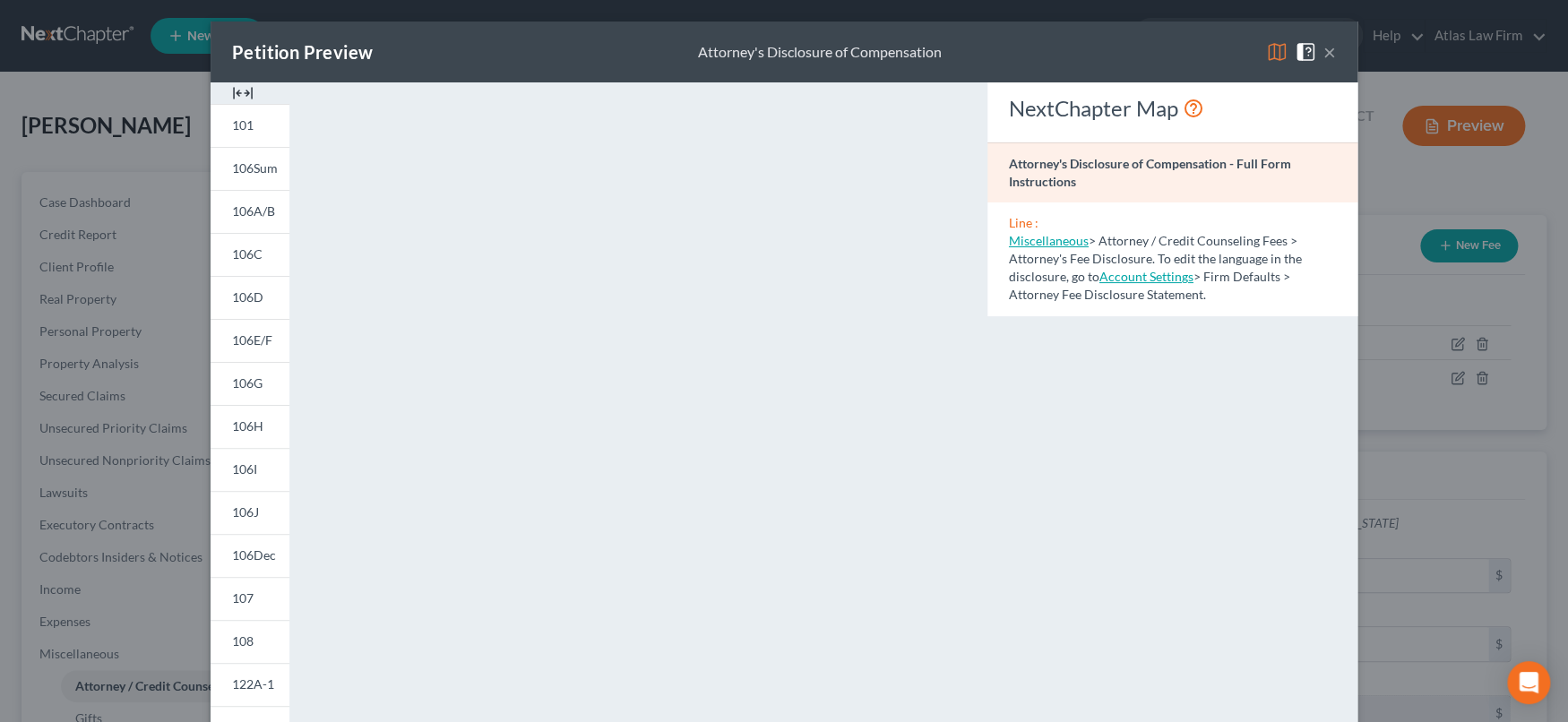
click at [1323, 57] on button "×" at bounding box center [1329, 51] width 12 height 21
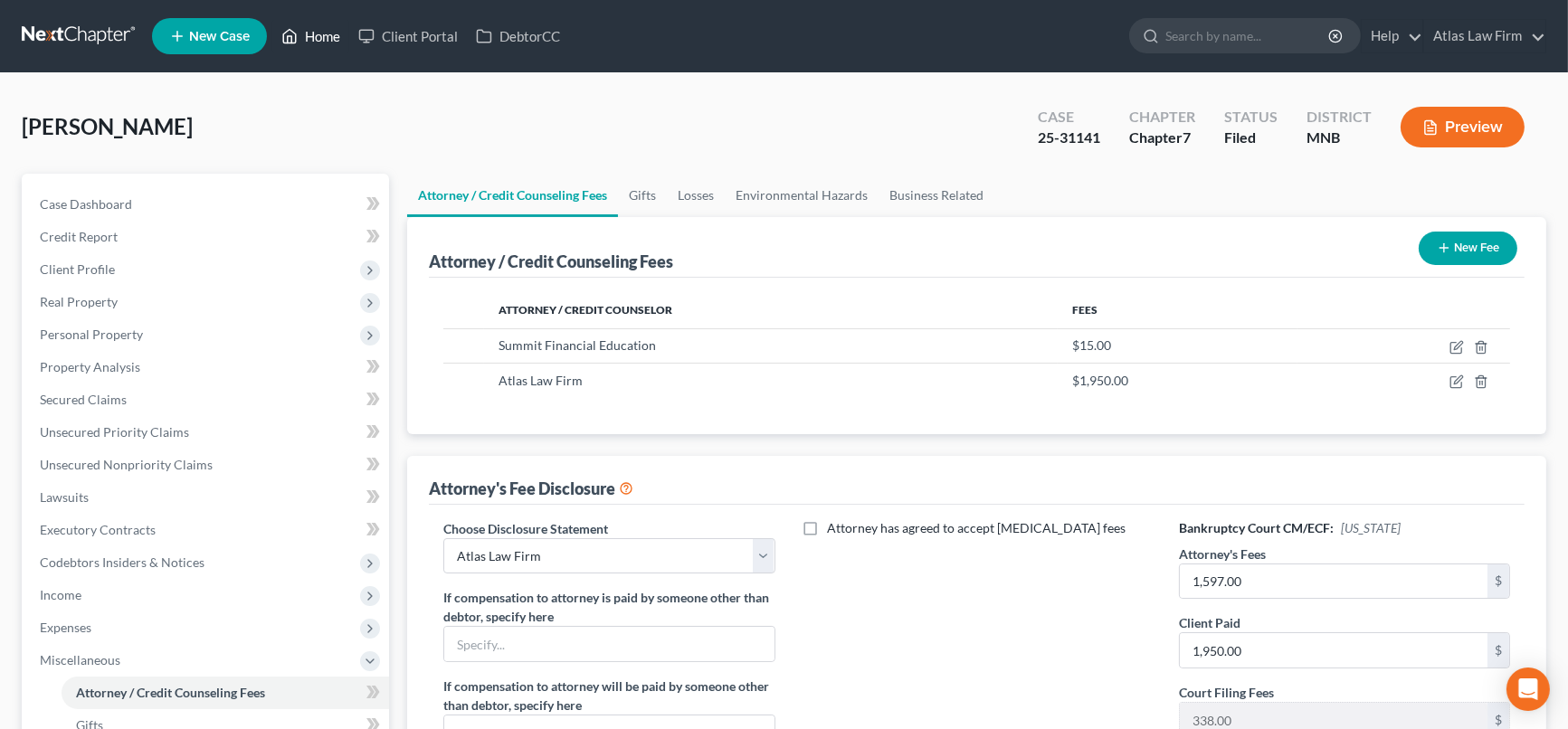
click at [323, 33] on link "Home" at bounding box center [311, 36] width 77 height 33
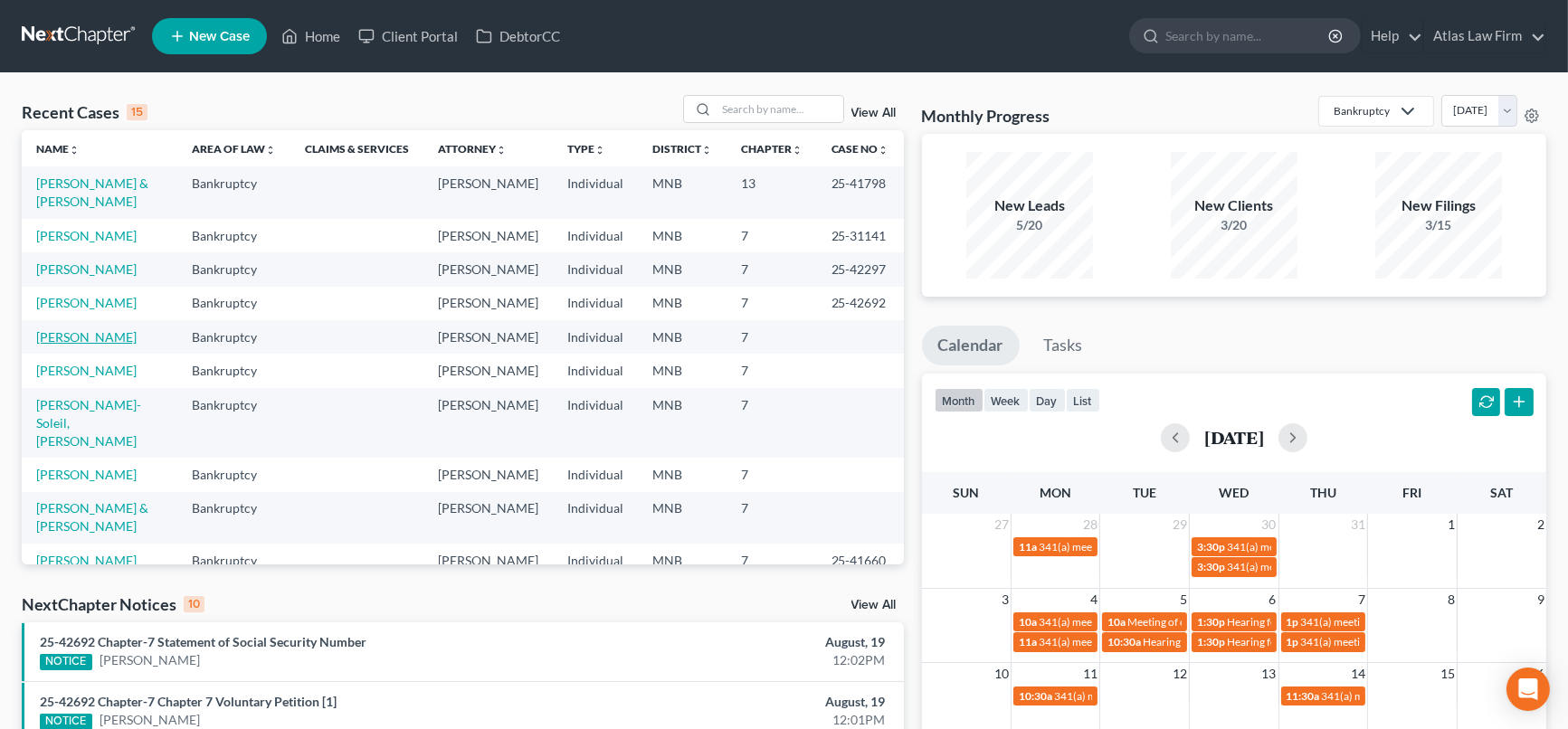
click at [74, 344] on link "[PERSON_NAME]" at bounding box center [86, 337] width 101 height 15
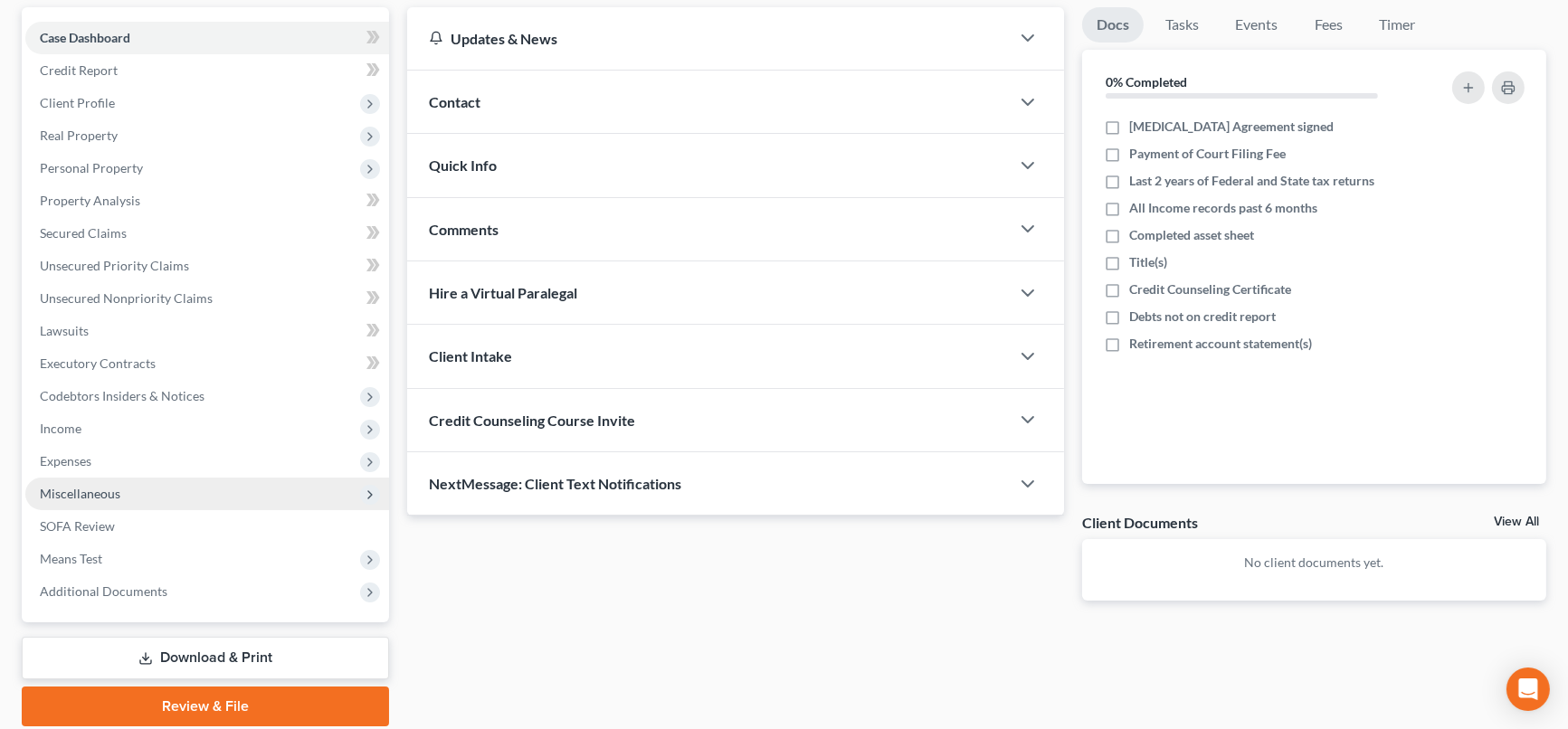
scroll to position [230, 0]
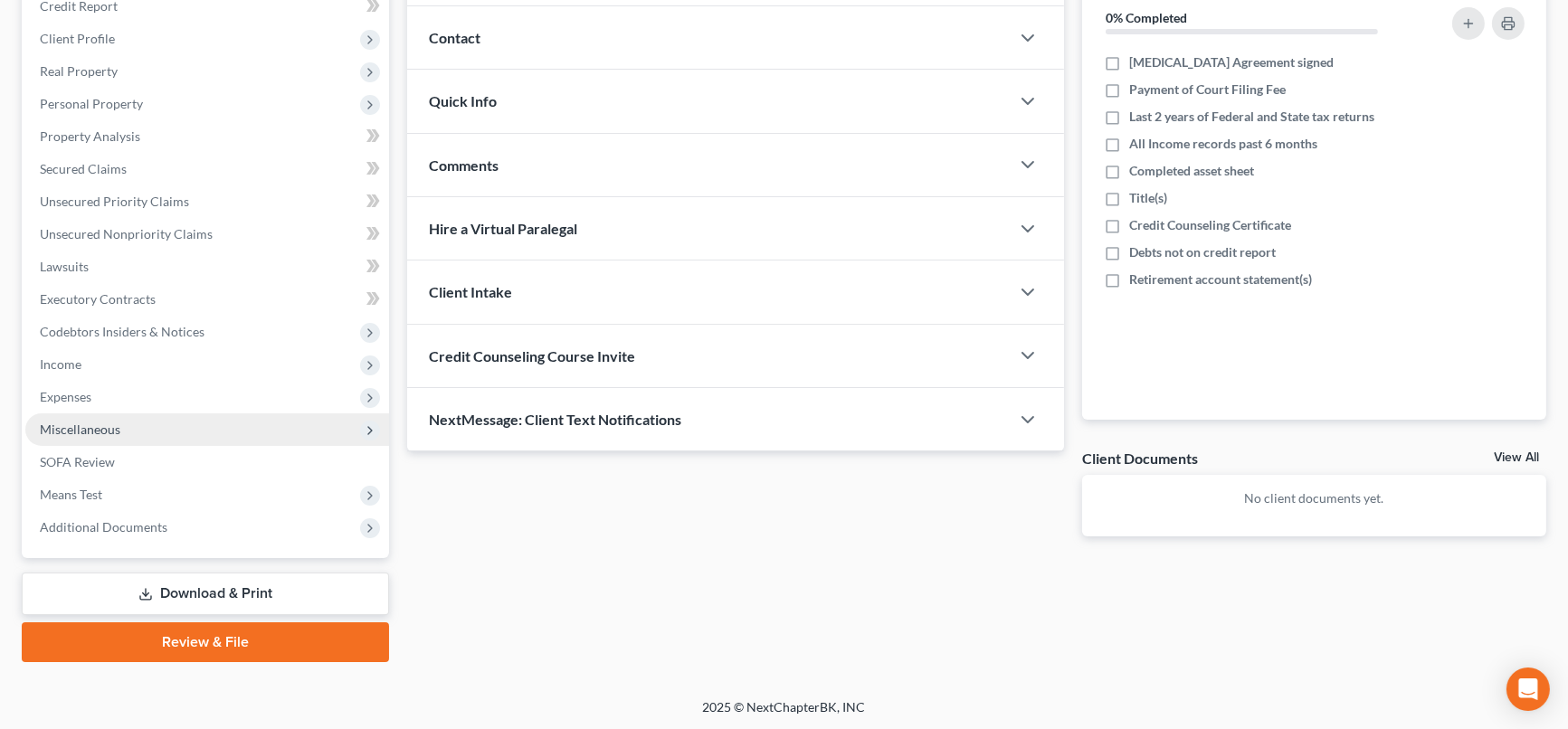
click at [110, 429] on span "Miscellaneous" at bounding box center [80, 429] width 81 height 15
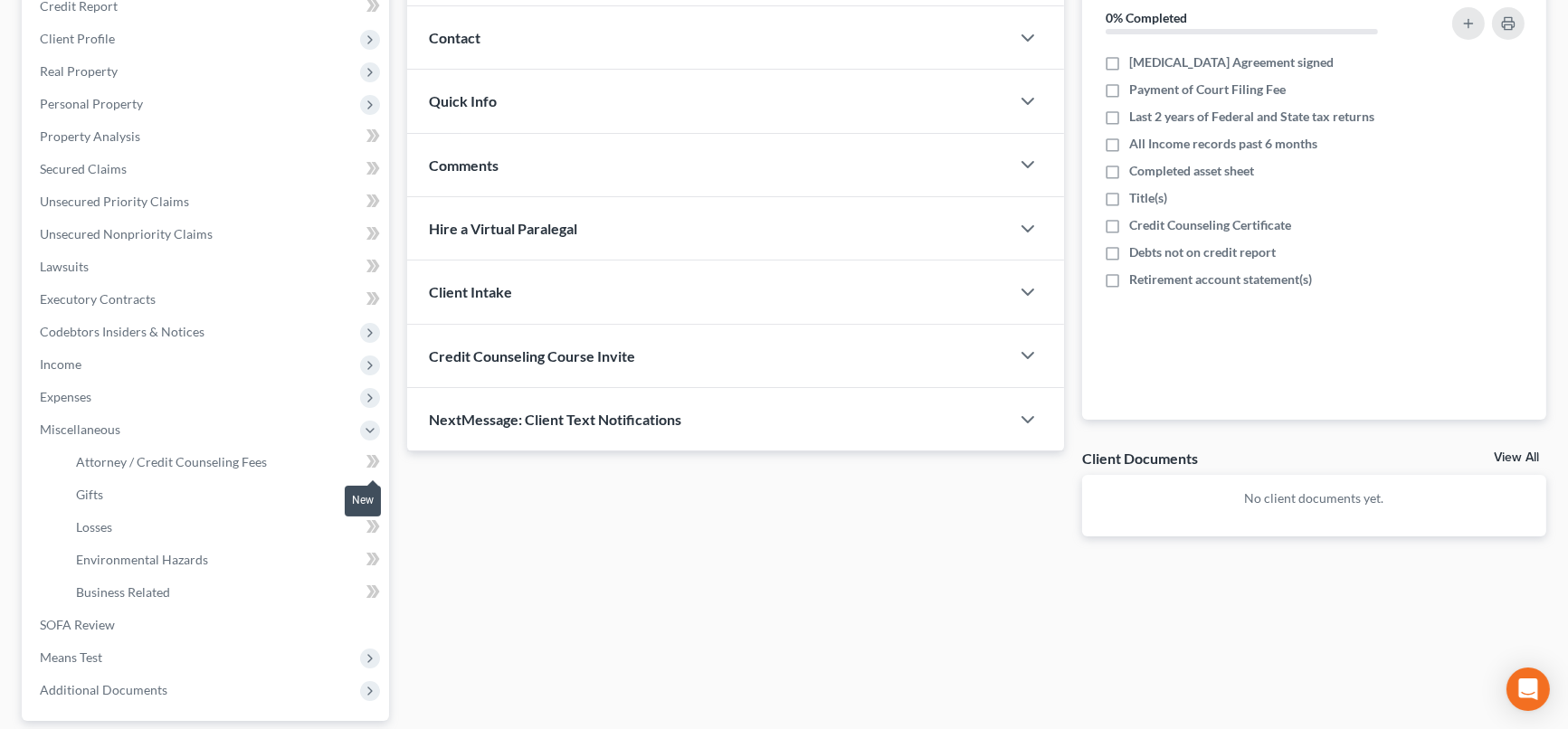
click at [367, 455] on icon at bounding box center [373, 462] width 13 height 23
click at [294, 455] on link "Attorney / Credit Counseling Fees" at bounding box center [225, 462] width 328 height 33
select select "0"
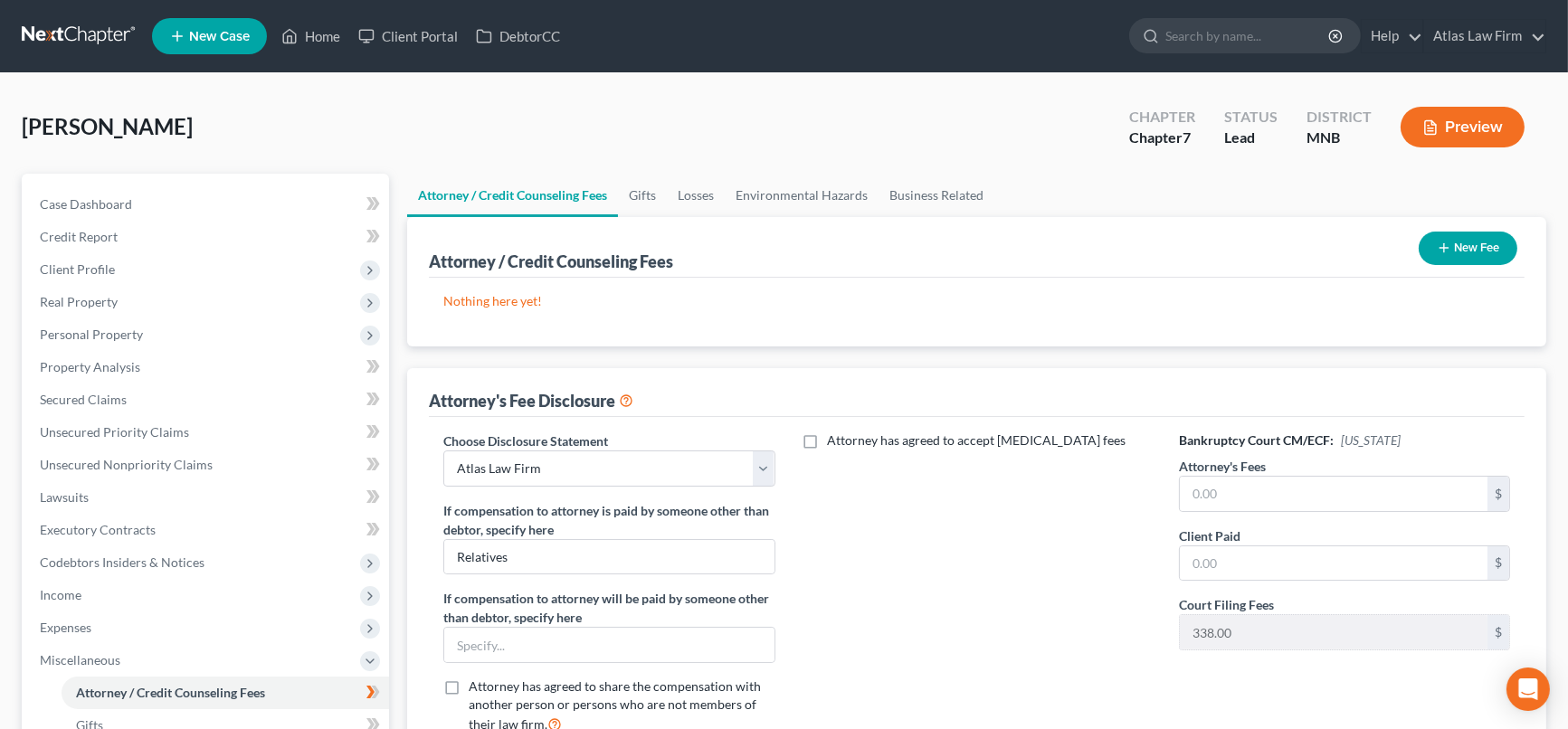
click at [1432, 244] on button "New Fee" at bounding box center [1468, 248] width 99 height 34
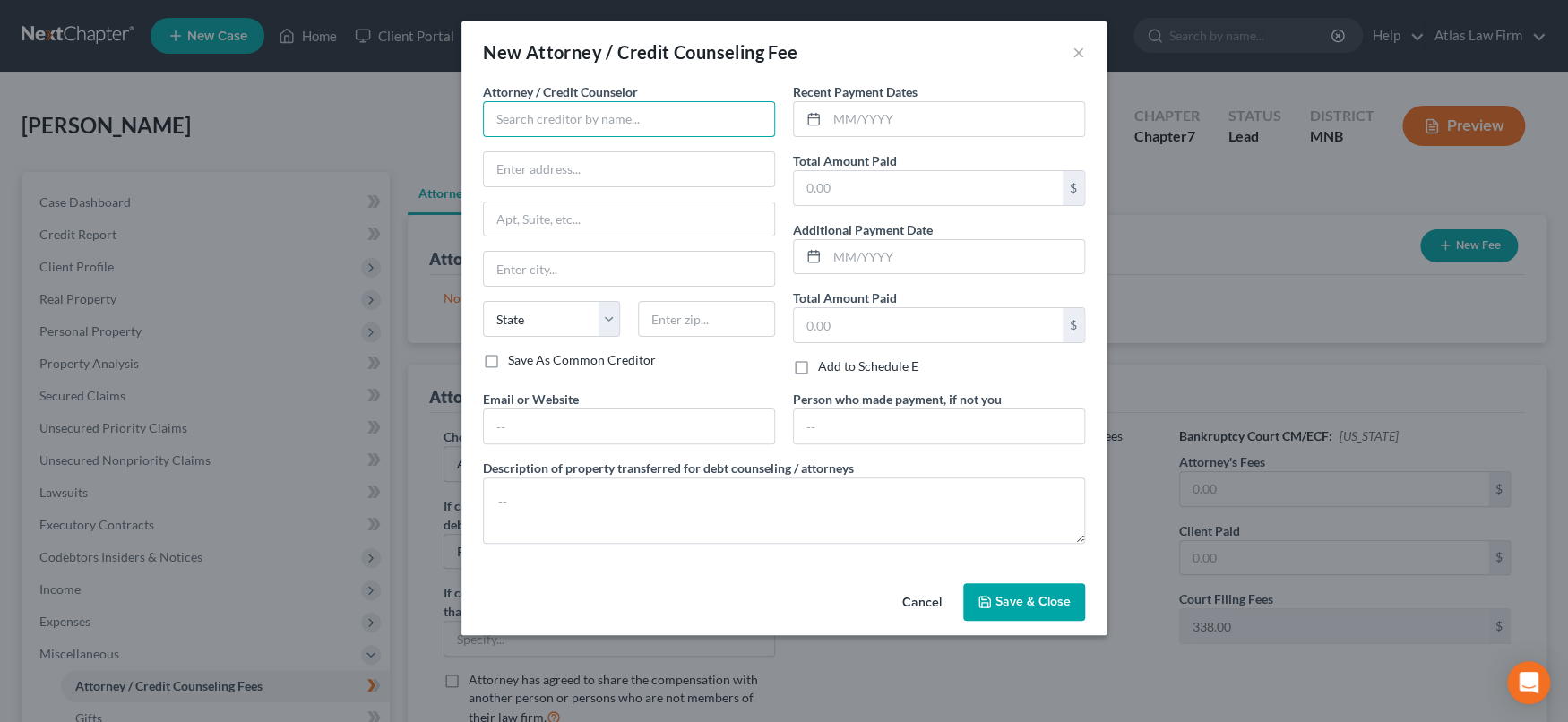
click at [598, 125] on input "text" at bounding box center [628, 119] width 292 height 35
click at [586, 150] on div "Atlas Law Firm" at bounding box center [591, 150] width 186 height 18
type input "Atlas Law Firm"
type input "2006 [GEOGRAPHIC_DATA]"
type input "Suite 206"
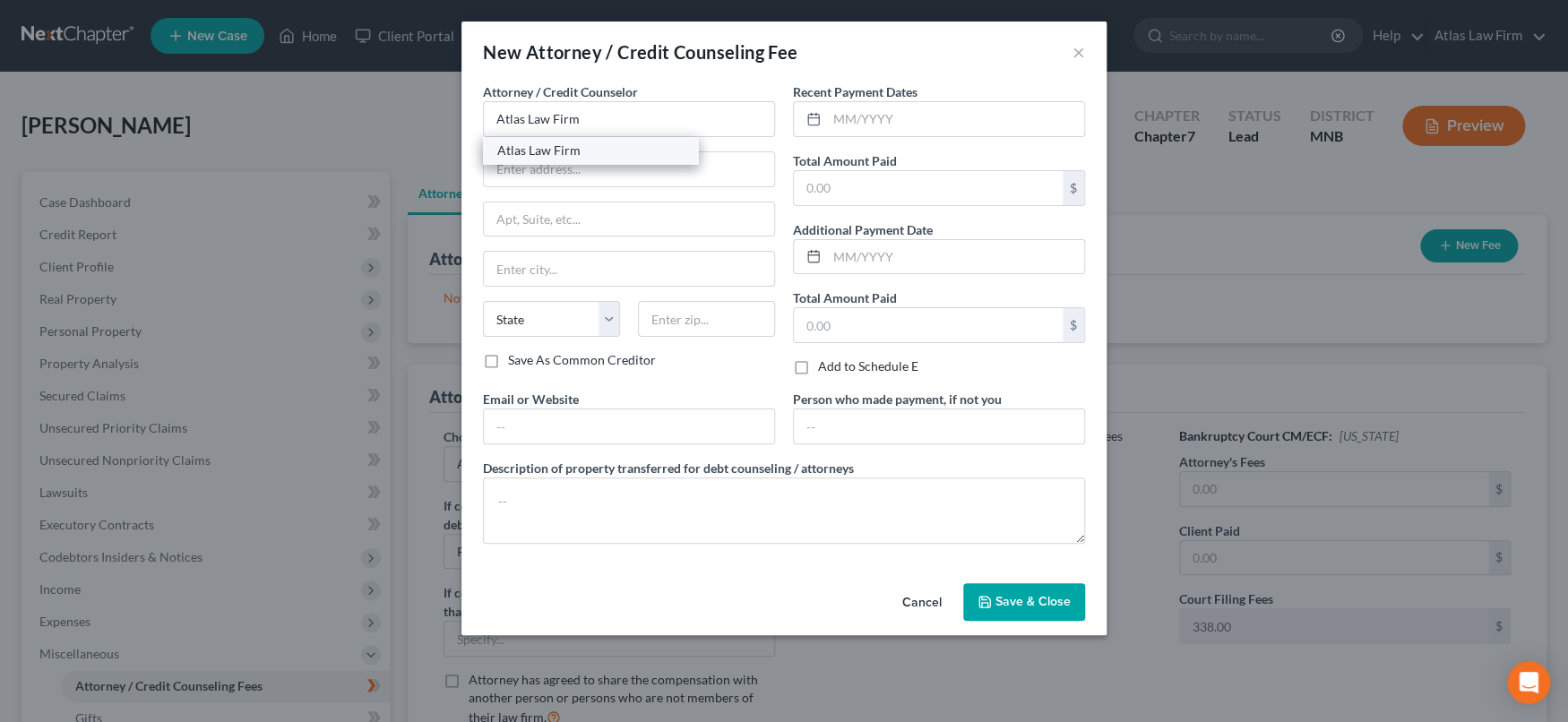
type input "Anoka"
select select "24"
type input "55303"
click at [907, 119] on input "text" at bounding box center [955, 119] width 257 height 34
type input "08/2025"
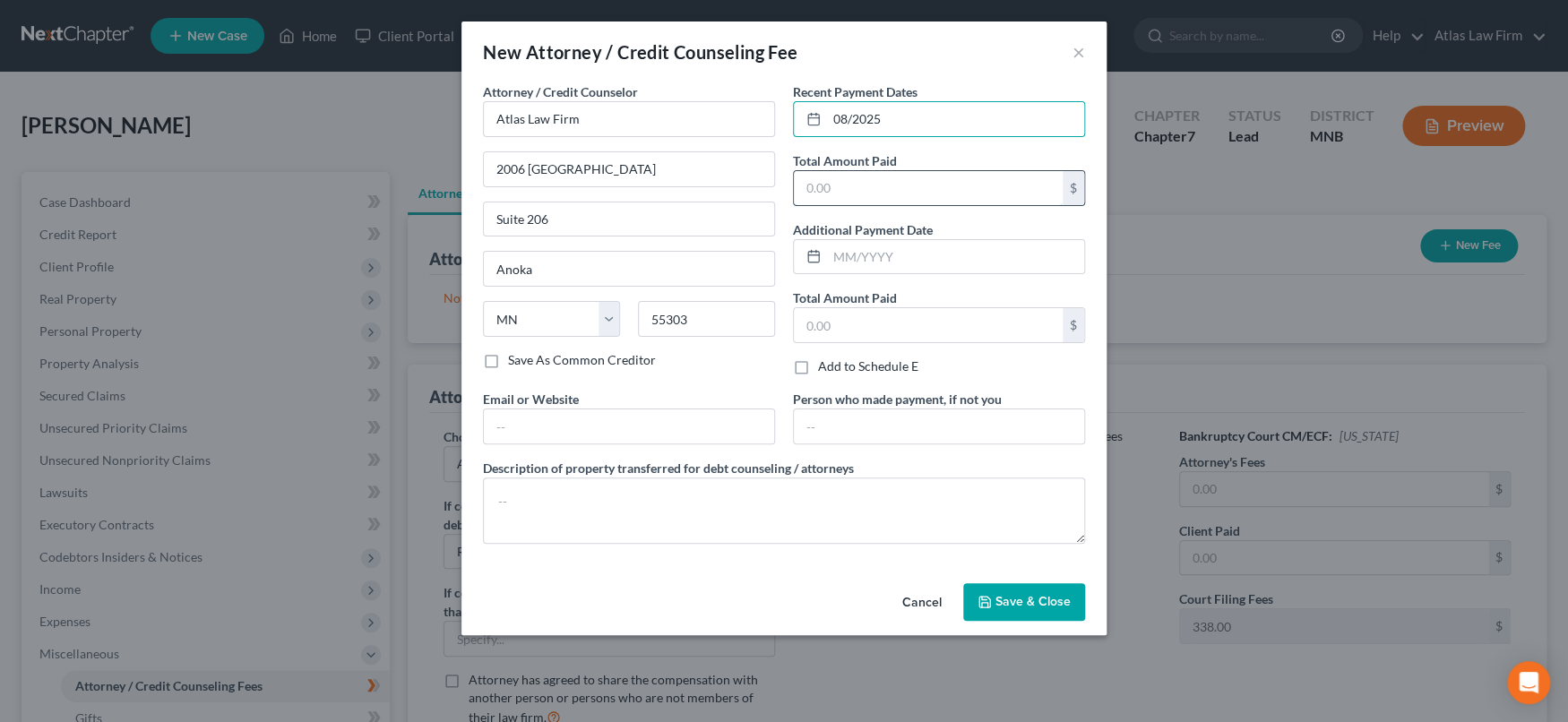
click at [950, 191] on input "text" at bounding box center [928, 188] width 268 height 34
type input "1,950"
click at [1014, 597] on span "Save & Close" at bounding box center [1032, 601] width 75 height 15
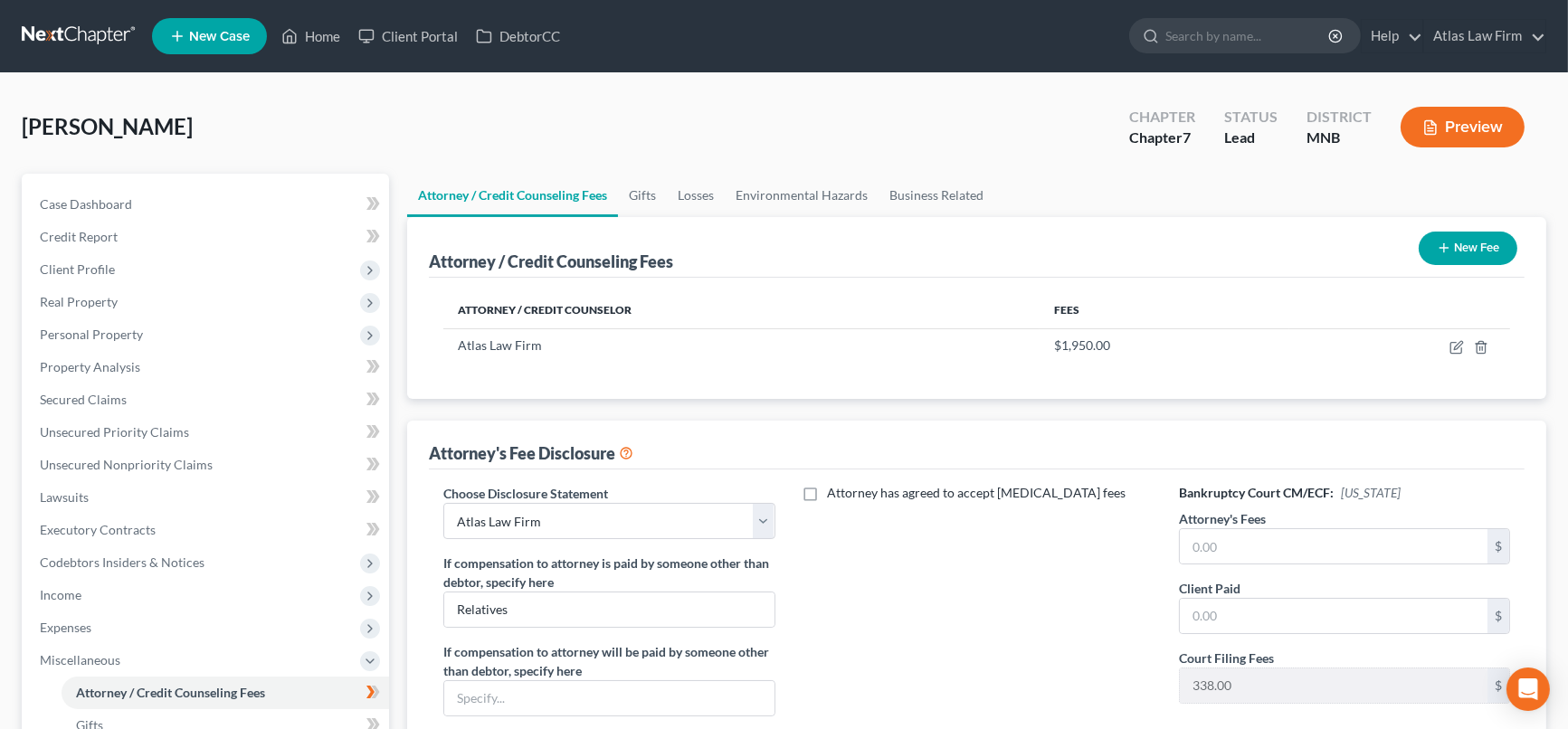
click at [1487, 237] on button "New Fee" at bounding box center [1468, 248] width 99 height 34
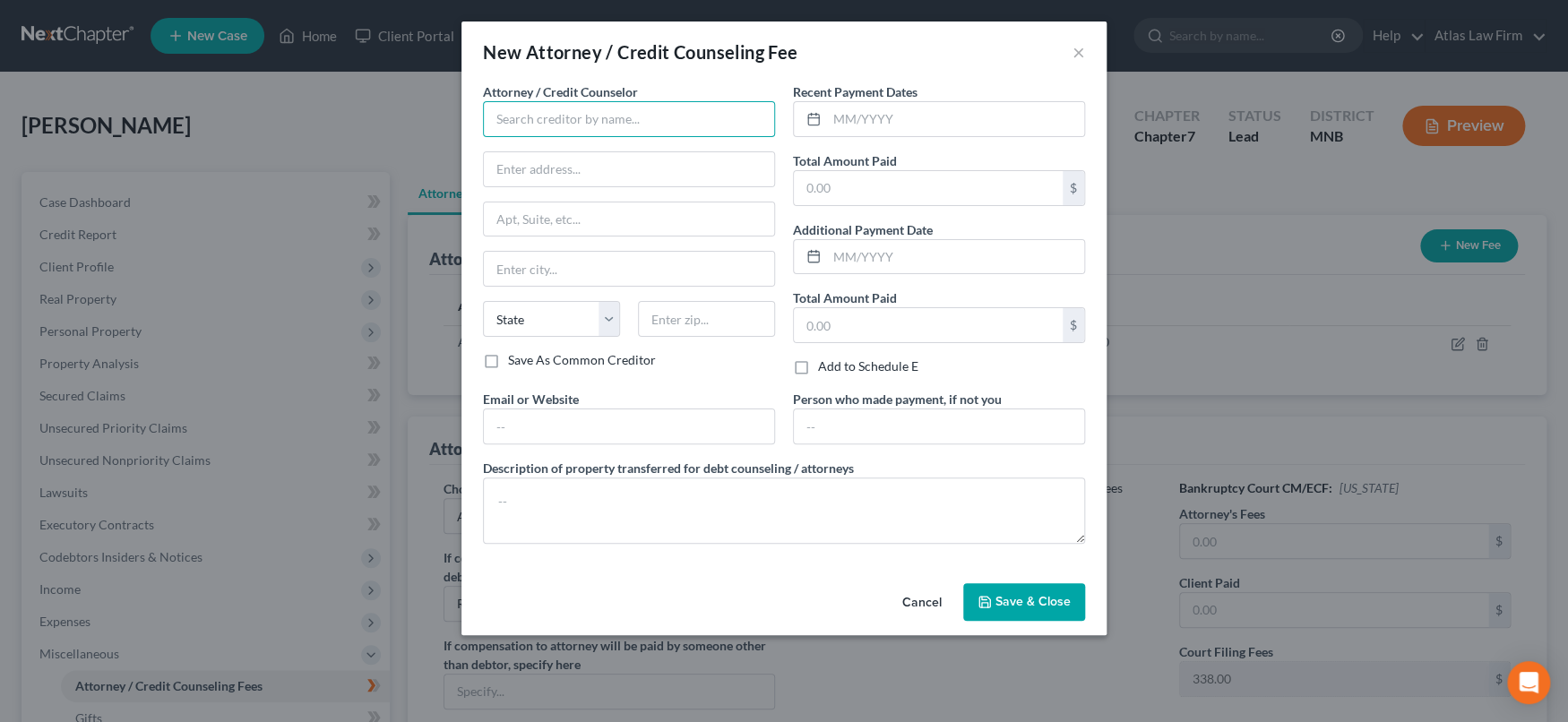
click at [661, 117] on input "text" at bounding box center [628, 119] width 292 height 35
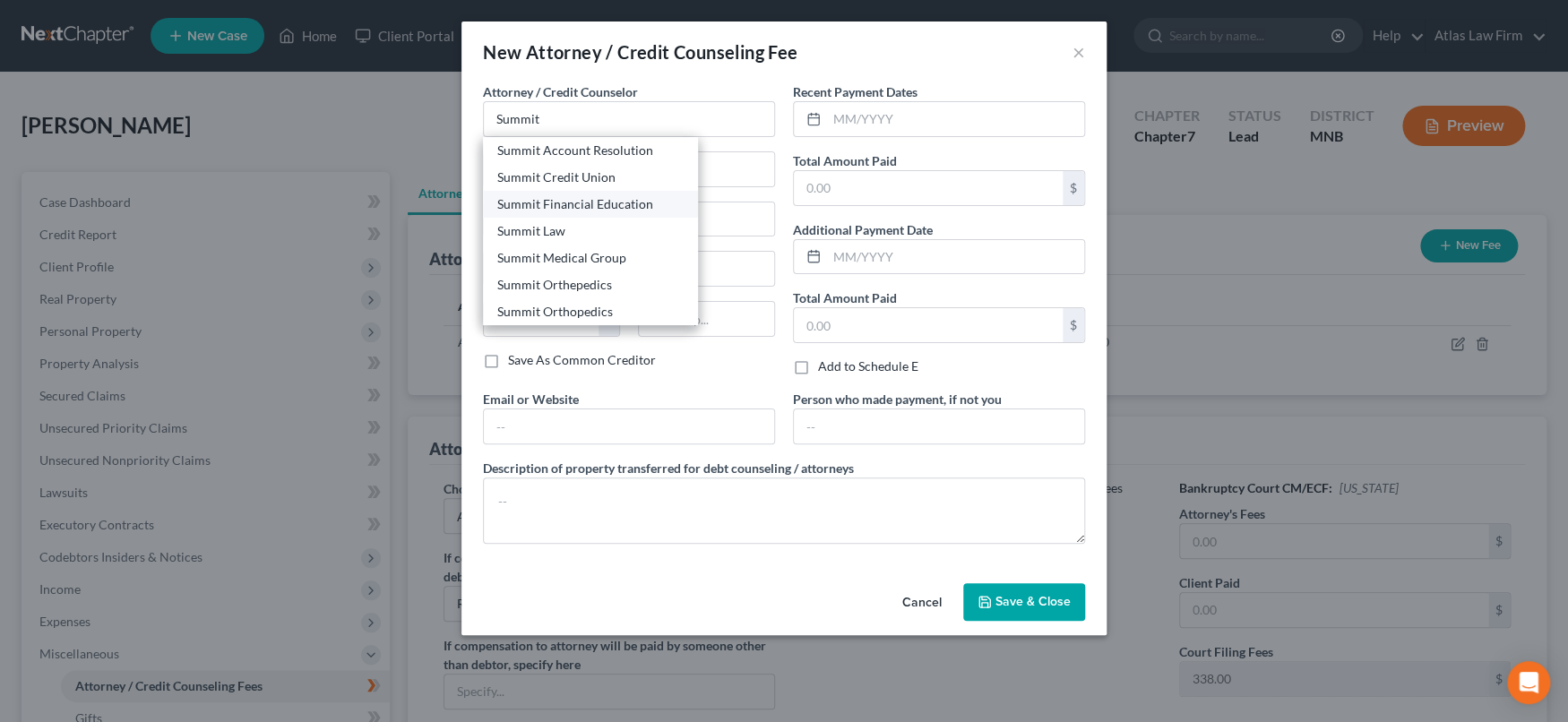
click at [625, 211] on div "Summit Financial Education" at bounding box center [591, 204] width 186 height 18
type input "Summit Financial Education"
type input "[STREET_ADDRESS]"
type input "[GEOGRAPHIC_DATA]"
select select "3"
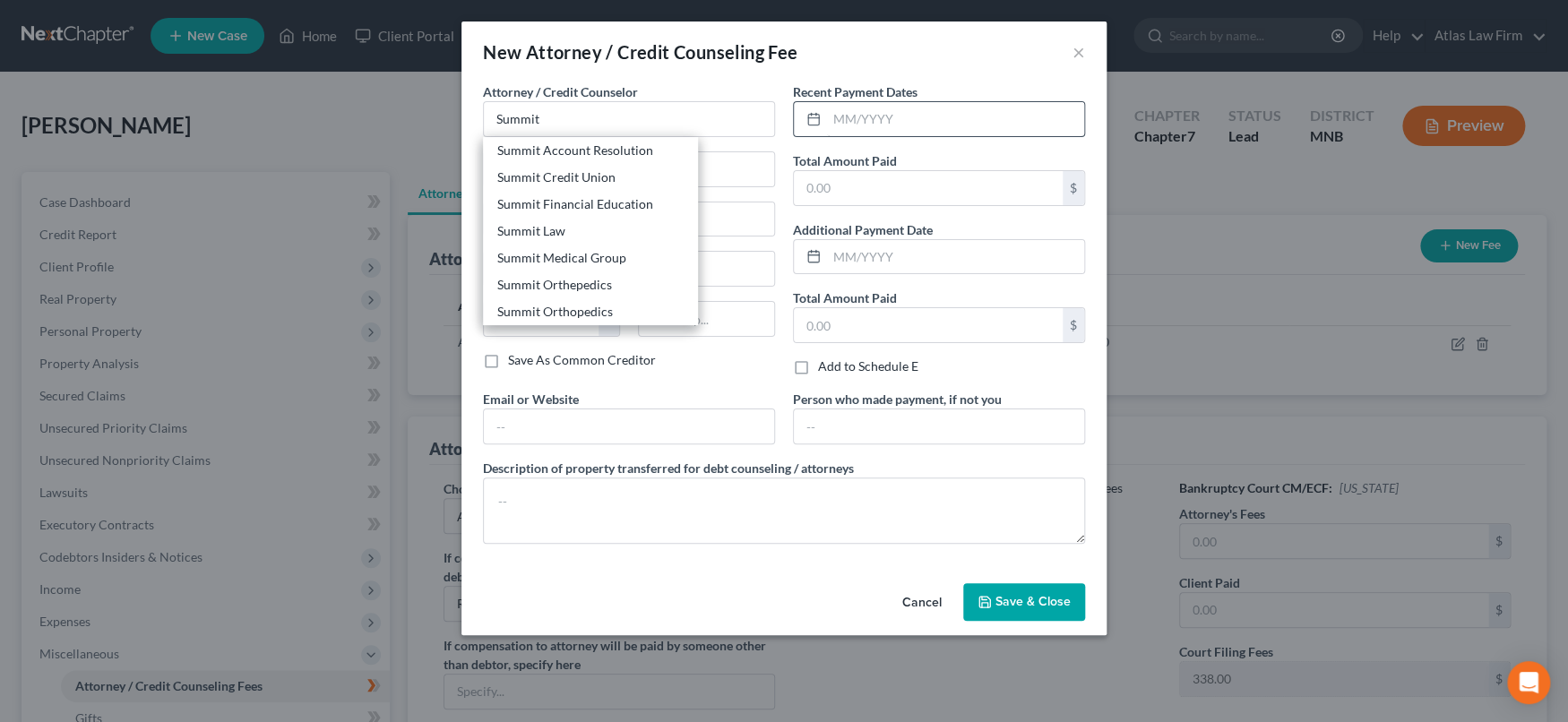
type input "85712"
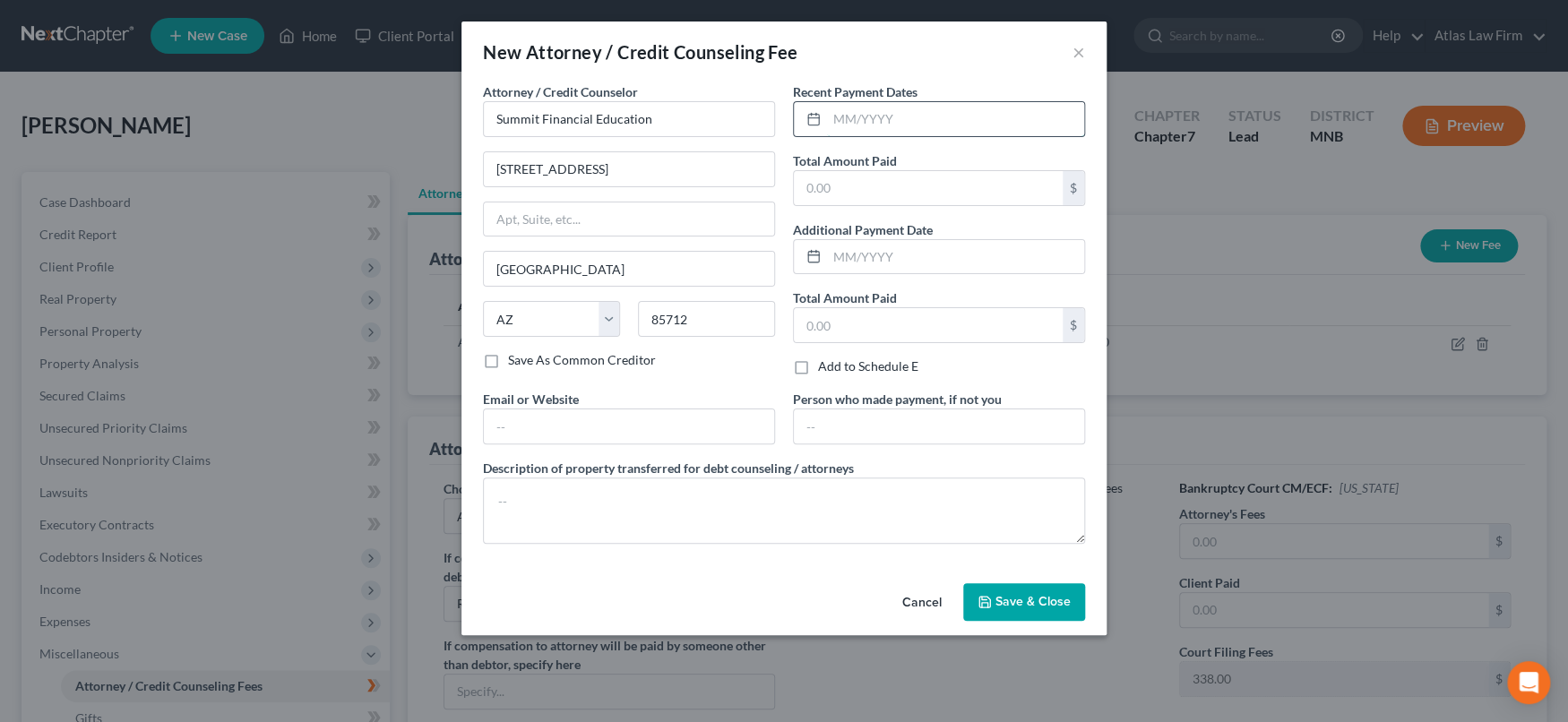
click at [904, 116] on input "text" at bounding box center [955, 119] width 257 height 34
type input "08/2025"
click at [1037, 197] on input "text" at bounding box center [928, 188] width 268 height 34
type input "5"
type input "15"
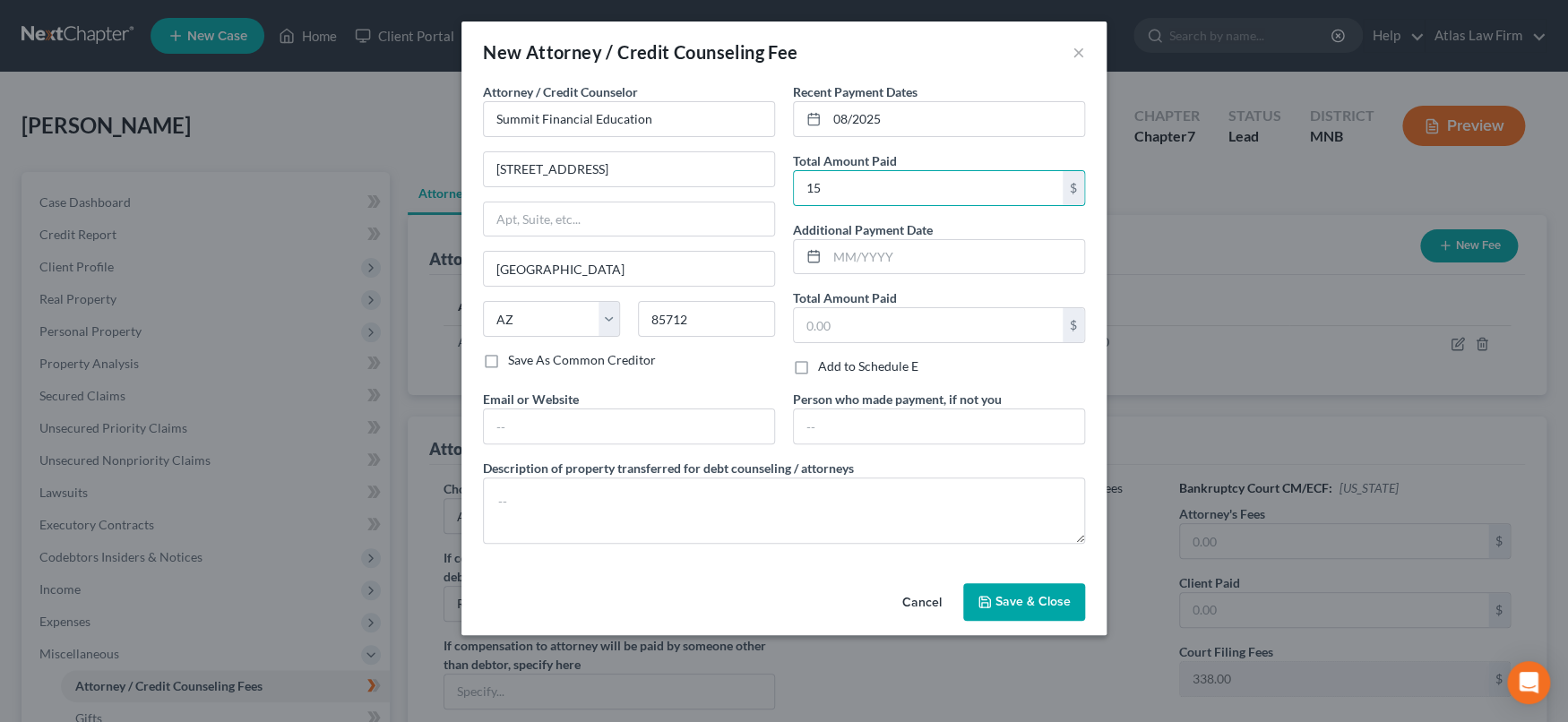
click at [1059, 606] on span "Save & Close" at bounding box center [1032, 601] width 75 height 15
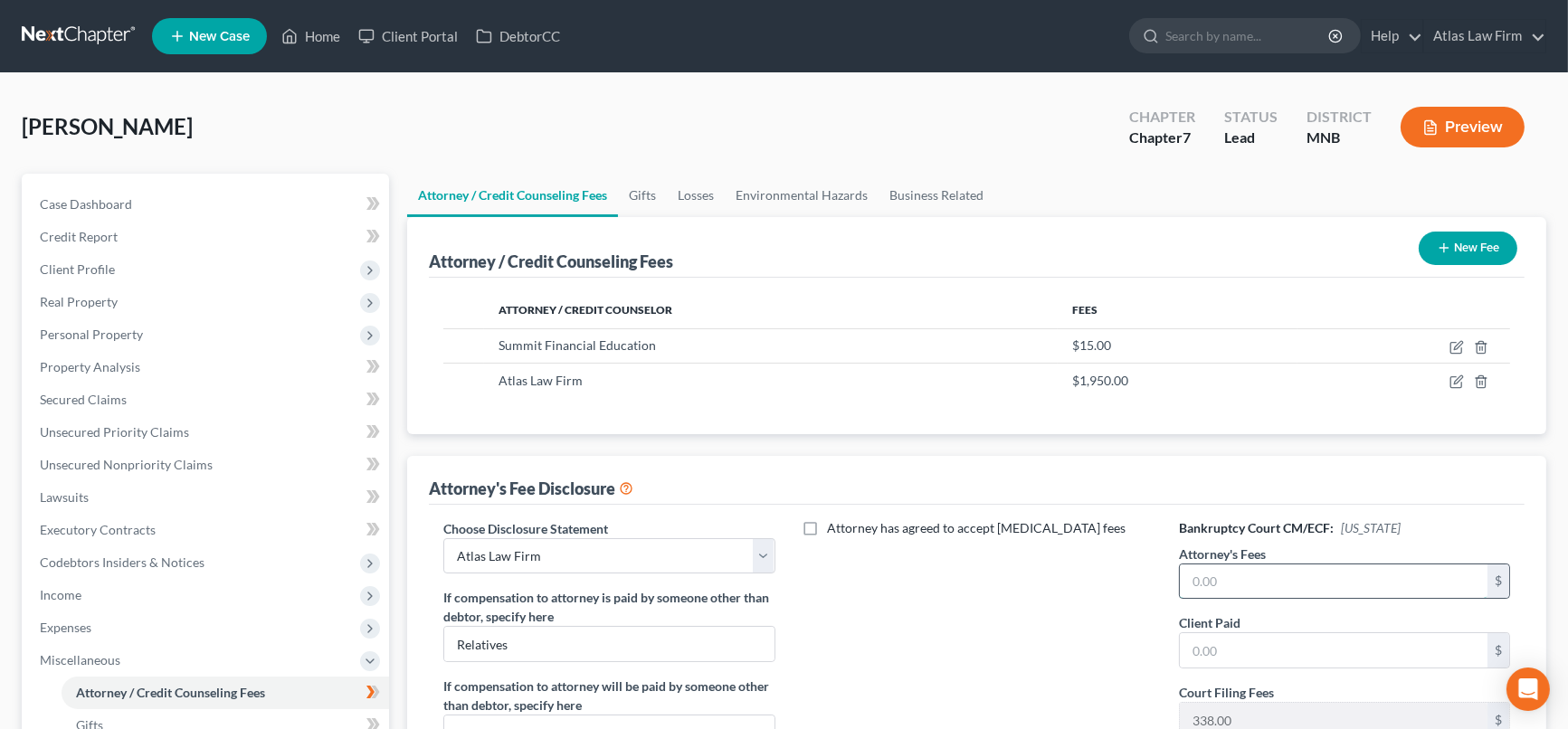
click at [1298, 584] on input "text" at bounding box center [1334, 581] width 308 height 35
type input "1,597"
click at [1281, 655] on input "text" at bounding box center [1334, 650] width 308 height 35
type input "1,950"
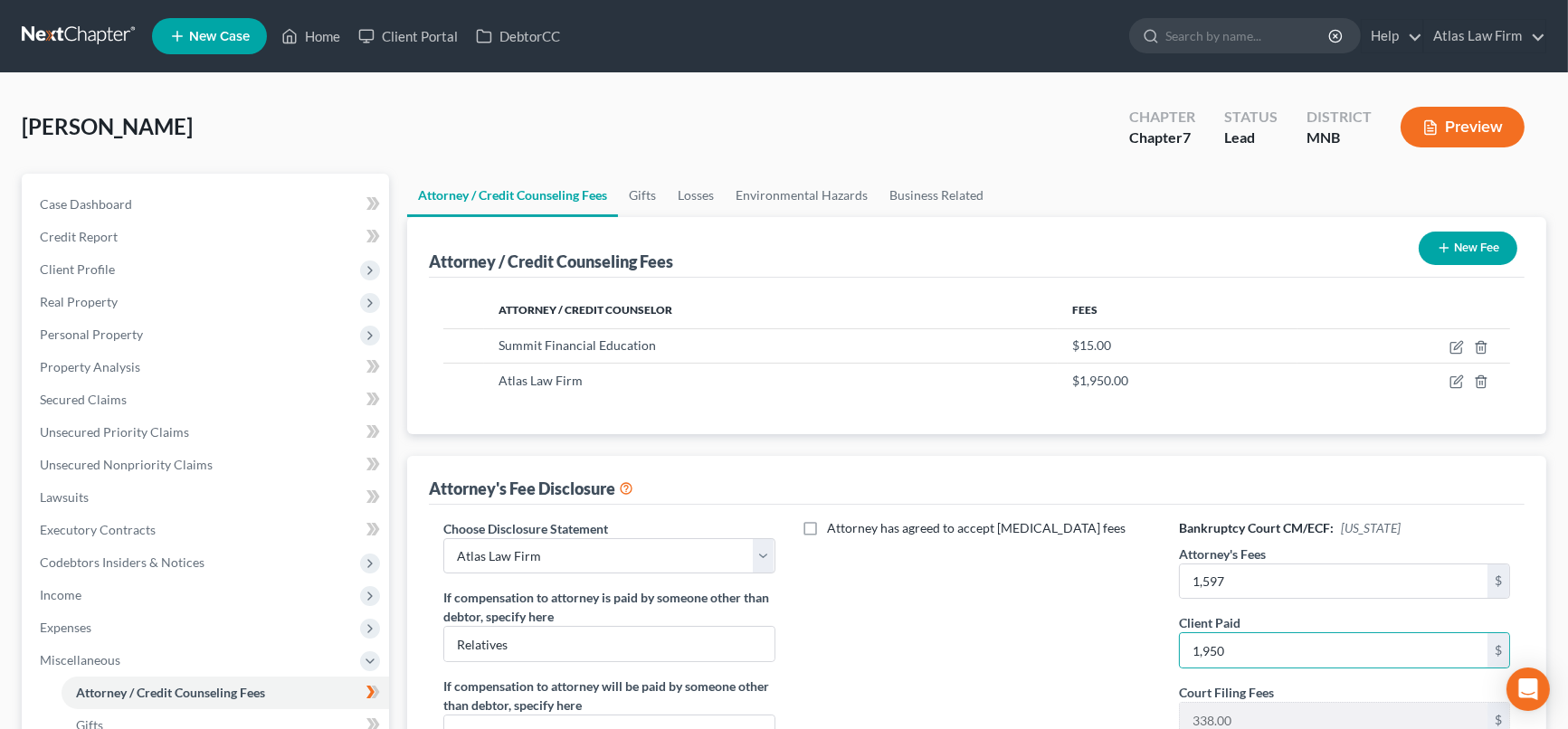
click at [1455, 122] on button "Preview" at bounding box center [1463, 126] width 124 height 40
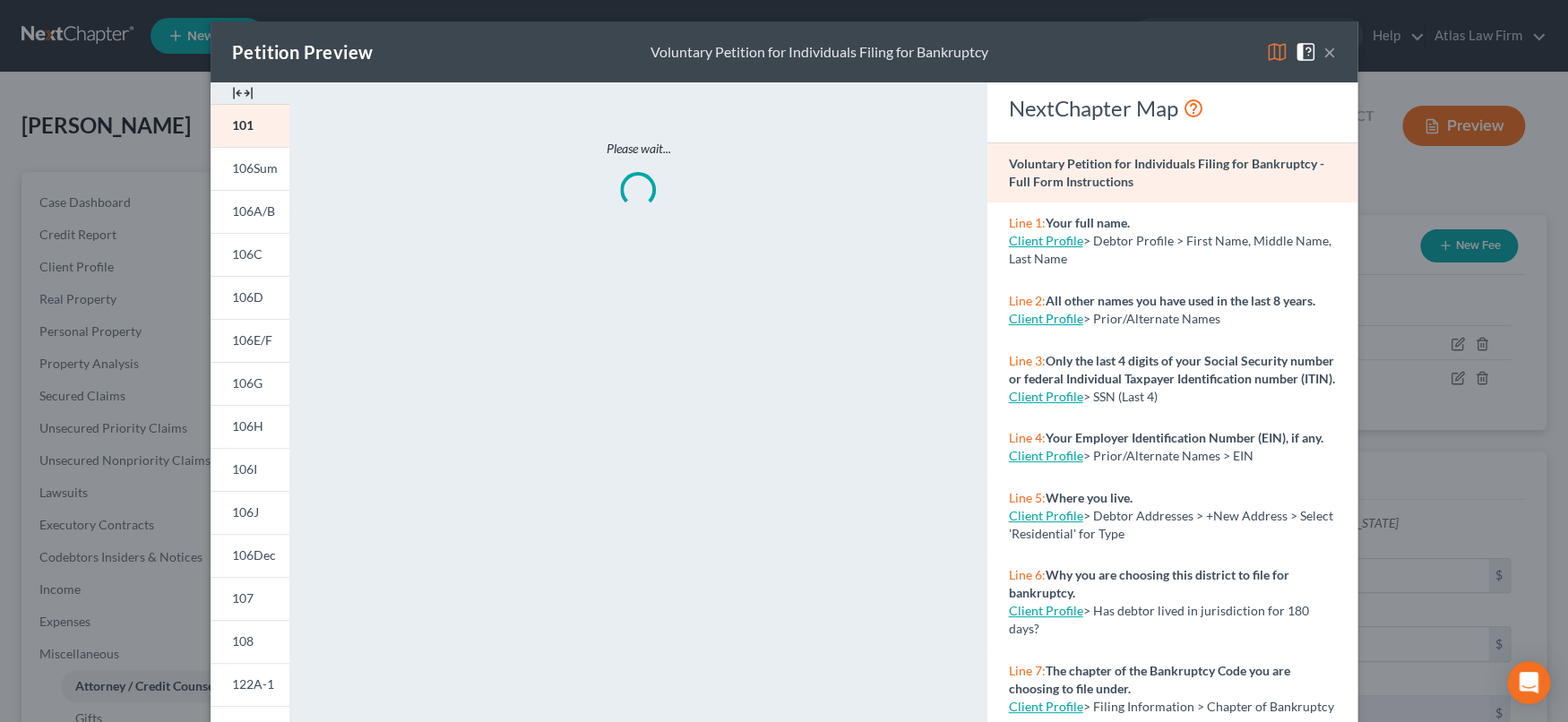
scroll to position [271, 0]
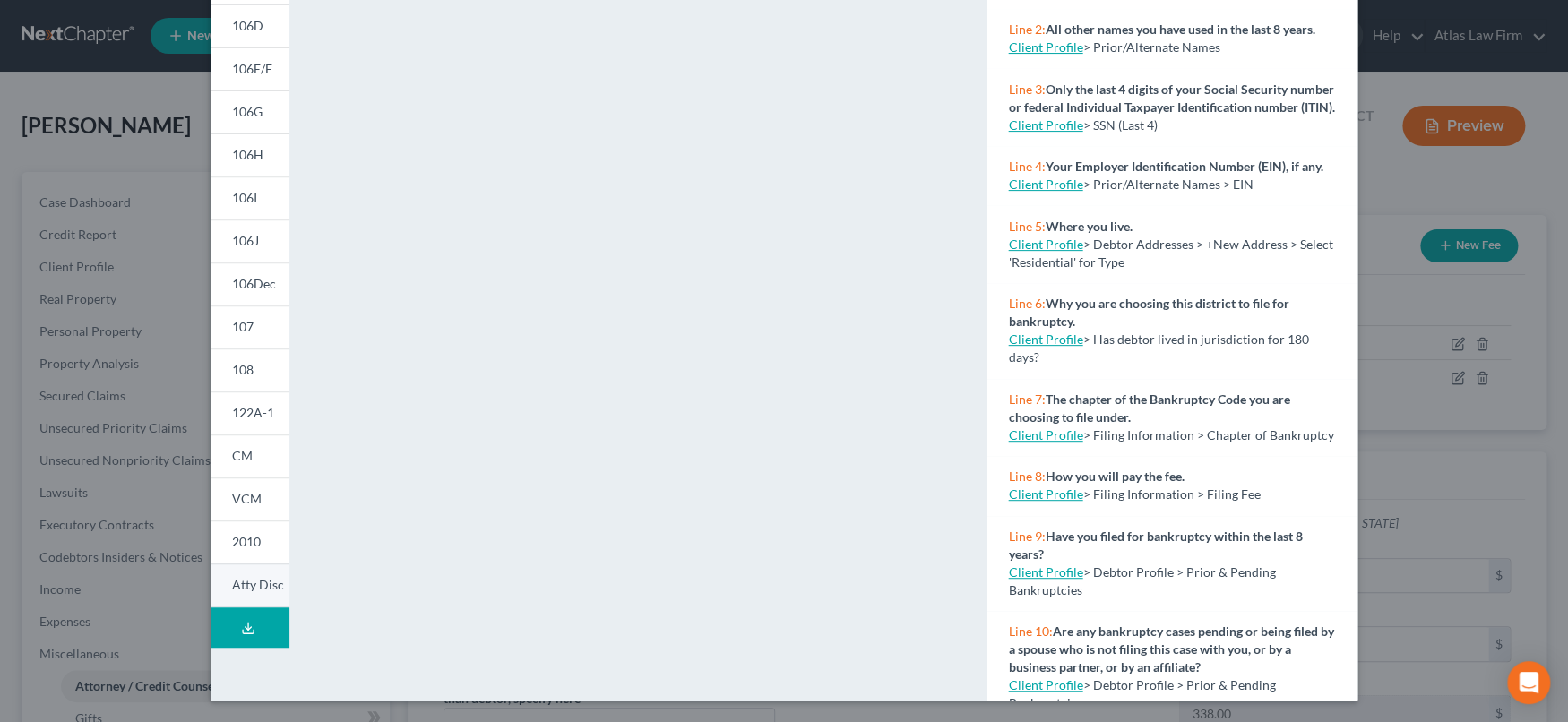
click at [247, 583] on span "Atty Disc" at bounding box center [258, 584] width 52 height 15
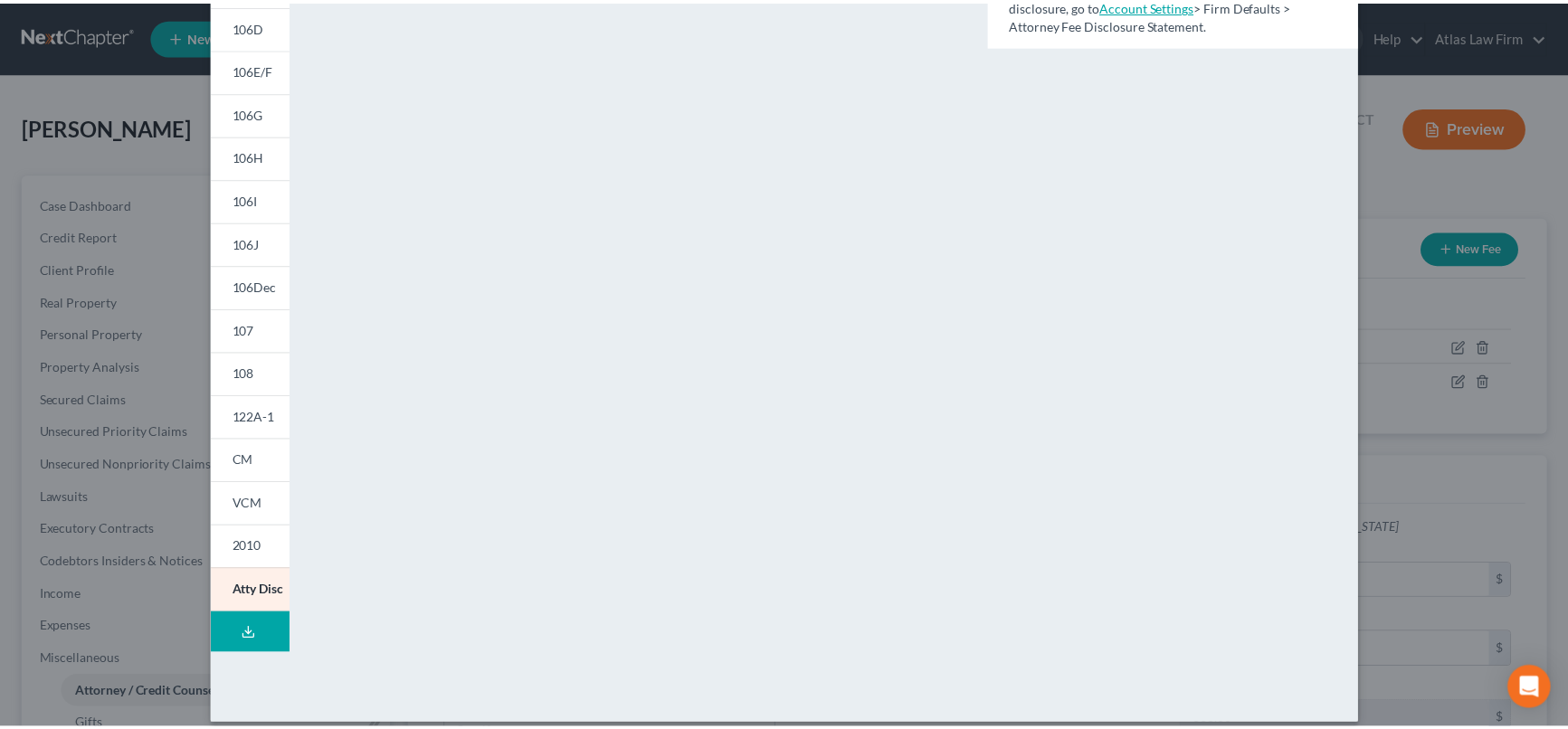
scroll to position [0, 0]
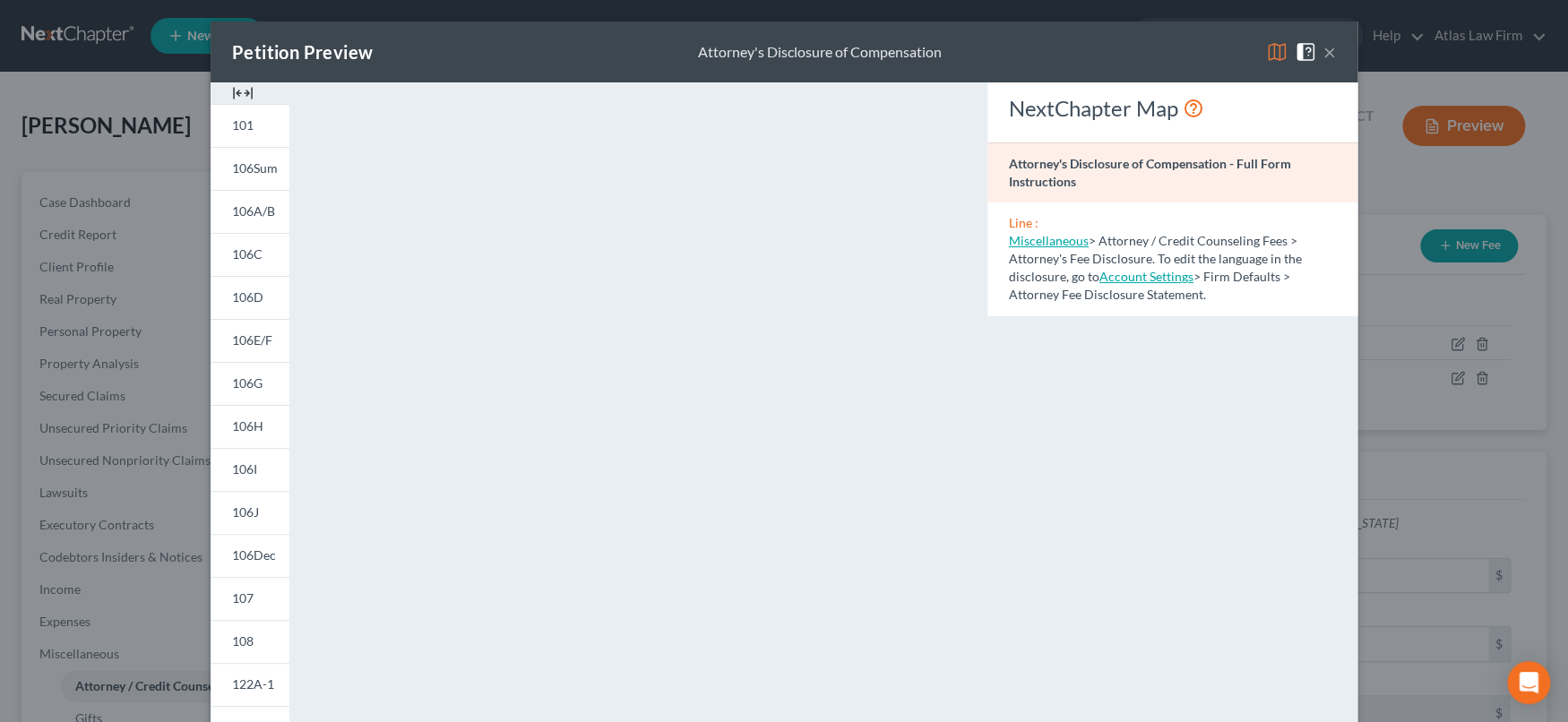
click at [1324, 54] on button "×" at bounding box center [1329, 51] width 12 height 21
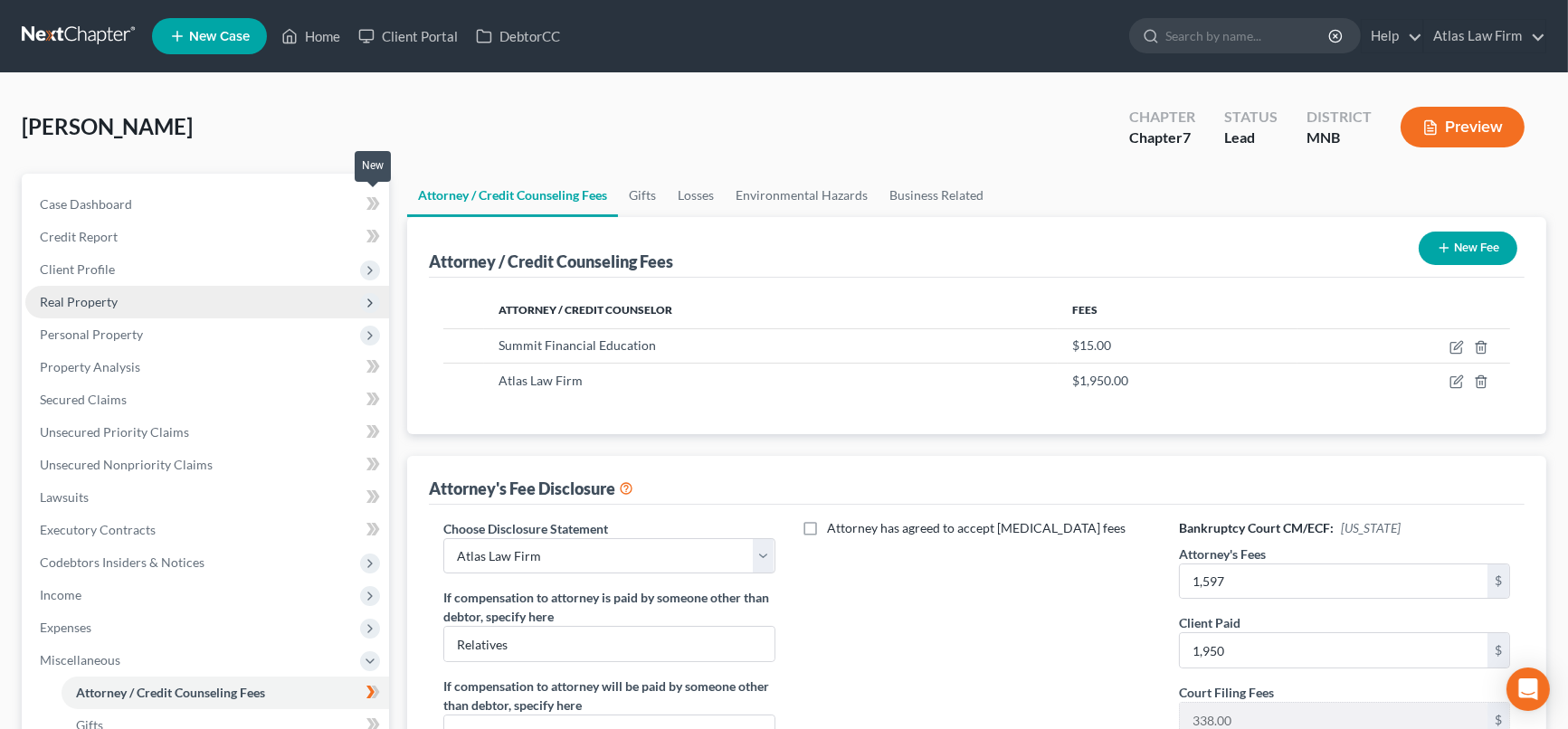
drag, startPoint x: 373, startPoint y: 198, endPoint x: 270, endPoint y: 298, distance: 143.6
click at [373, 198] on icon at bounding box center [376, 203] width 8 height 12
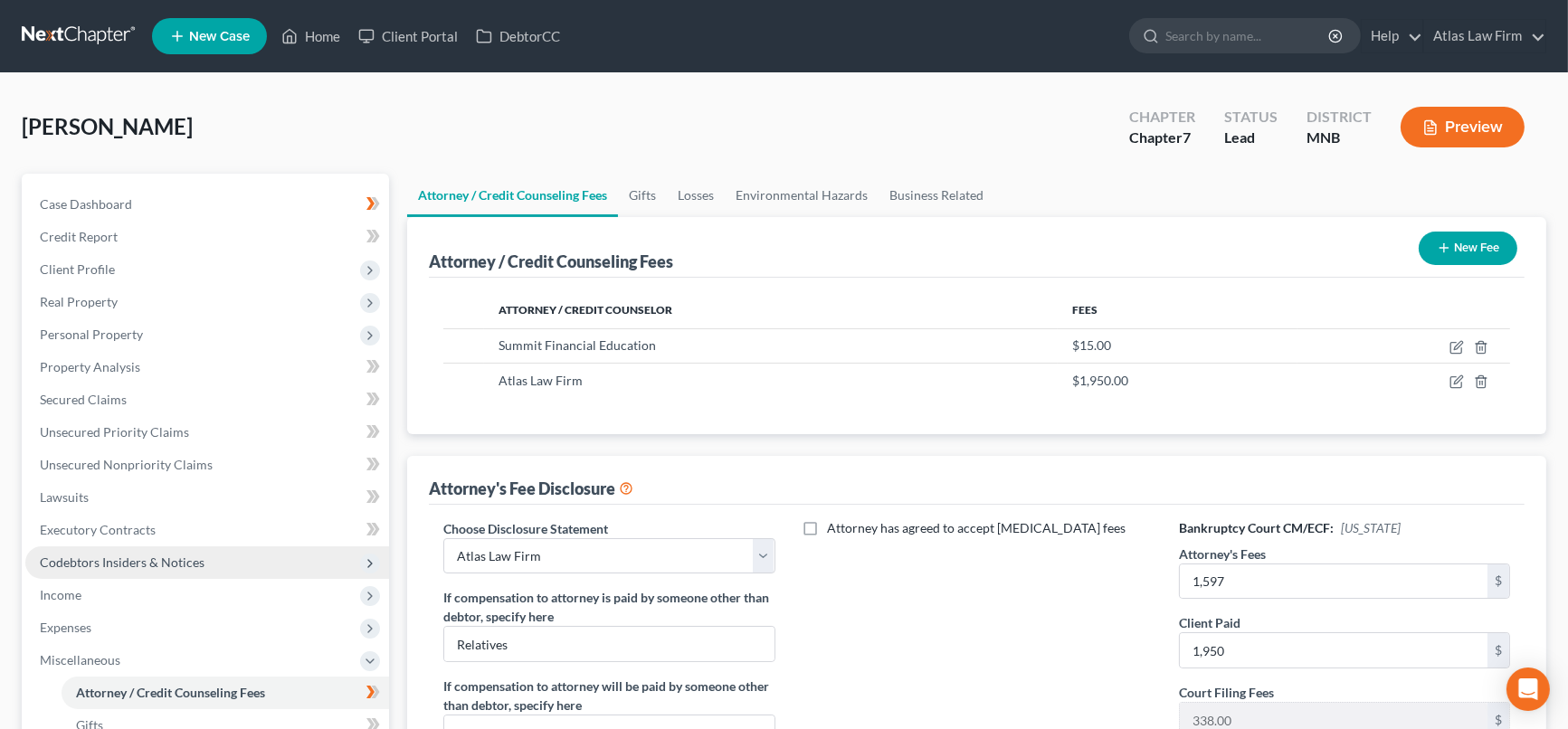
drag, startPoint x: 141, startPoint y: 591, endPoint x: 192, endPoint y: 565, distance: 57.2
click at [141, 591] on span "Income" at bounding box center [207, 594] width 364 height 33
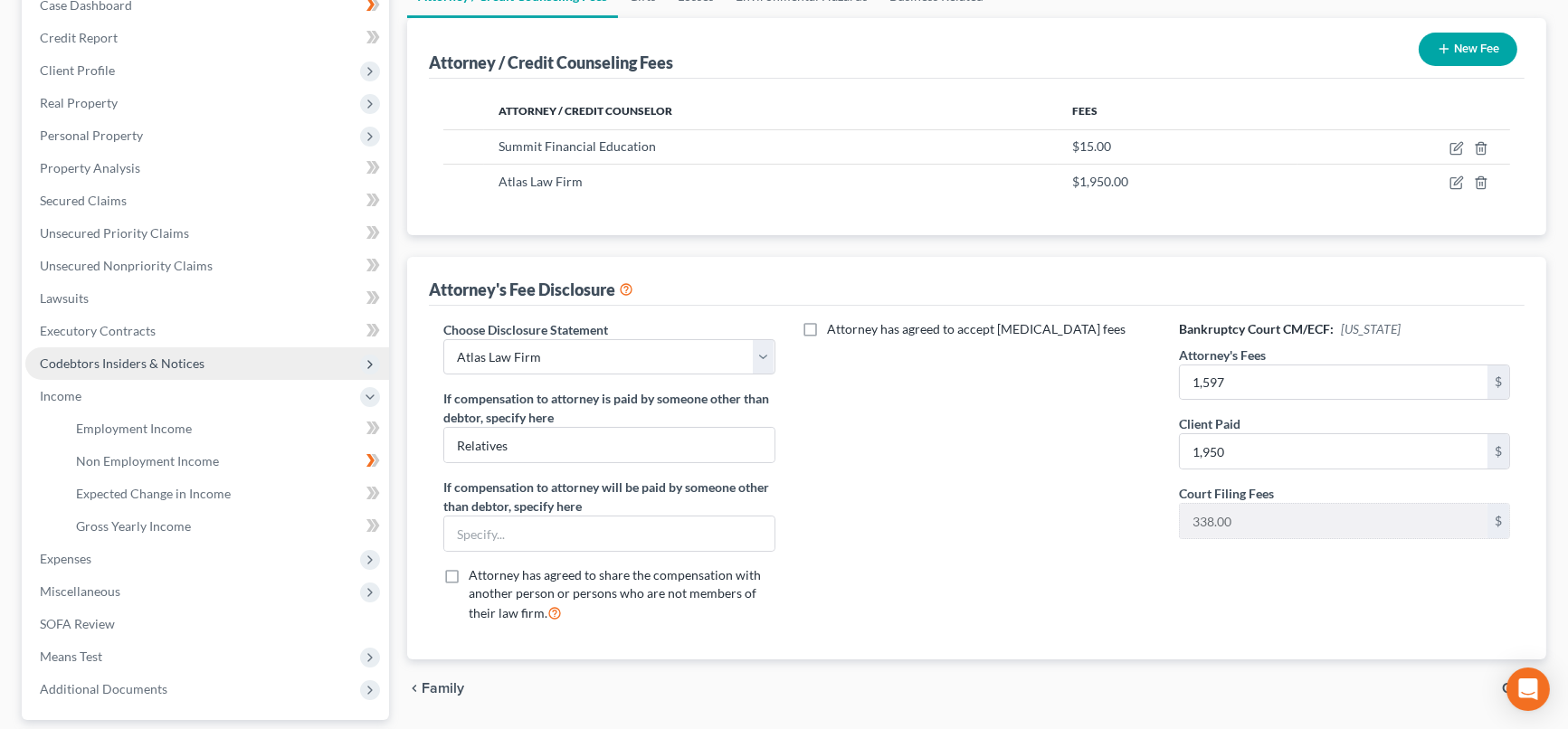
scroll to position [200, 0]
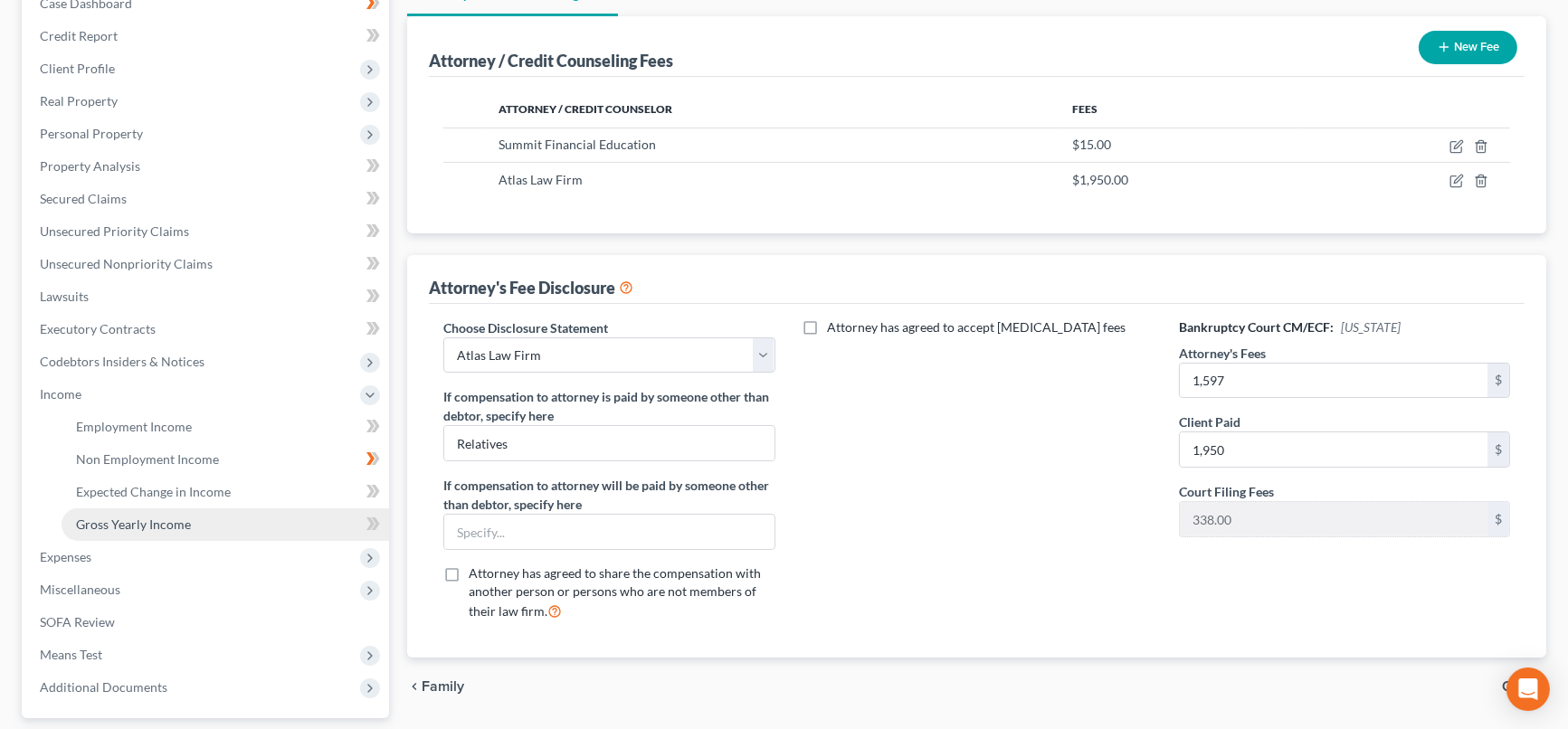
click at [231, 519] on link "Gross Yearly Income" at bounding box center [225, 524] width 328 height 33
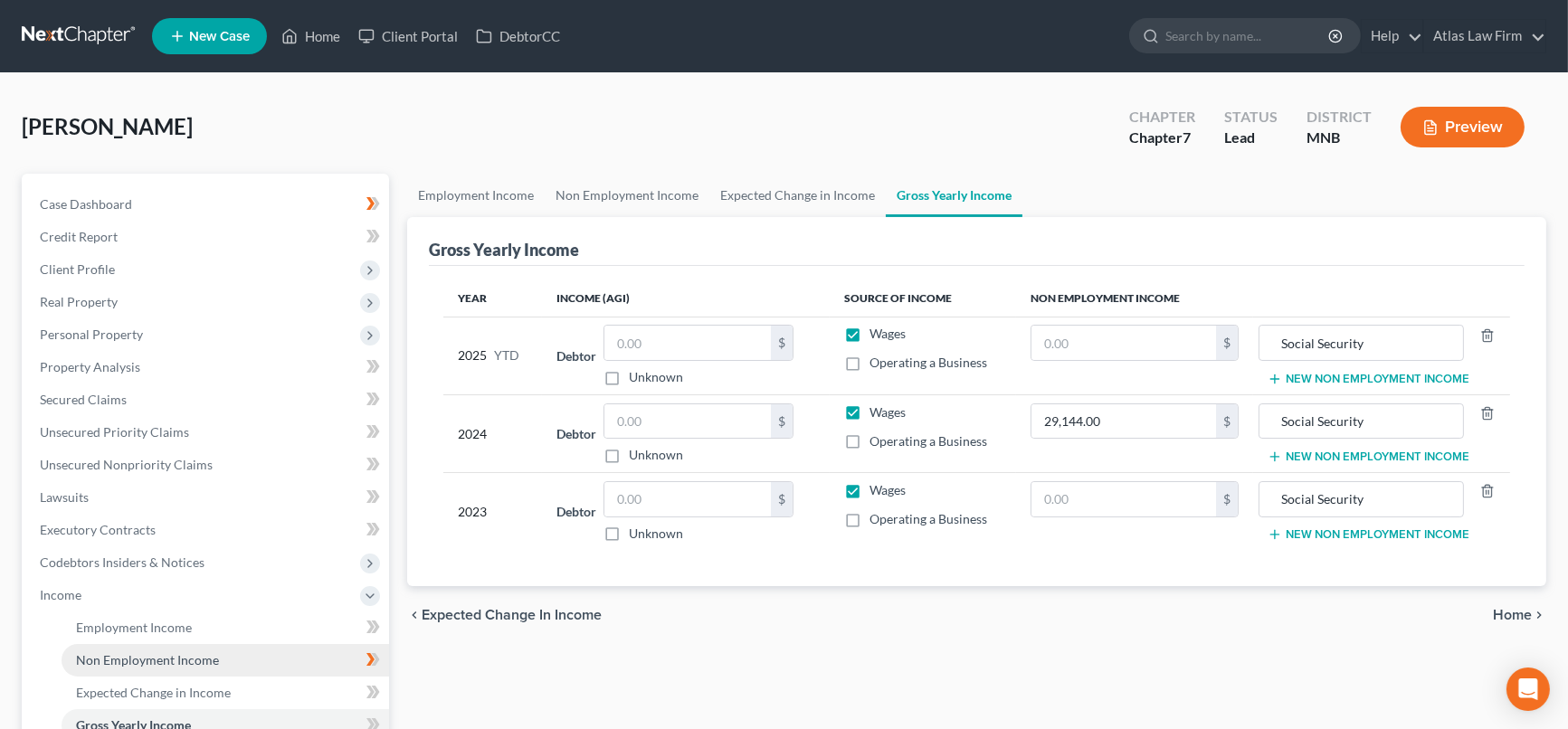
click at [184, 665] on span "Non Employment Income" at bounding box center [148, 659] width 143 height 15
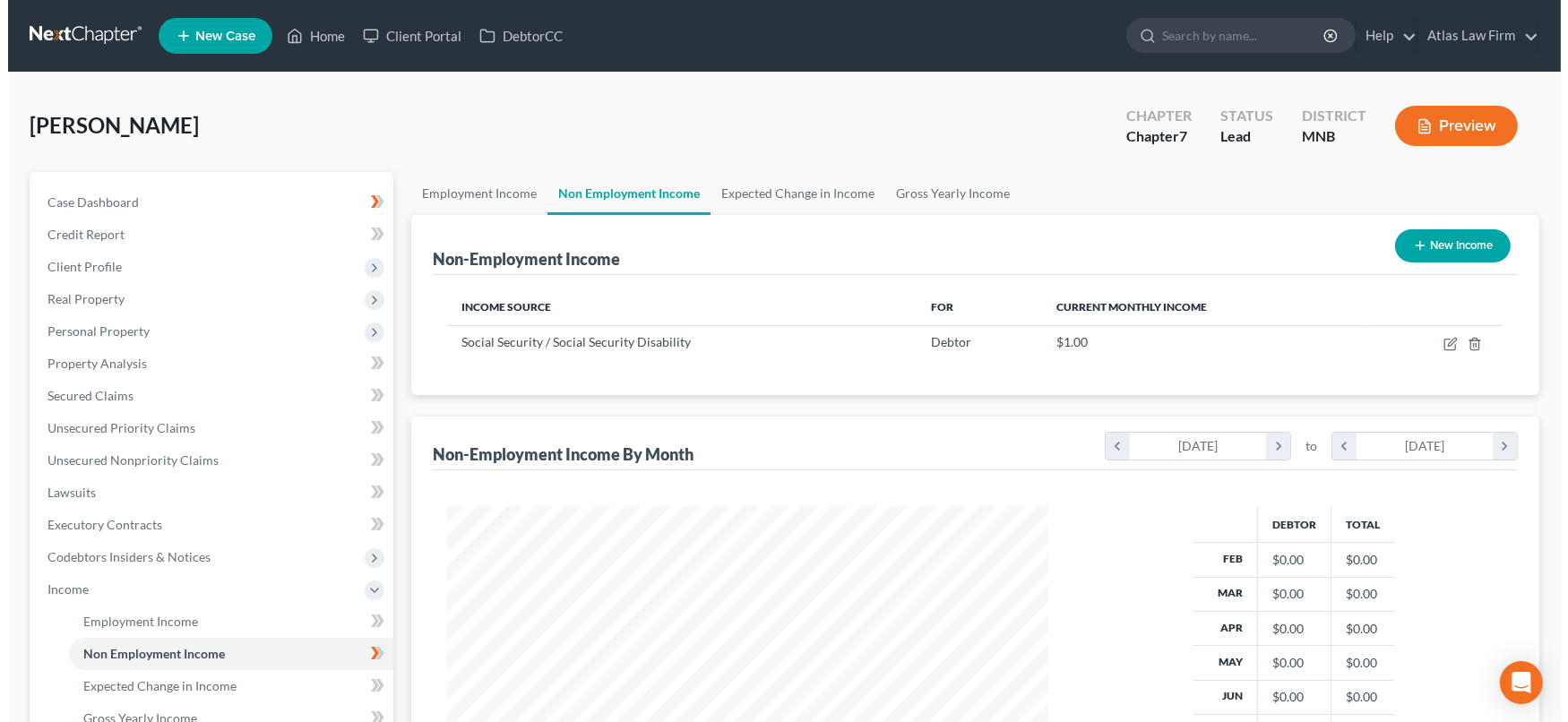
scroll to position [320, 636]
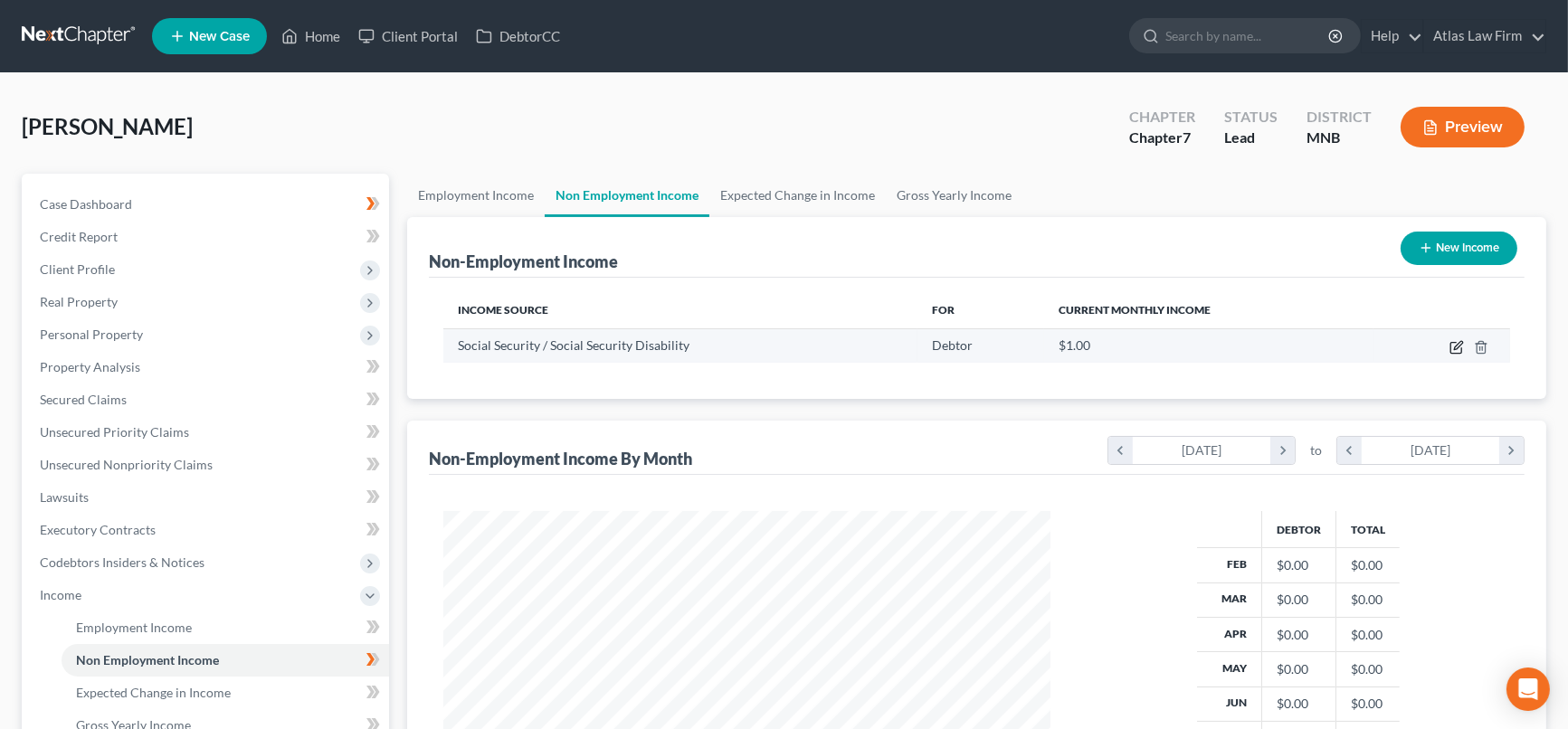
click at [1460, 345] on icon "button" at bounding box center [1456, 347] width 14 height 14
select select "4"
select select "0"
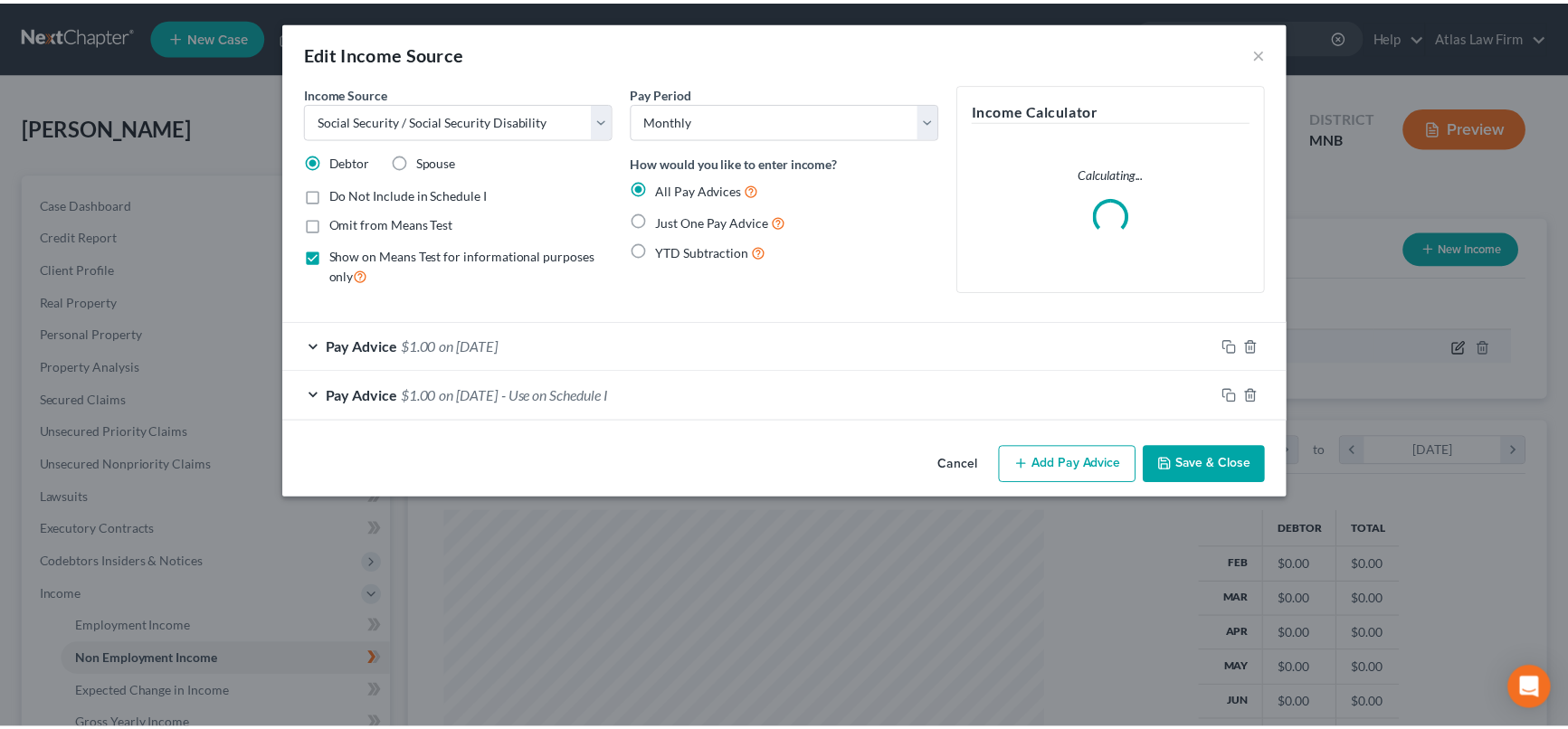
scroll to position [323, 648]
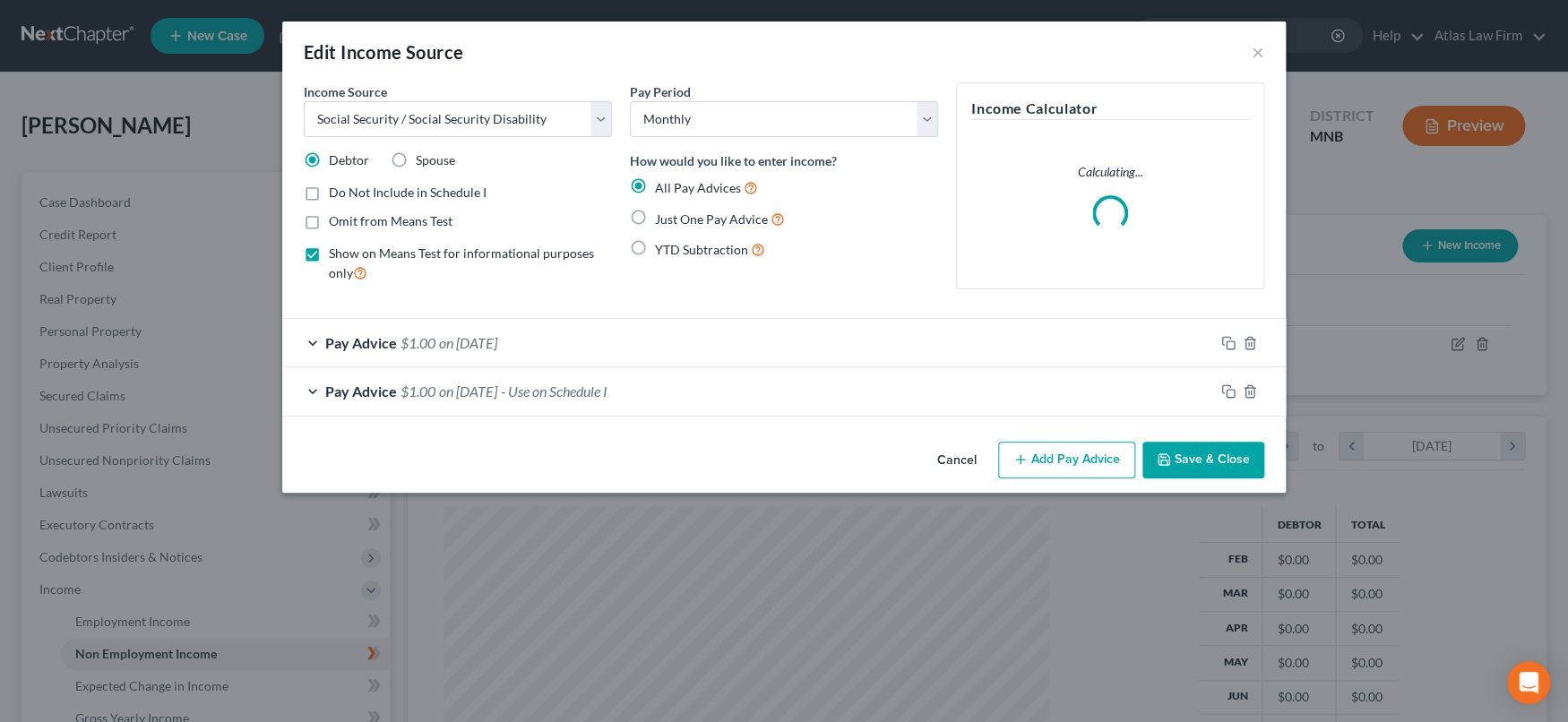
click at [804, 407] on div "Pay Advice $1.00 on [DATE] - Use on Schedule I" at bounding box center [748, 390] width 932 height 48
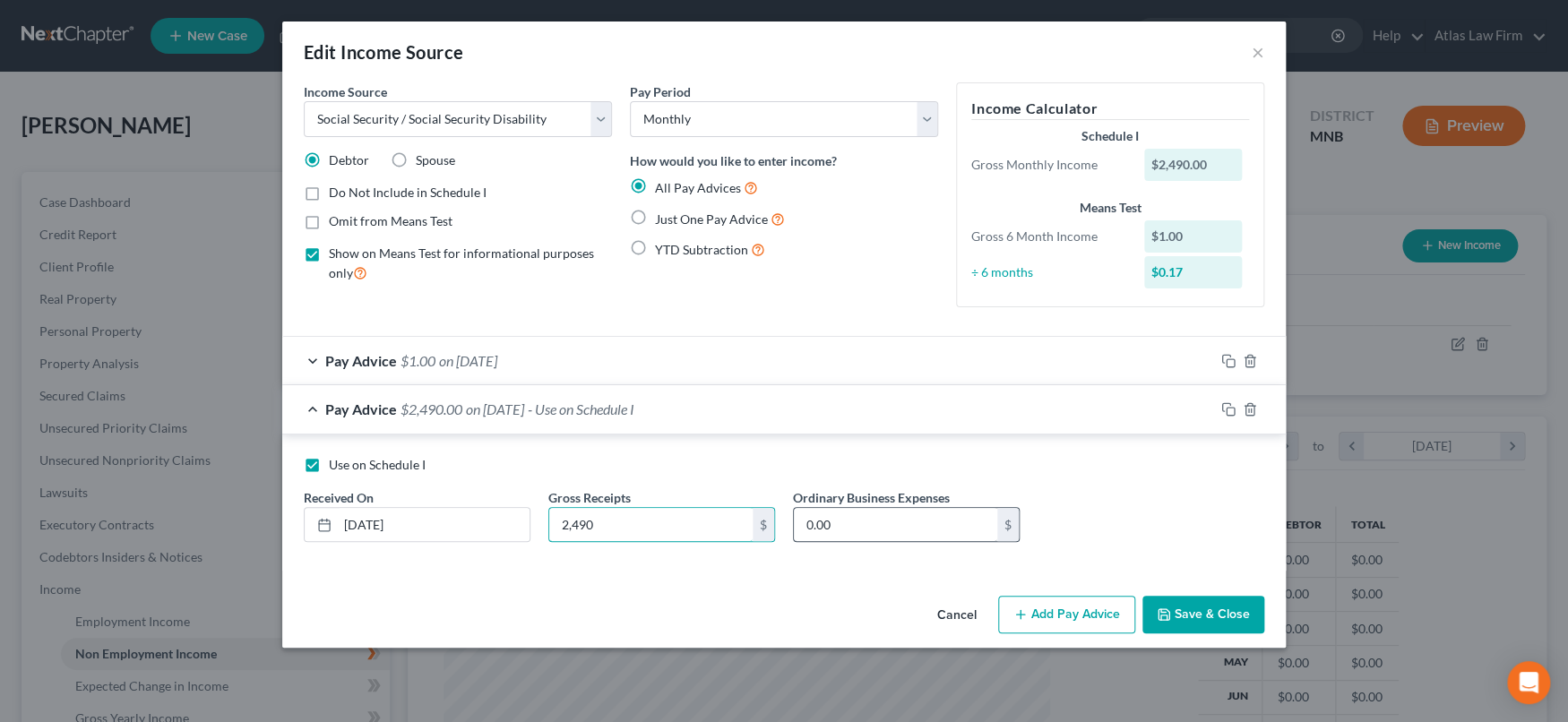
type input "2,490"
click at [892, 524] on input "0.00" at bounding box center [895, 524] width 203 height 34
click at [941, 522] on input "0.00" at bounding box center [895, 524] width 203 height 34
type input "0"
type input "341"
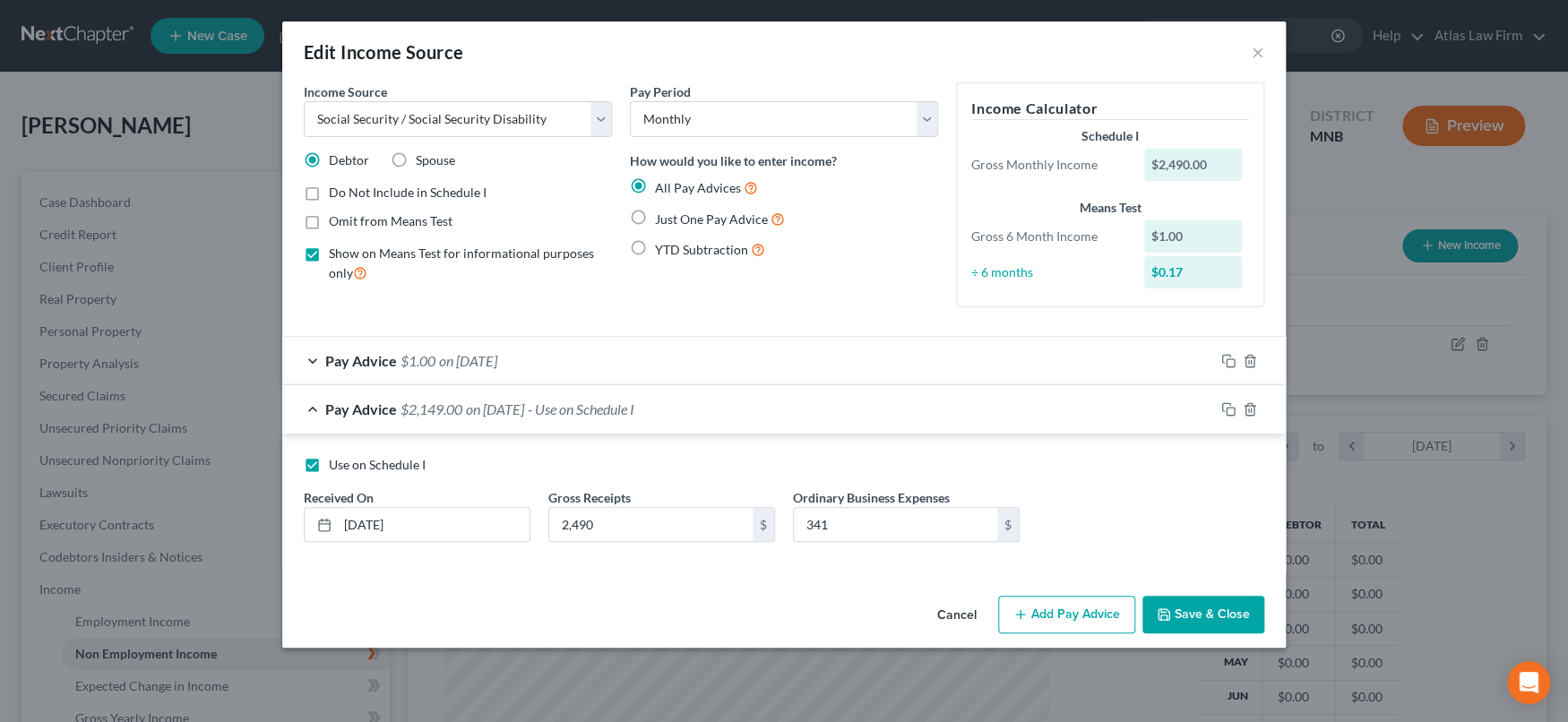
click at [1196, 614] on button "Save & Close" at bounding box center [1203, 614] width 122 height 37
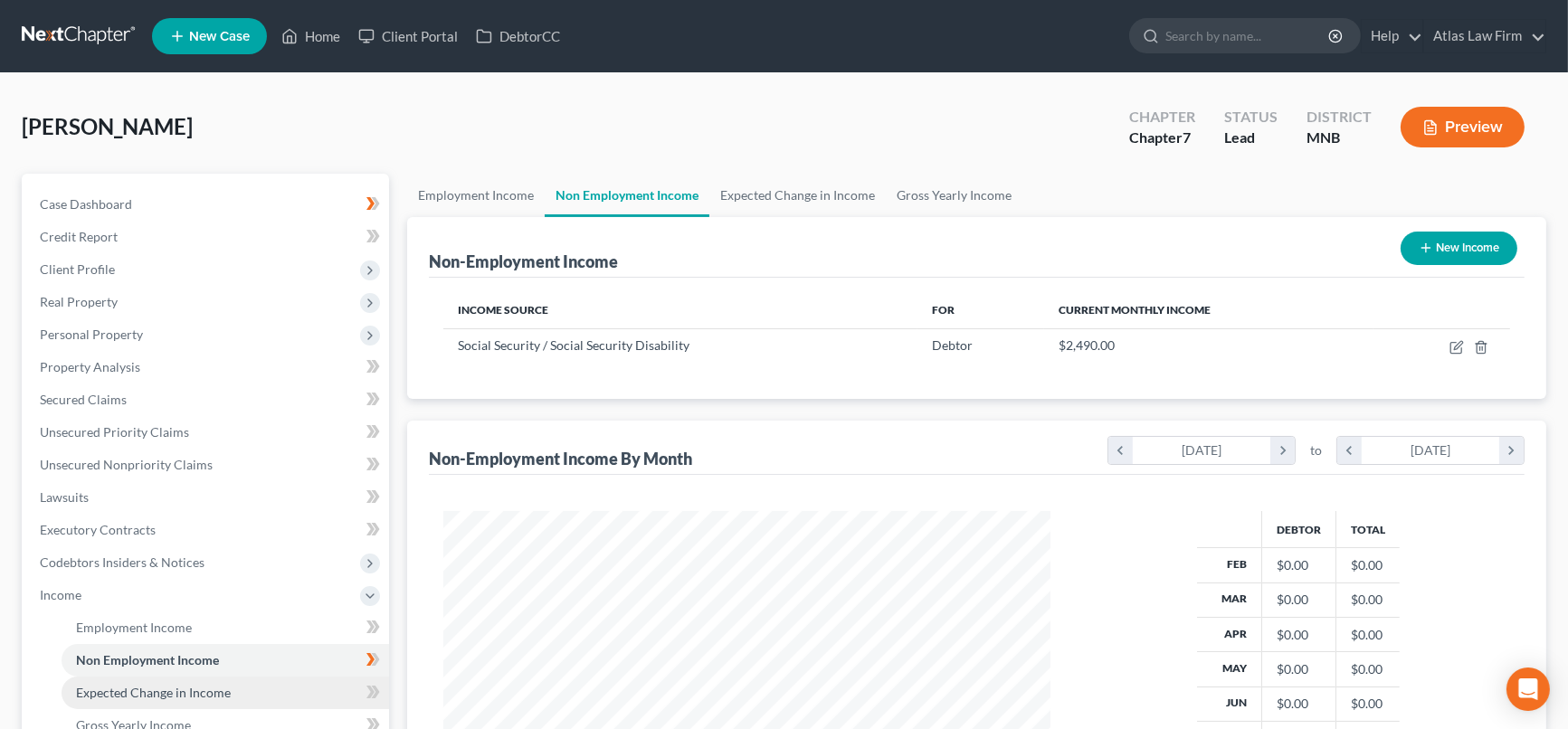
scroll to position [200, 0]
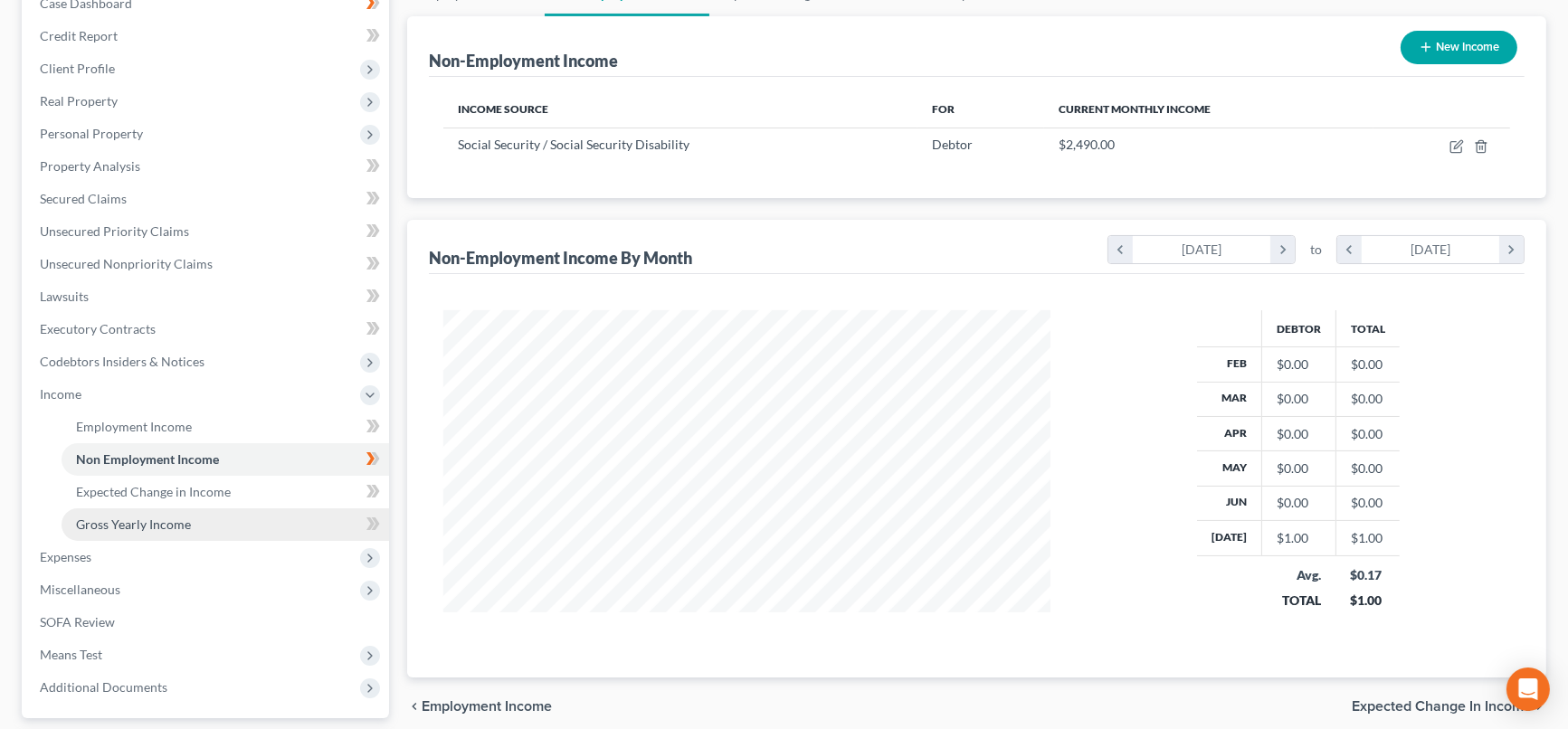
click at [184, 521] on span "Gross Yearly Income" at bounding box center [134, 524] width 115 height 15
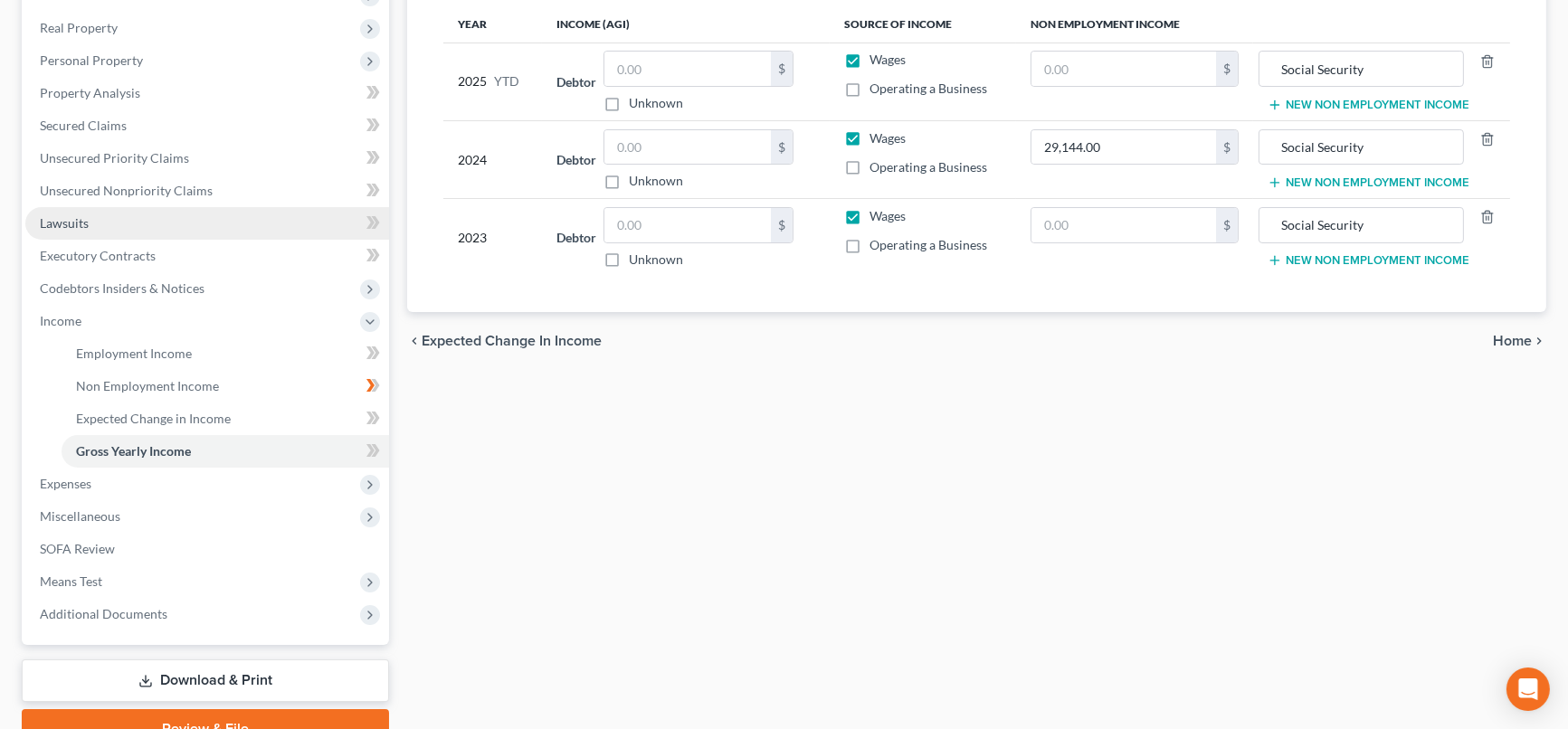
scroll to position [360, 0]
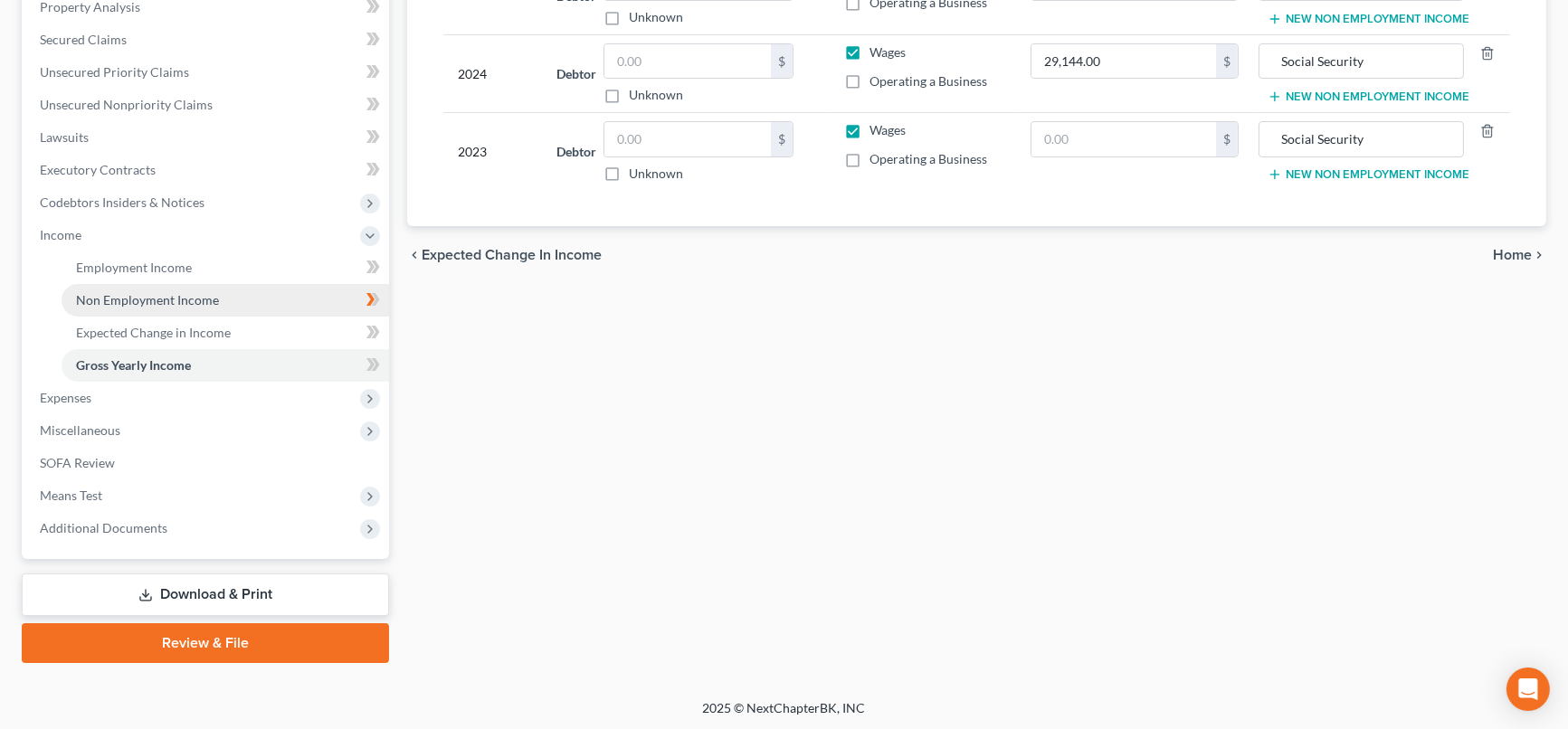
click at [195, 298] on span "Non Employment Income" at bounding box center [148, 300] width 143 height 15
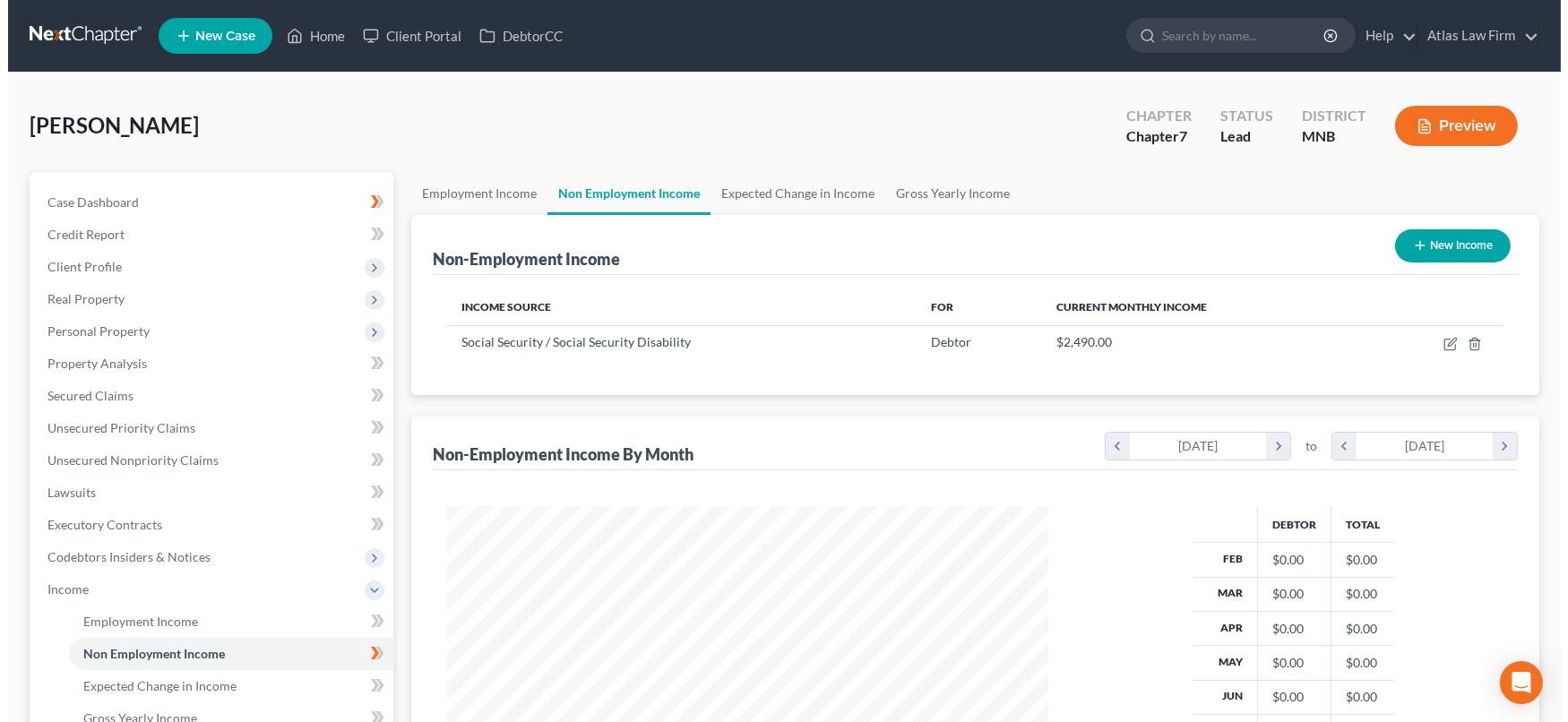
scroll to position [320, 636]
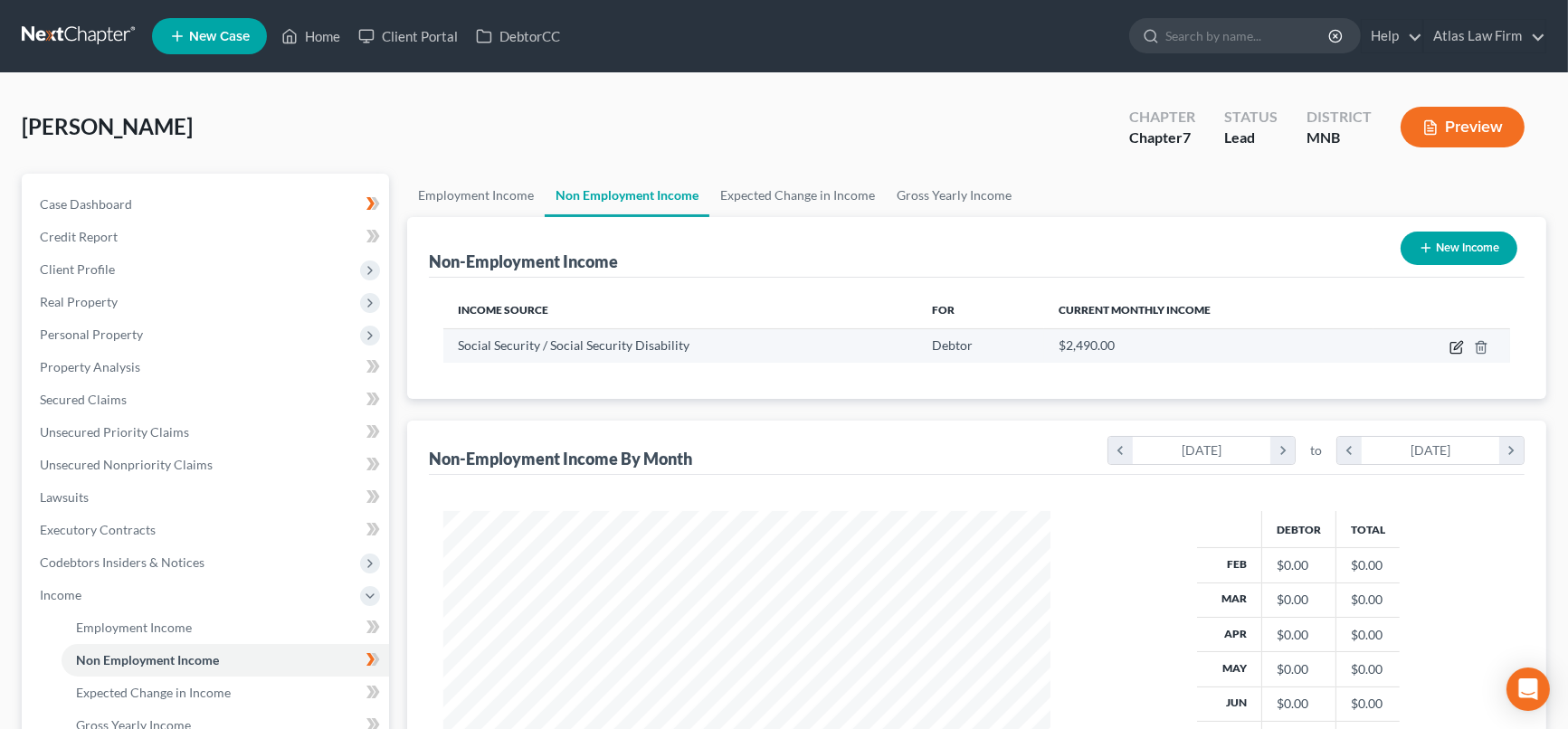
click at [1455, 349] on icon "button" at bounding box center [1456, 347] width 14 height 14
select select "4"
select select "0"
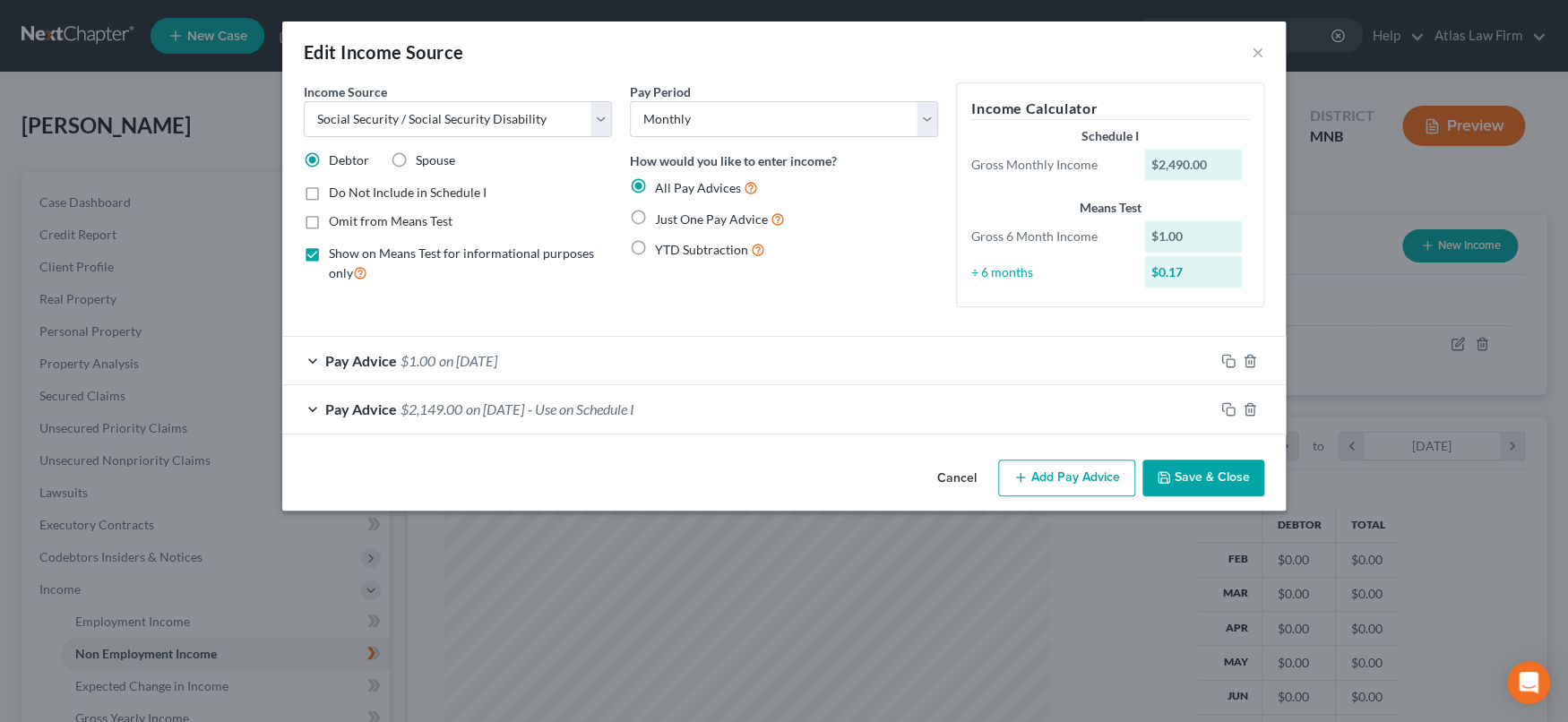
click at [498, 356] on span "on [DATE]" at bounding box center [468, 361] width 58 height 17
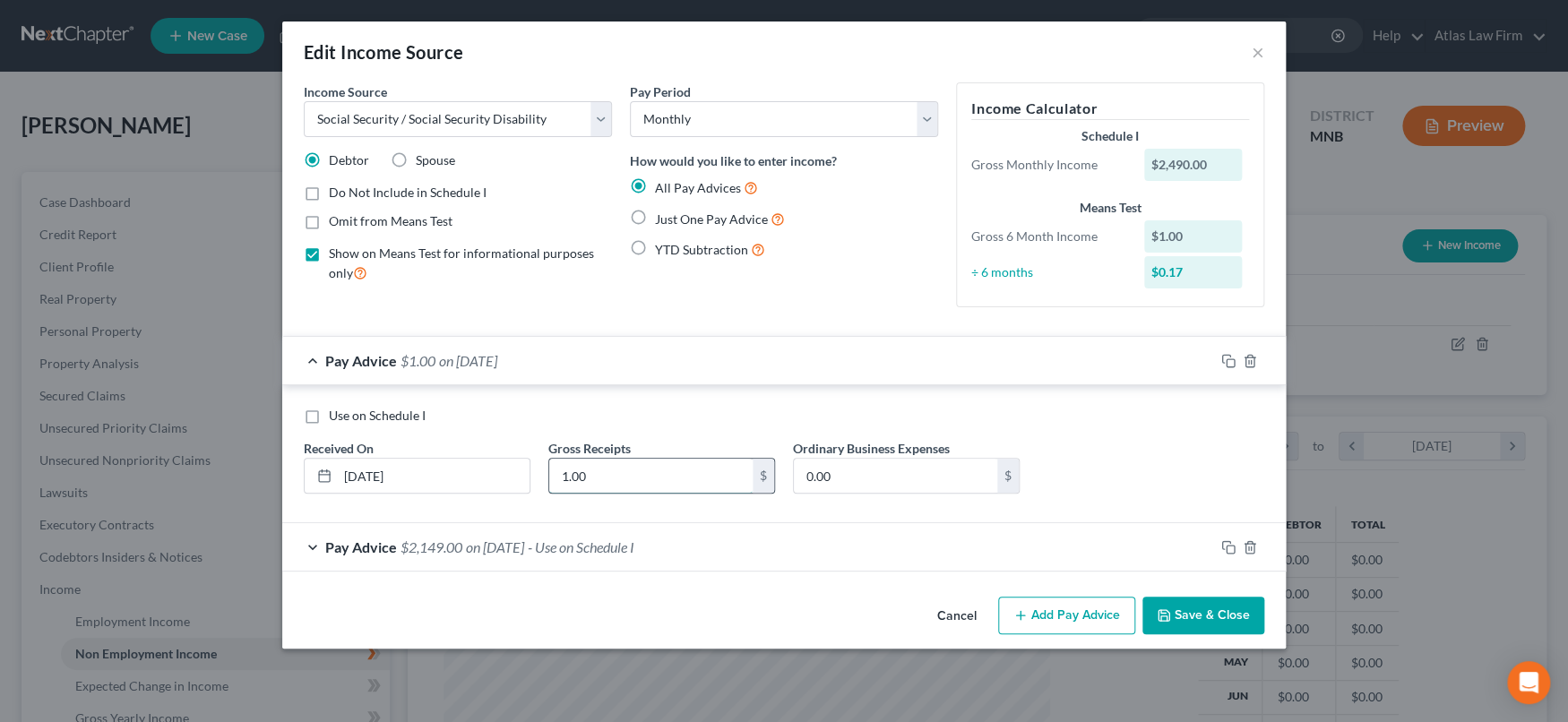
click at [661, 484] on input "1.00" at bounding box center [650, 475] width 203 height 34
type input "14,940"
click at [877, 475] on input "0.00" at bounding box center [895, 475] width 203 height 34
type input "2,046"
click at [1211, 613] on button "Save & Close" at bounding box center [1203, 615] width 122 height 37
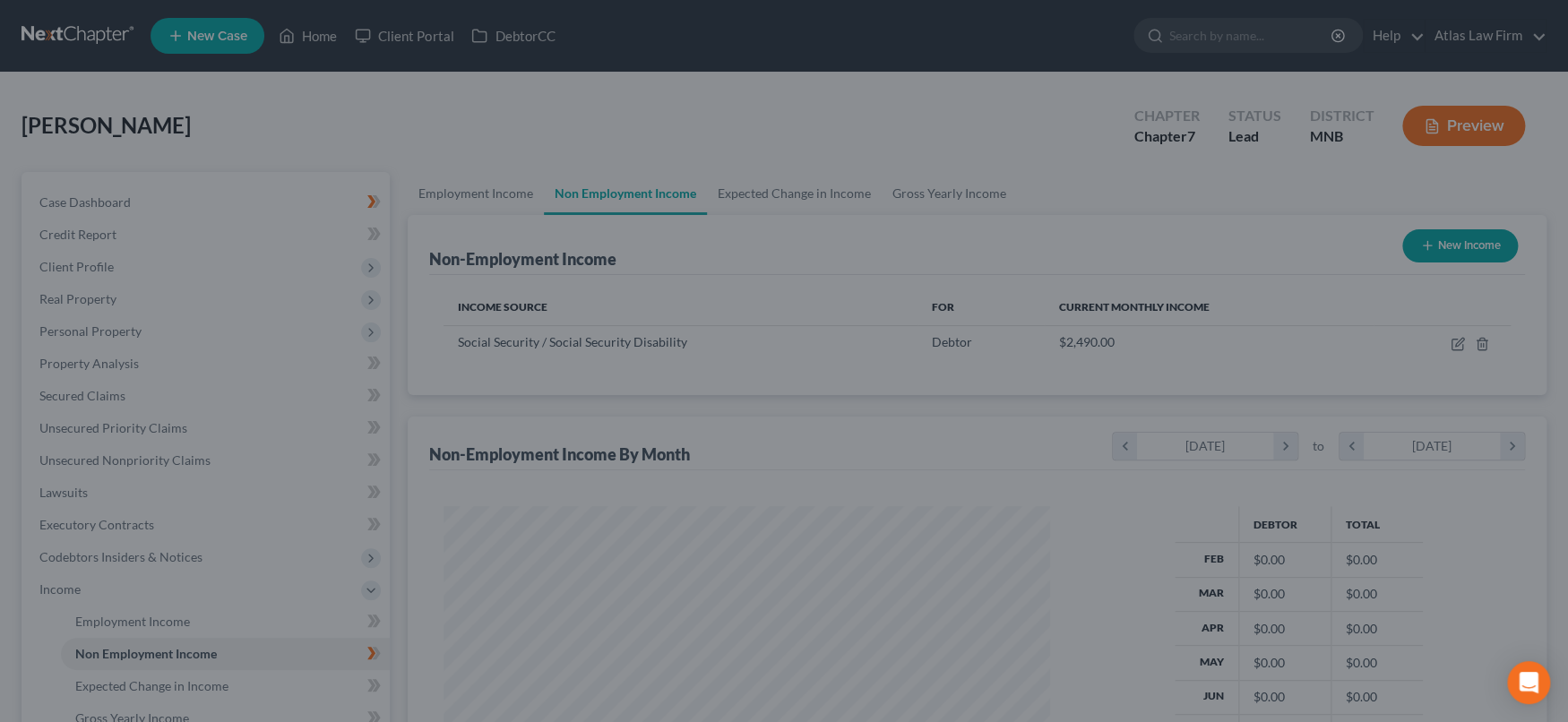
scroll to position [895381, 895117]
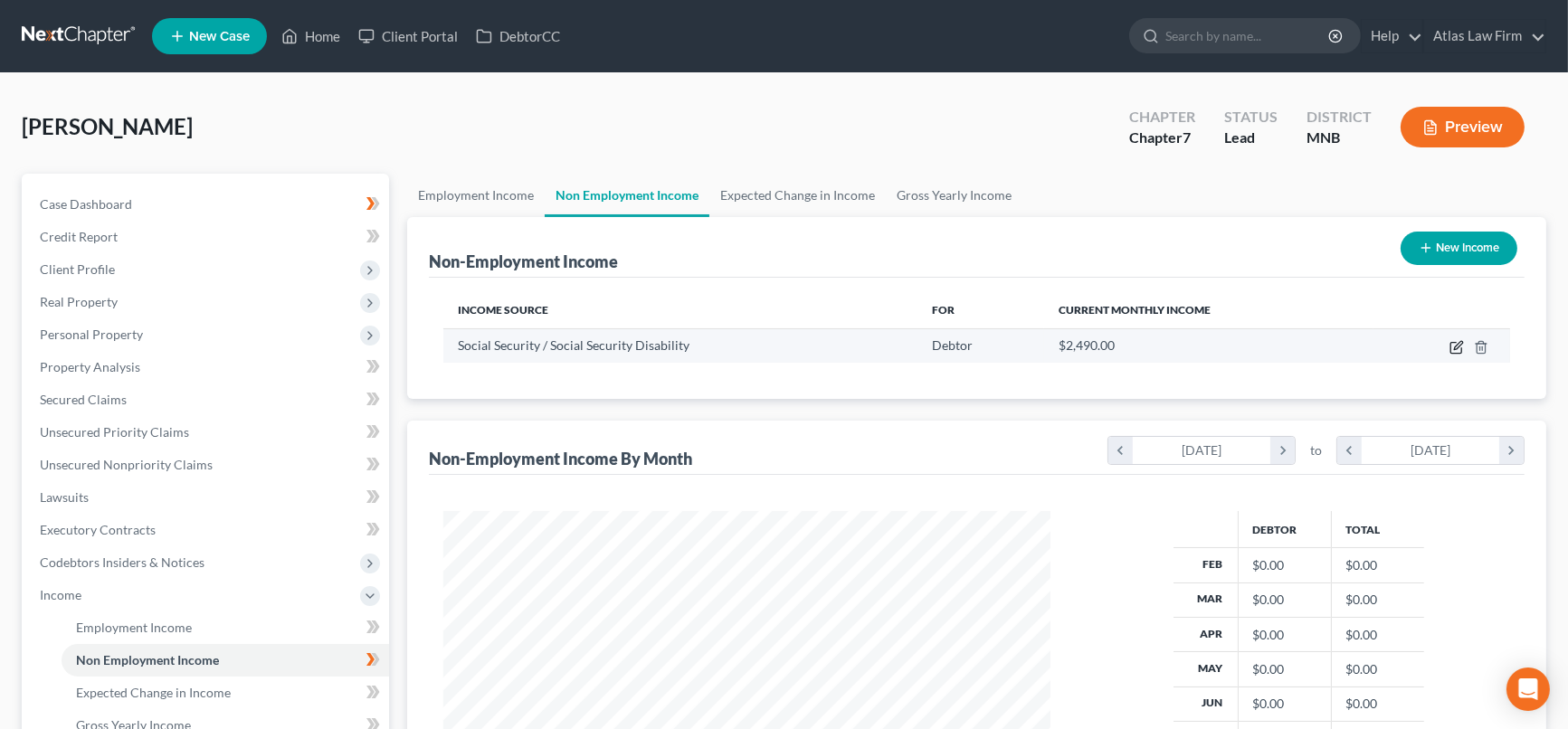
click at [1457, 341] on icon "button" at bounding box center [1456, 347] width 14 height 14
select select "4"
select select "0"
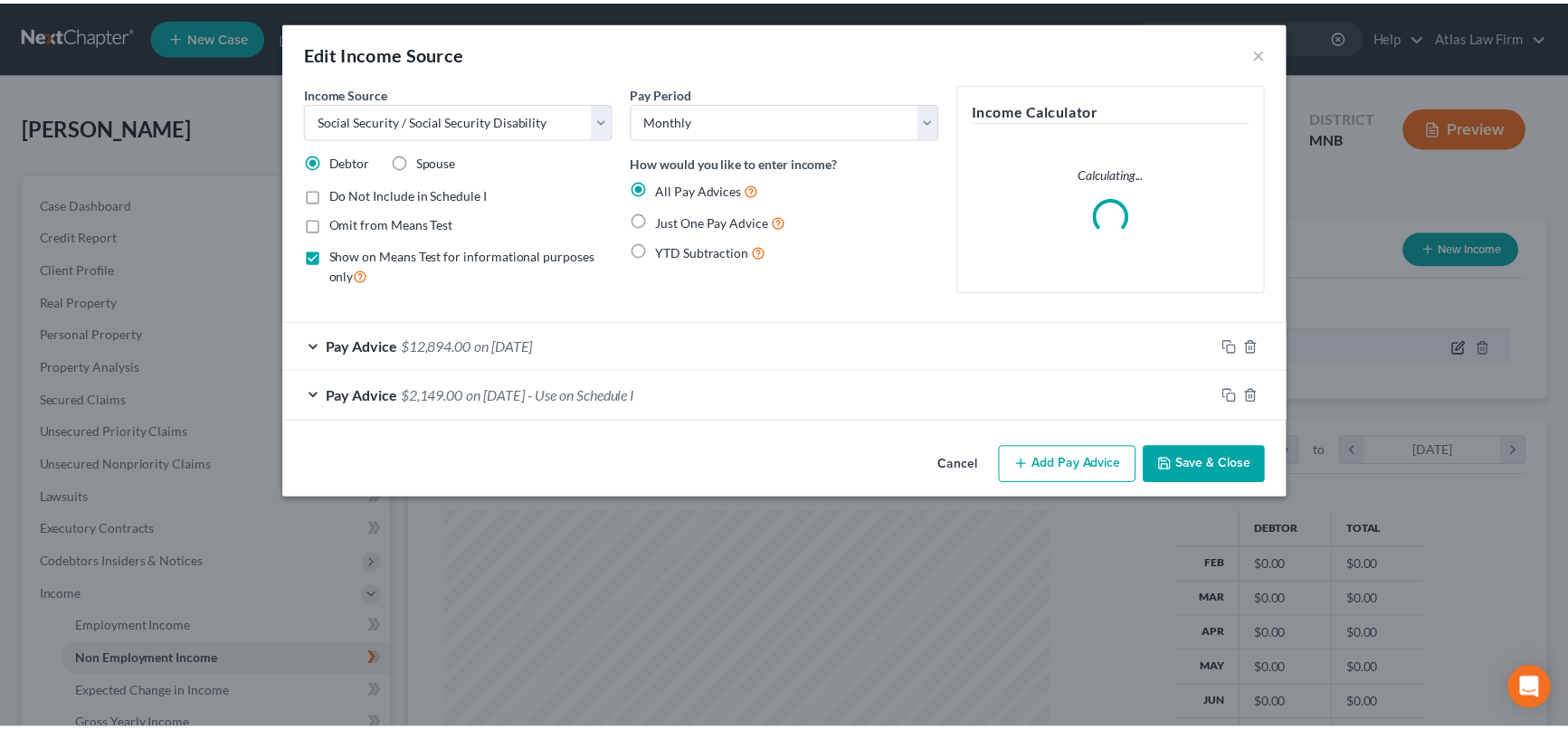
scroll to position [323, 648]
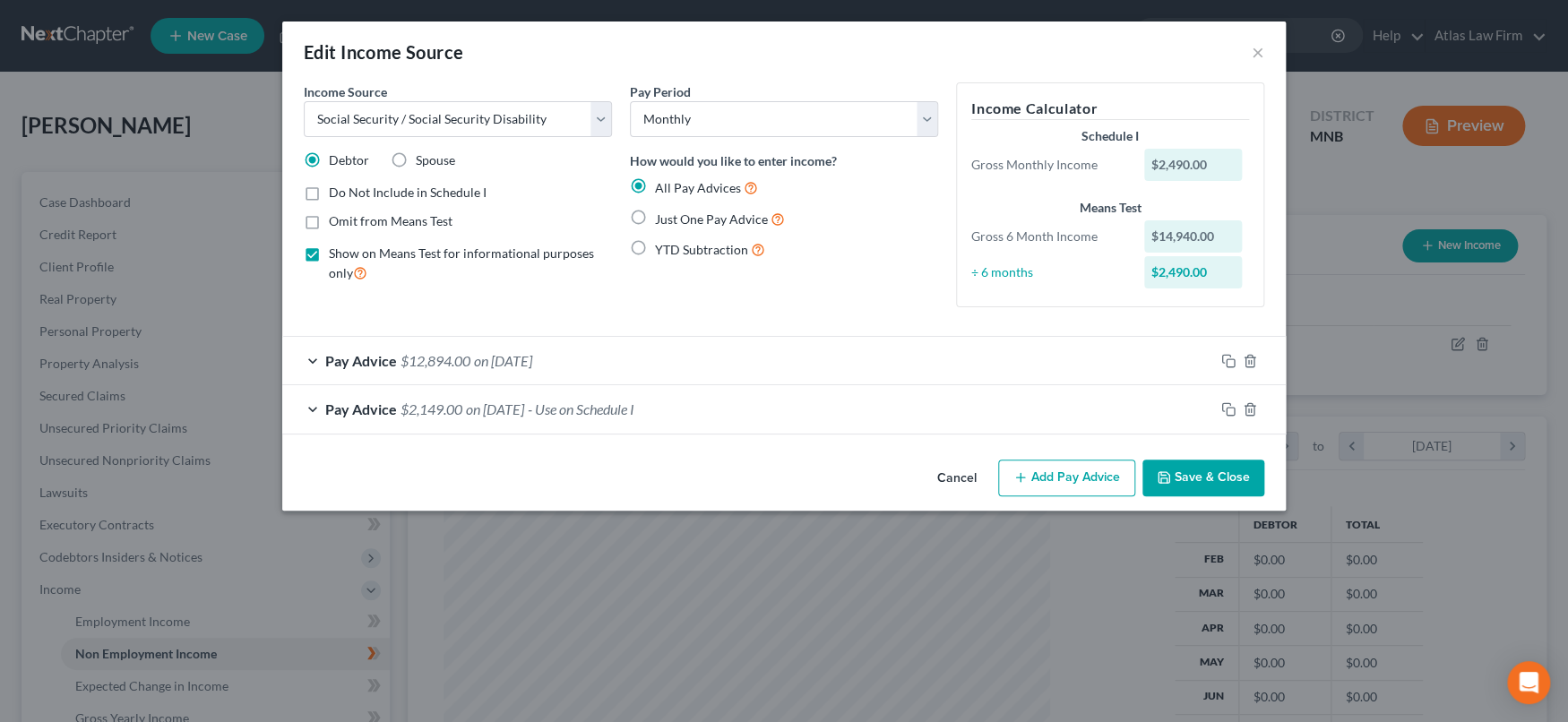
click at [1213, 479] on button "Save & Close" at bounding box center [1203, 478] width 122 height 37
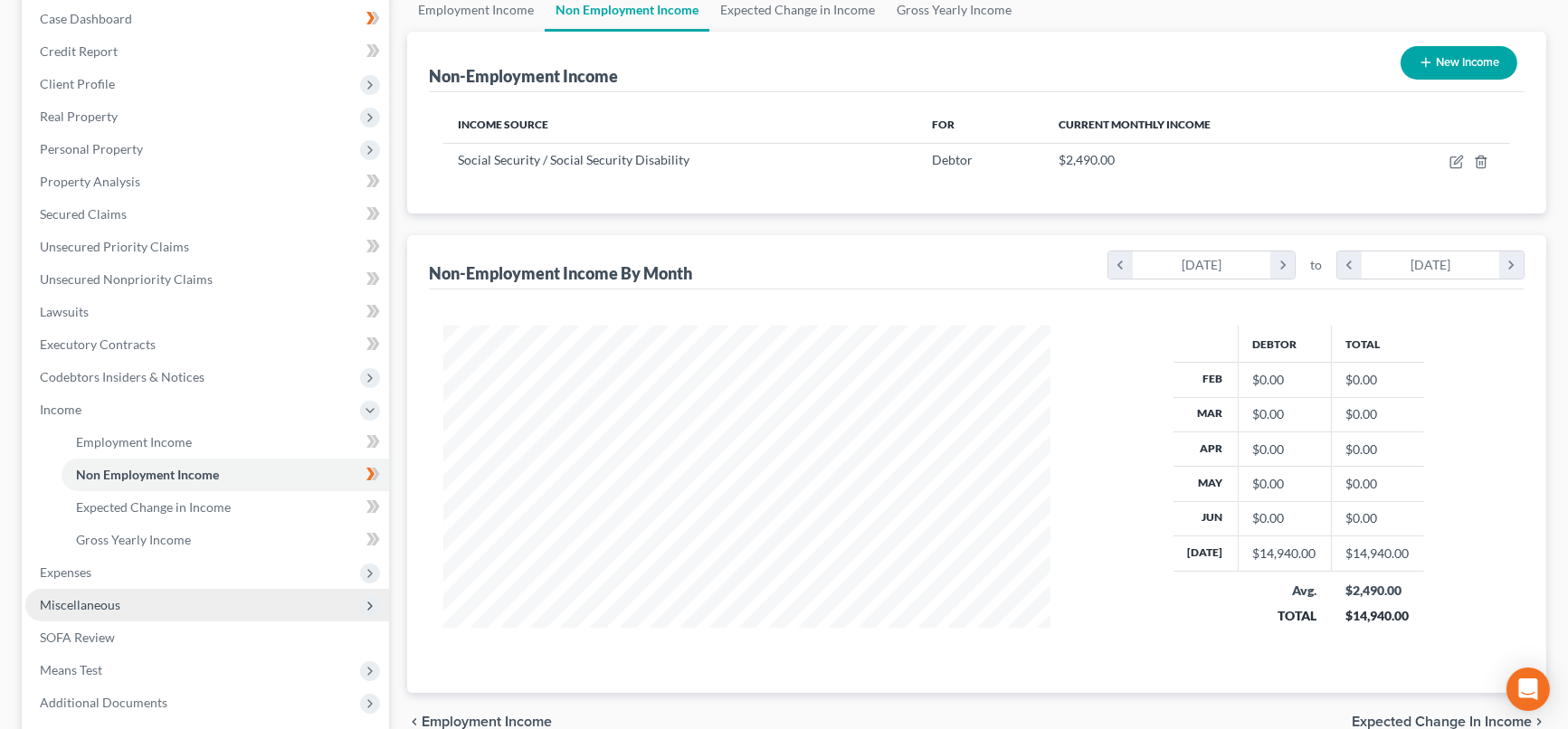
scroll to position [200, 0]
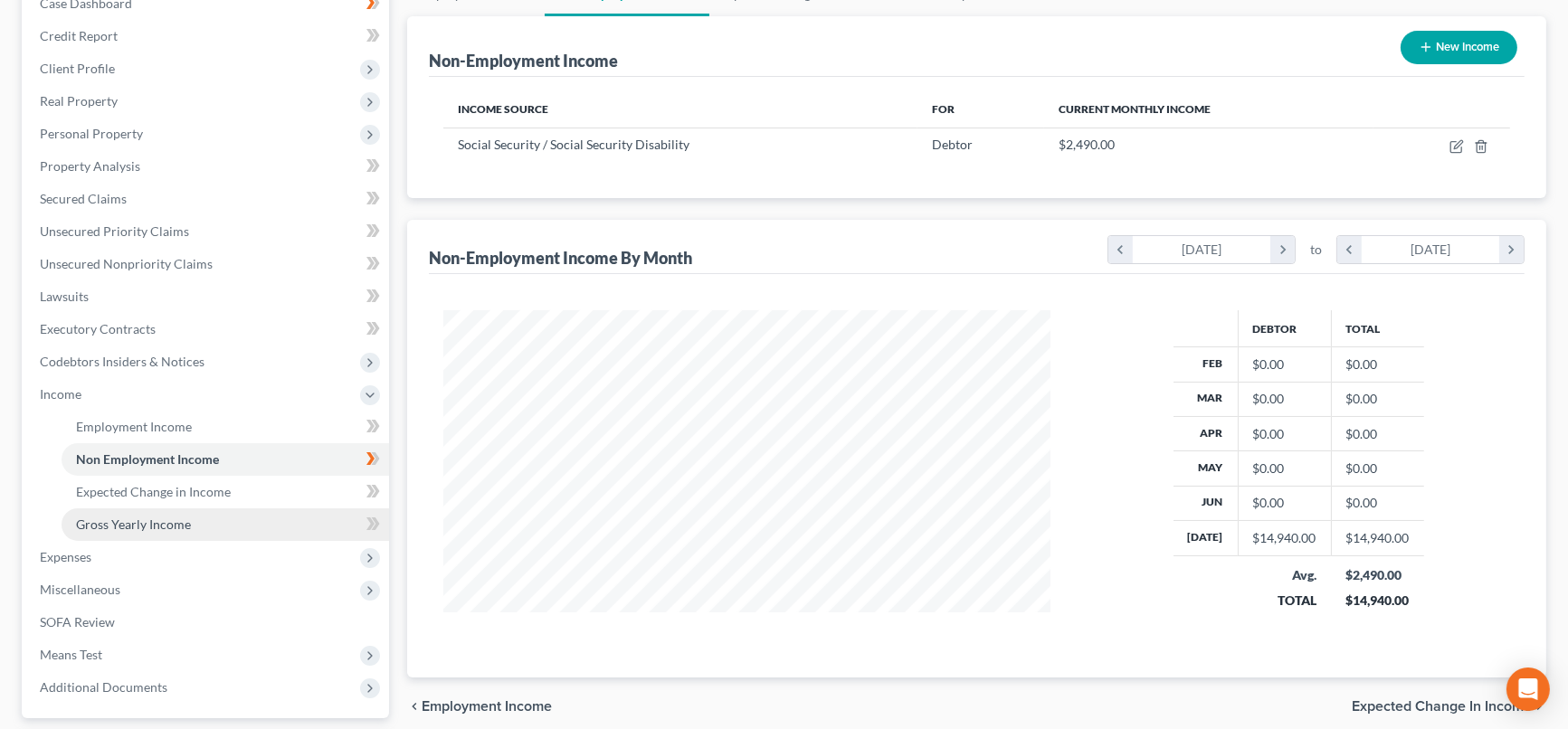
click at [175, 525] on span "Gross Yearly Income" at bounding box center [134, 524] width 115 height 15
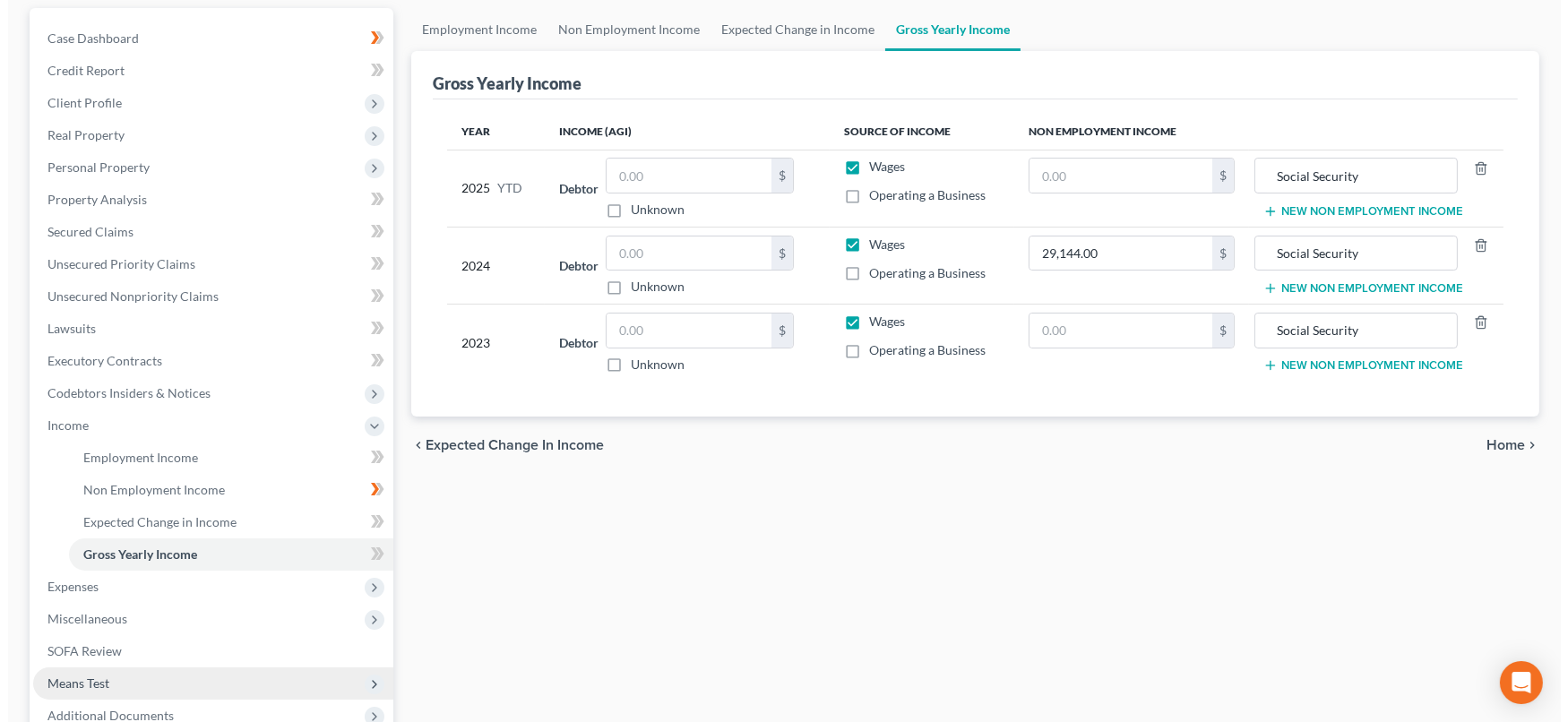
scroll to position [198, 0]
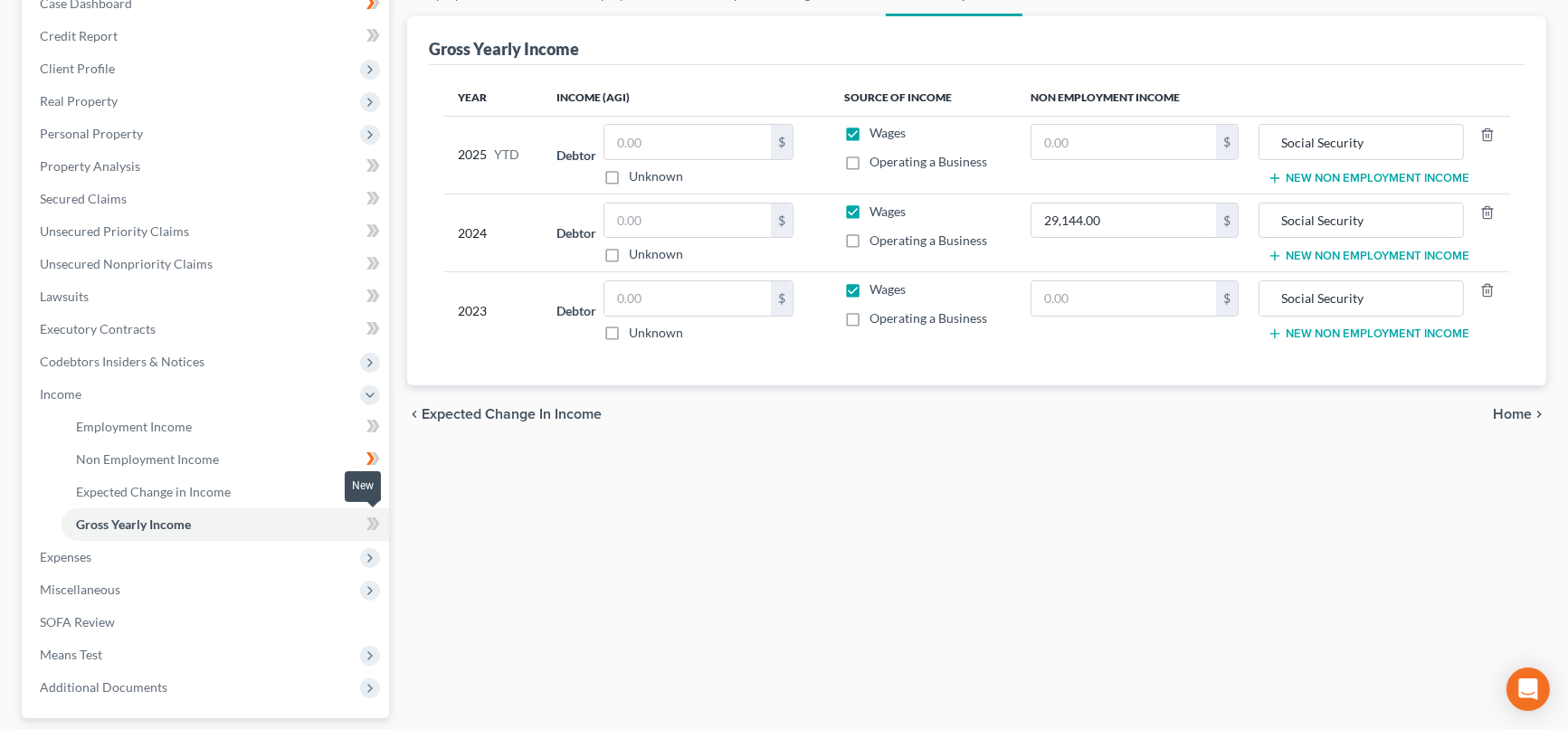
click at [372, 523] on icon at bounding box center [370, 523] width 8 height 12
click at [1104, 130] on input "text" at bounding box center [1124, 142] width 184 height 35
type input "19,920"
click at [1107, 297] on input "text" at bounding box center [1124, 298] width 184 height 35
type input "29,144"
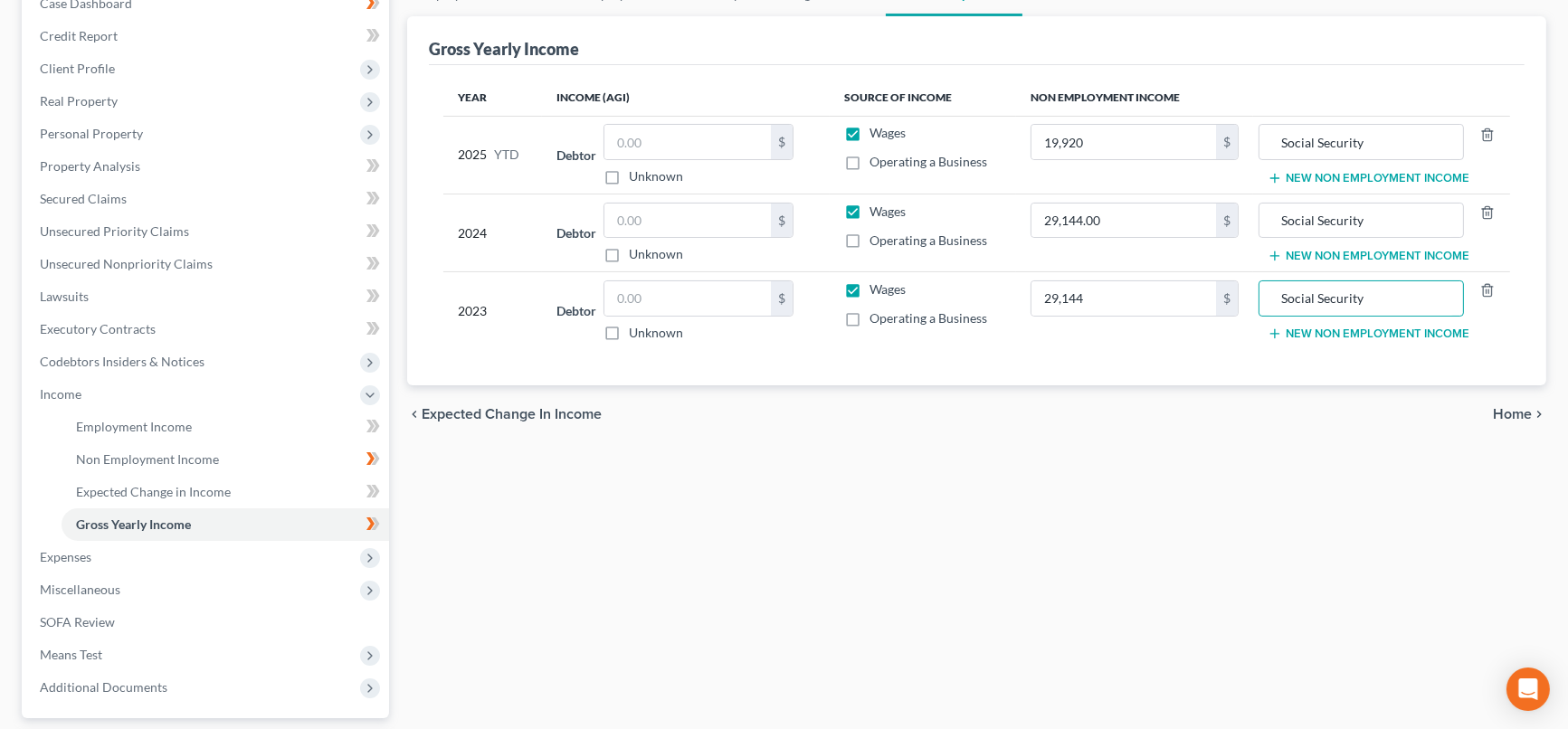
click at [540, 501] on div "Employment Income Non Employment Income Expected Change in Income Gross Yearly …" at bounding box center [977, 397] width 1158 height 849
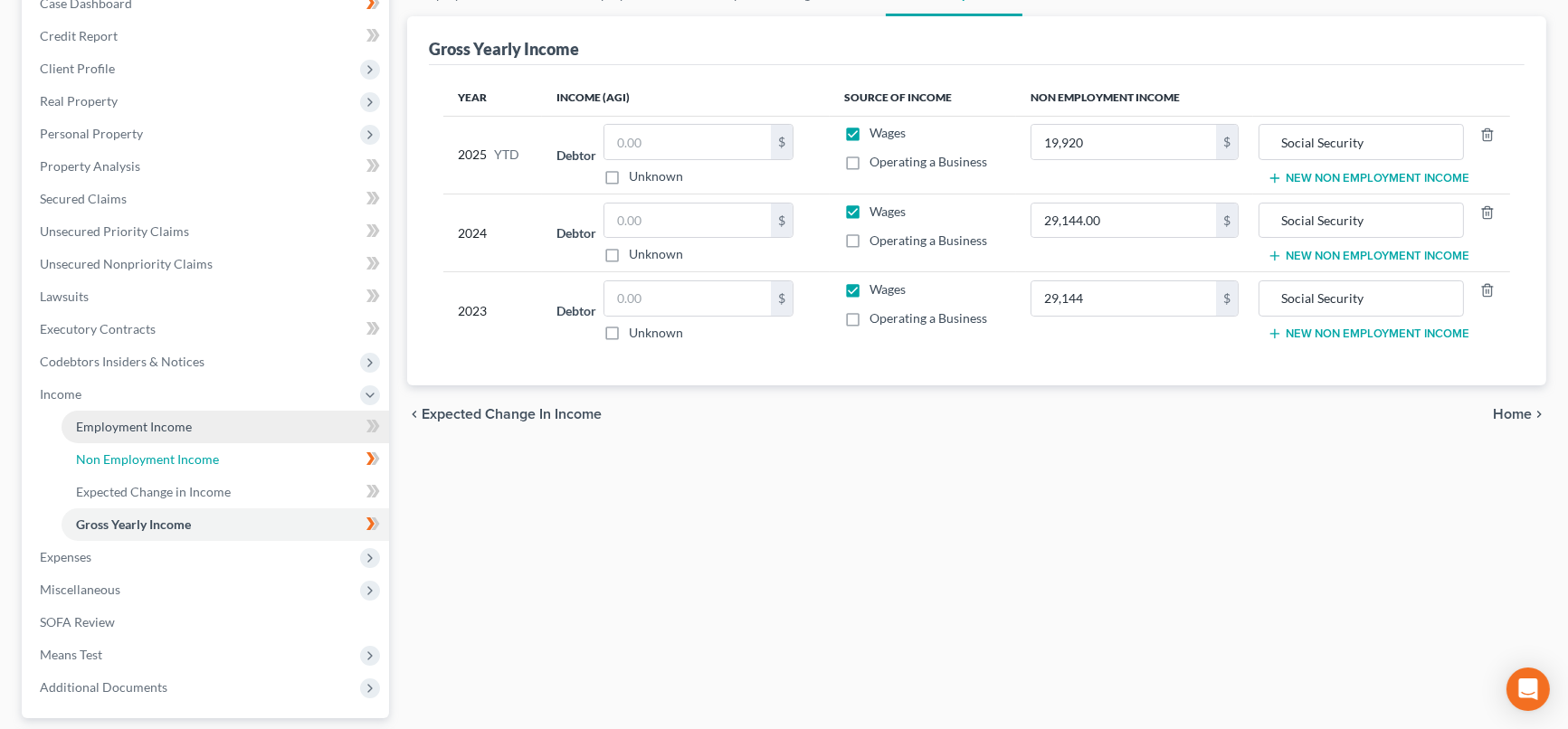
drag, startPoint x: 248, startPoint y: 445, endPoint x: 232, endPoint y: 432, distance: 20.6
click at [248, 445] on link "Non Employment Income" at bounding box center [225, 459] width 328 height 33
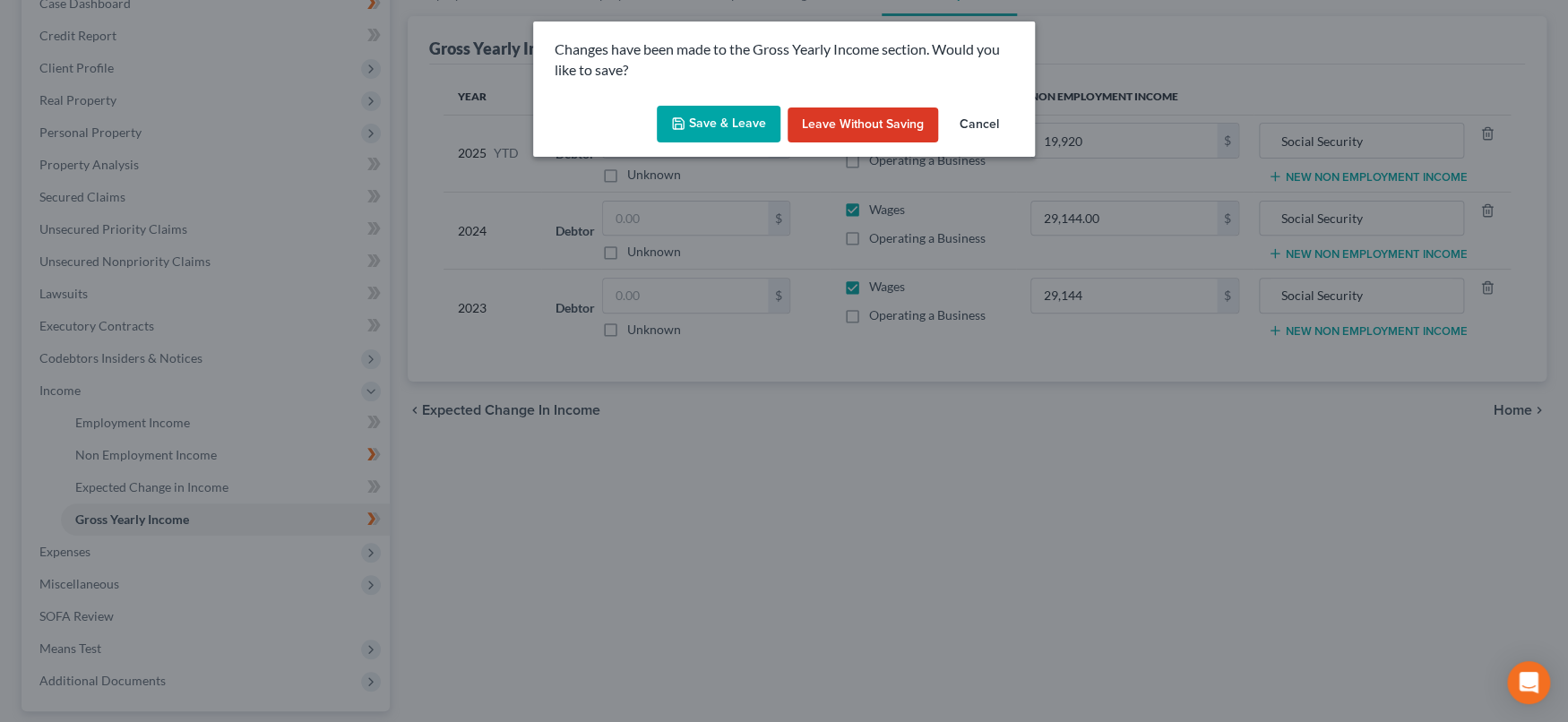
click at [756, 129] on button "Save & Leave" at bounding box center [718, 124] width 124 height 37
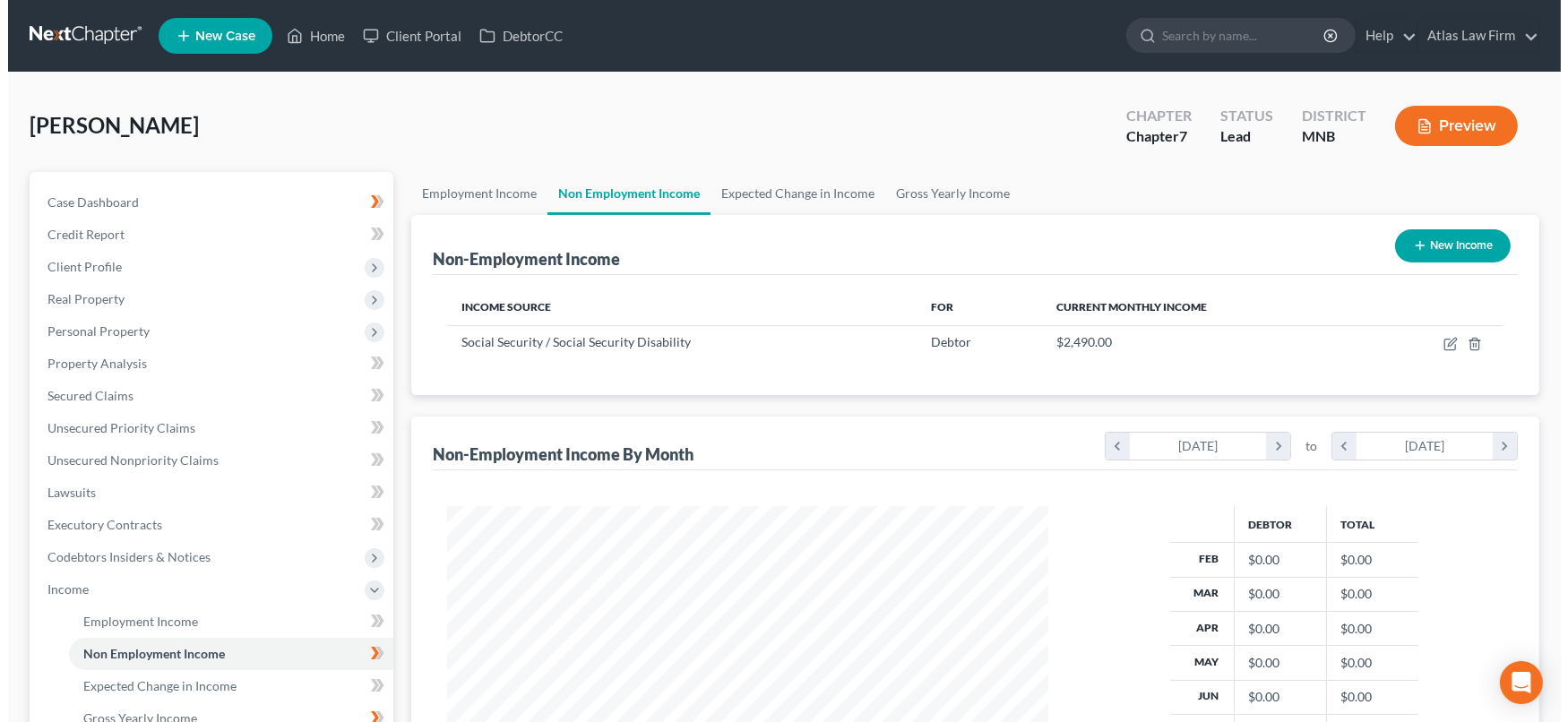
scroll to position [320, 636]
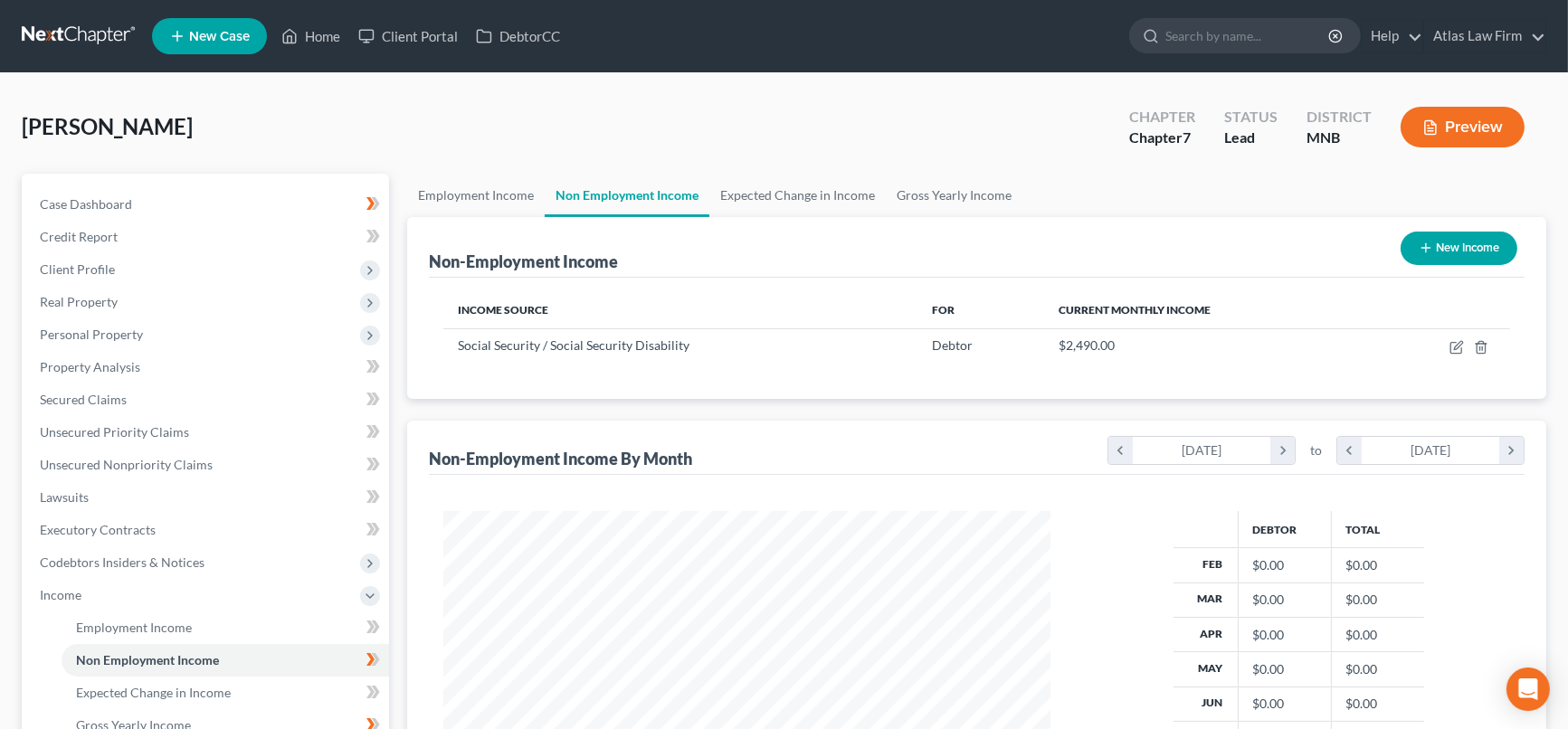
click at [1444, 253] on button "New Income" at bounding box center [1459, 248] width 117 height 34
select select "0"
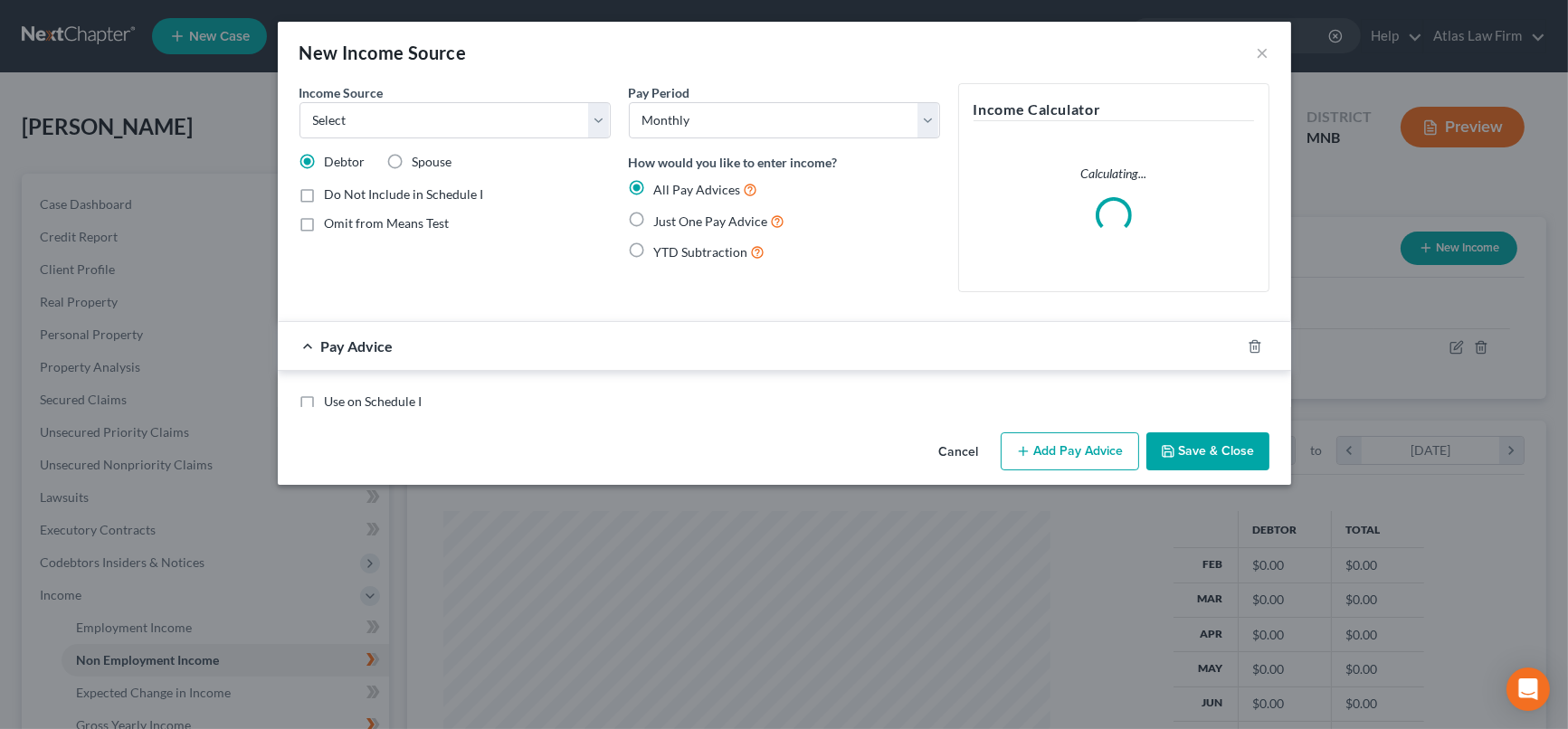
scroll to position [323, 648]
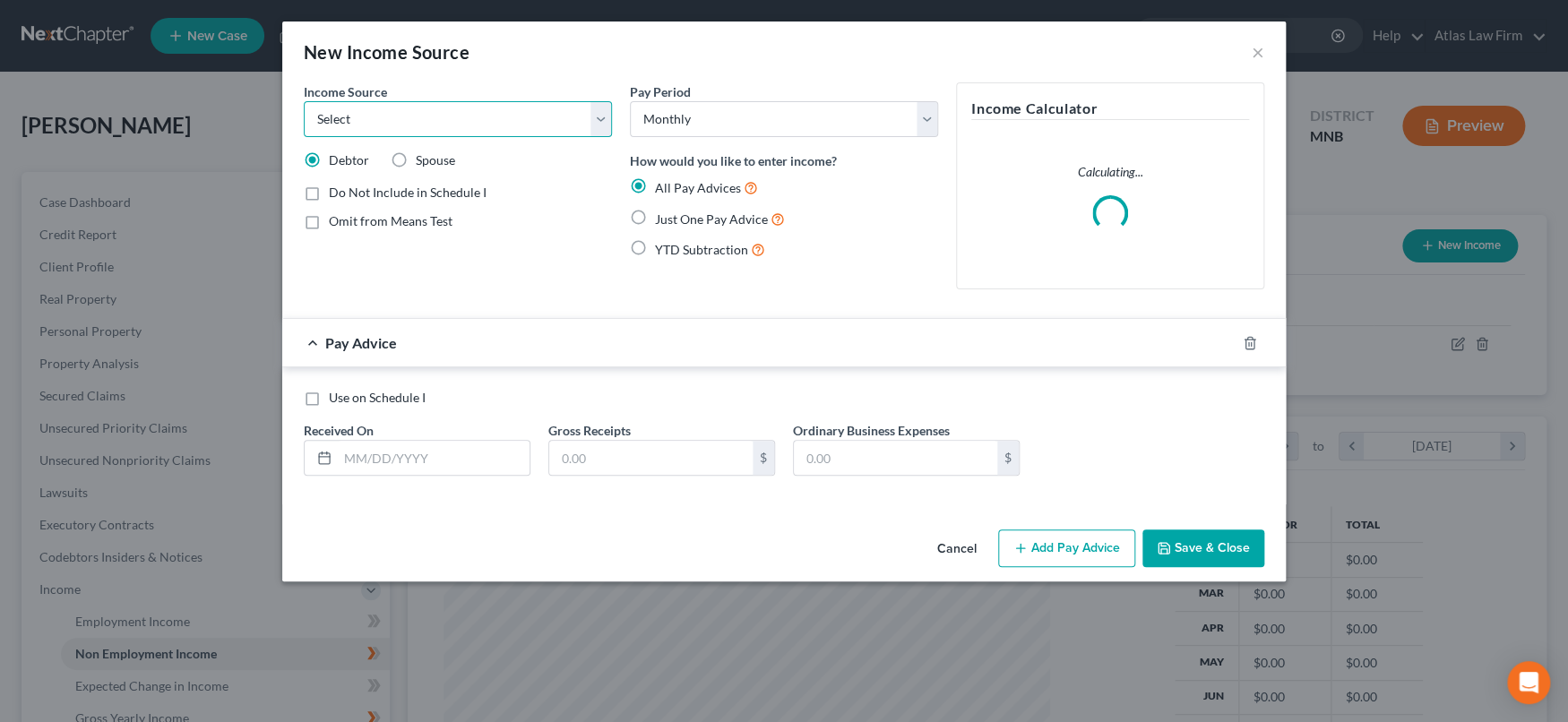
click at [605, 121] on select "Select Unemployment Disability (from employer) Pension Retirement Social Securi…" at bounding box center [457, 119] width 308 height 35
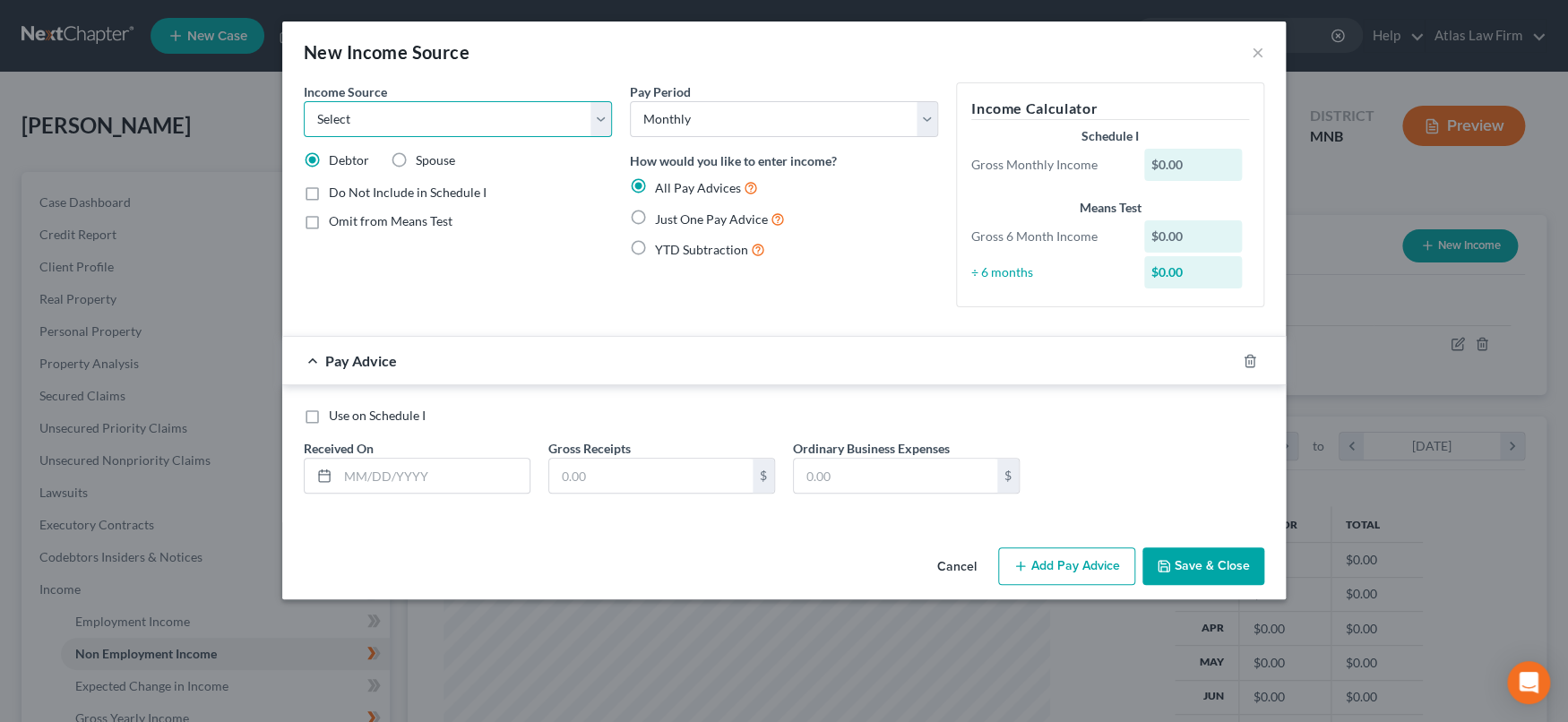
select select "3"
click at [304, 102] on select "Select Unemployment Disability (from employer) Pension Retirement Social Securi…" at bounding box center [457, 119] width 308 height 35
click at [329, 415] on label "Use on Schedule I" at bounding box center [377, 415] width 97 height 18
click at [336, 415] on input "Use on Schedule I" at bounding box center [342, 412] width 11 height 11
checkbox input "true"
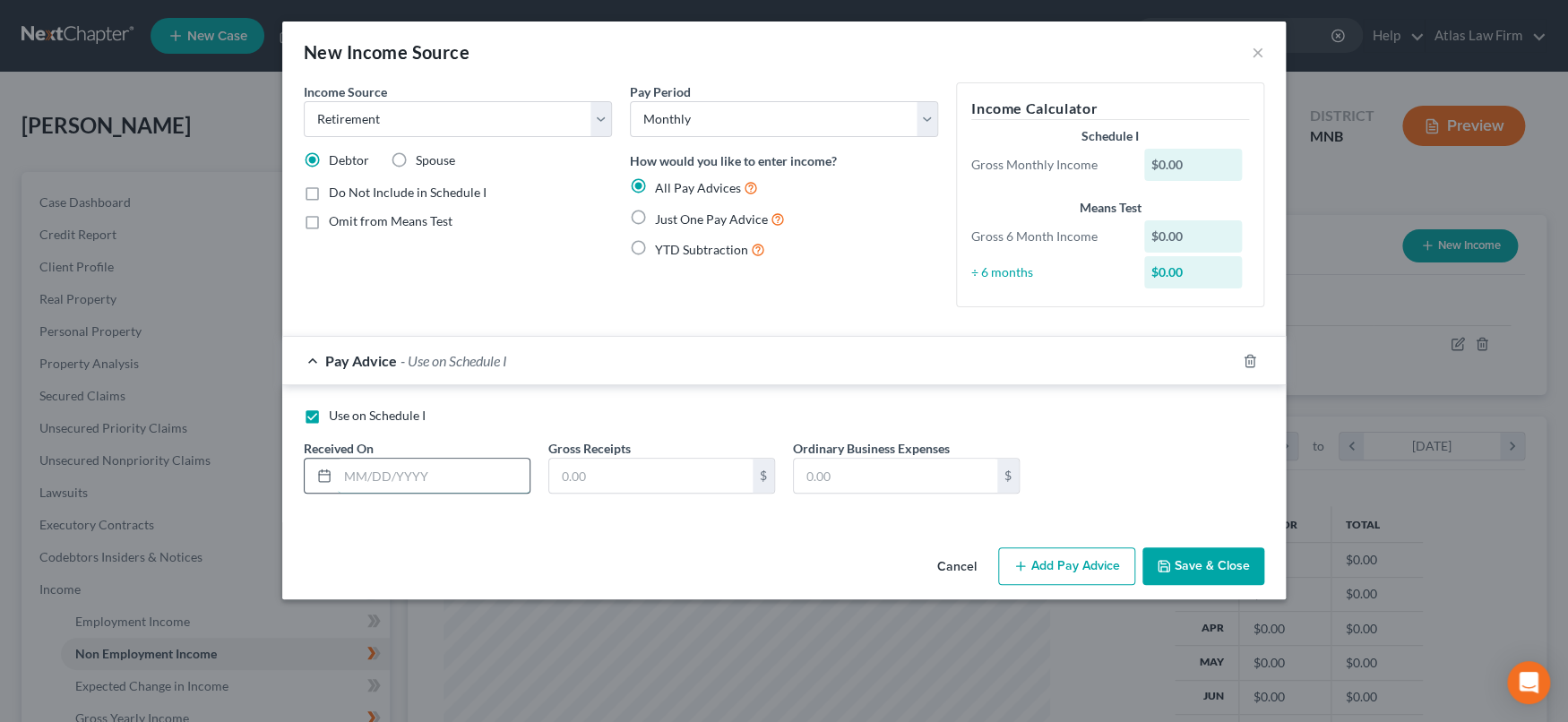
drag, startPoint x: 412, startPoint y: 470, endPoint x: 515, endPoint y: 461, distance: 103.4
click at [412, 470] on input "text" at bounding box center [433, 475] width 192 height 34
drag, startPoint x: 661, startPoint y: 471, endPoint x: 709, endPoint y: 533, distance: 78.4
click at [661, 472] on input "text" at bounding box center [650, 475] width 203 height 34
click at [473, 487] on input "[DATE]" at bounding box center [433, 475] width 192 height 34
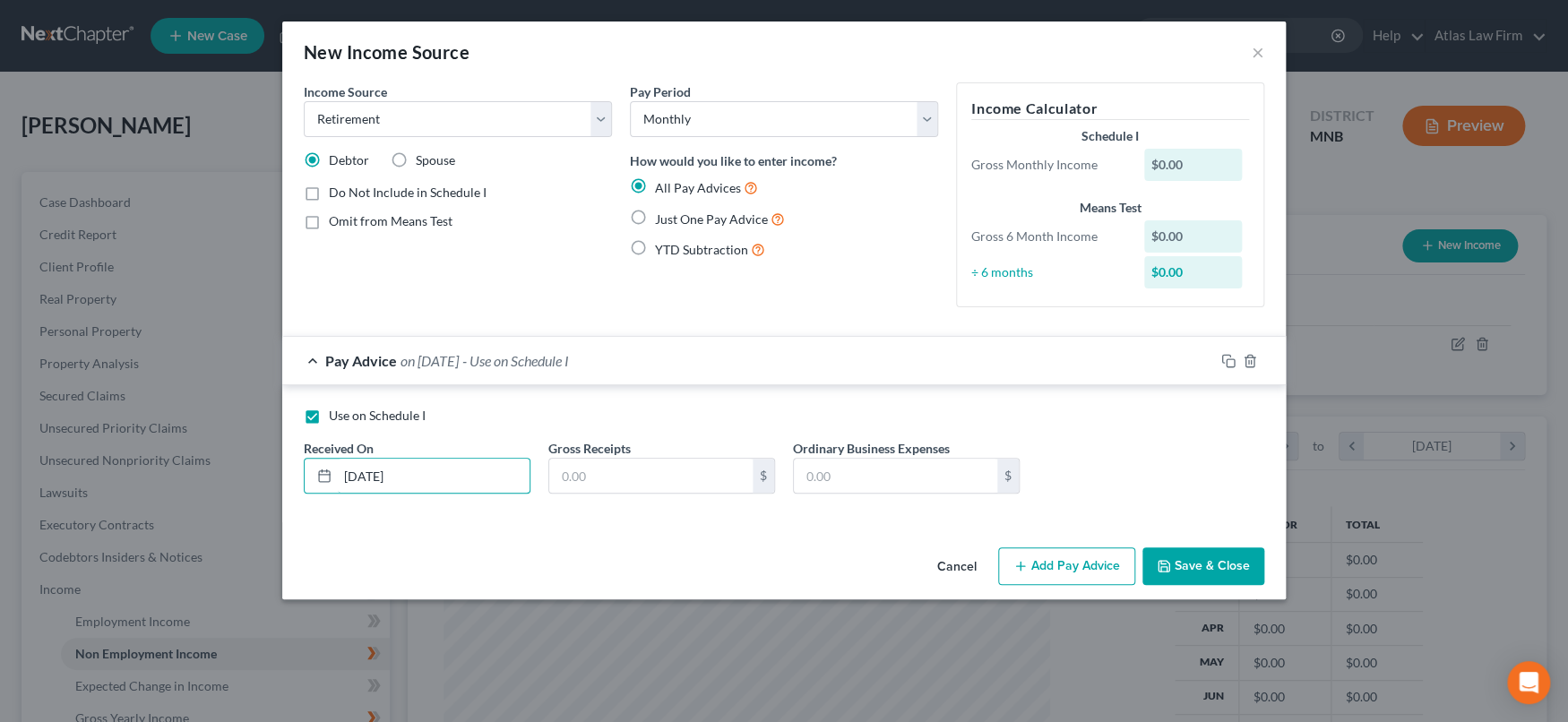
click at [301, 468] on div "Received On * [DATE]" at bounding box center [416, 466] width 244 height 55
type input "[DATE]"
drag, startPoint x: 666, startPoint y: 482, endPoint x: 757, endPoint y: 514, distance: 96.5
click at [666, 482] on input "text" at bounding box center [650, 475] width 203 height 34
type input "1"
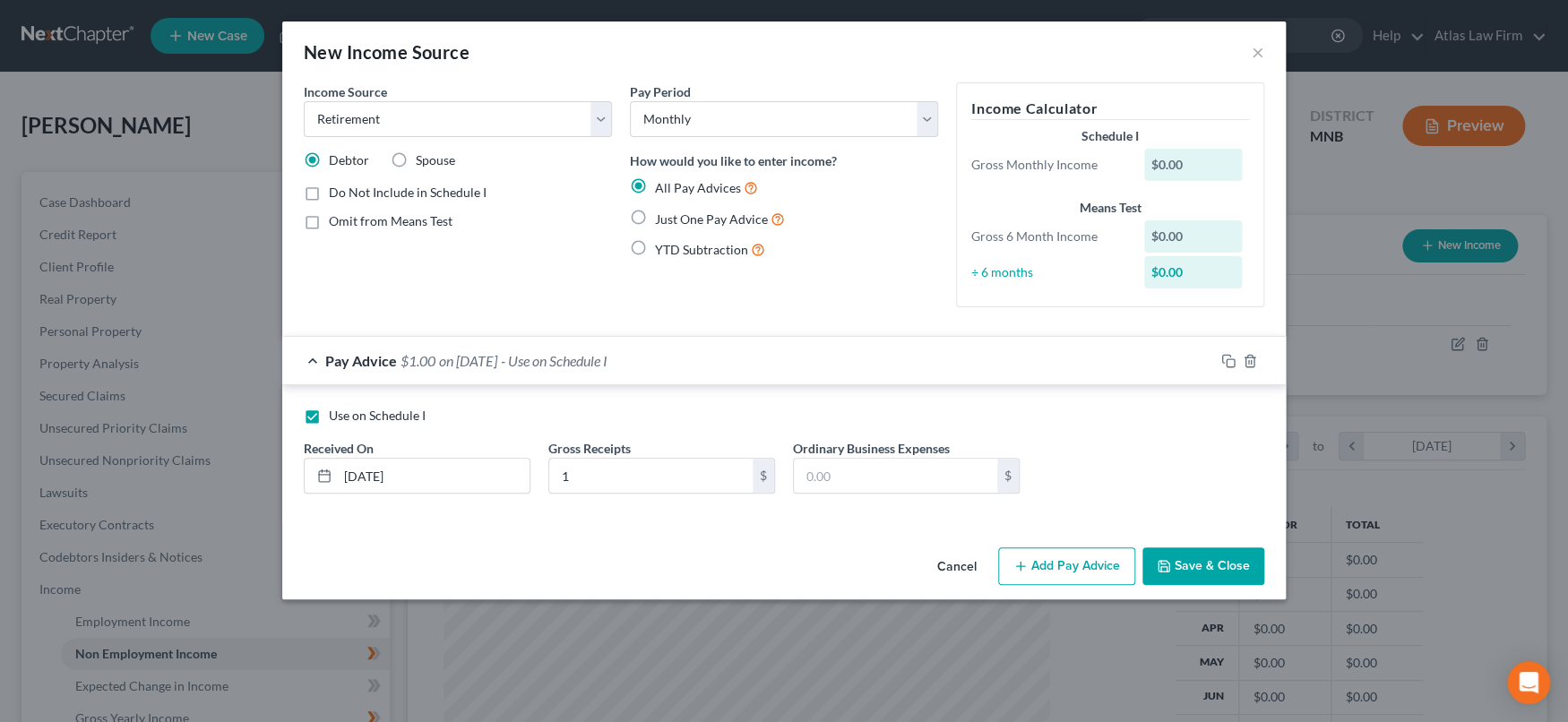
click at [1193, 554] on button "Save & Close" at bounding box center [1203, 565] width 122 height 37
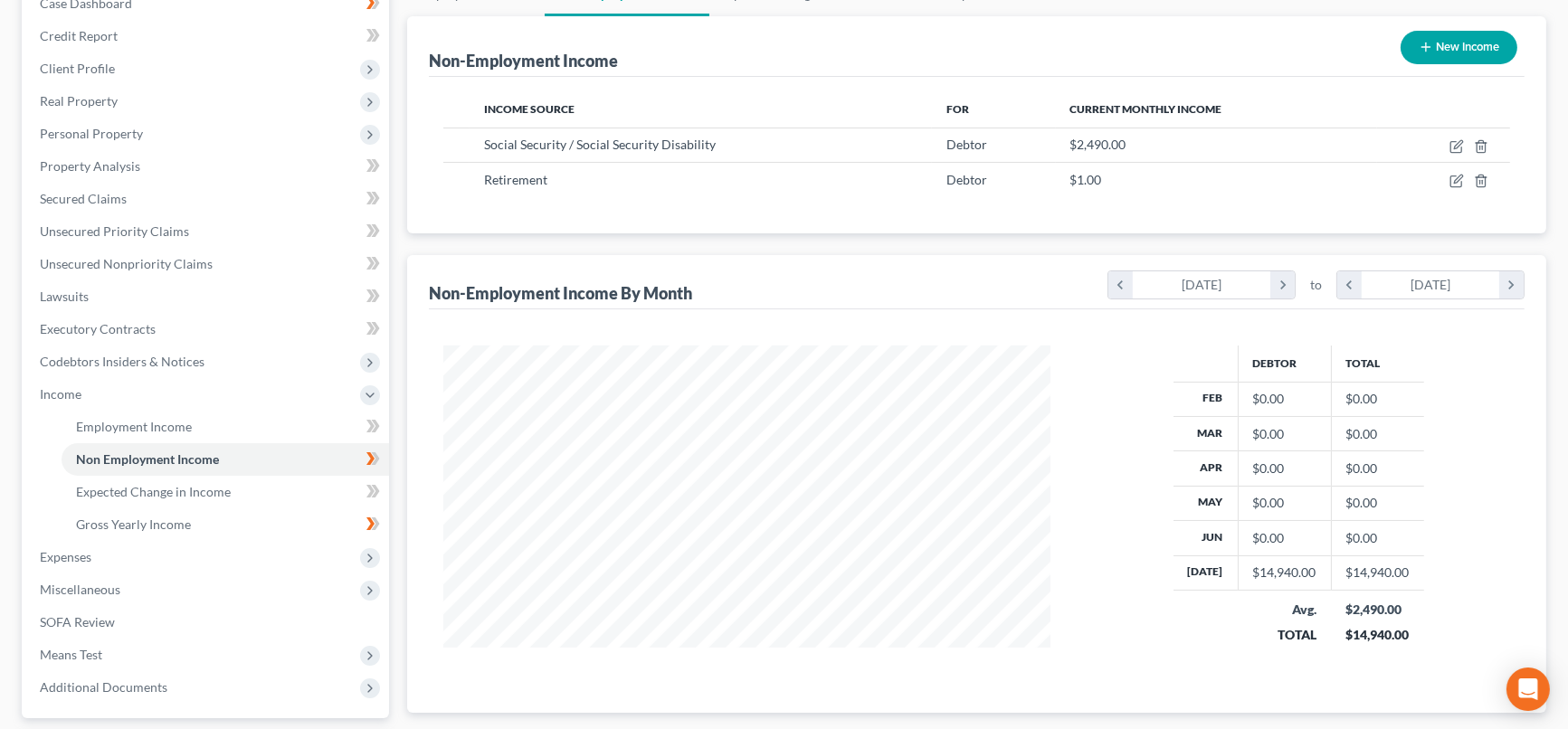
scroll to position [0, 0]
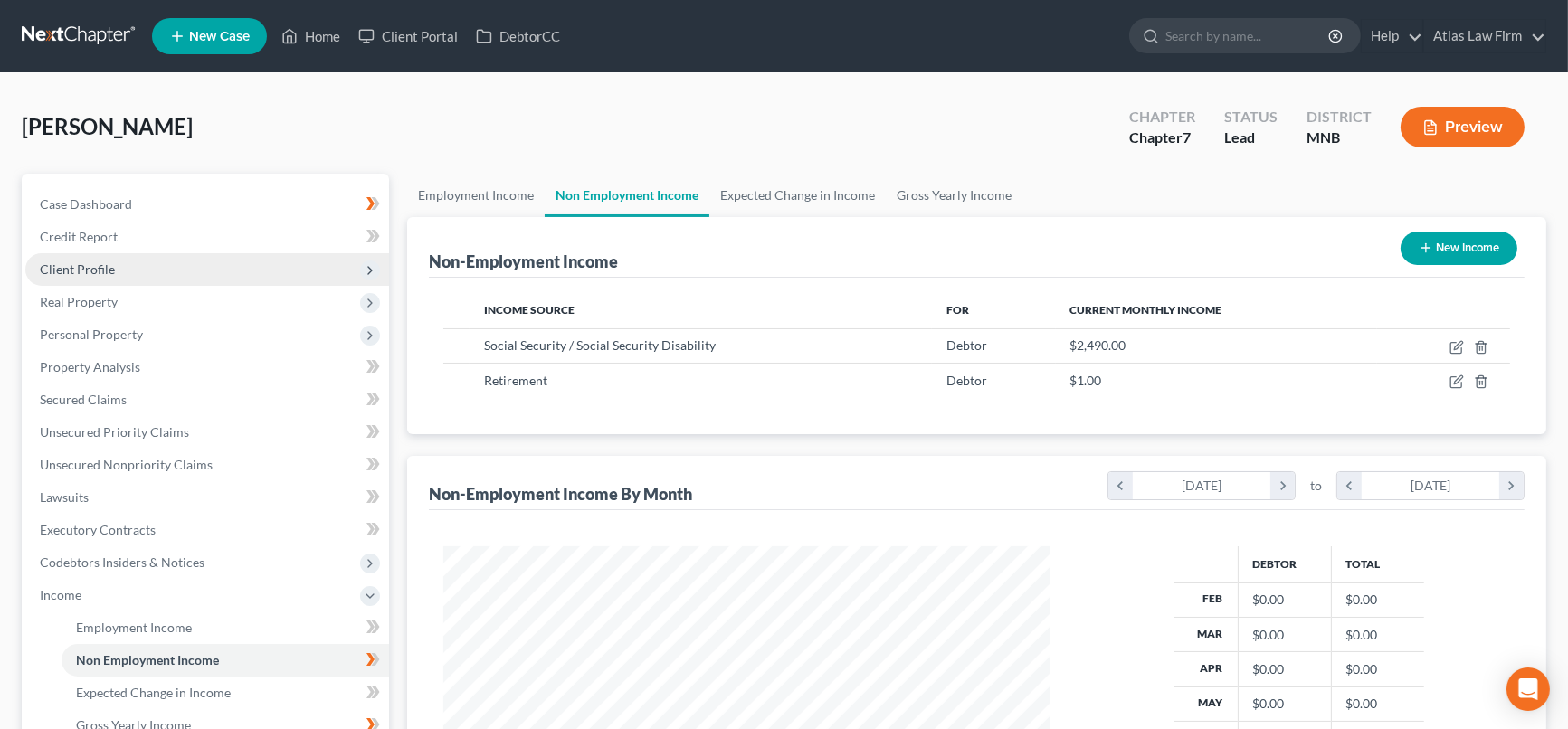
click at [120, 271] on span "Client Profile" at bounding box center [207, 269] width 364 height 33
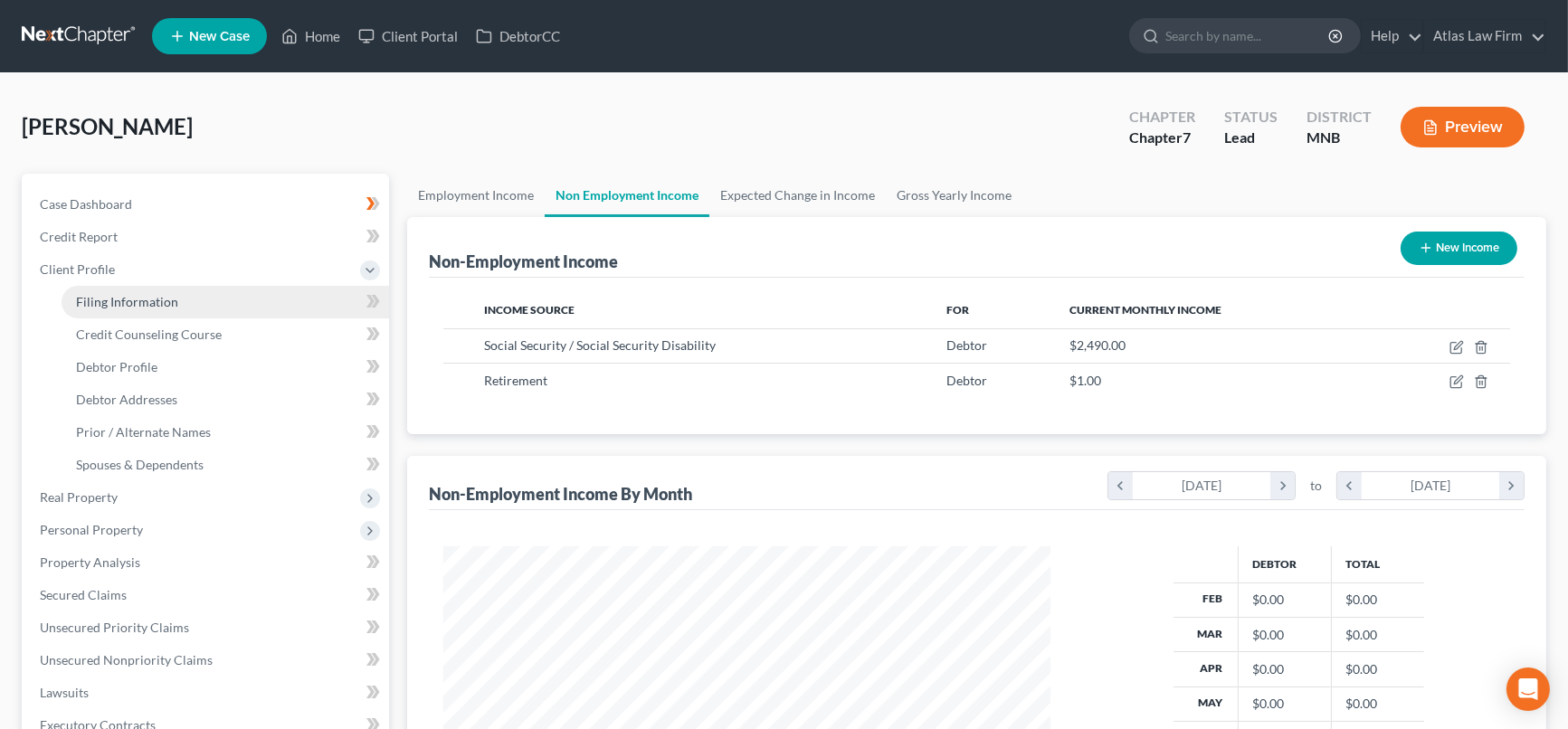
click at [121, 300] on span "Filing Information" at bounding box center [127, 301] width 103 height 15
select select "1"
select select "0"
select select "42"
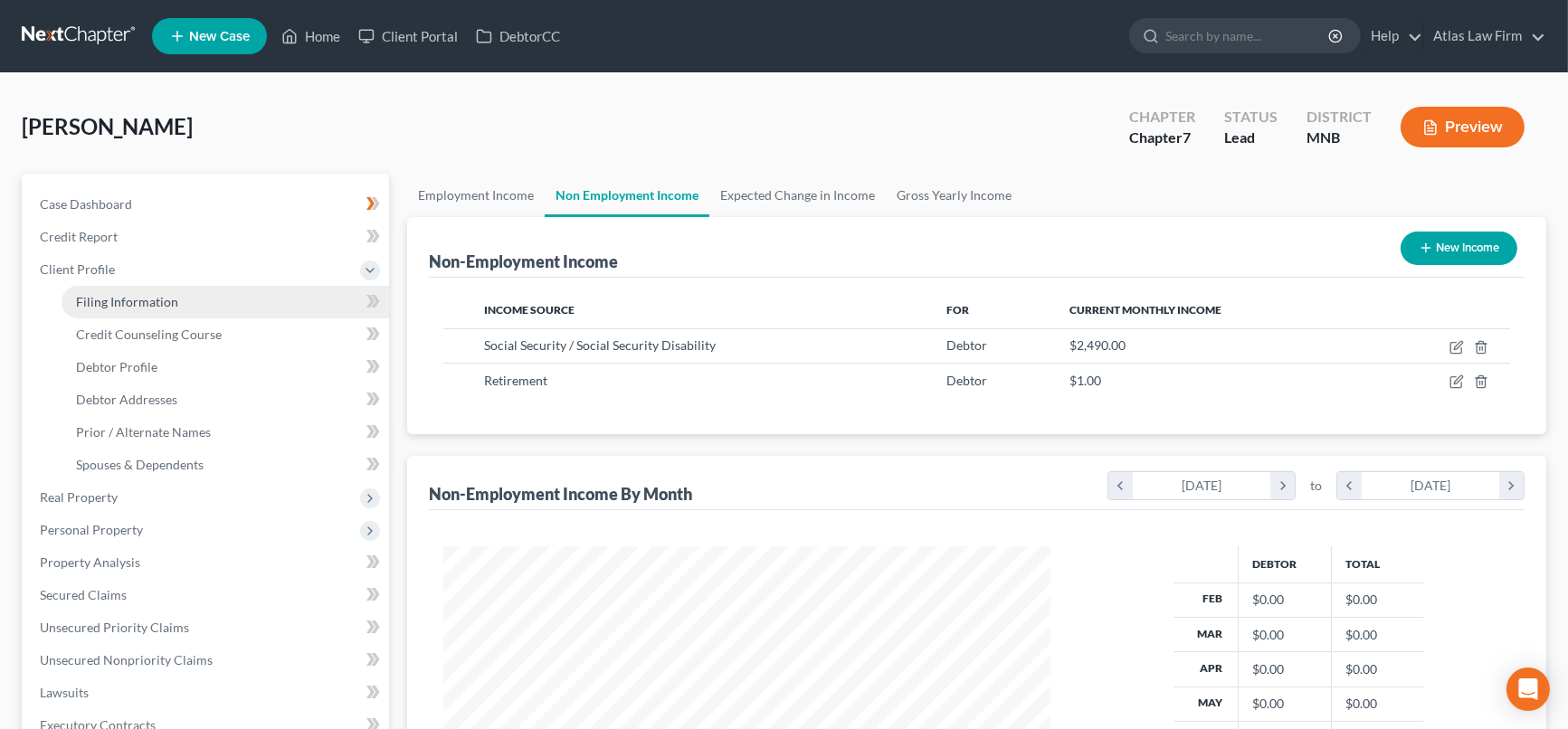
select select "0"
select select "24"
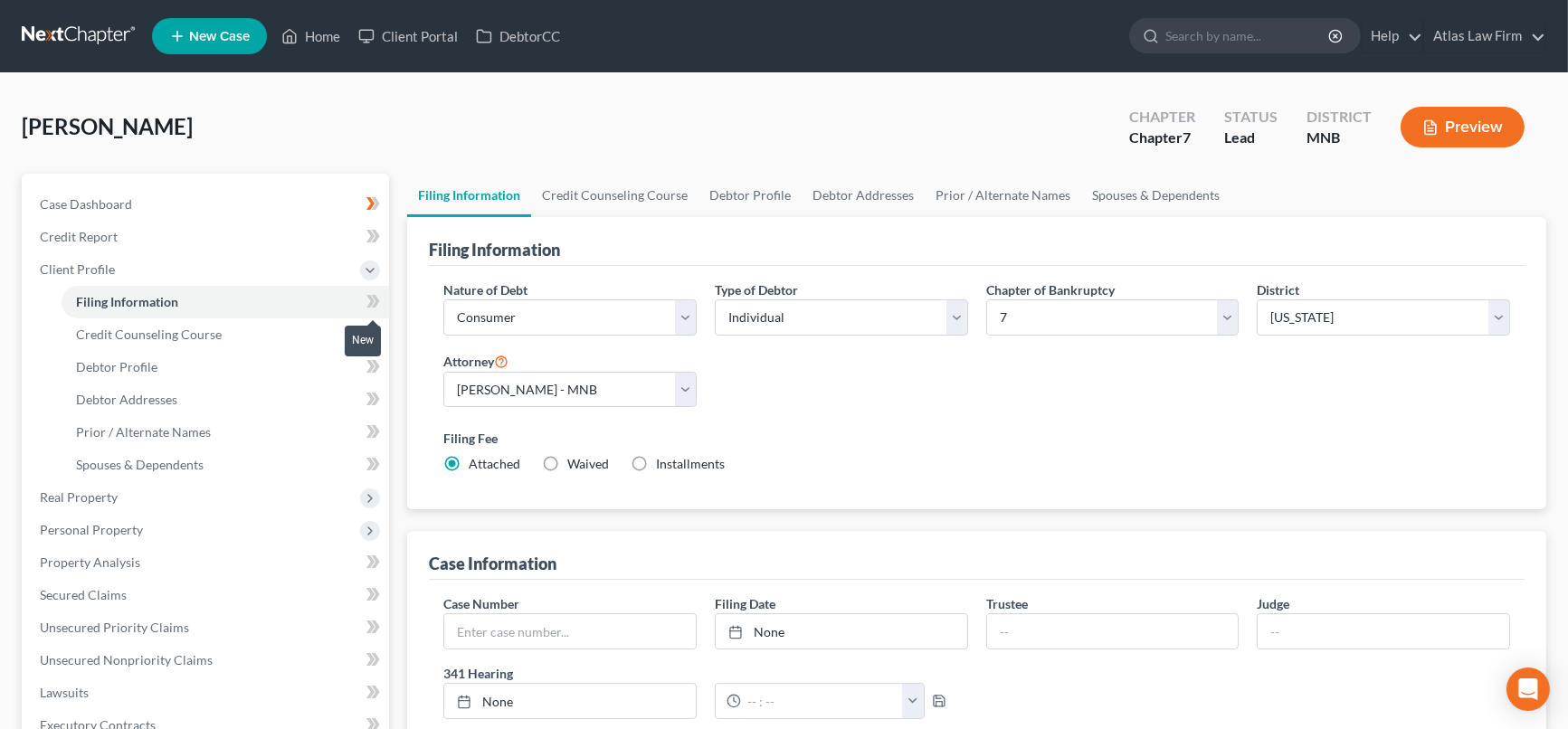
click at [374, 297] on icon at bounding box center [373, 302] width 13 height 23
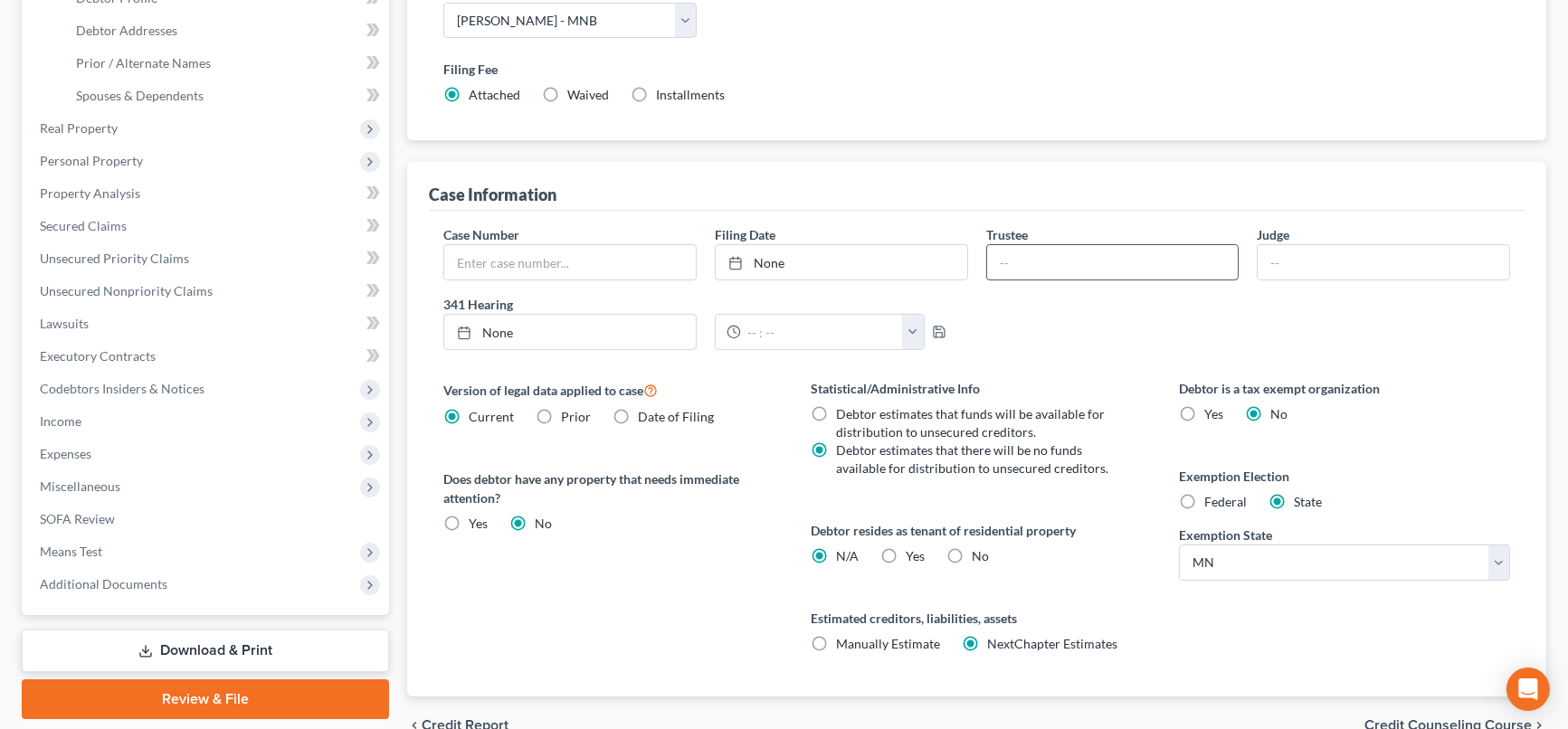
scroll to position [402, 0]
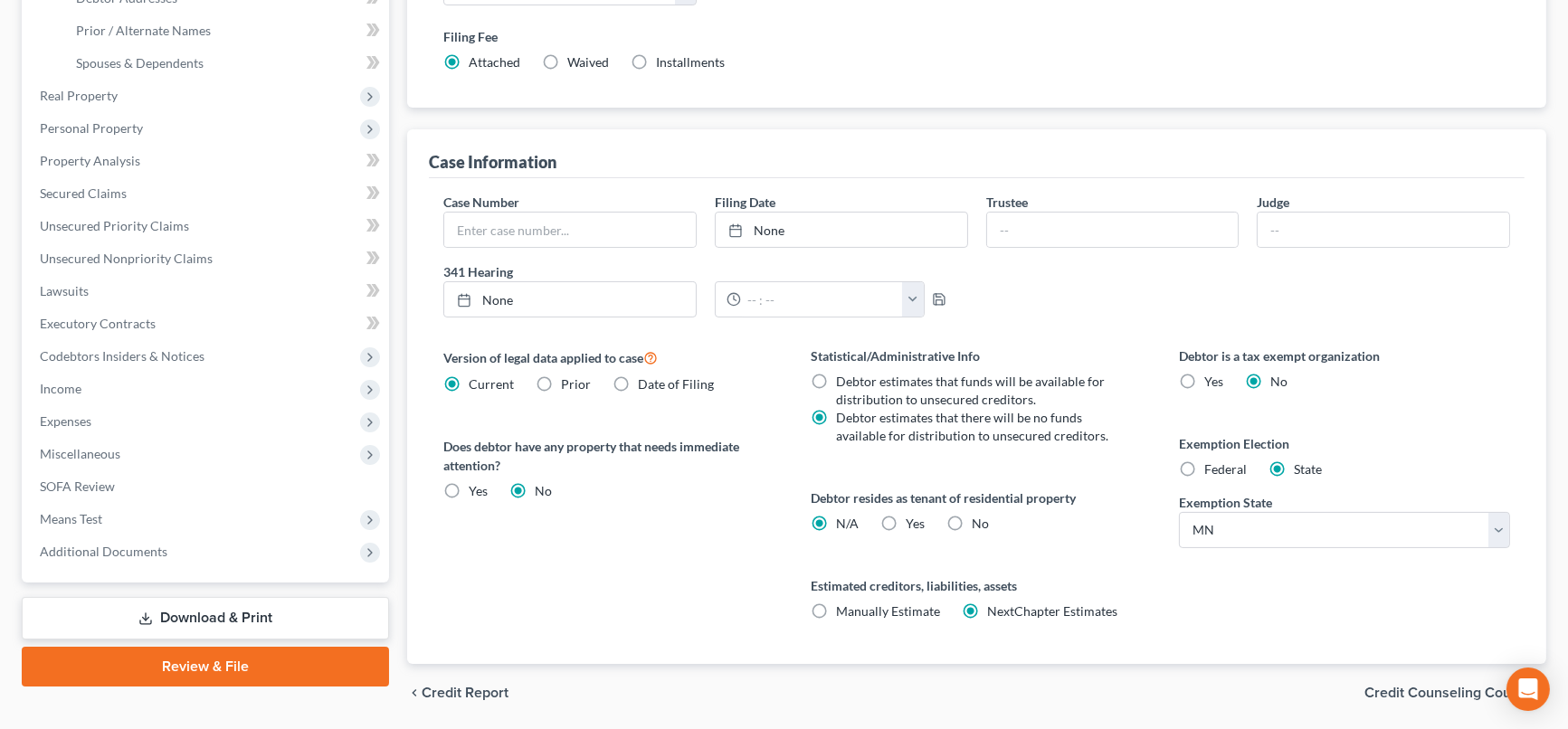
click at [1205, 468] on label "Federal" at bounding box center [1225, 468] width 42 height 18
click at [1211, 468] on input "Federal" at bounding box center [1217, 466] width 11 height 11
radio input "true"
radio input "false"
click at [906, 515] on label "Yes Yes" at bounding box center [916, 523] width 19 height 18
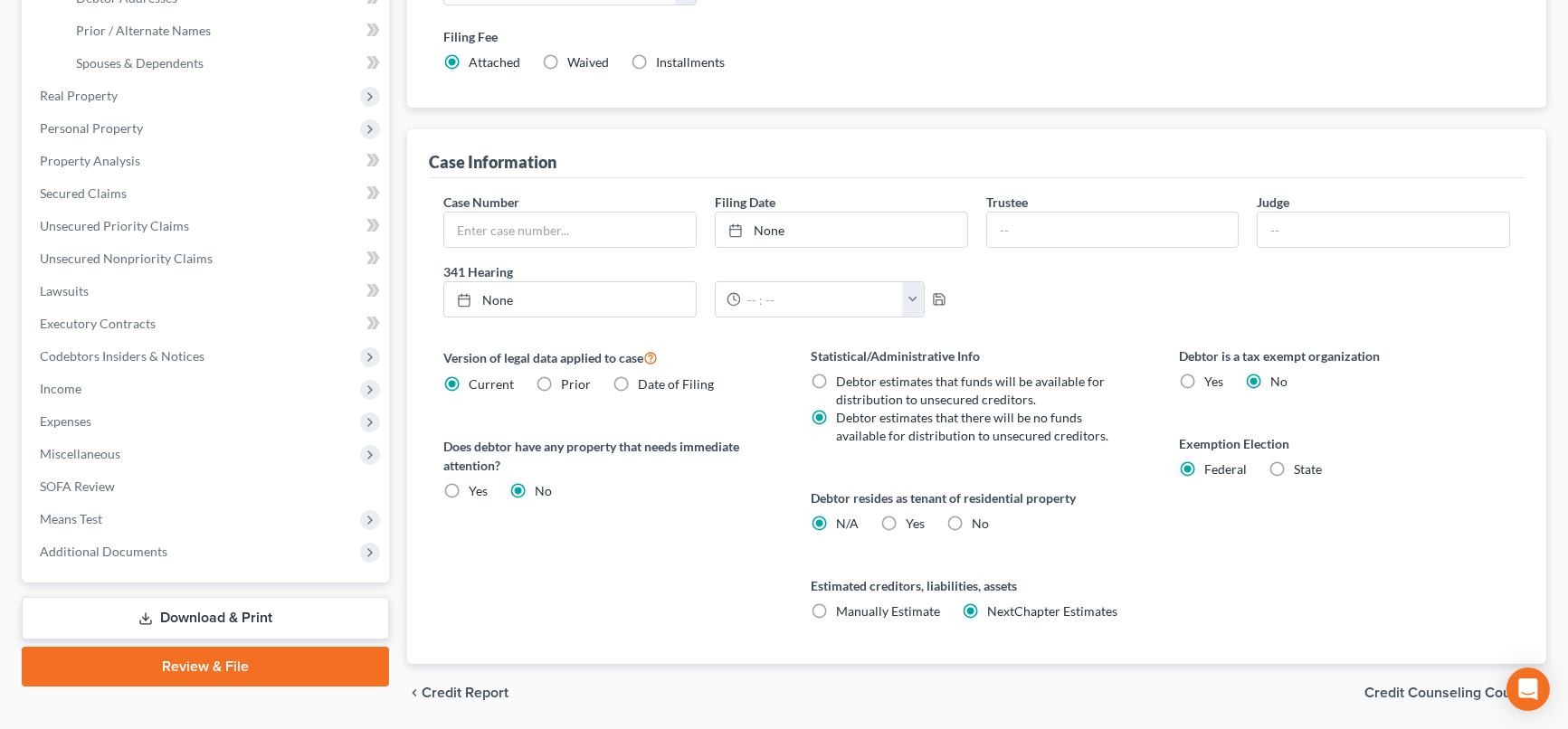
click at [914, 515] on input "Yes Yes" at bounding box center [920, 520] width 11 height 11
radio input "true"
radio input "false"
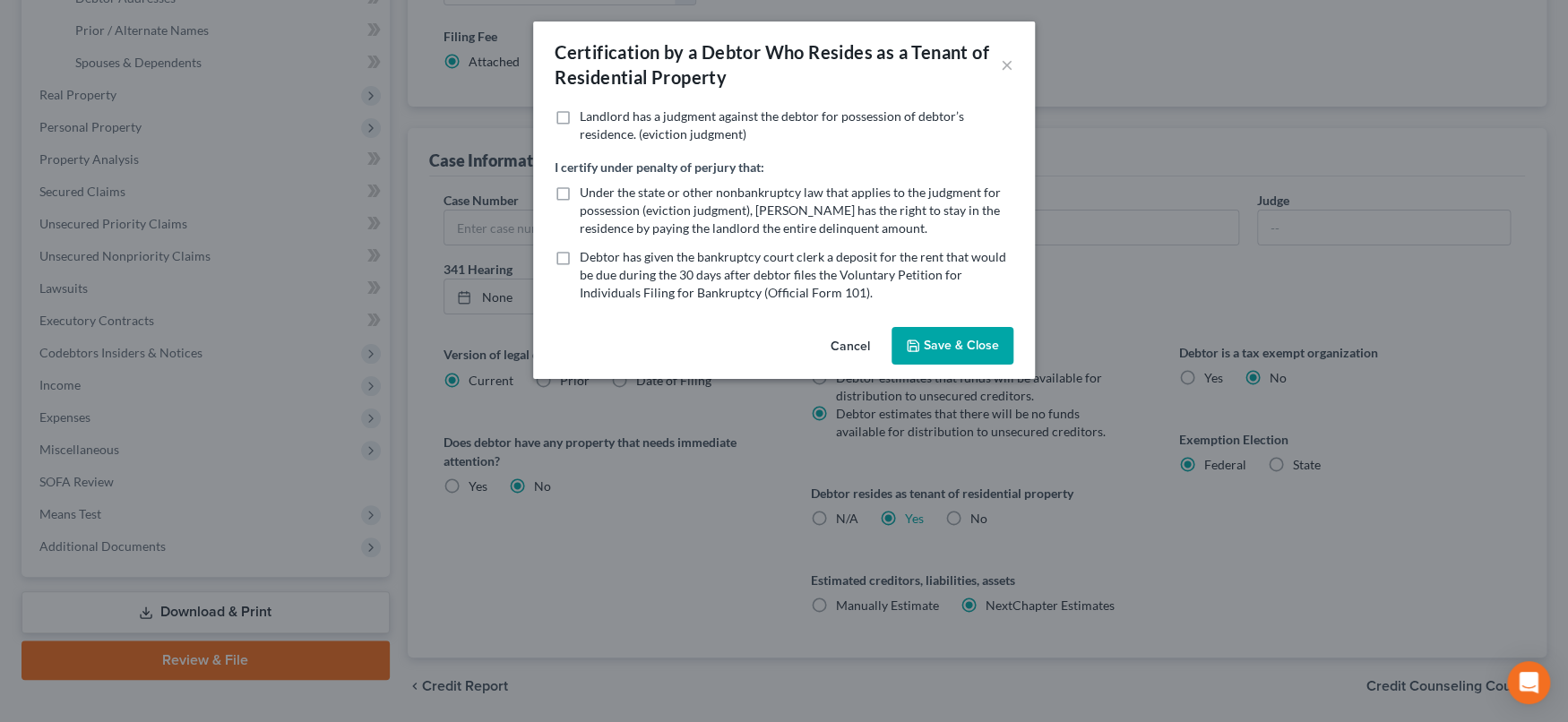
click at [979, 343] on button "Save & Close" at bounding box center [952, 346] width 122 height 37
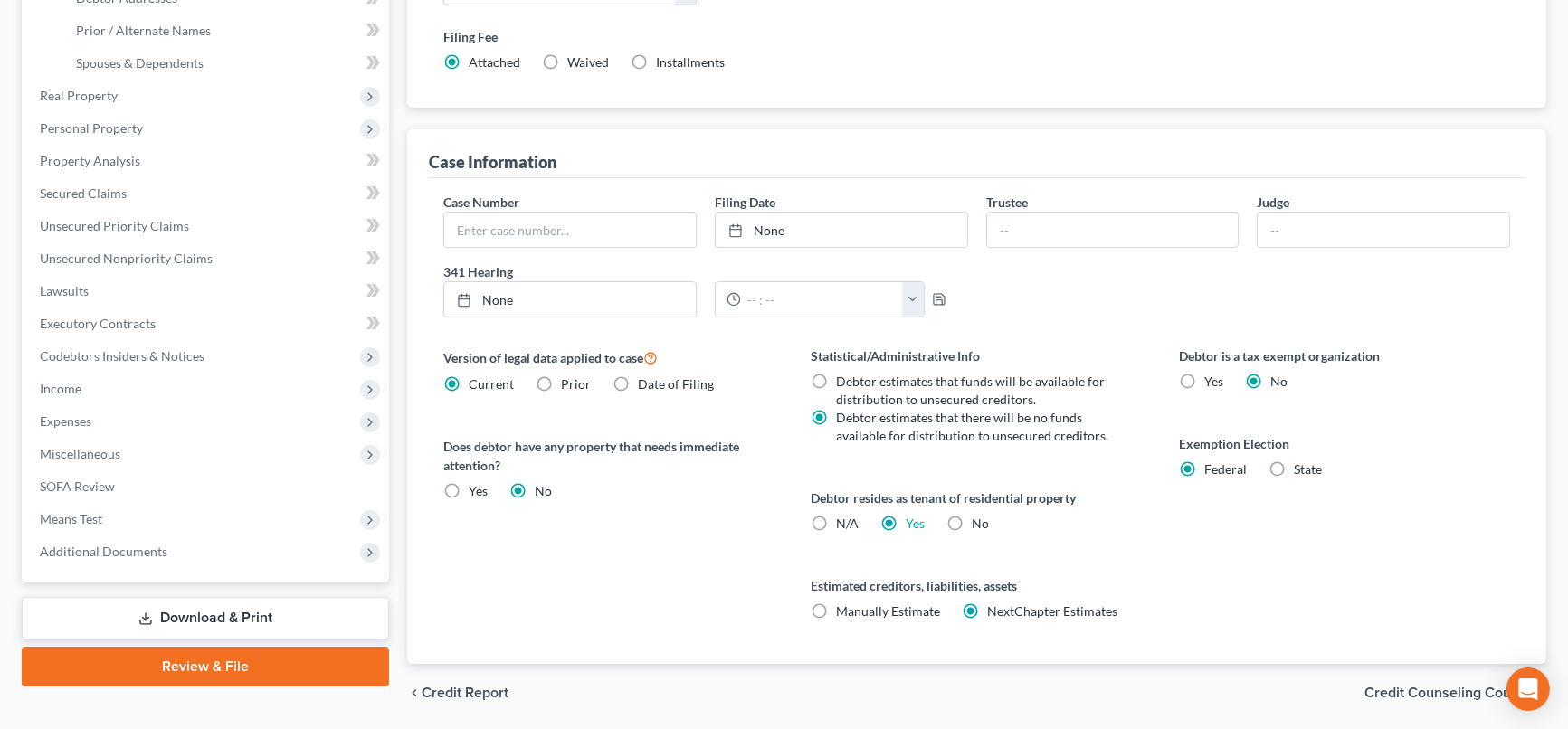
scroll to position [0, 0]
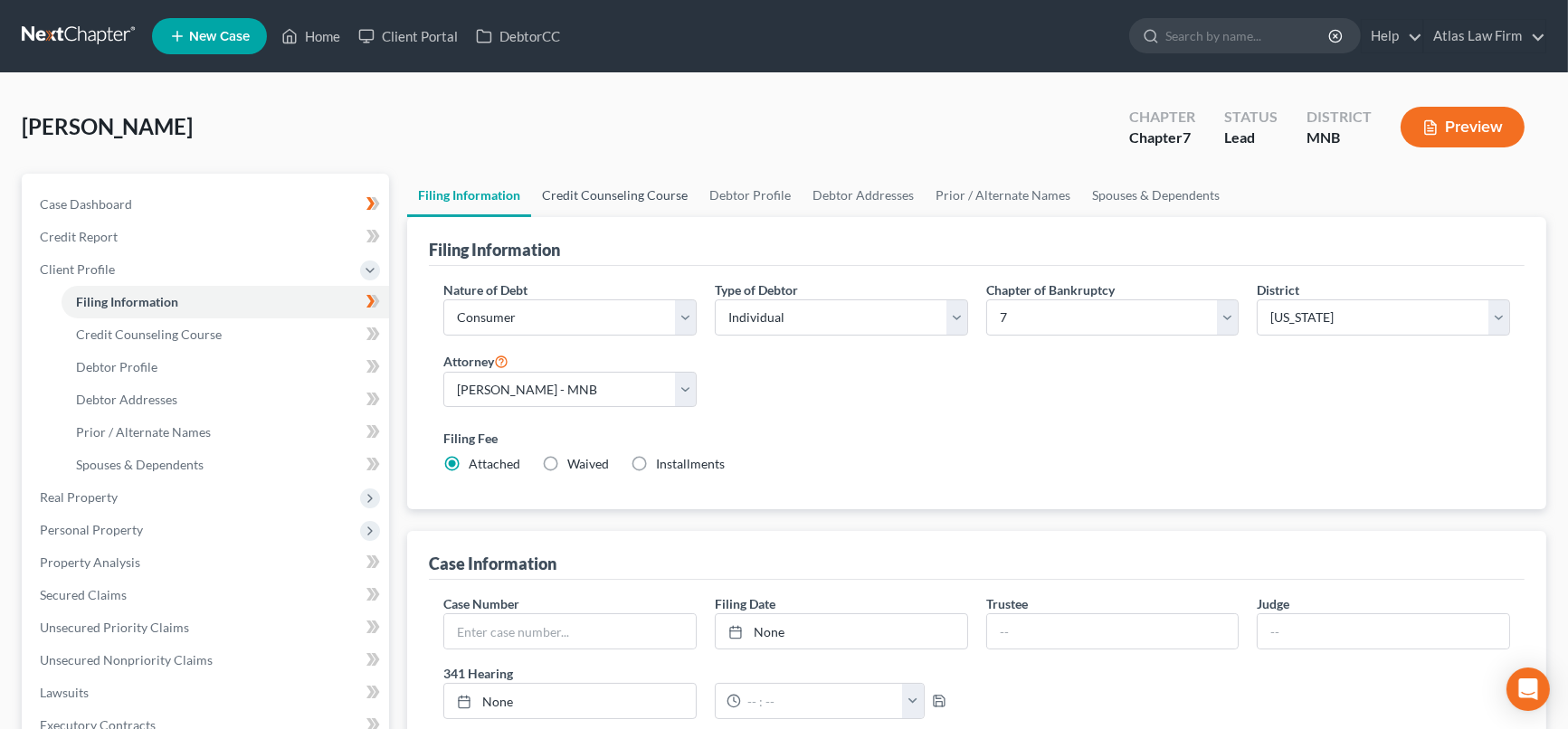
click at [622, 198] on link "Credit Counseling Course" at bounding box center [615, 196] width 168 height 43
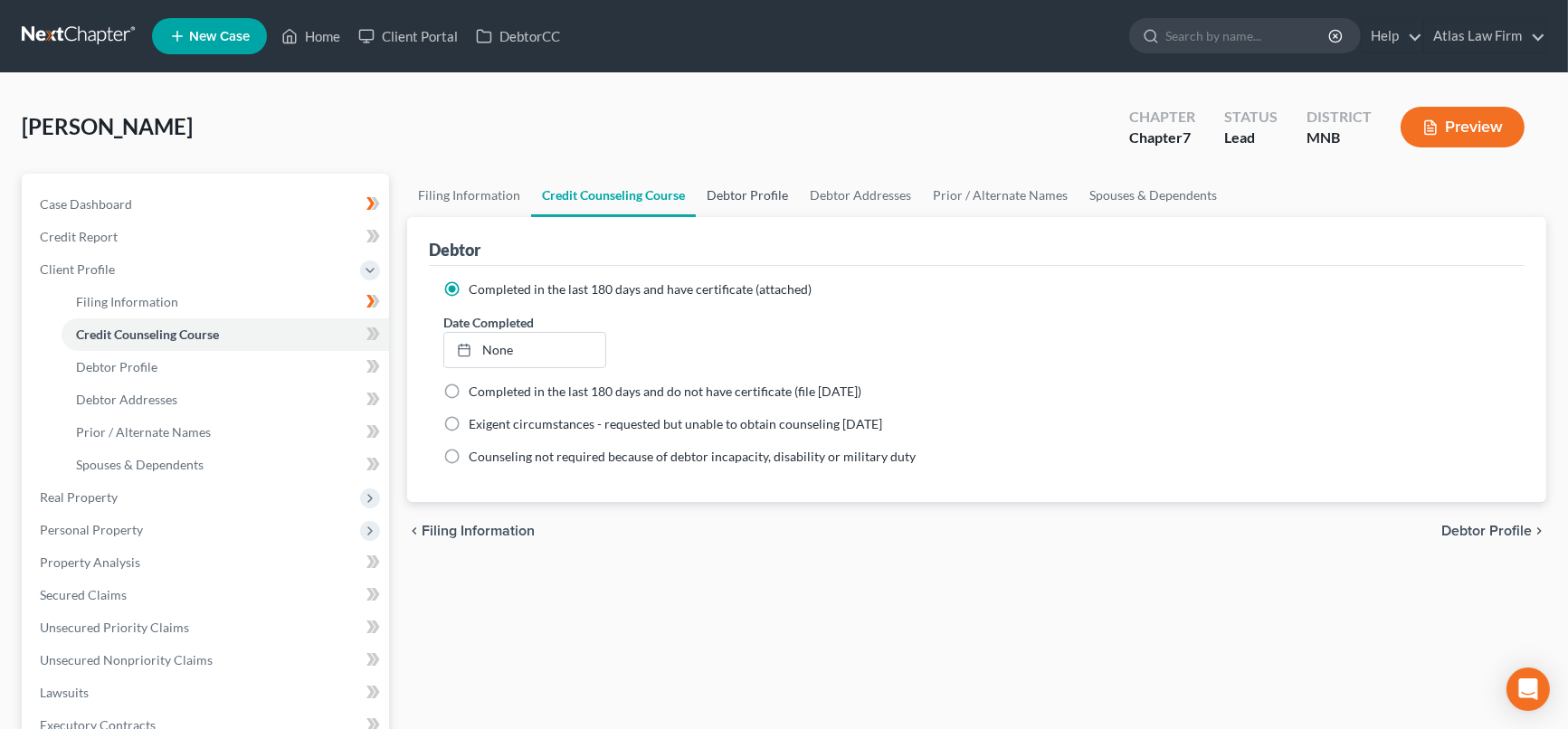
click at [760, 195] on link "Debtor Profile" at bounding box center [747, 196] width 104 height 43
select select "0"
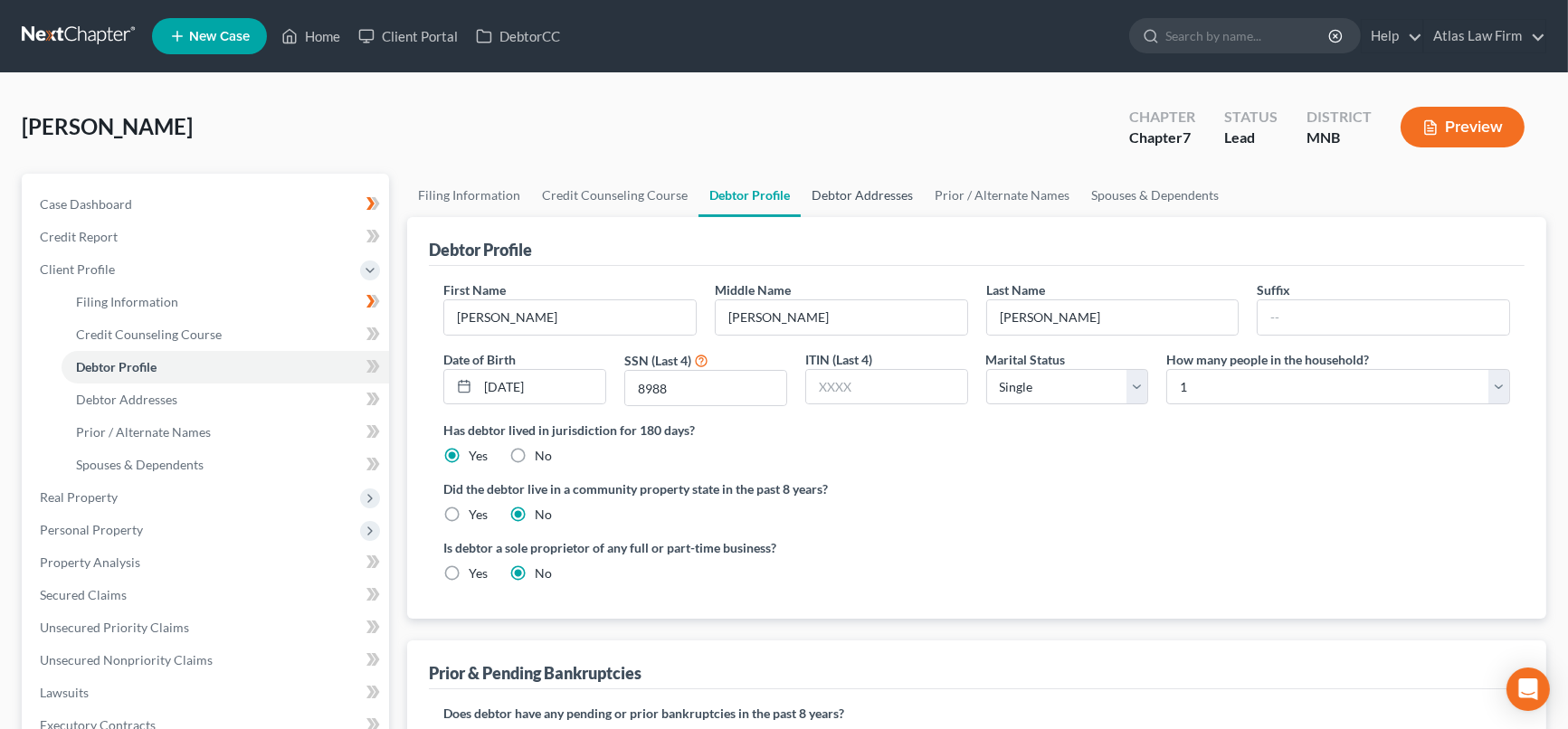
click at [850, 185] on link "Debtor Addresses" at bounding box center [862, 196] width 123 height 43
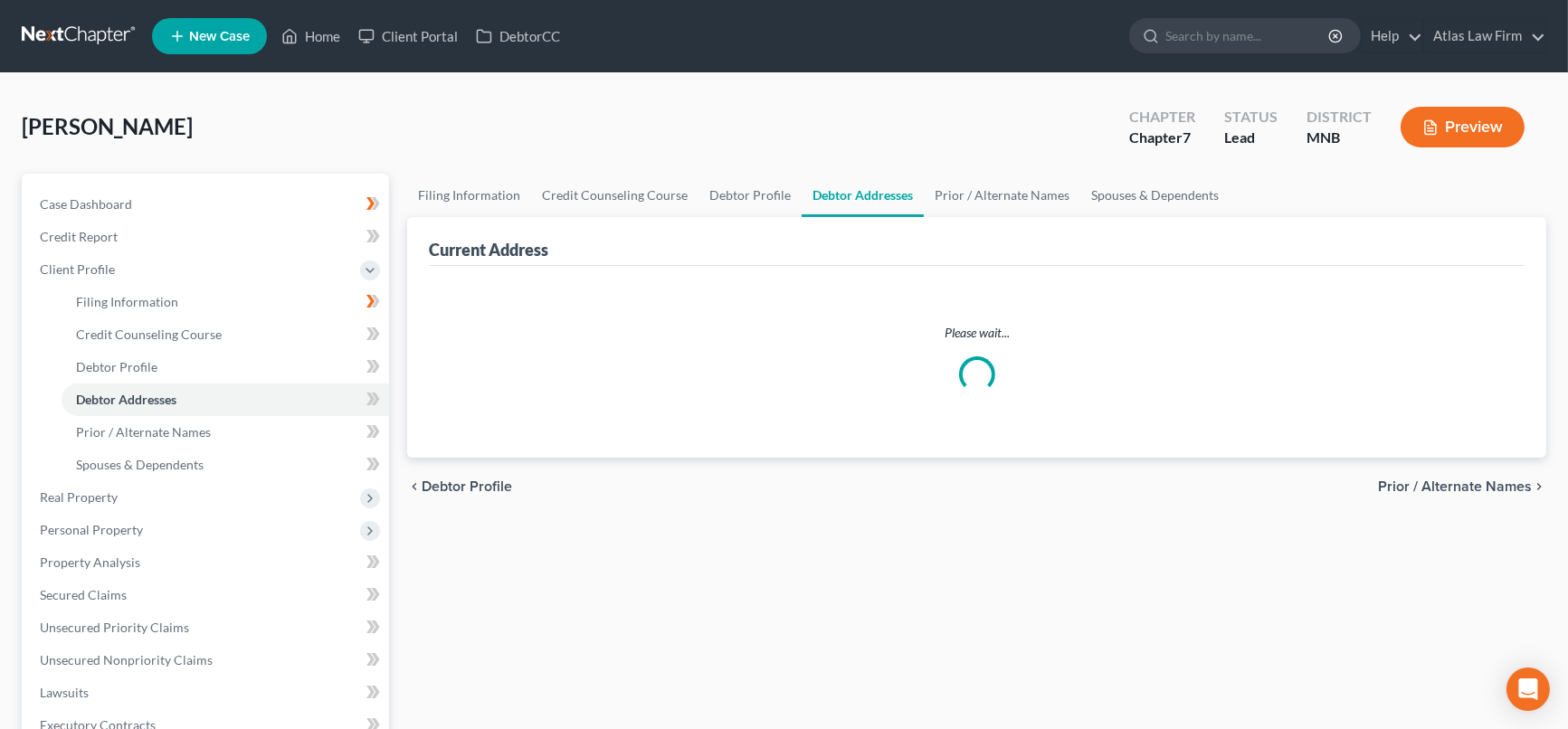
select select "0"
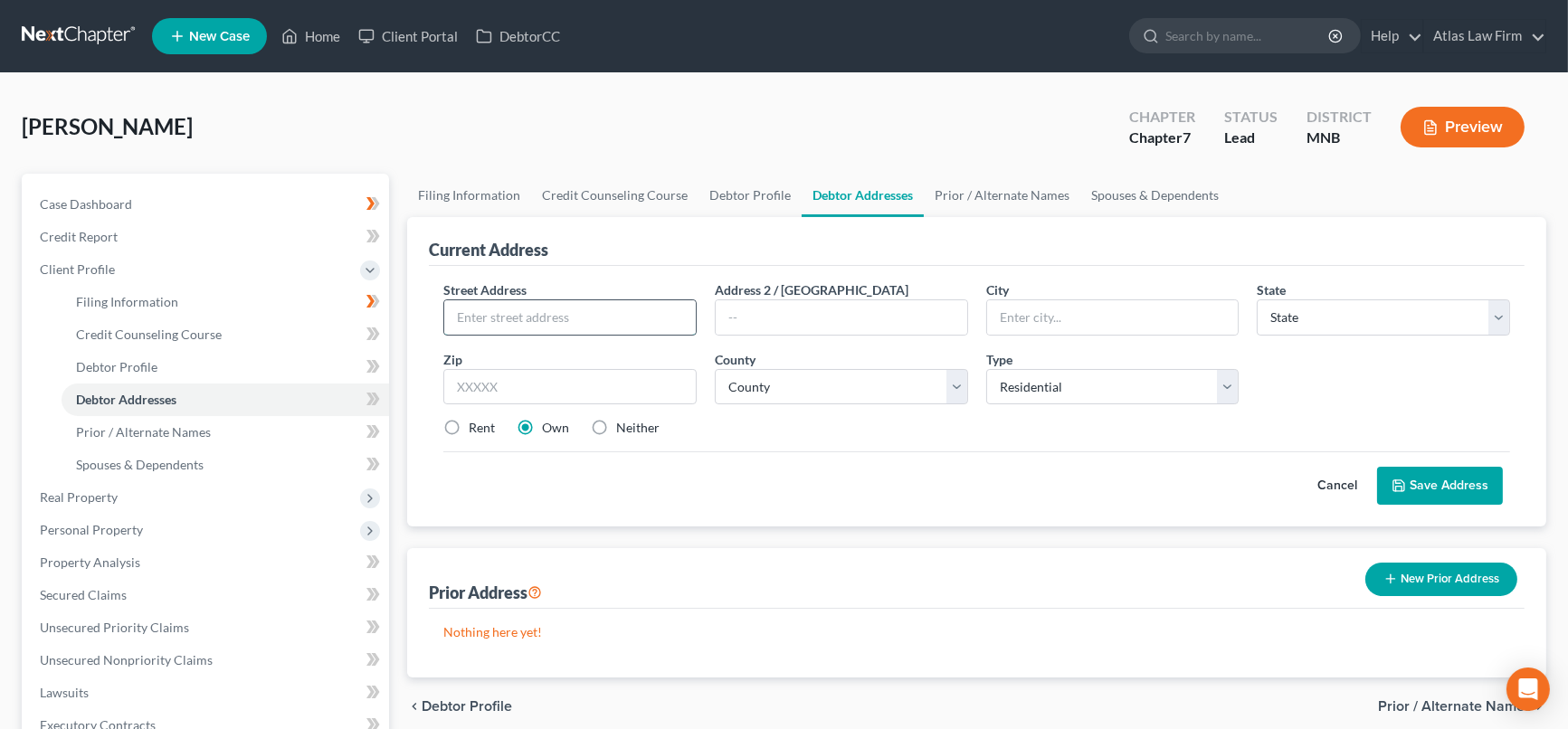
click at [654, 318] on input "text" at bounding box center [569, 317] width 251 height 35
type input "[STREET_ADDRESS]"
type input "Apt 105"
click at [956, 387] on select "County" at bounding box center [841, 387] width 253 height 36
click at [954, 387] on select "County" at bounding box center [841, 387] width 253 height 36
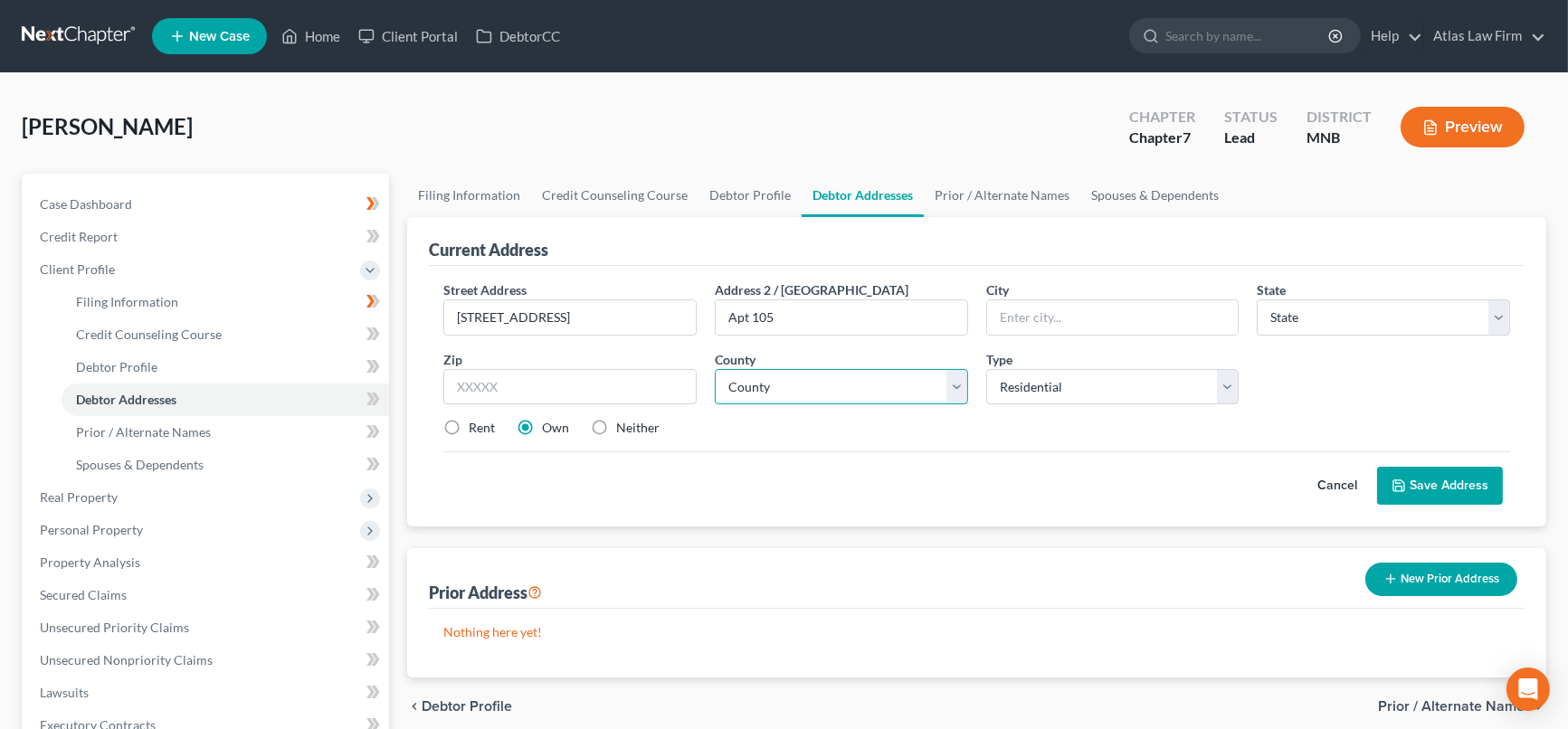
click at [954, 387] on select "County" at bounding box center [841, 387] width 253 height 36
click at [952, 387] on select "County" at bounding box center [841, 387] width 253 height 36
click at [925, 383] on select "County" at bounding box center [841, 387] width 253 height 36
click at [715, 369] on select "County" at bounding box center [841, 387] width 253 height 36
click at [957, 383] on select "County" at bounding box center [841, 387] width 253 height 36
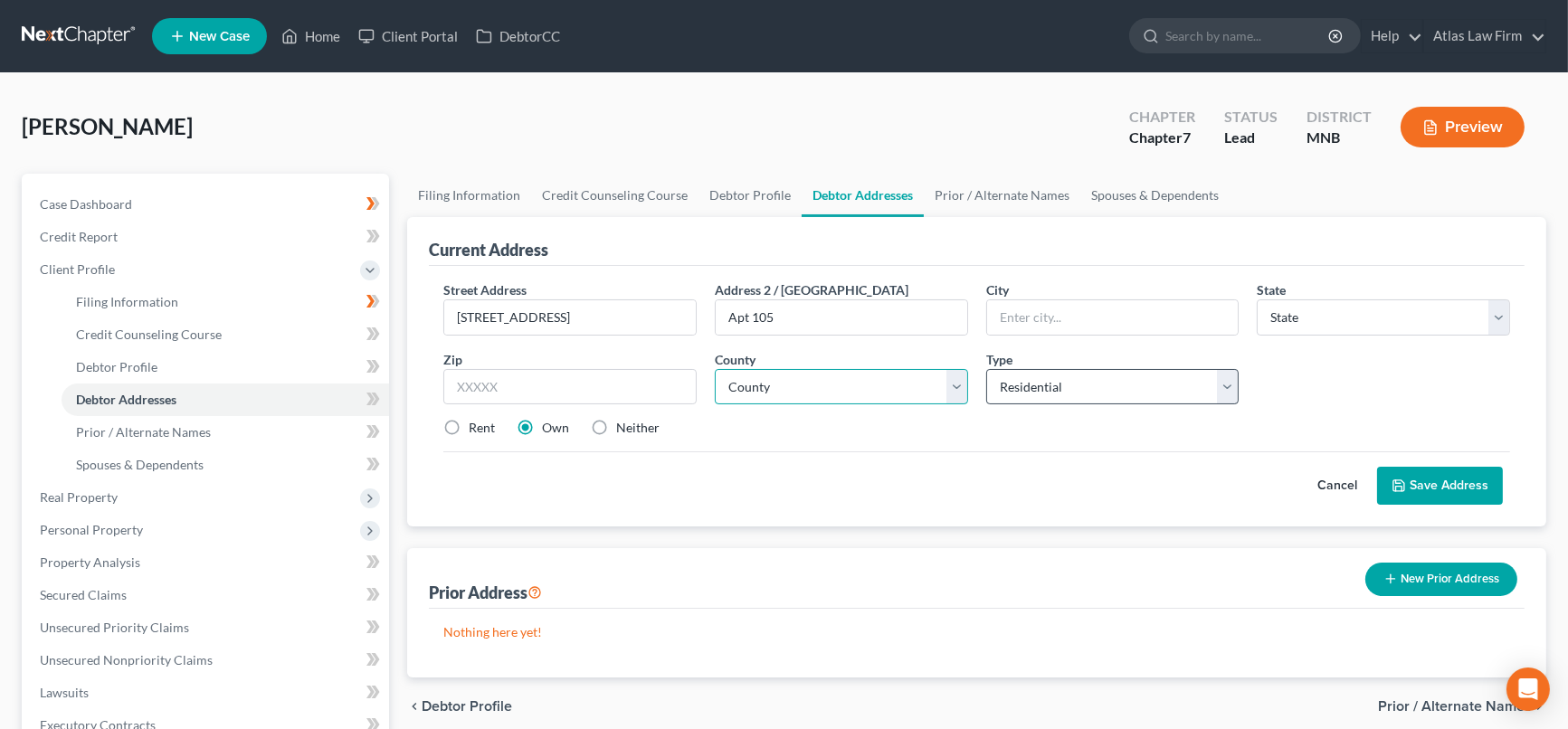
click at [928, 385] on select "County" at bounding box center [841, 387] width 253 height 36
click at [1043, 388] on select "Select Residential Mailing Rental Business" at bounding box center [1112, 387] width 253 height 36
click at [469, 427] on label "Rent" at bounding box center [482, 427] width 26 height 18
click at [476, 427] on input "Rent" at bounding box center [482, 424] width 11 height 11
radio input "true"
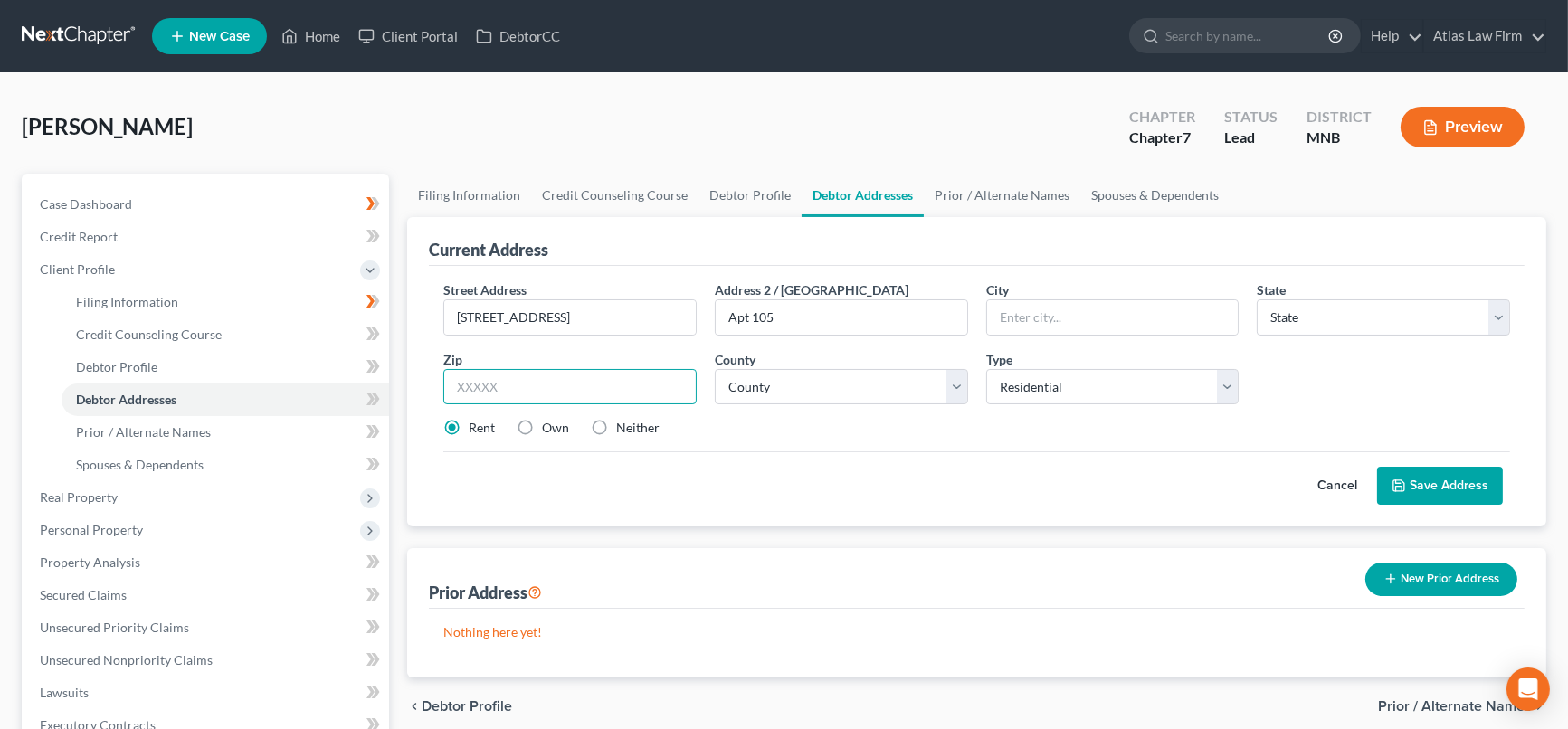
click at [503, 387] on input "text" at bounding box center [569, 387] width 253 height 36
type input "55303"
type input "Anoka"
select select "24"
drag, startPoint x: 962, startPoint y: 388, endPoint x: 960, endPoint y: 368, distance: 20.1
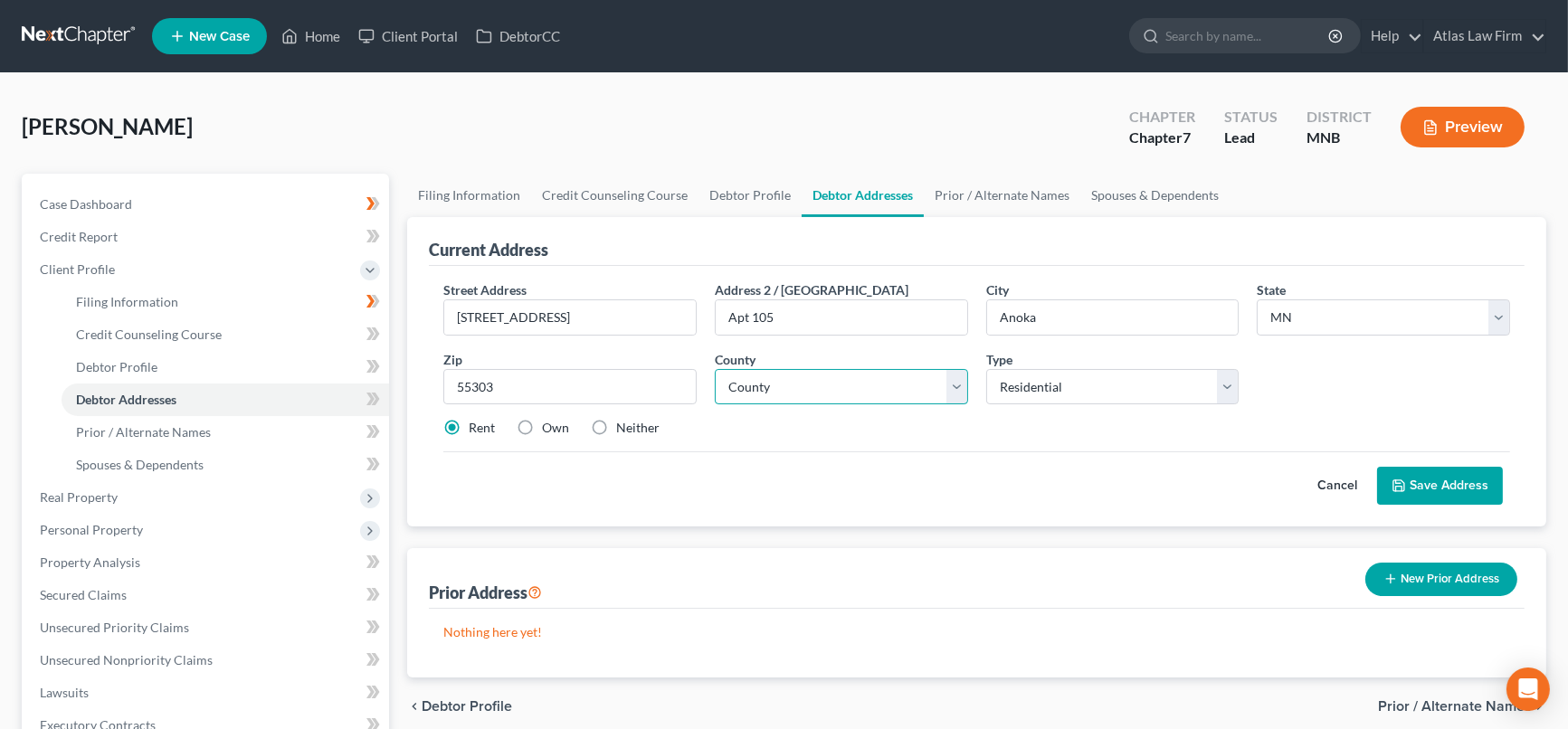
click at [962, 388] on select "County [GEOGRAPHIC_DATA] [GEOGRAPHIC_DATA] [GEOGRAPHIC_DATA] [GEOGRAPHIC_DATA] …" at bounding box center [841, 387] width 253 height 36
select select "1"
click at [715, 369] on select "County [GEOGRAPHIC_DATA] [GEOGRAPHIC_DATA] [GEOGRAPHIC_DATA] [GEOGRAPHIC_DATA] …" at bounding box center [841, 387] width 253 height 36
click at [1420, 477] on button "Save Address" at bounding box center [1440, 485] width 126 height 38
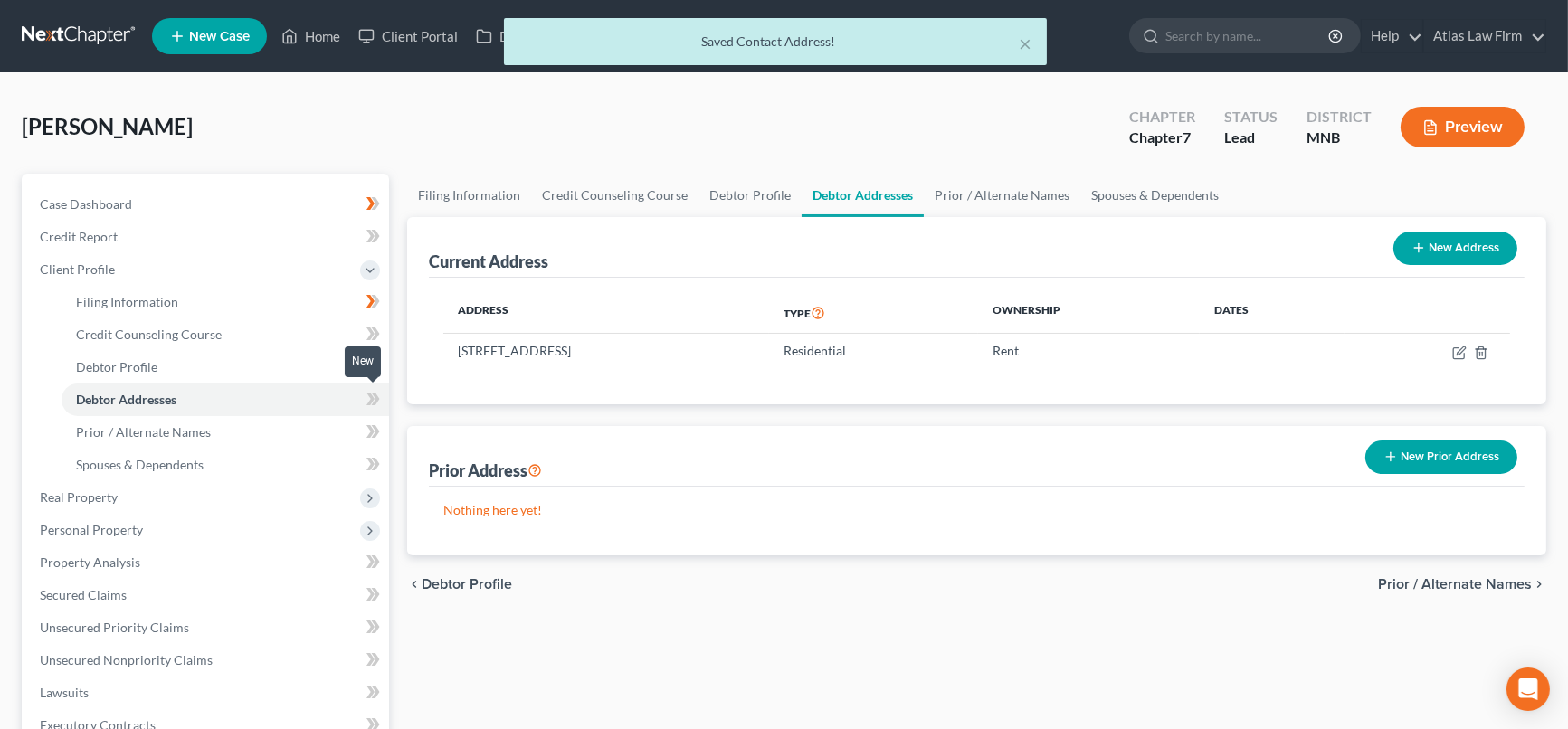
click at [373, 400] on icon at bounding box center [373, 399] width 13 height 23
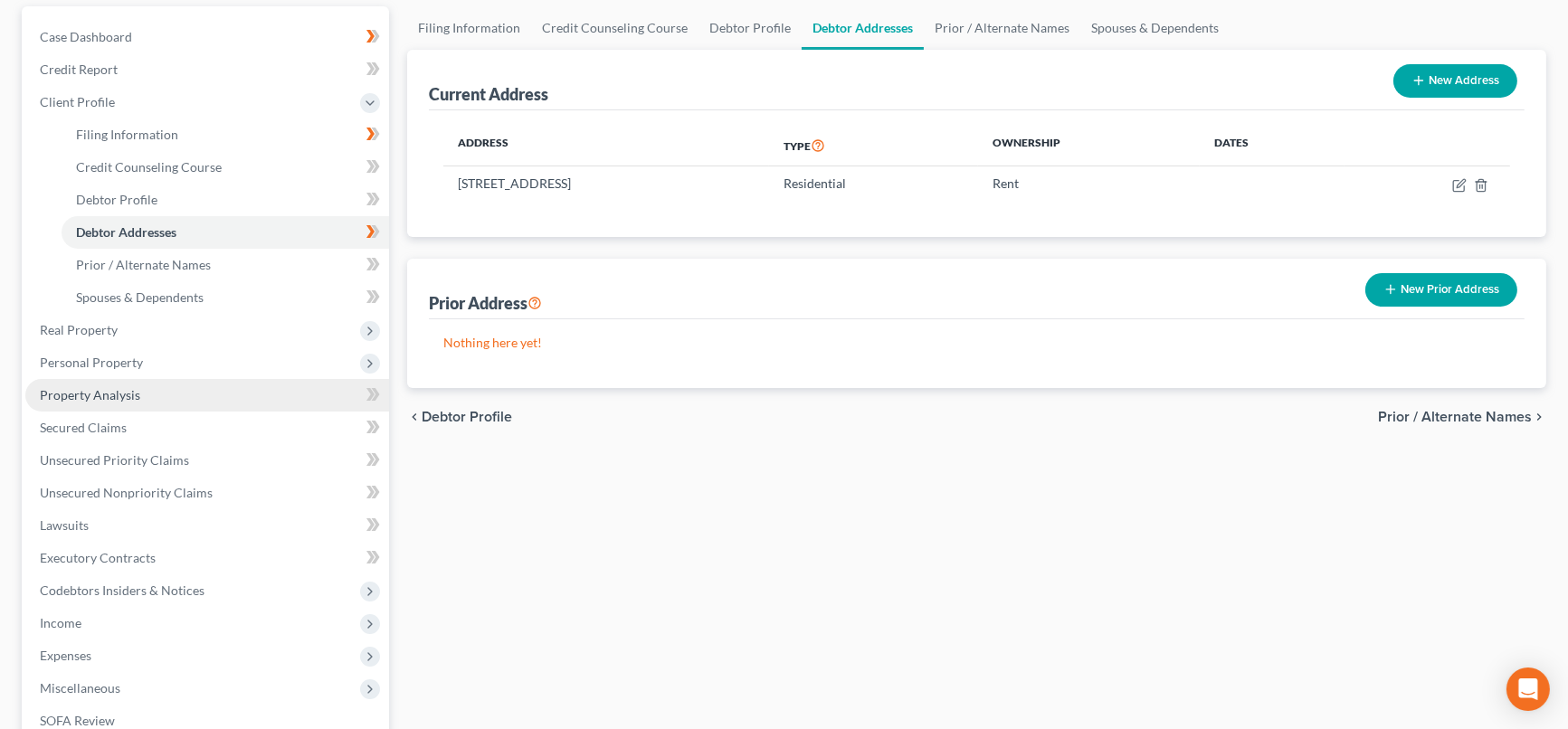
scroll to position [200, 0]
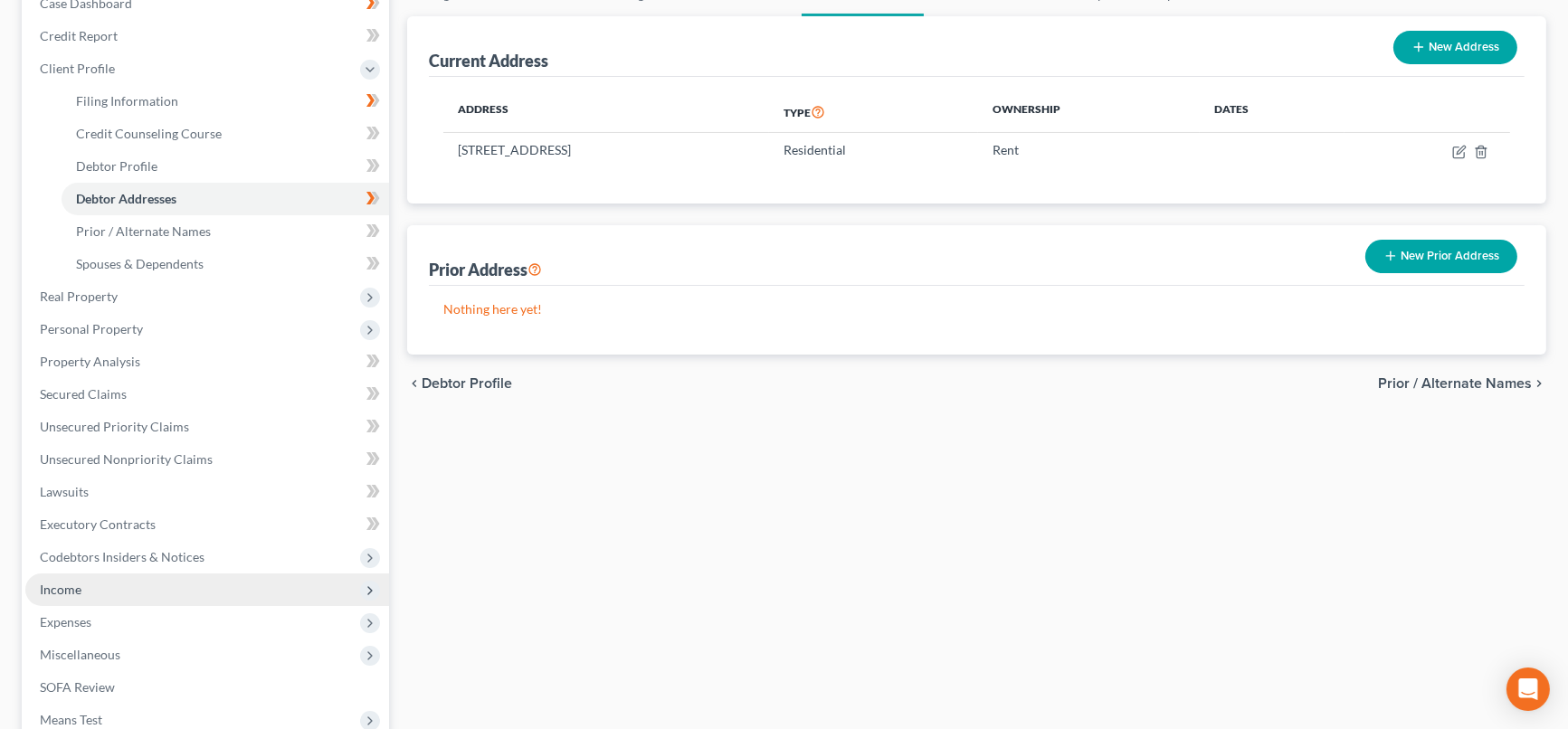
click at [269, 600] on span "Income" at bounding box center [207, 590] width 364 height 33
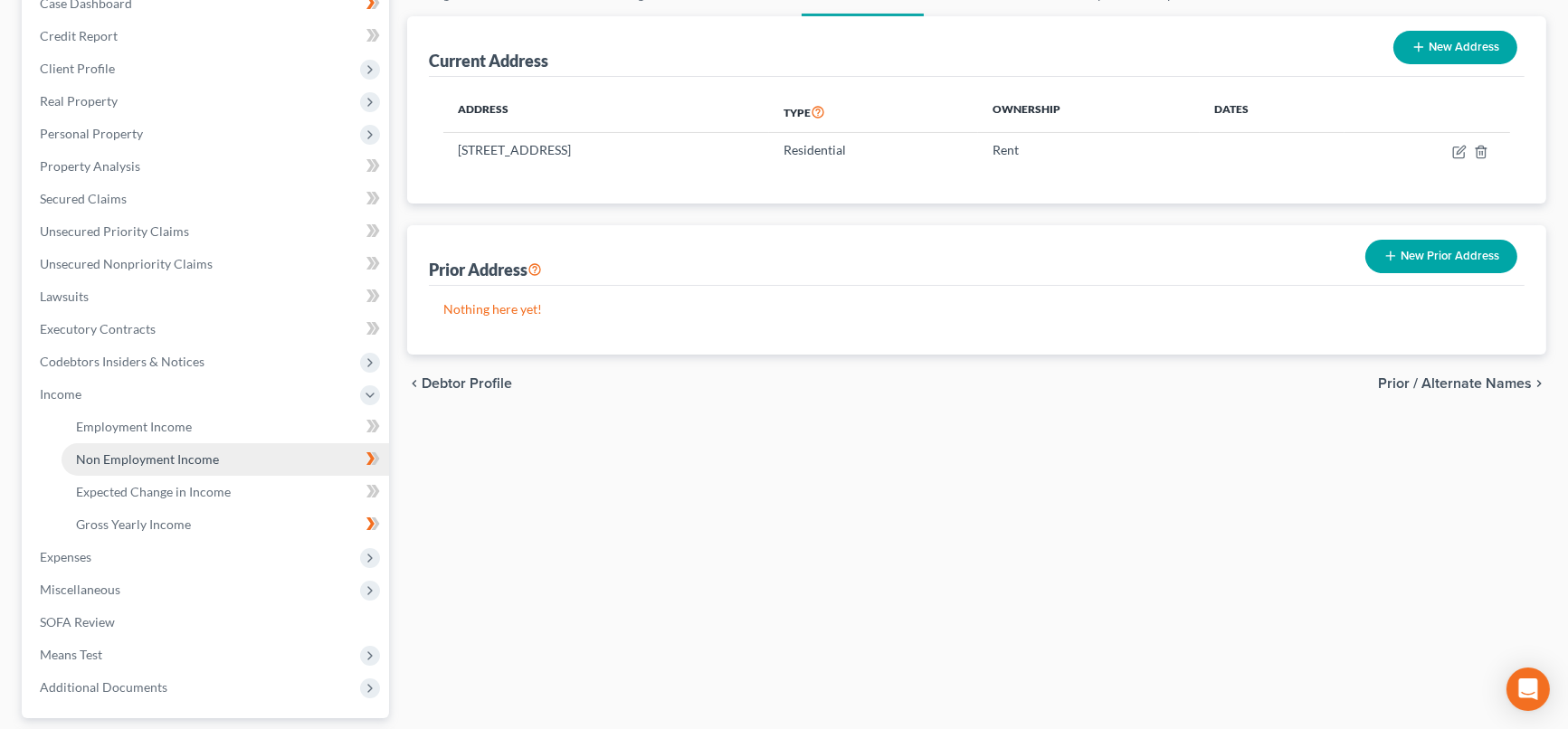
click at [285, 455] on link "Non Employment Income" at bounding box center [225, 459] width 328 height 33
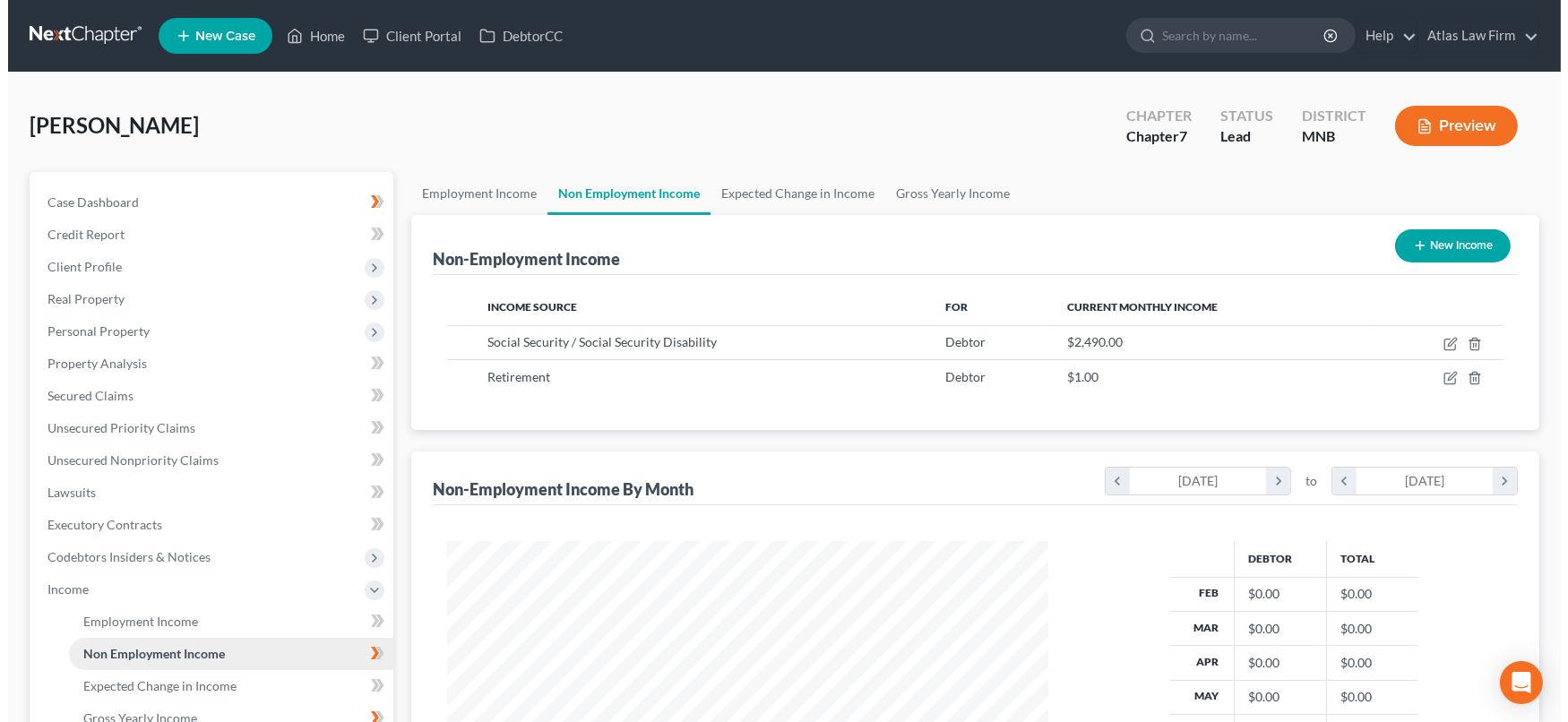
scroll to position [320, 636]
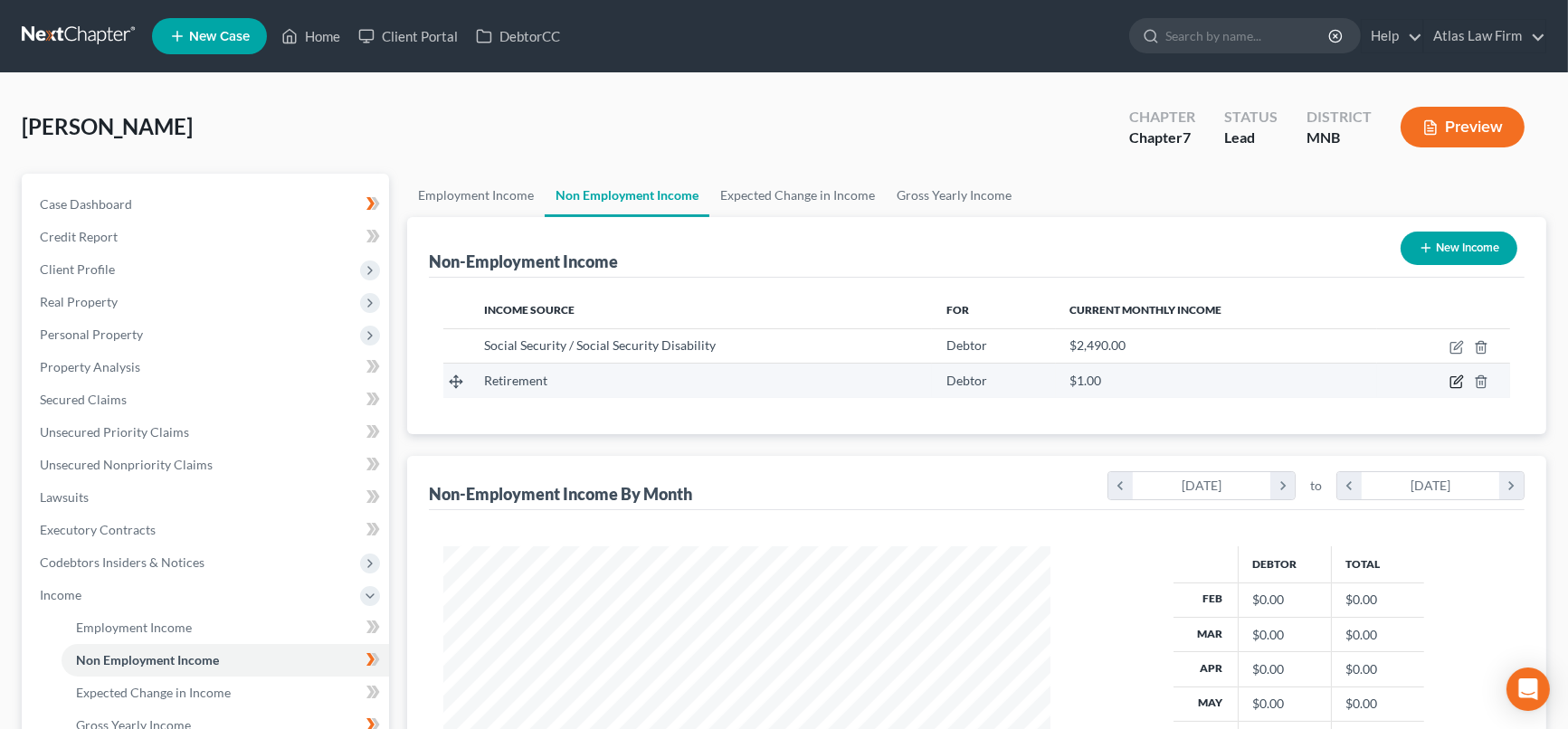
click at [1452, 381] on icon "button" at bounding box center [1456, 381] width 14 height 14
select select "3"
select select "0"
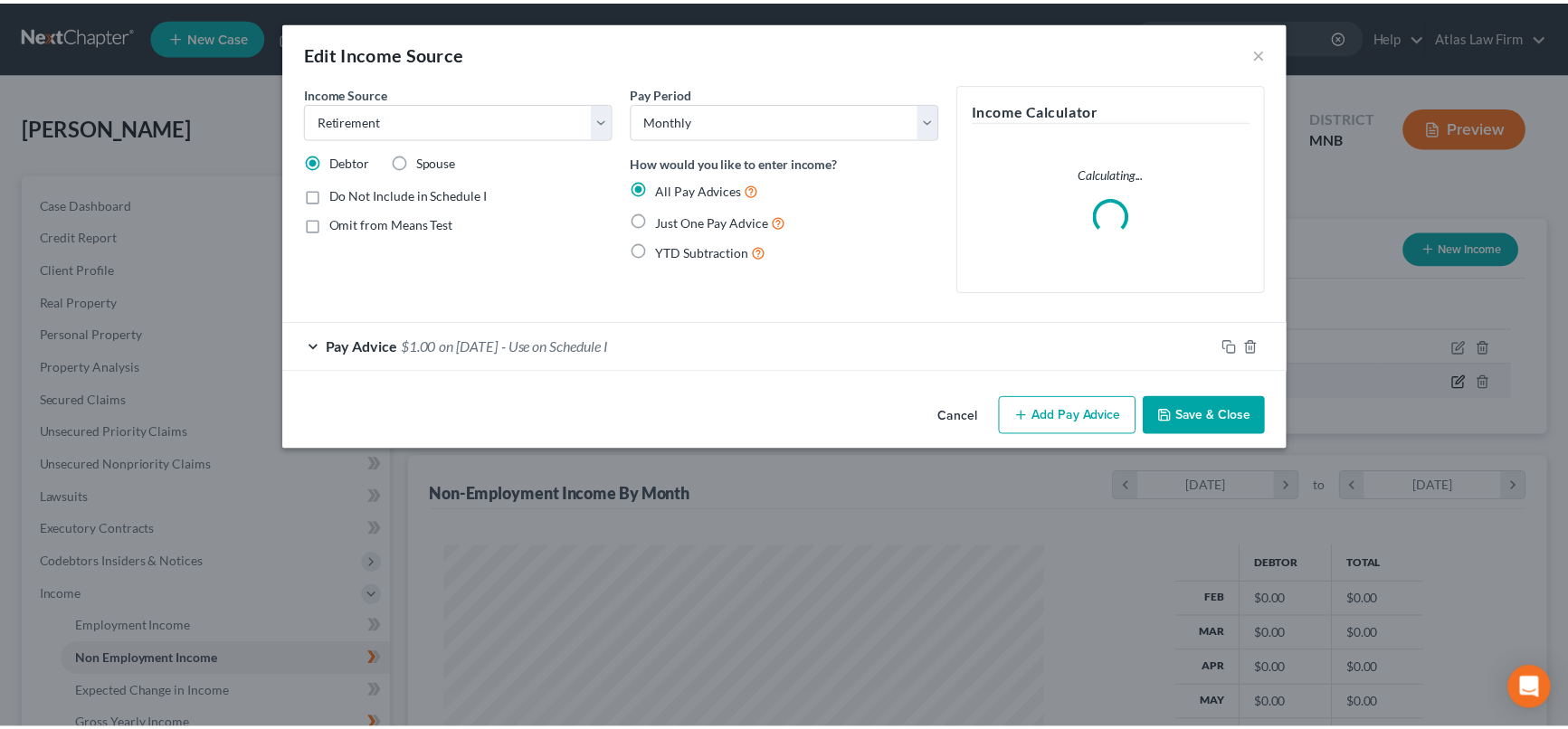
scroll to position [323, 648]
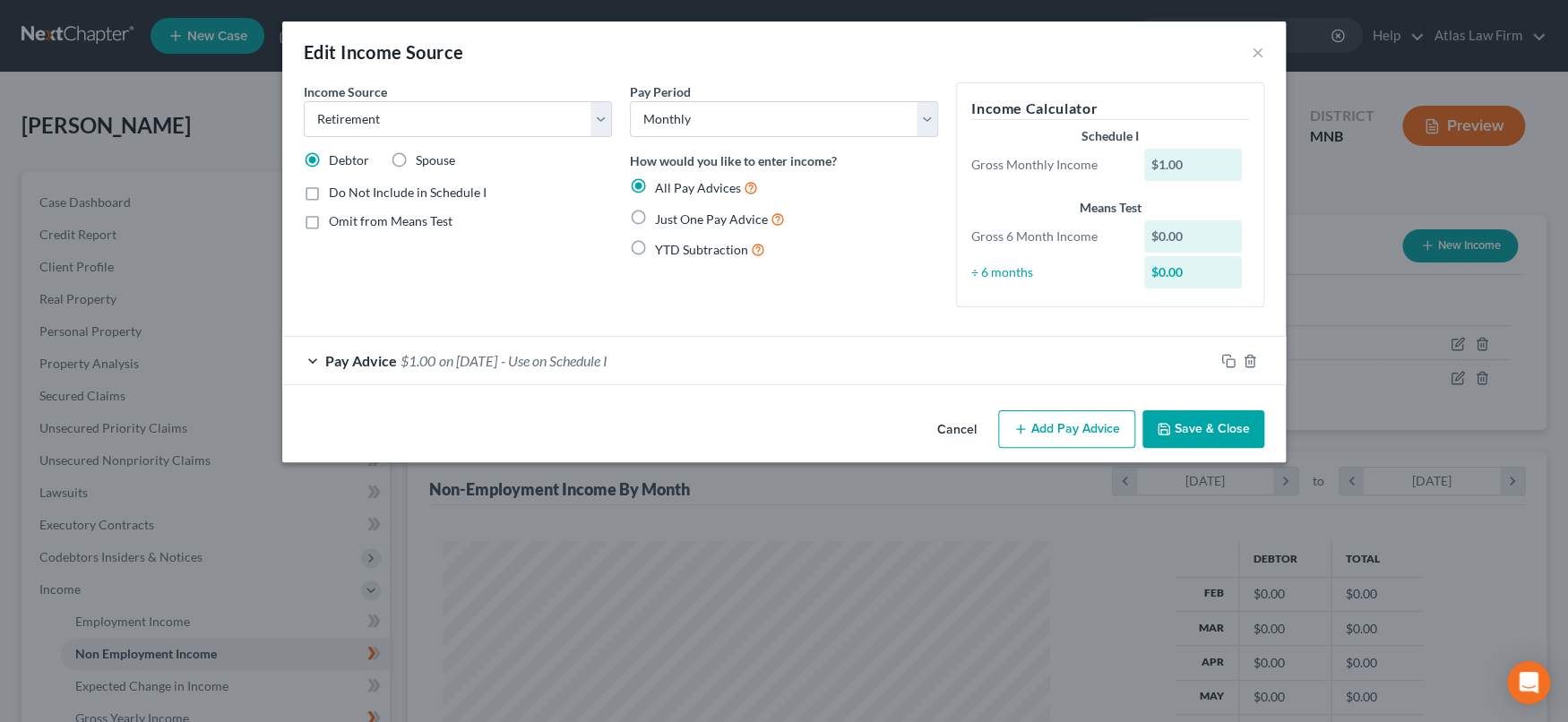
click at [1047, 358] on div "Pay Advice $1.00 on [DATE] - Use on Schedule I" at bounding box center [748, 361] width 932 height 48
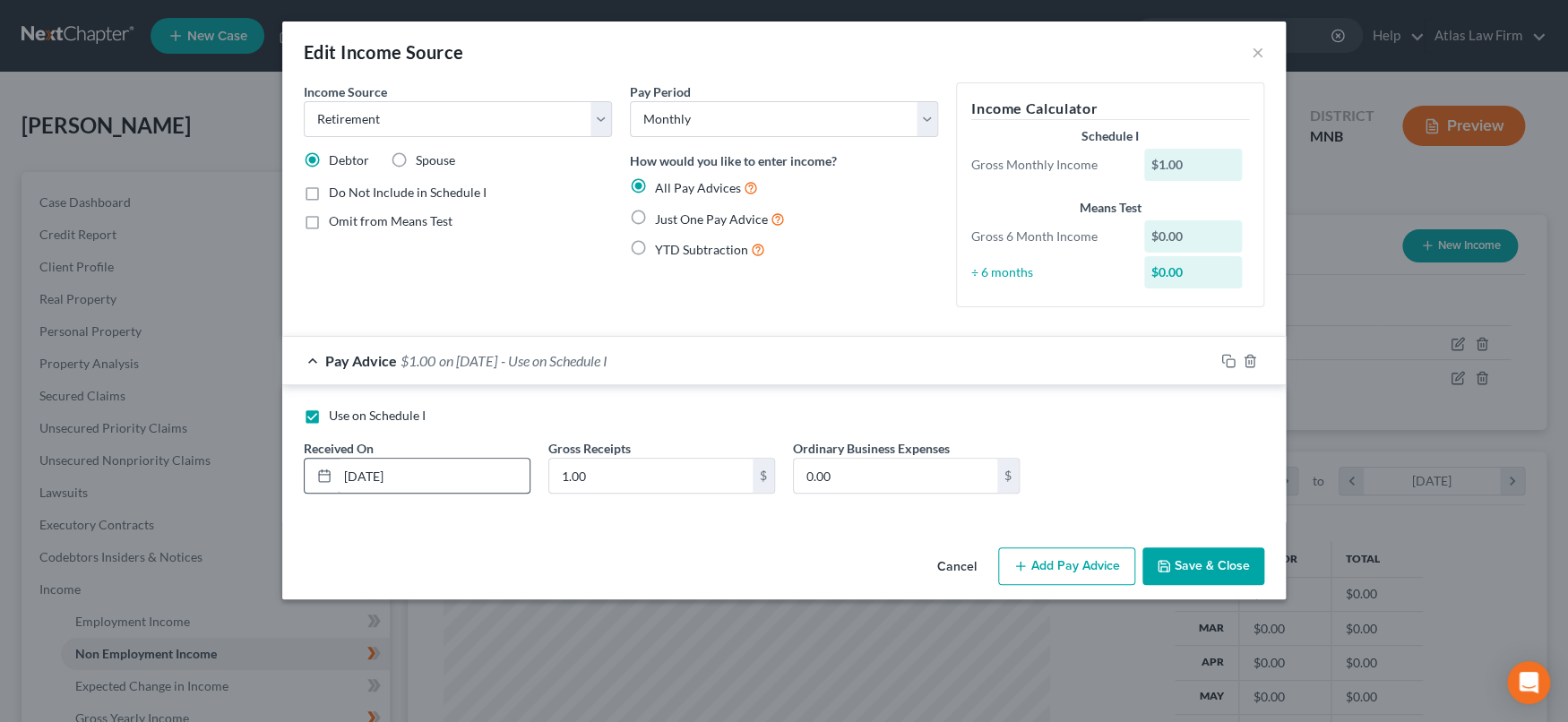
drag, startPoint x: 312, startPoint y: 420, endPoint x: 484, endPoint y: 468, distance: 178.6
click at [329, 423] on label "Use on Schedule I" at bounding box center [377, 415] width 97 height 18
click at [336, 418] on input "Use on Schedule I" at bounding box center [342, 412] width 11 height 11
checkbox input "false"
drag, startPoint x: 455, startPoint y: 476, endPoint x: 261, endPoint y: 471, distance: 194.1
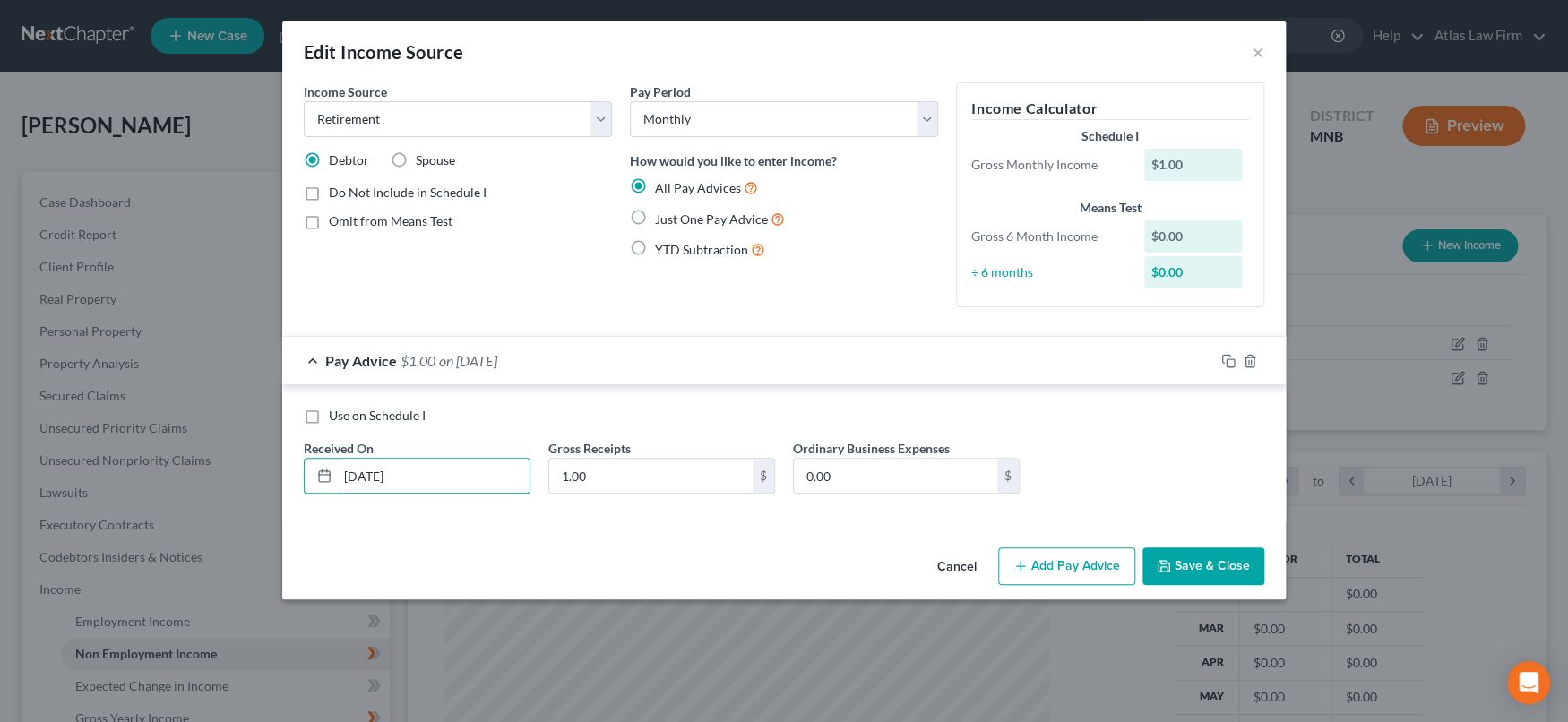
click at [252, 472] on div "Edit Income Source × Income Source * Select Unemployment Disability (from emplo…" at bounding box center [784, 361] width 1568 height 722
type input "[DATE]"
click at [637, 482] on input "1.00" at bounding box center [650, 475] width 203 height 34
type input "4,000"
click at [1243, 563] on button "Save & Close" at bounding box center [1203, 565] width 122 height 37
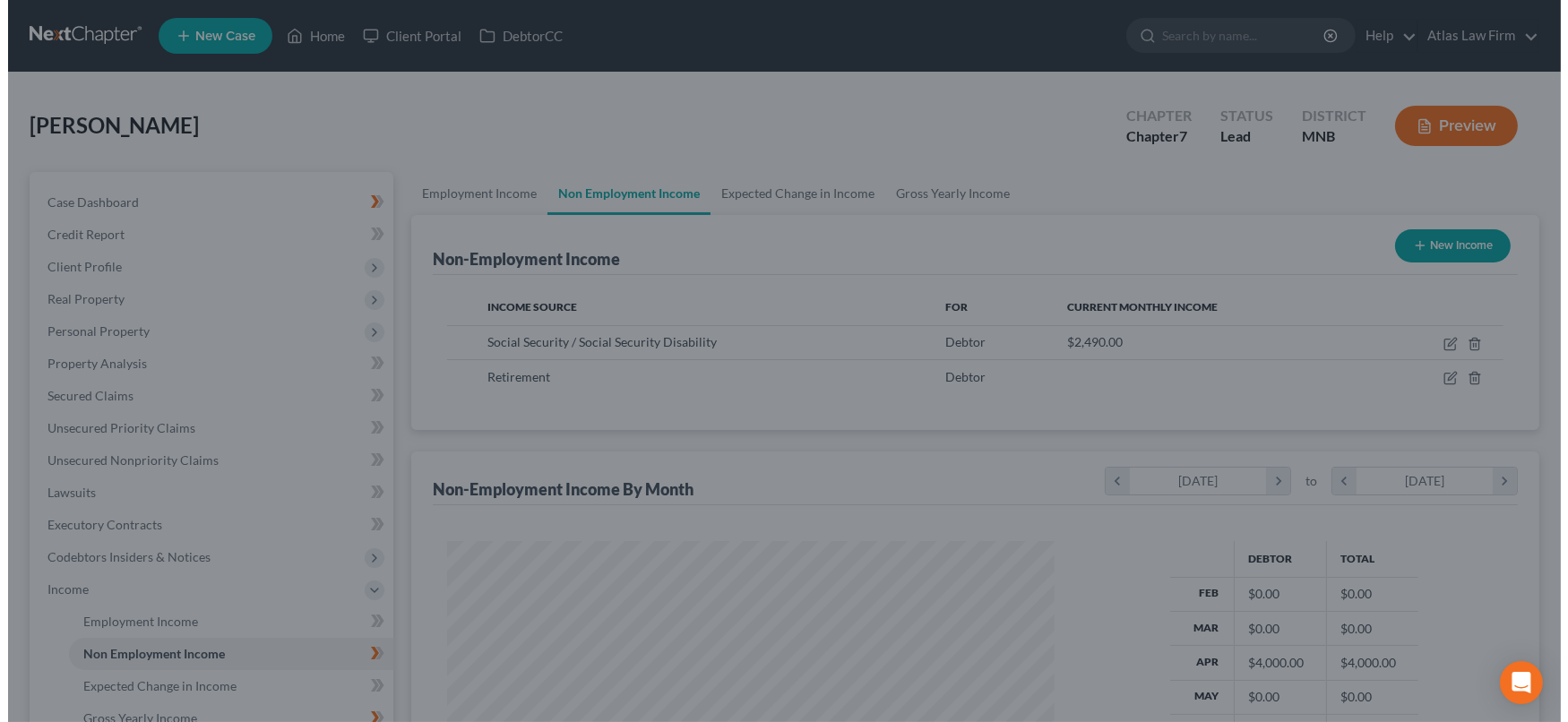
scroll to position [895381, 895117]
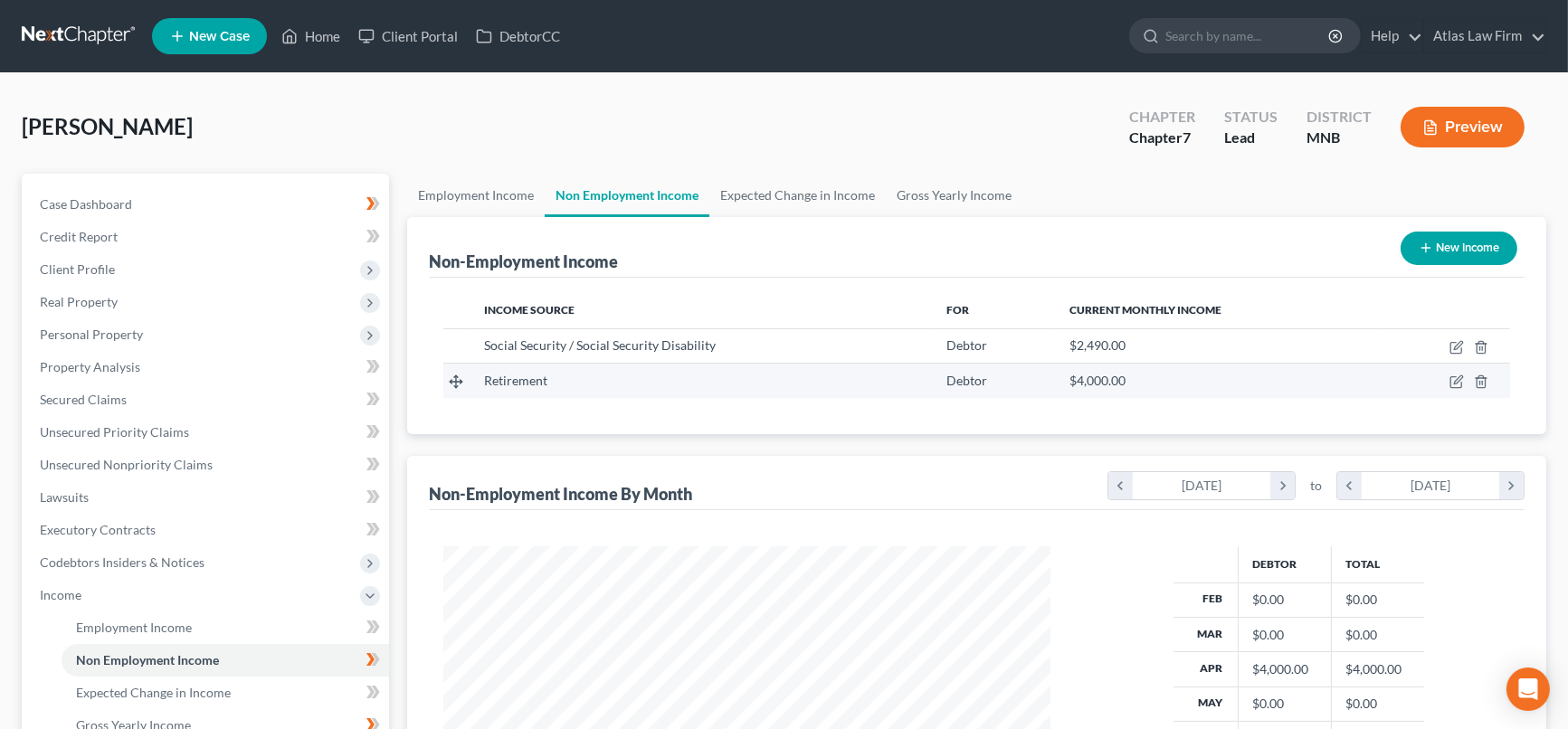
click at [1452, 390] on td at bounding box center [1443, 381] width 133 height 35
click at [1456, 379] on icon "button" at bounding box center [1458, 380] width 8 height 8
select select "3"
select select "0"
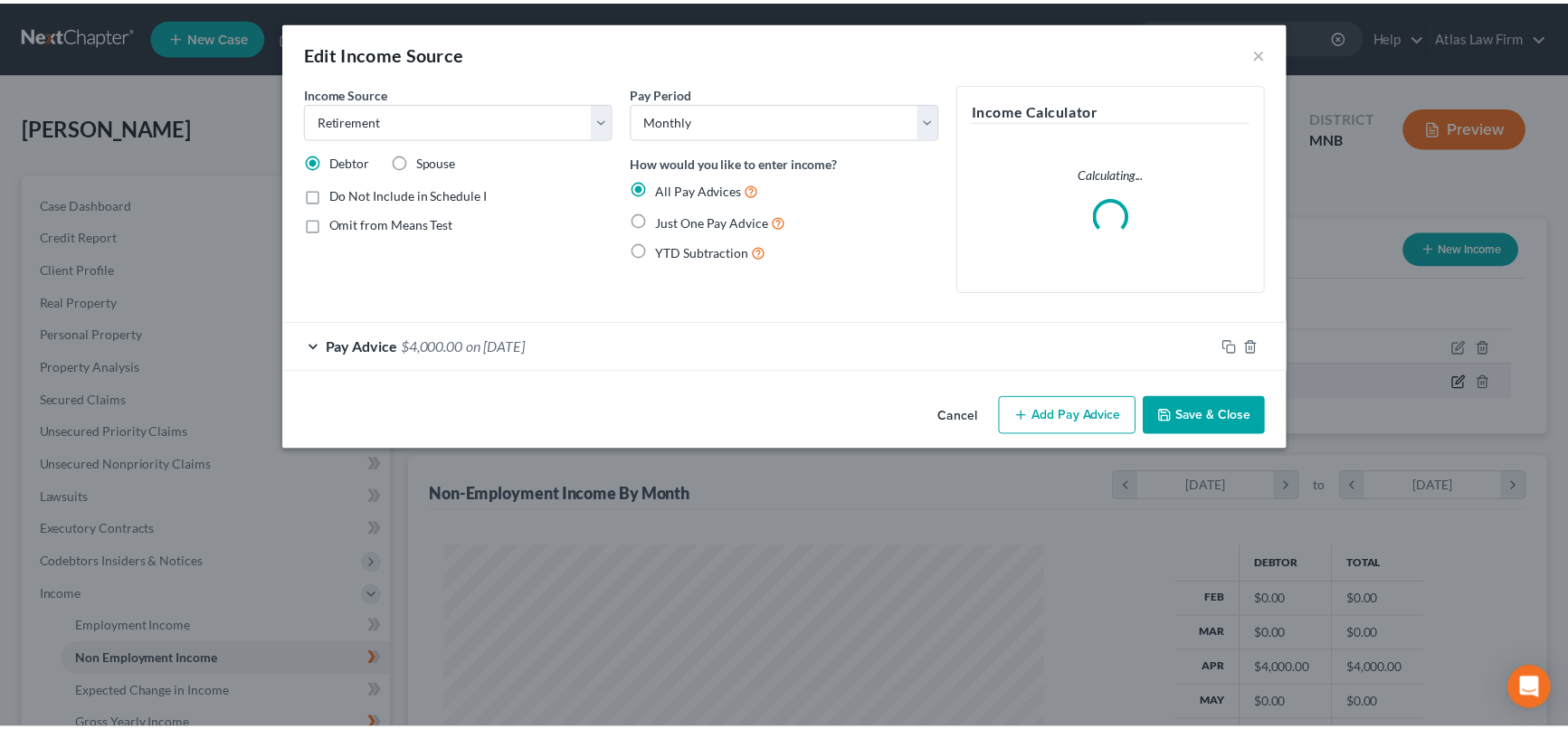
scroll to position [323, 648]
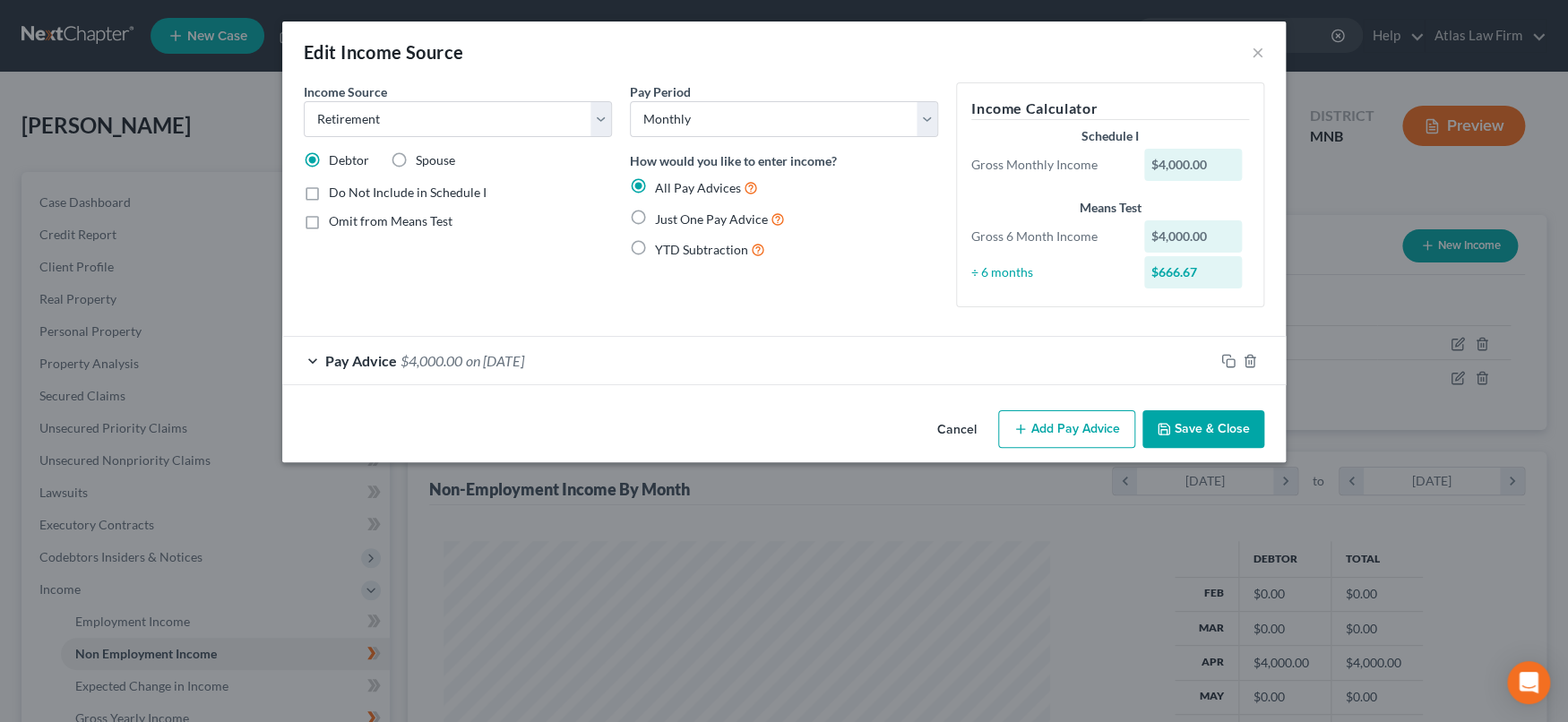
drag, startPoint x: 314, startPoint y: 187, endPoint x: 402, endPoint y: 163, distance: 91.2
click at [329, 184] on label "Do Not Include in Schedule I" at bounding box center [407, 192] width 157 height 18
click at [329, 191] on label "Do Not Include in Schedule I" at bounding box center [407, 192] width 157 height 18
click at [336, 191] on input "Do Not Include in Schedule I" at bounding box center [342, 189] width 11 height 11
checkbox input "true"
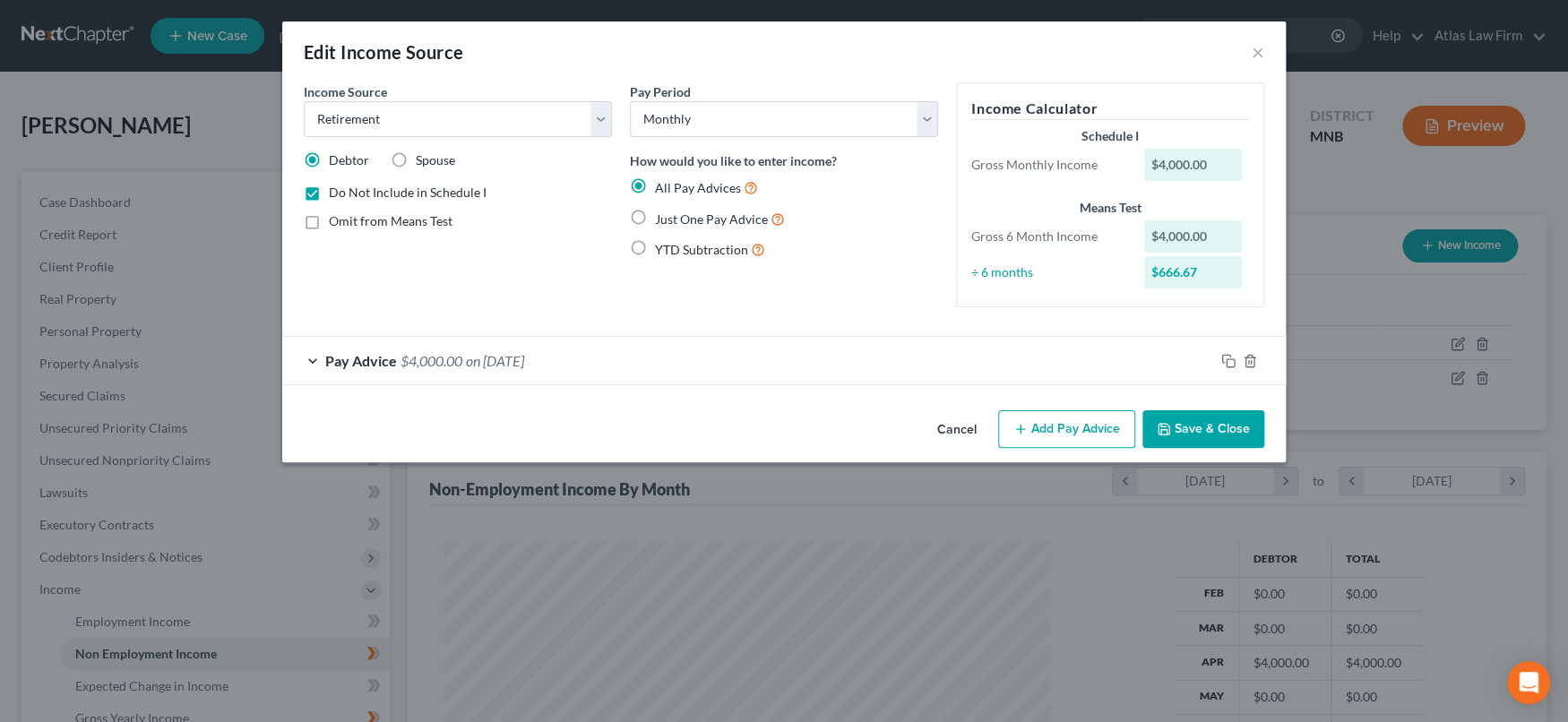
click at [1221, 426] on button "Save & Close" at bounding box center [1203, 429] width 122 height 37
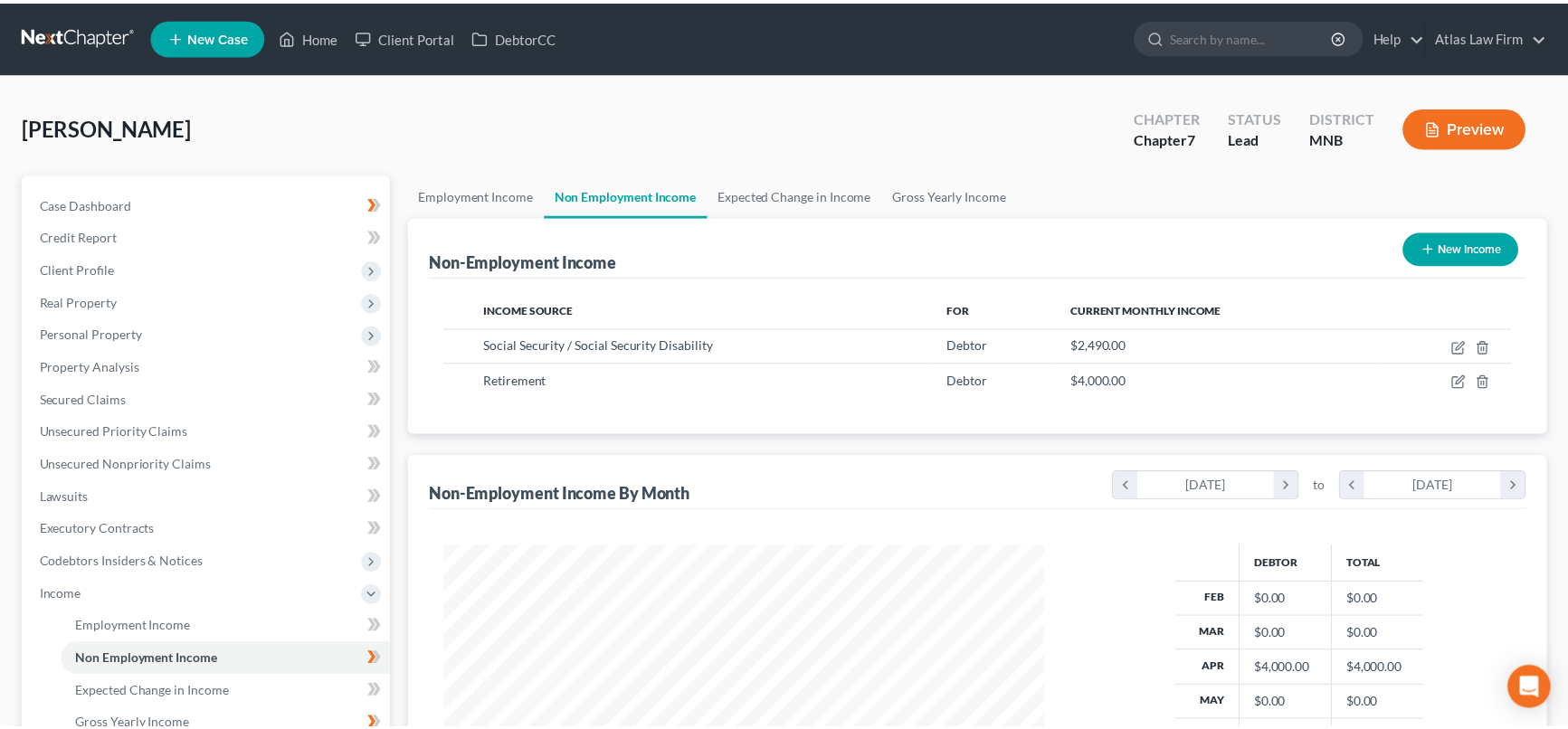
scroll to position [904062, 904251]
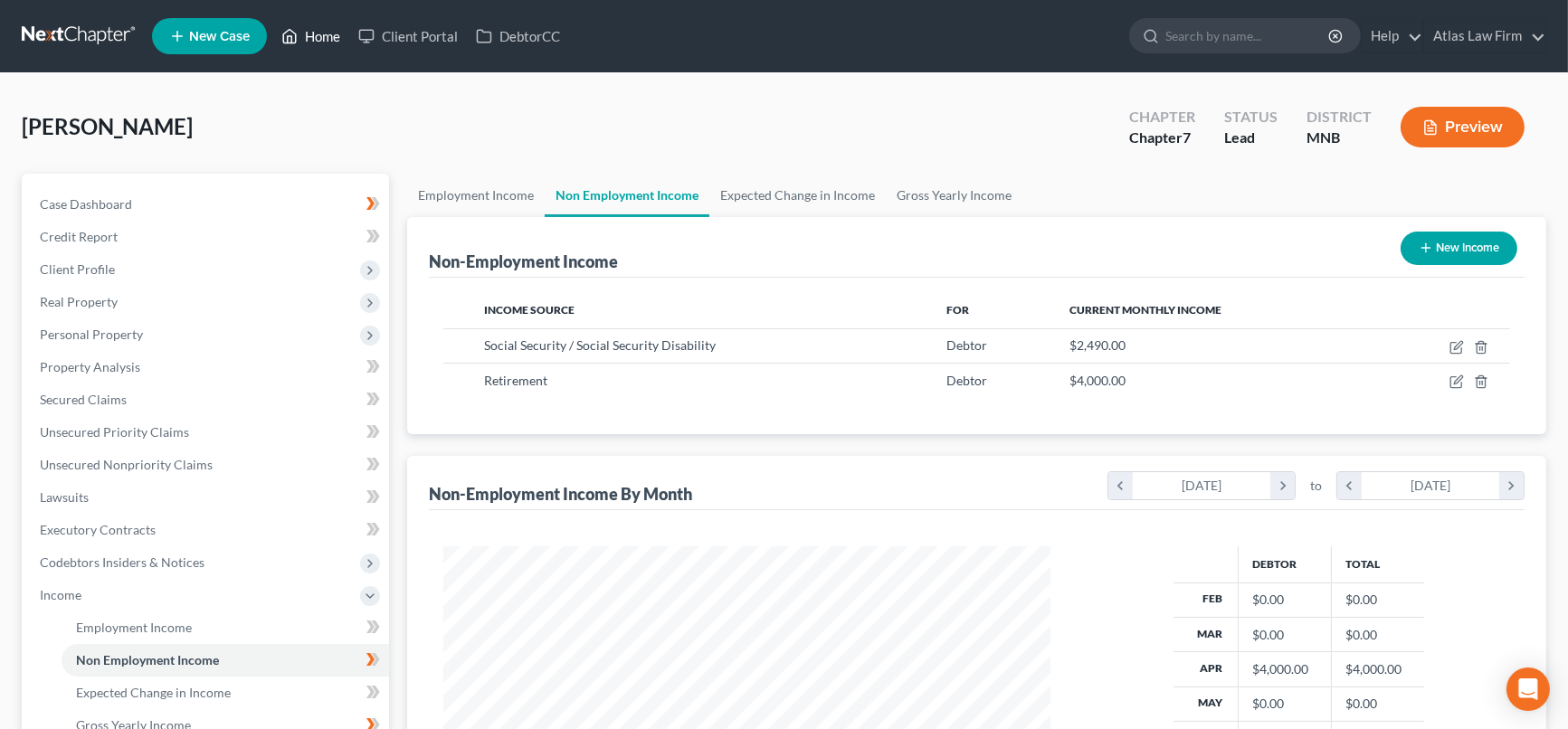
click at [327, 26] on link "Home" at bounding box center [311, 36] width 77 height 33
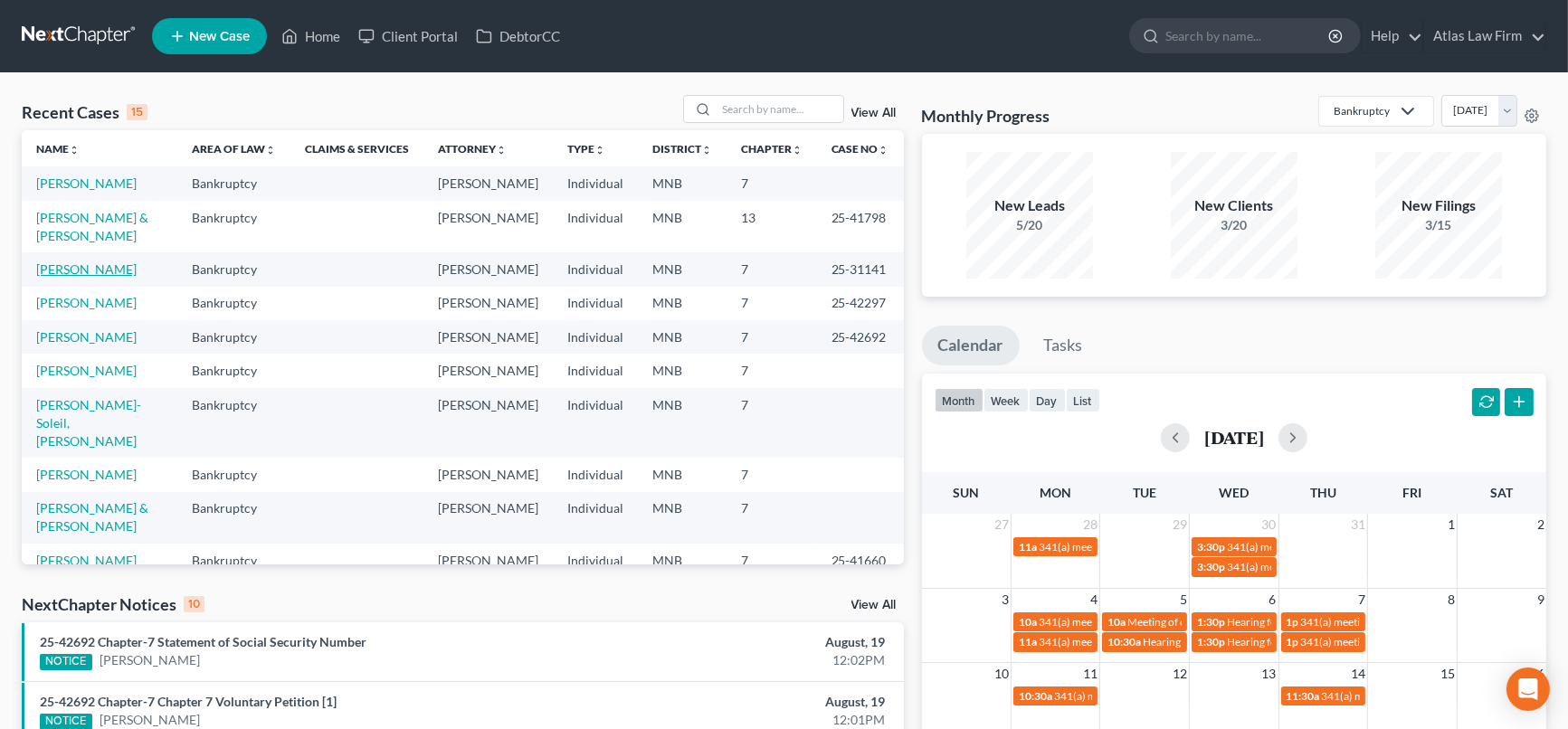
click at [105, 277] on link "[PERSON_NAME]" at bounding box center [86, 269] width 101 height 15
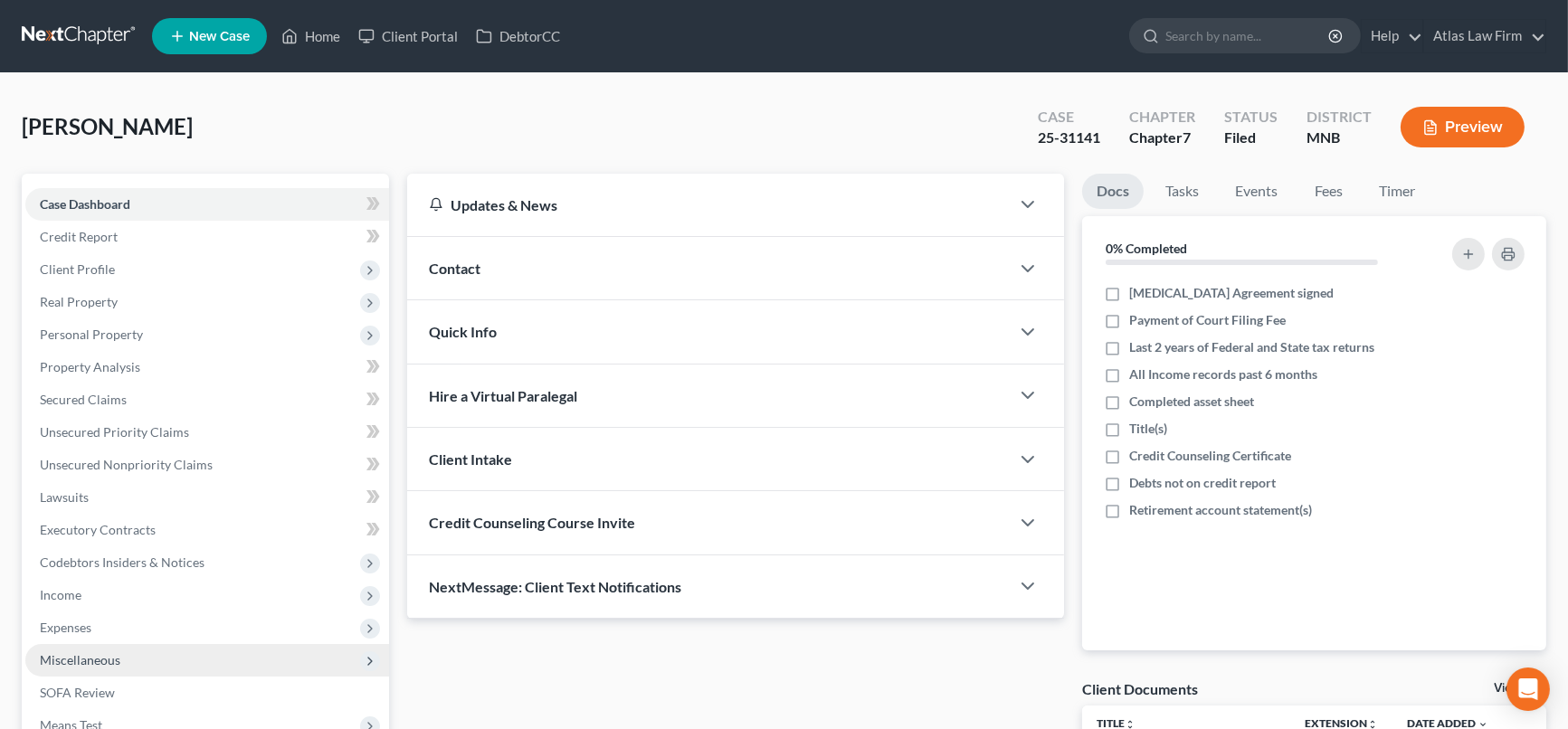
scroll to position [230, 0]
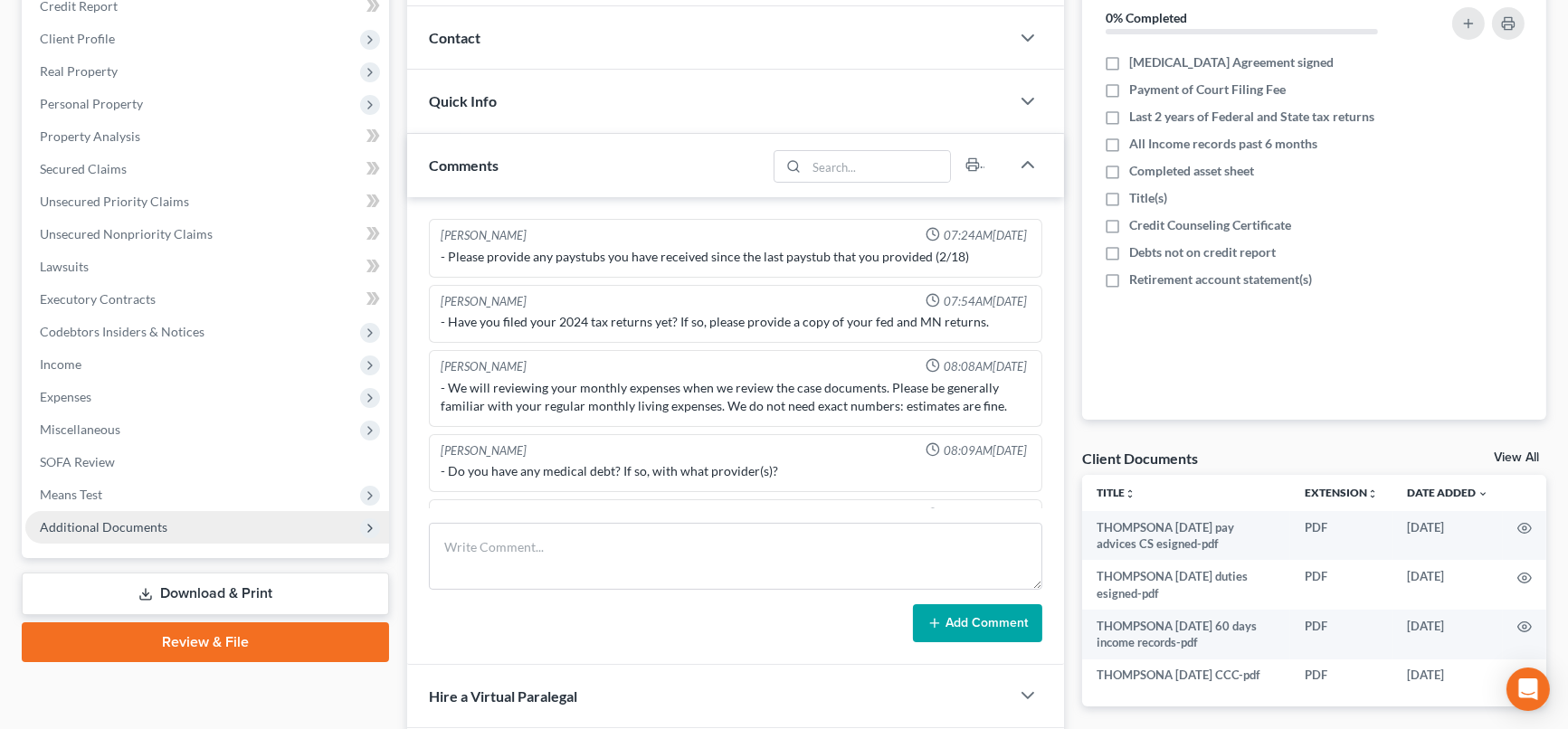
drag, startPoint x: 136, startPoint y: 529, endPoint x: 126, endPoint y: 526, distance: 10.4
click at [137, 529] on span "Additional Documents" at bounding box center [104, 527] width 128 height 15
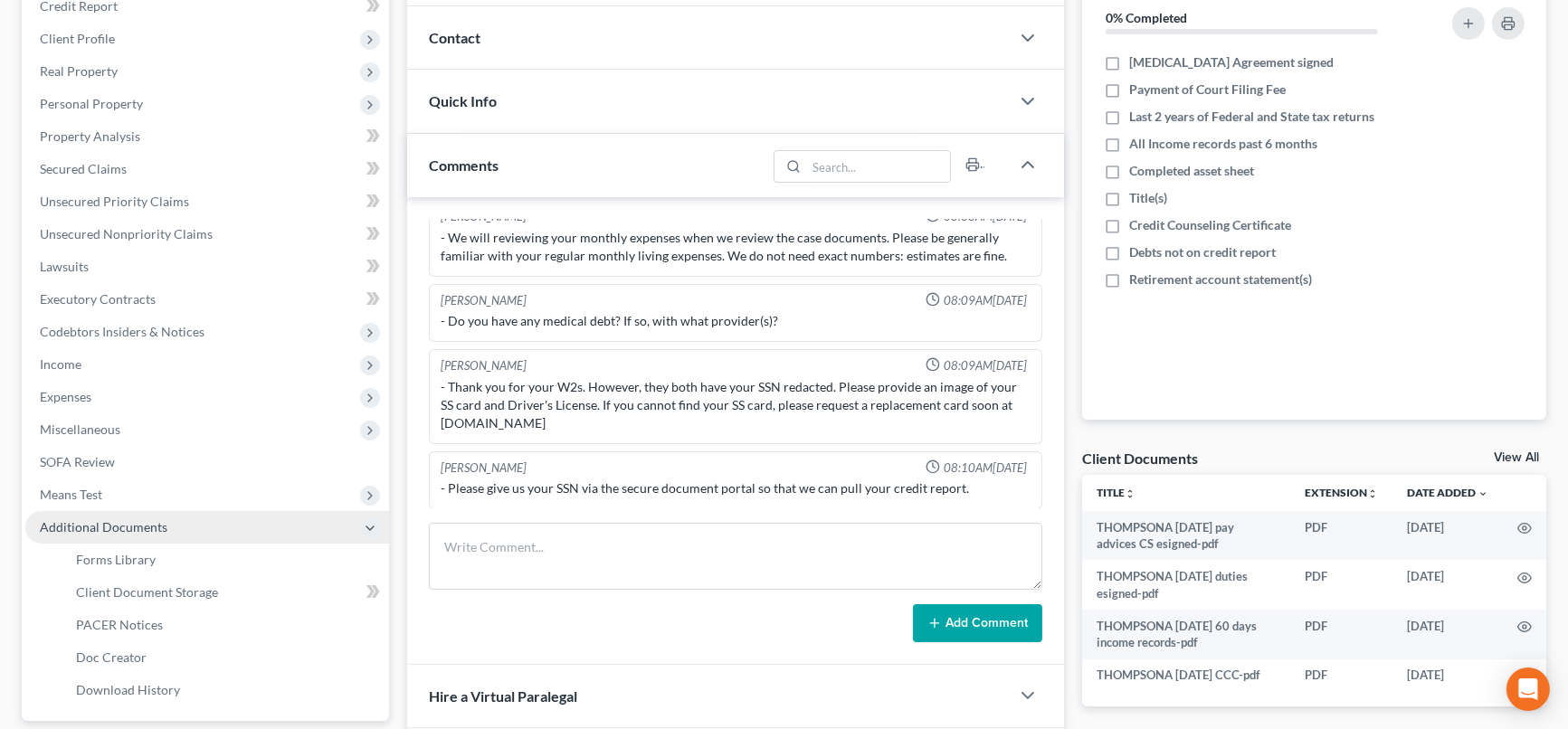
scroll to position [432, 0]
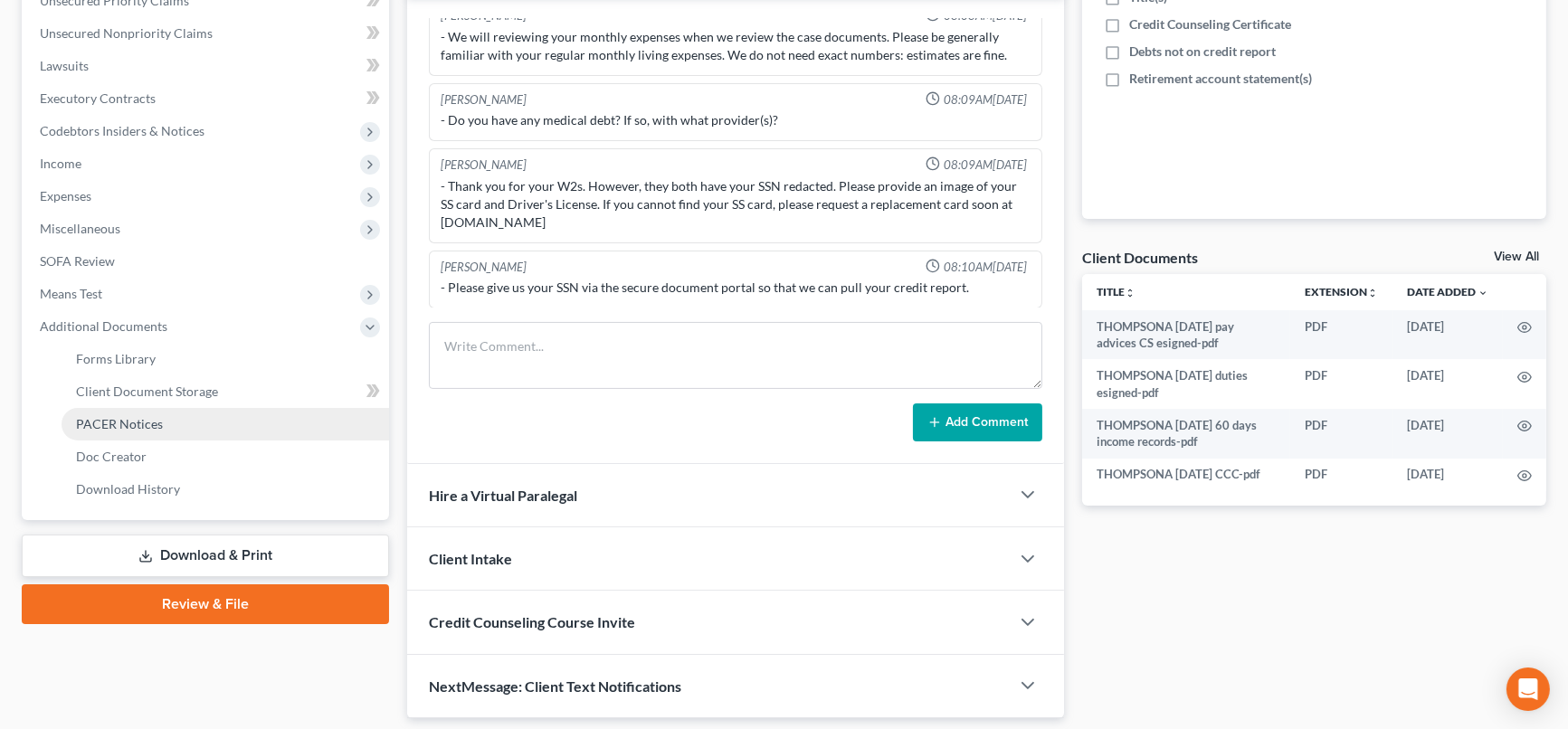
click at [134, 423] on span "PACER Notices" at bounding box center [120, 423] width 87 height 15
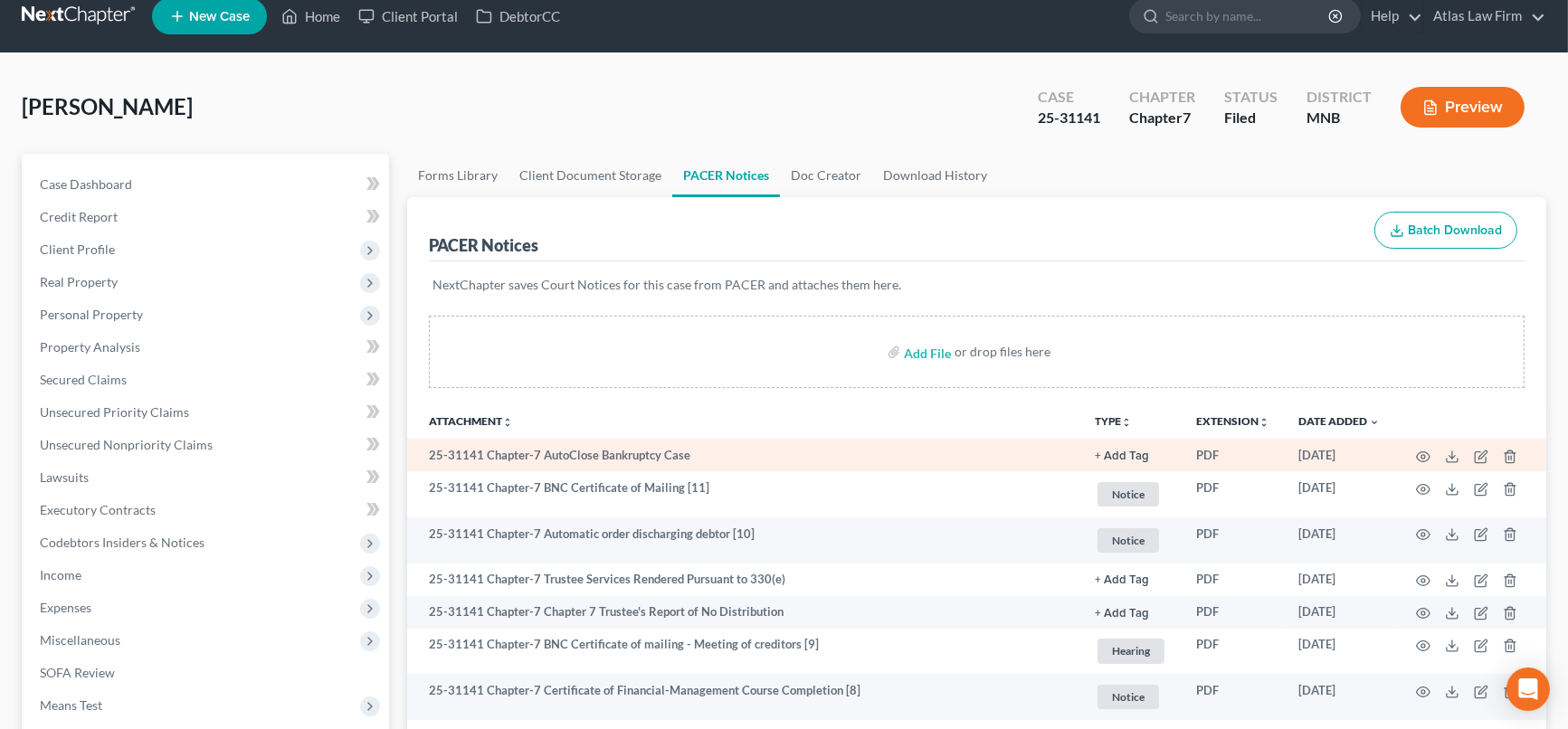
scroll to position [488, 0]
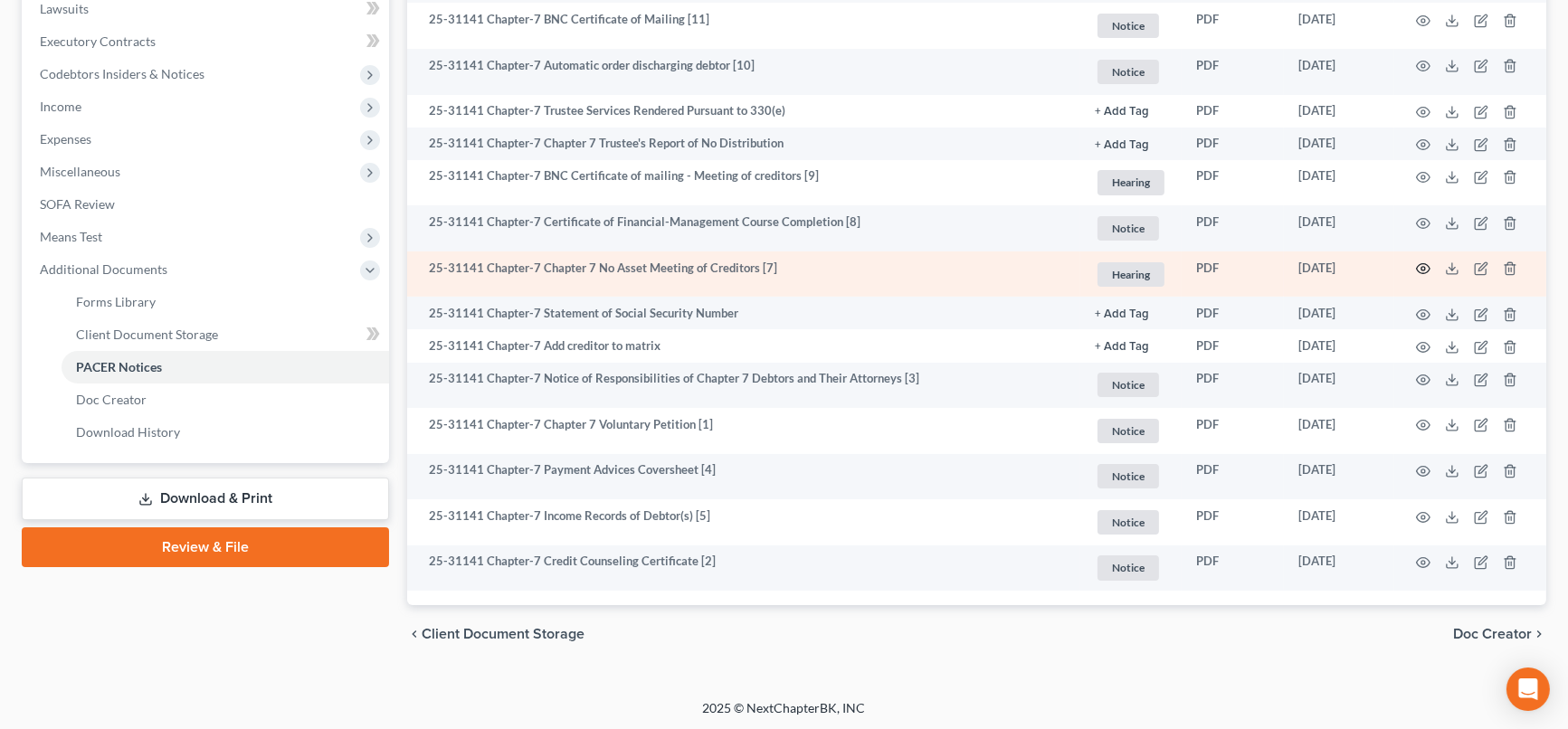
click at [1420, 270] on icon "button" at bounding box center [1423, 268] width 14 height 14
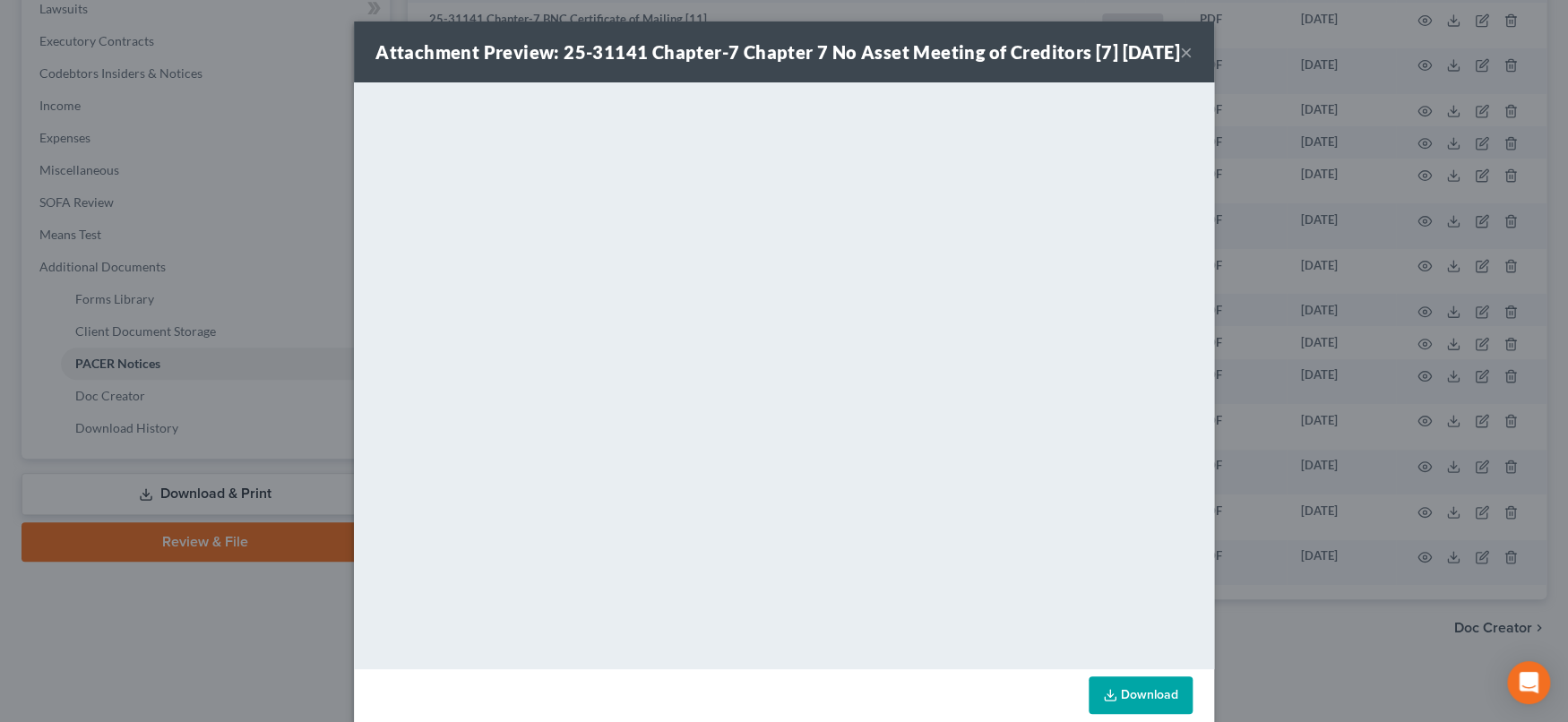
click at [1179, 62] on button "×" at bounding box center [1185, 51] width 12 height 21
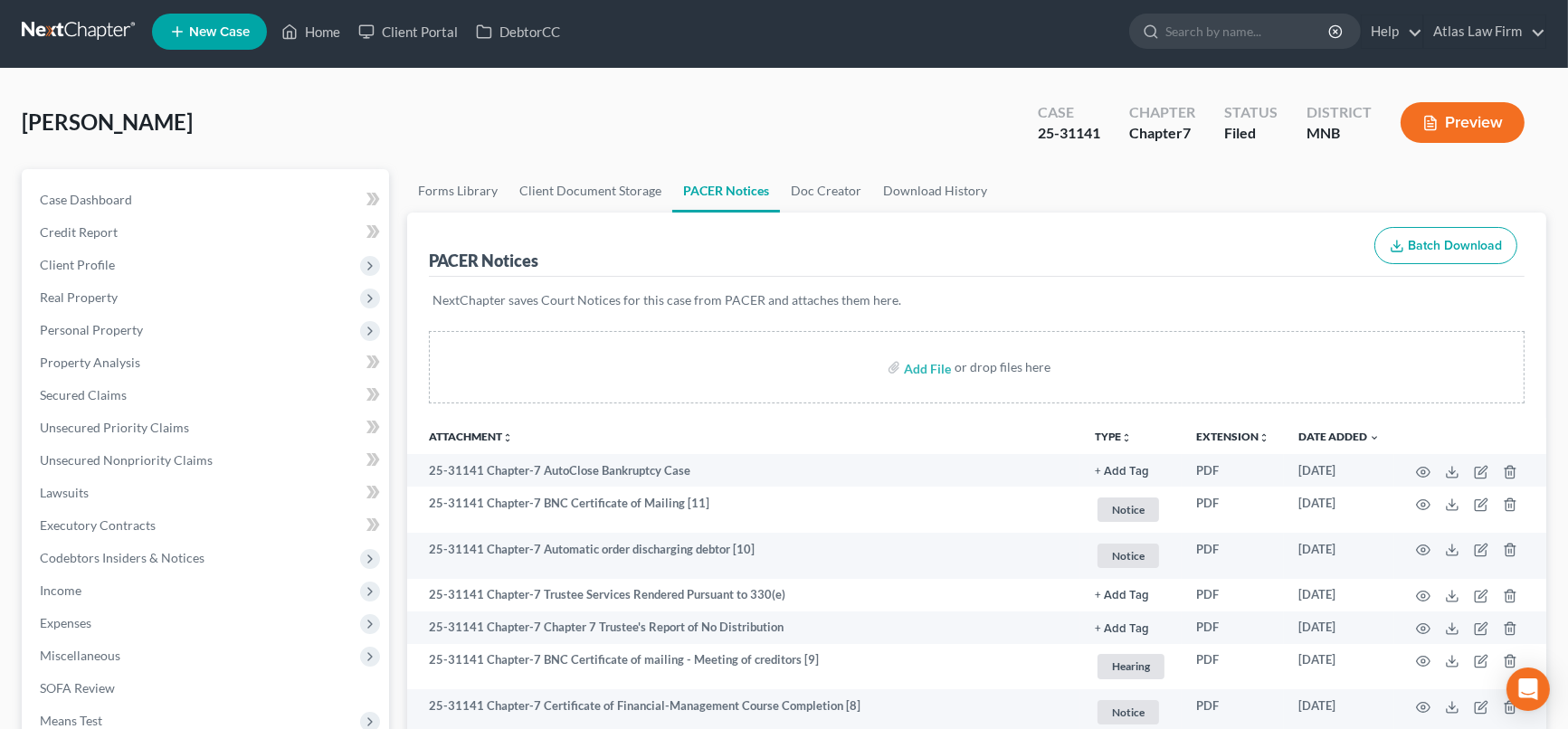
scroll to position [0, 0]
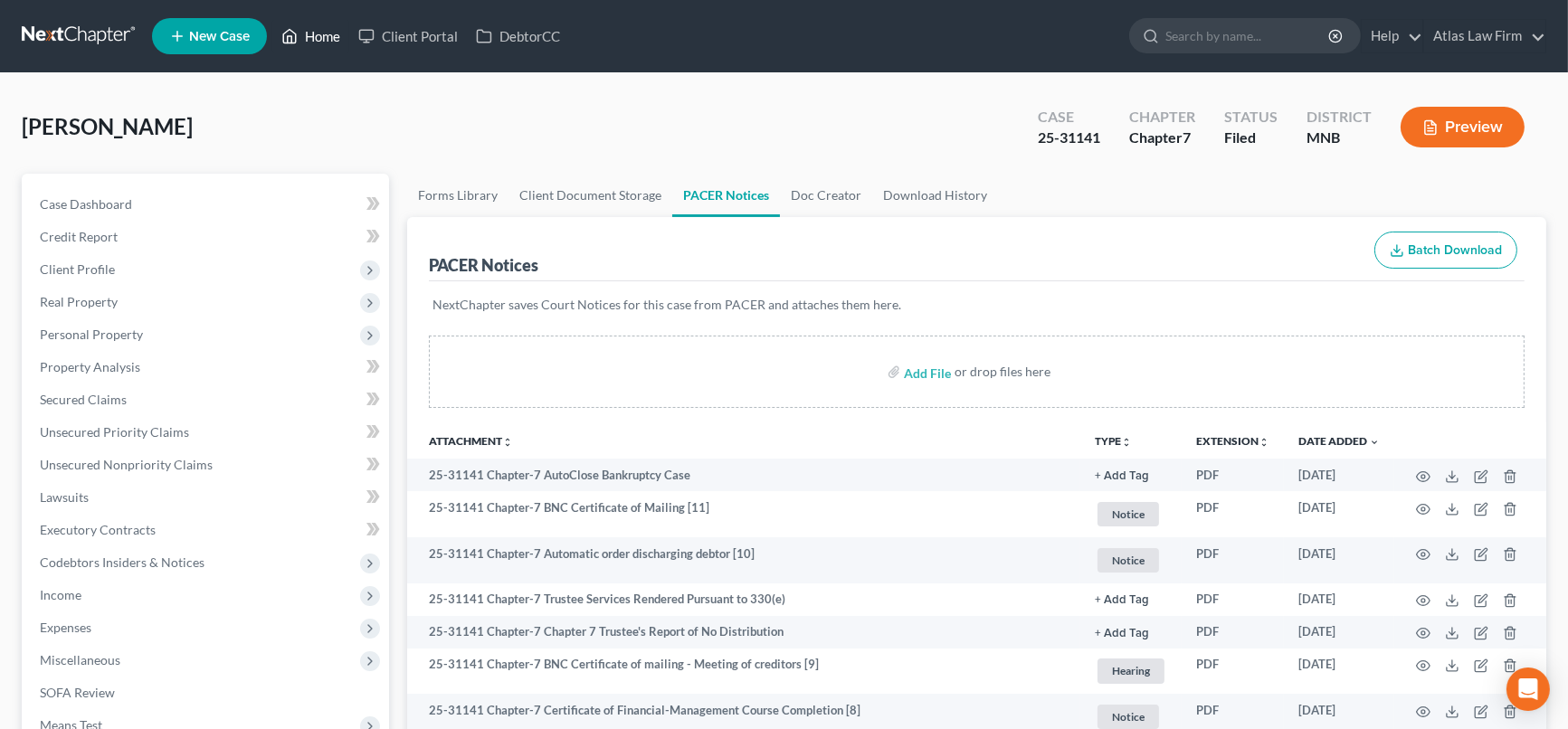
click at [339, 36] on link "Home" at bounding box center [311, 36] width 77 height 33
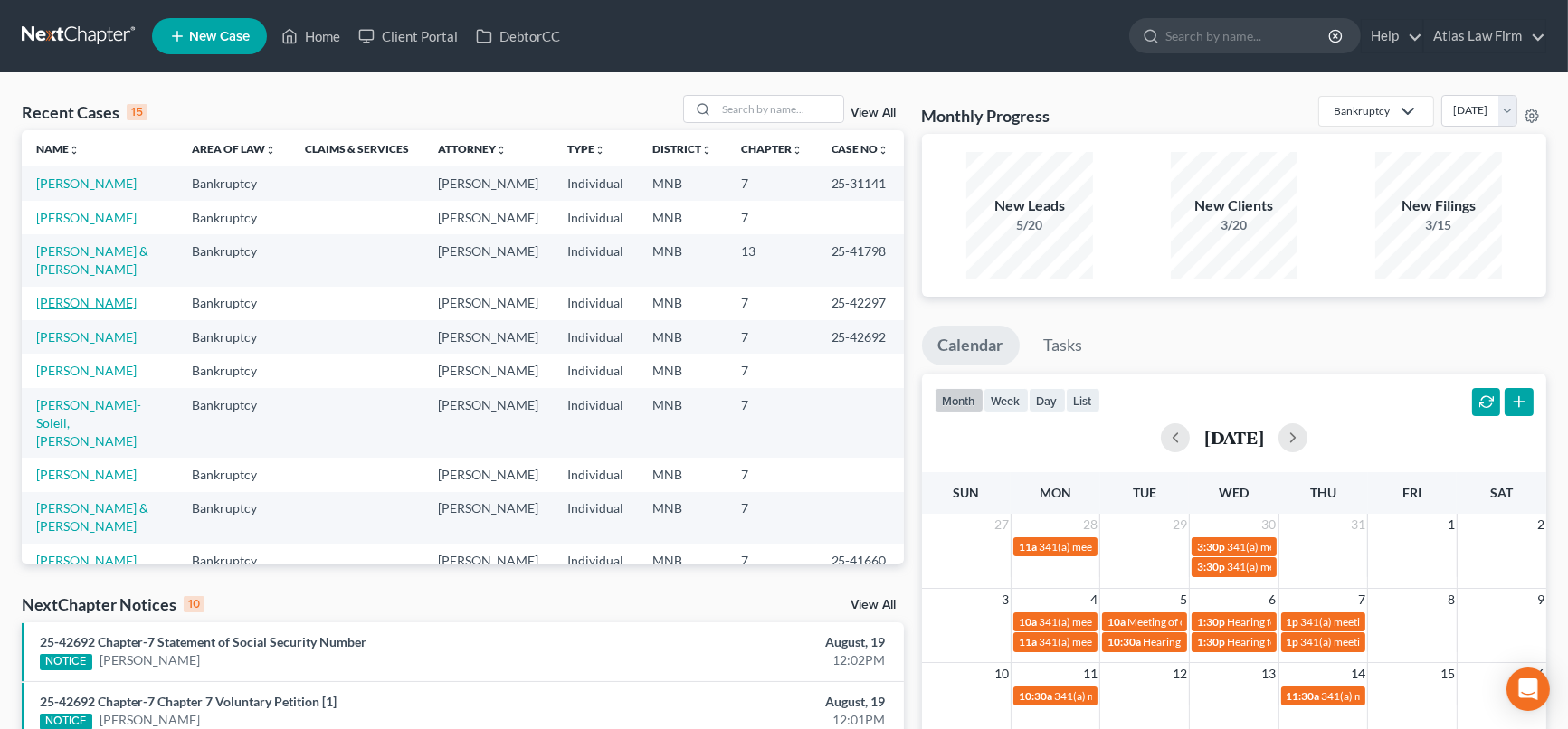
click at [90, 310] on link "[PERSON_NAME]" at bounding box center [86, 302] width 101 height 15
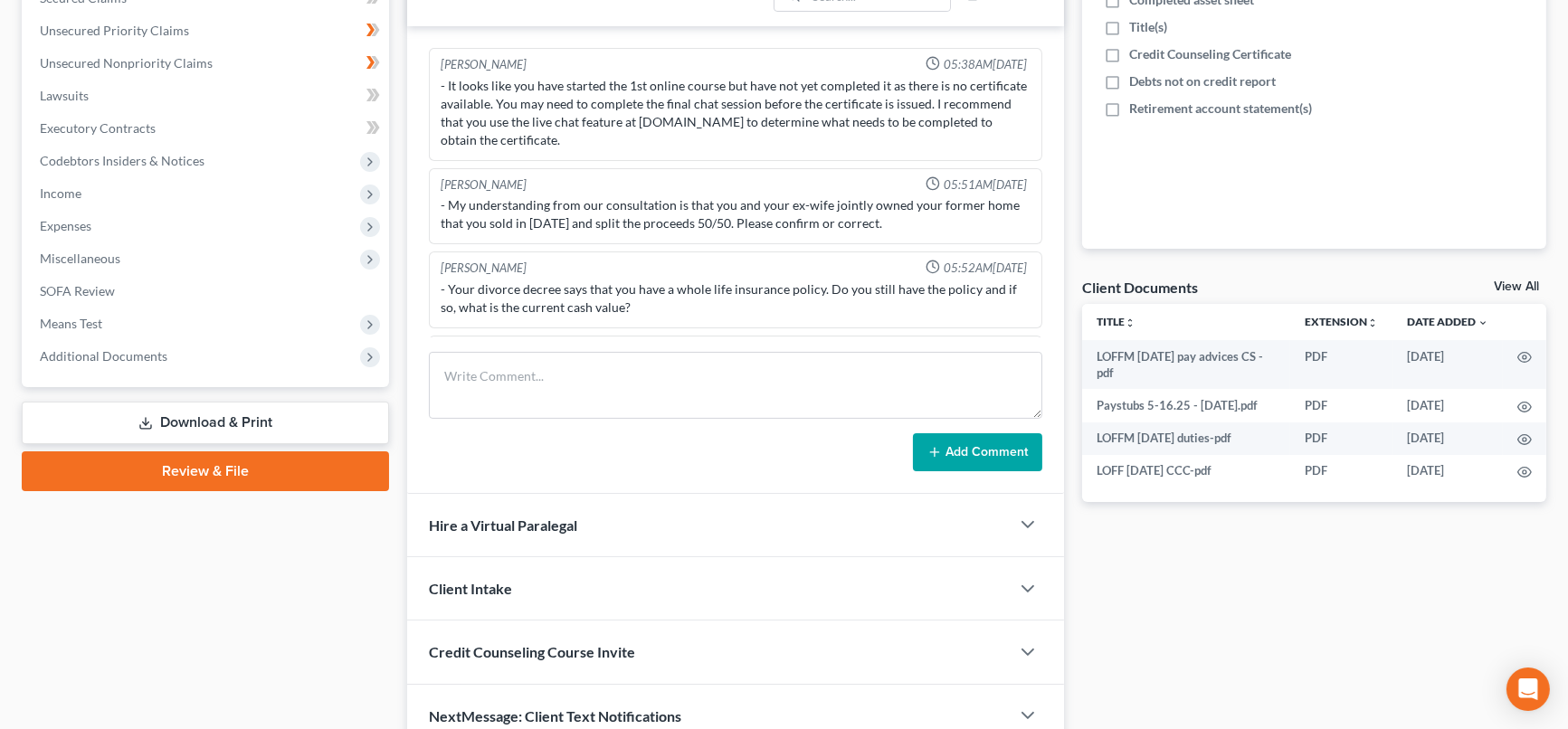
scroll to position [844, 0]
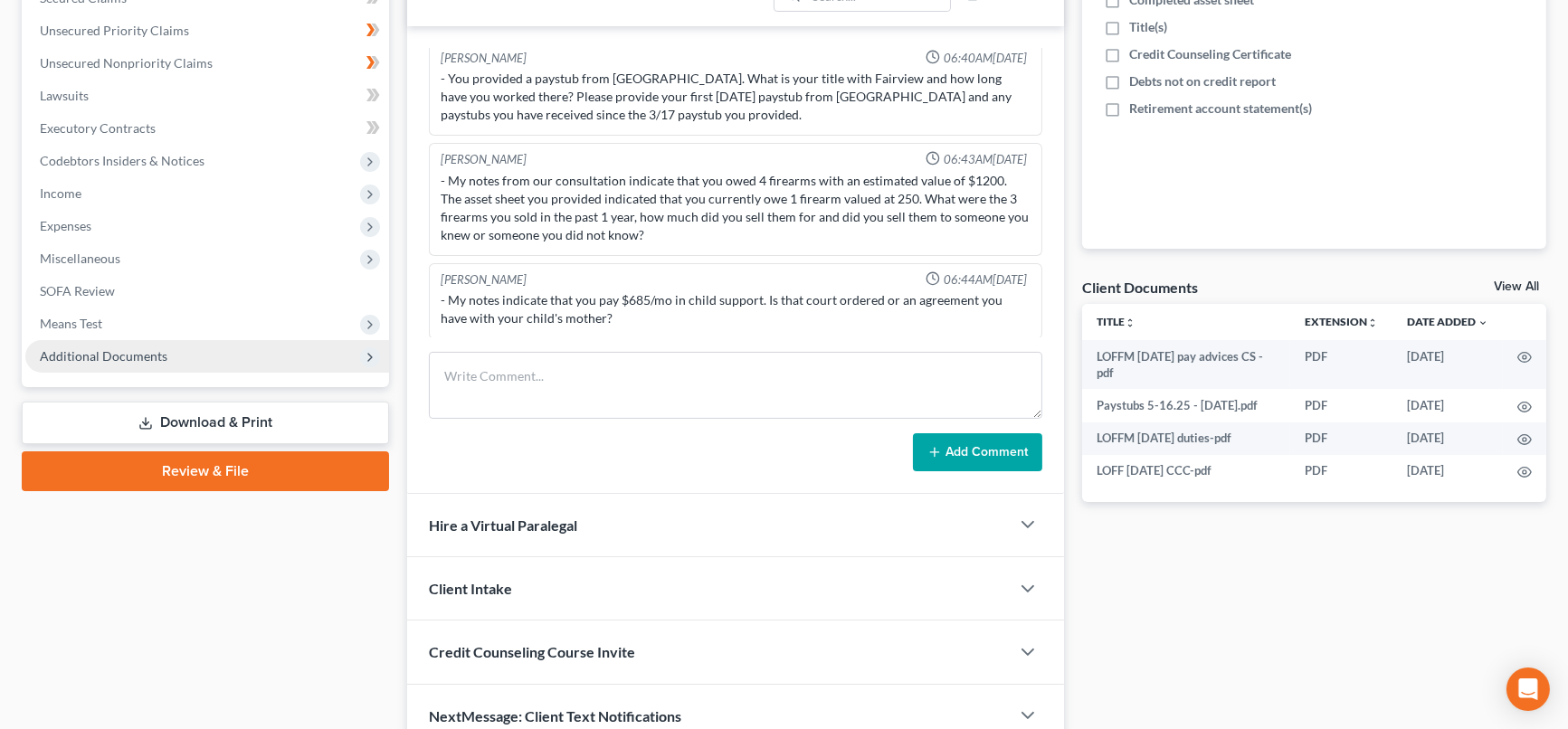
click at [102, 357] on span "Additional Documents" at bounding box center [104, 356] width 128 height 15
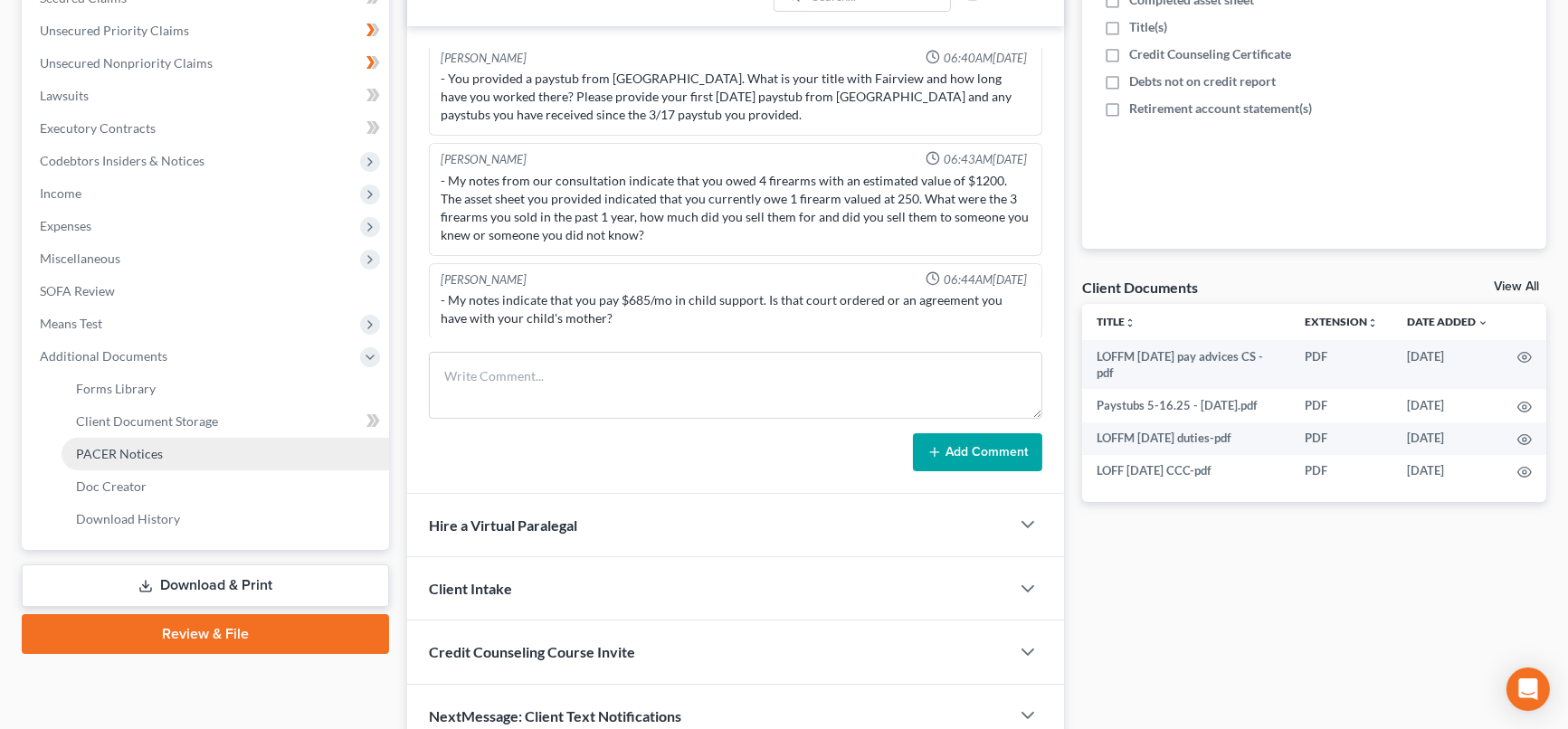
click at [114, 446] on span "PACER Notices" at bounding box center [120, 453] width 87 height 15
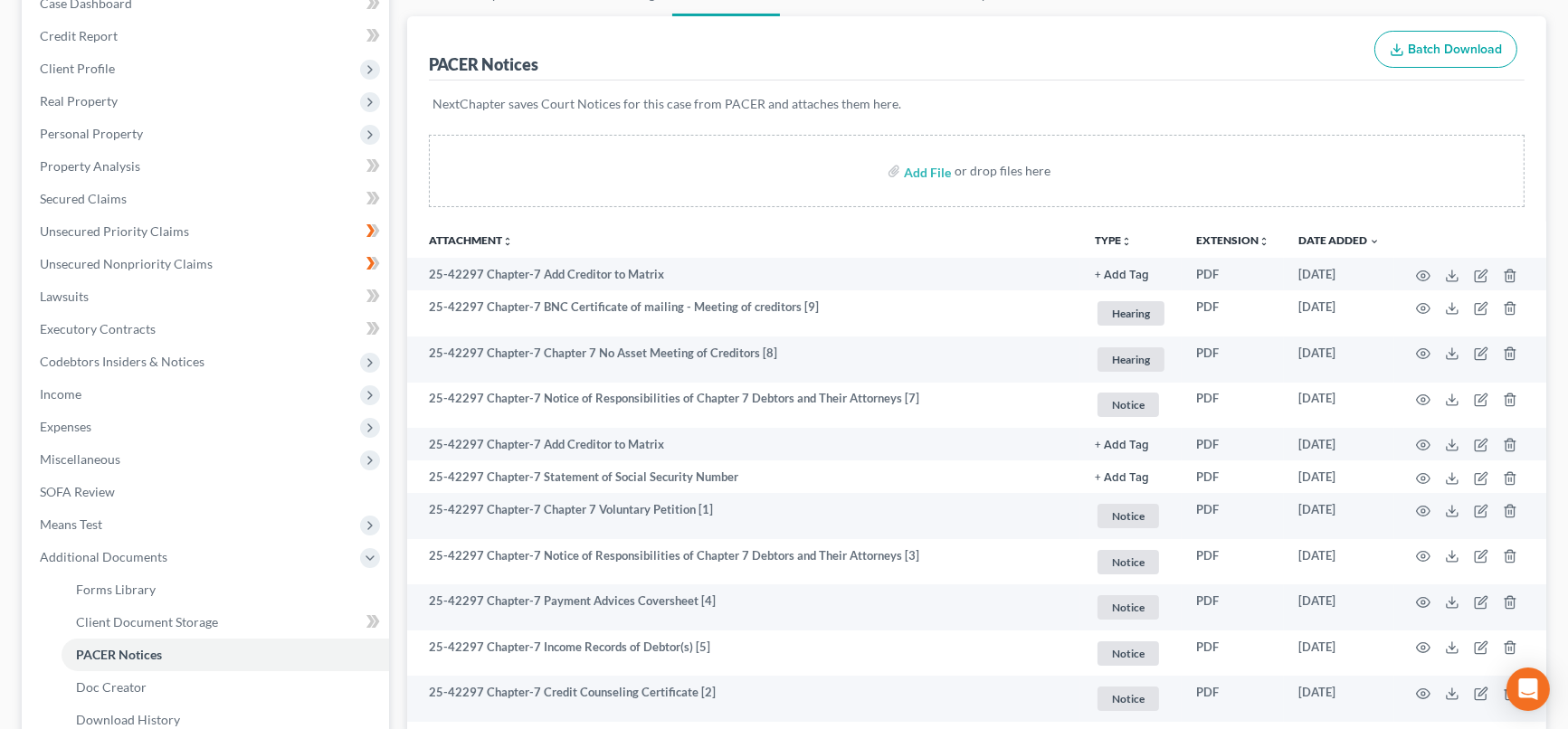
scroll to position [392, 0]
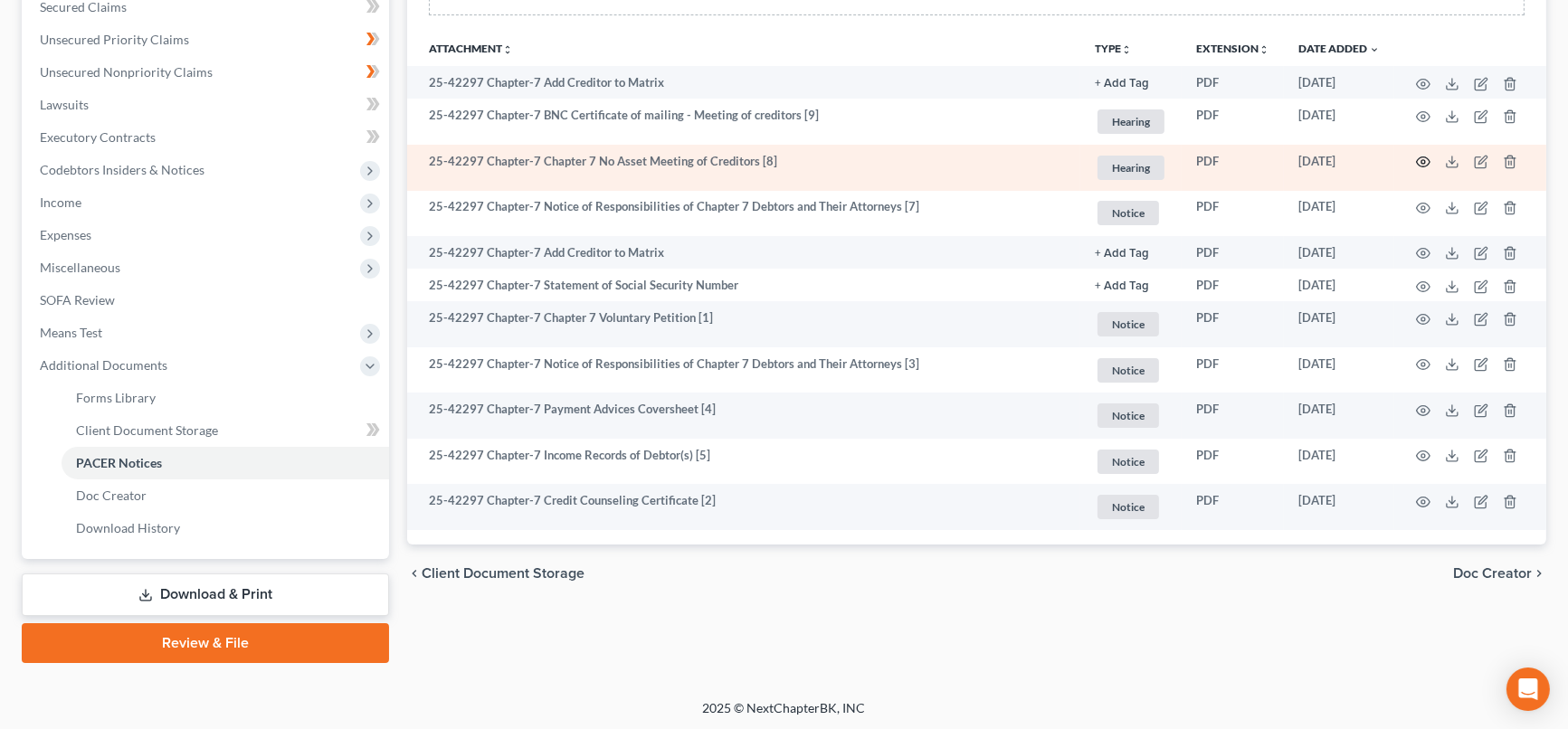
click at [1429, 160] on icon "button" at bounding box center [1424, 162] width 13 height 10
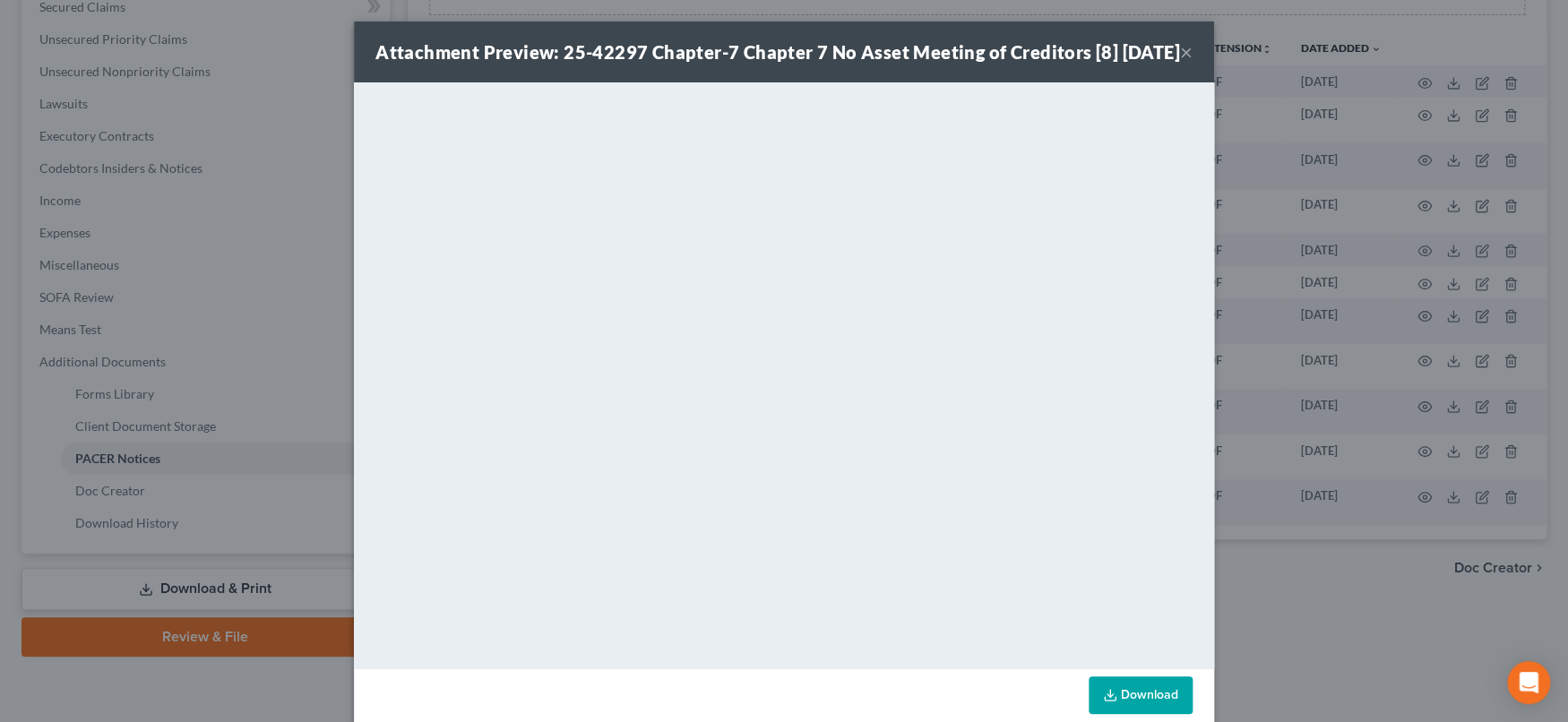
click at [1179, 62] on button "×" at bounding box center [1185, 51] width 12 height 21
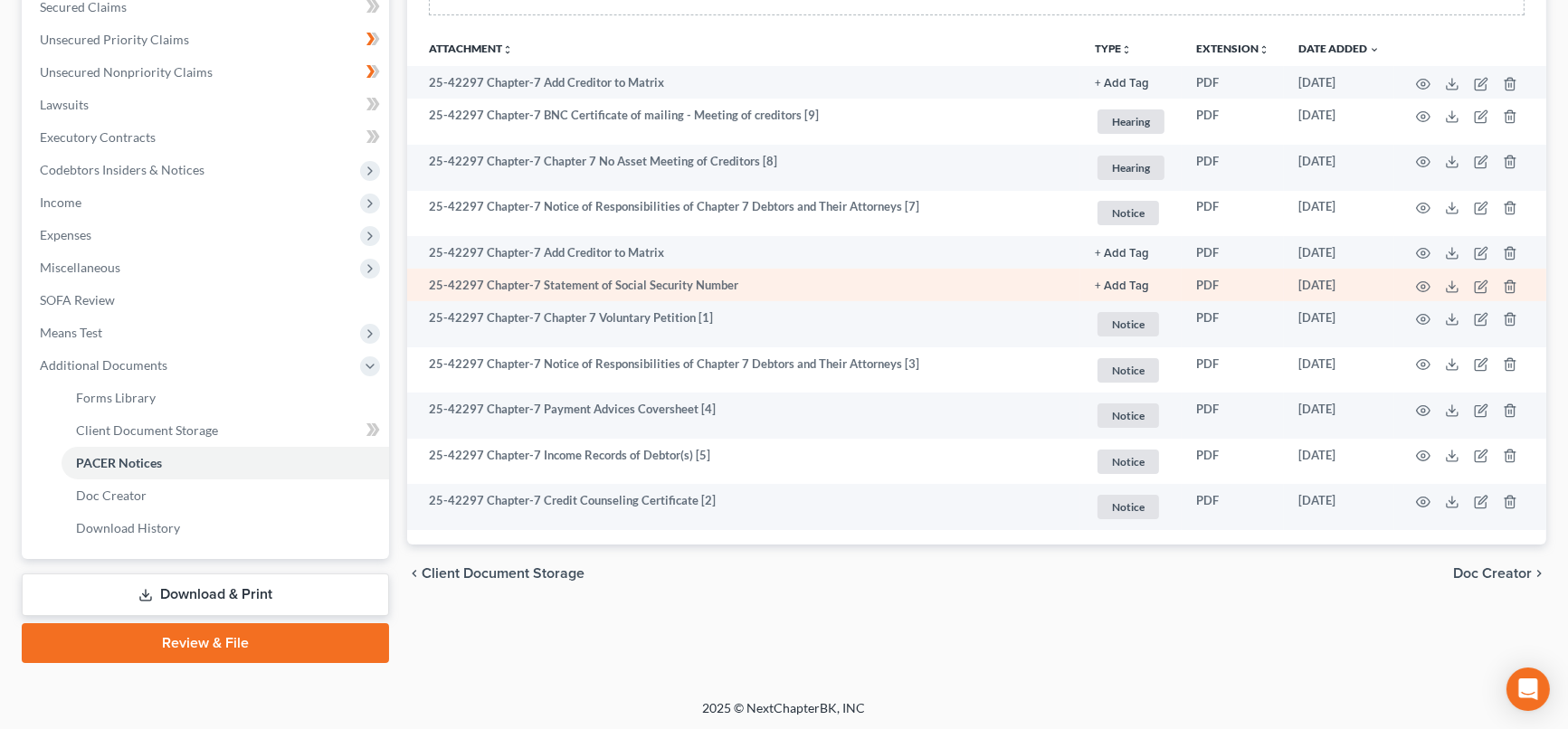
scroll to position [0, 0]
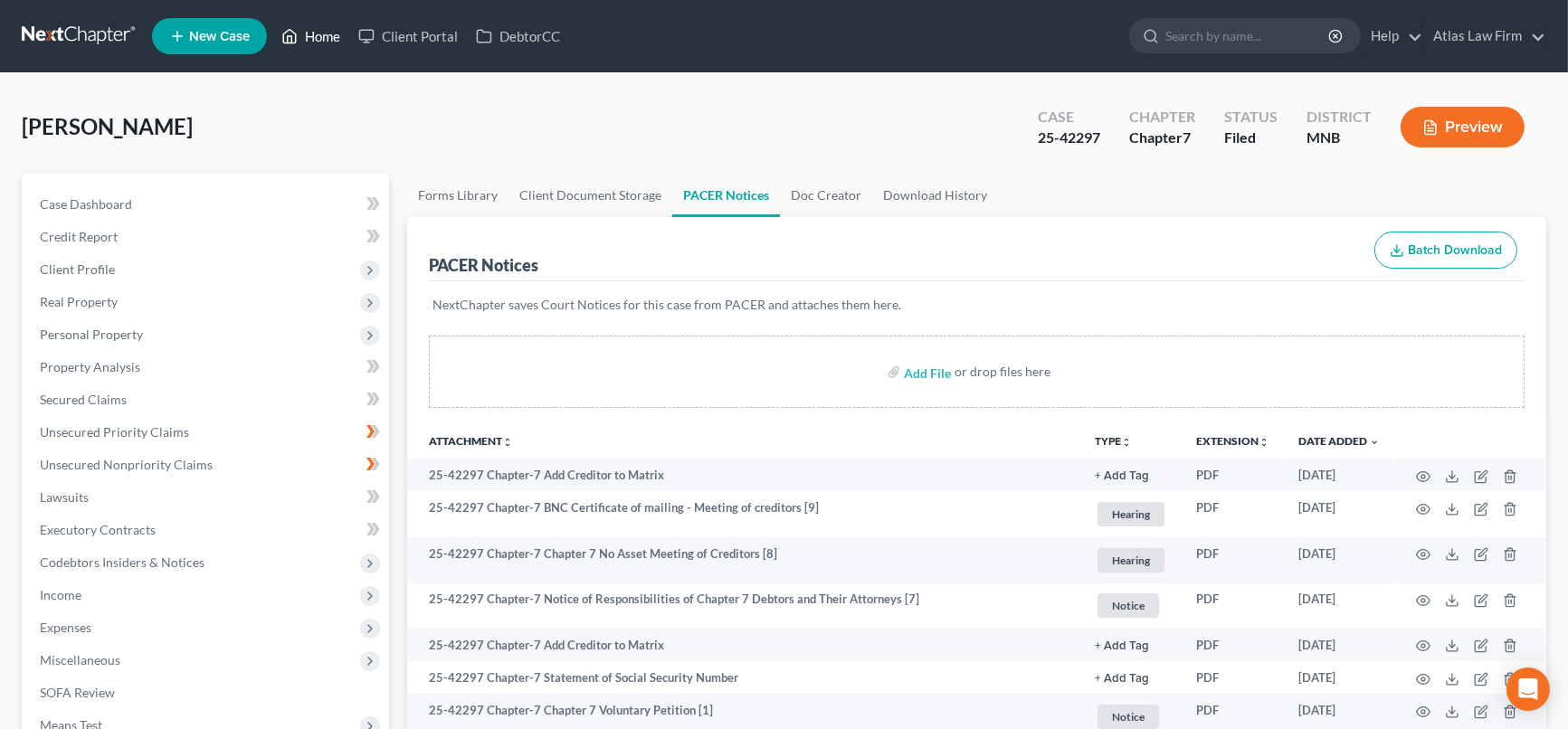
click at [333, 35] on link "Home" at bounding box center [311, 36] width 77 height 33
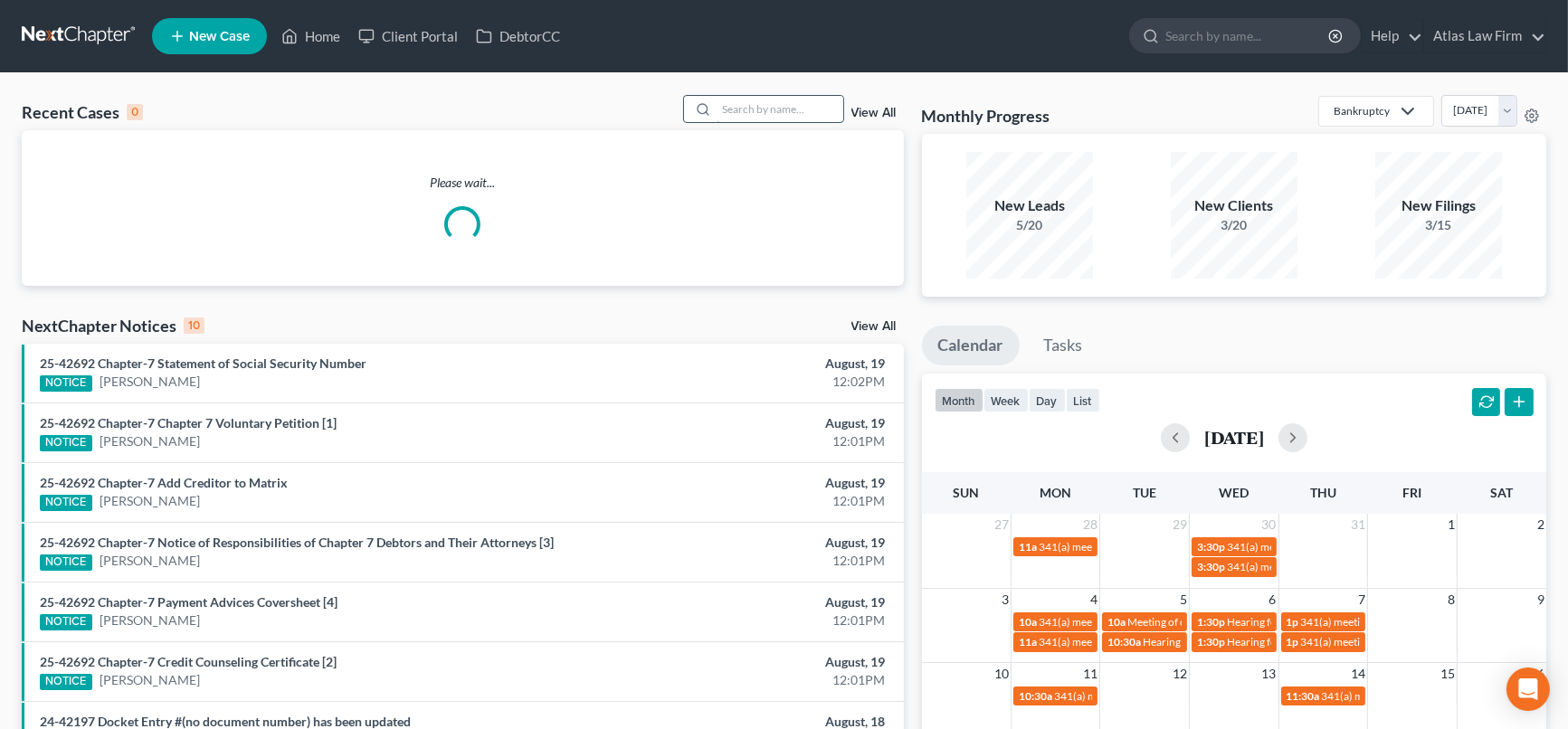
click at [799, 108] on input "search" at bounding box center [779, 109] width 127 height 26
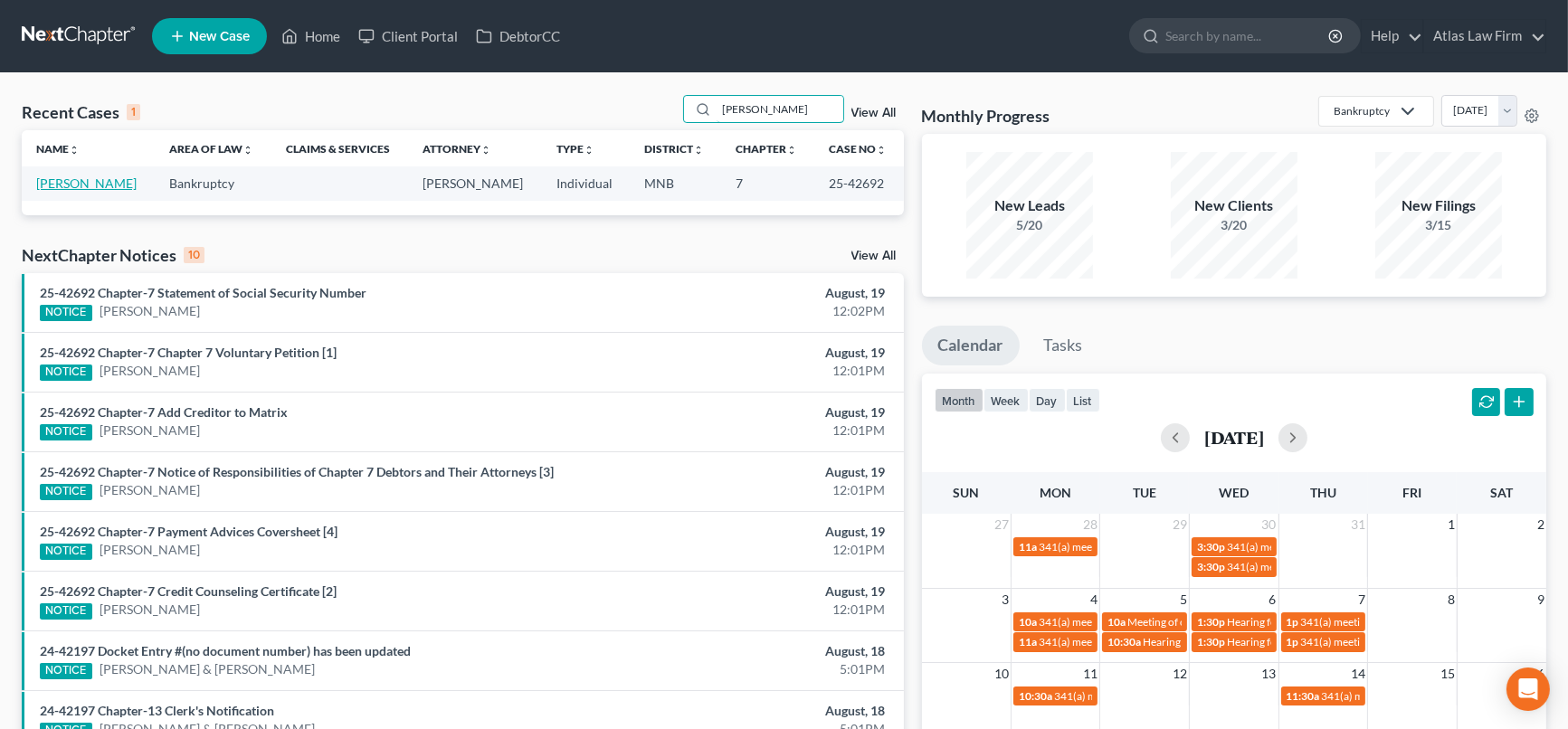
type input "[PERSON_NAME]"
click at [110, 185] on link "[PERSON_NAME]" at bounding box center [86, 183] width 101 height 15
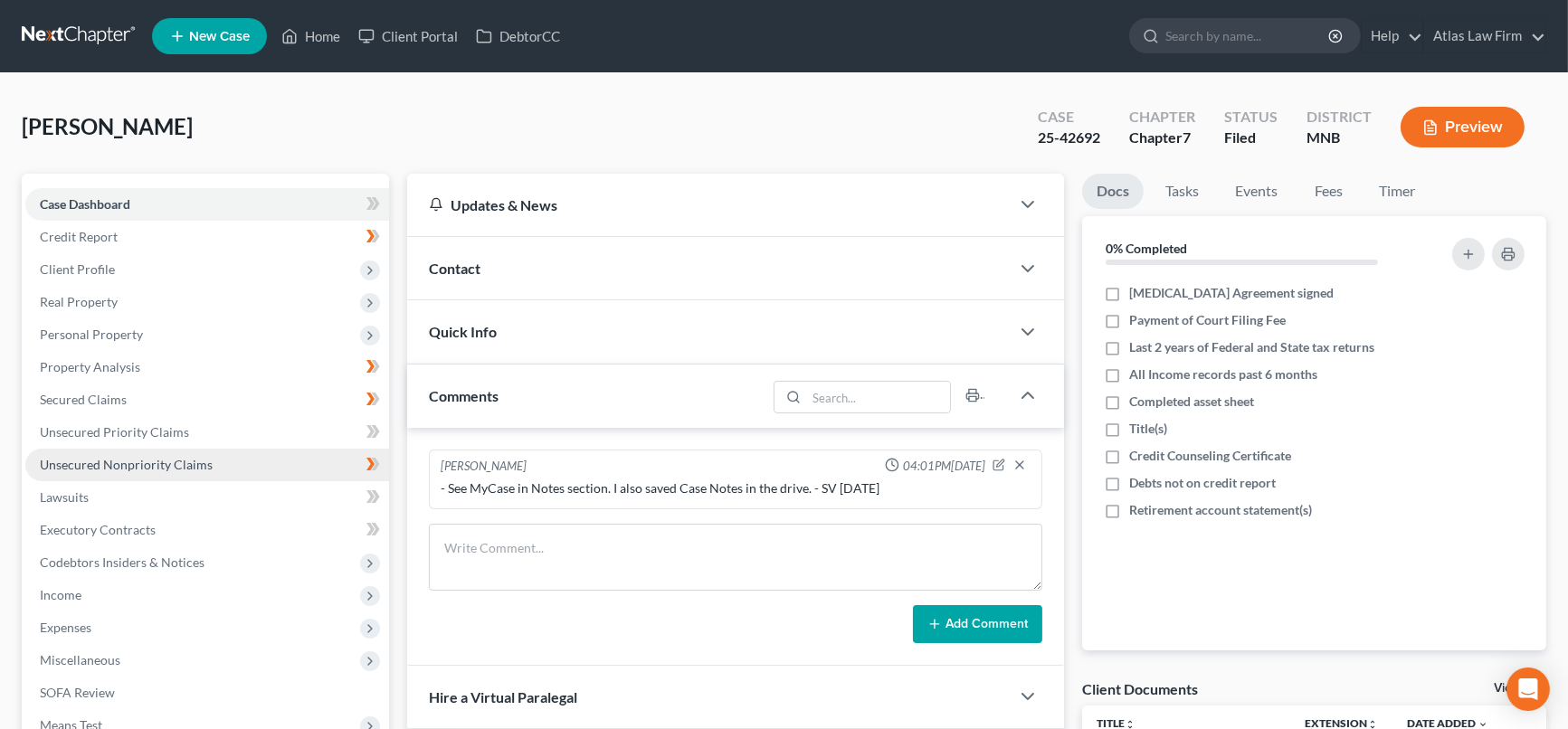
click at [134, 457] on span "Unsecured Nonpriority Claims" at bounding box center [126, 465] width 173 height 15
